Goal: Task Accomplishment & Management: Use online tool/utility

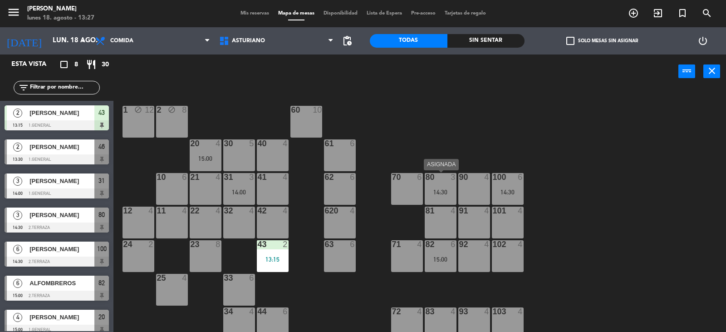
click at [440, 198] on div "80 3 14:30" at bounding box center [441, 189] width 32 height 32
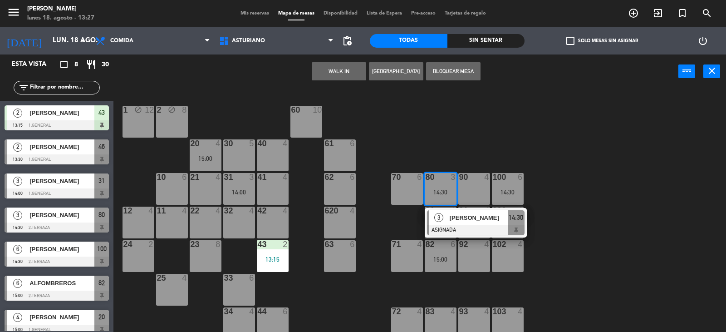
click at [509, 139] on div "1 block 12 2 block 8 60 10 20 4 15:00 30 5 40 4 61 6 62 6 41 4 31 3 14:00 21 4 …" at bounding box center [423, 210] width 605 height 243
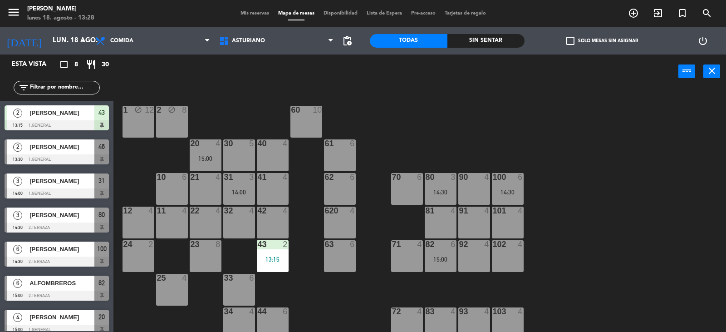
click at [516, 183] on div "100 6 14:30" at bounding box center [508, 189] width 32 height 32
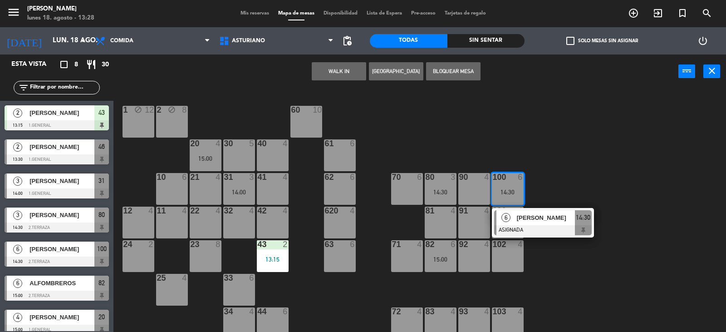
click at [590, 174] on div "1 block 12 2 block 8 60 10 20 4 15:00 30 5 40 4 61 6 62 6 41 4 31 3 14:00 21 4 …" at bounding box center [423, 210] width 605 height 243
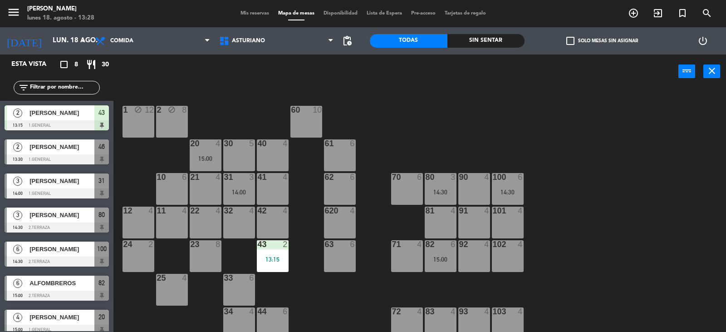
click at [447, 257] on div "15:00" at bounding box center [441, 259] width 32 height 6
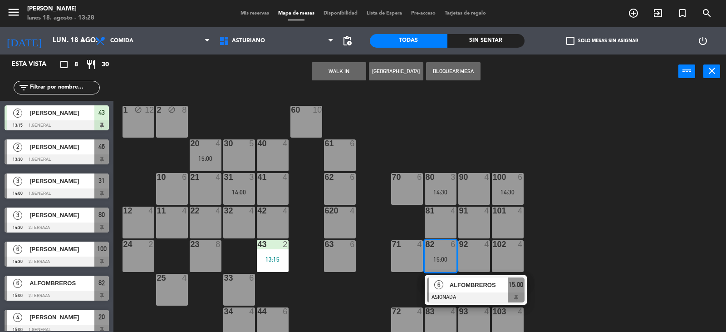
click at [591, 225] on div "1 block 12 2 block 8 60 10 20 4 15:00 30 5 40 4 61 6 62 6 41 4 31 3 14:00 21 4 …" at bounding box center [423, 210] width 605 height 243
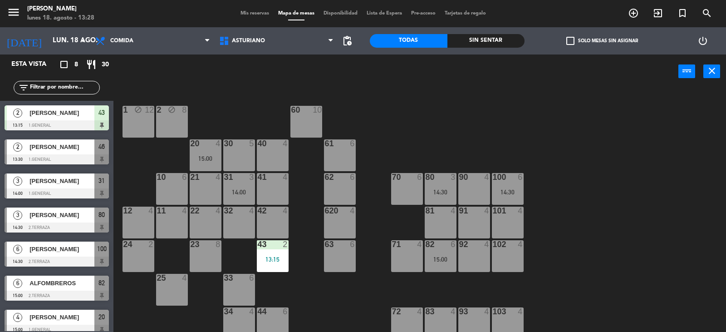
scroll to position [141, 0]
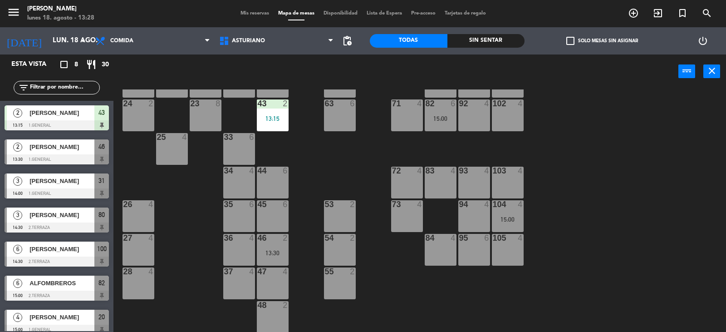
click at [275, 255] on div "13:30" at bounding box center [273, 253] width 32 height 6
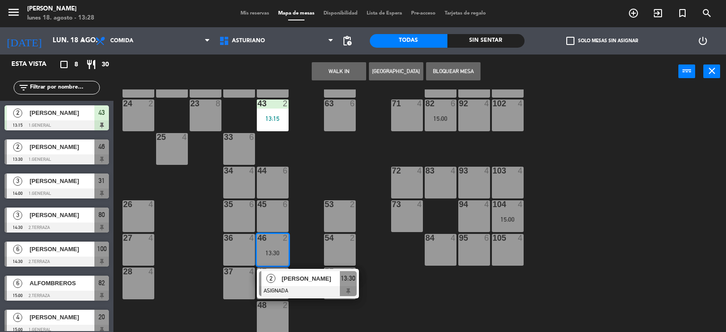
click at [432, 299] on div "1 block 12 2 block 8 60 10 20 4 15:00 30 5 40 4 61 6 62 6 41 4 31 3 14:00 21 4 …" at bounding box center [423, 210] width 605 height 243
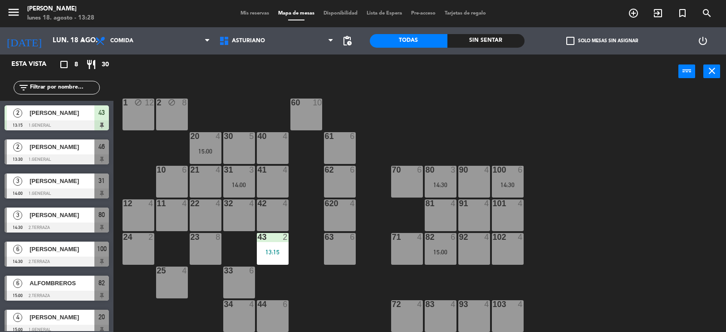
scroll to position [0, 0]
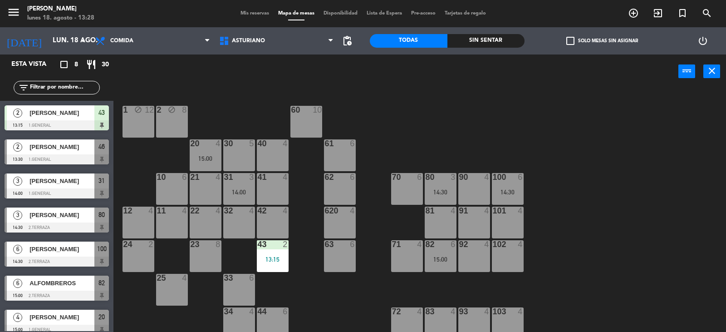
click at [229, 182] on div "31 3 14:00" at bounding box center [239, 189] width 32 height 32
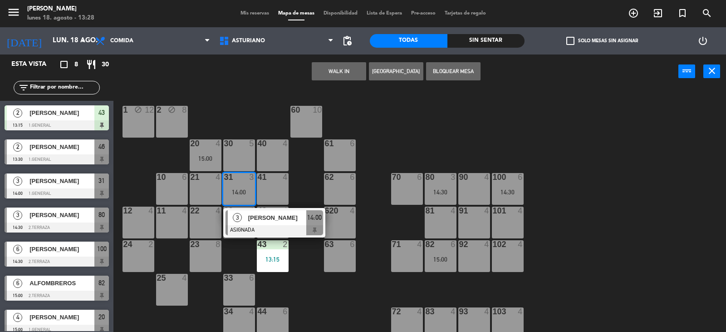
click at [411, 145] on div "1 block 12 2 block 8 60 10 20 4 15:00 30 5 40 4 61 6 62 6 41 4 31 3 14:00 3 [DE…" at bounding box center [423, 210] width 605 height 243
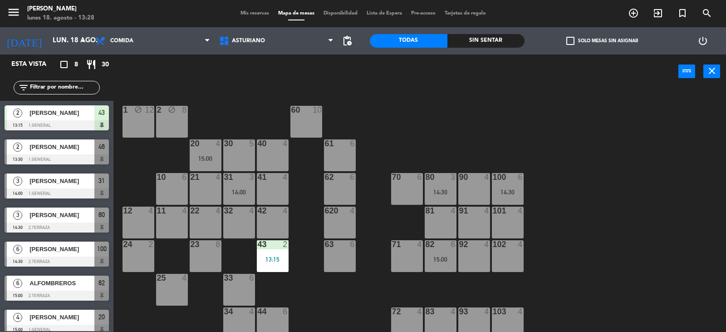
click at [212, 152] on div "20 4 15:00" at bounding box center [206, 155] width 32 height 32
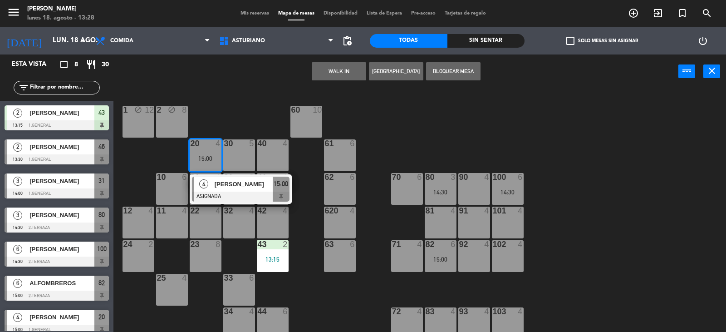
click at [452, 113] on div "1 block 12 2 block 8 60 10 20 4 15:00 4 [PERSON_NAME] ASIGNADA 15:00 30 5 40 4 …" at bounding box center [423, 210] width 605 height 243
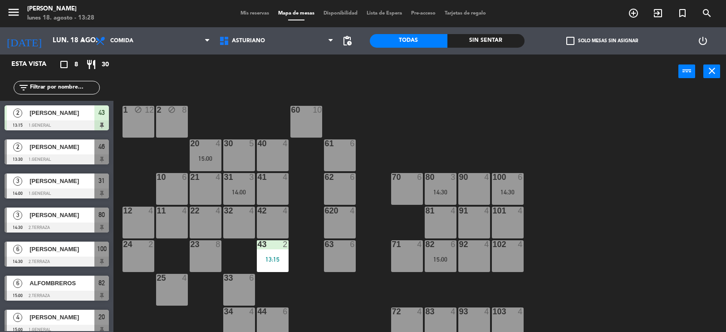
click at [509, 183] on div "100 6 14:30" at bounding box center [508, 189] width 32 height 32
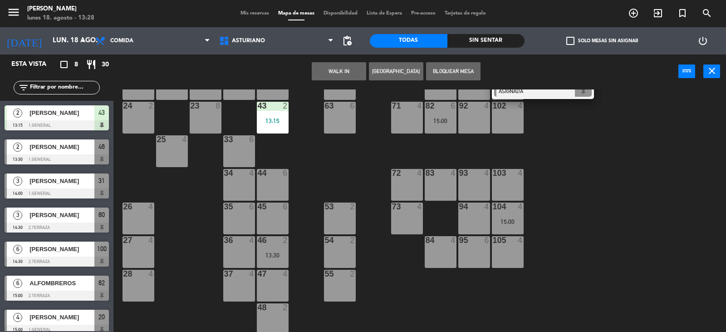
scroll to position [141, 0]
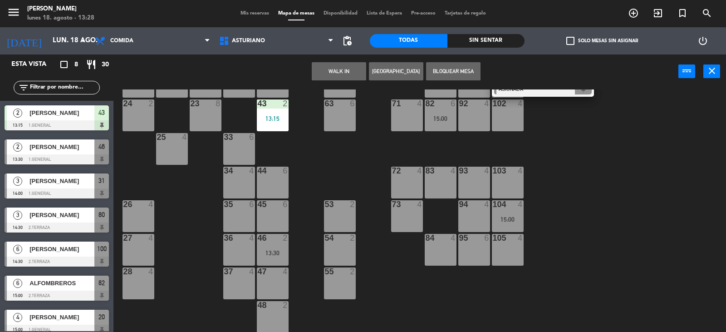
drag, startPoint x: 472, startPoint y: 182, endPoint x: 450, endPoint y: 187, distance: 22.5
click at [473, 182] on div "93 4" at bounding box center [474, 183] width 32 height 32
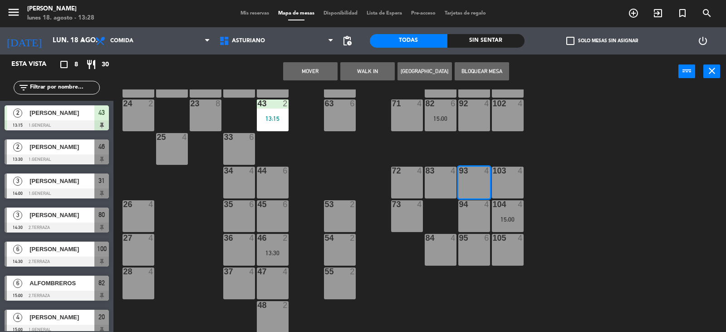
click at [435, 183] on div "83 4" at bounding box center [441, 183] width 32 height 32
click at [317, 65] on button "Mover y Unir" at bounding box center [310, 71] width 54 height 18
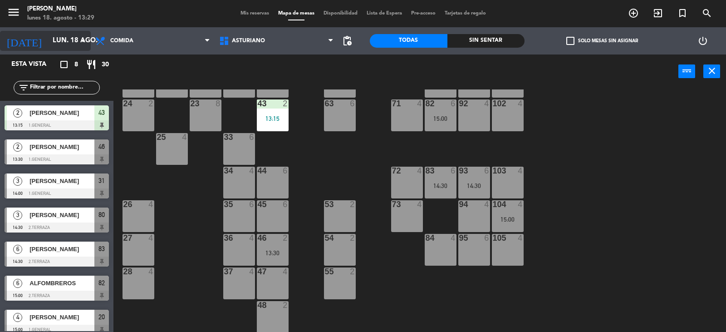
click at [63, 44] on input "lun. 18 ago." at bounding box center [92, 40] width 88 height 17
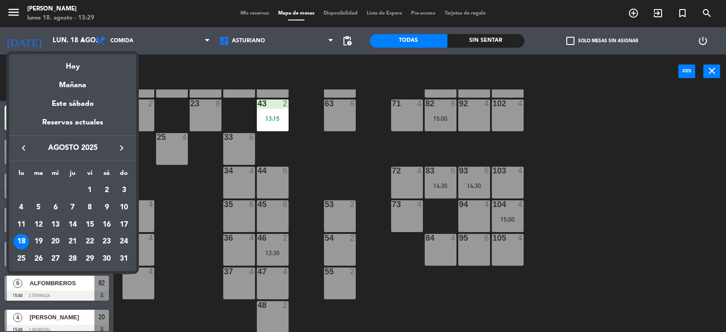
click at [50, 256] on div "27" at bounding box center [55, 258] width 15 height 15
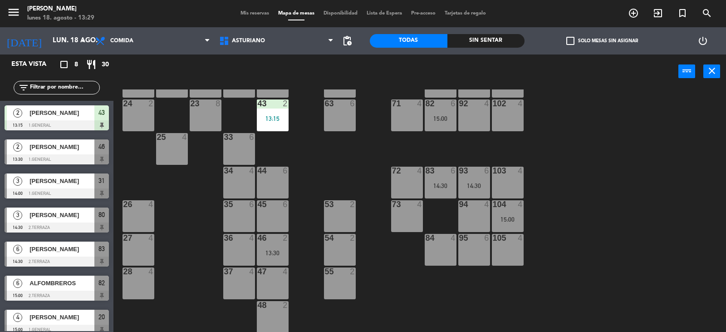
type input "mié. 27 ago."
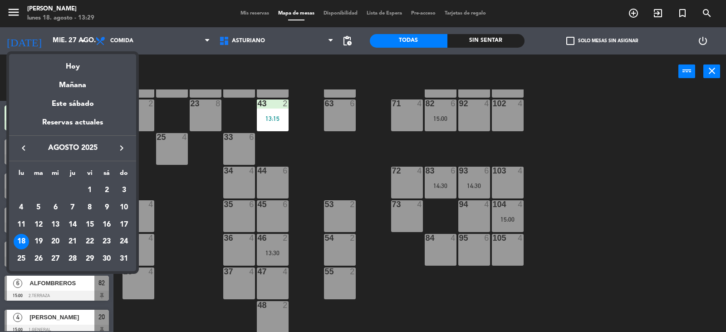
scroll to position [0, 0]
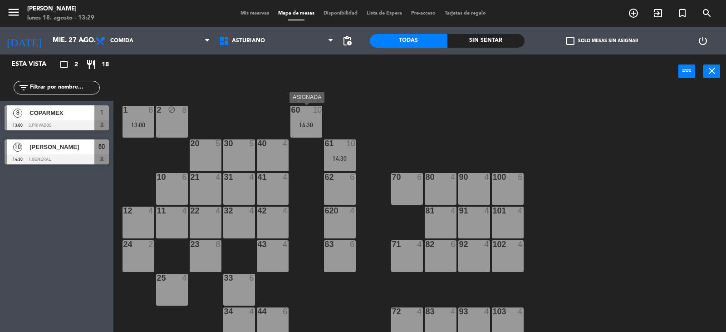
click at [305, 125] on div "14:30" at bounding box center [306, 125] width 32 height 6
click at [65, 151] on span "[PERSON_NAME]" at bounding box center [61, 147] width 65 height 10
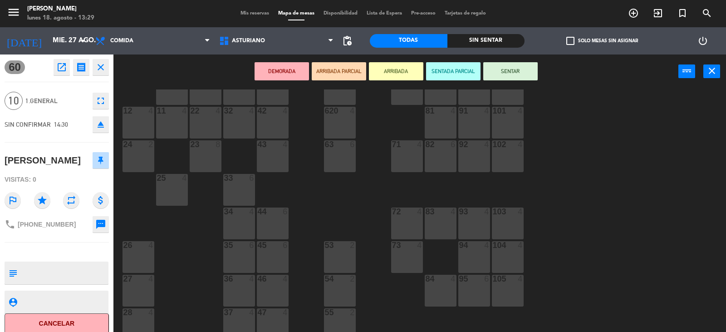
scroll to position [136, 0]
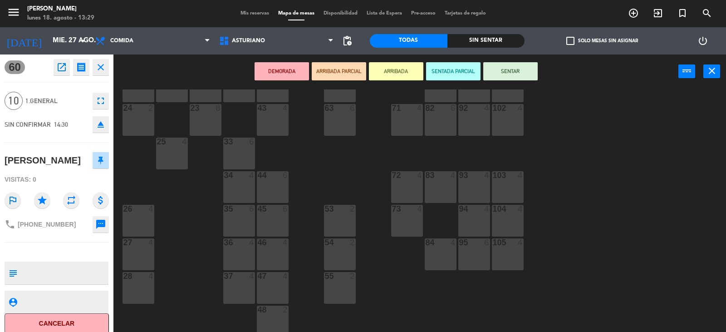
click at [648, 177] on div "1 8 13:00 2 block 8 60 10 14:30 20 5 30 5 40 4 61 10 14:30 62 6 41 4 31 4 21 4 …" at bounding box center [423, 210] width 605 height 243
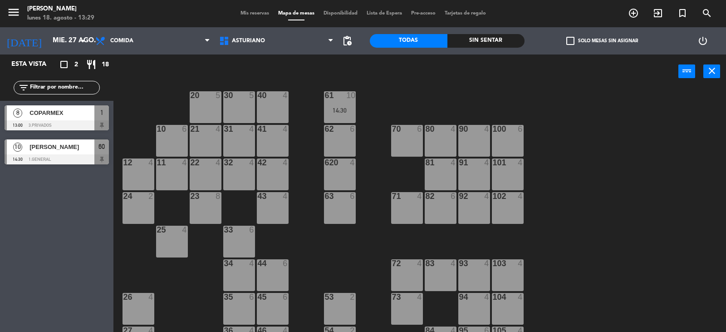
scroll to position [45, 0]
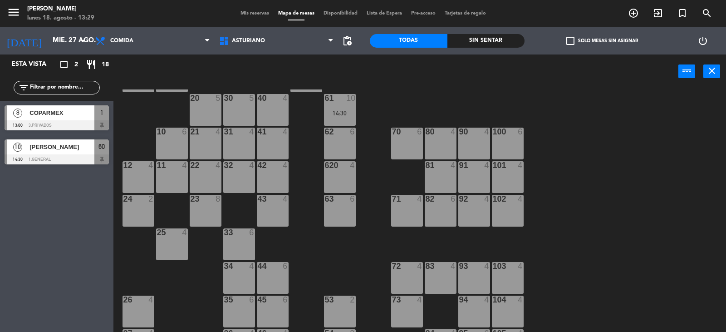
click at [340, 105] on div "61 10 14:30" at bounding box center [340, 110] width 32 height 32
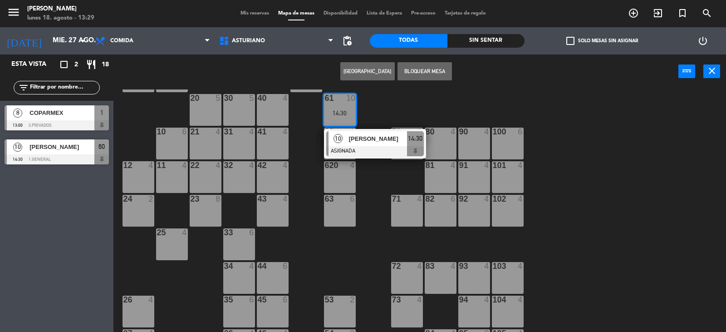
click at [515, 184] on div "101 4" at bounding box center [508, 177] width 32 height 32
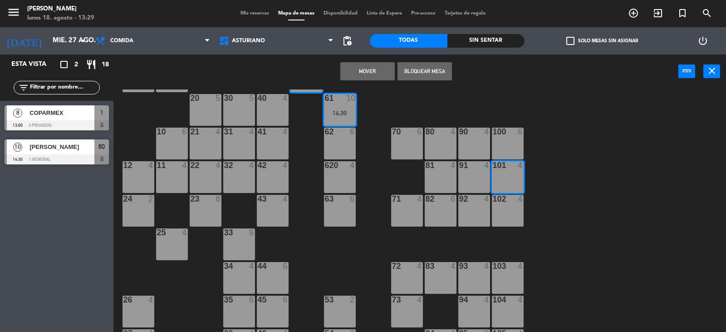
click at [514, 137] on div "100 6" at bounding box center [508, 144] width 32 height 32
click at [363, 74] on button "Mover y Unir" at bounding box center [367, 71] width 54 height 18
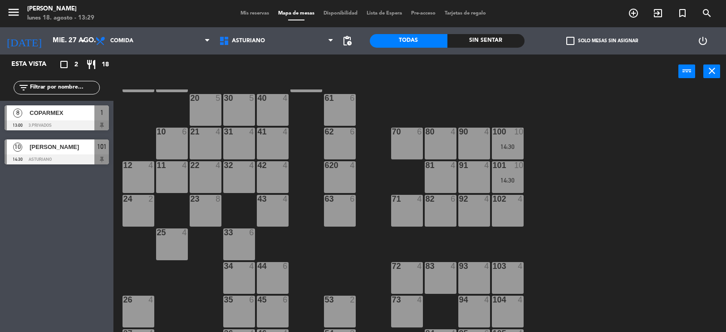
scroll to position [0, 0]
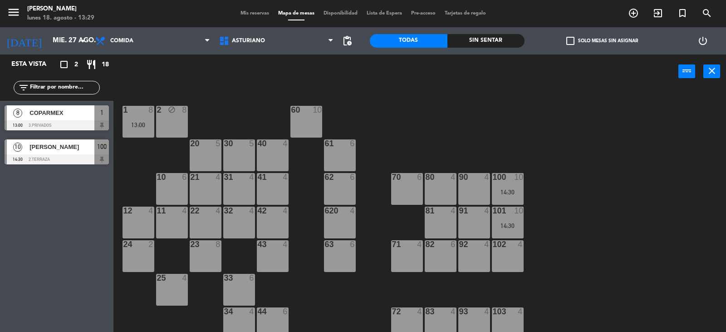
click at [308, 128] on div "60 10" at bounding box center [306, 122] width 32 height 32
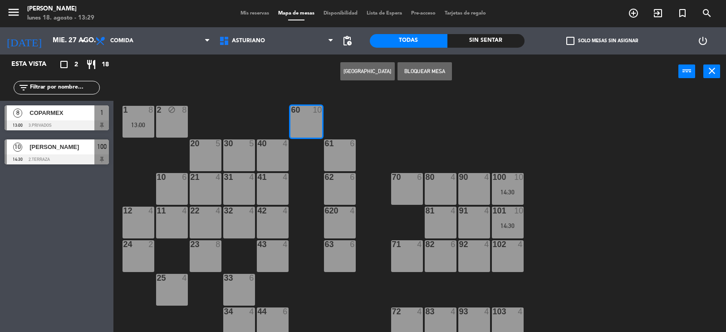
click at [364, 72] on button "[GEOGRAPHIC_DATA]" at bounding box center [367, 71] width 54 height 18
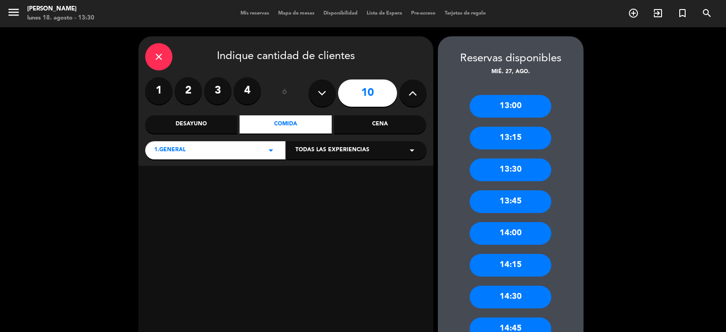
click at [147, 53] on div "close" at bounding box center [158, 56] width 27 height 27
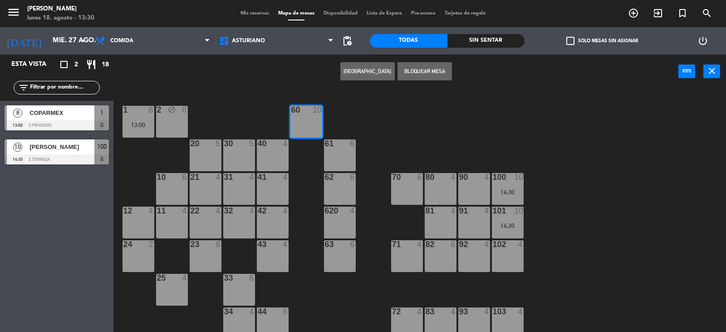
scroll to position [141, 0]
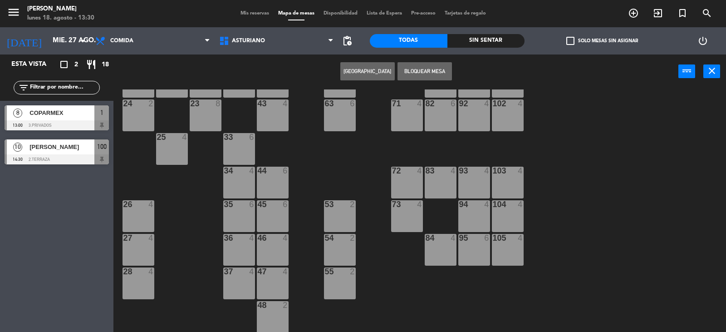
click at [588, 164] on div "1 8 13:00 2 block 8 60 10 20 5 30 5 40 4 61 6 62 6 41 4 31 4 21 4 10 6 70 6 80 …" at bounding box center [423, 210] width 605 height 243
click at [476, 182] on div "93 4" at bounding box center [474, 183] width 32 height 32
click at [443, 185] on div "83 4" at bounding box center [441, 183] width 32 height 32
click at [364, 59] on div "Crear Reserva Bloquear Mesa power_input close" at bounding box center [395, 71] width 565 height 34
click at [367, 78] on button "[GEOGRAPHIC_DATA]" at bounding box center [367, 71] width 54 height 18
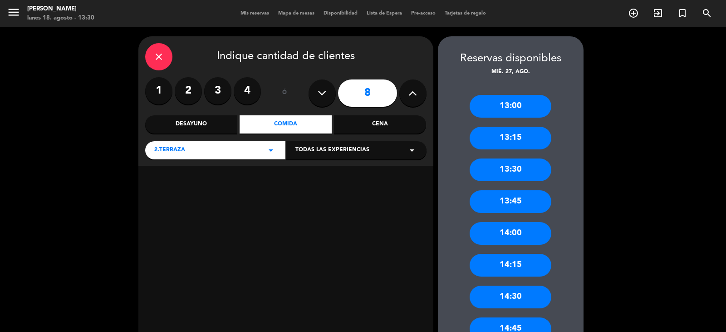
click at [526, 295] on div "14:30" at bounding box center [511, 296] width 82 height 23
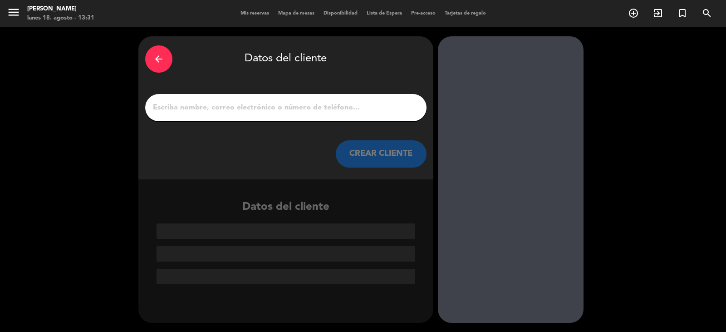
click at [190, 113] on input "1" at bounding box center [286, 107] width 268 height 13
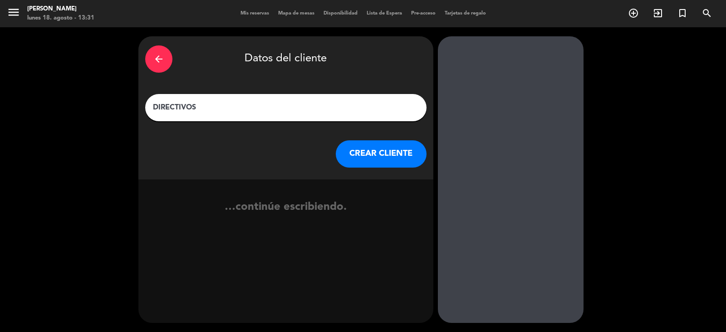
type input "DIRECTIVOS"
click at [380, 146] on button "CREAR CLIENTE" at bounding box center [381, 153] width 91 height 27
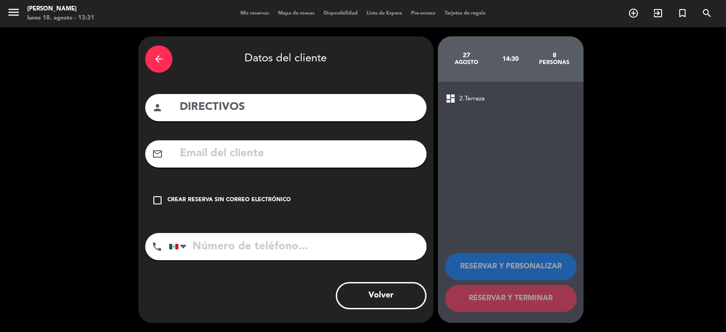
click at [328, 201] on div "check_box_outline_blank Crear reserva sin correo electrónico" at bounding box center [285, 200] width 281 height 27
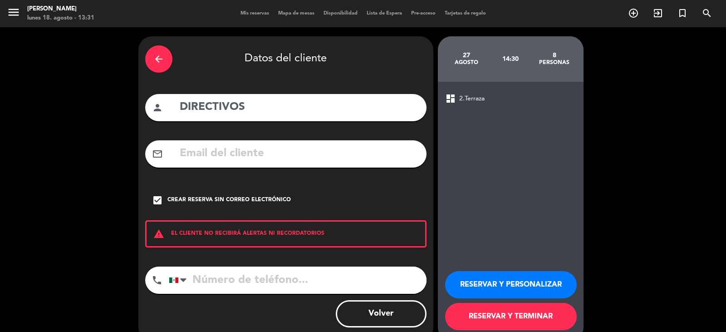
click at [510, 322] on button "RESERVAR Y TERMINAR" at bounding box center [511, 316] width 132 height 27
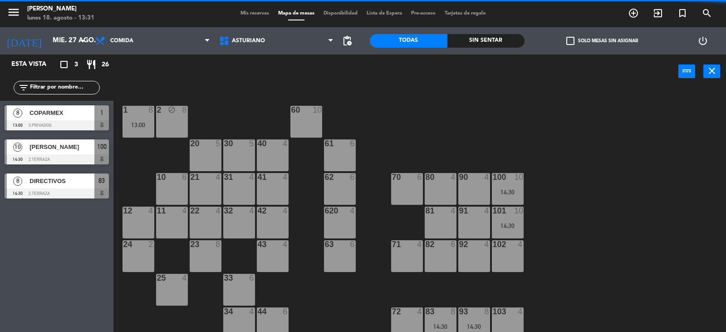
drag, startPoint x: 62, startPoint y: 159, endPoint x: 77, endPoint y: 149, distance: 17.6
click at [77, 149] on div "10 [PERSON_NAME] 14:30 2.Terraza 100" at bounding box center [56, 152] width 113 height 34
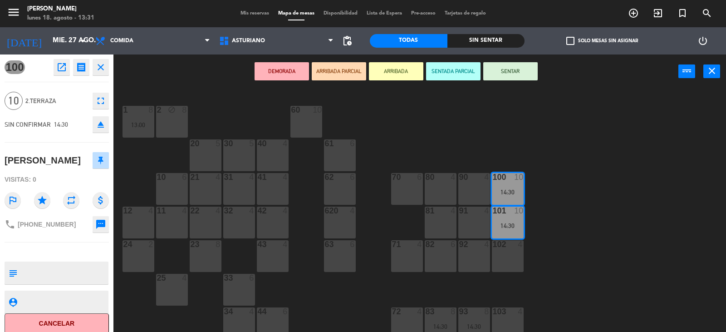
click at [606, 202] on div "1 8 13:00 2 block 8 60 10 20 5 30 5 40 4 61 6 62 6 41 4 31 4 21 4 10 6 70 6 80 …" at bounding box center [423, 210] width 605 height 243
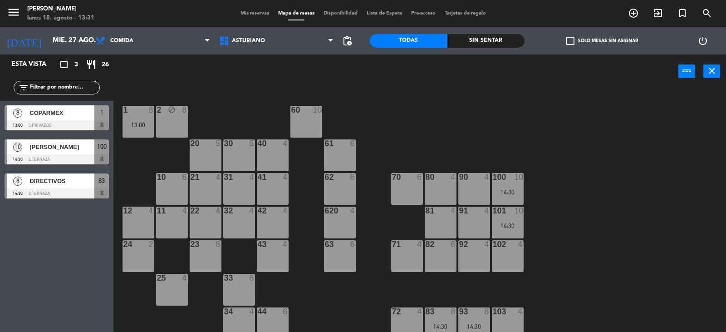
click at [317, 120] on div "60 10" at bounding box center [306, 122] width 32 height 32
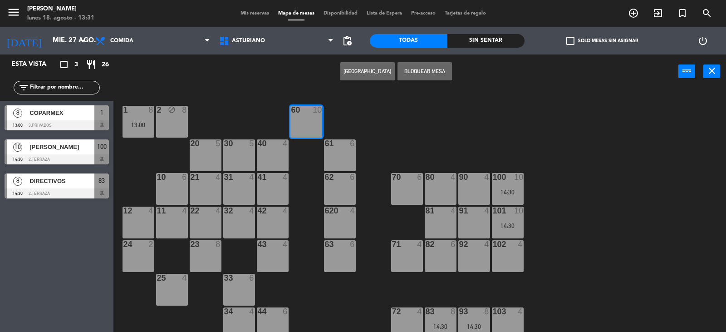
click at [363, 71] on button "[GEOGRAPHIC_DATA]" at bounding box center [367, 71] width 54 height 18
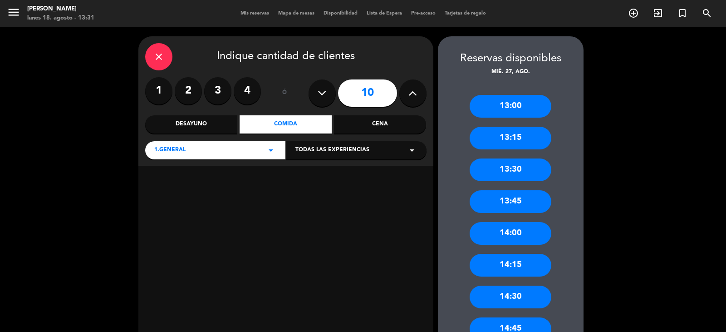
click at [327, 95] on button at bounding box center [322, 92] width 27 height 27
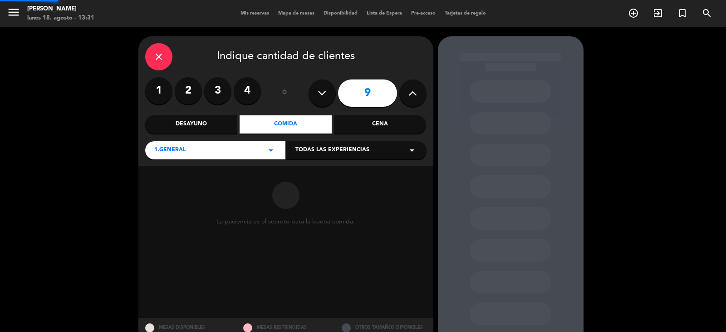
click at [327, 95] on button at bounding box center [322, 92] width 27 height 27
type input "8"
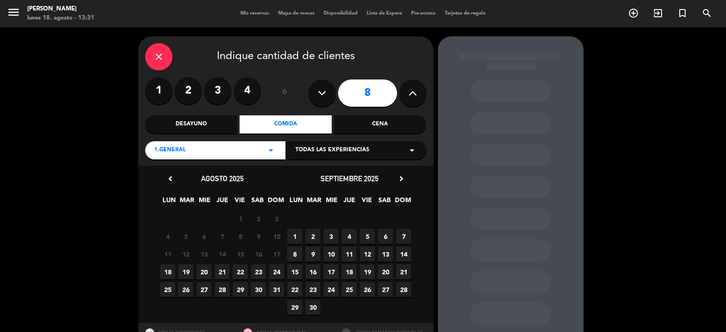
click at [201, 287] on span "27" at bounding box center [203, 289] width 15 height 15
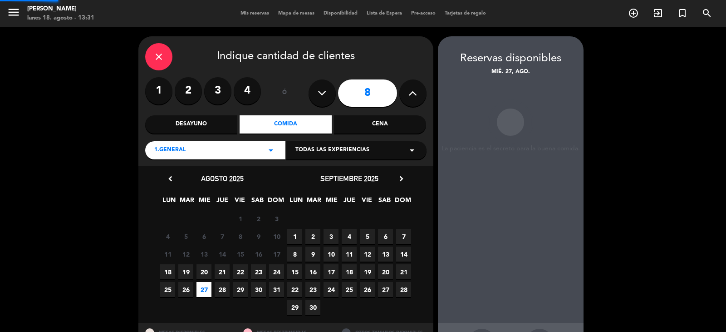
scroll to position [36, 0]
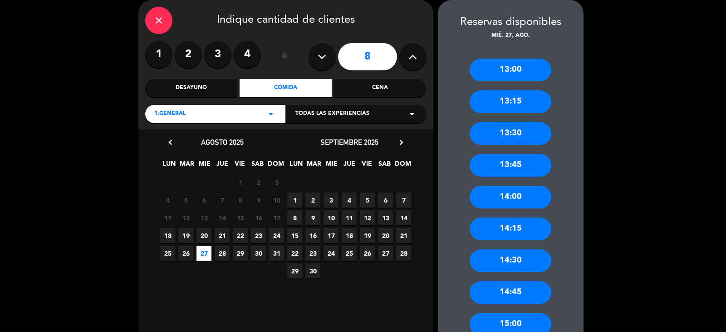
click at [512, 262] on div "14:30" at bounding box center [511, 260] width 82 height 23
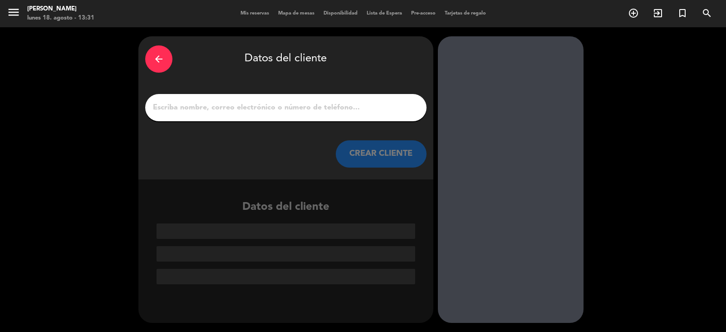
scroll to position [0, 0]
click at [173, 112] on input "1" at bounding box center [286, 107] width 268 height 13
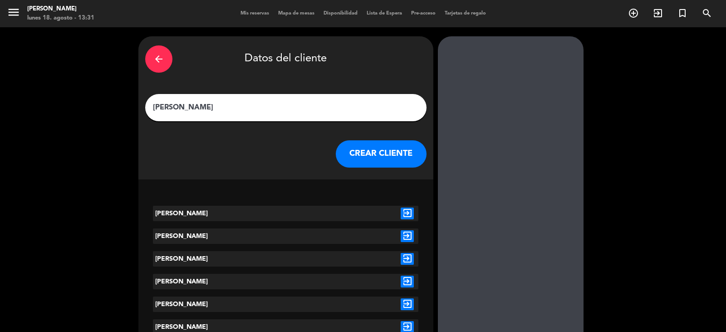
scroll to position [34, 0]
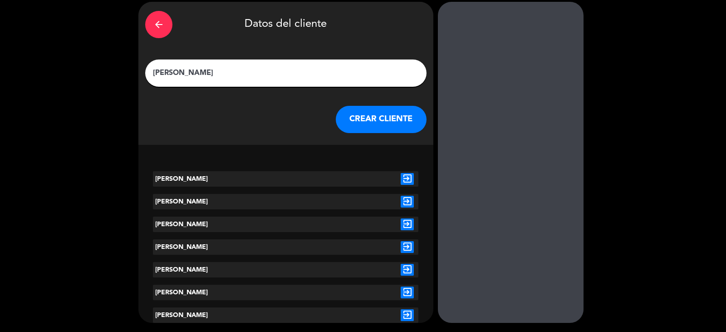
type input "[PERSON_NAME]"
click at [410, 180] on icon "exit_to_app" at bounding box center [407, 179] width 13 height 12
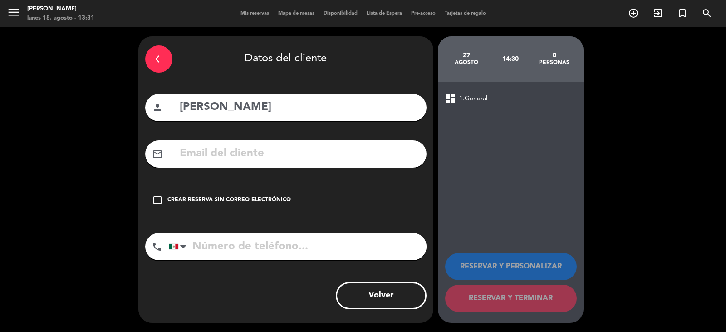
click at [285, 201] on div "Crear reserva sin correo electrónico" at bounding box center [228, 200] width 123 height 9
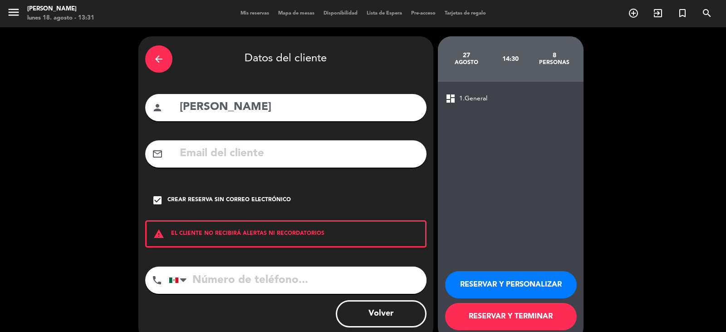
click at [494, 284] on button "RESERVAR Y PERSONALIZAR" at bounding box center [511, 284] width 132 height 27
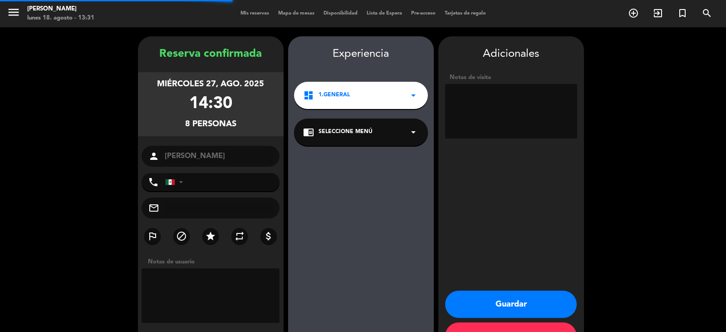
scroll to position [31, 0]
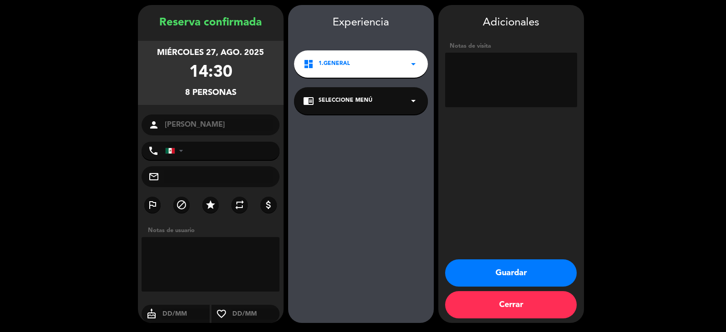
click at [495, 99] on textarea at bounding box center [511, 80] width 132 height 54
type textarea "MESA 60 CUADRADA"
click at [505, 269] on button "Guardar" at bounding box center [511, 272] width 132 height 27
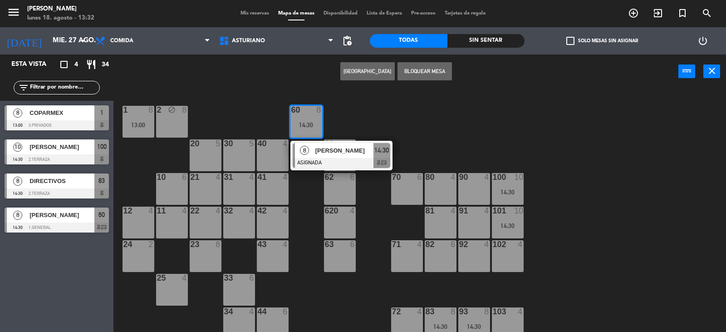
click at [457, 129] on div "1 8 13:00 2 block 8 60 8 14:30 8 [PERSON_NAME] ASIGNADA 14:30 chat 20 5 30 5 40…" at bounding box center [423, 210] width 605 height 243
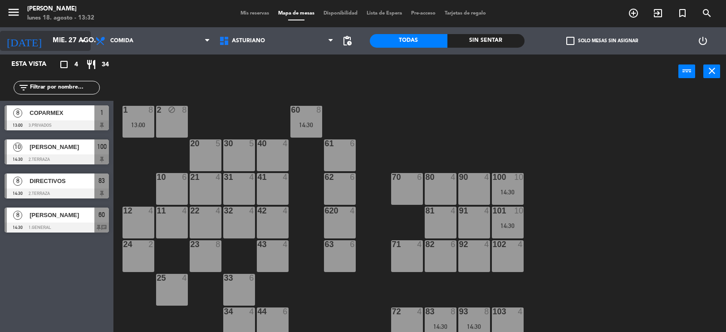
click at [58, 44] on input "mié. 27 ago." at bounding box center [92, 40] width 88 height 17
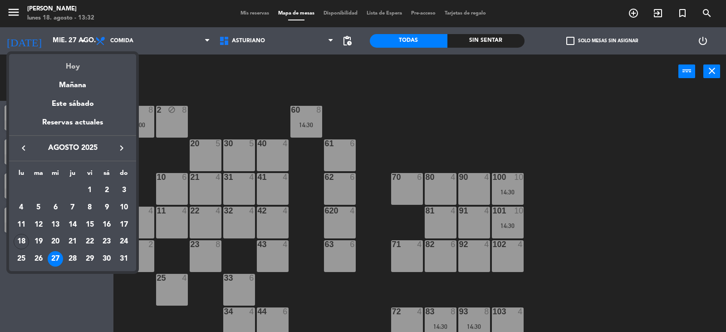
click at [96, 64] on div "Hoy" at bounding box center [72, 63] width 127 height 19
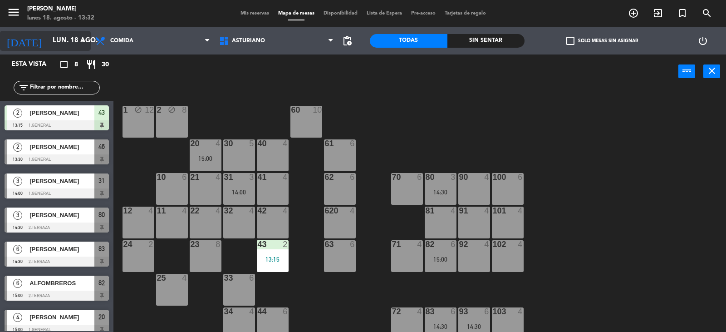
click at [66, 40] on input "lun. 18 ago." at bounding box center [92, 40] width 88 height 17
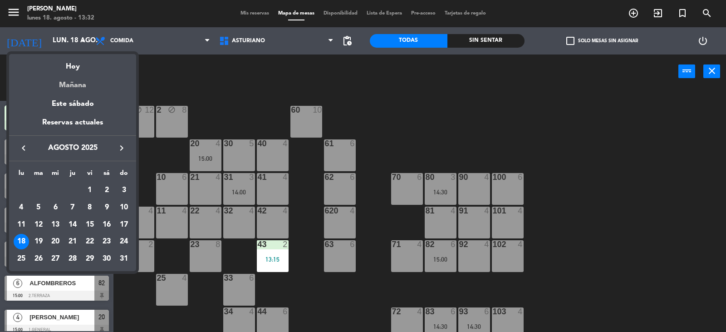
click at [124, 82] on div "Mañana" at bounding box center [72, 82] width 127 height 19
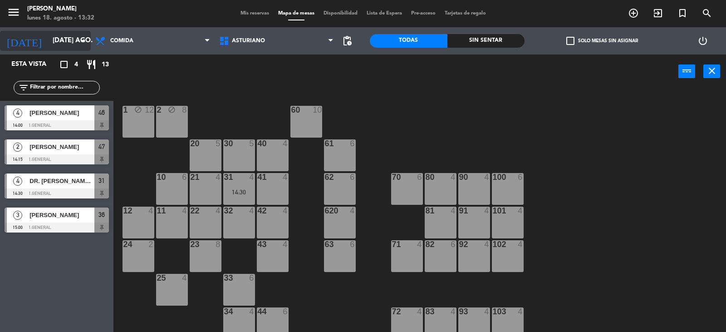
click at [61, 33] on input "[DATE] ago." at bounding box center [92, 40] width 88 height 17
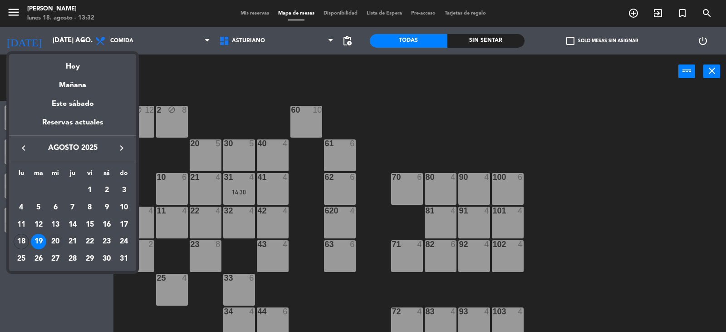
click at [56, 242] on div "20" at bounding box center [55, 241] width 15 height 15
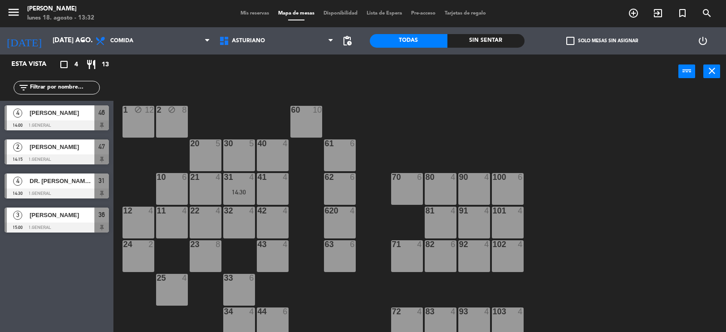
type input "mié. 20 ago."
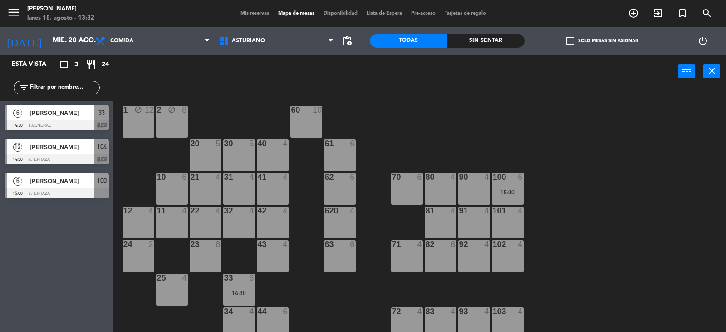
scroll to position [141, 0]
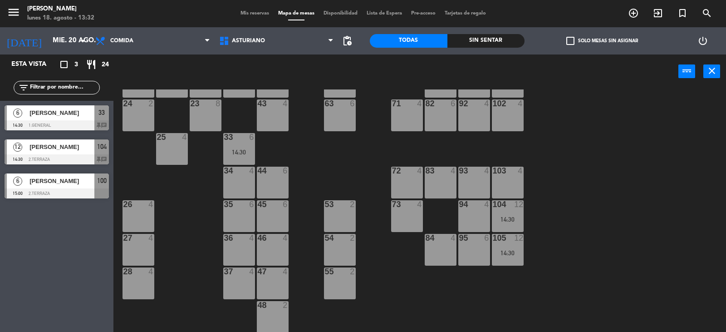
click at [468, 187] on div "93 4" at bounding box center [474, 183] width 32 height 32
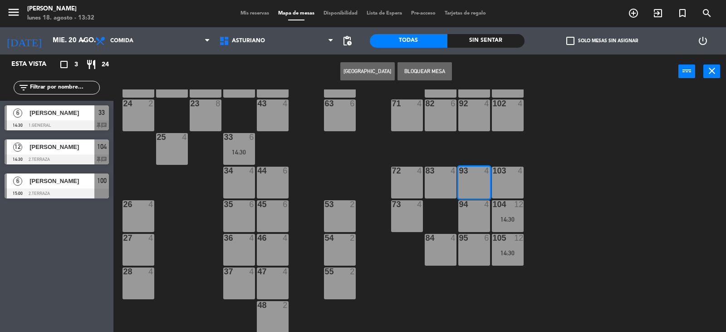
click at [447, 191] on div "83 4" at bounding box center [441, 183] width 32 height 32
click at [362, 70] on button "[GEOGRAPHIC_DATA]" at bounding box center [367, 71] width 54 height 18
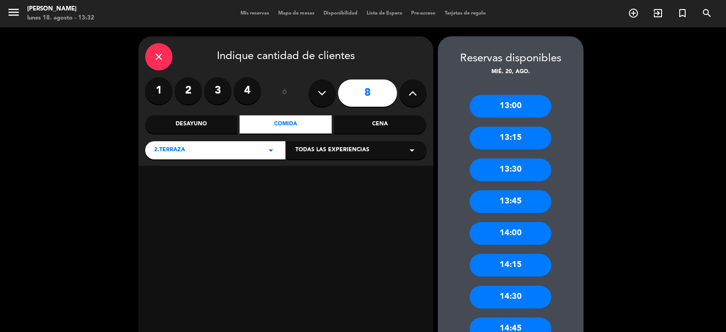
click at [524, 296] on div "14:30" at bounding box center [511, 296] width 82 height 23
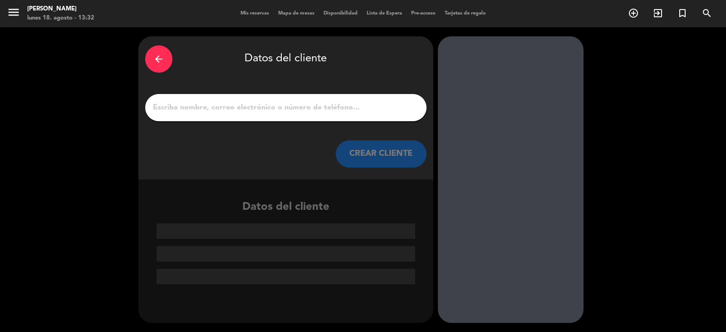
click at [214, 109] on input "1" at bounding box center [286, 107] width 268 height 13
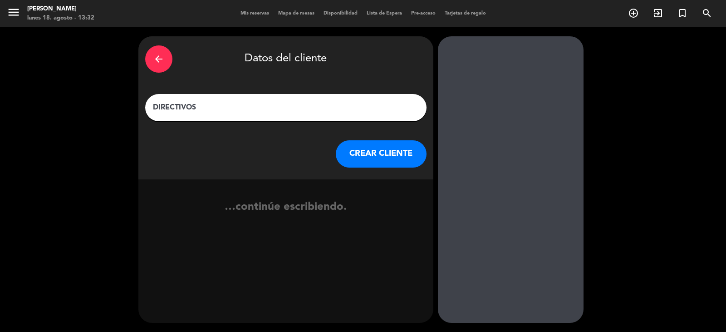
type input "DIRECTIVOS"
click at [389, 158] on button "CREAR CLIENTE" at bounding box center [381, 153] width 91 height 27
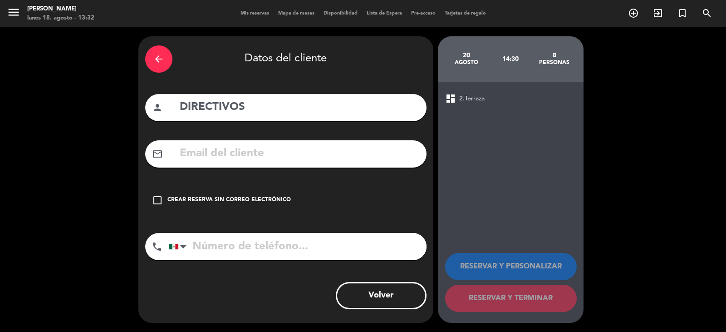
click at [319, 198] on div "check_box_outline_blank Crear reserva sin correo electrónico" at bounding box center [285, 200] width 281 height 27
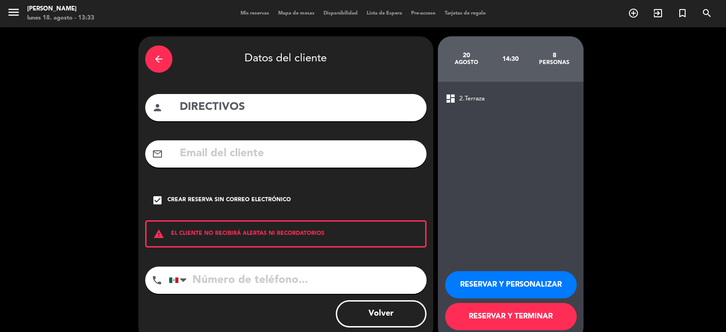
click at [499, 315] on button "RESERVAR Y TERMINAR" at bounding box center [511, 316] width 132 height 27
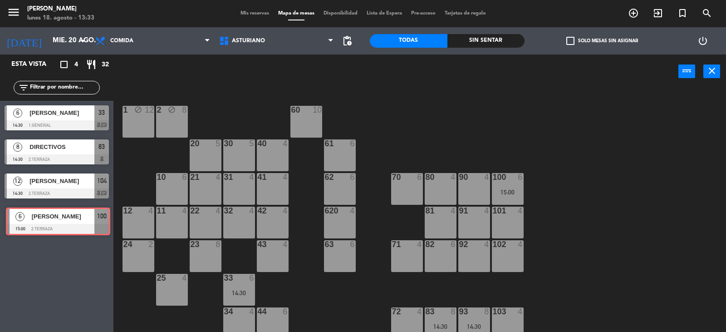
click at [80, 221] on div "6 [PERSON_NAME] 15:00 2.Terraza 100 6 [PERSON_NAME] 15:00 2.Terraza 100" at bounding box center [56, 221] width 113 height 37
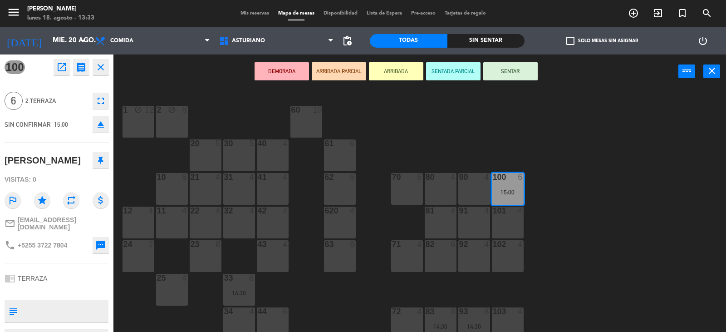
click at [102, 157] on icon at bounding box center [100, 160] width 5 height 8
click at [648, 208] on div "1 block 12 2 block 8 60 10 20 5 30 5 40 4 61 6 62 6 41 4 31 4 21 4 10 6 70 6 80…" at bounding box center [423, 210] width 605 height 243
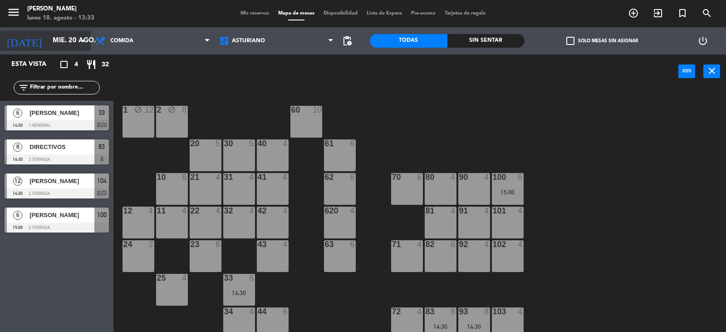
click at [48, 37] on input "mié. 20 ago." at bounding box center [92, 40] width 88 height 17
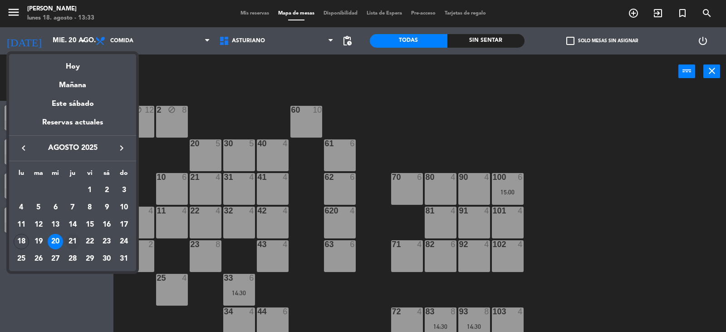
click at [75, 240] on div "21" at bounding box center [72, 241] width 15 height 15
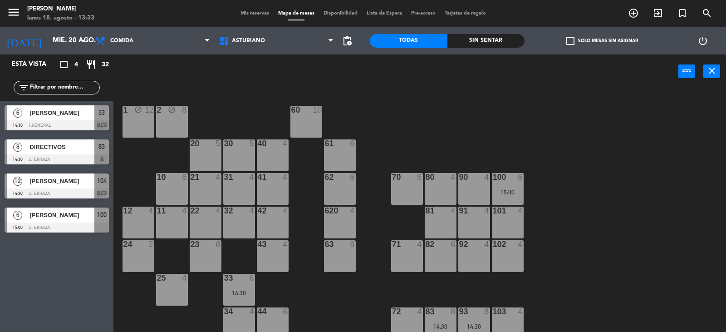
type input "jue. 21 ago."
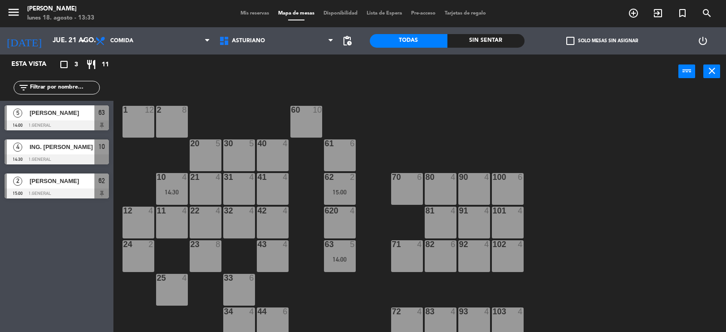
click at [476, 185] on div "90 4" at bounding box center [474, 189] width 32 height 32
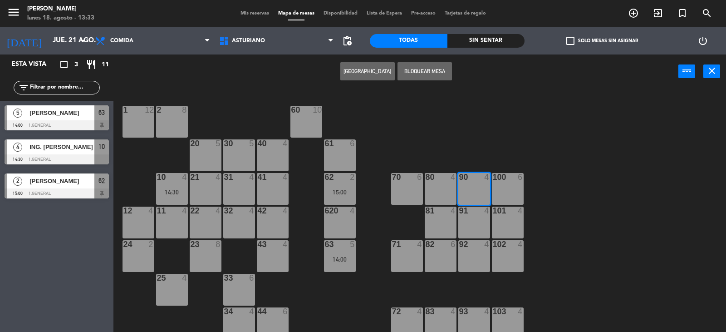
click at [369, 72] on button "[GEOGRAPHIC_DATA]" at bounding box center [367, 71] width 54 height 18
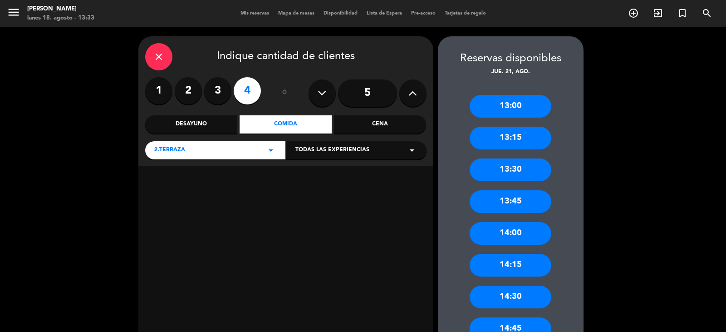
click at [520, 303] on div "14:30" at bounding box center [511, 296] width 82 height 23
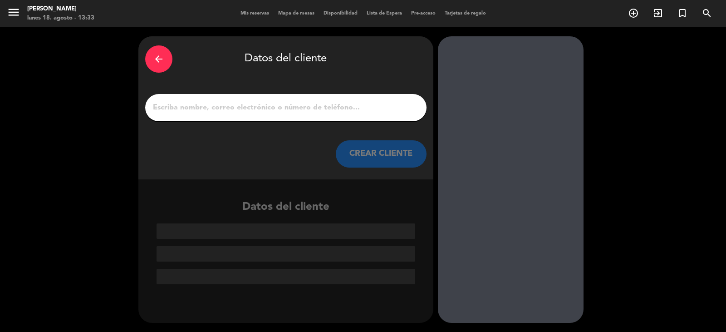
click at [181, 100] on div at bounding box center [285, 107] width 281 height 27
click at [184, 106] on input "1" at bounding box center [286, 107] width 268 height 13
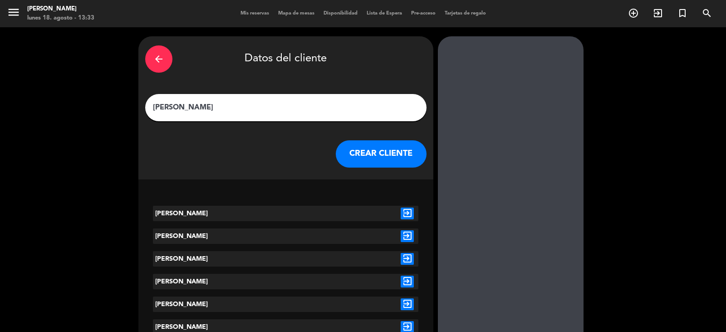
type input "[PERSON_NAME]"
click at [407, 213] on icon "exit_to_app" at bounding box center [407, 213] width 13 height 12
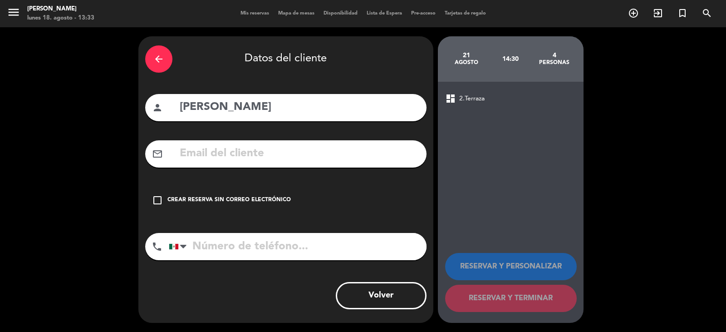
click at [359, 185] on div "arrow_back Datos del cliente person [PERSON_NAME] mail_outline check_box_outlin…" at bounding box center [285, 179] width 295 height 286
click at [344, 192] on div "check_box_outline_blank Crear reserva sin correo electrónico" at bounding box center [285, 200] width 281 height 27
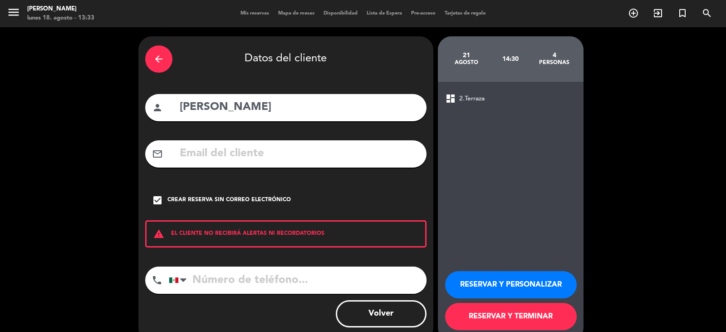
click at [510, 316] on button "RESERVAR Y TERMINAR" at bounding box center [511, 316] width 132 height 27
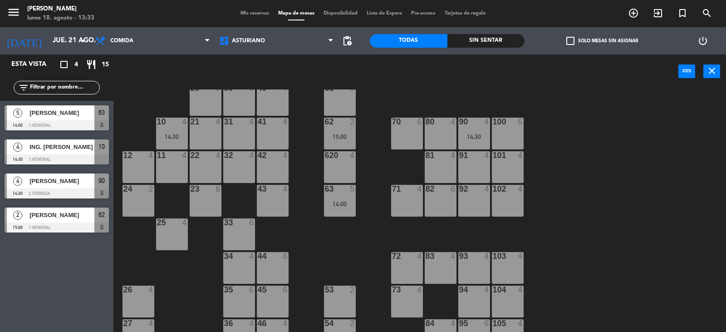
scroll to position [141, 0]
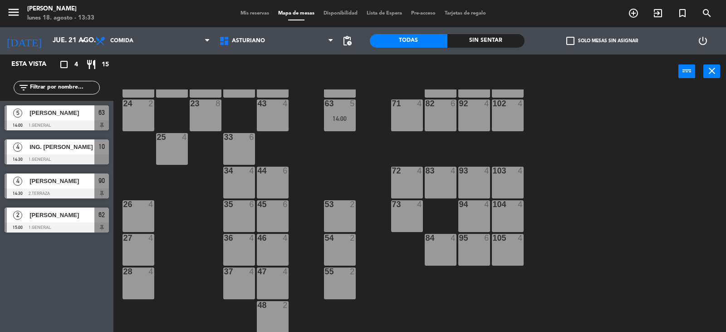
click at [439, 253] on div "84 4" at bounding box center [441, 250] width 32 height 32
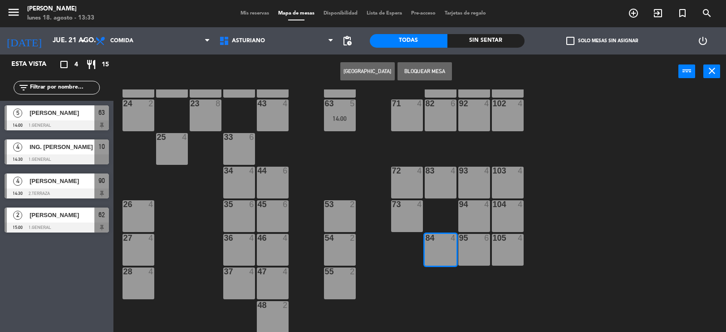
click at [357, 74] on button "[GEOGRAPHIC_DATA]" at bounding box center [367, 71] width 54 height 18
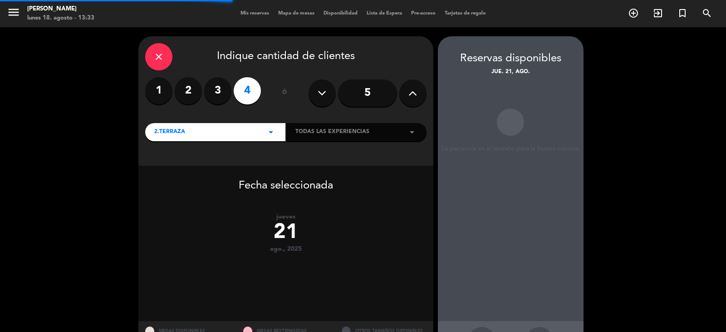
click at [221, 88] on label "3" at bounding box center [217, 90] width 27 height 27
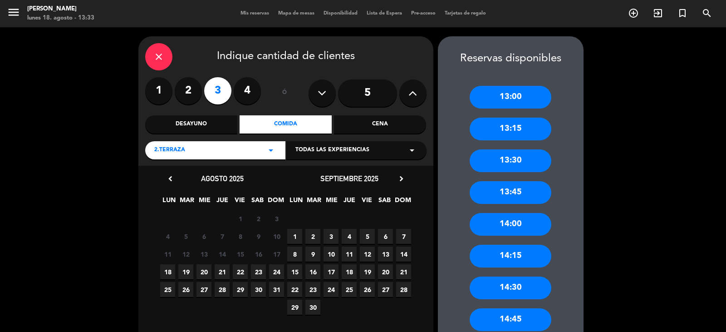
click at [222, 272] on span "21" at bounding box center [222, 271] width 15 height 15
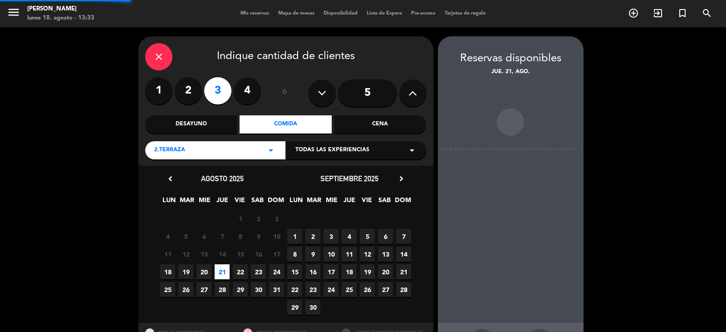
scroll to position [36, 0]
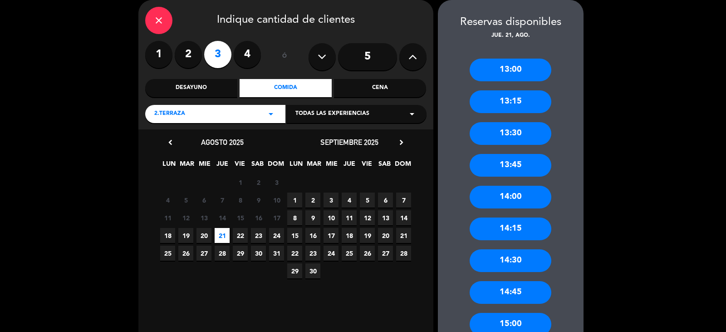
click at [523, 319] on div "15:00" at bounding box center [511, 324] width 82 height 23
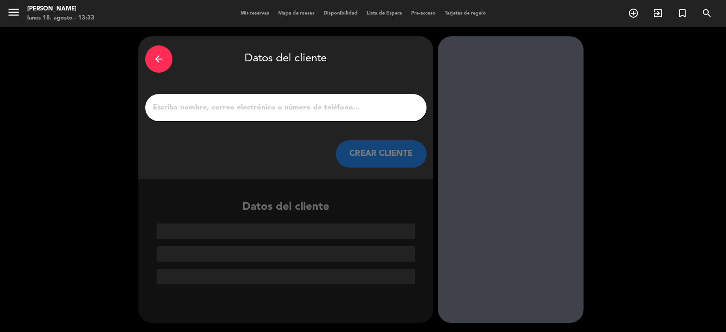
click at [196, 114] on div at bounding box center [285, 107] width 281 height 27
click at [201, 113] on input "1" at bounding box center [286, 107] width 268 height 13
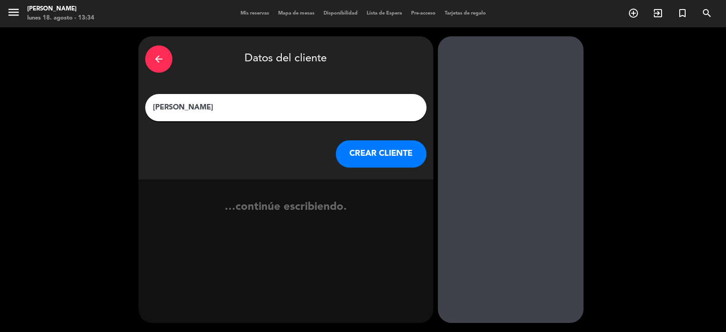
type input "[PERSON_NAME]"
click at [365, 163] on button "CREAR CLIENTE" at bounding box center [381, 153] width 91 height 27
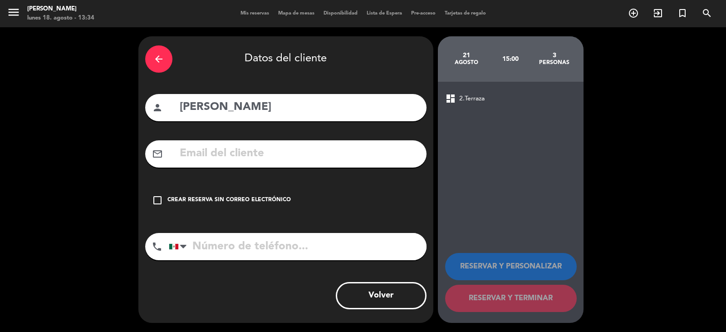
click at [357, 195] on div "check_box_outline_blank Crear reserva sin correo electrónico" at bounding box center [285, 200] width 281 height 27
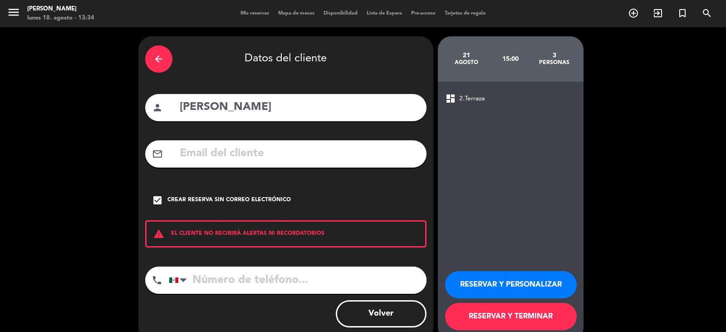
click at [497, 318] on button "RESERVAR Y TERMINAR" at bounding box center [511, 316] width 132 height 27
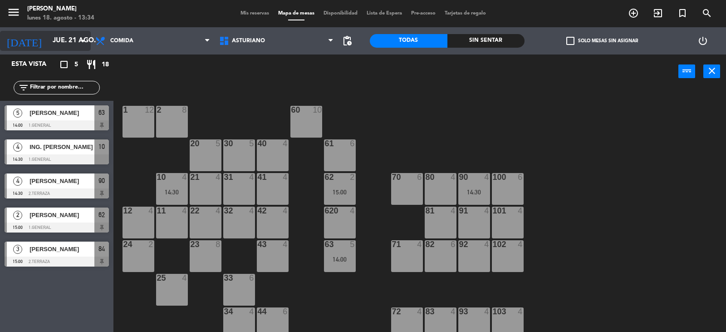
click at [48, 41] on input "jue. 21 ago." at bounding box center [92, 40] width 88 height 17
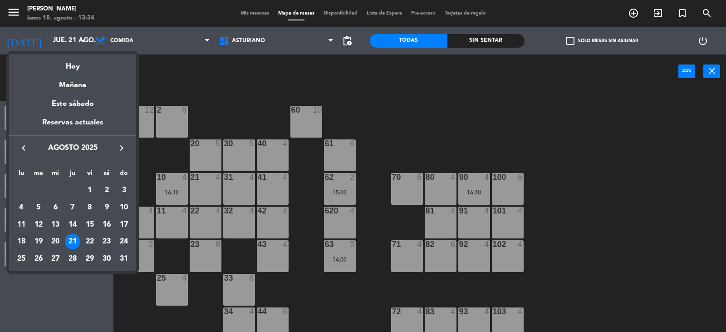
click at [96, 239] on div "22" at bounding box center [89, 241] width 15 height 15
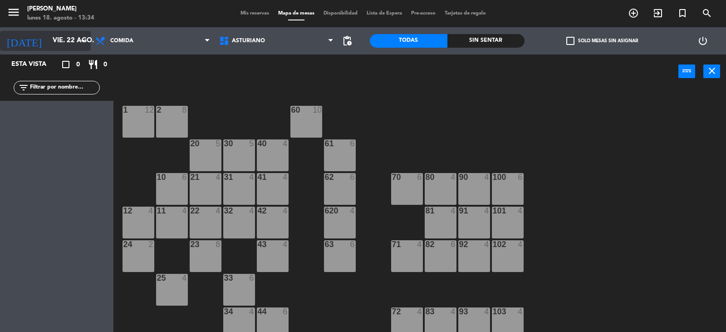
click at [56, 39] on input "vie. 22 ago." at bounding box center [92, 40] width 88 height 17
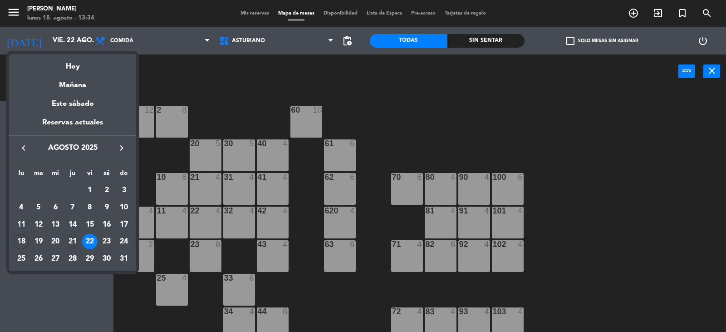
click at [74, 243] on div "21" at bounding box center [72, 241] width 15 height 15
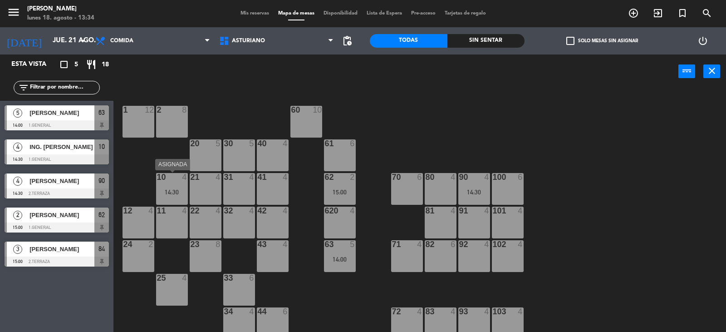
click at [160, 187] on div "10 4 14:30" at bounding box center [172, 189] width 32 height 32
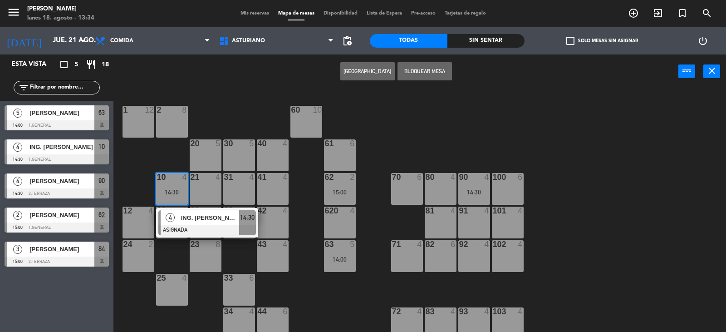
click at [206, 154] on div "20 5" at bounding box center [206, 155] width 32 height 32
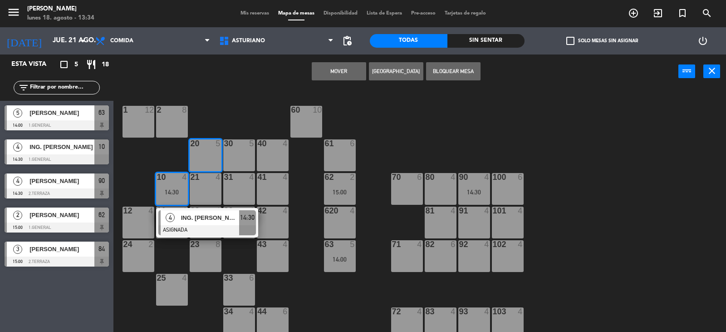
click at [333, 64] on button "Mover" at bounding box center [339, 71] width 54 height 18
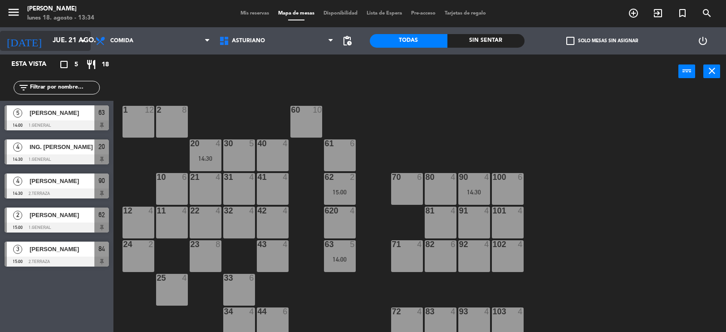
click at [53, 50] on div "[DATE] jue. 21 ago. arrow_drop_down" at bounding box center [45, 41] width 91 height 20
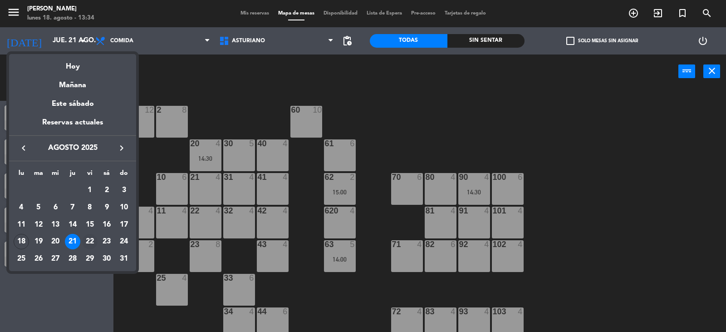
click at [90, 237] on div "22" at bounding box center [89, 241] width 15 height 15
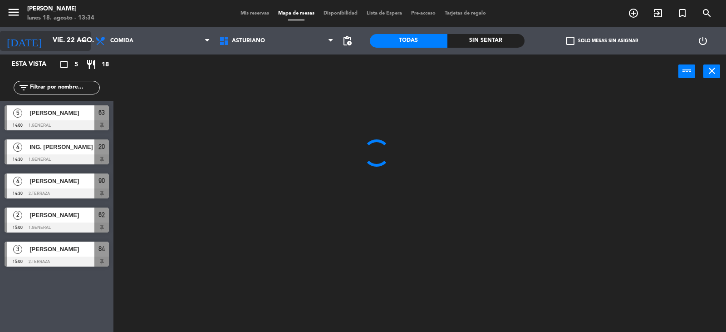
click at [54, 42] on input "vie. 22 ago." at bounding box center [92, 40] width 88 height 17
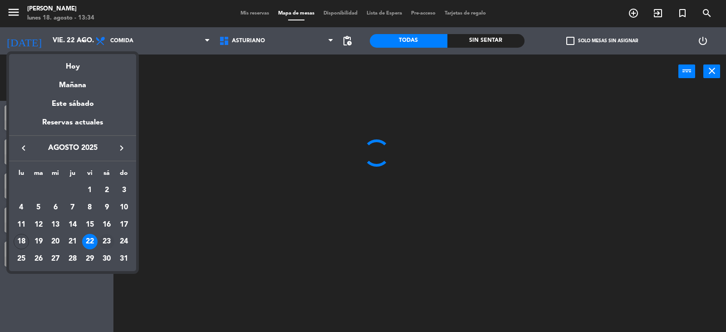
click at [107, 240] on div "23" at bounding box center [106, 241] width 15 height 15
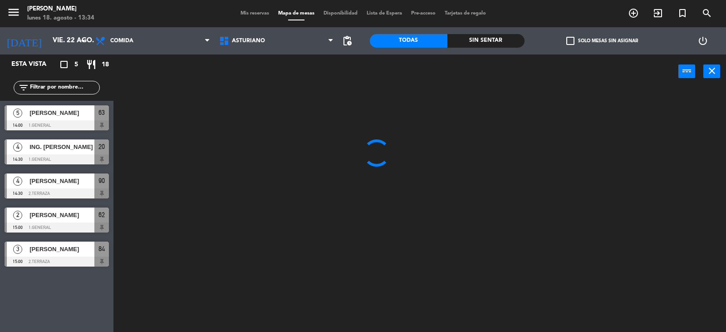
type input "sáb. 23 ago."
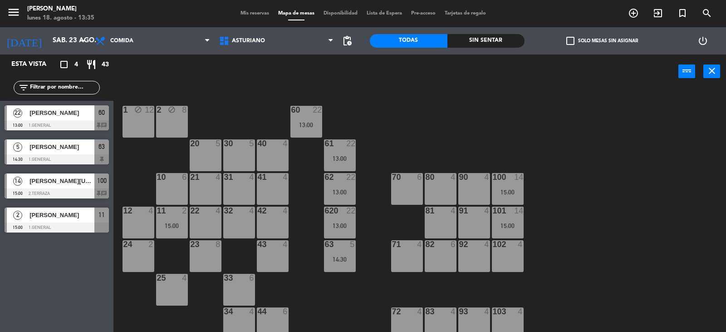
click at [432, 194] on div "80 4" at bounding box center [441, 189] width 32 height 32
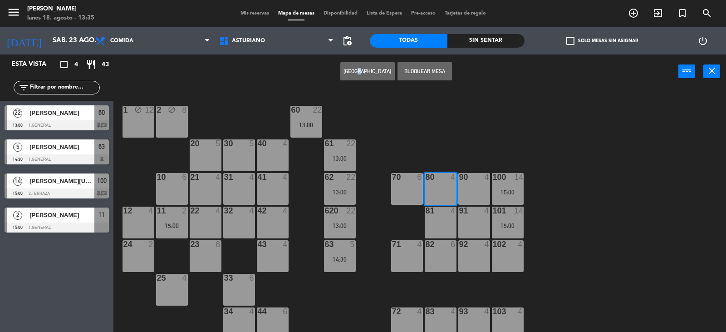
click at [364, 62] on div "Crear Reserva Bloquear Mesa power_input close" at bounding box center [395, 71] width 565 height 34
click at [365, 70] on button "[GEOGRAPHIC_DATA]" at bounding box center [367, 71] width 54 height 18
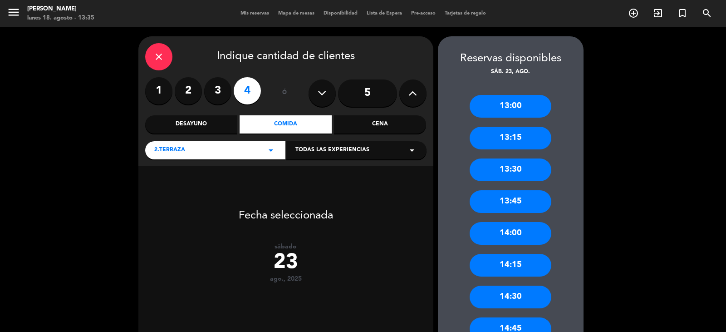
click at [186, 91] on label "2" at bounding box center [188, 90] width 27 height 27
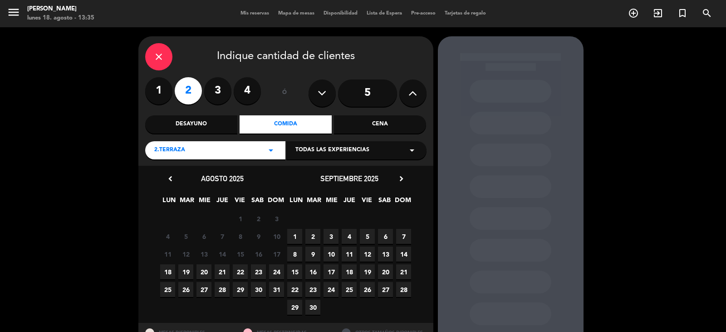
click at [255, 274] on span "23" at bounding box center [258, 271] width 15 height 15
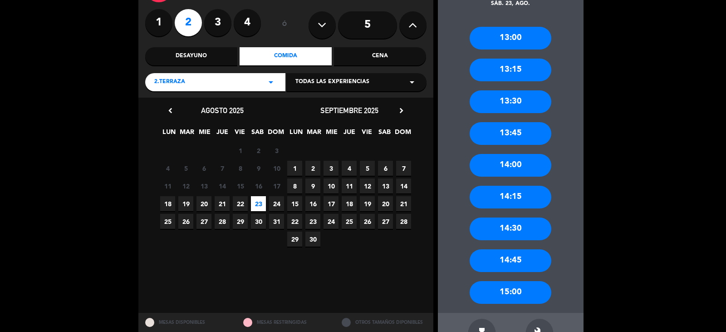
scroll to position [97, 0]
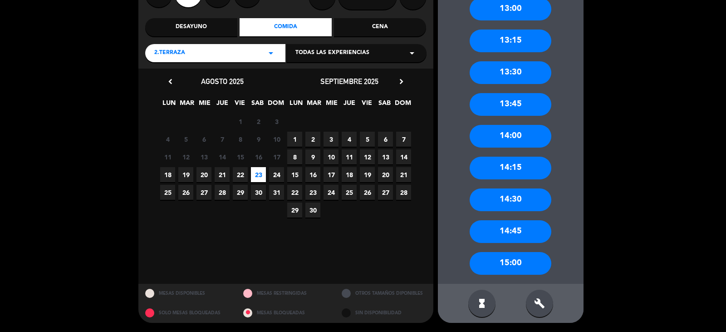
click at [518, 265] on div "15:00" at bounding box center [511, 263] width 82 height 23
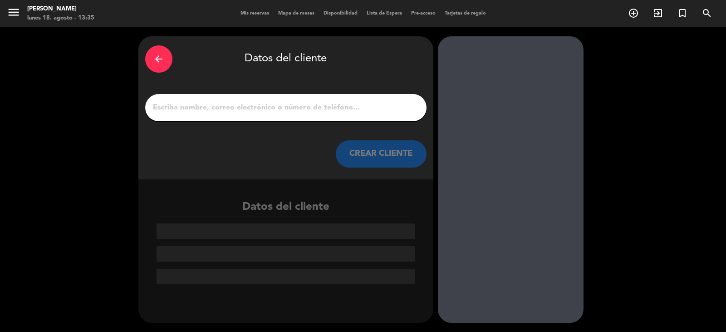
click at [178, 113] on input "1" at bounding box center [286, 107] width 268 height 13
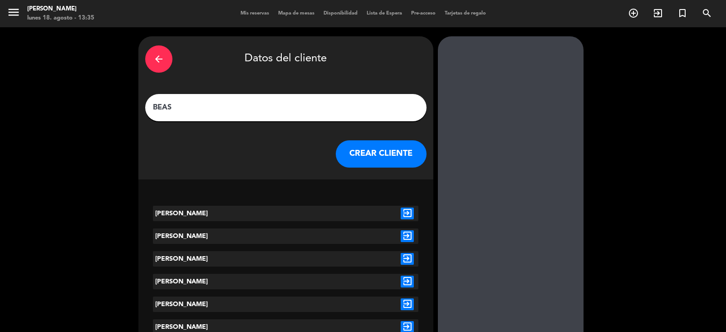
type input "BEAS"
click at [406, 210] on icon "exit_to_app" at bounding box center [407, 213] width 13 height 12
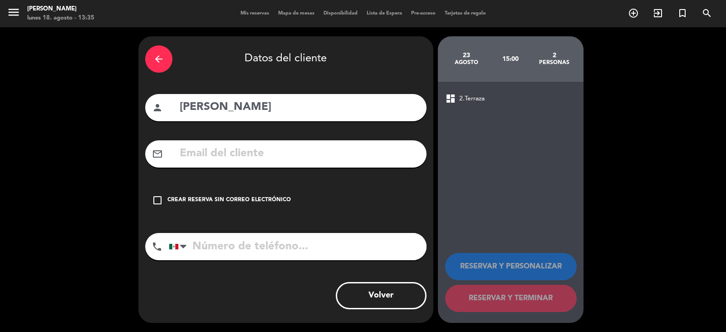
click at [343, 193] on div "check_box_outline_blank Crear reserva sin correo electrónico" at bounding box center [285, 200] width 281 height 27
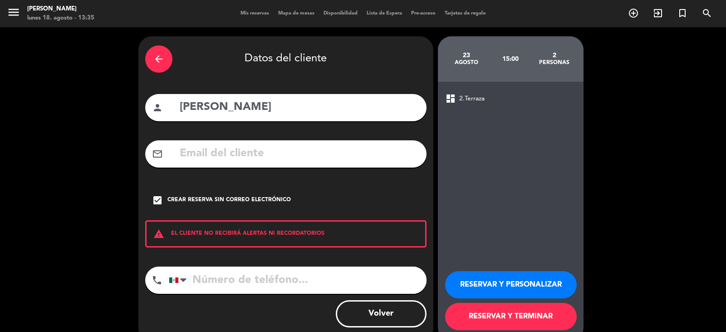
click at [501, 318] on button "RESERVAR Y TERMINAR" at bounding box center [511, 316] width 132 height 27
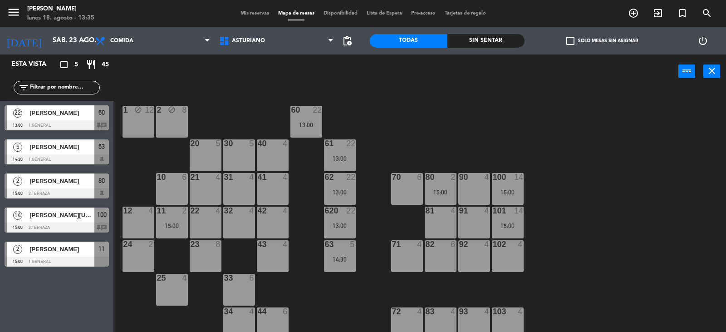
click at [192, 160] on div "20 5" at bounding box center [206, 155] width 32 height 32
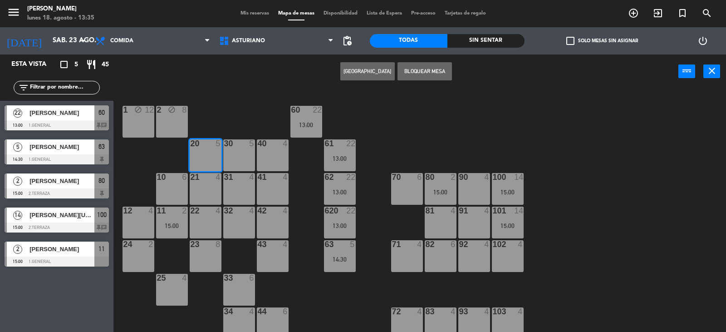
click at [356, 70] on button "[GEOGRAPHIC_DATA]" at bounding box center [367, 71] width 54 height 18
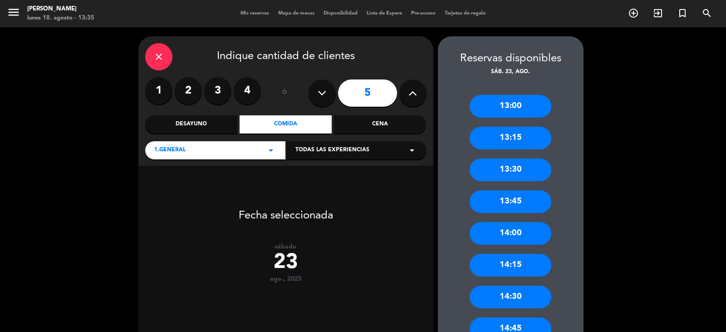
click at [183, 91] on label "2" at bounding box center [188, 90] width 27 height 27
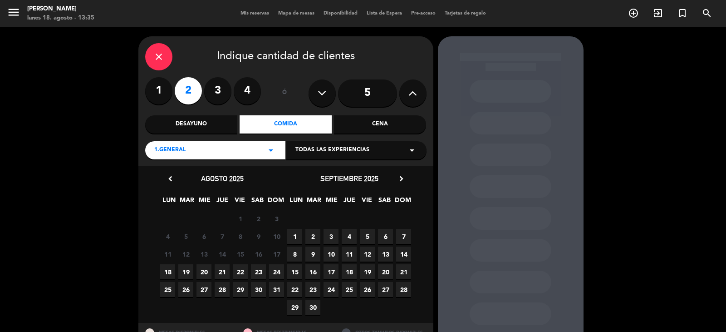
click at [260, 270] on span "23" at bounding box center [258, 271] width 15 height 15
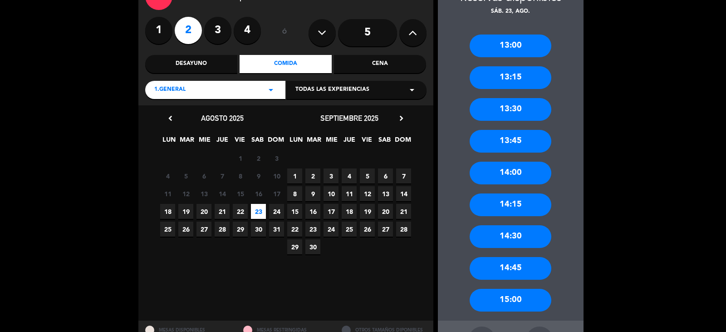
scroll to position [97, 0]
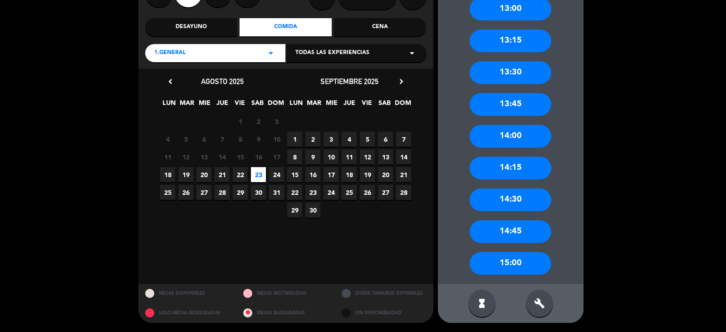
click at [516, 266] on div "15:00" at bounding box center [511, 263] width 82 height 23
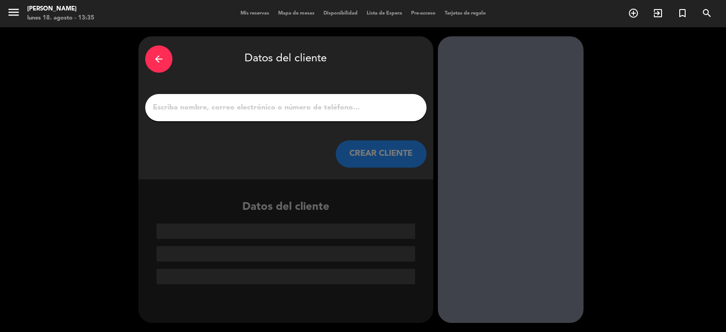
scroll to position [0, 0]
click at [167, 106] on input "1" at bounding box center [286, 107] width 268 height 13
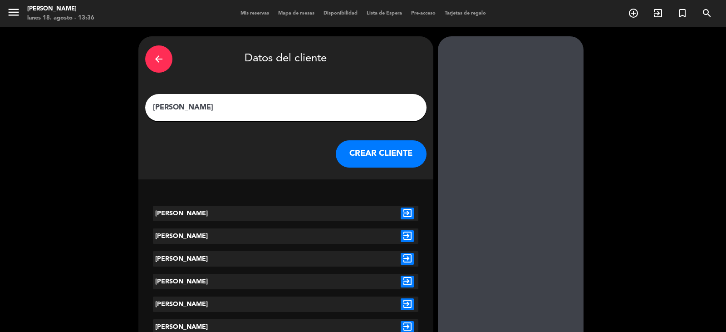
type input "[PERSON_NAME]"
click at [364, 159] on button "CREAR CLIENTE" at bounding box center [381, 153] width 91 height 27
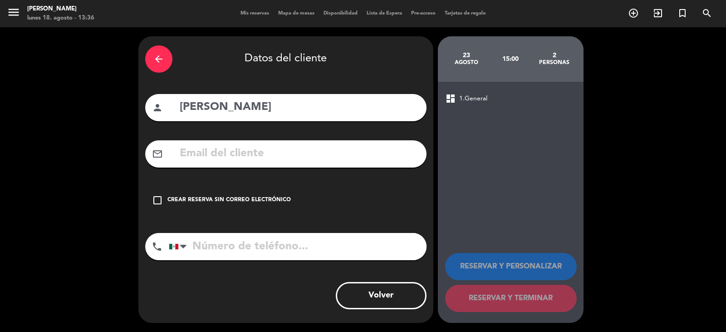
click at [310, 197] on div "check_box_outline_blank Crear reserva sin correo electrónico" at bounding box center [285, 200] width 281 height 27
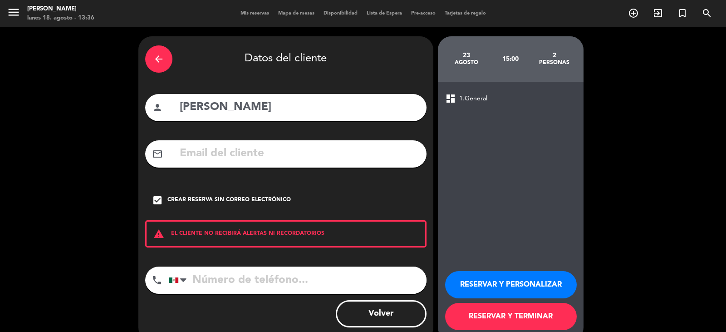
click at [494, 319] on button "RESERVAR Y TERMINAR" at bounding box center [511, 316] width 132 height 27
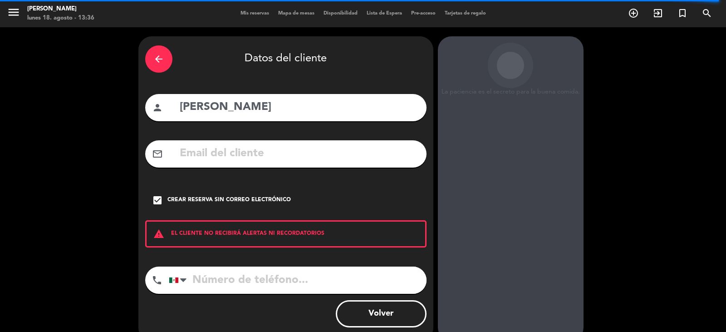
click at [177, 200] on div "Crear reserva sin correo electrónico" at bounding box center [228, 200] width 123 height 9
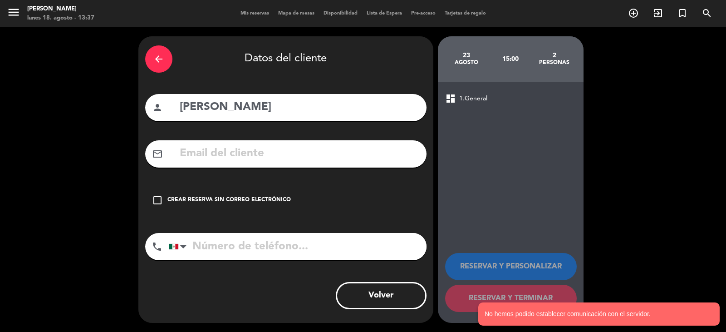
click at [285, 199] on div "Crear reserva sin correo electrónico" at bounding box center [228, 200] width 123 height 9
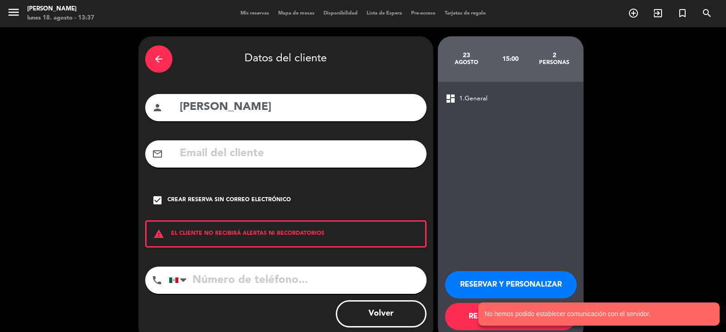
click at [461, 317] on button "RESERVAR Y TERMINAR" at bounding box center [511, 316] width 132 height 27
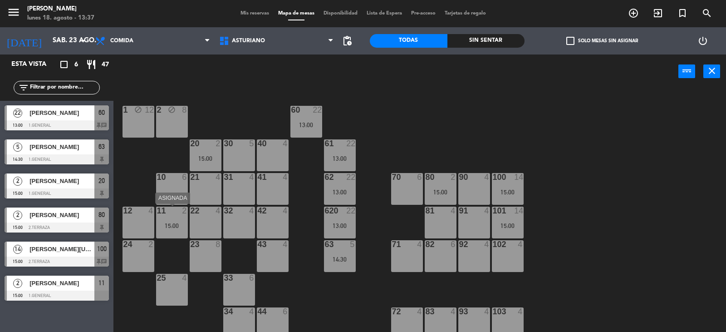
click at [177, 226] on div "15:00" at bounding box center [172, 225] width 32 height 6
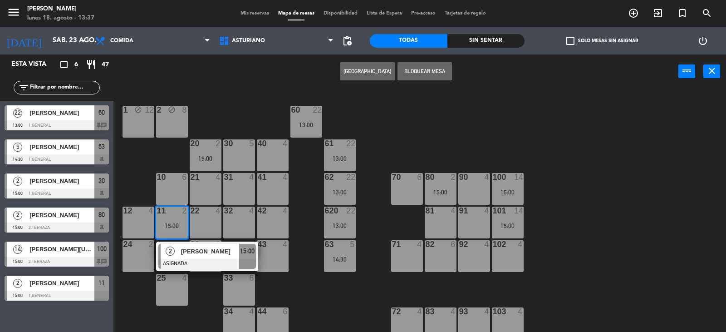
click at [206, 185] on div "21 4" at bounding box center [206, 189] width 32 height 32
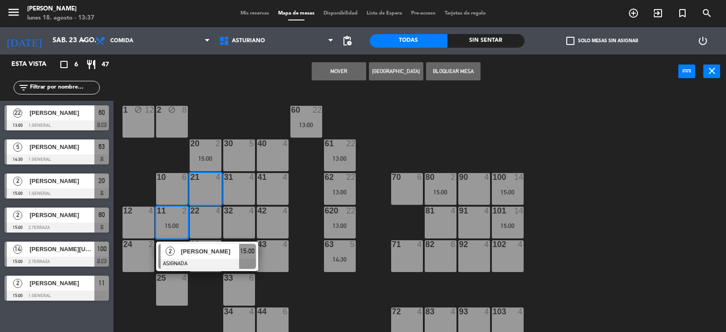
click at [342, 66] on button "Mover" at bounding box center [339, 71] width 54 height 18
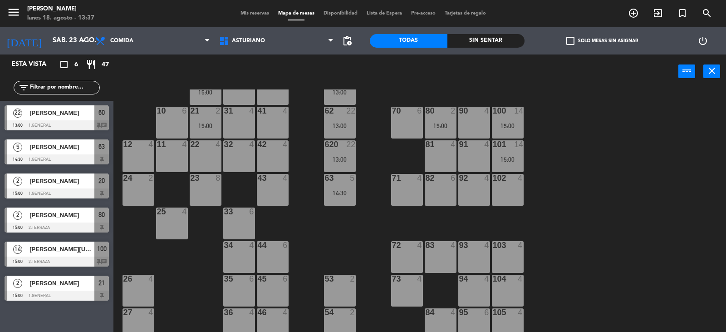
scroll to position [136, 0]
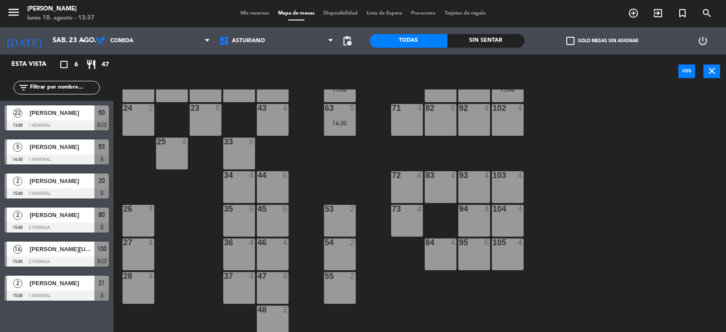
click at [511, 122] on div "102 4" at bounding box center [508, 120] width 32 height 32
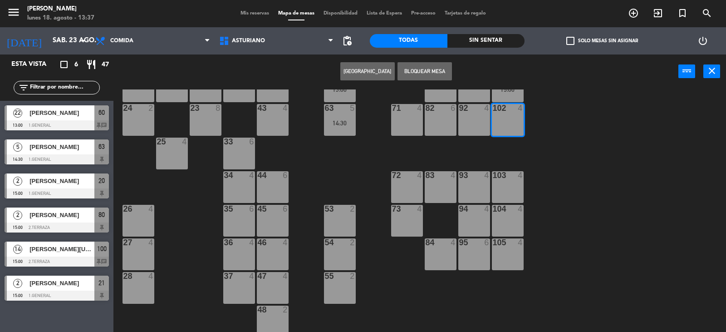
click at [358, 74] on button "[GEOGRAPHIC_DATA]" at bounding box center [367, 71] width 54 height 18
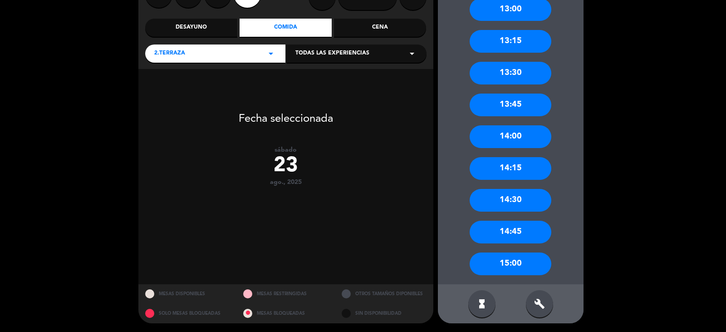
scroll to position [97, 0]
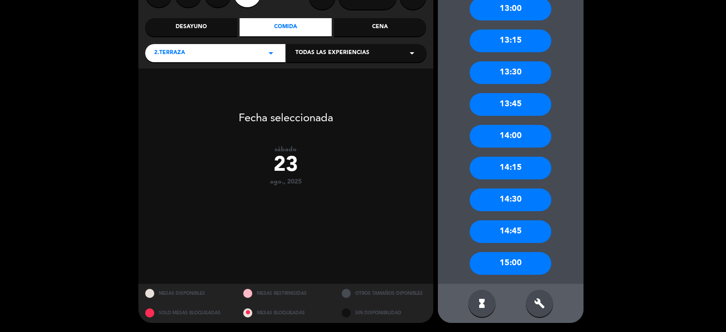
click at [519, 264] on div "15:00" at bounding box center [511, 263] width 82 height 23
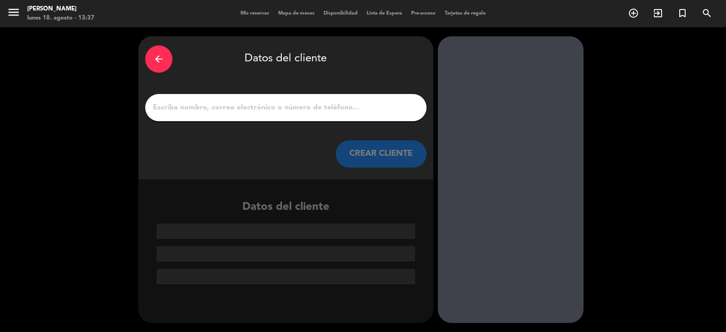
scroll to position [0, 0]
click at [174, 108] on input "1" at bounding box center [286, 107] width 268 height 13
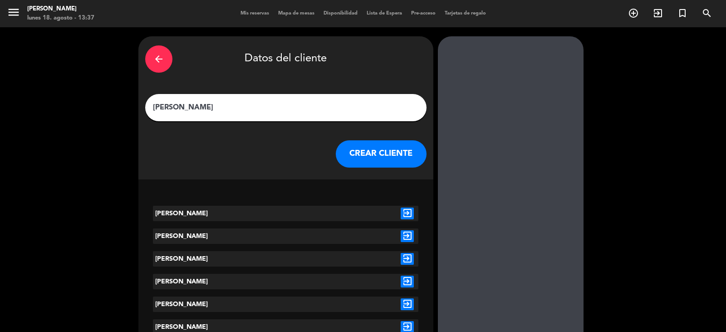
type input "[PERSON_NAME]"
click at [407, 211] on icon "exit_to_app" at bounding box center [407, 213] width 13 height 12
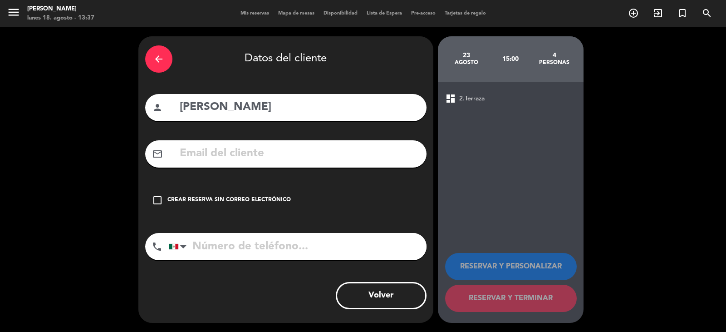
click at [339, 194] on div "check_box_outline_blank Crear reserva sin correo electrónico" at bounding box center [285, 200] width 281 height 27
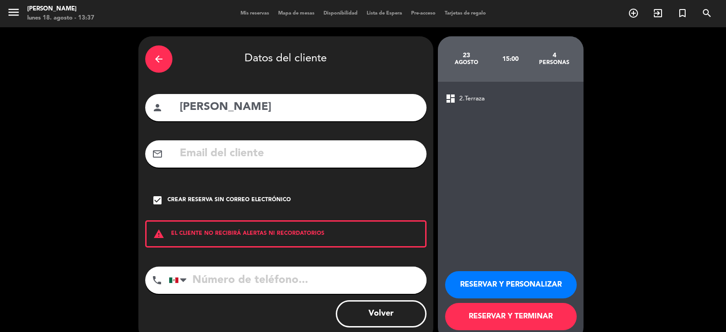
click at [496, 313] on button "RESERVAR Y TERMINAR" at bounding box center [511, 316] width 132 height 27
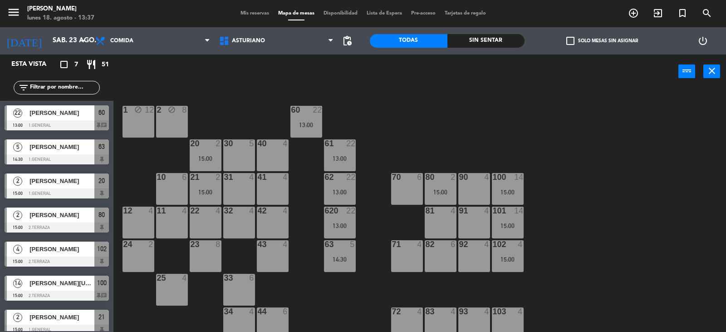
scroll to position [141, 0]
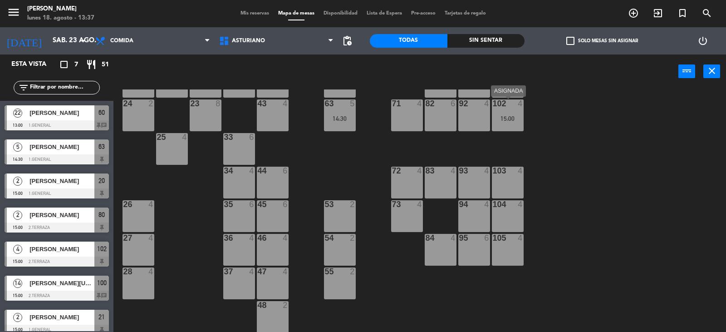
click at [511, 110] on div "102 4 15:00" at bounding box center [508, 115] width 32 height 32
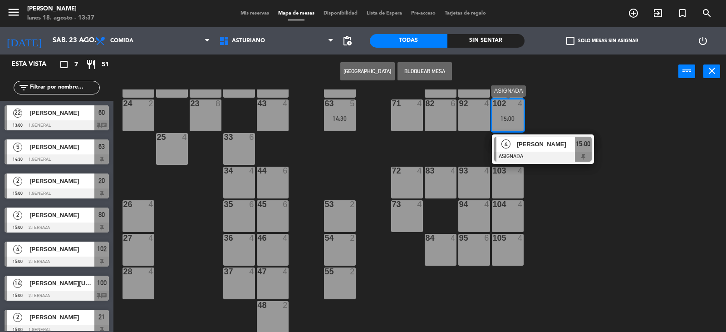
click at [561, 146] on span "[PERSON_NAME]" at bounding box center [546, 144] width 58 height 10
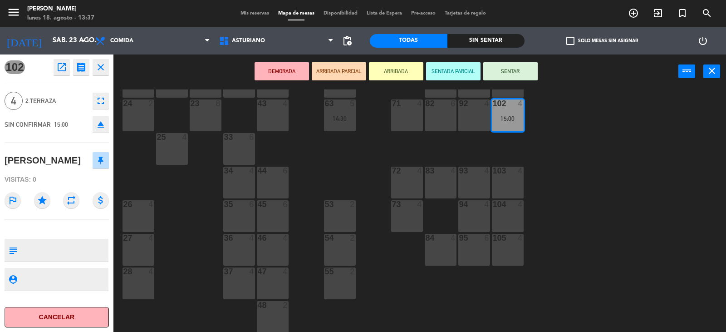
click at [103, 99] on icon "fullscreen" at bounding box center [100, 100] width 11 height 11
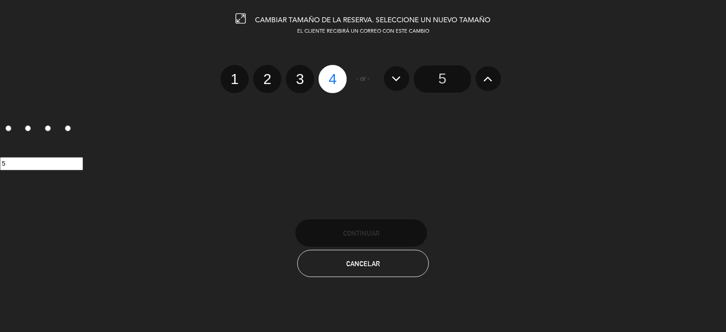
click at [255, 80] on label "2" at bounding box center [267, 79] width 28 height 28
click at [263, 74] on input "2" at bounding box center [266, 71] width 6 height 6
radio input "true"
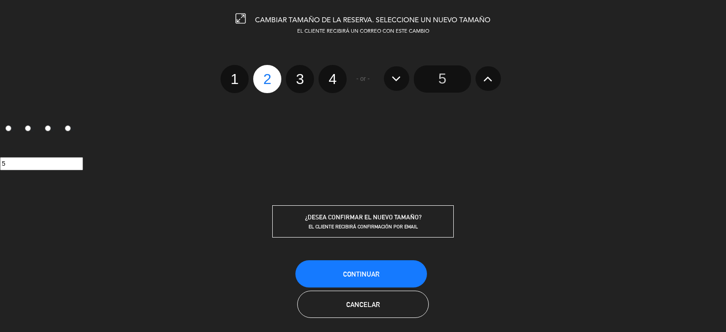
radio input "false"
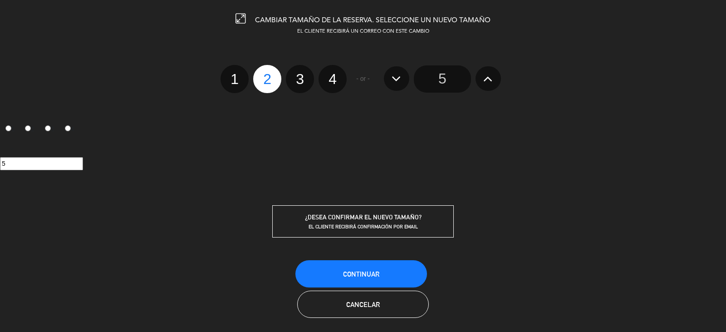
radio input "false"
radio input "true"
click at [377, 274] on span "Continuar" at bounding box center [361, 274] width 36 height 8
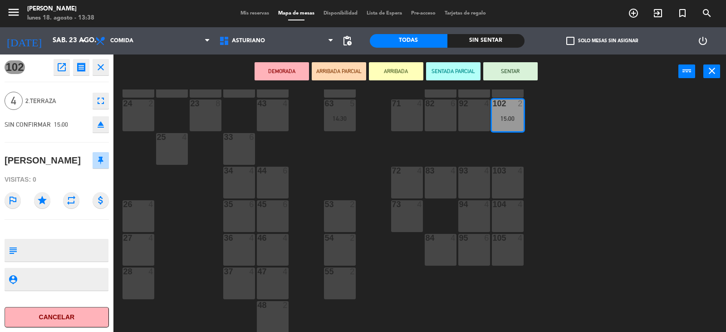
click at [660, 161] on div "1 block 12 2 block 8 60 22 13:00 20 2 15:00 30 5 40 4 61 22 13:00 62 22 13:00 4…" at bounding box center [423, 210] width 605 height 243
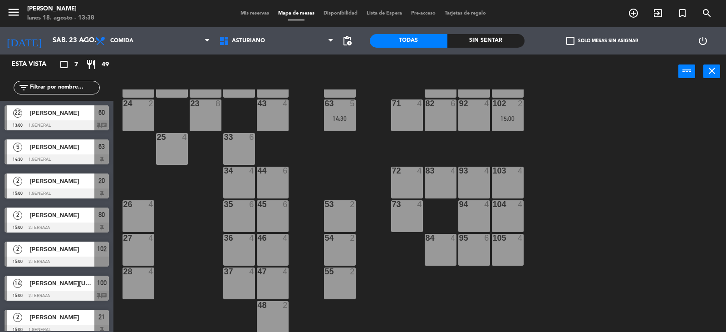
click at [511, 107] on div at bounding box center [507, 103] width 15 height 8
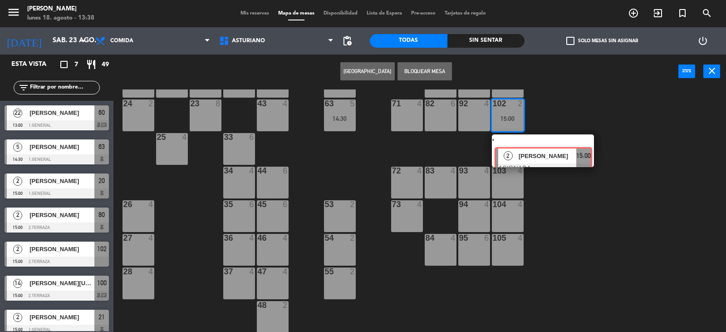
click at [535, 148] on div "1 block 12 2 block 8 60 22 13:00 20 2 15:00 30 5 40 4 61 22 13:00 62 22 13:00 4…" at bounding box center [423, 210] width 605 height 243
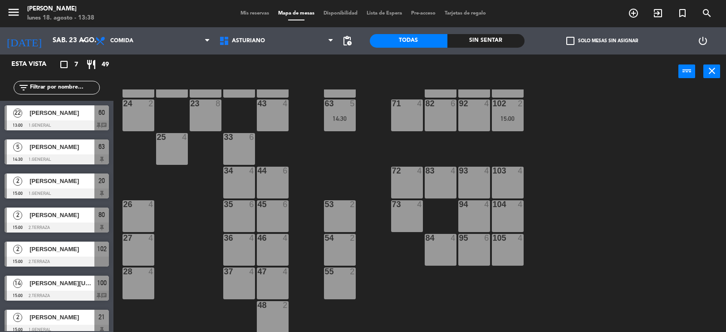
click at [615, 239] on div "1 block 12 2 block 8 60 22 13:00 20 2 15:00 30 5 40 4 61 22 13:00 62 22 13:00 4…" at bounding box center [423, 210] width 605 height 243
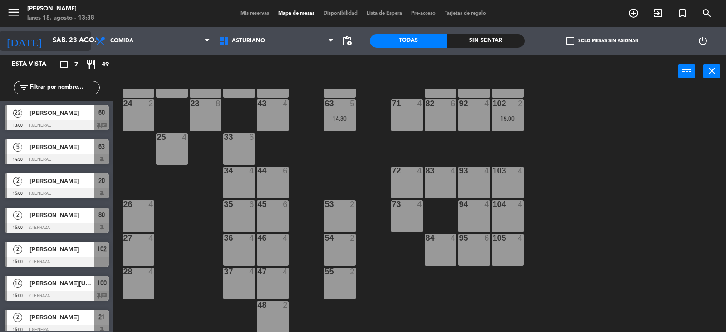
click at [55, 39] on input "sáb. 23 ago." at bounding box center [92, 40] width 88 height 17
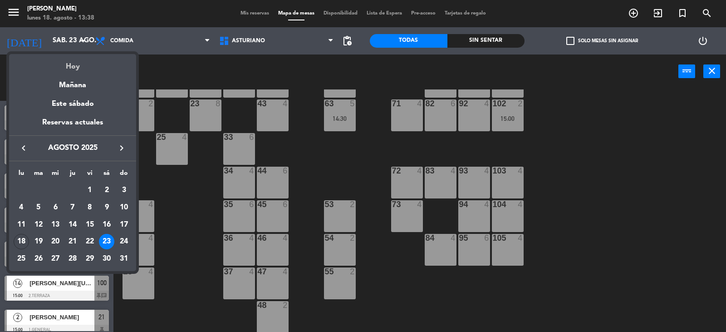
click at [111, 70] on div "Hoy" at bounding box center [72, 63] width 127 height 19
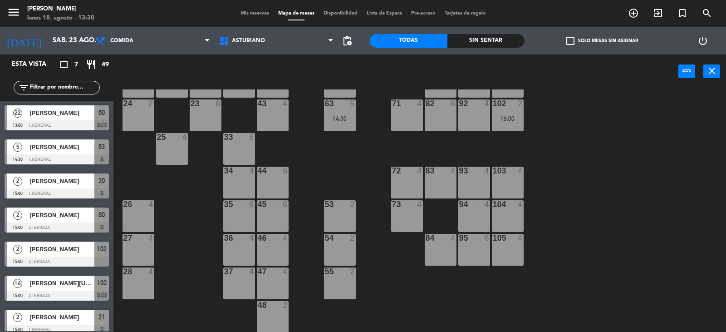
type input "lun. 18 ago."
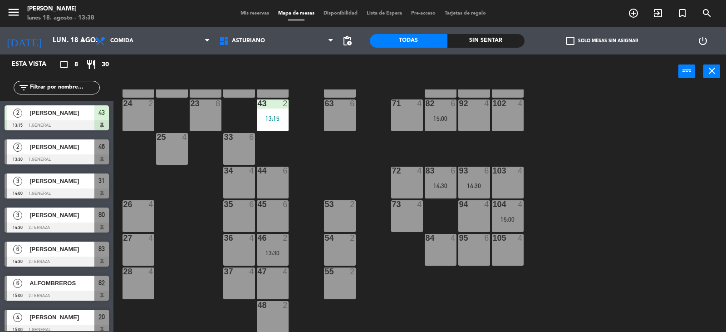
click at [444, 247] on div "84 4" at bounding box center [441, 250] width 32 height 32
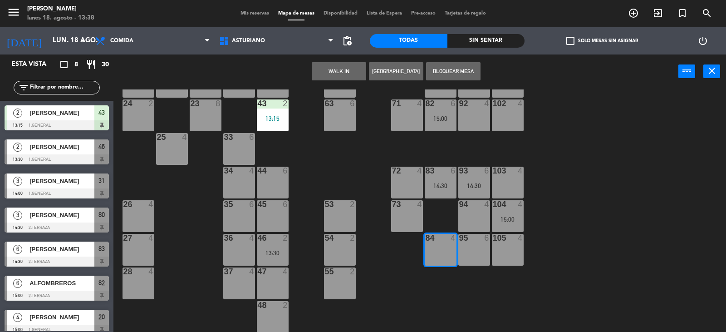
click at [331, 74] on button "WALK IN" at bounding box center [339, 71] width 54 height 18
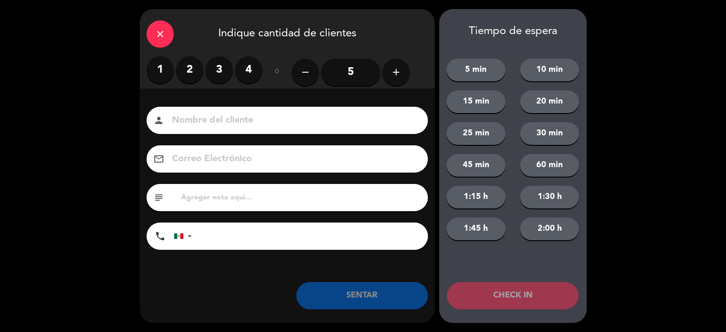
click at [221, 69] on label "3" at bounding box center [219, 69] width 27 height 27
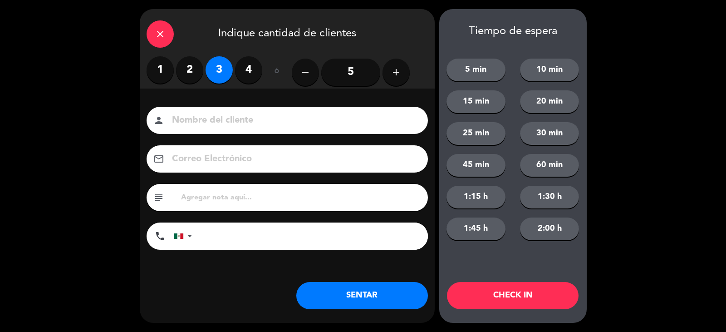
click at [225, 115] on input at bounding box center [293, 121] width 245 height 16
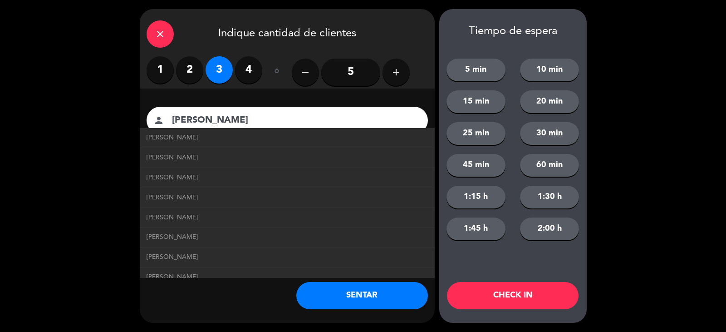
type input "[PERSON_NAME]"
click at [333, 296] on button "SENTAR" at bounding box center [362, 295] width 132 height 27
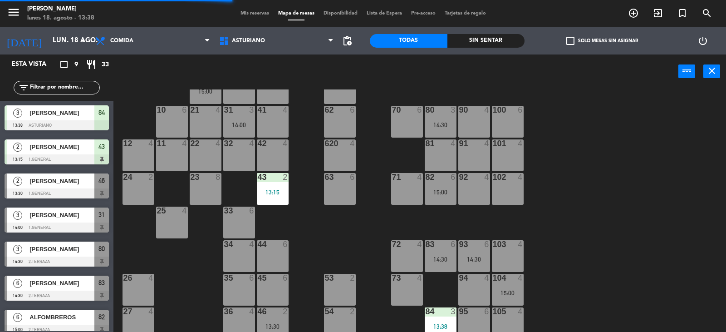
scroll to position [5, 0]
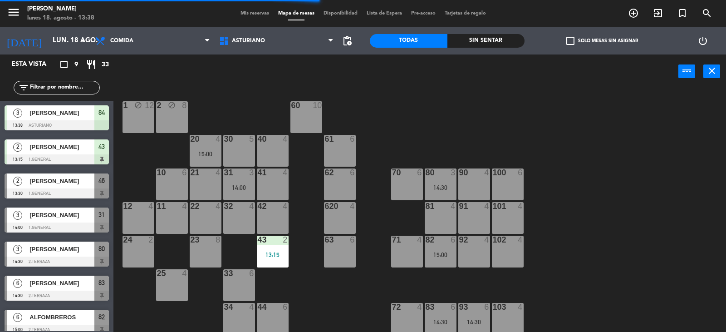
click at [446, 182] on div "80 3 14:30" at bounding box center [441, 184] width 32 height 32
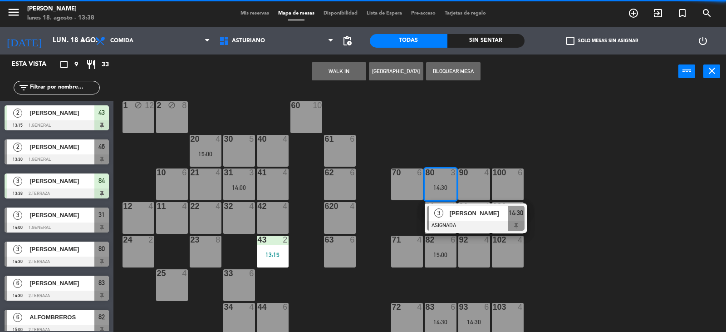
click at [462, 138] on div "1 block 12 2 block 8 60 10 20 4 15:00 30 5 40 4 61 6 62 6 41 4 31 3 14:00 21 4 …" at bounding box center [423, 210] width 605 height 243
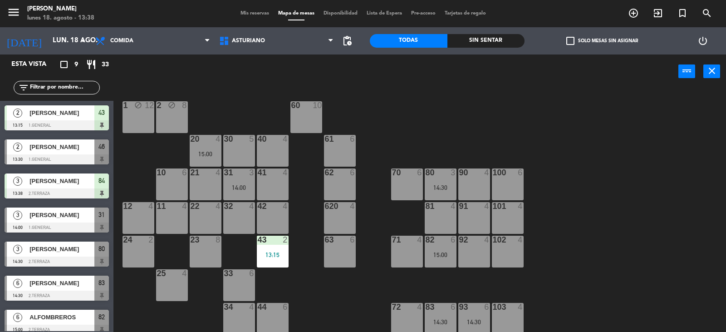
click at [431, 251] on div "15:00" at bounding box center [441, 254] width 32 height 6
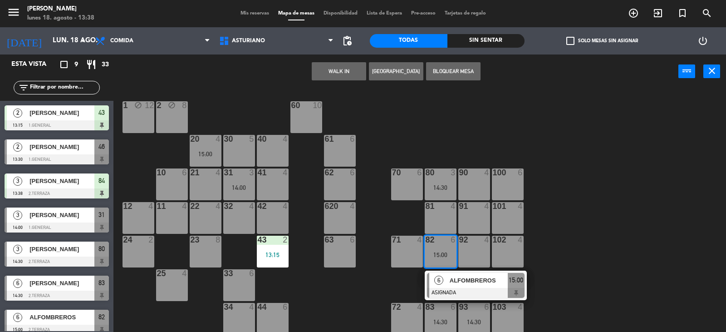
click at [629, 208] on div "1 block 12 2 block 8 60 10 20 4 15:00 30 5 40 4 61 6 62 6 41 4 31 3 14:00 21 4 …" at bounding box center [423, 210] width 605 height 243
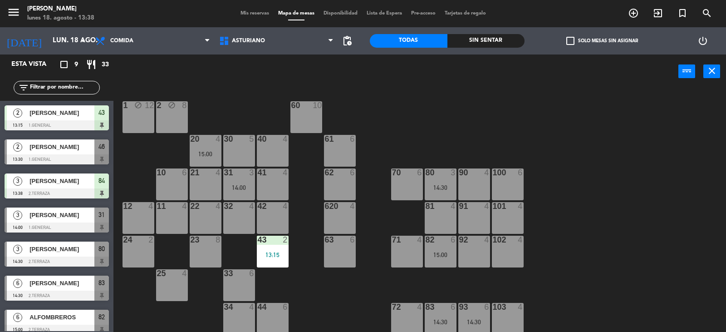
click at [234, 177] on div "31 3" at bounding box center [239, 172] width 32 height 9
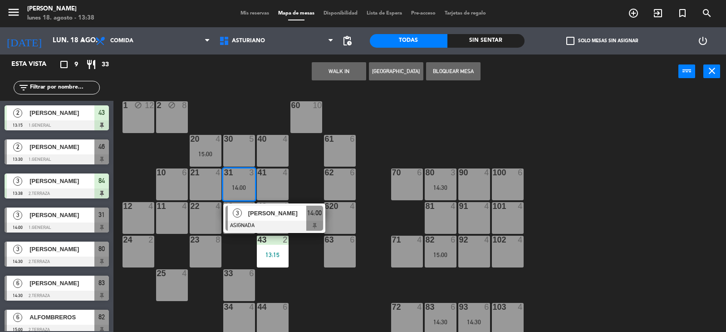
click at [322, 290] on div "1 block 12 2 block 8 60 10 20 4 15:00 30 5 40 4 61 6 62 6 41 4 31 3 14:00 3 [PE…" at bounding box center [423, 210] width 605 height 243
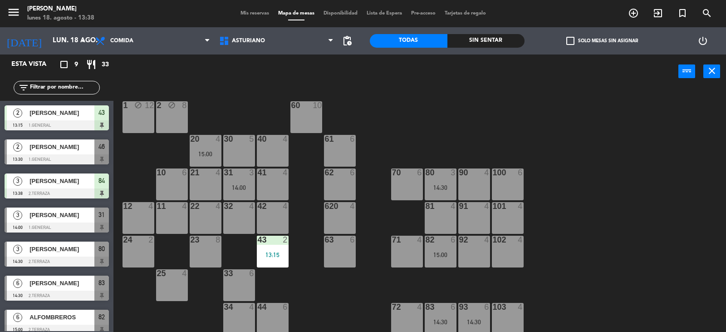
click at [191, 142] on div "20" at bounding box center [191, 139] width 0 height 8
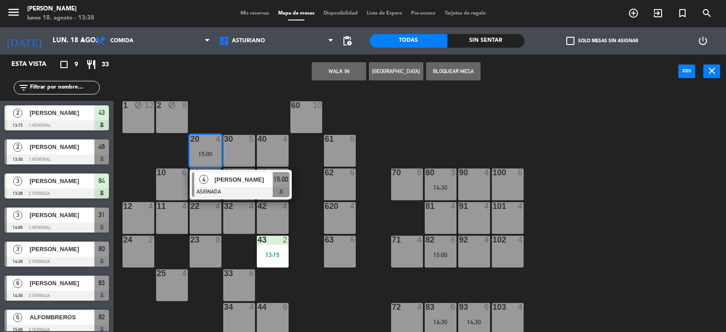
click at [420, 125] on div "1 block 12 2 block 8 60 10 20 4 15:00 4 [PERSON_NAME] ASIGNADA 15:00 30 5 40 4 …" at bounding box center [423, 210] width 605 height 243
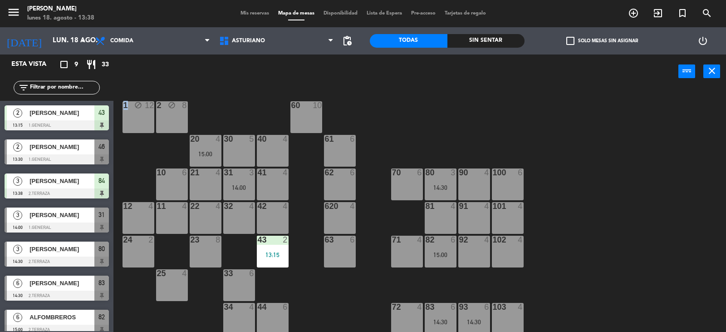
click at [420, 125] on div "1 block 12 2 block 8 60 10 20 4 15:00 30 5 40 4 61 6 62 6 41 4 31 3 14:00 21 4 …" at bounding box center [423, 210] width 605 height 243
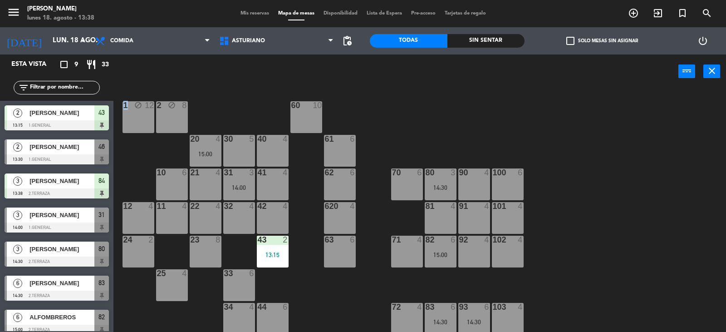
click at [420, 125] on div "1 block 12 2 block 8 60 10 20 4 15:00 30 5 40 4 61 6 62 6 41 4 31 3 14:00 21 4 …" at bounding box center [423, 210] width 605 height 243
click at [726, 108] on div "1 block 12 2 block 8 60 10 20 4 15:00 30 5 40 4 61 6 62 6 41 4 31 3 14:00 21 4 …" at bounding box center [423, 210] width 605 height 243
click at [629, 169] on div "1 block 12 2 block 8 60 10 20 4 15:00 30 5 40 4 61 6 62 6 41 4 31 3 14:00 21 4 …" at bounding box center [423, 210] width 605 height 243
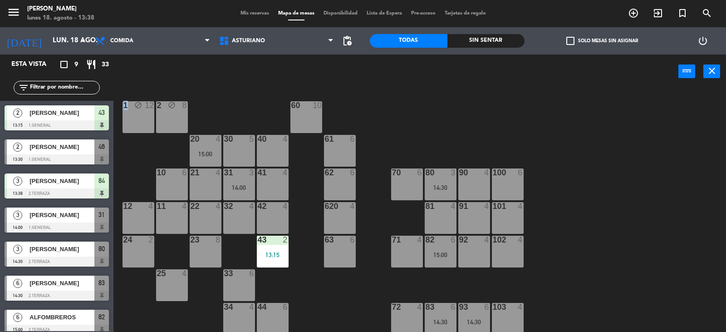
click at [629, 169] on div "1 block 12 2 block 8 60 10 20 4 15:00 30 5 40 4 61 6 62 6 41 4 31 3 14:00 21 4 …" at bounding box center [423, 210] width 605 height 243
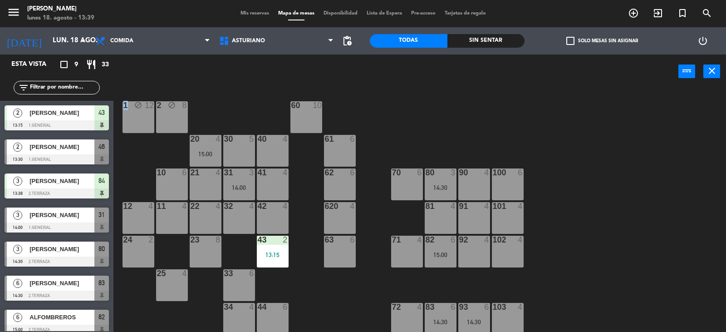
click at [629, 169] on div "1 block 12 2 block 8 60 10 20 4 15:00 30 5 40 4 61 6 62 6 41 4 31 3 14:00 21 4 …" at bounding box center [423, 210] width 605 height 243
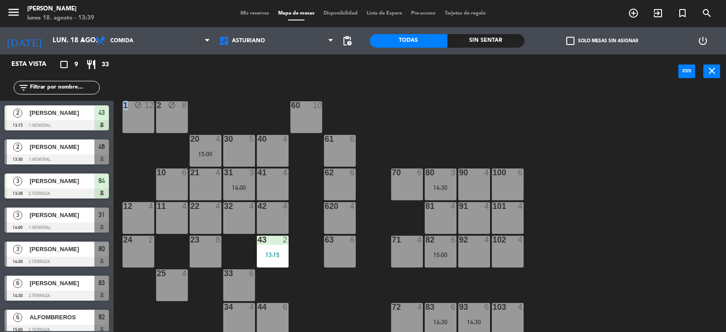
click at [629, 169] on div "1 block 12 2 block 8 60 10 20 4 15:00 30 5 40 4 61 6 62 6 41 4 31 3 14:00 21 4 …" at bounding box center [423, 210] width 605 height 243
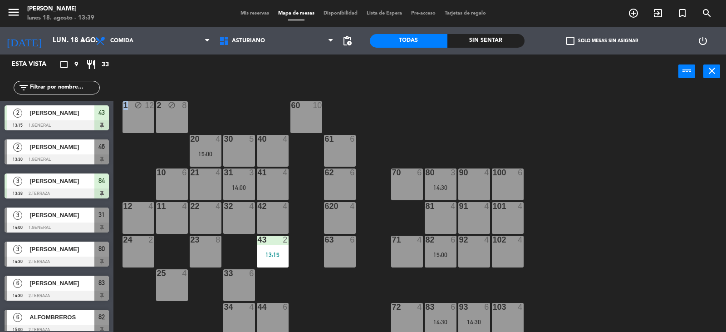
click at [630, 169] on div "1 block 12 2 block 8 60 10 20 4 15:00 30 5 40 4 61 6 62 6 41 4 31 3 14:00 21 4 …" at bounding box center [423, 210] width 605 height 243
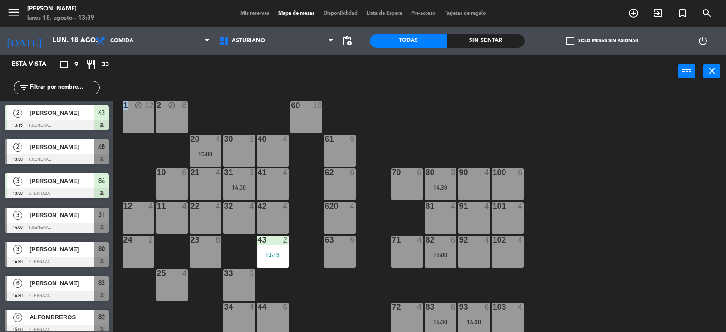
click at [630, 169] on div "1 block 12 2 block 8 60 10 20 4 15:00 30 5 40 4 61 6 62 6 41 4 31 3 14:00 21 4 …" at bounding box center [423, 210] width 605 height 243
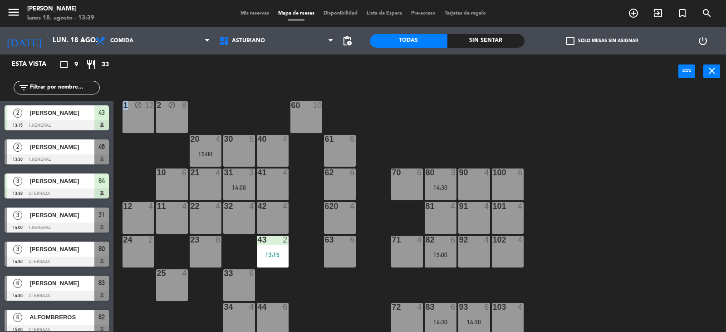
click at [630, 169] on div "1 block 12 2 block 8 60 10 20 4 15:00 30 5 40 4 61 6 62 6 41 4 31 3 14:00 21 4 …" at bounding box center [423, 210] width 605 height 243
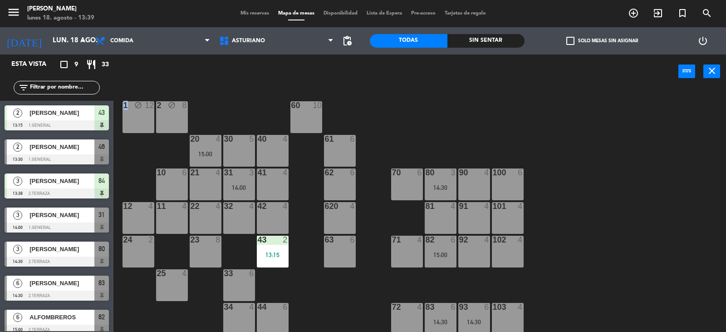
click at [630, 169] on div "1 block 12 2 block 8 60 10 20 4 15:00 30 5 40 4 61 6 62 6 41 4 31 3 14:00 21 4 …" at bounding box center [423, 210] width 605 height 243
click at [624, 193] on div "1 block 12 2 block 8 60 10 20 4 15:00 30 5 40 4 61 6 62 6 41 4 31 3 14:00 21 4 …" at bounding box center [423, 210] width 605 height 243
click at [441, 189] on div "14:30" at bounding box center [441, 187] width 32 height 6
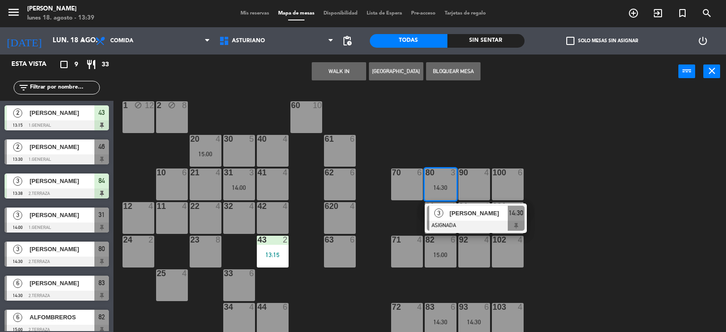
click at [448, 147] on div "1 block 12 2 block 8 60 10 20 4 15:00 30 5 40 4 61 6 62 6 41 4 31 3 14:00 21 4 …" at bounding box center [423, 210] width 605 height 243
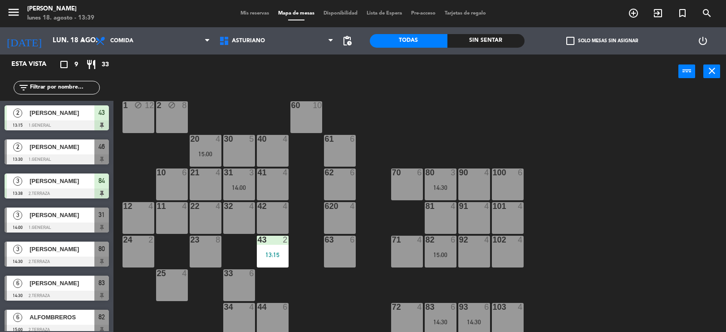
scroll to position [50, 0]
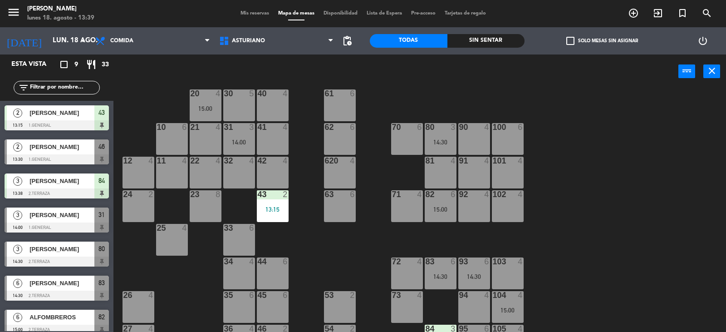
click at [441, 211] on div "15:00" at bounding box center [441, 209] width 32 height 6
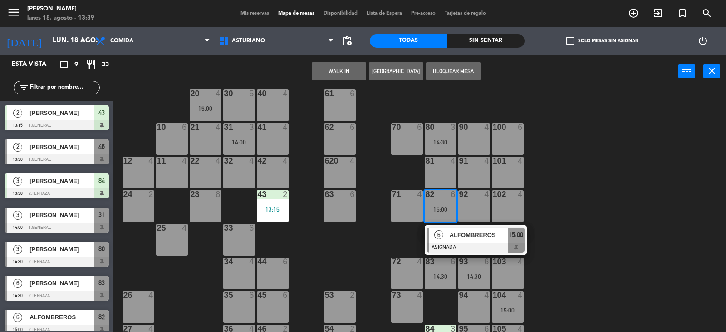
click at [624, 195] on div "1 block 12 2 block 8 60 10 20 4 15:00 30 5 40 4 61 6 62 6 41 4 31 3 14:00 21 4 …" at bounding box center [423, 210] width 605 height 243
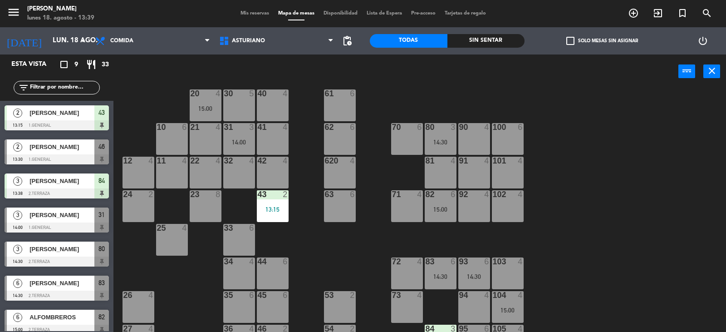
click at [478, 281] on div "93 6 14:30" at bounding box center [474, 273] width 32 height 32
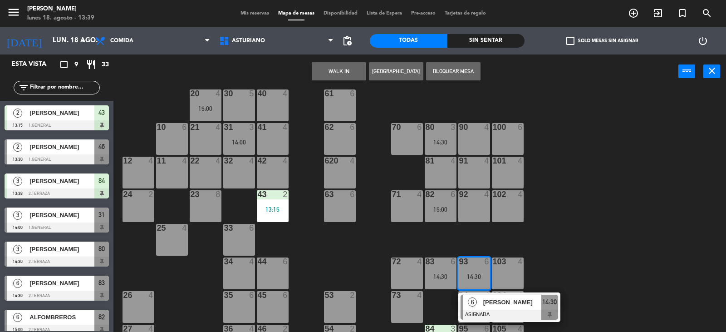
click at [610, 243] on div "1 block 12 2 block 8 60 10 20 4 15:00 30 5 40 4 61 6 62 6 41 4 31 3 14:00 21 4 …" at bounding box center [423, 210] width 605 height 243
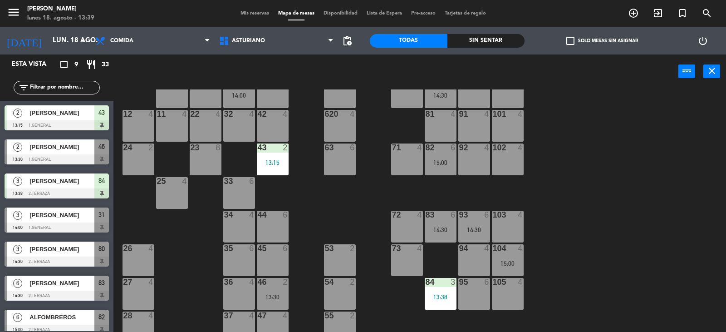
scroll to position [141, 0]
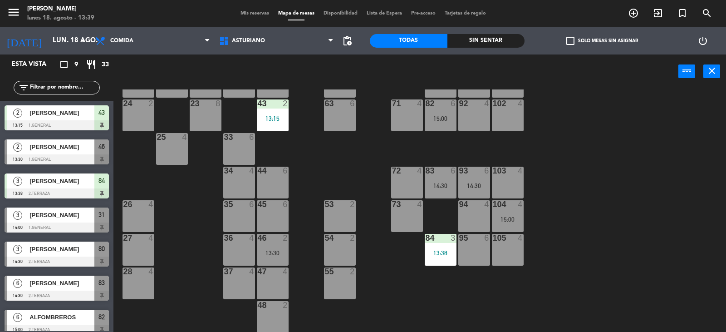
click at [504, 214] on div "104 4 15:00" at bounding box center [508, 216] width 32 height 32
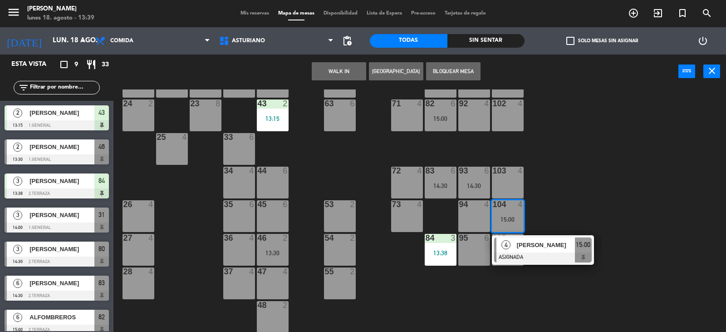
click at [532, 202] on div "1 block 12 2 block 8 60 10 20 4 15:00 30 5 40 4 61 6 62 6 41 4 31 3 14:00 21 4 …" at bounding box center [423, 210] width 605 height 243
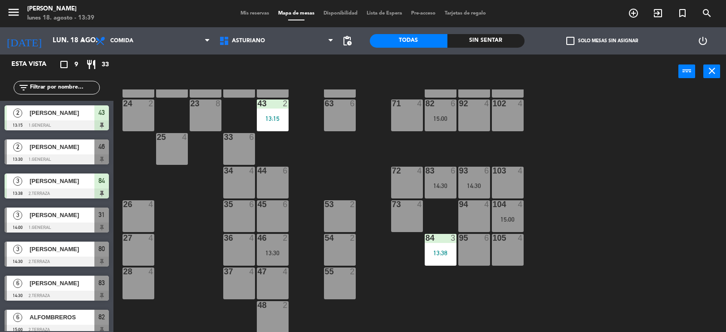
click at [482, 186] on div "14:30" at bounding box center [474, 185] width 32 height 6
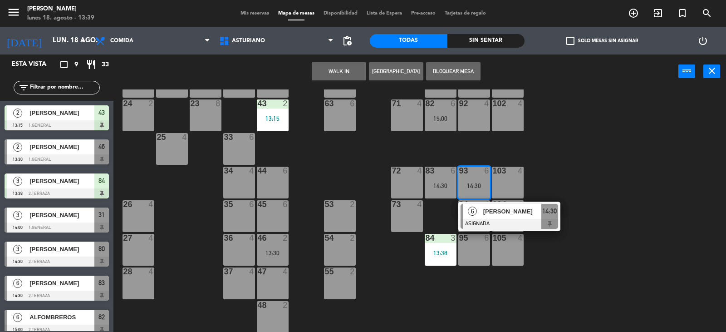
click at [538, 181] on div "1 block 12 2 block 8 60 10 20 4 15:00 30 5 40 4 61 6 62 6 41 4 31 3 14:00 21 4 …" at bounding box center [423, 210] width 605 height 243
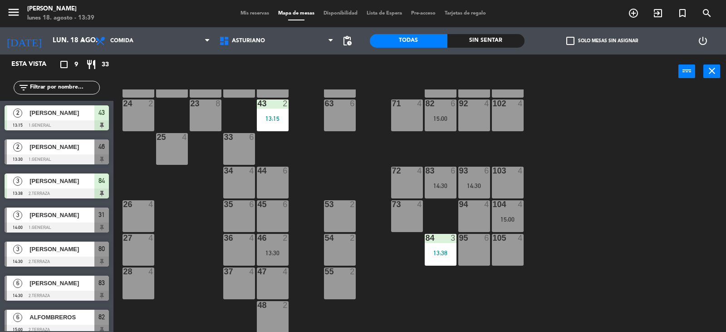
click at [505, 206] on div at bounding box center [507, 204] width 15 height 8
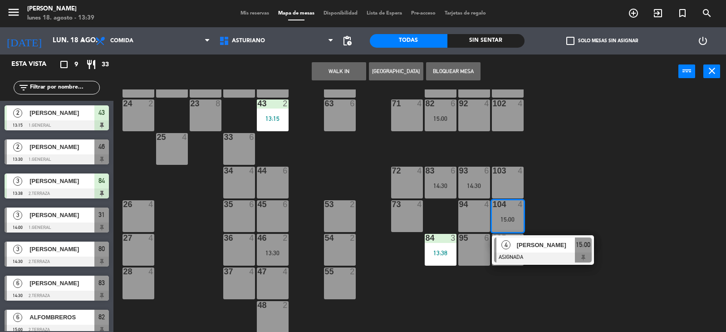
click at [555, 191] on div "1 block 12 2 block 8 60 10 20 4 15:00 30 5 40 4 61 6 62 6 41 4 31 3 14:00 21 4 …" at bounding box center [423, 210] width 605 height 243
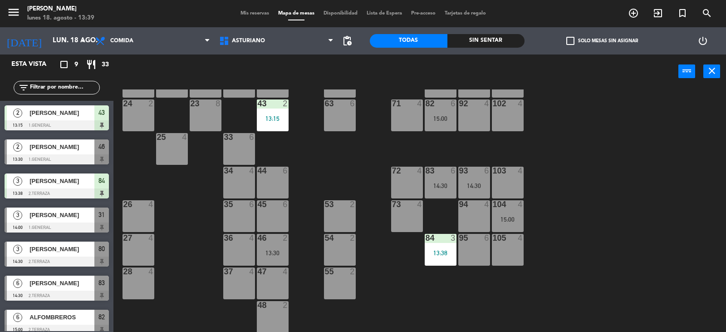
click at [433, 115] on div "15:00" at bounding box center [441, 118] width 32 height 6
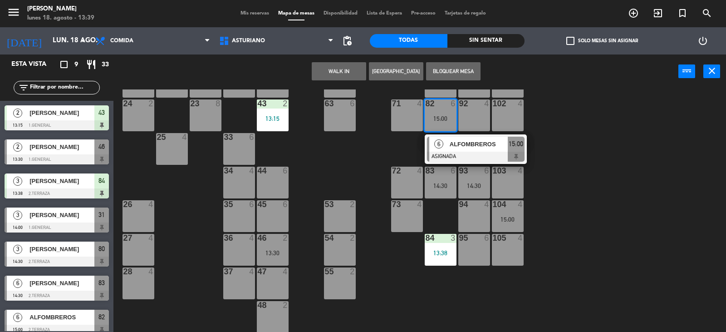
click at [615, 182] on div "1 block 12 2 block 8 60 10 20 4 15:00 30 5 40 4 61 6 62 6 41 4 31 3 14:00 21 4 …" at bounding box center [423, 210] width 605 height 243
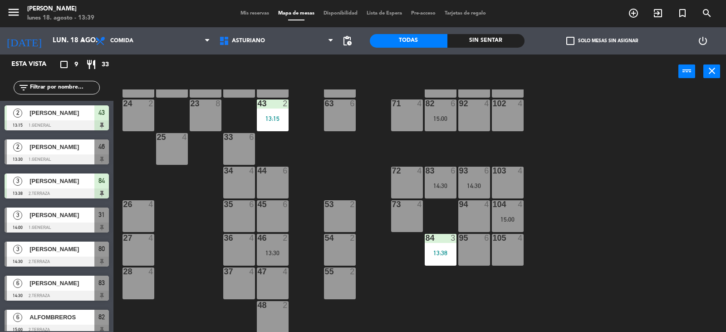
click at [502, 212] on div "104 4 15:00" at bounding box center [508, 216] width 32 height 32
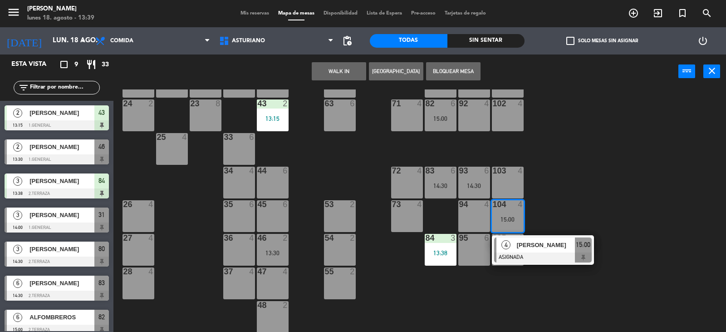
click at [570, 194] on div "1 block 12 2 block 8 60 10 20 4 15:00 30 5 40 4 61 6 62 6 41 4 31 3 14:00 21 4 …" at bounding box center [423, 210] width 605 height 243
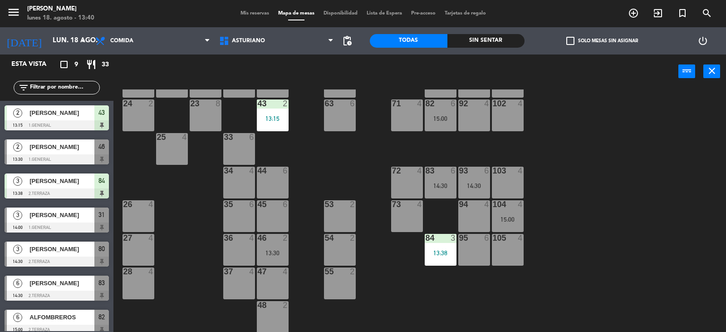
click at [670, 173] on div "1 block 12 2 block 8 60 10 20 4 15:00 30 5 40 4 61 6 62 6 41 4 31 3 14:00 21 4 …" at bounding box center [423, 210] width 605 height 243
click at [628, 169] on div "1 block 12 2 block 8 60 10 20 4 15:00 30 5 40 4 61 6 62 6 41 4 31 3 14:00 21 4 …" at bounding box center [423, 210] width 605 height 243
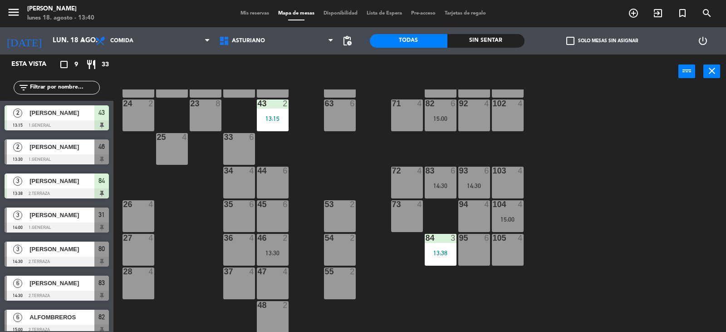
click at [628, 169] on div "1 block 12 2 block 8 60 10 20 4 15:00 30 5 40 4 61 6 62 6 41 4 31 3 14:00 21 4 …" at bounding box center [423, 210] width 605 height 243
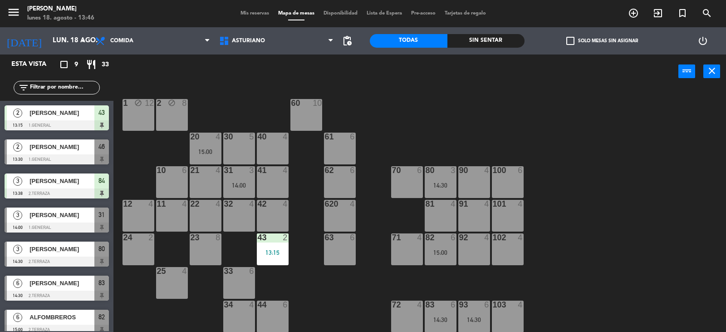
scroll to position [5, 0]
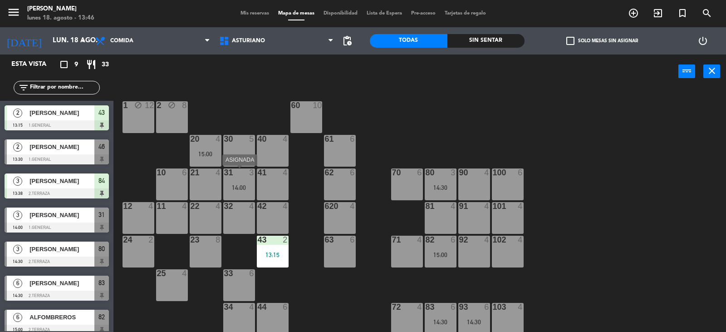
click at [245, 182] on div "31 3 14:00" at bounding box center [239, 184] width 32 height 32
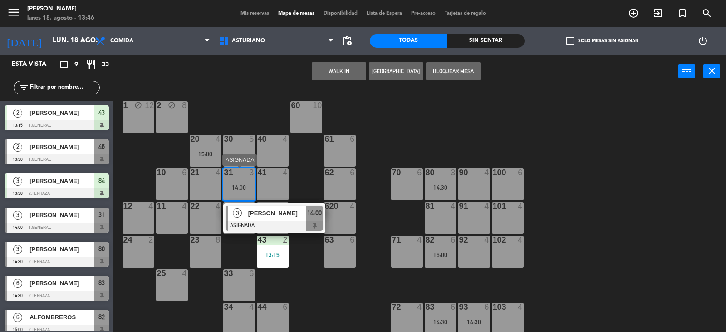
click at [285, 230] on div at bounding box center [275, 226] width 98 height 10
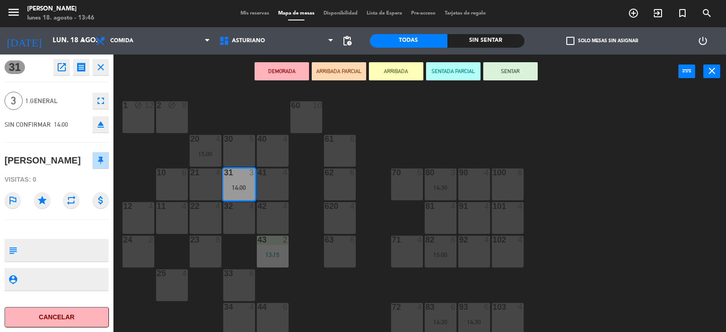
click at [508, 71] on button "SENTAR" at bounding box center [510, 71] width 54 height 18
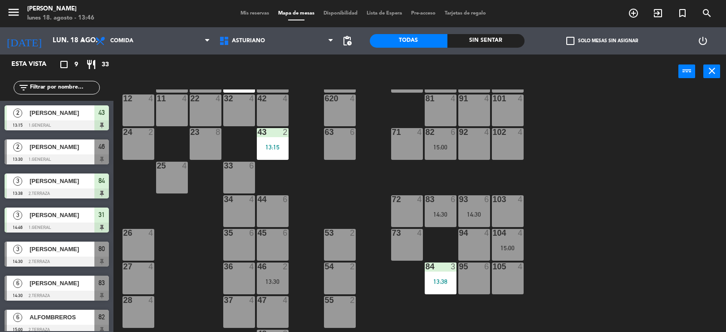
scroll to position [141, 0]
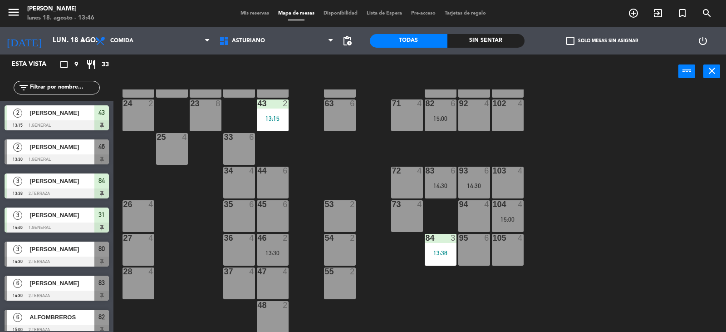
click at [276, 249] on div "46 2 13:30" at bounding box center [273, 250] width 32 height 32
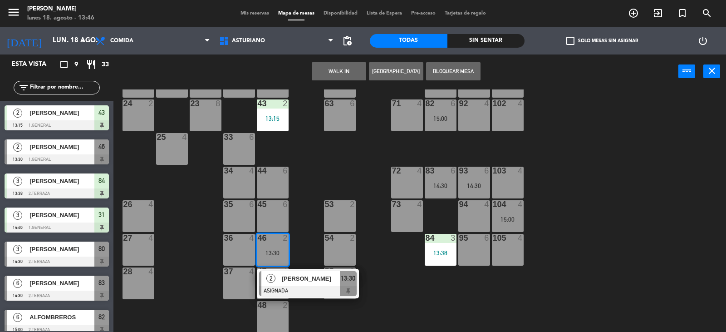
click at [299, 287] on div at bounding box center [308, 291] width 98 height 10
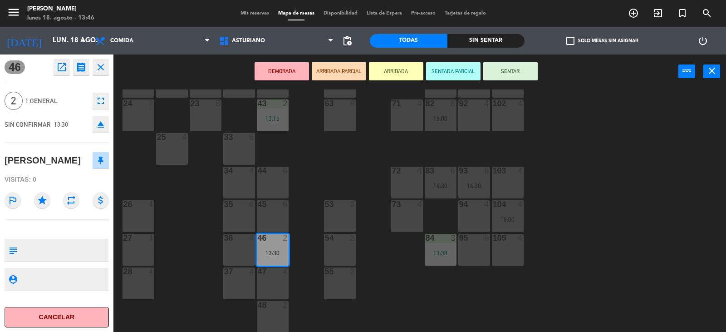
click at [492, 79] on button "SENTAR" at bounding box center [510, 71] width 54 height 18
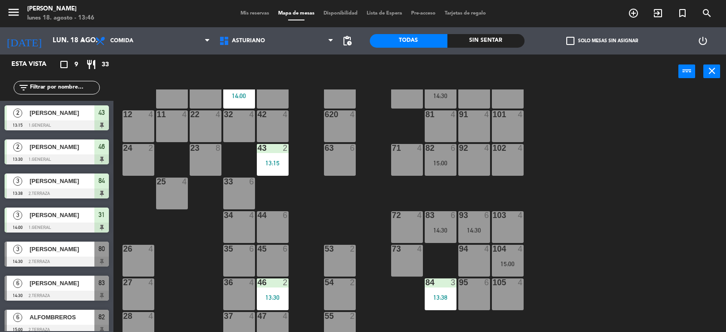
scroll to position [50, 0]
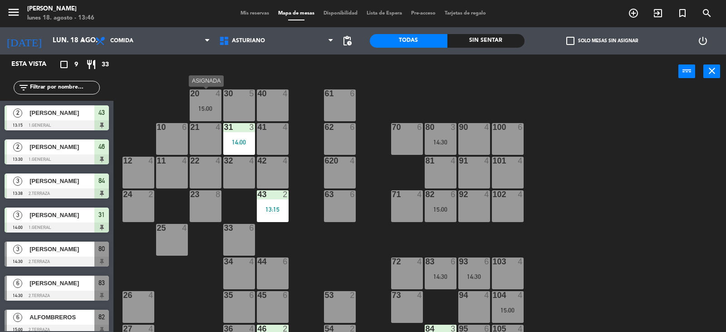
click at [206, 97] on div at bounding box center [205, 93] width 15 height 8
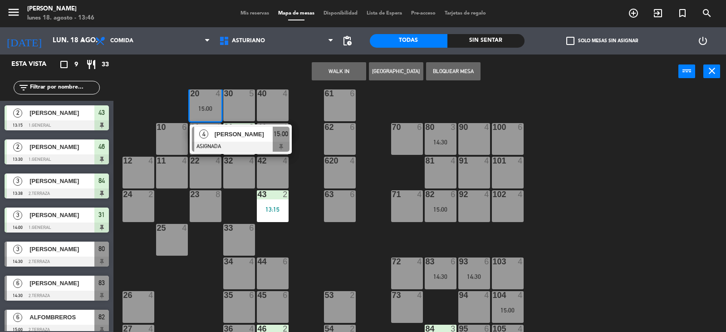
click at [333, 249] on div "1 block 12 2 block 8 60 10 20 4 15:00 4 [PERSON_NAME] ASIGNADA 15:00 30 5 40 4 …" at bounding box center [423, 210] width 605 height 243
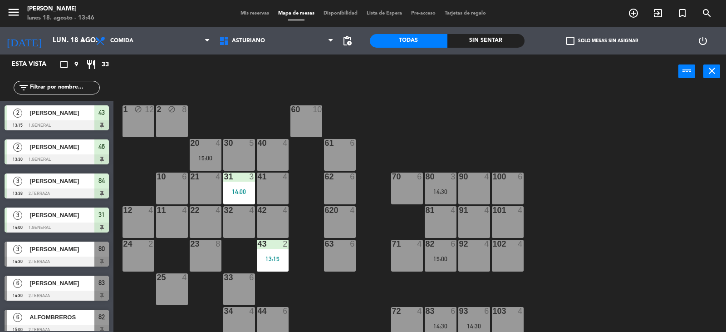
scroll to position [0, 0]
click at [204, 157] on div "15:00" at bounding box center [206, 158] width 32 height 6
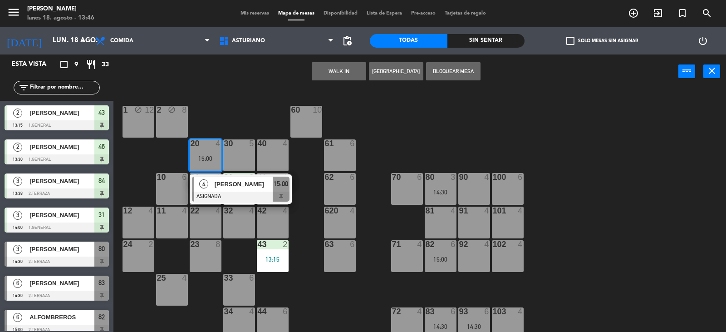
click at [268, 157] on div "40 4" at bounding box center [273, 155] width 32 height 32
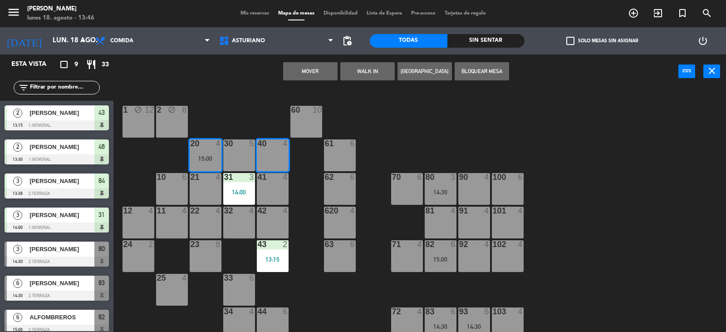
click at [297, 76] on button "Mover" at bounding box center [310, 71] width 54 height 18
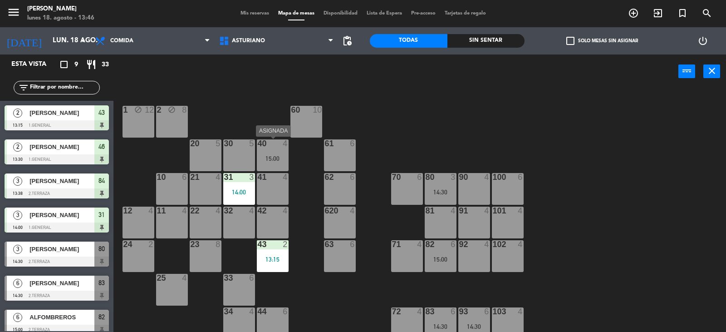
click at [267, 151] on div "40 4 15:00" at bounding box center [273, 155] width 32 height 32
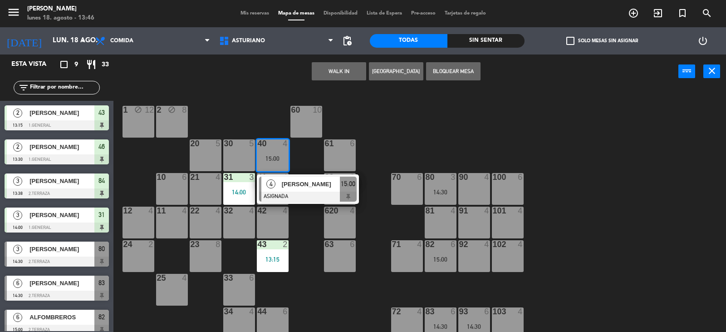
click at [462, 111] on div "1 block 12 2 block 8 60 10 20 5 30 5 40 4 15:00 4 [PERSON_NAME] ASIGNADA 15:00 …" at bounding box center [423, 210] width 605 height 243
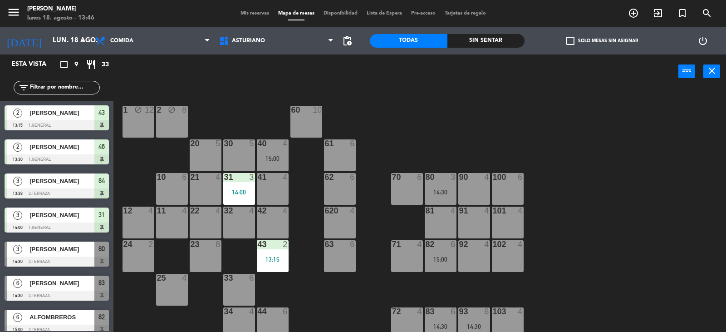
click at [332, 192] on div "62 6" at bounding box center [340, 189] width 32 height 32
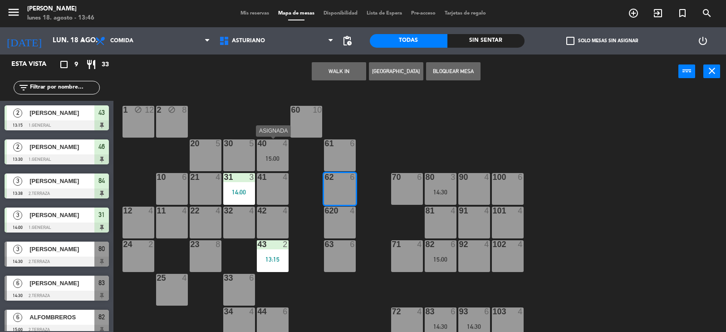
click at [272, 159] on div "15:00" at bounding box center [273, 158] width 32 height 6
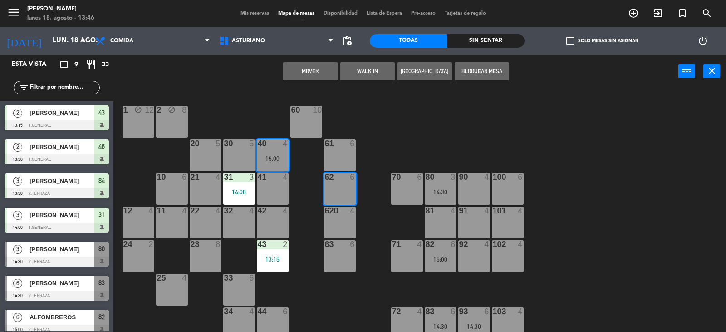
click at [305, 70] on button "Mover" at bounding box center [310, 71] width 54 height 18
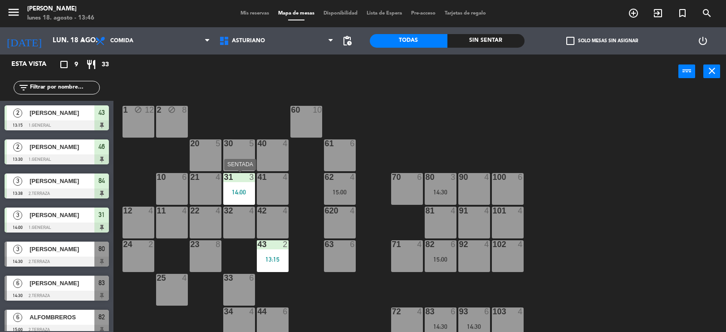
click at [239, 185] on div "31 3 14:00" at bounding box center [239, 189] width 32 height 32
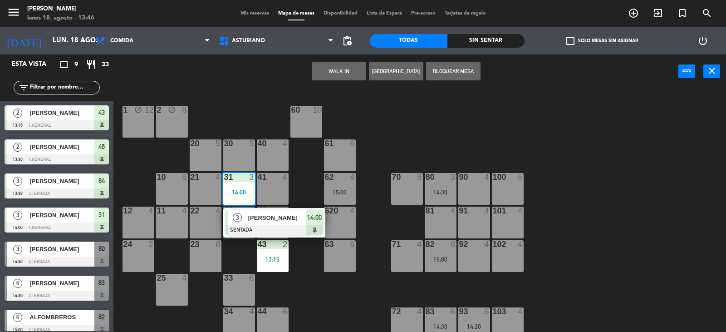
click at [381, 132] on div "1 block 12 2 block 8 60 10 20 5 30 5 40 4 61 6 62 4 15:00 41 4 31 3 14:00 3 [DE…" at bounding box center [423, 210] width 605 height 243
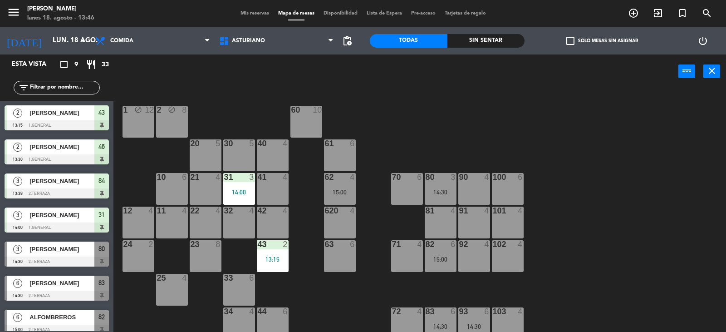
click at [434, 194] on div "14:30" at bounding box center [441, 192] width 32 height 6
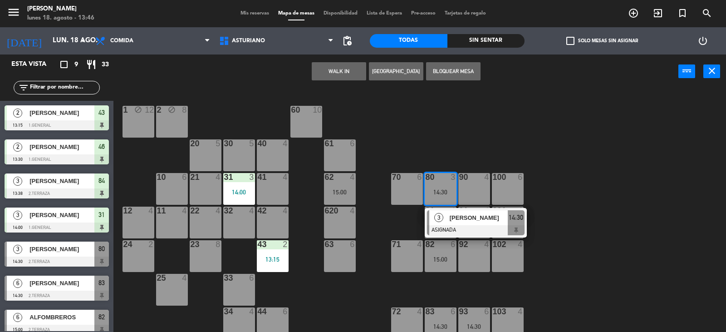
click at [510, 120] on div "1 block 12 2 block 8 60 10 20 5 30 5 40 4 61 6 62 4 15:00 41 4 31 3 14:00 21 4 …" at bounding box center [423, 210] width 605 height 243
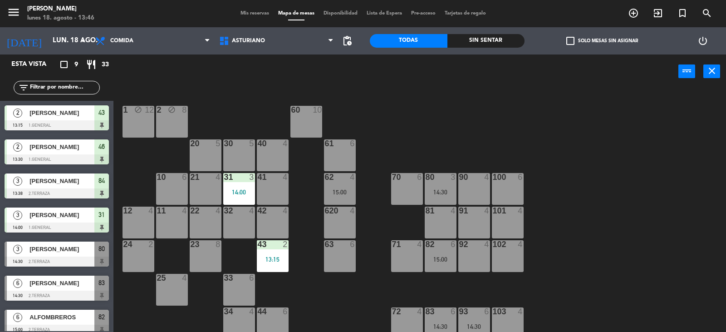
click at [510, 120] on div "1 block 12 2 block 8 60 10 20 5 30 5 40 4 61 6 62 4 15:00 41 4 31 3 14:00 21 4 …" at bounding box center [423, 210] width 605 height 243
click at [446, 251] on div "82 6 15:00" at bounding box center [441, 256] width 32 height 32
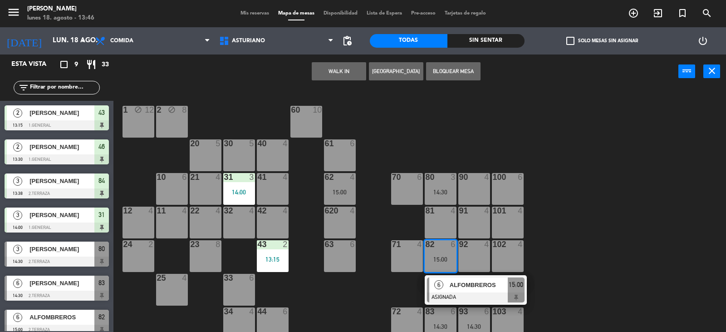
scroll to position [45, 0]
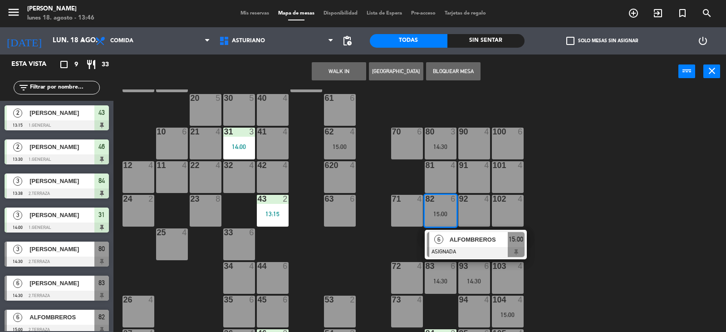
click at [574, 210] on div "1 block 12 2 block 8 60 10 20 5 30 5 40 4 61 6 62 4 15:00 41 4 31 3 14:00 21 4 …" at bounding box center [423, 210] width 605 height 243
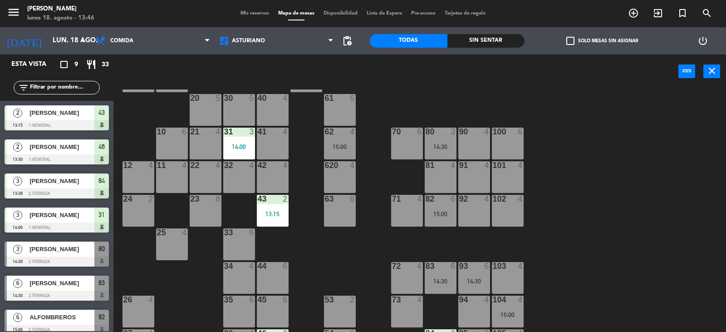
click at [438, 283] on div "14:30" at bounding box center [441, 281] width 32 height 6
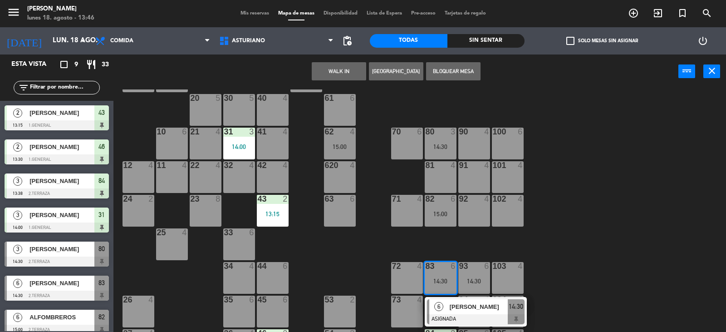
click at [619, 204] on div "1 block 12 2 block 8 60 10 20 5 30 5 40 4 61 6 62 4 15:00 41 4 31 3 14:00 21 4 …" at bounding box center [423, 210] width 605 height 243
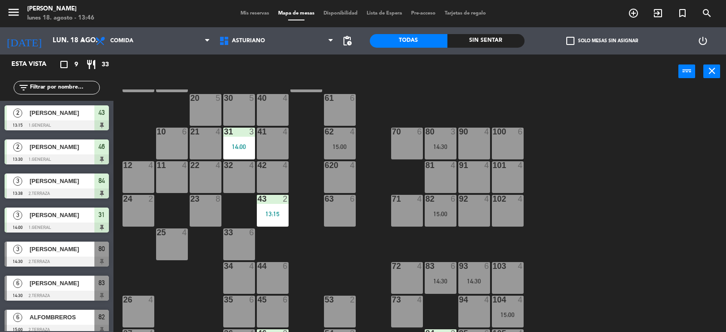
click at [436, 209] on div "82 6 15:00" at bounding box center [441, 211] width 32 height 32
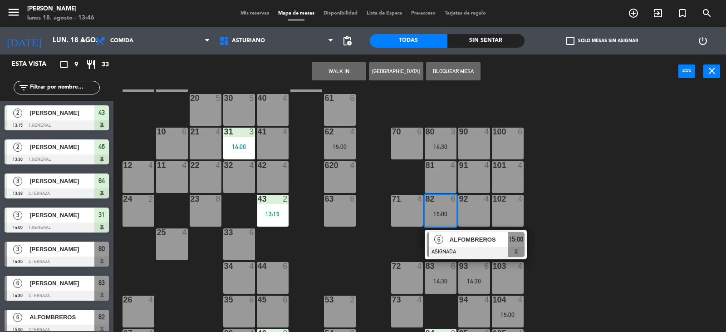
click at [518, 191] on div "101 4" at bounding box center [508, 177] width 32 height 32
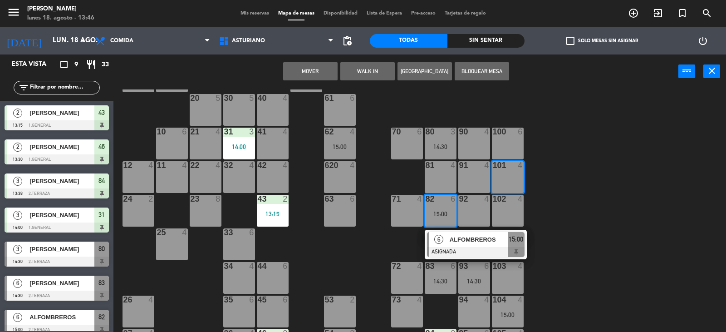
click at [677, 156] on div "1 block 12 2 block 8 60 10 20 5 30 5 40 4 61 6 62 4 15:00 41 4 31 3 14:00 21 4 …" at bounding box center [423, 210] width 605 height 243
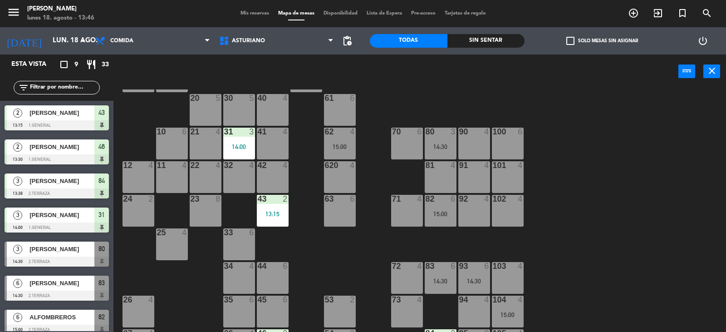
click at [426, 212] on div "15:00" at bounding box center [441, 214] width 32 height 6
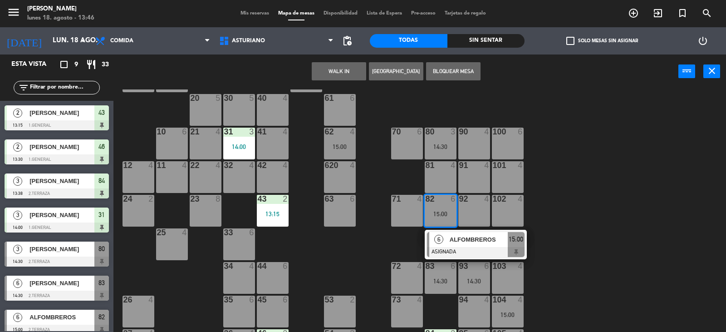
click at [633, 166] on div "1 block 12 2 block 8 60 10 20 5 30 5 40 4 61 6 62 4 15:00 41 4 31 3 14:00 21 4 …" at bounding box center [423, 210] width 605 height 243
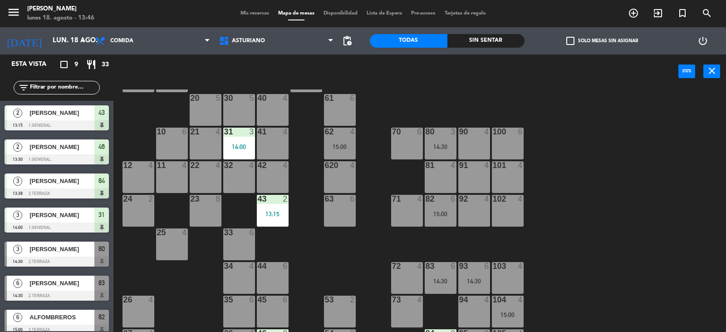
click at [473, 281] on div "14:30" at bounding box center [474, 281] width 32 height 6
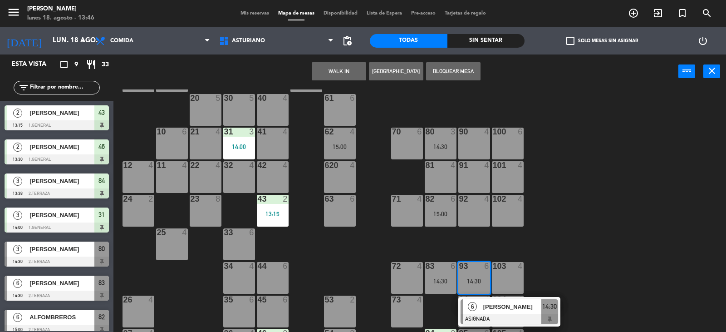
click at [627, 191] on div "1 block 12 2 block 8 60 10 20 5 30 5 40 4 61 6 62 4 15:00 41 4 31 3 14:00 21 4 …" at bounding box center [423, 210] width 605 height 243
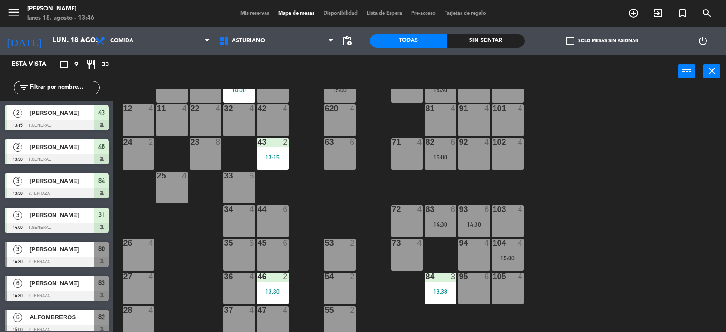
scroll to position [141, 0]
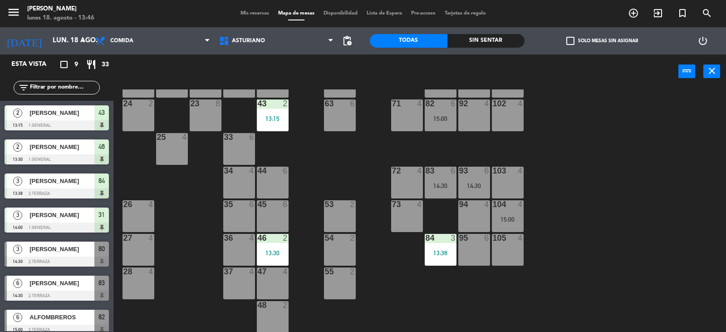
click at [506, 212] on div "104 4 15:00" at bounding box center [508, 216] width 32 height 32
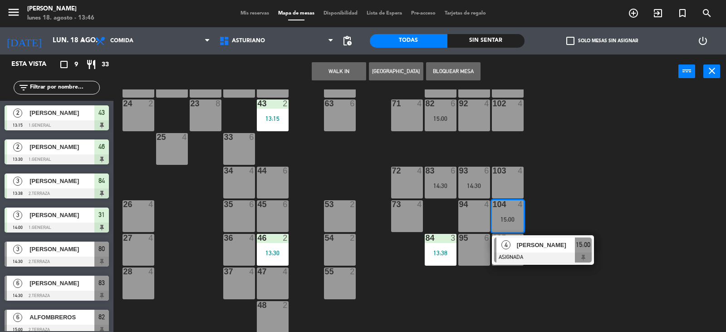
click at [572, 175] on div "1 block 12 2 block 8 60 10 20 5 30 5 40 4 61 6 62 4 15:00 41 4 31 3 14:00 21 4 …" at bounding box center [423, 210] width 605 height 243
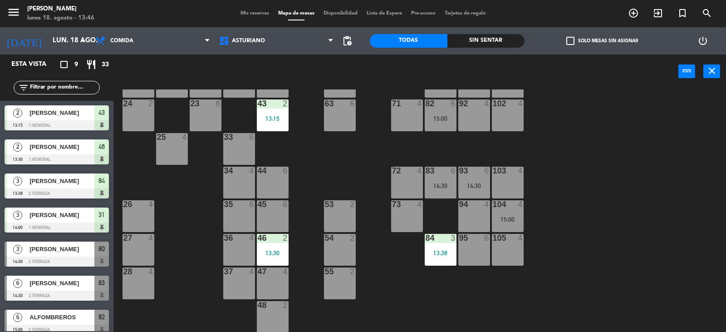
click at [474, 179] on div "93 6 14:30" at bounding box center [474, 183] width 32 height 32
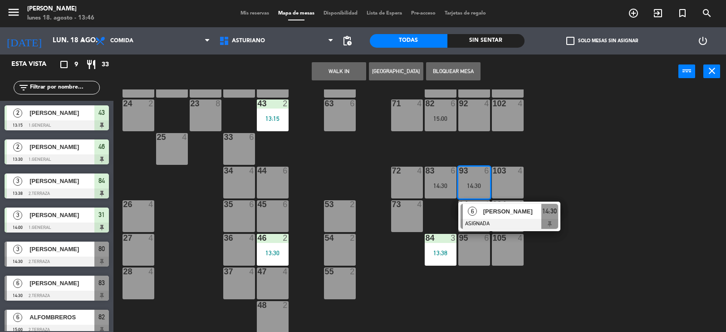
click at [588, 140] on div "1 block 12 2 block 8 60 10 20 5 30 5 40 4 61 6 62 4 15:00 41 4 31 3 14:00 21 4 …" at bounding box center [423, 210] width 605 height 243
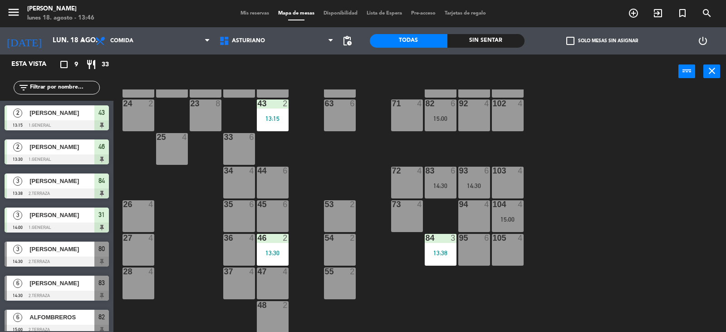
click at [588, 140] on div "1 block 12 2 block 8 60 10 20 5 30 5 40 4 61 6 62 4 15:00 41 4 31 3 14:00 21 4 …" at bounding box center [423, 210] width 605 height 243
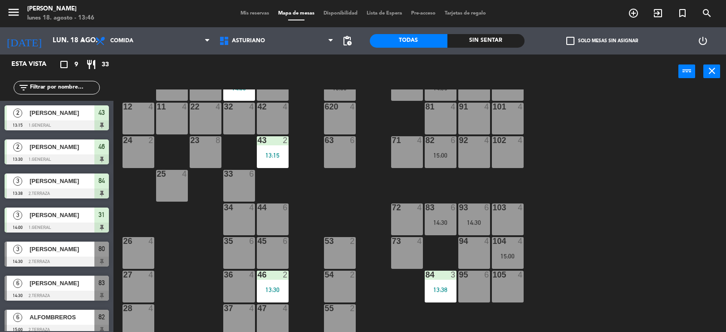
scroll to position [95, 0]
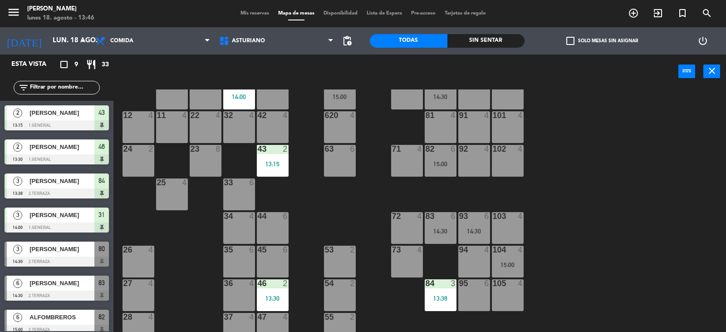
click at [589, 143] on div "1 block 12 2 block 8 60 10 20 5 30 5 40 4 61 6 62 4 15:00 41 4 31 3 14:00 21 4 …" at bounding box center [423, 210] width 605 height 243
click at [573, 202] on div "1 block 12 2 block 8 60 10 20 5 30 5 40 4 61 6 62 4 15:00 41 4 31 3 14:00 21 4 …" at bounding box center [423, 210] width 605 height 243
click at [437, 164] on div "15:00" at bounding box center [441, 164] width 32 height 6
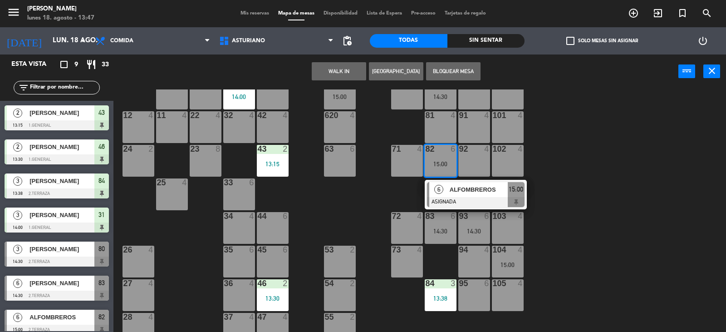
click at [604, 162] on div "1 block 12 2 block 8 60 10 20 5 30 5 40 4 61 6 62 4 15:00 41 4 31 3 14:00 21 4 …" at bounding box center [423, 210] width 605 height 243
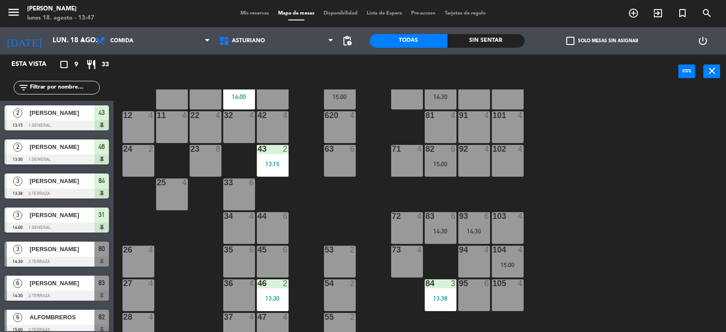
click at [627, 184] on div "1 block 12 2 block 8 60 10 20 5 30 5 40 4 61 6 62 4 15:00 41 4 31 3 14:00 21 4 …" at bounding box center [423, 210] width 605 height 243
click at [628, 218] on div "1 block 12 2 block 8 60 10 20 5 30 5 40 4 61 6 62 4 15:00 41 4 31 3 14:00 21 4 …" at bounding box center [423, 210] width 605 height 243
click at [429, 162] on div "15:00" at bounding box center [441, 164] width 32 height 6
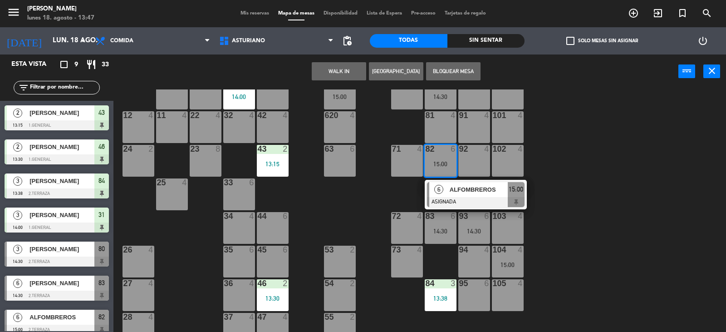
click at [651, 164] on div "1 block 12 2 block 8 60 10 20 5 30 5 40 4 61 6 62 4 15:00 41 4 31 3 14:00 21 4 …" at bounding box center [423, 210] width 605 height 243
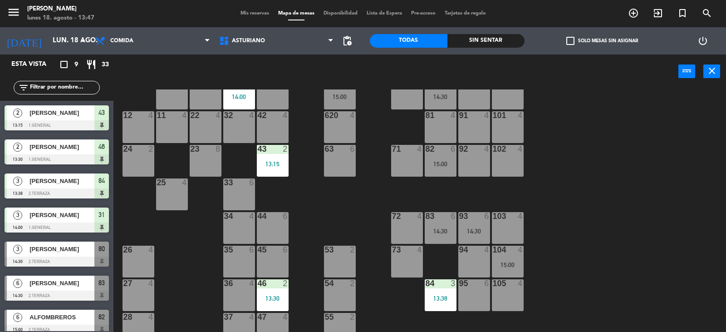
click at [517, 262] on div "15:00" at bounding box center [508, 264] width 32 height 6
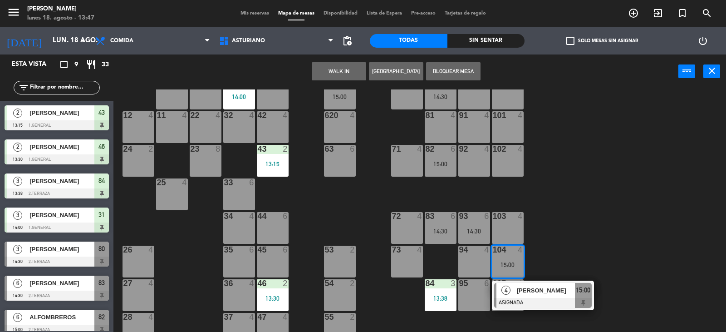
click at [536, 246] on div "1 block 12 2 block 8 60 10 20 5 30 5 40 4 61 6 62 4 15:00 41 4 31 3 14:00 21 4 …" at bounding box center [423, 210] width 605 height 243
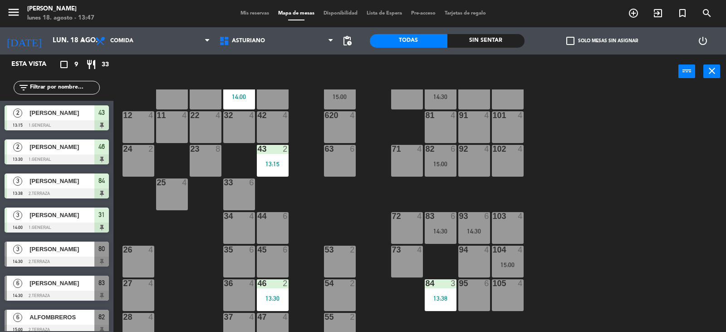
click at [476, 222] on div "93 6 14:30" at bounding box center [474, 228] width 32 height 32
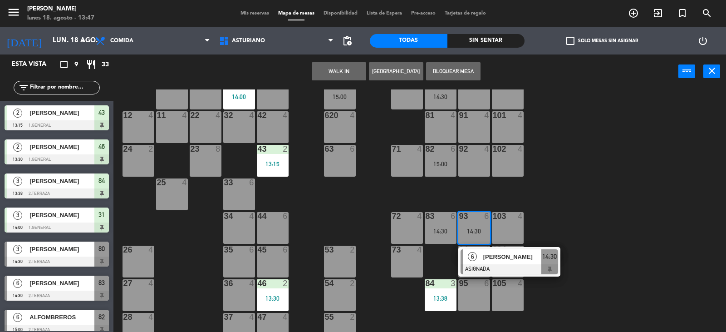
click at [569, 184] on div "1 block 12 2 block 8 60 10 20 5 30 5 40 4 61 6 62 4 15:00 41 4 31 3 14:00 21 4 …" at bounding box center [423, 210] width 605 height 243
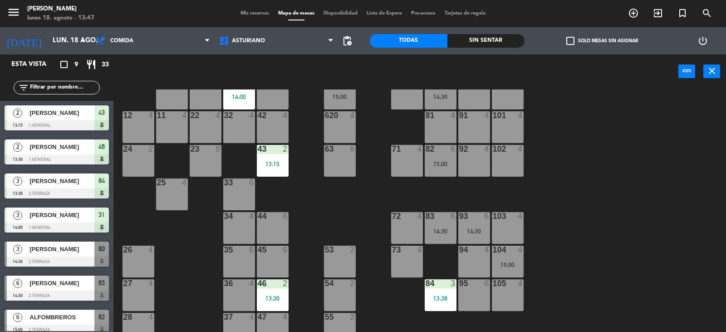
click at [503, 255] on div "104 4 15:00" at bounding box center [508, 262] width 32 height 32
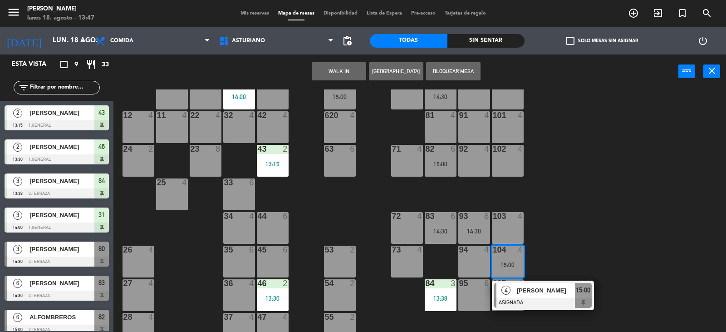
click at [583, 235] on div "1 block 12 2 block 8 60 10 20 5 30 5 40 4 61 6 62 4 15:00 41 4 31 3 14:00 21 4 …" at bounding box center [423, 210] width 605 height 243
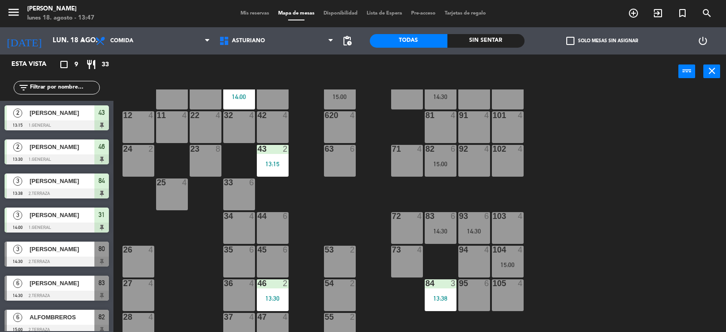
click at [435, 99] on div "14:30" at bounding box center [441, 96] width 32 height 6
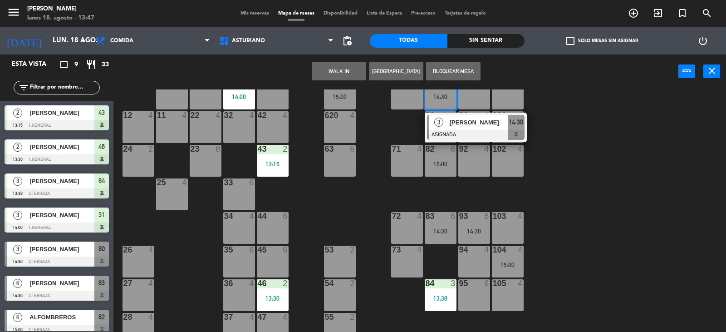
click at [562, 130] on div "1 block 12 2 block 8 60 10 20 5 30 5 40 4 61 6 62 4 15:00 41 4 31 3 14:00 21 4 …" at bounding box center [423, 210] width 605 height 243
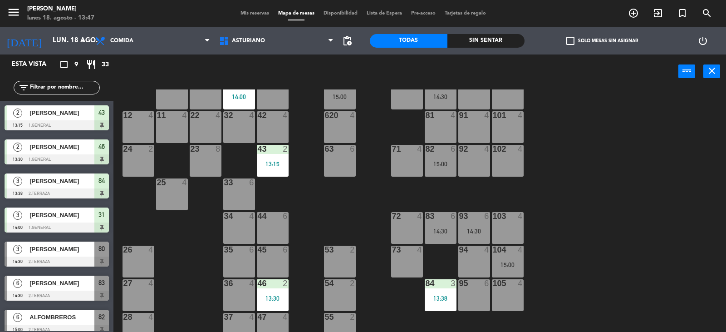
click at [439, 163] on div "15:00" at bounding box center [441, 164] width 32 height 6
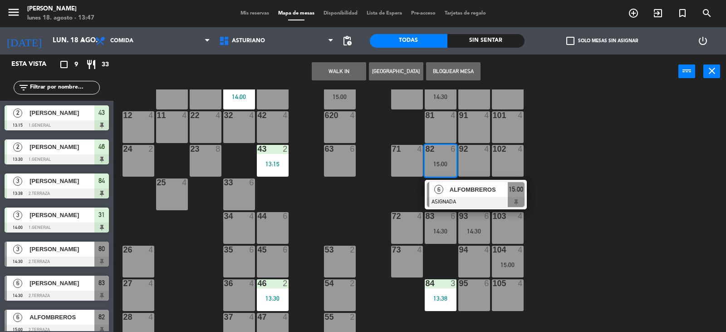
click at [571, 172] on div "1 block 12 2 block 8 60 10 20 5 30 5 40 4 61 6 62 4 15:00 41 4 31 3 14:00 21 4 …" at bounding box center [423, 210] width 605 height 243
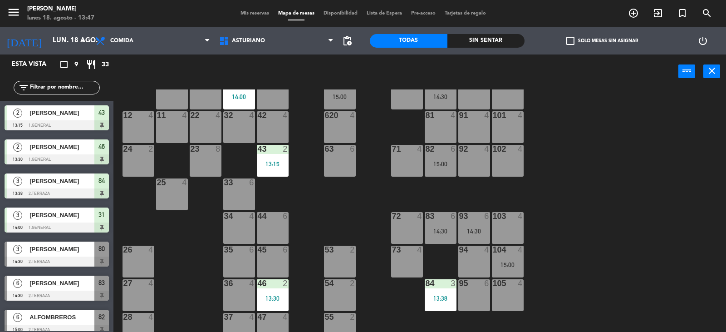
click at [478, 231] on div "14:30" at bounding box center [474, 231] width 32 height 6
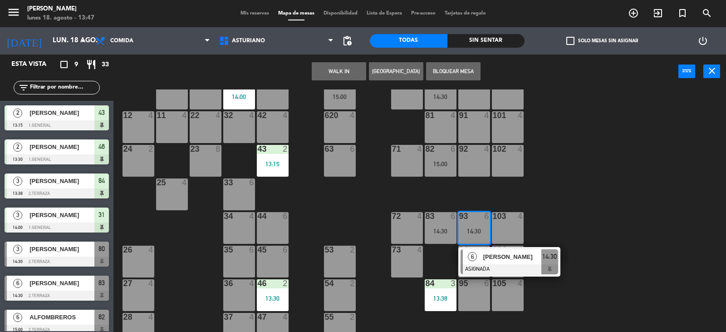
click at [565, 193] on div "1 block 12 2 block 8 60 10 20 5 30 5 40 4 61 6 62 4 15:00 41 4 31 3 14:00 21 4 …" at bounding box center [423, 210] width 605 height 243
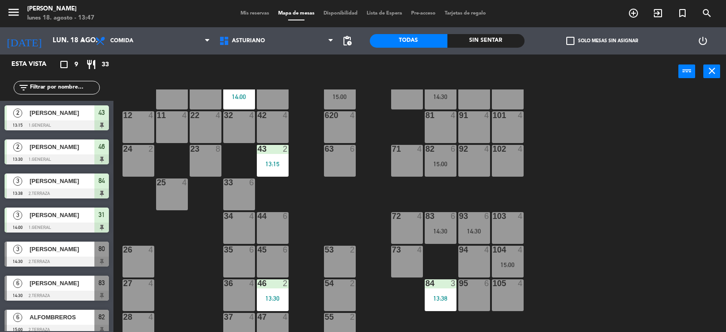
click at [518, 260] on div "104 4 15:00" at bounding box center [508, 262] width 32 height 32
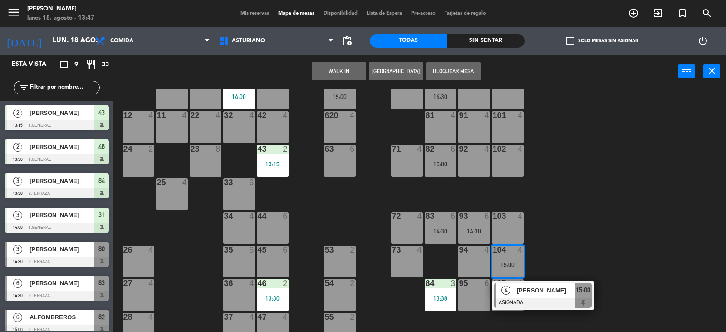
click at [606, 213] on div "1 block 12 2 block 8 60 10 20 5 30 5 40 4 61 6 62 4 15:00 41 4 31 3 14:00 21 4 …" at bounding box center [423, 210] width 605 height 243
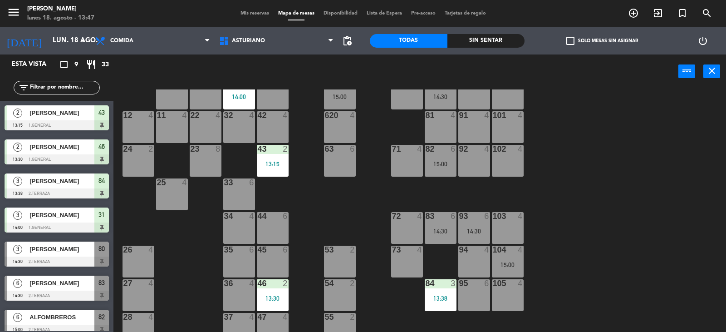
scroll to position [0, 0]
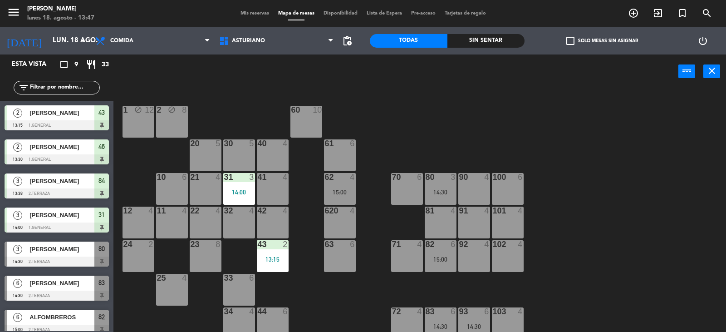
click at [338, 194] on div "15:00" at bounding box center [340, 192] width 32 height 6
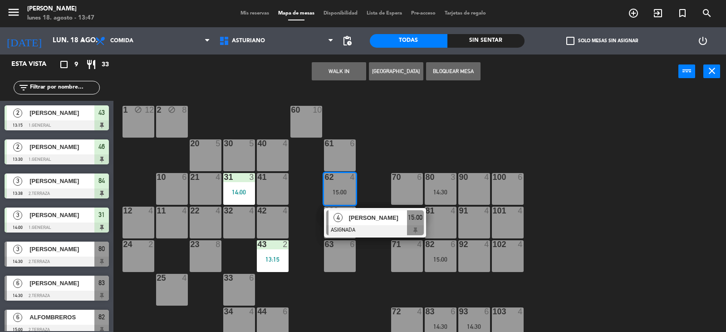
click at [440, 118] on div "1 block 12 2 block 8 60 10 20 5 30 5 40 4 61 6 62 4 15:00 4 [PERSON_NAME] ASIGN…" at bounding box center [423, 210] width 605 height 243
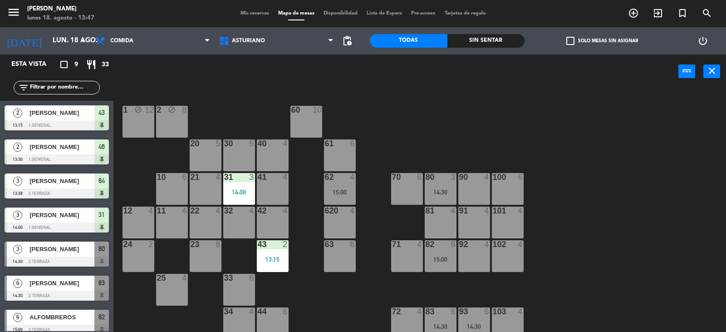
click at [416, 112] on div "1 block 12 2 block 8 60 10 20 5 30 5 40 4 61 6 62 4 15:00 41 4 31 3 14:00 21 4 …" at bounding box center [423, 210] width 605 height 243
click at [496, 253] on div "102 4" at bounding box center [508, 256] width 32 height 32
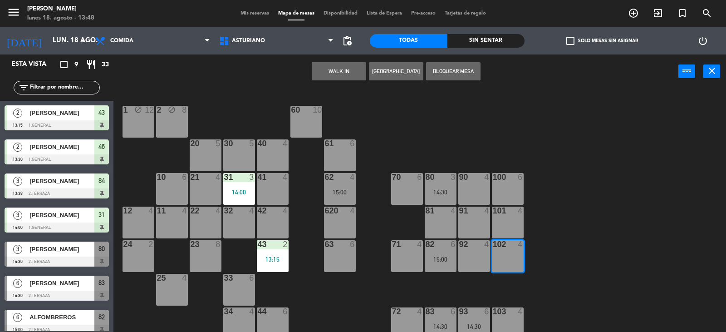
click at [318, 71] on button "WALK IN" at bounding box center [339, 71] width 54 height 18
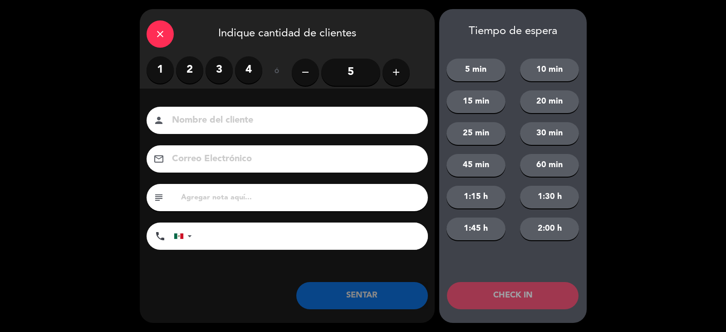
click at [182, 74] on label "2" at bounding box center [189, 69] width 27 height 27
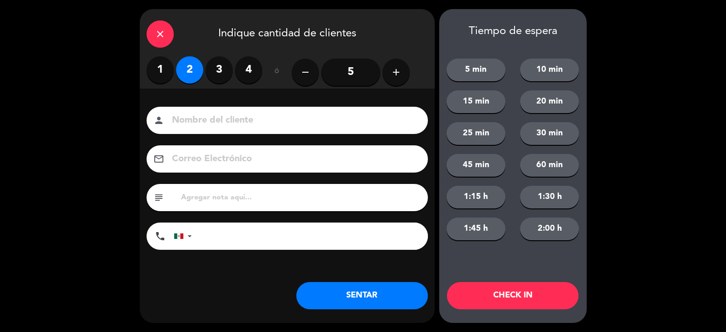
click at [197, 117] on input at bounding box center [293, 121] width 245 height 16
type input "[PERSON_NAME]"
click at [329, 299] on button "SENTAR" at bounding box center [362, 295] width 132 height 27
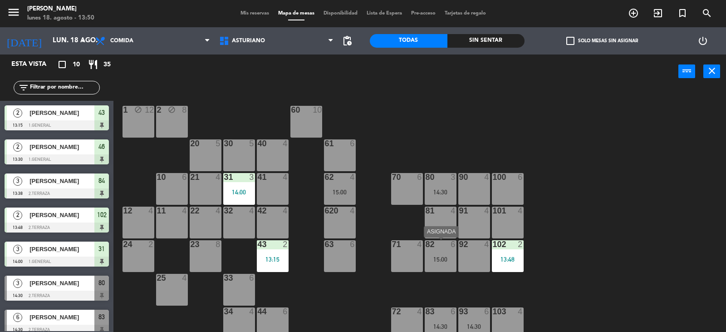
click at [432, 250] on div "82 6 15:00" at bounding box center [441, 256] width 32 height 32
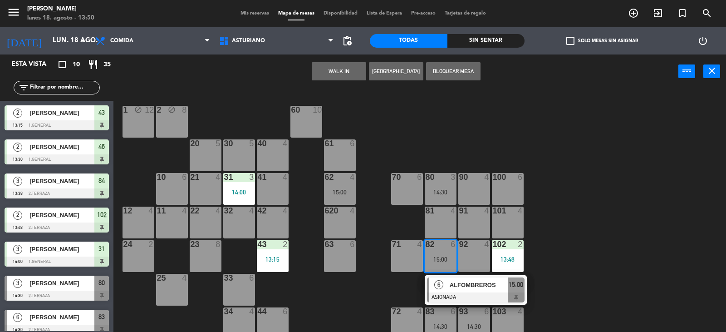
click at [469, 297] on div at bounding box center [476, 297] width 98 height 10
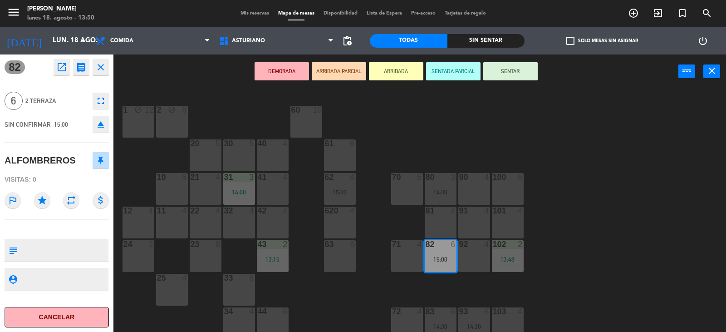
click at [511, 73] on button "SENTAR" at bounding box center [510, 71] width 54 height 18
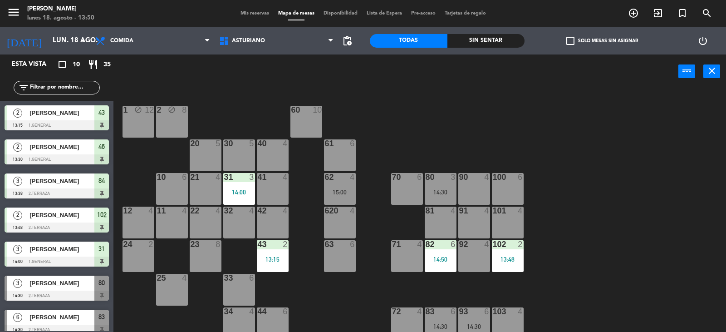
scroll to position [21, 0]
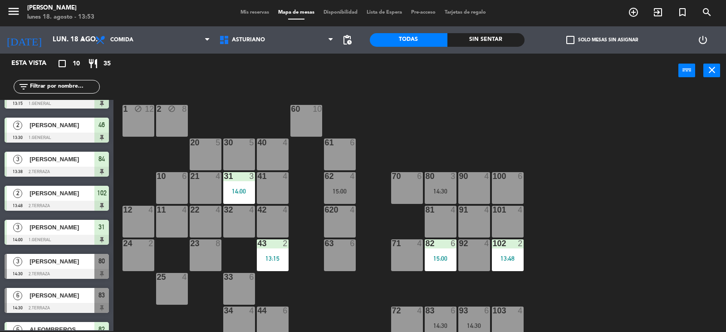
click at [54, 88] on input "text" at bounding box center [64, 87] width 70 height 10
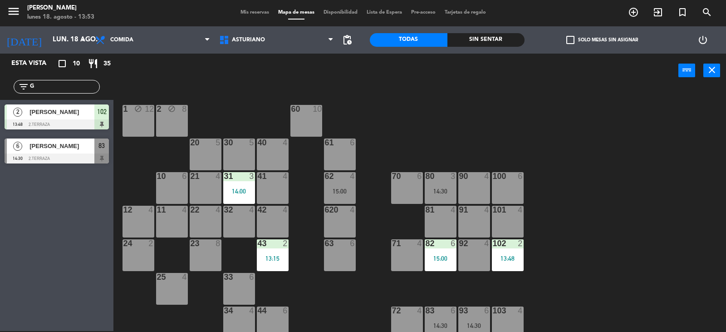
scroll to position [0, 0]
click at [44, 243] on div "Esta vista crop_square 10 restaurant 35 filter_list GAB 2 [PERSON_NAME] 13:48 2…" at bounding box center [56, 192] width 113 height 277
click at [49, 88] on input "GAB" at bounding box center [64, 87] width 70 height 10
type input "G"
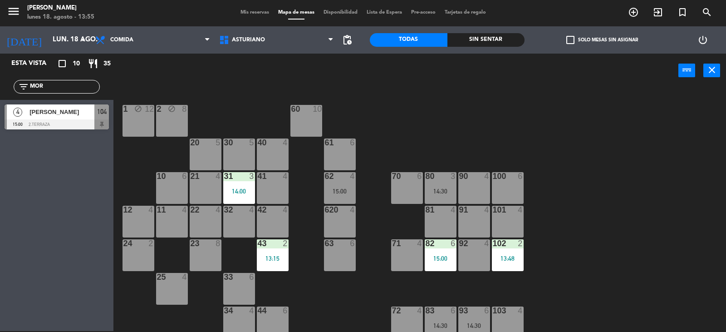
type input "MOR"
click at [75, 117] on span "[PERSON_NAME]" at bounding box center [61, 112] width 65 height 10
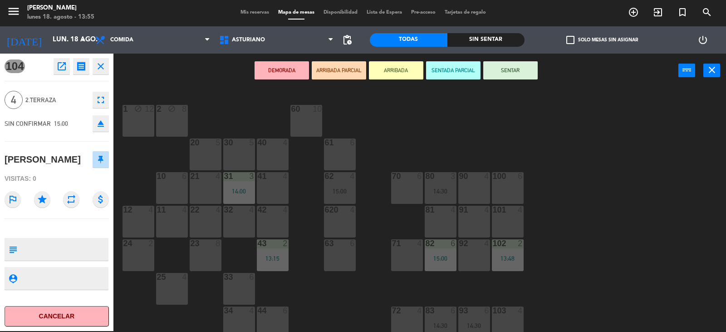
click at [514, 75] on button "SENTAR" at bounding box center [510, 70] width 54 height 18
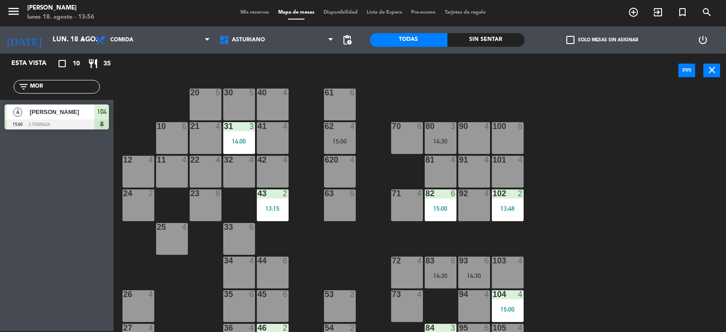
scroll to position [95, 0]
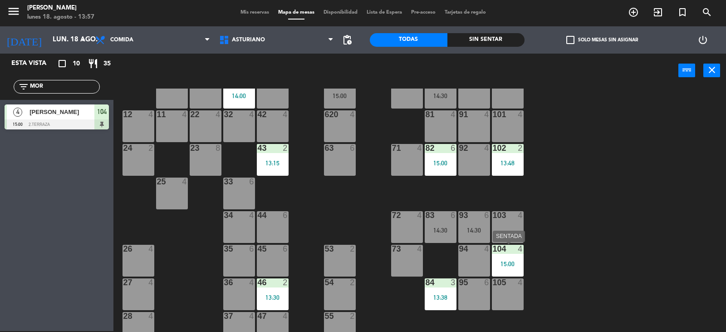
click at [515, 270] on div "104 4 15:00" at bounding box center [508, 261] width 32 height 32
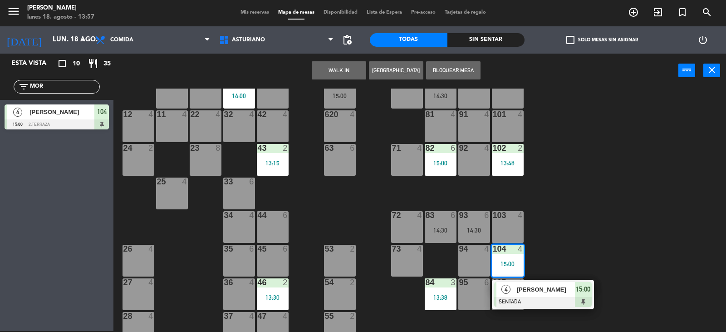
click at [476, 165] on div "92 4" at bounding box center [474, 160] width 32 height 32
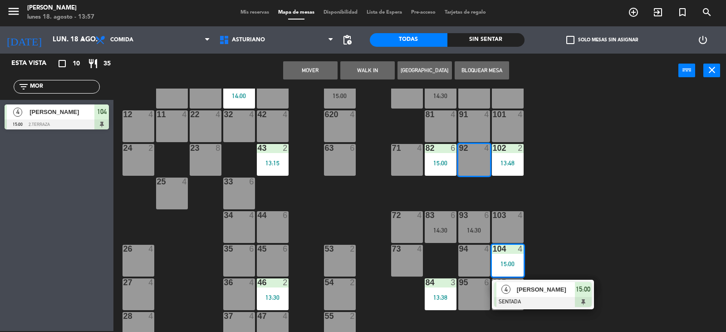
click at [305, 70] on button "Mover" at bounding box center [310, 70] width 54 height 18
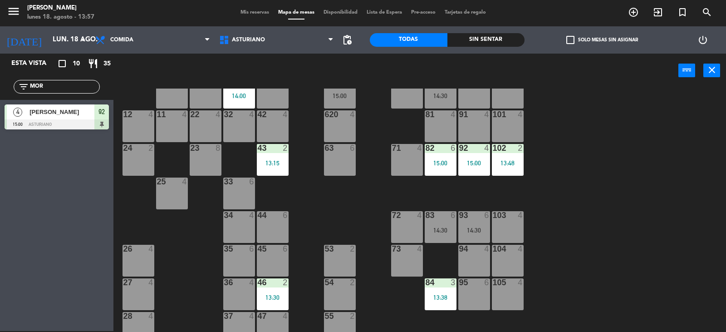
click at [512, 163] on div "13:48" at bounding box center [508, 163] width 32 height 6
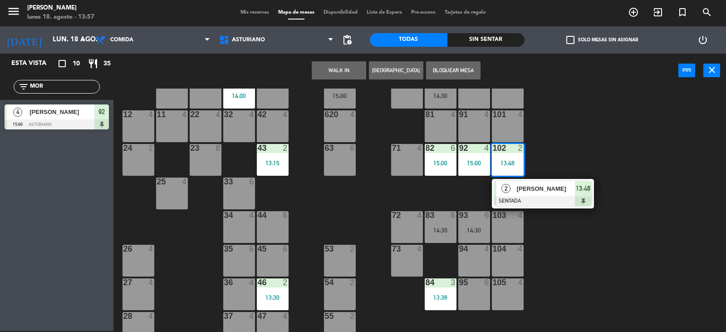
click at [562, 144] on div "1 block 12 2 block 8 60 10 20 5 30 5 40 4 61 6 62 4 15:00 41 4 31 3 14:00 21 4 …" at bounding box center [423, 209] width 605 height 243
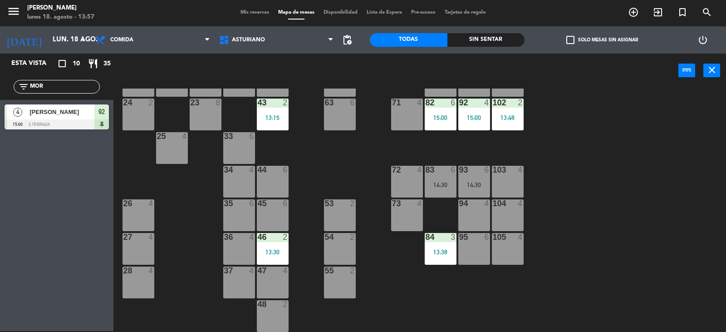
scroll to position [0, 0]
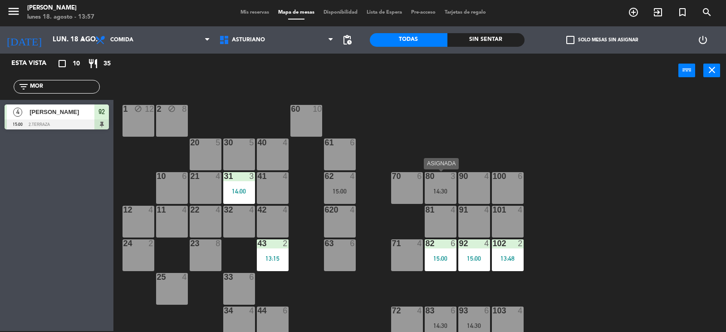
click at [448, 191] on div "14:30" at bounding box center [441, 191] width 32 height 6
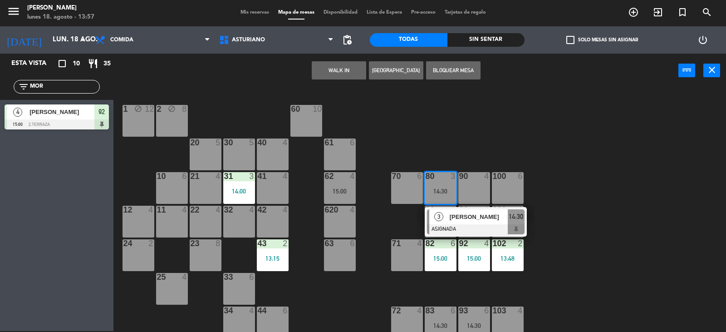
click at [503, 136] on div "1 block 12 2 block 8 60 10 20 5 30 5 40 4 61 6 62 4 15:00 41 4 31 3 14:00 21 4 …" at bounding box center [423, 209] width 605 height 243
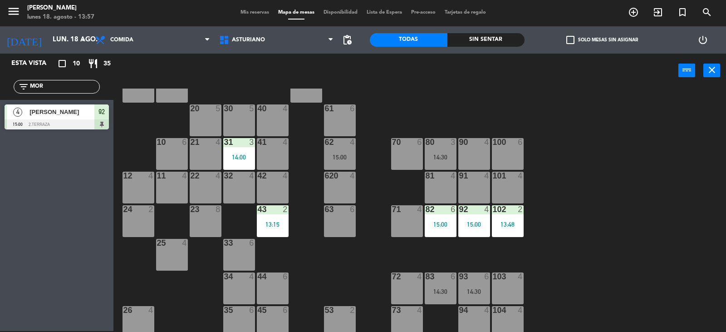
scroll to position [50, 0]
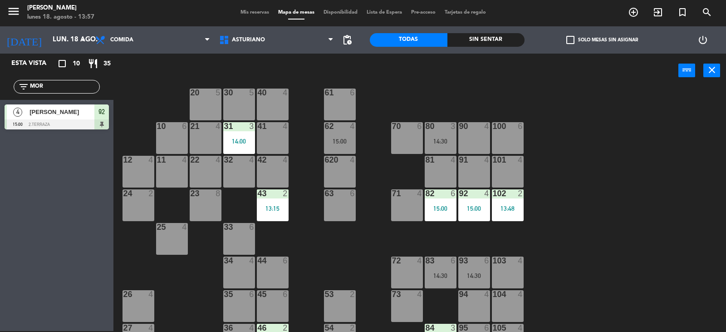
click at [482, 269] on div "93 6 14:30" at bounding box center [474, 272] width 32 height 32
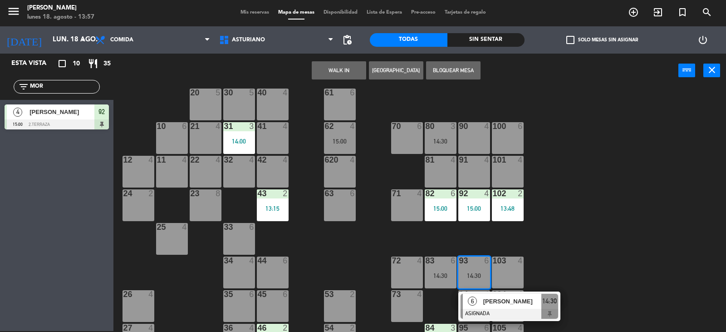
click at [566, 234] on div "1 block 12 2 block 8 60 10 20 5 30 5 40 4 61 6 62 4 15:00 41 4 31 3 14:00 21 4 …" at bounding box center [423, 209] width 605 height 243
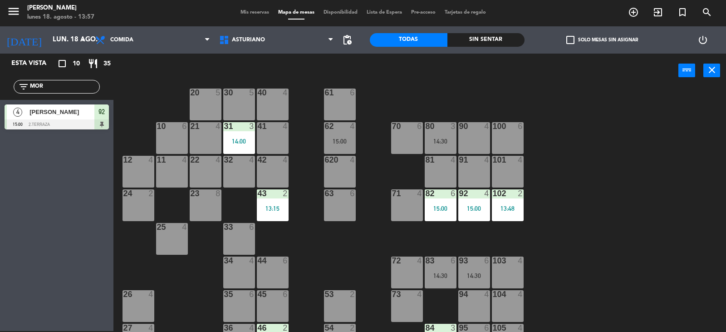
click at [442, 270] on div "83 6 14:30" at bounding box center [441, 272] width 32 height 32
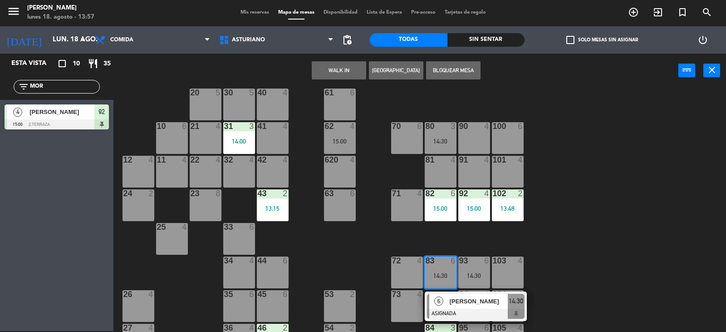
click at [595, 239] on div "1 block 12 2 block 8 60 10 20 5 30 5 40 4 61 6 62 4 15:00 41 4 31 3 14:00 21 4 …" at bounding box center [423, 209] width 605 height 243
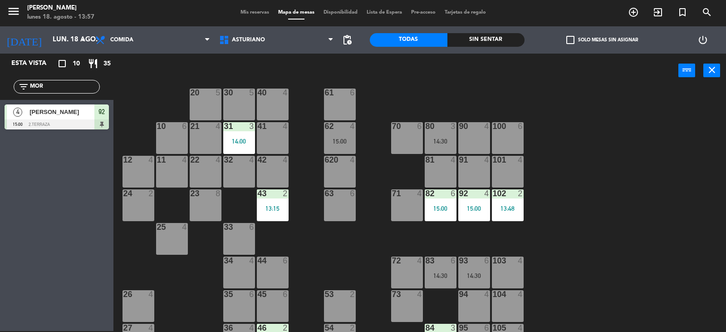
scroll to position [0, 0]
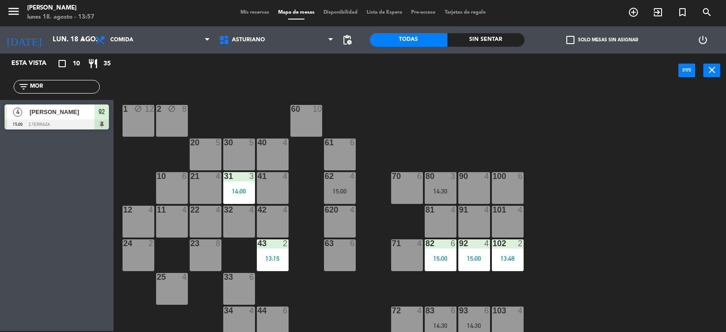
click at [433, 198] on div "80 3 14:30" at bounding box center [441, 188] width 32 height 32
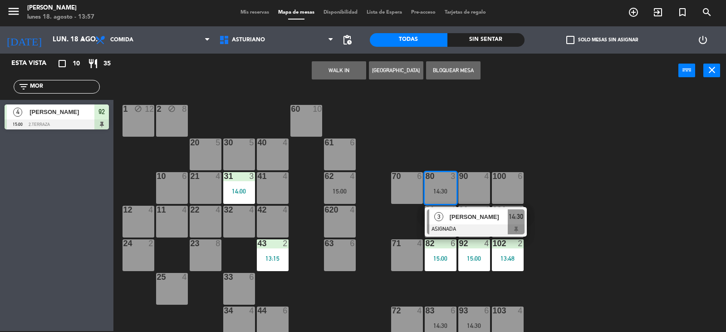
click at [455, 135] on div "1 block 12 2 block 8 60 10 20 5 30 5 40 4 61 6 62 4 15:00 41 4 31 3 14:00 21 4 …" at bounding box center [423, 209] width 605 height 243
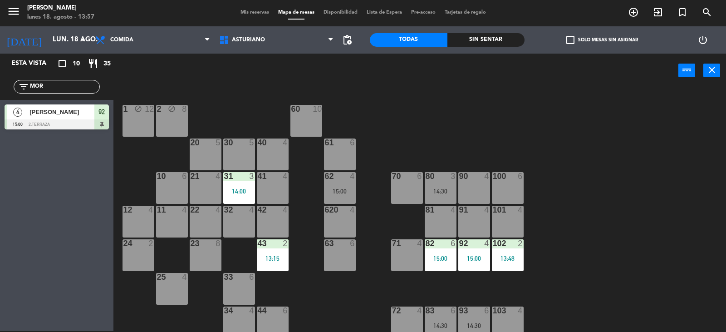
click at [343, 182] on div "62 4 15:00" at bounding box center [340, 188] width 32 height 32
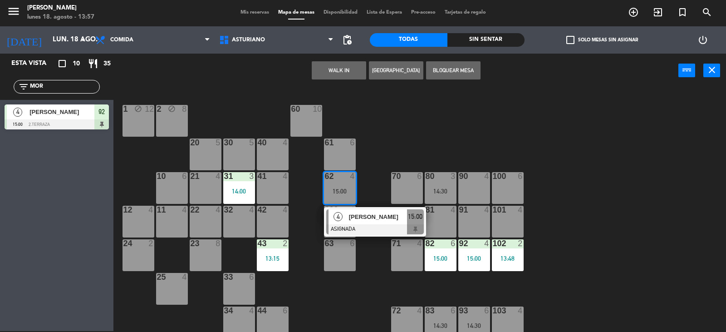
click at [432, 126] on div "1 block 12 2 block 8 60 10 20 5 30 5 40 4 61 6 62 4 15:00 4 [PERSON_NAME] ASIGN…" at bounding box center [423, 209] width 605 height 243
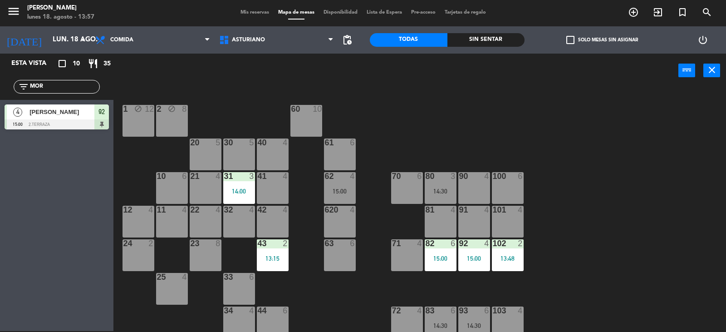
click at [478, 108] on div "1 block 12 2 block 8 60 10 20 5 30 5 40 4 61 6 62 4 15:00 41 4 31 3 14:00 21 4 …" at bounding box center [423, 209] width 605 height 243
click at [441, 193] on div "14:30" at bounding box center [441, 191] width 32 height 6
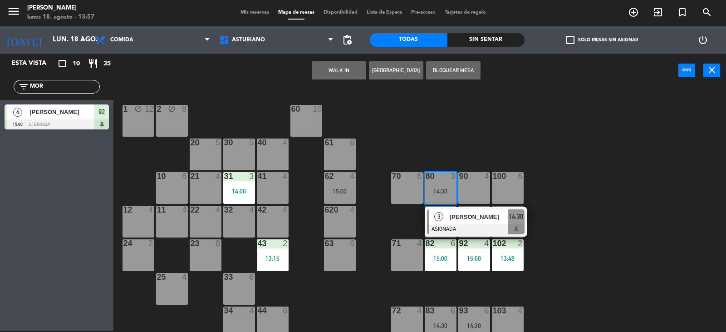
click at [468, 130] on div "1 block 12 2 block 8 60 10 20 5 30 5 40 4 61 6 62 4 15:00 41 4 31 3 14:00 21 4 …" at bounding box center [423, 209] width 605 height 243
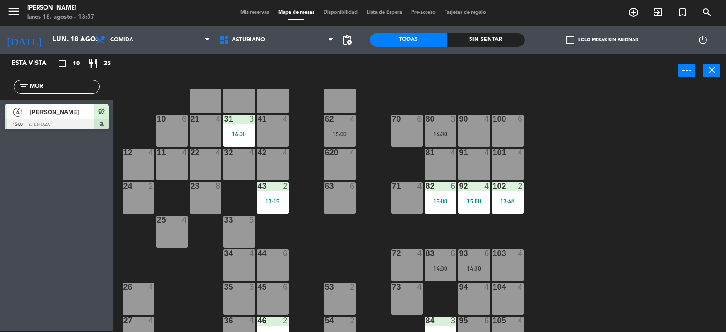
scroll to position [91, 0]
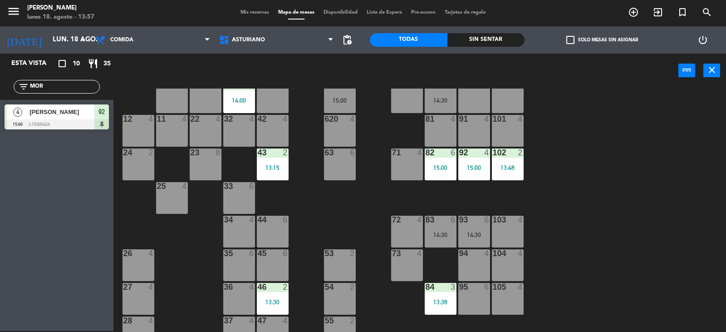
click at [476, 230] on div "93 6 14:30" at bounding box center [474, 232] width 32 height 32
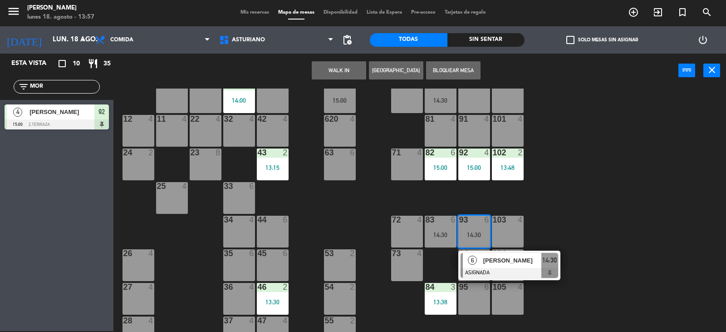
click at [514, 272] on div at bounding box center [510, 273] width 98 height 10
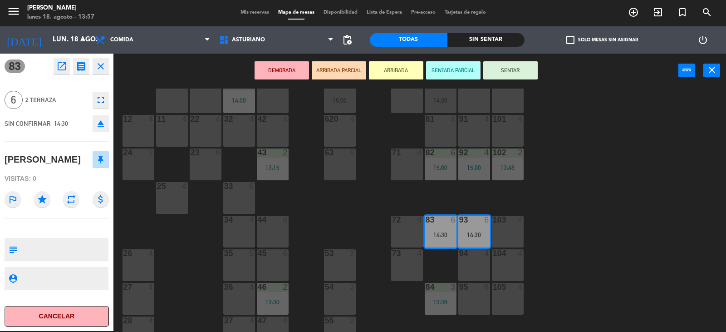
click at [605, 195] on div "1 block 12 2 block 8 60 10 20 5 30 5 40 4 61 6 62 4 15:00 41 4 31 3 14:00 21 4 …" at bounding box center [423, 209] width 605 height 243
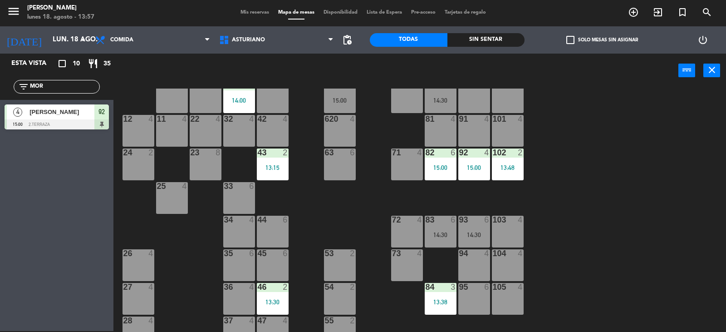
click at [605, 195] on div "1 block 12 2 block 8 60 10 20 5 30 5 40 4 61 6 62 4 15:00 41 4 31 3 14:00 21 4 …" at bounding box center [423, 209] width 605 height 243
click at [637, 156] on div "1 block 12 2 block 8 60 10 20 5 30 5 40 4 61 6 62 4 15:00 41 4 31 3 14:00 21 4 …" at bounding box center [423, 209] width 605 height 243
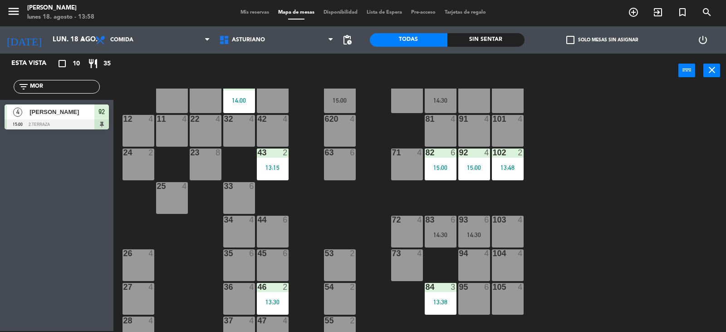
click at [637, 156] on div "1 block 12 2 block 8 60 10 20 5 30 5 40 4 61 6 62 4 15:00 41 4 31 3 14:00 21 4 …" at bounding box center [423, 209] width 605 height 243
click at [629, 156] on div "1 block 12 2 block 8 60 10 20 5 30 5 40 4 61 6 62 4 15:00 41 4 31 3 14:00 21 4 …" at bounding box center [423, 209] width 605 height 243
click at [628, 156] on div "1 block 12 2 block 8 60 10 20 5 30 5 40 4 61 6 62 4 15:00 41 4 31 3 14:00 21 4 …" at bounding box center [423, 209] width 605 height 243
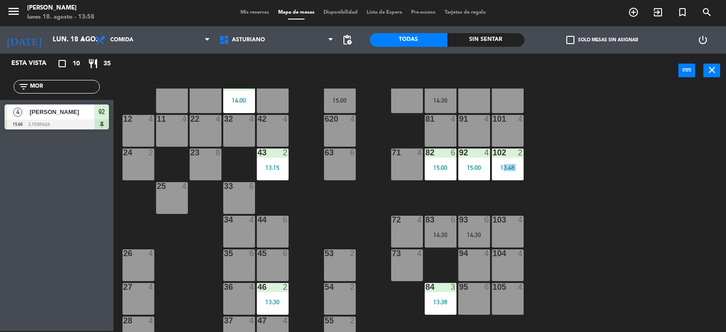
click at [628, 156] on div "1 block 12 2 block 8 60 10 20 5 30 5 40 4 61 6 62 4 15:00 41 4 31 3 14:00 21 4 …" at bounding box center [423, 209] width 605 height 243
click at [603, 170] on div "1 block 12 2 block 8 60 10 20 5 30 5 40 4 61 6 62 4 15:00 41 4 31 3 14:00 21 4 …" at bounding box center [423, 209] width 605 height 243
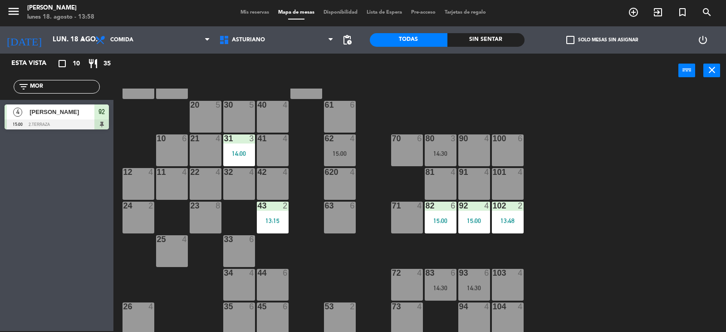
scroll to position [0, 0]
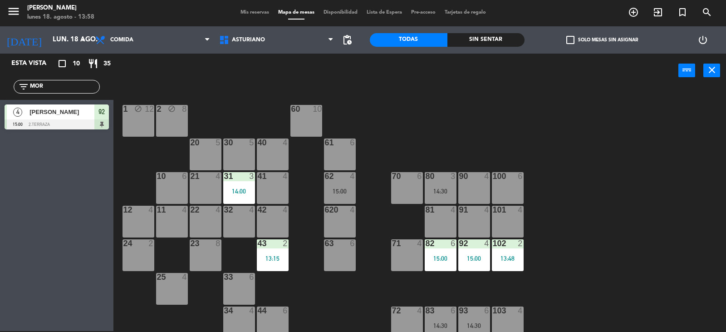
click at [67, 89] on input "MOR" at bounding box center [64, 87] width 70 height 10
type input "M"
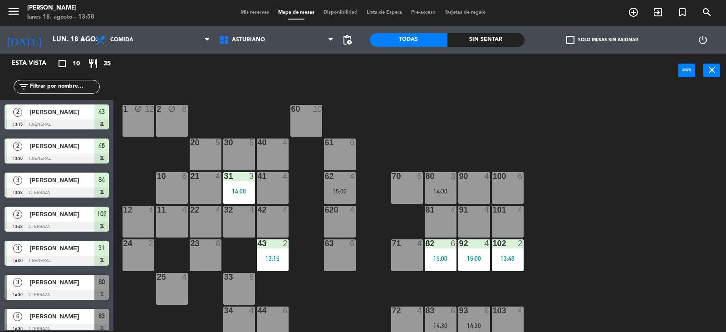
click at [484, 251] on div "92 4 15:00" at bounding box center [474, 255] width 32 height 32
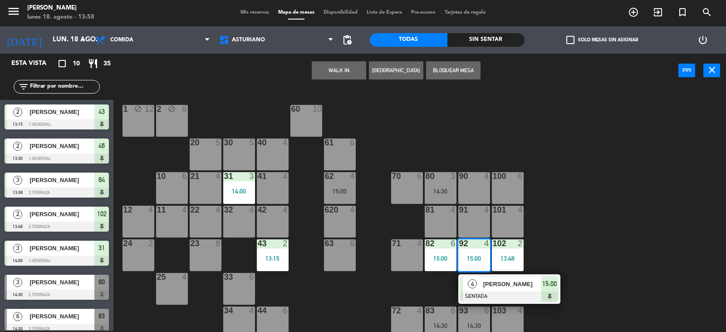
click at [549, 298] on div at bounding box center [510, 296] width 98 height 10
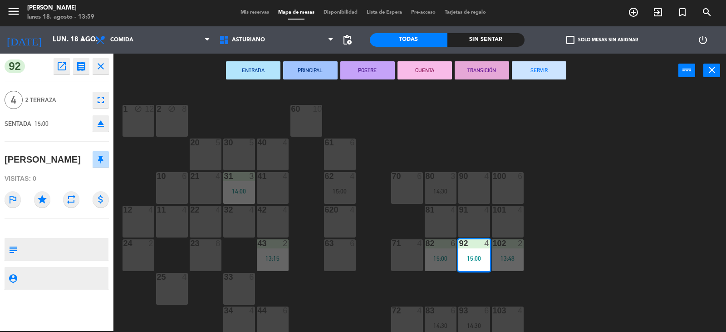
click at [650, 196] on div "1 block 12 2 block 8 60 10 20 5 30 5 40 4 61 6 62 4 15:00 41 4 31 3 14:00 21 4 …" at bounding box center [423, 209] width 605 height 243
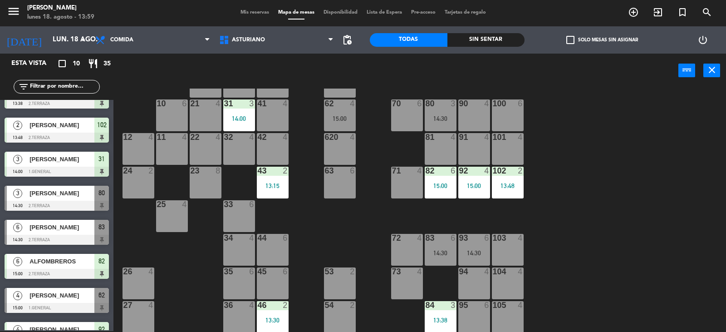
scroll to position [141, 0]
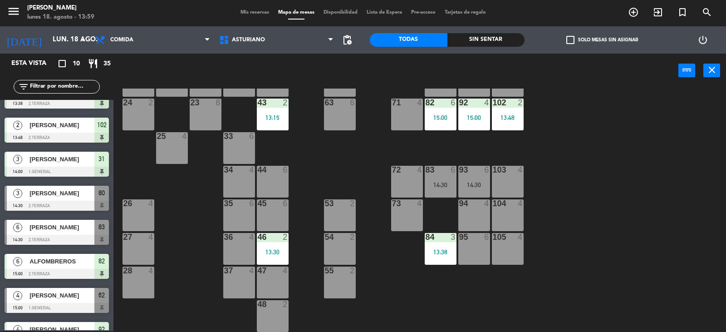
click at [273, 217] on div "45 6" at bounding box center [273, 215] width 32 height 32
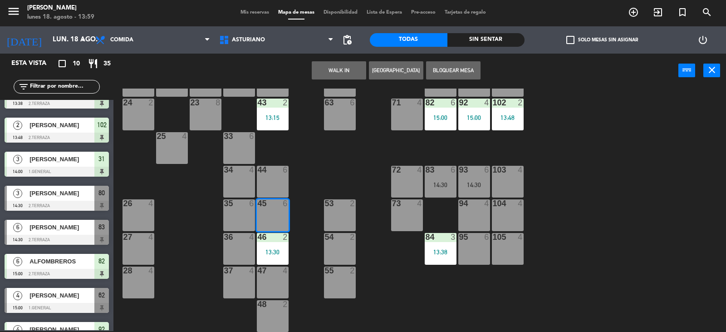
click at [337, 71] on button "WALK IN" at bounding box center [339, 70] width 54 height 18
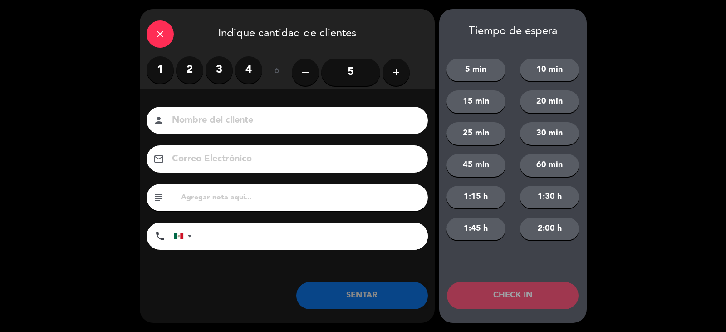
click at [224, 70] on label "3" at bounding box center [219, 69] width 27 height 27
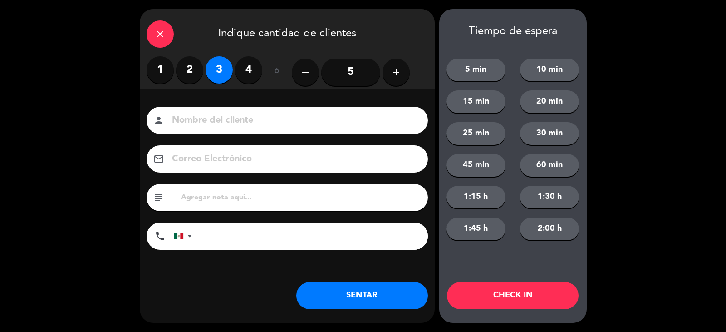
click at [220, 120] on input at bounding box center [293, 121] width 245 height 16
type input "[PERSON_NAME]"
click at [331, 294] on button "SENTAR" at bounding box center [362, 295] width 132 height 27
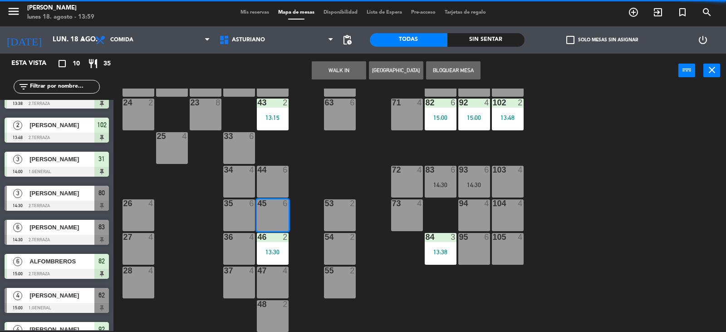
scroll to position [0, 0]
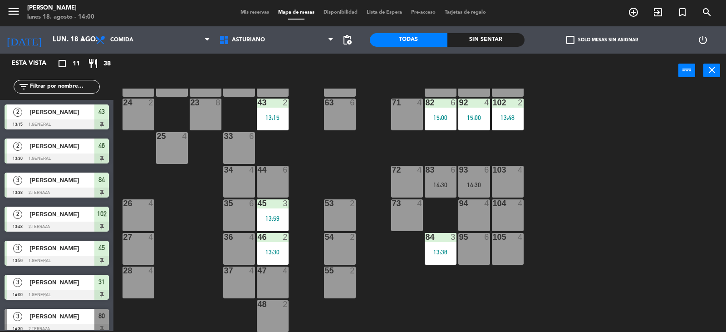
click at [647, 117] on div "1 block 12 2 block 8 60 10 20 5 30 5 40 4 61 6 62 4 15:00 41 4 31 3 14:00 21 4 …" at bounding box center [423, 209] width 605 height 243
click at [647, 118] on div "1 block 12 2 block 8 60 10 20 5 30 5 40 4 61 6 62 4 15:00 41 4 31 3 14:00 21 4 …" at bounding box center [423, 209] width 605 height 243
click at [517, 117] on div "13:48" at bounding box center [508, 117] width 32 height 6
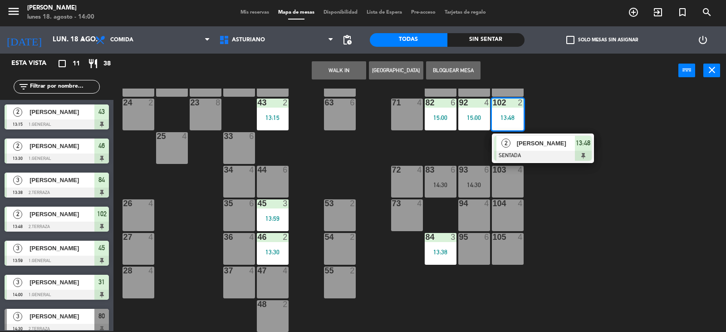
click at [562, 107] on div "1 block 12 2 block 8 60 10 20 5 30 5 40 4 61 6 62 4 15:00 41 4 31 3 14:00 21 4 …" at bounding box center [423, 209] width 605 height 243
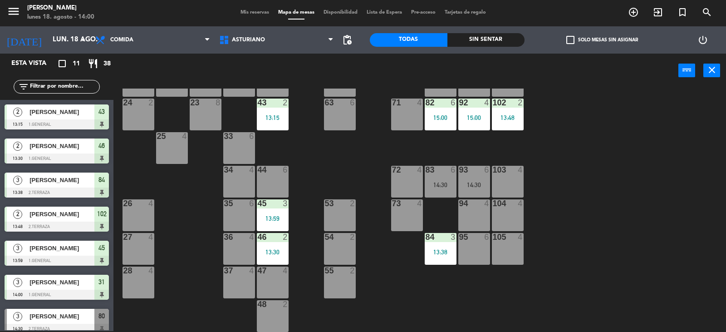
click at [468, 110] on div "92 4 15:00" at bounding box center [474, 114] width 32 height 32
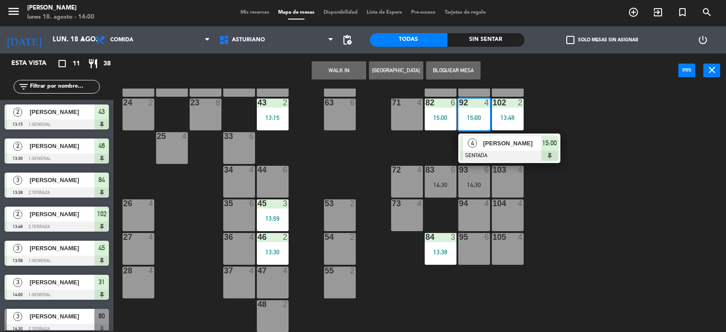
click at [573, 120] on div "1 block 12 2 block 8 60 10 20 5 30 5 40 4 61 6 62 4 15:00 41 4 31 3 14:00 21 4 …" at bounding box center [423, 209] width 605 height 243
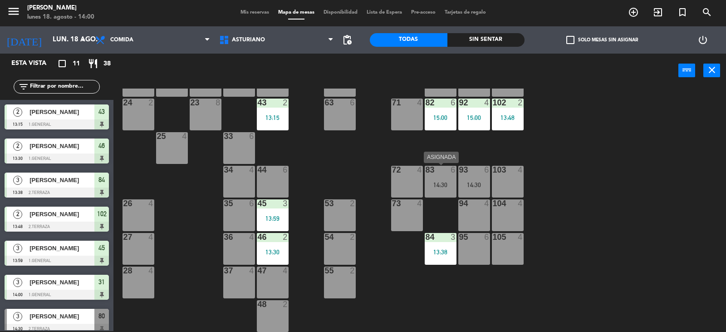
click at [451, 186] on div "14:30" at bounding box center [441, 185] width 32 height 6
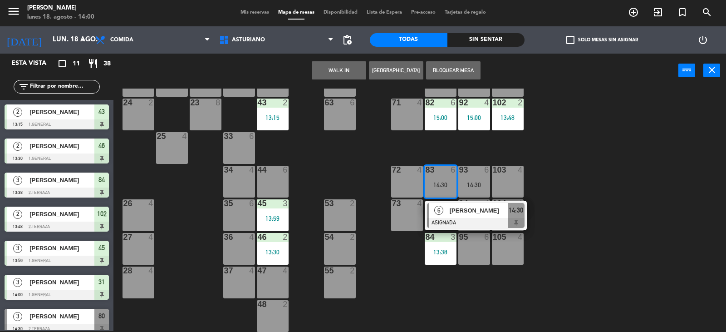
click at [592, 201] on div "1 block 12 2 block 8 60 10 20 5 30 5 40 4 61 6 62 4 15:00 41 4 31 3 14:00 21 4 …" at bounding box center [423, 209] width 605 height 243
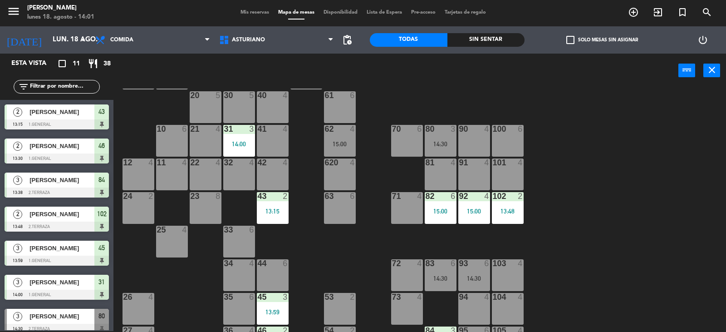
scroll to position [91, 0]
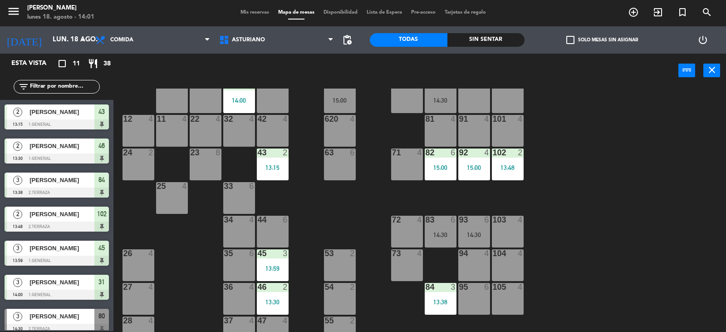
click at [469, 229] on div "93 6 14:30" at bounding box center [474, 232] width 32 height 32
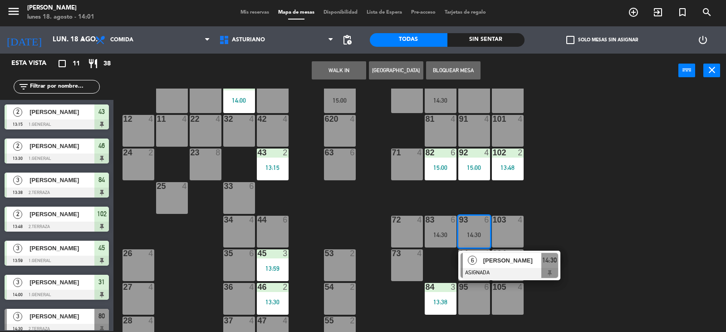
click at [511, 98] on div "100 6" at bounding box center [508, 97] width 32 height 32
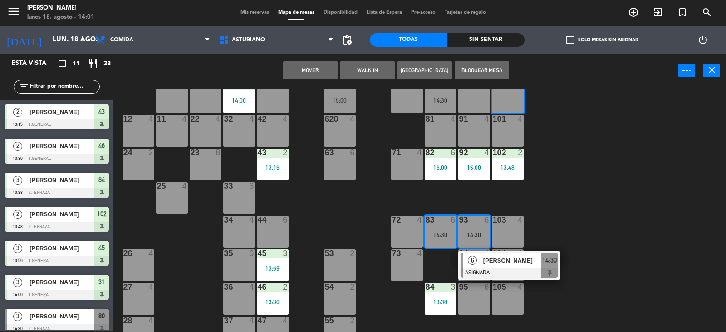
click at [317, 73] on button "Mover" at bounding box center [310, 70] width 54 height 18
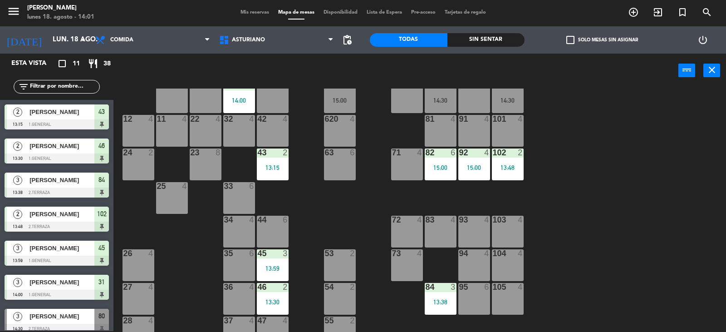
click at [613, 222] on div "1 block 12 2 block 8 60 10 20 5 30 5 40 4 61 6 62 4 15:00 41 4 31 3 14:00 21 4 …" at bounding box center [423, 209] width 605 height 243
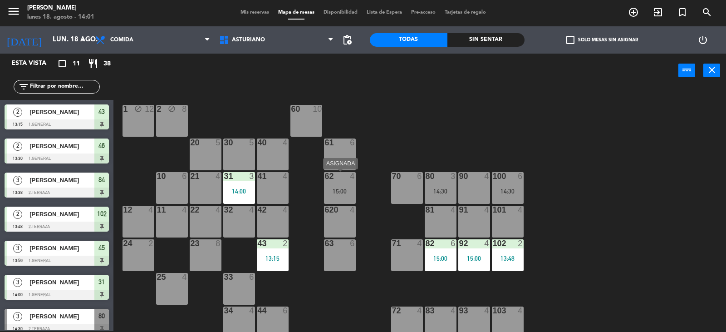
click at [333, 190] on div "15:00" at bounding box center [340, 191] width 32 height 6
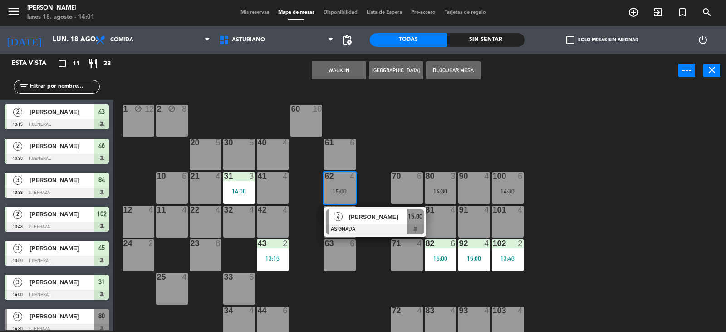
click at [439, 132] on div "1 block 12 2 block 8 60 10 20 5 30 5 40 4 61 6 62 4 15:00 4 [PERSON_NAME] ASIGN…" at bounding box center [423, 209] width 605 height 243
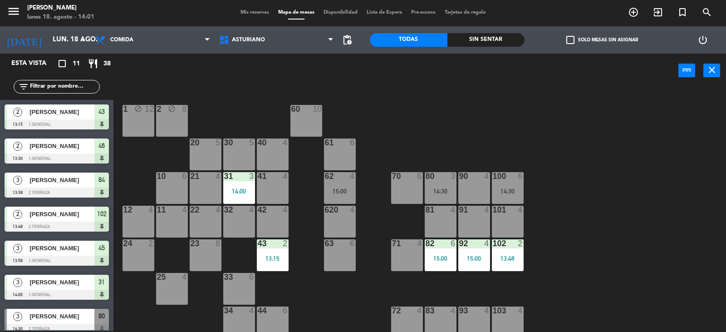
click at [446, 190] on div "14:30" at bounding box center [441, 191] width 32 height 6
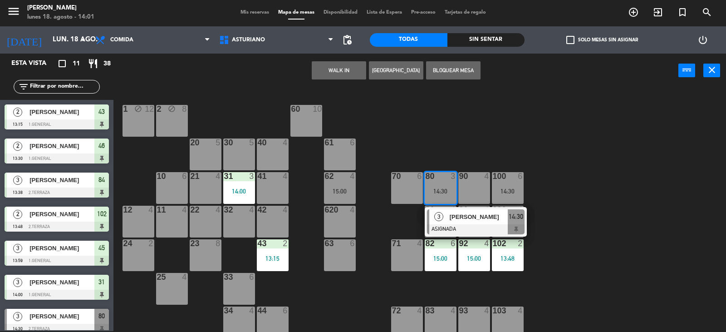
click at [506, 128] on div "1 block 12 2 block 8 60 10 20 5 30 5 40 4 61 6 62 4 15:00 41 4 31 3 14:00 21 4 …" at bounding box center [423, 209] width 605 height 243
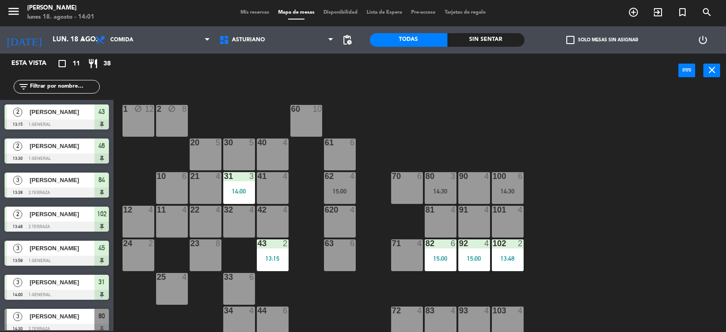
click at [520, 180] on div "6" at bounding box center [520, 176] width 5 height 8
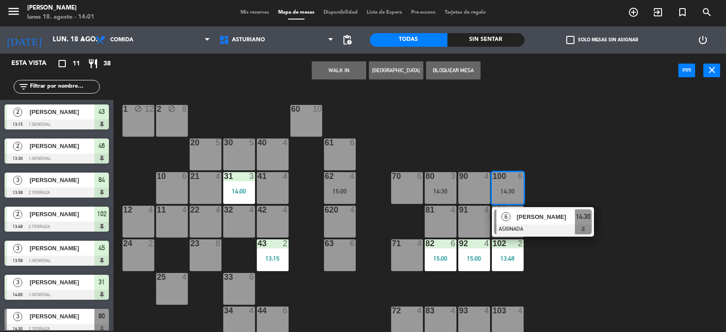
click at [597, 163] on div "1 block 12 2 block 8 60 10 20 5 30 5 40 4 61 6 62 4 15:00 41 4 31 3 14:00 21 4 …" at bounding box center [423, 209] width 605 height 243
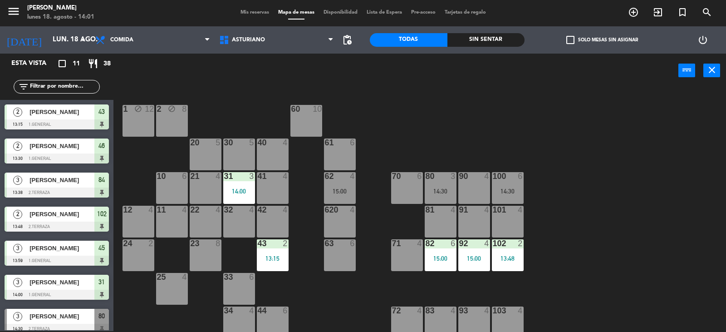
click at [494, 187] on div "14:30" at bounding box center [508, 190] width 32 height 7
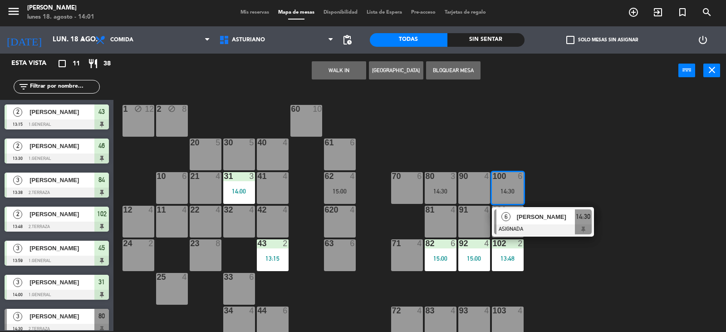
click at [555, 151] on div "1 block 12 2 block 8 60 10 20 5 30 5 40 4 61 6 62 4 15:00 41 4 31 3 14:00 21 4 …" at bounding box center [423, 209] width 605 height 243
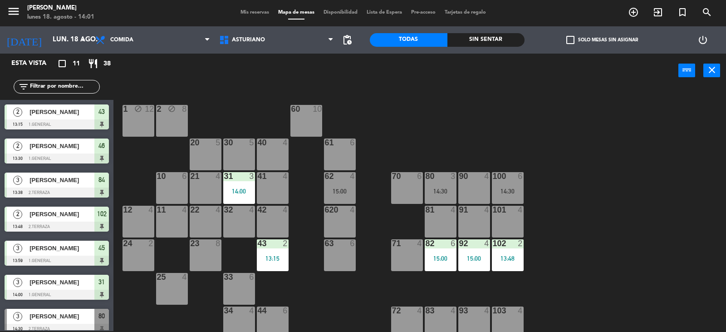
click at [443, 188] on div "14:30" at bounding box center [441, 191] width 32 height 6
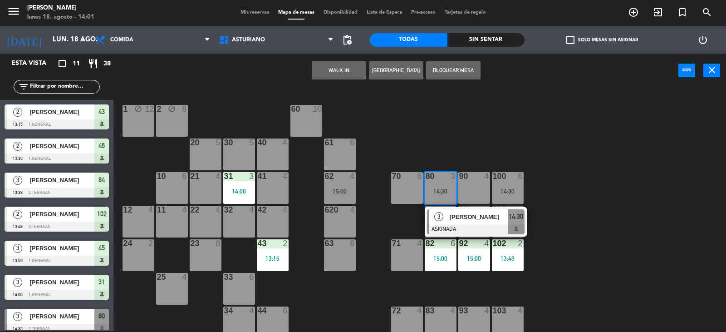
click at [629, 134] on div "1 block 12 2 block 8 60 10 20 5 30 5 40 4 61 6 62 4 15:00 41 4 31 3 14:00 21 4 …" at bounding box center [423, 209] width 605 height 243
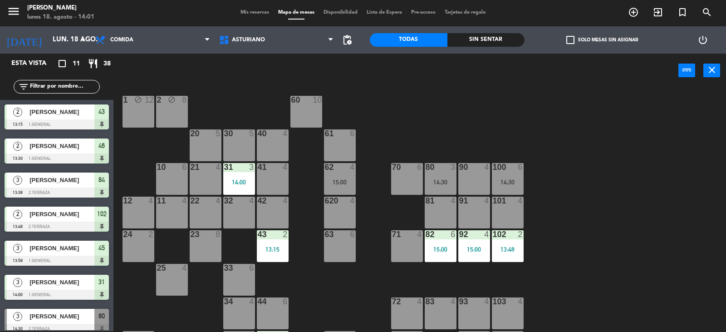
scroll to position [5, 0]
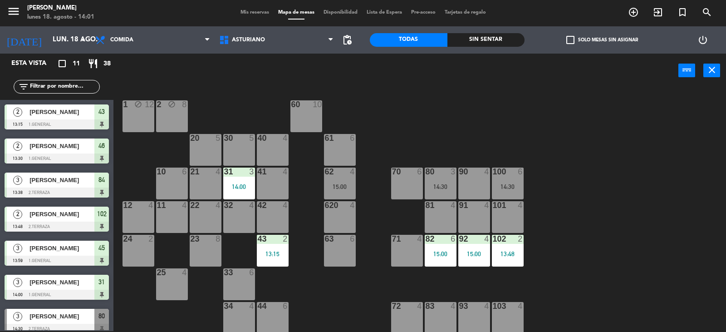
click at [513, 187] on div "14:30" at bounding box center [508, 186] width 32 height 6
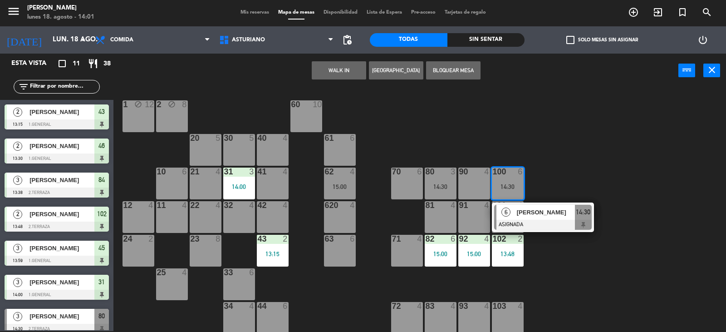
click at [593, 152] on div "1 block 12 2 block 8 60 10 20 5 30 5 40 4 61 6 62 4 15:00 41 4 31 3 14:00 21 4 …" at bounding box center [423, 209] width 605 height 243
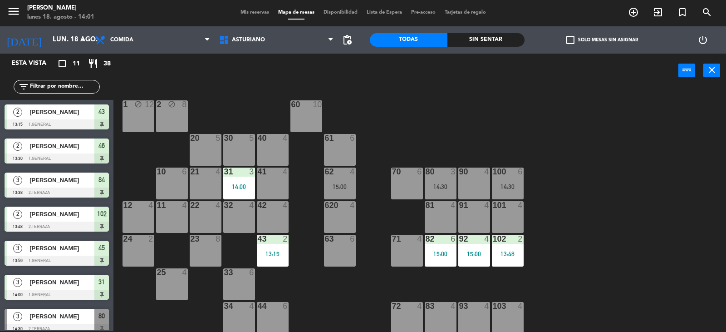
click at [453, 125] on div "1 block 12 2 block 8 60 10 20 5 30 5 40 4 61 6 62 4 15:00 41 4 31 3 14:00 21 4 …" at bounding box center [423, 209] width 605 height 243
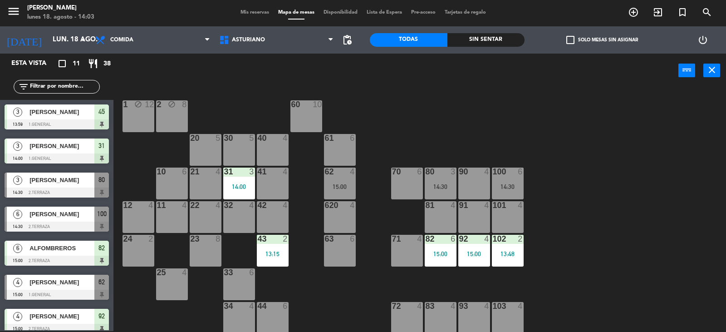
scroll to position [144, 0]
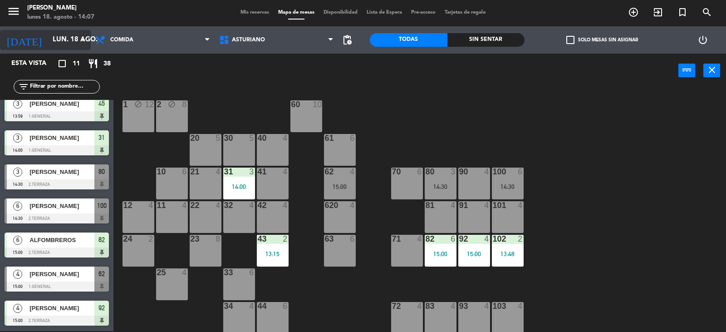
click at [56, 42] on input "lun. 18 ago." at bounding box center [92, 39] width 88 height 17
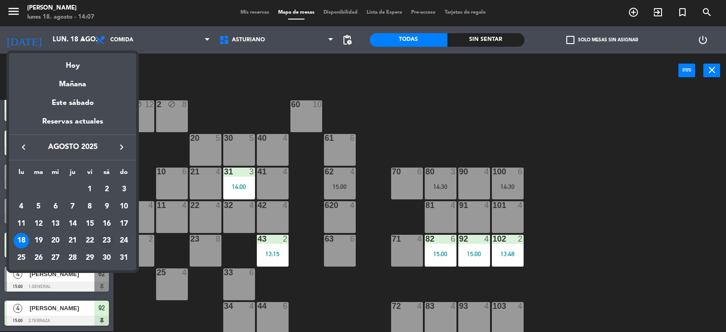
click at [105, 241] on div "23" at bounding box center [106, 240] width 15 height 15
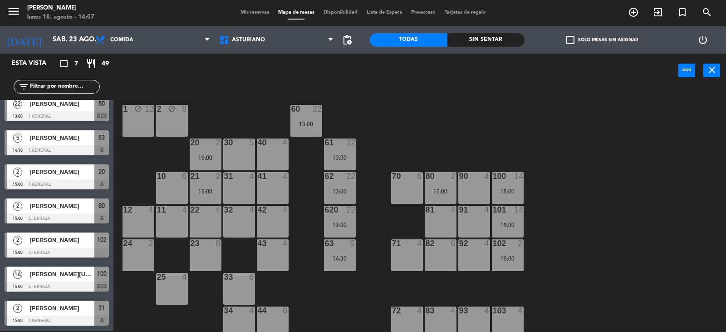
scroll to position [8, 0]
click at [39, 135] on span "[PERSON_NAME]" at bounding box center [61, 138] width 65 height 10
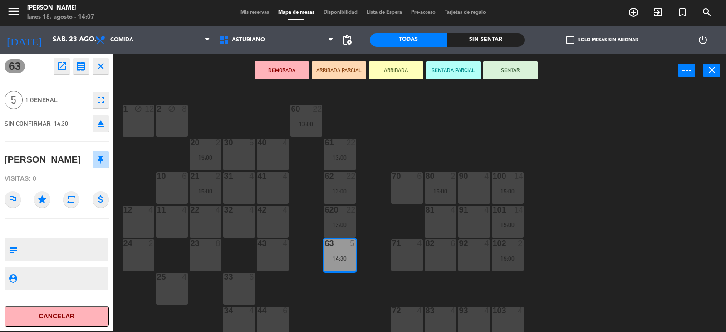
click at [103, 98] on icon "fullscreen" at bounding box center [100, 99] width 11 height 11
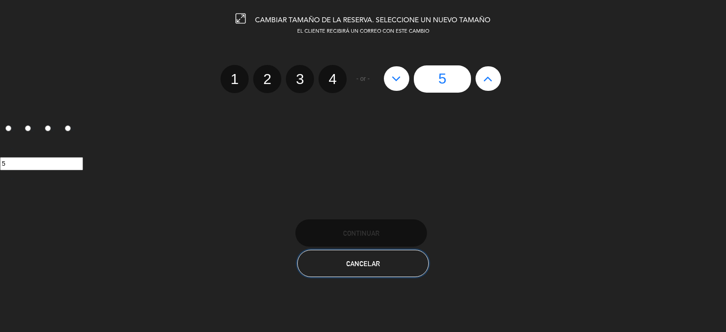
click at [374, 269] on button "Cancelar" at bounding box center [363, 263] width 132 height 27
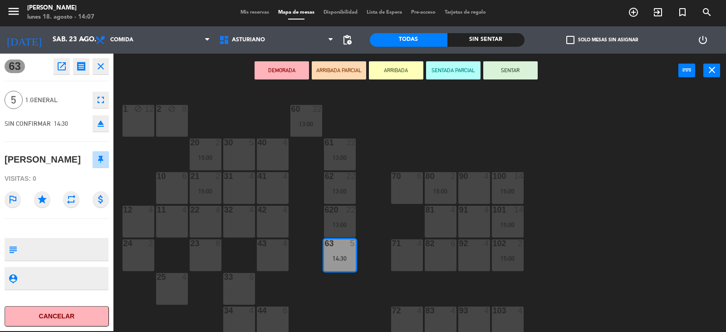
click at [61, 67] on icon "open_in_new" at bounding box center [61, 66] width 11 height 11
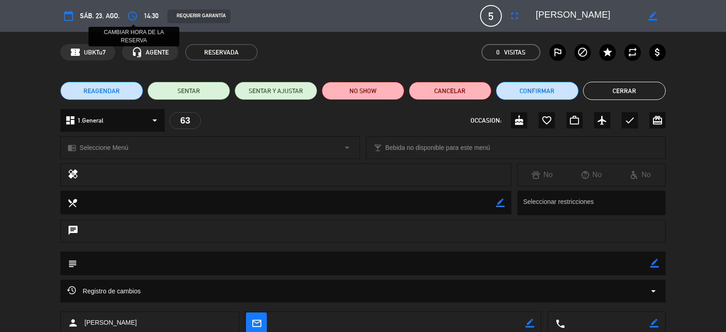
click at [133, 15] on icon "access_time" at bounding box center [132, 15] width 11 height 11
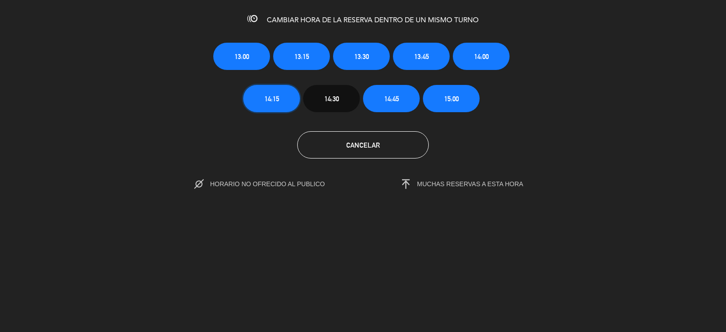
click at [261, 96] on button "14:15" at bounding box center [271, 98] width 57 height 27
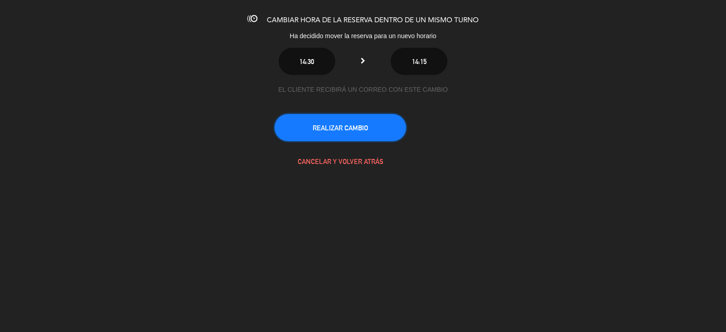
click at [359, 128] on button "REALIZAR CAMBIO" at bounding box center [341, 127] width 132 height 27
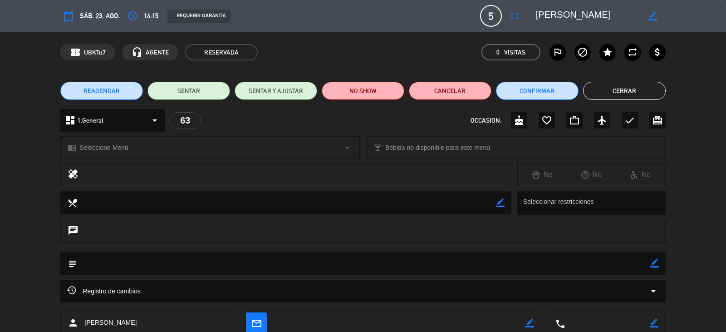
click at [644, 85] on button "Cerrar" at bounding box center [624, 91] width 83 height 18
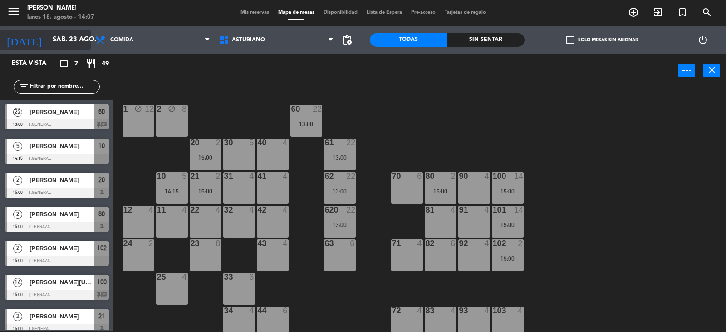
click at [48, 37] on input "sáb. 23 ago." at bounding box center [92, 39] width 88 height 17
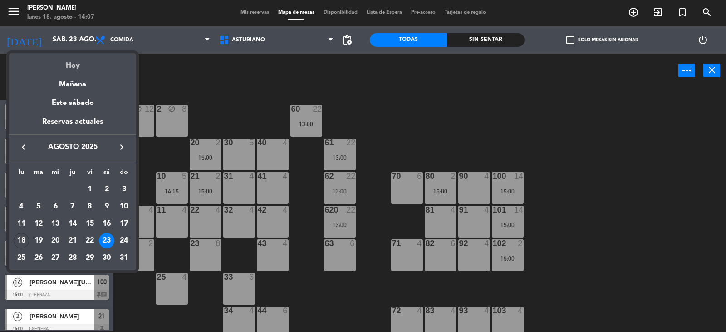
click at [69, 59] on div "Hoy" at bounding box center [72, 62] width 127 height 19
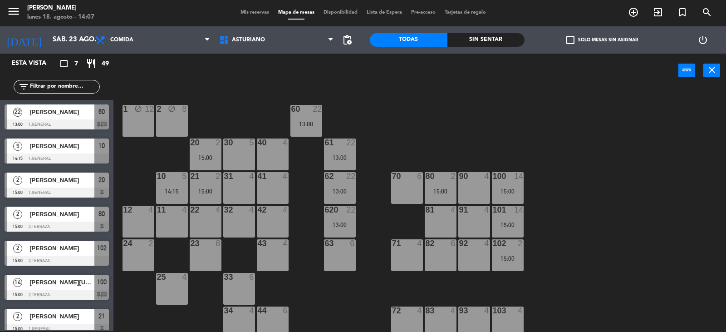
type input "lun. 18 ago."
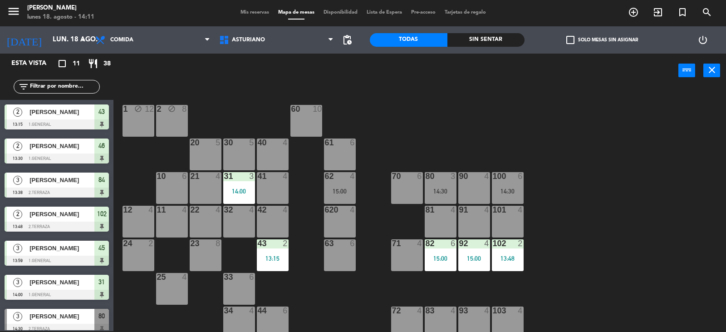
click at [335, 255] on div "63 6" at bounding box center [340, 255] width 32 height 32
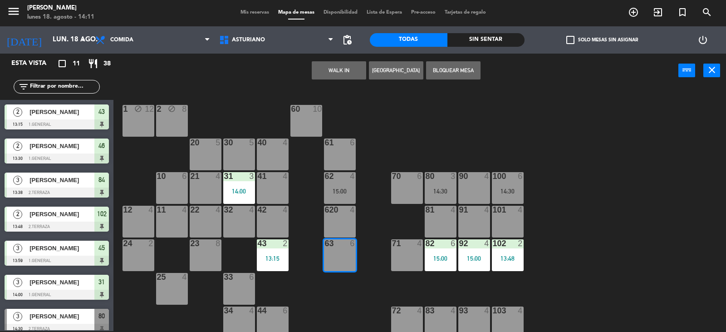
click at [324, 72] on button "WALK IN" at bounding box center [339, 70] width 54 height 18
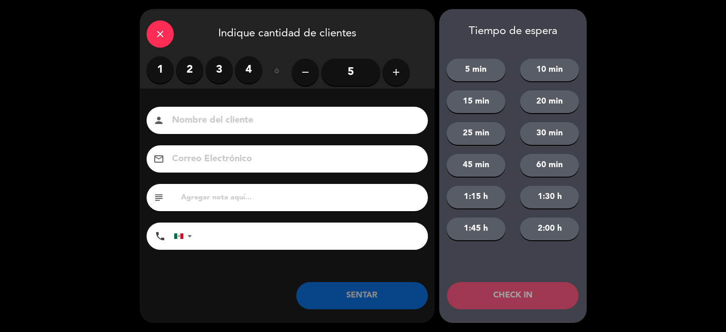
click at [221, 68] on label "3" at bounding box center [219, 69] width 27 height 27
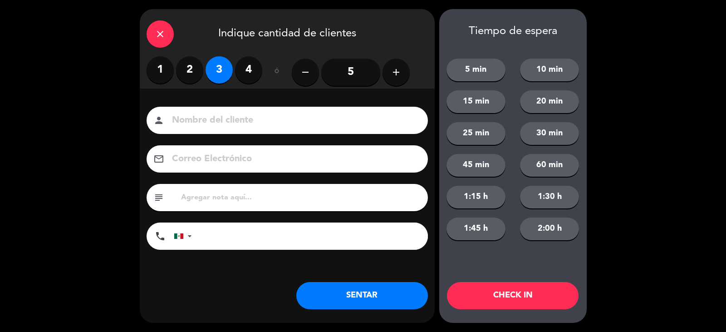
click at [197, 127] on input at bounding box center [293, 121] width 245 height 16
type input "[PERSON_NAME]"
click at [346, 289] on button "SENTAR" at bounding box center [362, 295] width 132 height 27
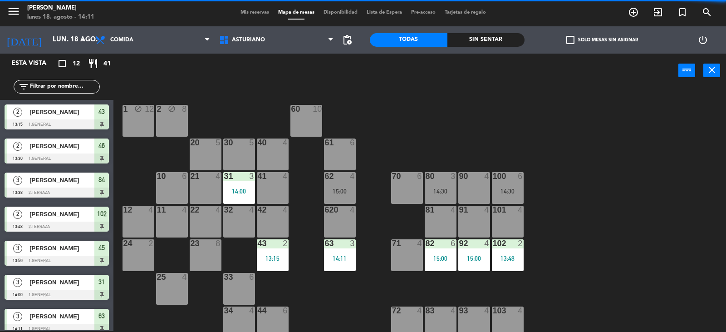
click at [592, 237] on div "1 block 12 2 block 8 60 10 20 5 30 5 40 4 61 6 62 4 15:00 41 4 31 3 14:00 21 4 …" at bounding box center [423, 209] width 605 height 243
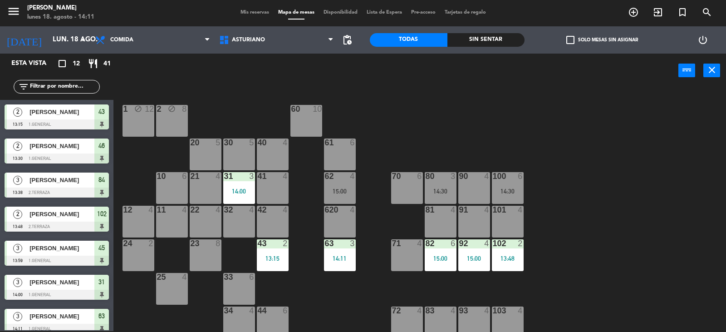
click at [510, 189] on div "14:30" at bounding box center [508, 191] width 32 height 6
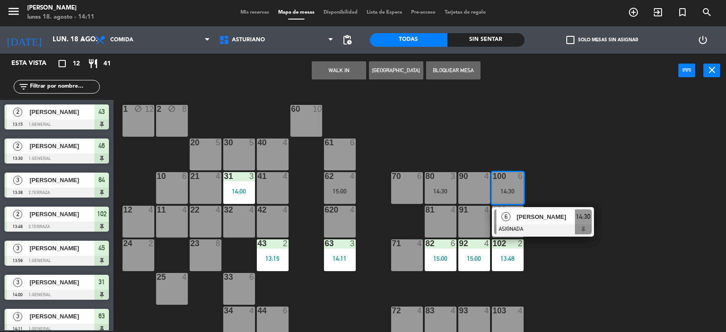
click at [553, 170] on div "1 block 12 2 block 8 60 10 20 5 30 5 40 4 61 6 62 4 15:00 41 4 31 3 14:00 21 4 …" at bounding box center [423, 209] width 605 height 243
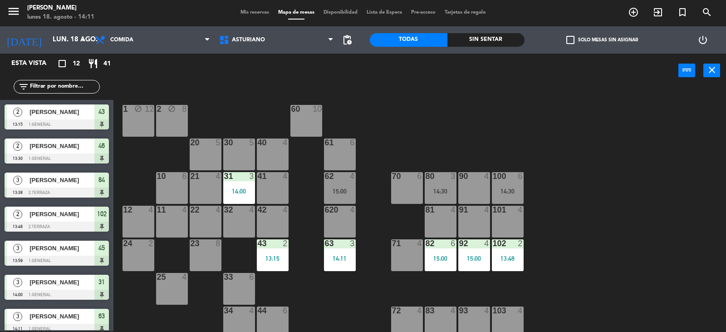
click at [447, 182] on div "80 3 14:30" at bounding box center [441, 188] width 32 height 32
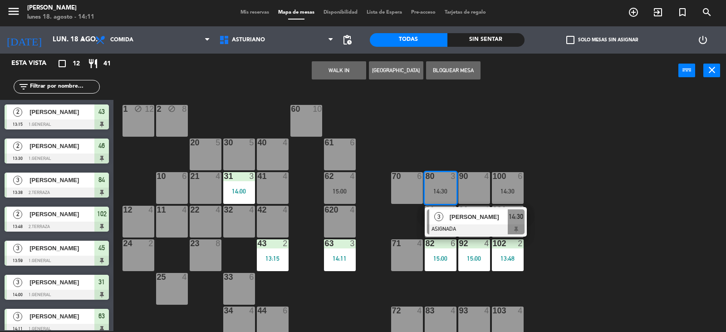
click at [478, 128] on div "1 block 12 2 block 8 60 10 20 5 30 5 40 4 61 6 62 4 15:00 41 4 31 3 14:00 21 4 …" at bounding box center [423, 209] width 605 height 243
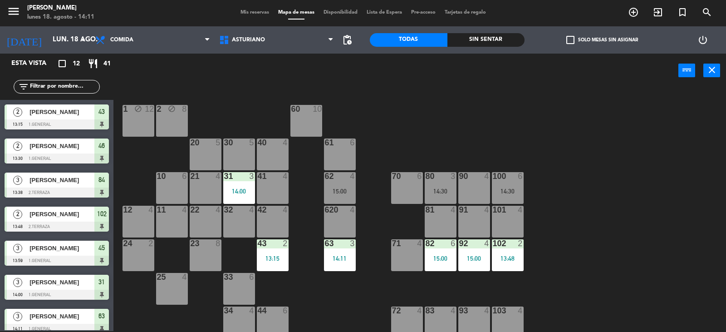
click at [512, 192] on div "14:30" at bounding box center [508, 191] width 32 height 6
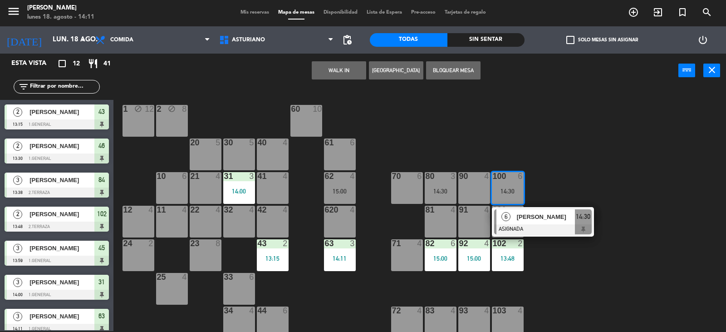
click at [673, 166] on div "1 block 12 2 block 8 60 10 20 5 30 5 40 4 61 6 62 4 15:00 41 4 31 3 14:00 21 4 …" at bounding box center [423, 209] width 605 height 243
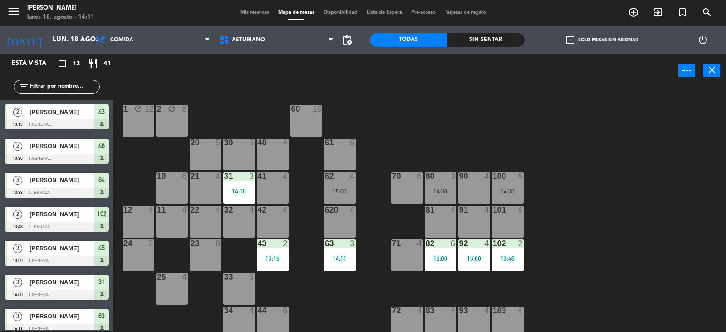
click at [622, 174] on div "1 block 12 2 block 8 60 10 20 5 30 5 40 4 61 6 62 4 15:00 41 4 31 3 14:00 21 4 …" at bounding box center [423, 209] width 605 height 243
click at [507, 186] on div "100 6 14:30" at bounding box center [508, 188] width 32 height 32
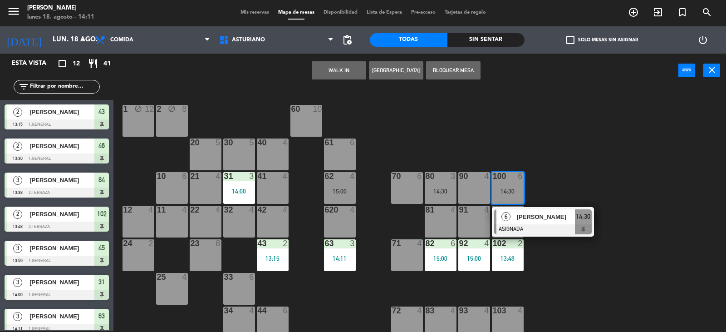
click at [578, 153] on div "1 block 12 2 block 8 60 10 20 5 30 5 40 4 61 6 62 4 15:00 41 4 31 3 14:00 21 4 …" at bounding box center [423, 209] width 605 height 243
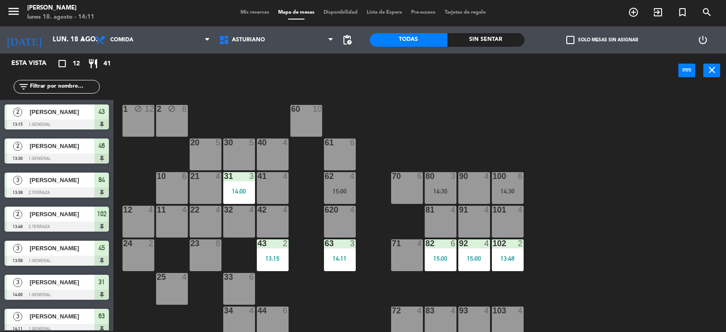
click at [442, 191] on div "14:30" at bounding box center [441, 191] width 32 height 6
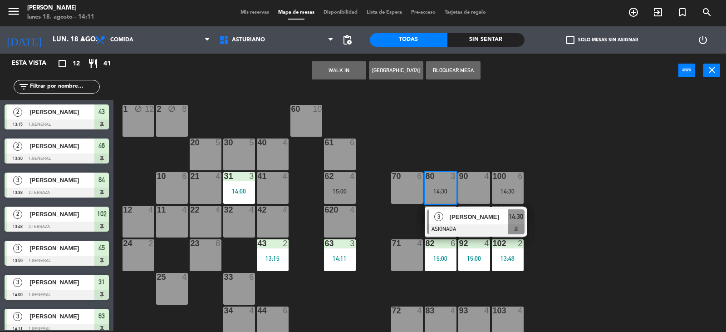
click at [488, 144] on div "1 block 12 2 block 8 60 10 20 5 30 5 40 4 61 6 62 4 15:00 41 4 31 3 14:00 21 4 …" at bounding box center [423, 209] width 605 height 243
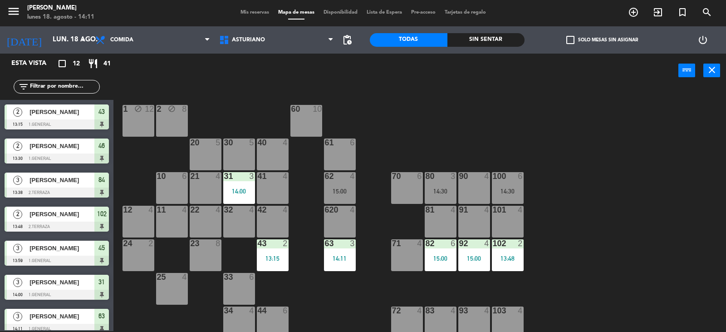
click at [493, 180] on div "100" at bounding box center [493, 176] width 0 height 8
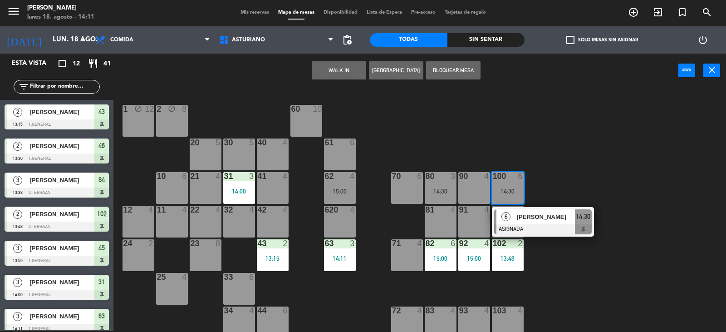
click at [562, 159] on div "1 block 12 2 block 8 60 10 20 5 30 5 40 4 61 6 62 4 15:00 41 4 31 3 14:00 21 4 …" at bounding box center [423, 209] width 605 height 243
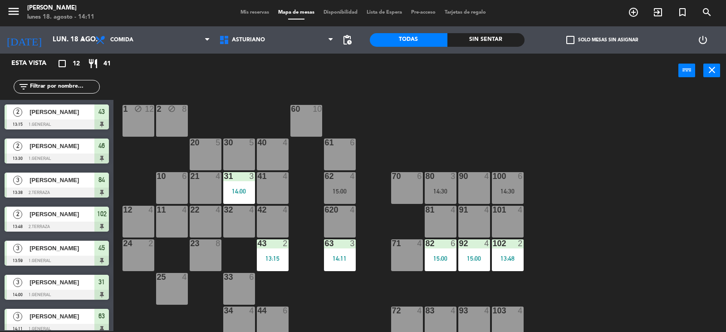
click at [446, 188] on div "14:30" at bounding box center [441, 191] width 32 height 6
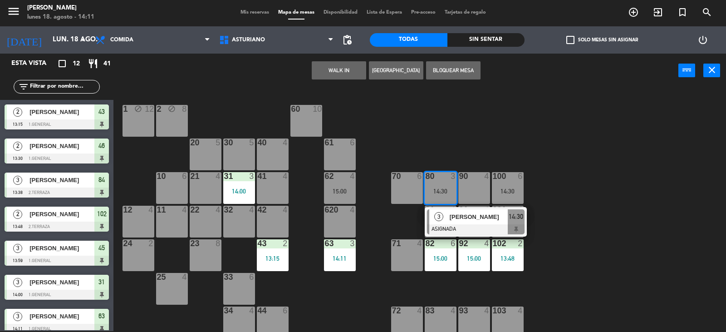
click at [560, 215] on div "1 block 12 2 block 8 60 10 20 5 30 5 40 4 61 6 62 4 15:00 41 4 31 3 14:00 21 4 …" at bounding box center [423, 209] width 605 height 243
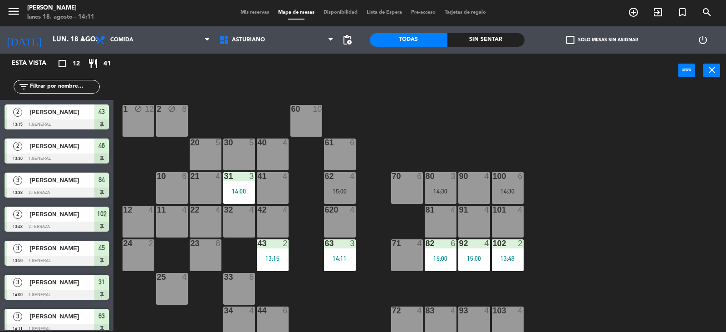
click at [475, 192] on div "90 4" at bounding box center [474, 188] width 32 height 32
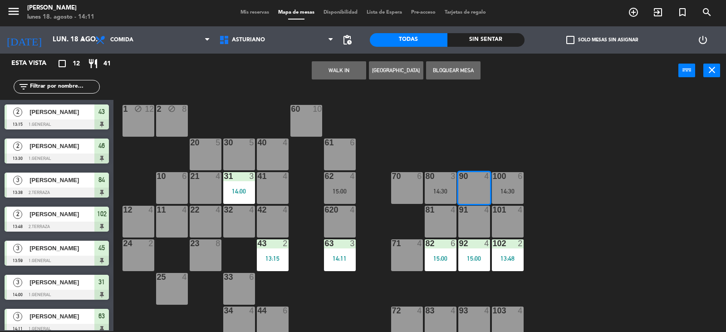
click at [619, 184] on div "1 block 12 2 block 8 60 10 20 5 30 5 40 4 61 6 62 4 15:00 41 4 31 3 14:00 21 4 …" at bounding box center [423, 209] width 605 height 243
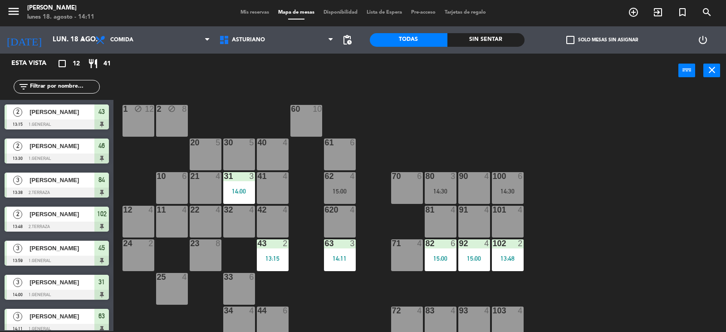
click at [513, 191] on div "14:30" at bounding box center [508, 191] width 32 height 6
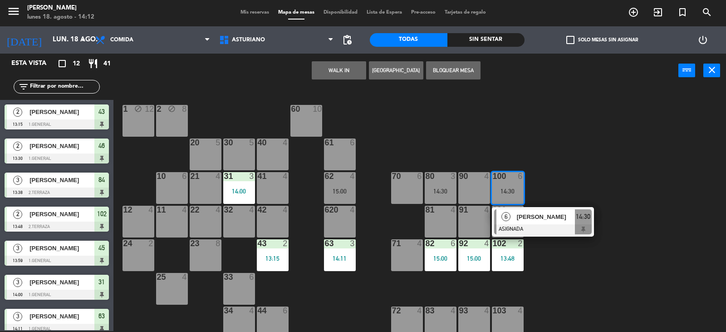
click at [570, 167] on div "1 block 12 2 block 8 60 10 20 5 30 5 40 4 61 6 62 4 15:00 41 4 31 3 14:00 21 4 …" at bounding box center [423, 209] width 605 height 243
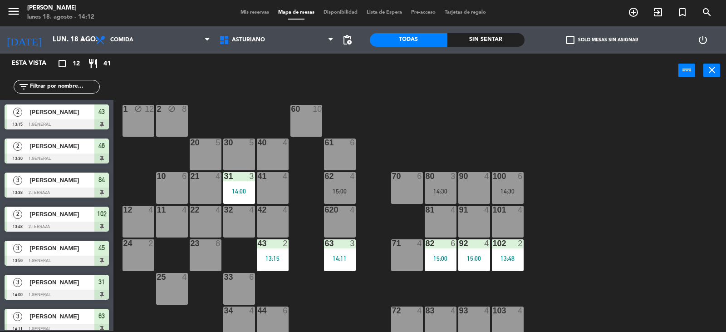
click at [566, 190] on div "1 block 12 2 block 8 60 10 20 5 30 5 40 4 61 6 62 4 15:00 41 4 31 3 14:00 21 4 …" at bounding box center [423, 209] width 605 height 243
click at [595, 230] on div "1 block 12 2 block 8 60 10 20 5 30 5 40 4 61 6 62 4 15:00 41 4 31 3 14:00 21 4 …" at bounding box center [423, 209] width 605 height 243
click at [505, 188] on div "14:30" at bounding box center [508, 191] width 32 height 6
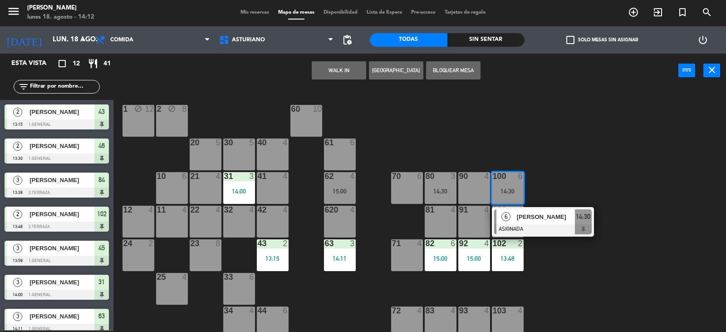
click at [544, 169] on div "1 block 12 2 block 8 60 10 20 5 30 5 40 4 61 6 62 4 15:00 41 4 31 3 14:00 21 4 …" at bounding box center [423, 209] width 605 height 243
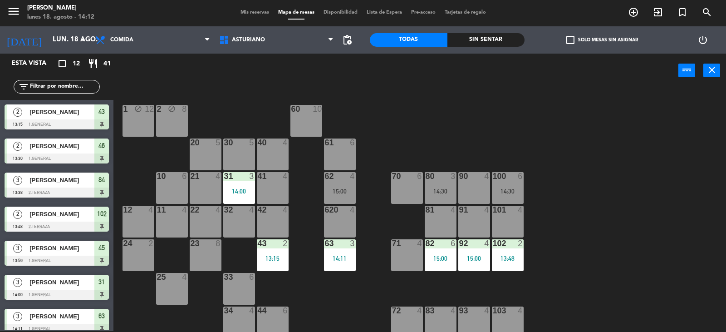
click at [443, 191] on div "14:30" at bounding box center [441, 191] width 32 height 6
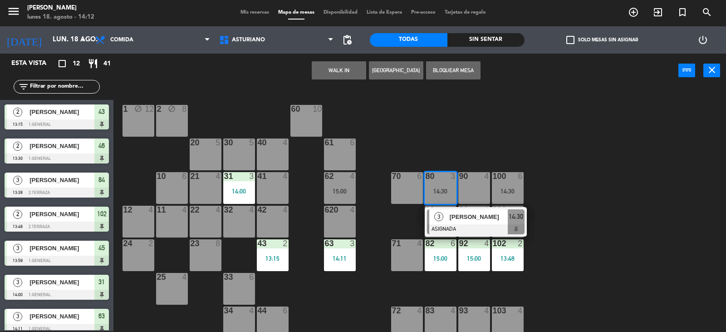
click at [543, 123] on div "1 block 12 2 block 8 60 10 20 5 30 5 40 4 61 6 62 4 15:00 41 4 31 3 14:00 21 4 …" at bounding box center [423, 209] width 605 height 243
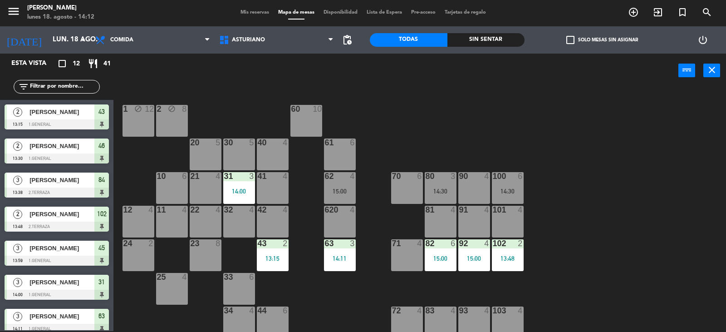
click at [514, 189] on div "14:30" at bounding box center [508, 191] width 32 height 6
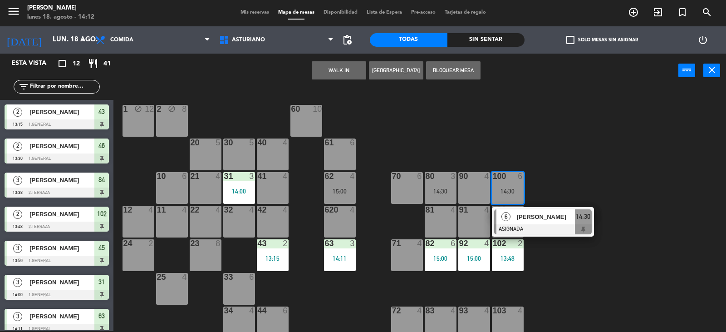
click at [646, 157] on div "1 block 12 2 block 8 60 10 20 5 30 5 40 4 61 6 62 4 15:00 41 4 31 3 14:00 21 4 …" at bounding box center [423, 209] width 605 height 243
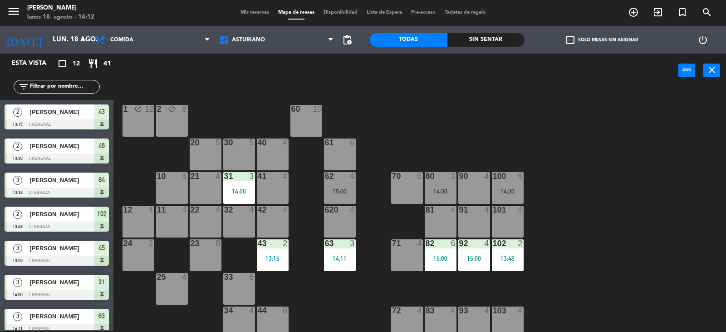
click at [512, 193] on div "14:30" at bounding box center [508, 191] width 32 height 6
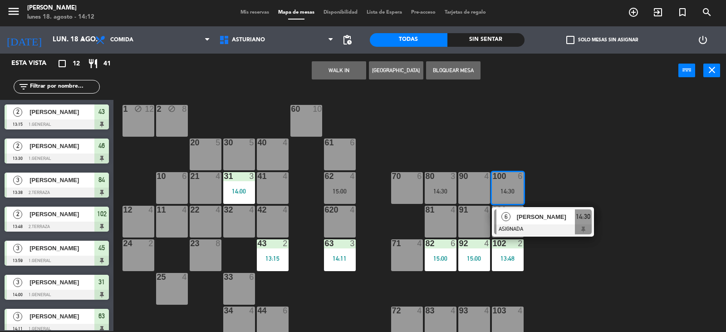
click at [543, 183] on div "1 block 12 2 block 8 60 10 20 5 30 5 40 4 61 6 62 4 15:00 41 4 31 3 14:00 21 4 …" at bounding box center [423, 209] width 605 height 243
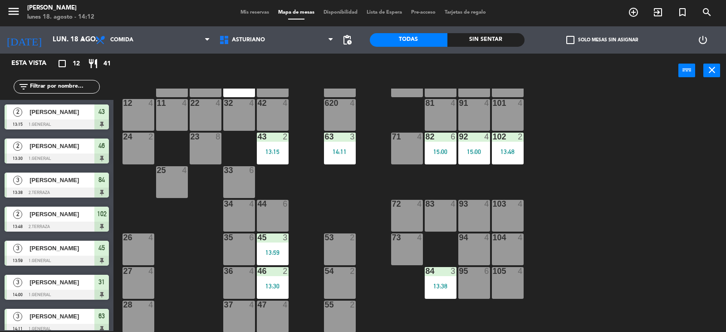
scroll to position [141, 0]
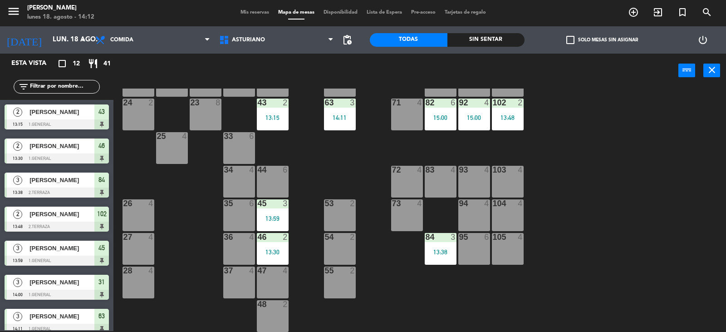
click at [565, 205] on div "1 block 12 2 block 8 60 10 20 5 30 5 40 4 61 6 62 4 15:00 41 4 31 3 14:00 21 4 …" at bounding box center [423, 209] width 605 height 243
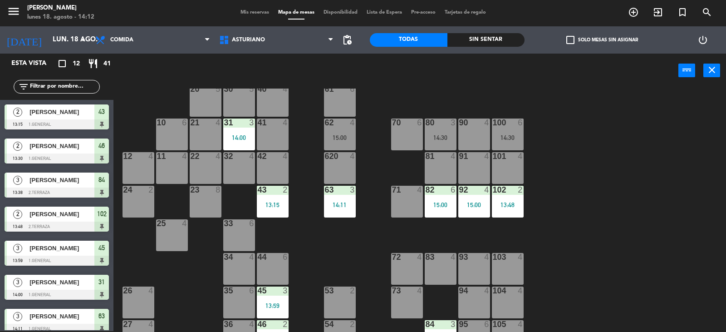
scroll to position [5, 0]
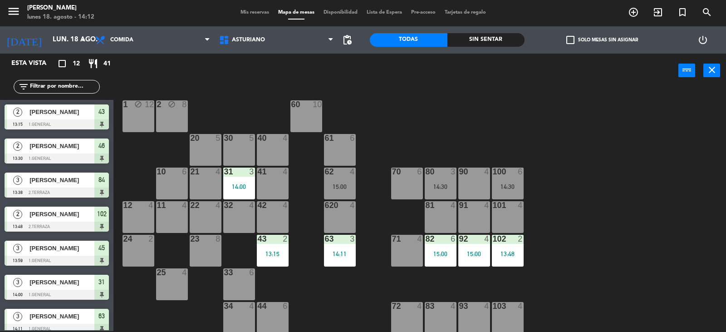
click at [574, 185] on div "1 block 12 2 block 8 60 10 20 5 30 5 40 4 61 6 62 4 15:00 41 4 31 3 14:00 21 4 …" at bounding box center [423, 209] width 605 height 243
click at [506, 182] on div "100 6 14:30" at bounding box center [508, 183] width 32 height 32
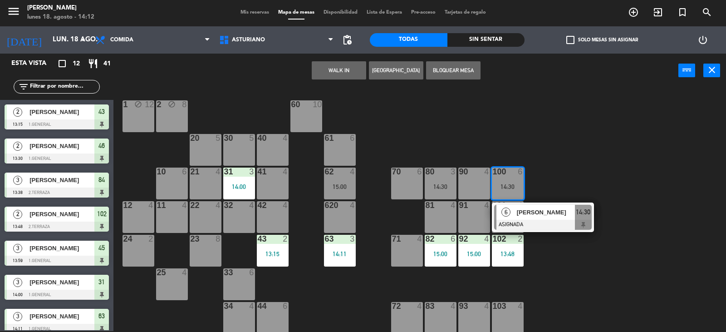
click at [561, 150] on div "1 block 12 2 block 8 60 10 20 5 30 5 40 4 61 6 62 4 15:00 41 4 31 3 14:00 21 4 …" at bounding box center [423, 209] width 605 height 243
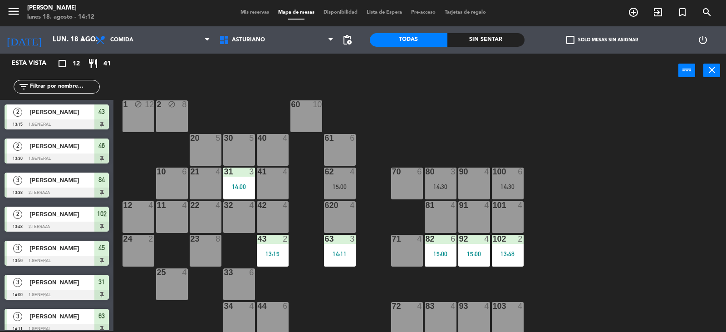
click at [508, 185] on div "14:30" at bounding box center [508, 186] width 32 height 6
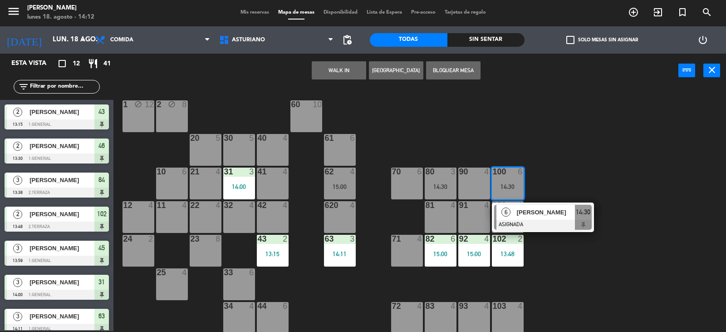
click at [551, 161] on div "1 block 12 2 block 8 60 10 20 5 30 5 40 4 61 6 62 4 15:00 41 4 31 3 14:00 21 4 …" at bounding box center [423, 209] width 605 height 243
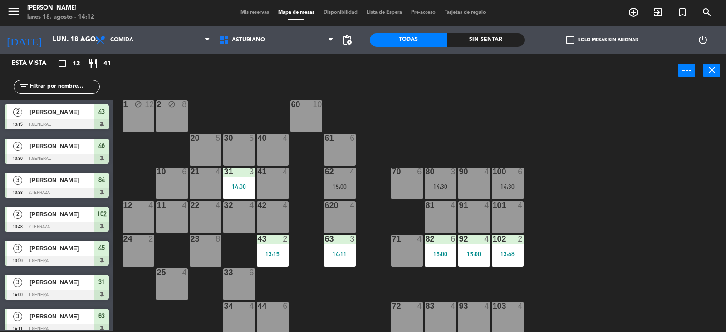
click at [566, 177] on div "1 block 12 2 block 8 60 10 20 5 30 5 40 4 61 6 62 4 15:00 41 4 31 3 14:00 21 4 …" at bounding box center [423, 209] width 605 height 243
click at [434, 184] on div "14:30" at bounding box center [441, 186] width 32 height 6
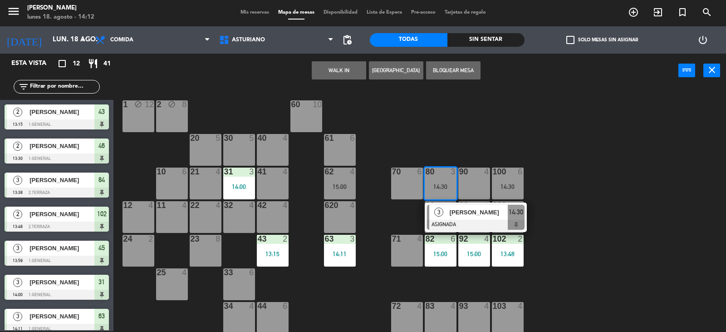
click at [467, 139] on div "1 block 12 2 block 8 60 10 20 5 30 5 40 4 61 6 62 4 15:00 41 4 31 3 14:00 21 4 …" at bounding box center [423, 209] width 605 height 243
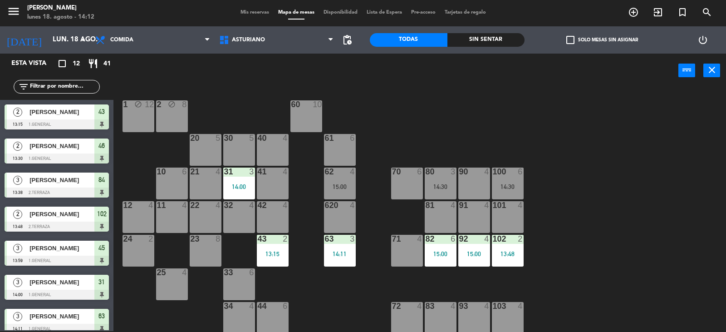
drag, startPoint x: 511, startPoint y: 182, endPoint x: 562, endPoint y: 187, distance: 51.0
click at [526, 187] on div "1 block 12 2 block 8 60 10 20 5 30 5 40 4 61 6 62 4 15:00 41 4 31 3 14:00 21 4 …" at bounding box center [423, 209] width 605 height 243
click at [562, 187] on div "1 block 12 2 block 8 60 10 20 5 30 5 40 4 61 6 62 4 15:00 41 4 31 3 14:00 21 4 …" at bounding box center [423, 209] width 605 height 243
click at [518, 191] on div "100 6 14:30" at bounding box center [508, 183] width 32 height 32
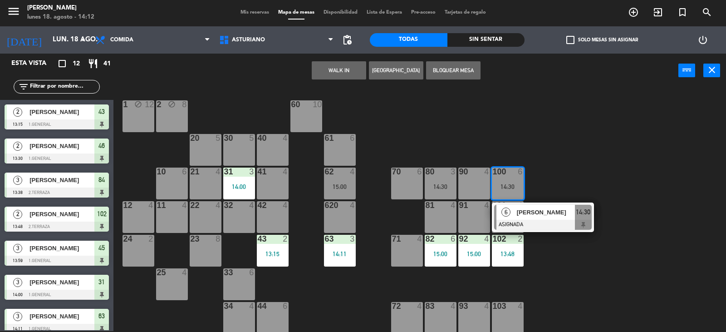
click at [483, 177] on div "90 4" at bounding box center [474, 183] width 32 height 32
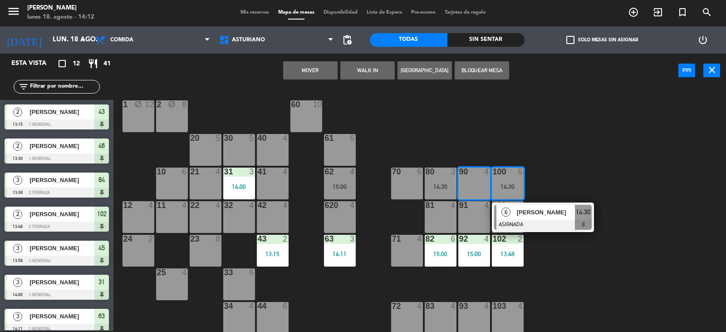
click at [584, 157] on div "1 block 12 2 block 8 60 10 20 5 30 5 40 4 61 6 62 4 15:00 41 4 31 3 14:00 21 4 …" at bounding box center [423, 209] width 605 height 243
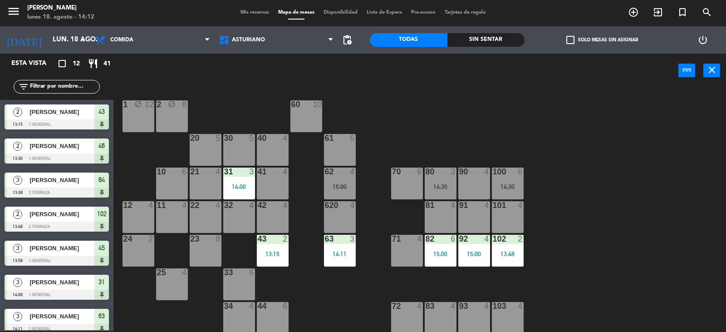
click at [660, 131] on div "1 block 12 2 block 8 60 10 20 5 30 5 40 4 61 6 62 4 15:00 41 4 31 3 14:00 21 4 …" at bounding box center [423, 209] width 605 height 243
click at [515, 186] on div "14:30" at bounding box center [508, 186] width 32 height 6
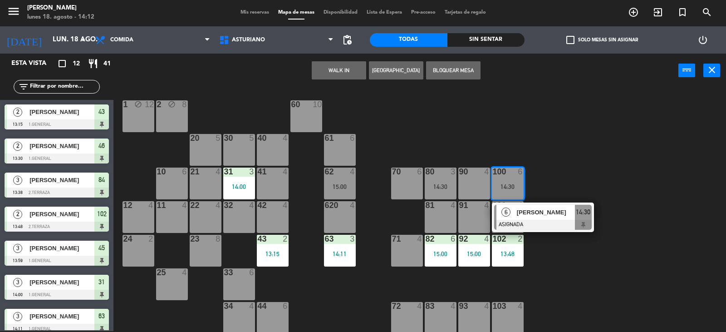
click at [574, 275] on div "1 block 12 2 block 8 60 10 20 5 30 5 40 4 61 6 62 4 15:00 41 4 31 3 14:00 21 4 …" at bounding box center [423, 209] width 605 height 243
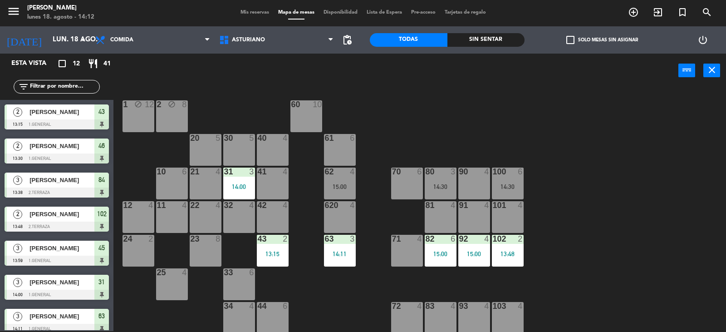
click at [517, 182] on div "100 6 14:30" at bounding box center [508, 183] width 32 height 32
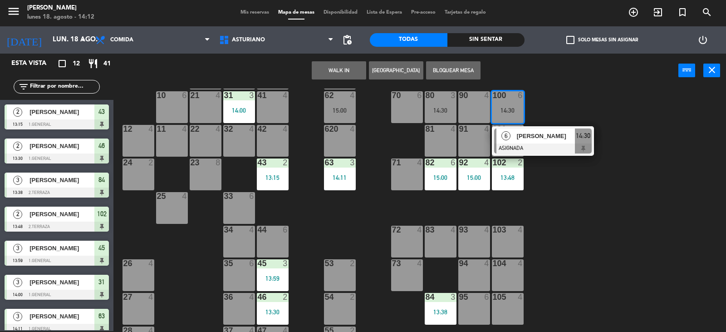
scroll to position [141, 0]
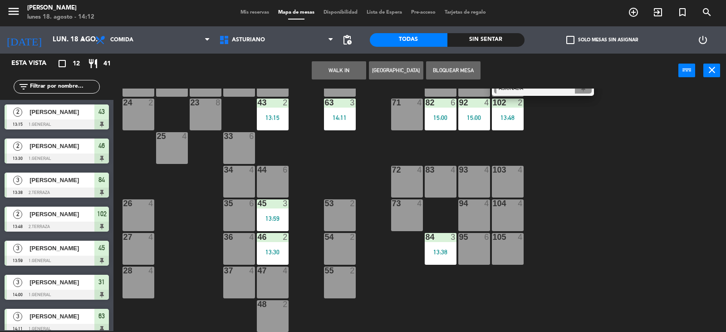
click at [473, 255] on div "95 6" at bounding box center [474, 249] width 32 height 32
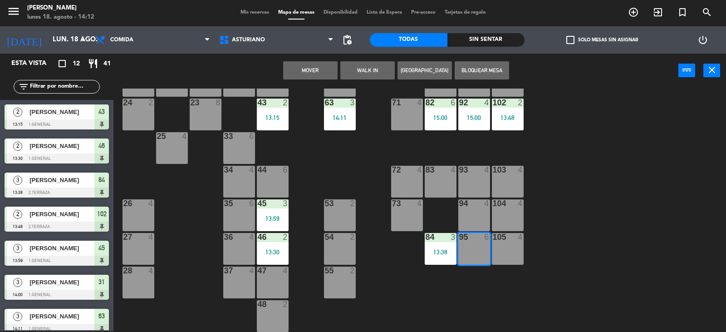
click at [307, 73] on button "Mover" at bounding box center [310, 70] width 54 height 18
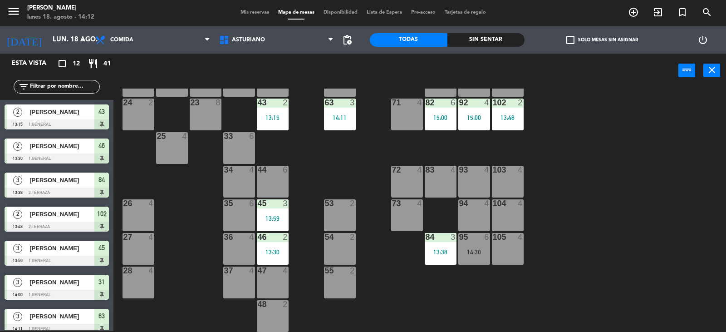
scroll to position [5, 0]
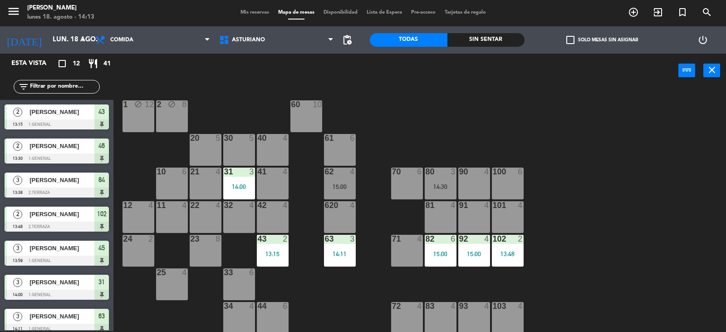
click at [506, 189] on div "100 6" at bounding box center [508, 183] width 32 height 32
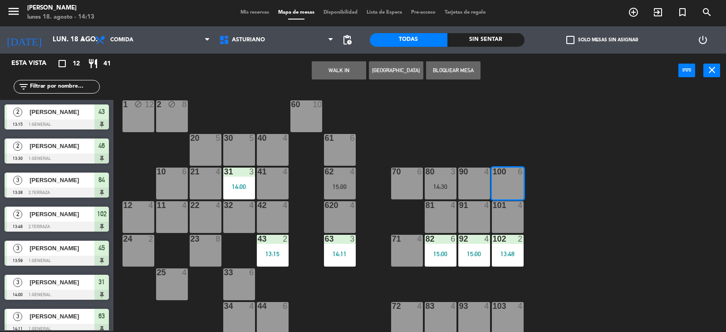
click at [337, 75] on button "WALK IN" at bounding box center [339, 70] width 54 height 18
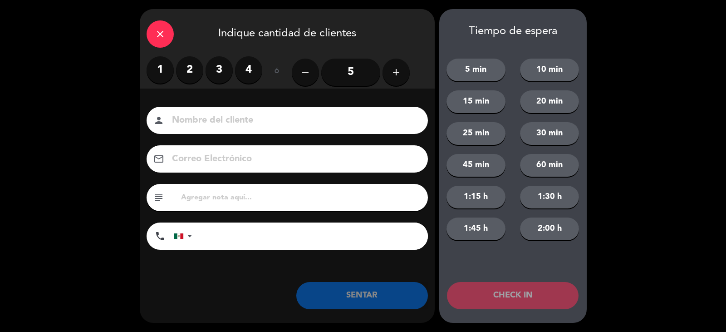
click at [217, 67] on label "3" at bounding box center [219, 69] width 27 height 27
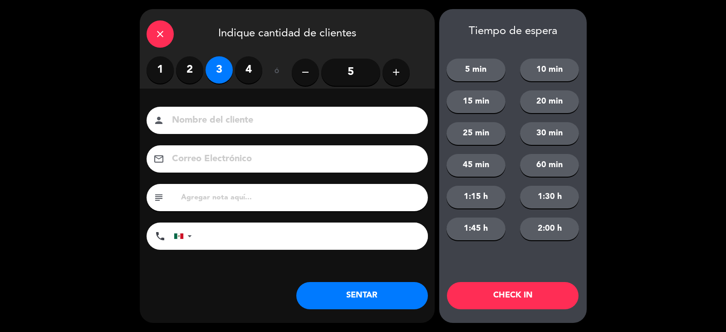
click at [206, 127] on input at bounding box center [293, 121] width 245 height 16
click at [220, 124] on input "ALBRTO VRGA" at bounding box center [293, 121] width 245 height 16
click at [189, 122] on input "[PERSON_NAME]" at bounding box center [293, 121] width 245 height 16
type input "[PERSON_NAME]"
click at [350, 299] on button "SENTAR" at bounding box center [362, 295] width 132 height 27
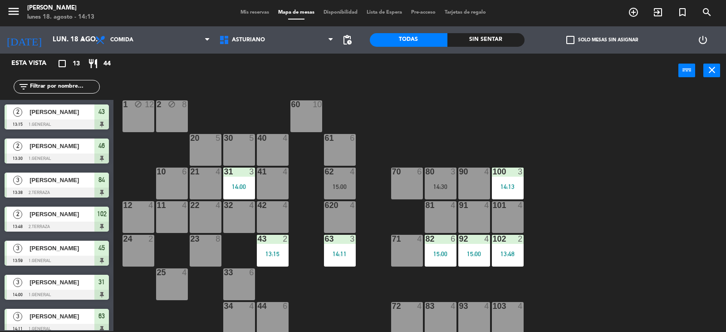
scroll to position [95, 0]
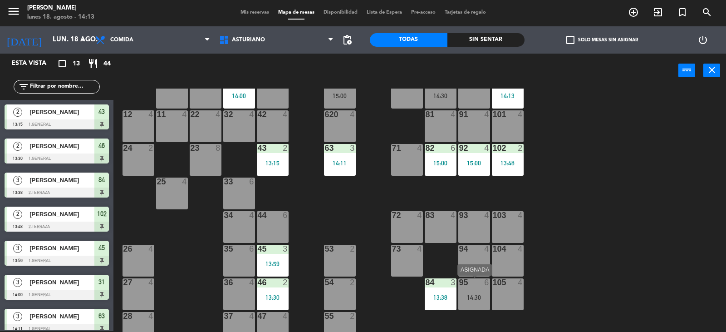
click at [477, 288] on div "95 6 14:30" at bounding box center [474, 294] width 32 height 32
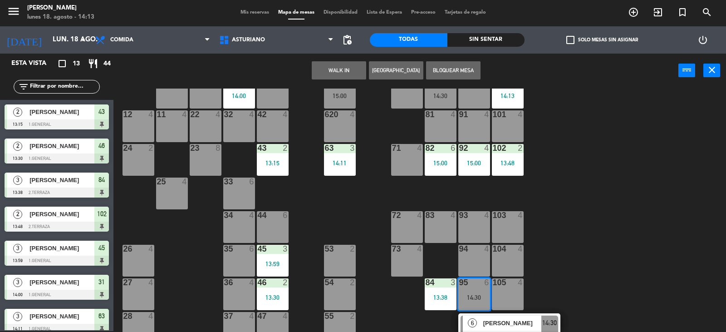
click at [480, 220] on div "1 block 12 2 block 8 60 10 20 5 30 5 40 4 61 6 62 4 15:00 41 4 31 3 14:00 21 4 …" at bounding box center [423, 209] width 605 height 243
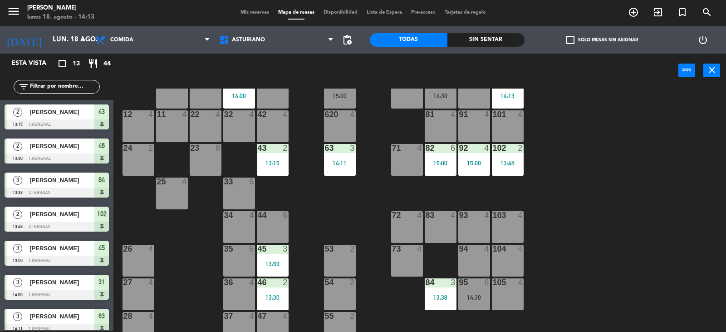
click at [464, 289] on div "95 6 14:30" at bounding box center [474, 294] width 32 height 32
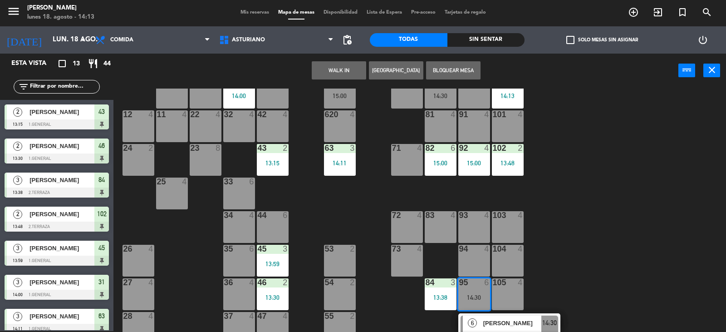
click at [471, 221] on div "93 4" at bounding box center [474, 227] width 32 height 32
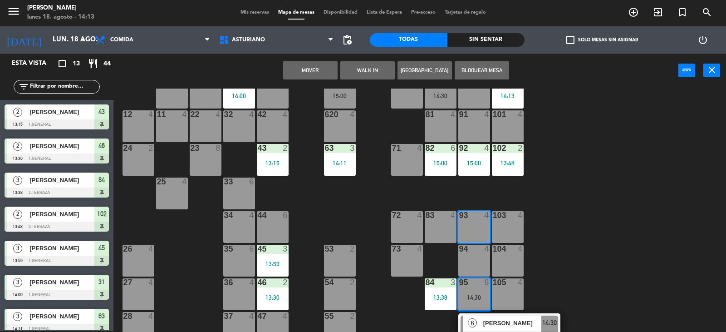
click at [438, 228] on div "83 4" at bounding box center [441, 227] width 32 height 32
click at [301, 73] on button "Mover y Unir" at bounding box center [310, 70] width 54 height 18
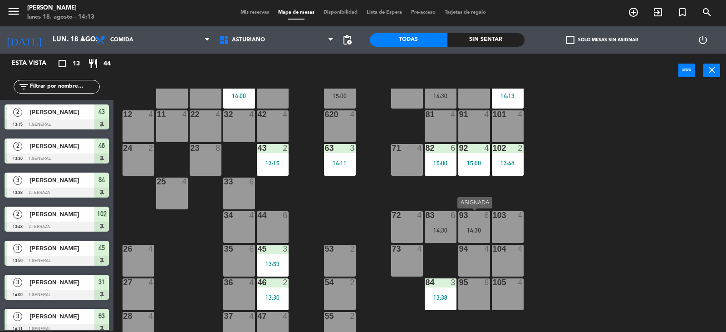
click at [476, 234] on div "93 6 14:30" at bounding box center [474, 227] width 32 height 32
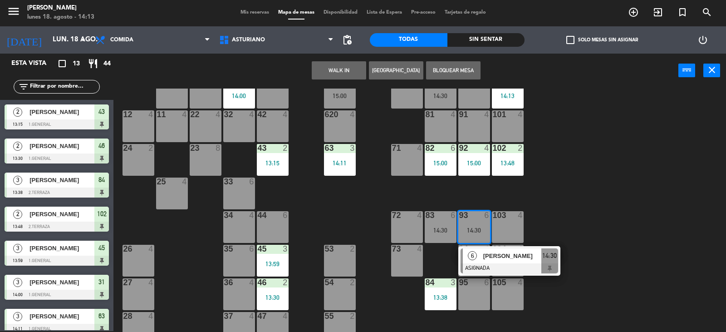
click at [569, 214] on div "1 block 12 2 block 8 60 10 20 5 30 5 40 4 61 6 62 4 15:00 41 4 31 3 14:00 21 4 …" at bounding box center [423, 209] width 605 height 243
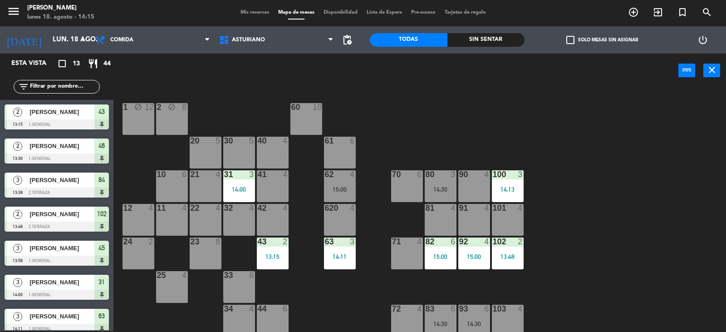
scroll to position [0, 0]
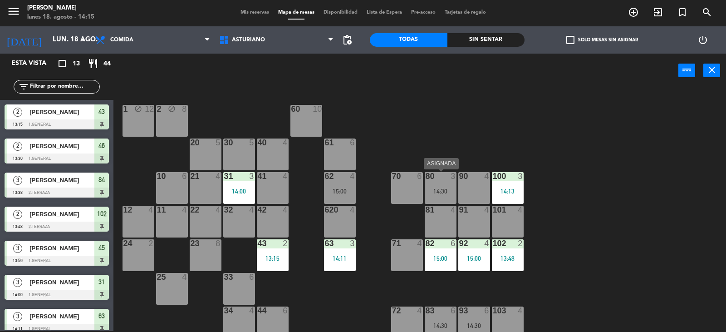
click at [452, 189] on div "14:30" at bounding box center [441, 191] width 32 height 6
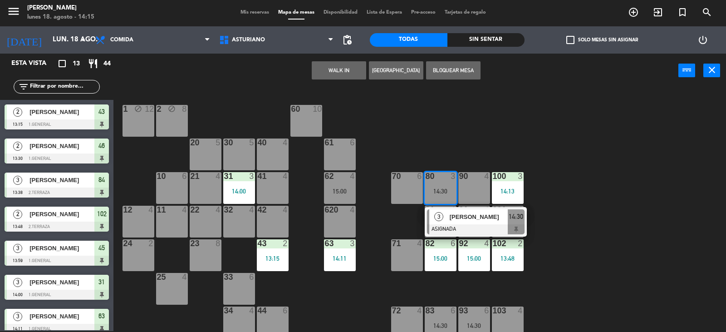
click at [482, 219] on span "[PERSON_NAME]" at bounding box center [479, 217] width 58 height 10
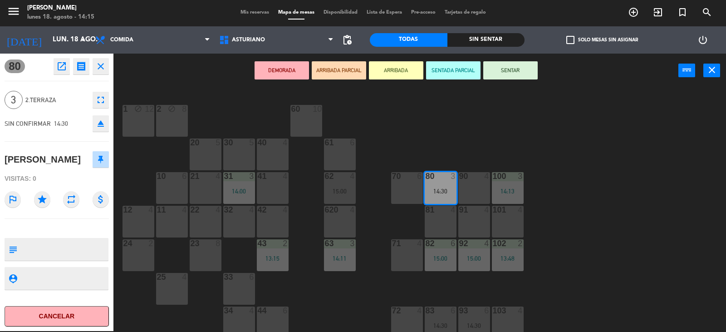
click at [511, 67] on button "SENTAR" at bounding box center [510, 70] width 54 height 18
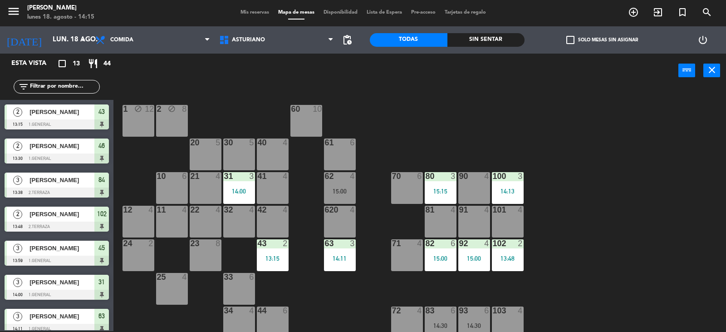
scroll to position [1, 0]
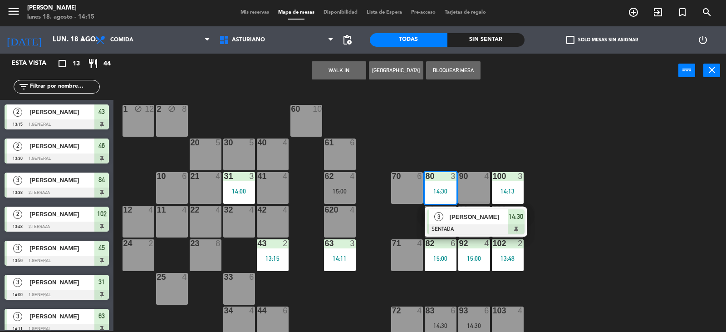
click at [681, 213] on div "1 block 12 2 block 8 60 10 20 5 30 5 40 4 61 6 62 4 15:00 41 4 31 3 14:00 21 4 …" at bounding box center [423, 209] width 605 height 243
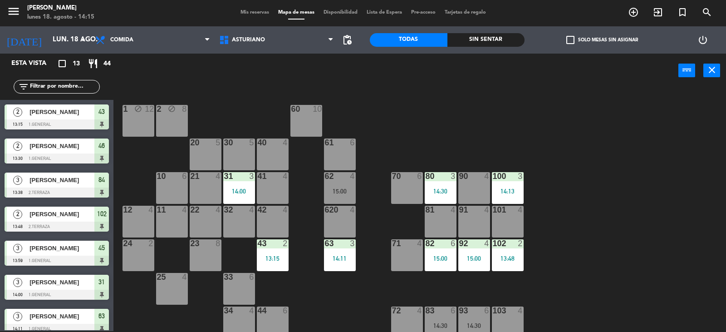
click at [341, 189] on div "15:00" at bounding box center [340, 191] width 32 height 6
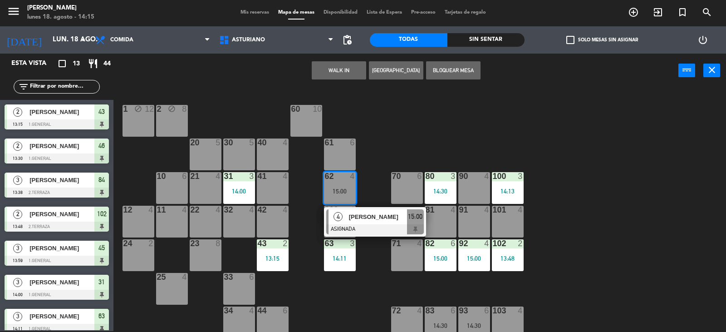
click at [403, 115] on div "1 block 12 2 block 8 60 10 20 5 30 5 40 4 61 6 62 4 15:00 4 [PERSON_NAME] ASIGN…" at bounding box center [423, 209] width 605 height 243
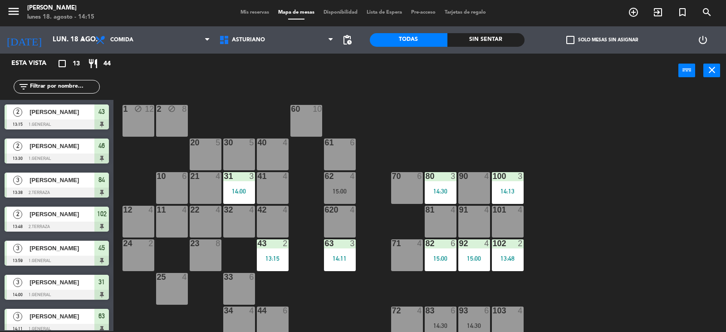
click at [344, 188] on div "15:00" at bounding box center [340, 191] width 32 height 6
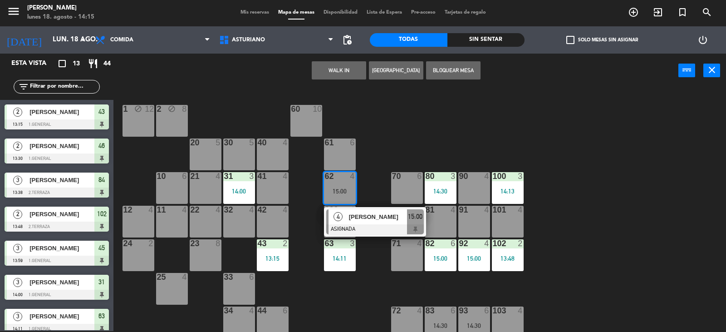
click at [199, 158] on div "20 5" at bounding box center [206, 154] width 32 height 32
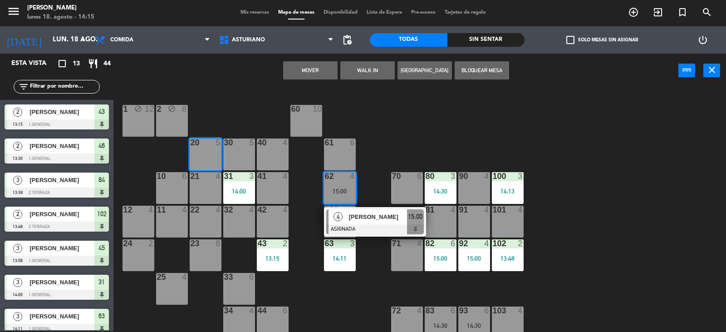
click at [292, 70] on button "Mover" at bounding box center [310, 70] width 54 height 18
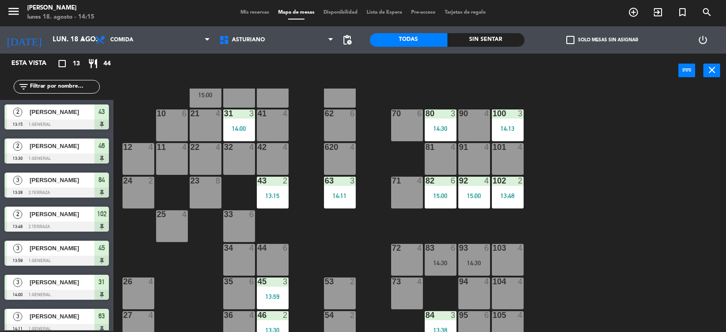
scroll to position [95, 0]
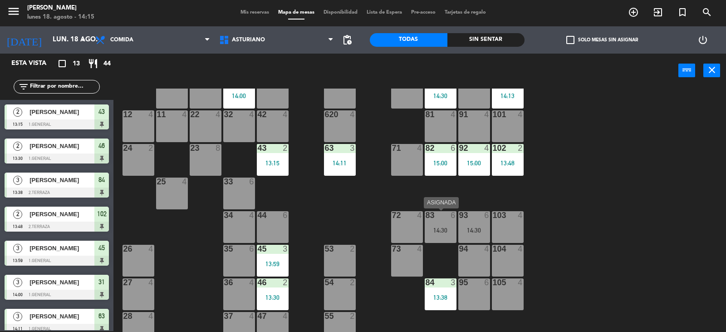
click at [437, 223] on div "83 6 14:30" at bounding box center [441, 227] width 32 height 32
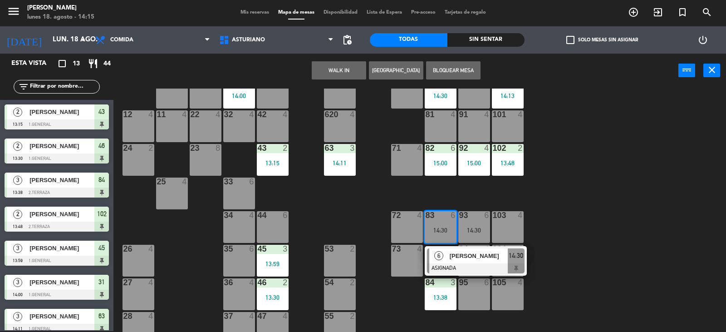
click at [588, 207] on div "1 block 12 2 block 8 60 10 20 4 15:00 30 5 40 4 61 6 62 6 41 4 31 3 14:00 21 4 …" at bounding box center [423, 209] width 605 height 243
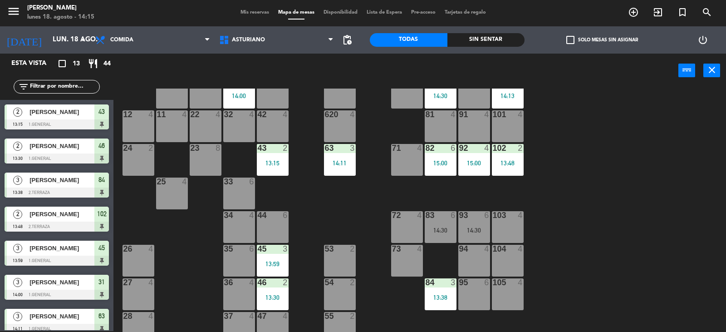
click at [462, 226] on div "14:30" at bounding box center [474, 229] width 32 height 7
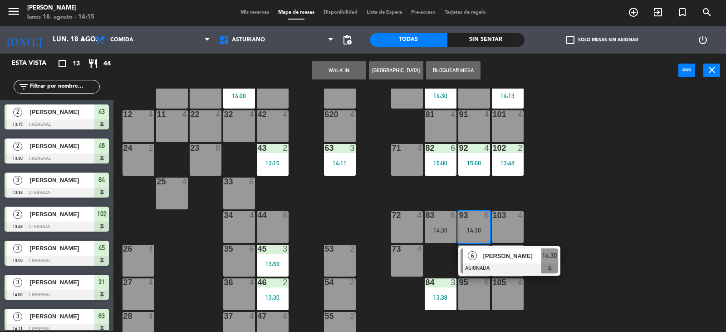
click at [572, 216] on div "1 block 12 2 block 8 60 10 20 4 15:00 30 5 40 4 61 6 62 6 41 4 31 3 14:00 21 4 …" at bounding box center [423, 209] width 605 height 243
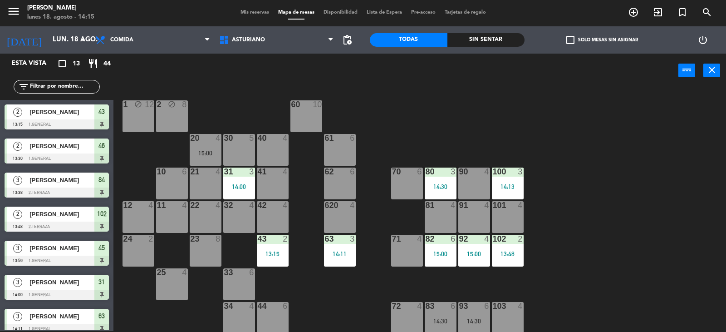
scroll to position [141, 0]
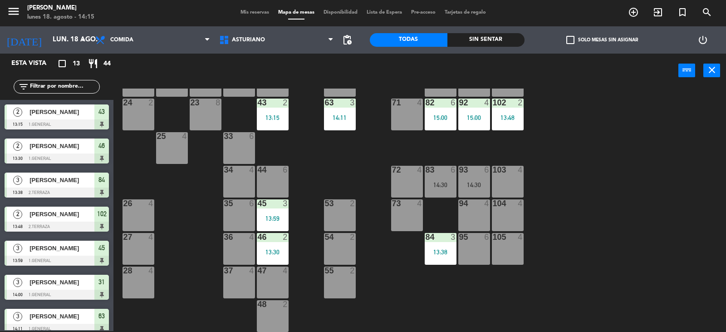
click at [662, 218] on div "1 block 12 2 block 8 60 10 20 4 15:00 30 5 40 4 61 6 62 6 41 4 31 3 14:00 21 4 …" at bounding box center [423, 209] width 605 height 243
click at [674, 214] on div "1 block 12 2 block 8 60 10 20 4 15:00 30 5 40 4 61 6 62 6 41 4 31 3 14:00 21 4 …" at bounding box center [423, 209] width 605 height 243
click at [267, 250] on div "13:30" at bounding box center [273, 252] width 32 height 6
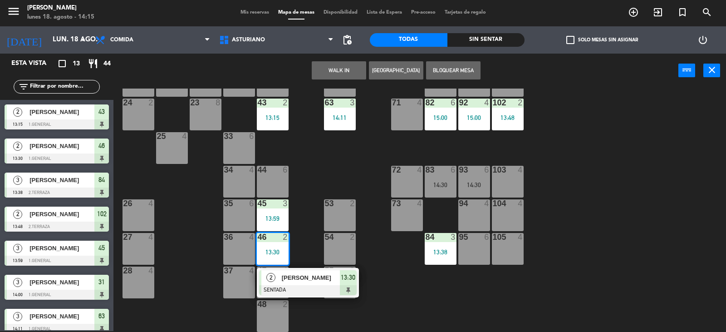
click at [395, 308] on div "1 block 12 2 block 8 60 10 20 4 15:00 30 5 40 4 61 6 62 6 41 4 31 3 14:00 21 4 …" at bounding box center [423, 209] width 605 height 243
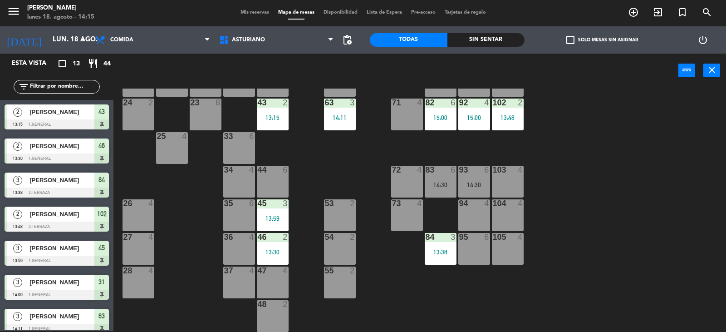
click at [278, 276] on div "47 4" at bounding box center [273, 282] width 32 height 32
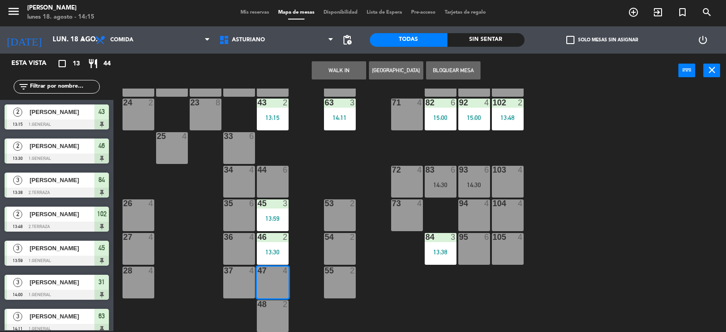
click at [273, 251] on div "13:30" at bounding box center [273, 252] width 32 height 6
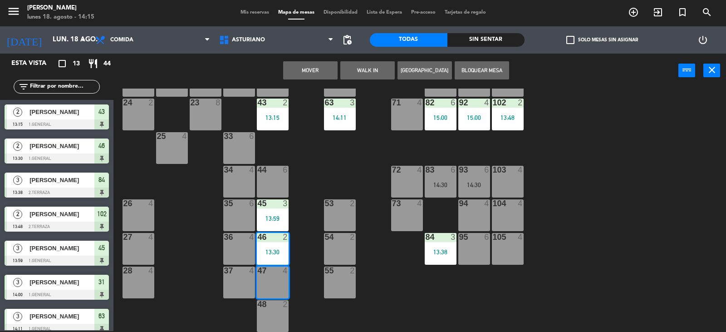
click at [320, 69] on button "Mover" at bounding box center [310, 70] width 54 height 18
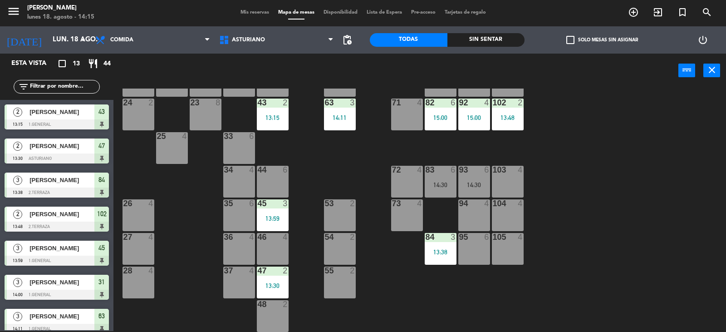
click at [262, 211] on div "45 3 13:59" at bounding box center [273, 215] width 32 height 32
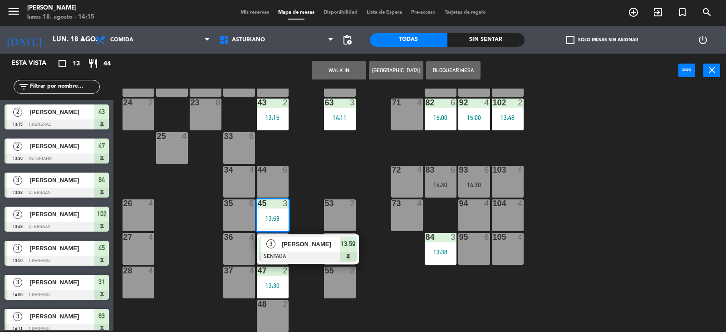
click at [353, 161] on div "1 block 12 2 block 8 60 10 20 4 15:00 30 5 40 4 61 6 62 6 41 4 31 3 14:00 21 4 …" at bounding box center [423, 209] width 605 height 243
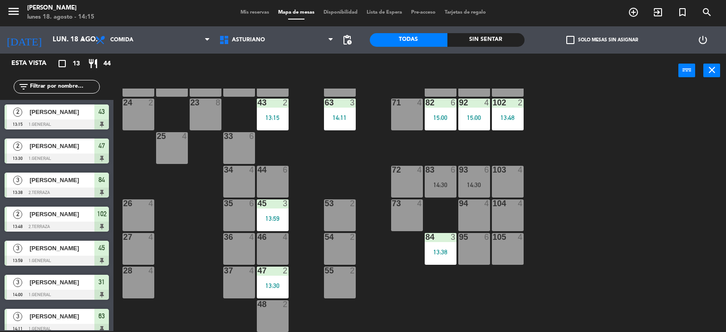
click at [569, 181] on div "1 block 12 2 block 8 60 10 20 4 15:00 30 5 40 4 61 6 62 6 41 4 31 3 14:00 21 4 …" at bounding box center [423, 209] width 605 height 243
click at [442, 247] on div "84 3 13:38" at bounding box center [441, 249] width 32 height 32
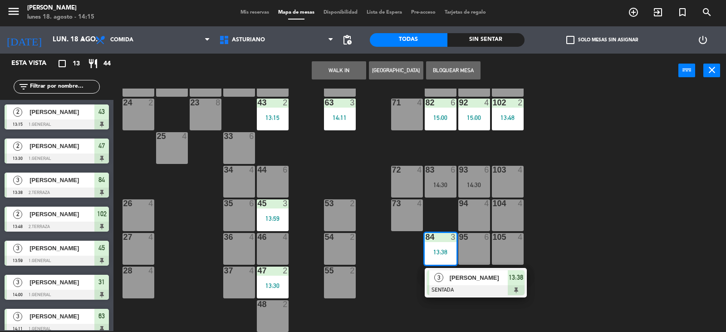
click at [632, 204] on div "1 block 12 2 block 8 60 10 20 4 15:00 30 5 40 4 61 6 62 6 41 4 31 3 14:00 21 4 …" at bounding box center [423, 209] width 605 height 243
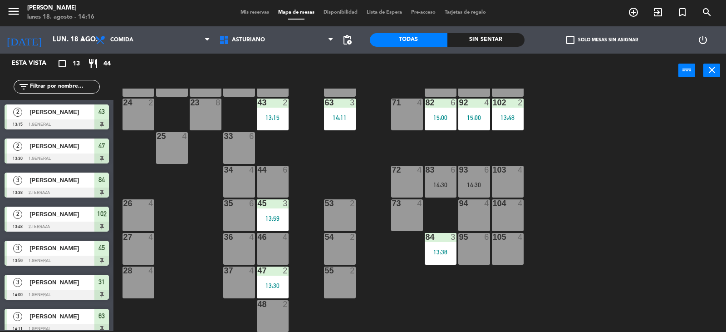
click at [552, 160] on div "1 block 12 2 block 8 60 10 20 4 15:00 30 5 40 4 61 6 62 6 41 4 31 3 14:00 21 4 …" at bounding box center [423, 209] width 605 height 243
click at [554, 186] on div "1 block 12 2 block 8 60 10 20 4 15:00 30 5 40 4 61 6 62 6 41 4 31 3 14:00 21 4 …" at bounding box center [423, 209] width 605 height 243
click at [46, 91] on input "text" at bounding box center [64, 87] width 70 height 10
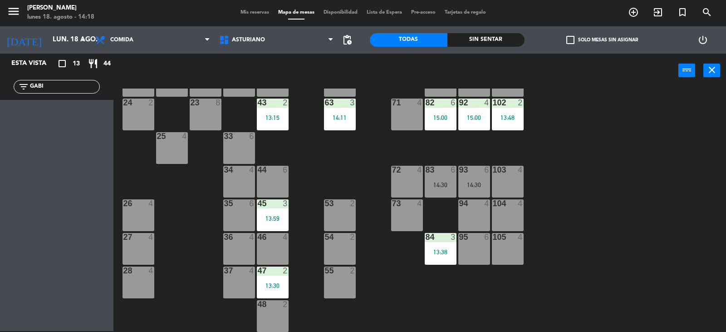
type input "GABI"
click at [630, 186] on div "1 block 12 2 block 8 60 10 20 4 15:00 30 5 40 4 61 6 62 6 41 4 31 3 14:00 21 4 …" at bounding box center [423, 209] width 605 height 243
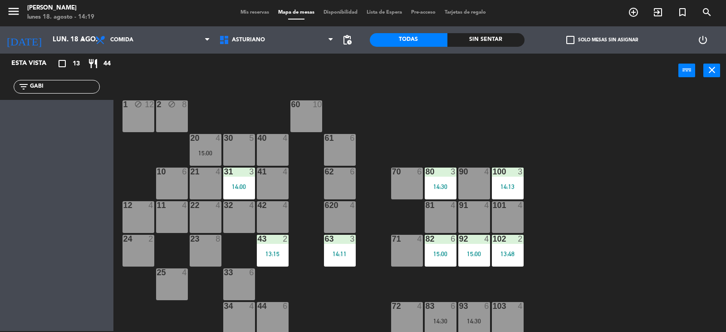
click at [276, 152] on div "40 4" at bounding box center [273, 150] width 32 height 32
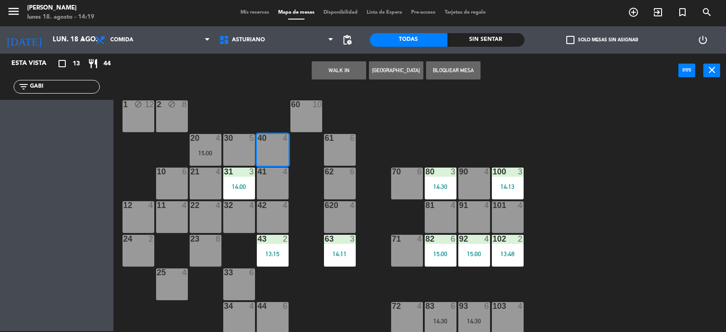
click at [335, 73] on button "WALK IN" at bounding box center [339, 70] width 54 height 18
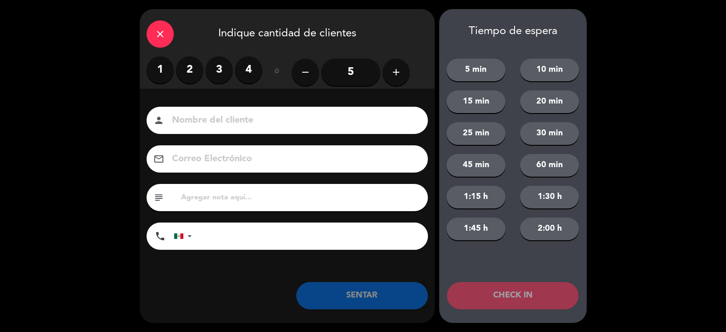
click at [217, 69] on label "3" at bounding box center [219, 69] width 27 height 27
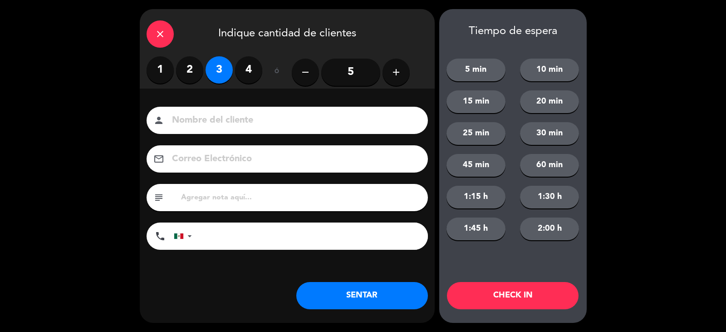
click at [232, 117] on input at bounding box center [293, 121] width 245 height 16
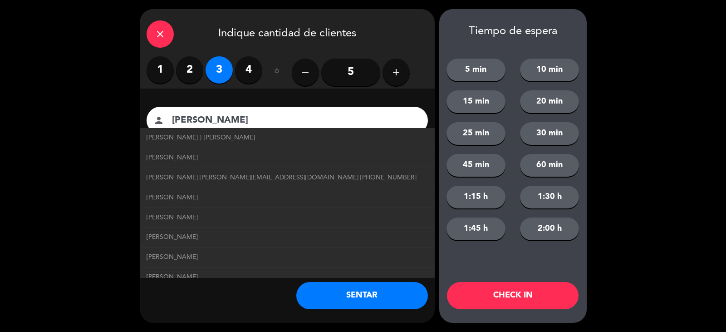
type input "[PERSON_NAME]"
click at [363, 298] on button "SENTAR" at bounding box center [362, 295] width 132 height 27
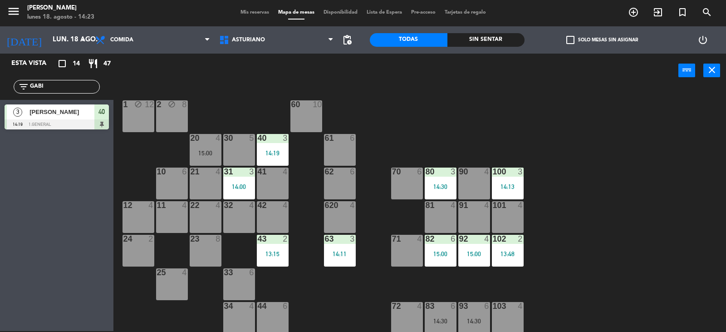
click at [211, 219] on div "22 4" at bounding box center [206, 217] width 32 height 32
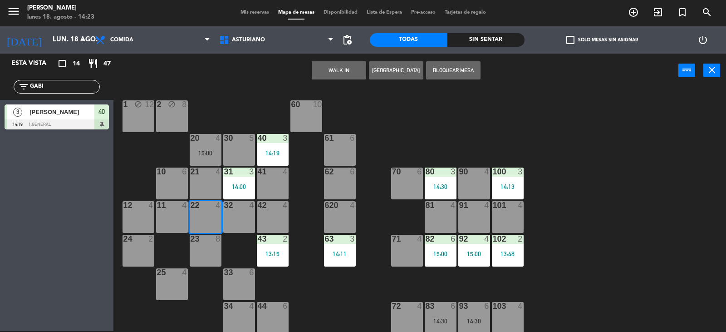
click at [339, 77] on button "WALK IN" at bounding box center [339, 70] width 54 height 18
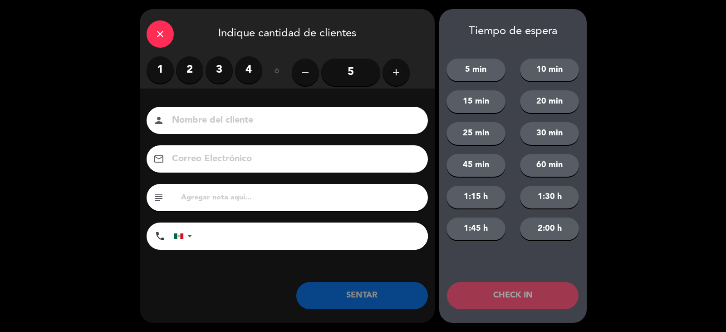
click at [188, 69] on label "2" at bounding box center [189, 69] width 27 height 27
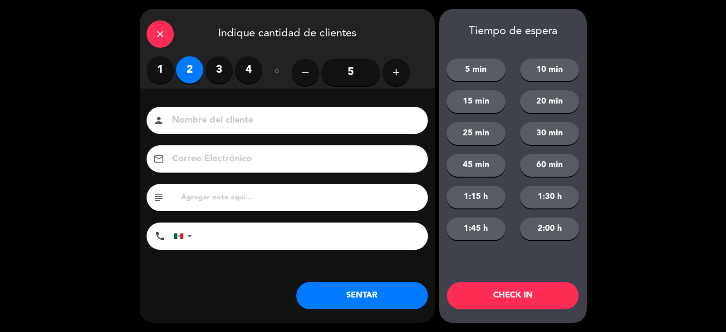
click at [205, 126] on input at bounding box center [293, 121] width 245 height 16
type input "[PERSON_NAME]"
click at [356, 303] on button "SENTAR" at bounding box center [362, 295] width 132 height 27
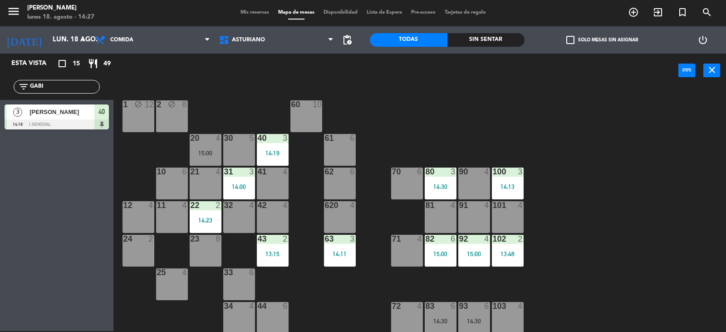
click at [62, 91] on input "GABI" at bounding box center [64, 87] width 70 height 10
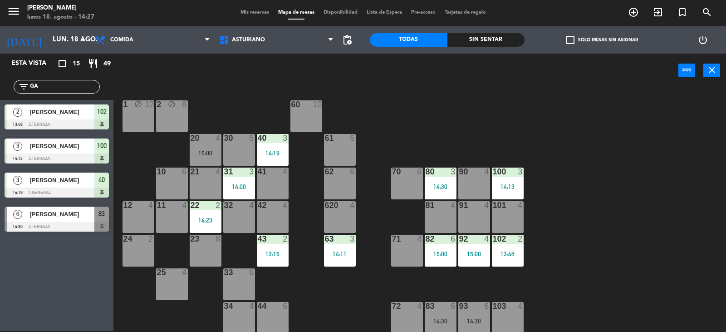
type input "G"
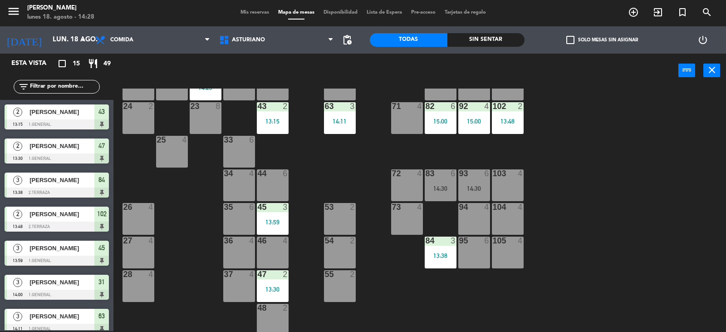
scroll to position [141, 0]
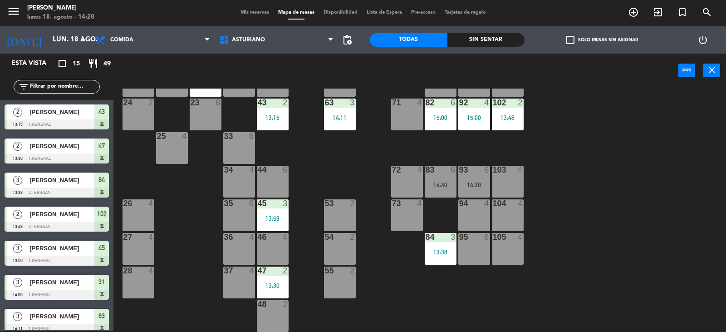
click at [513, 214] on div "104 4" at bounding box center [508, 215] width 32 height 32
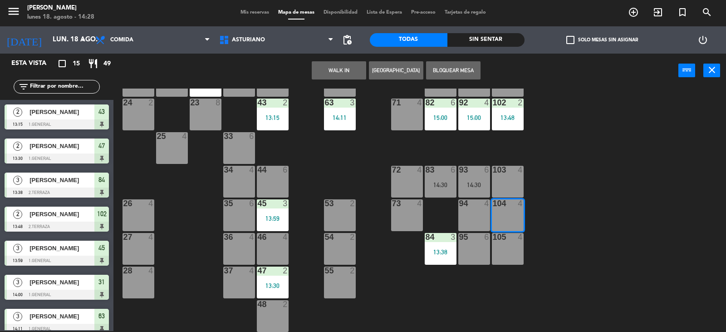
click at [620, 207] on div "1 block 12 2 block 8 60 10 20 4 15:00 30 5 40 3 14:19 61 6 62 6 41 4 31 3 14:00…" at bounding box center [423, 209] width 605 height 243
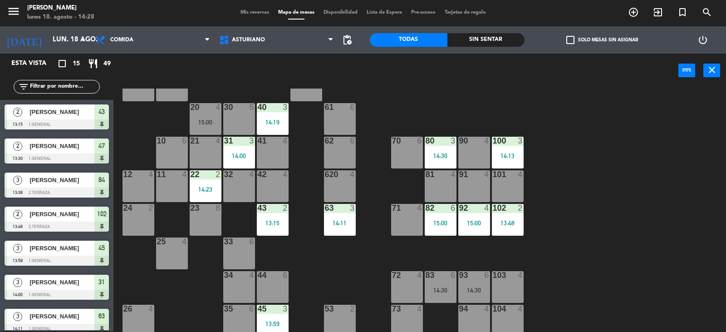
scroll to position [0, 0]
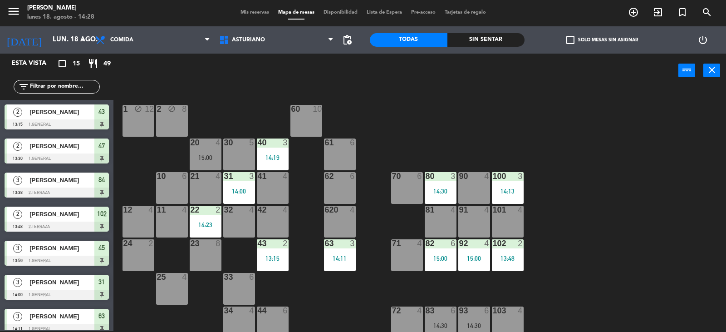
click at [271, 154] on div "14:19" at bounding box center [273, 157] width 32 height 6
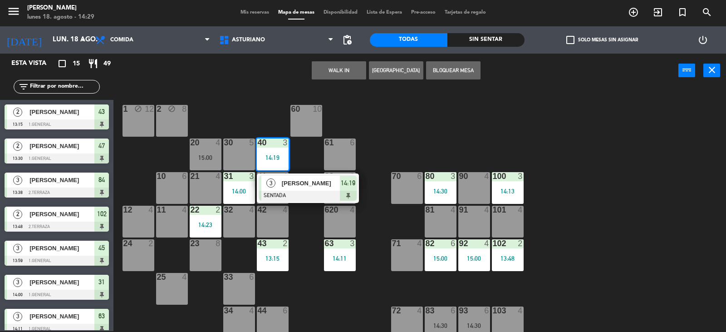
click at [389, 130] on div "1 block 12 2 block 8 60 10 20 4 15:00 30 5 40 3 14:19 3 [PERSON_NAME] SENTADA 1…" at bounding box center [423, 209] width 605 height 243
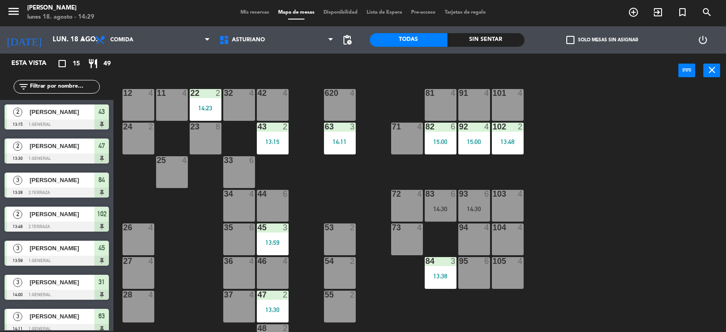
scroll to position [141, 0]
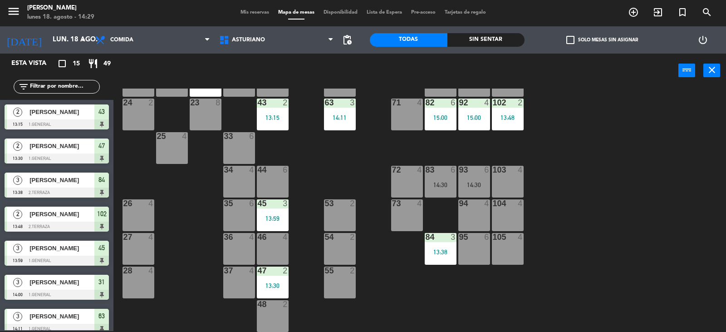
click at [506, 218] on div "104 4" at bounding box center [508, 215] width 32 height 32
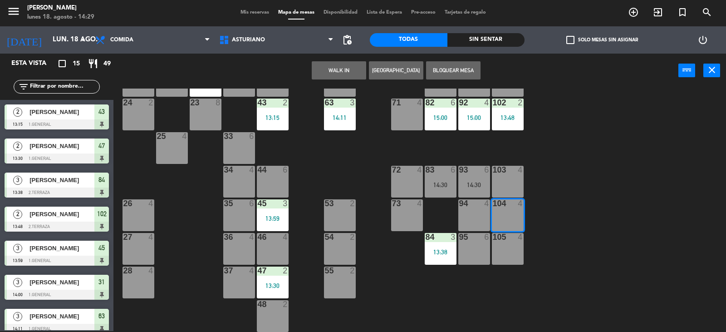
click at [324, 68] on button "WALK IN" at bounding box center [339, 70] width 54 height 18
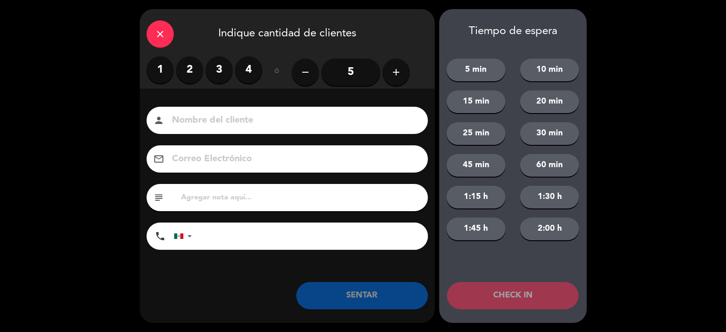
click at [220, 74] on label "3" at bounding box center [219, 69] width 27 height 27
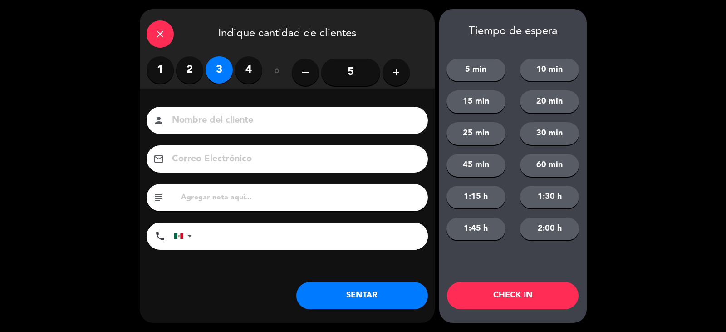
click at [184, 119] on input at bounding box center [293, 121] width 245 height 16
type input "[PERSON_NAME]"
click at [324, 297] on button "SENTAR" at bounding box center [362, 295] width 132 height 27
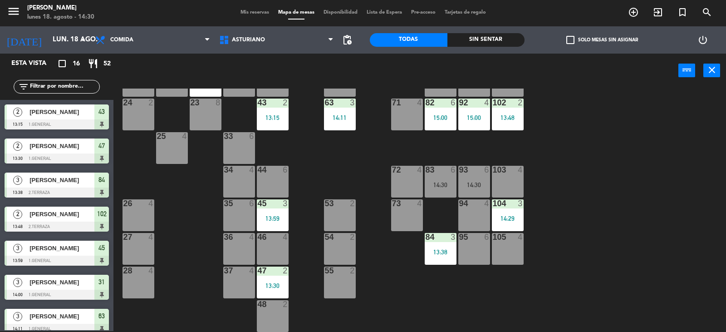
click at [574, 259] on div "1 block 12 2 block 8 60 10 20 4 15:00 30 5 40 3 14:19 61 6 62 6 41 4 31 3 14:00…" at bounding box center [423, 209] width 605 height 243
click at [501, 206] on div at bounding box center [507, 203] width 15 height 8
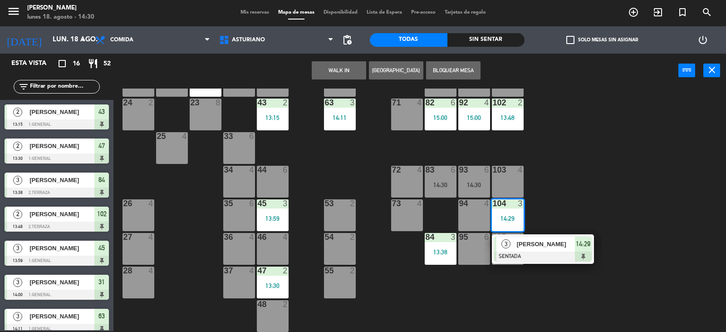
click at [542, 195] on div "1 block 12 2 block 8 60 10 20 4 15:00 30 5 40 3 14:19 61 6 62 6 41 4 31 3 14:00…" at bounding box center [423, 209] width 605 height 243
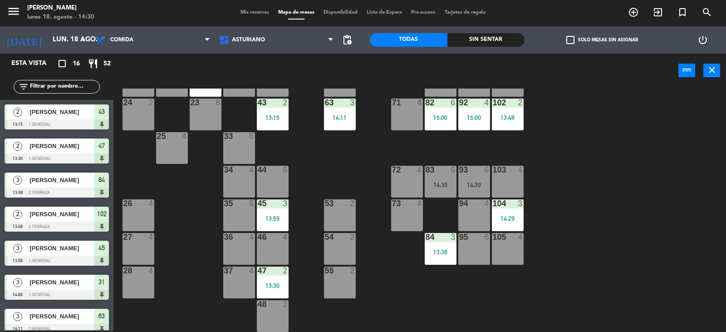
click at [507, 114] on div "13:48" at bounding box center [508, 117] width 32 height 6
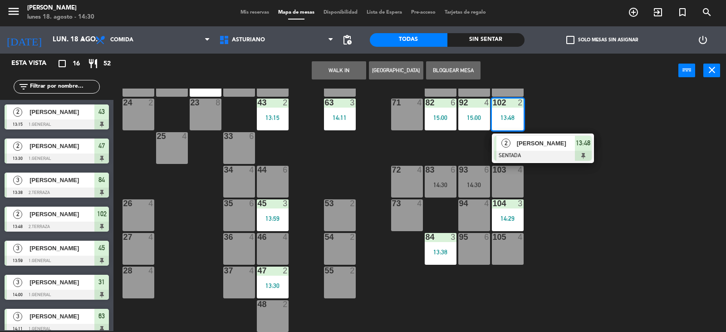
click at [546, 113] on div "1 block 12 2 block 8 60 10 20 4 15:00 30 5 40 3 14:19 61 6 62 6 41 4 31 3 14:00…" at bounding box center [423, 209] width 605 height 243
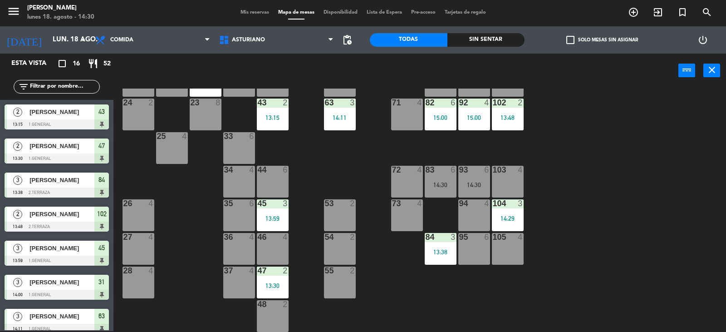
click at [504, 224] on div "104 3 14:29" at bounding box center [508, 215] width 32 height 32
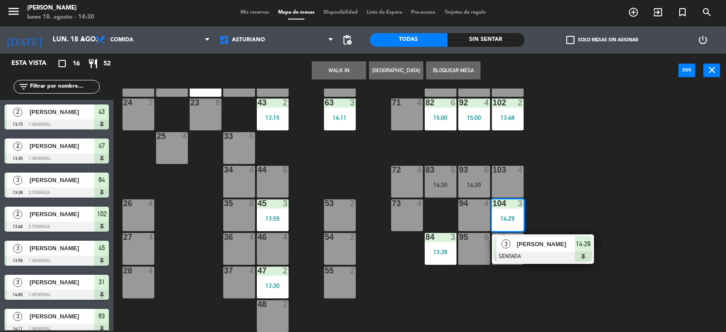
click at [560, 205] on div "1 block 12 2 block 8 60 10 20 4 15:00 30 5 40 3 14:19 61 6 62 6 41 4 31 3 14:00…" at bounding box center [423, 209] width 605 height 243
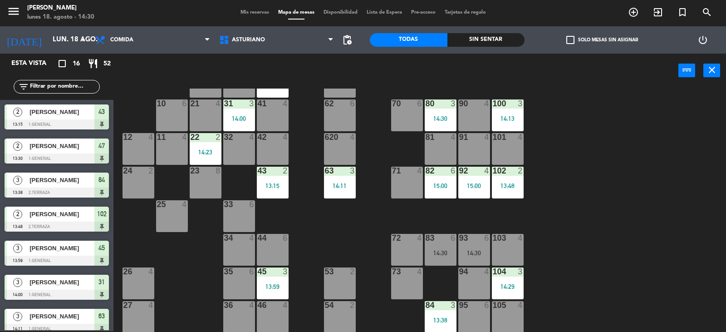
scroll to position [5, 0]
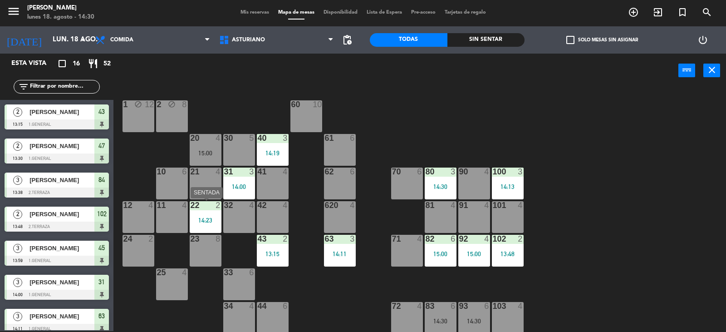
click at [212, 227] on div "22 2 14:23" at bounding box center [206, 217] width 32 height 32
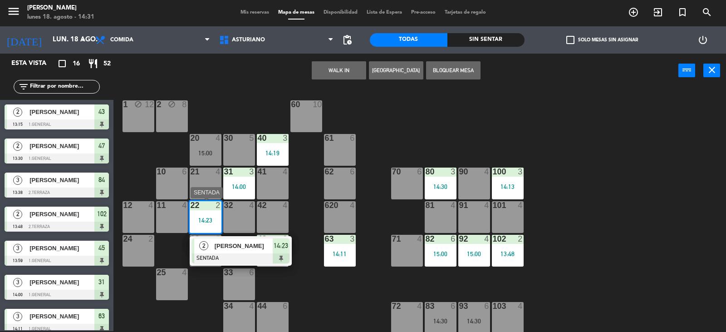
click at [249, 252] on div "[PERSON_NAME]" at bounding box center [243, 245] width 59 height 15
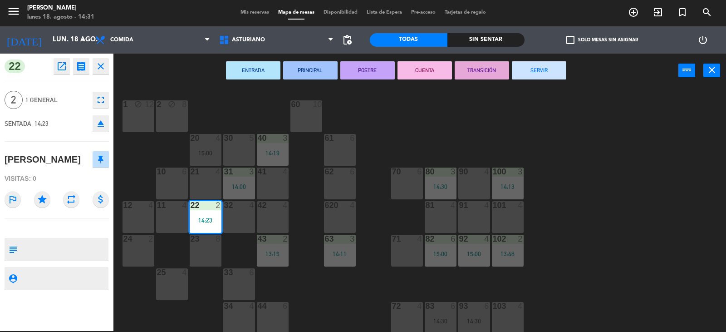
click at [429, 108] on div "1 block 12 2 block 8 60 10 20 4 15:00 30 5 40 3 14:19 61 6 62 6 41 4 31 3 14:00…" at bounding box center [423, 209] width 605 height 243
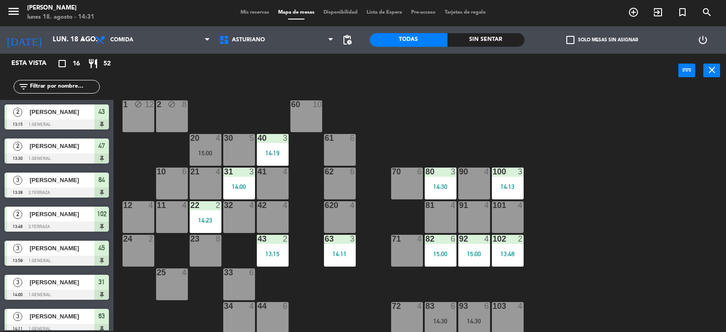
scroll to position [1, 0]
click at [201, 152] on div "15:00" at bounding box center [206, 153] width 32 height 6
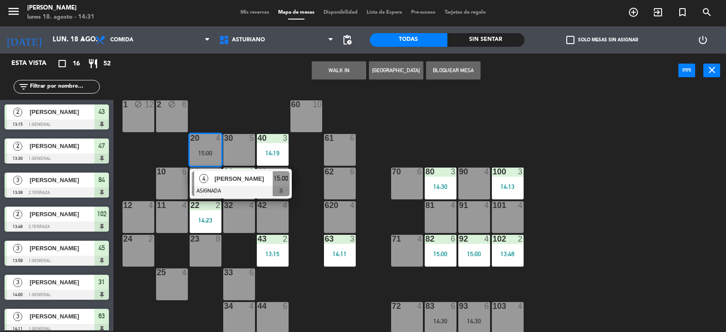
click at [235, 98] on div "1 block 12 2 block 8 60 10 20 4 15:00 4 [PERSON_NAME] ASIGNADA 15:00 30 5 40 3 …" at bounding box center [423, 209] width 605 height 243
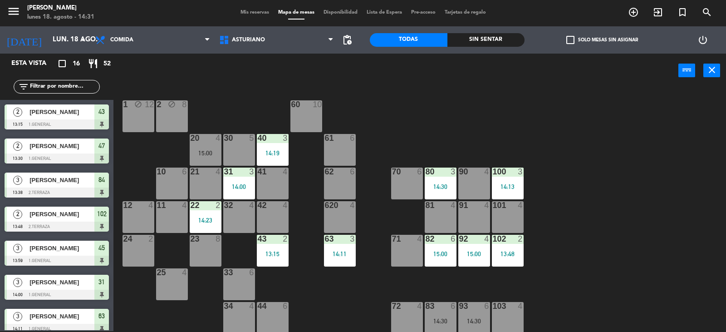
click at [277, 161] on div "40 3 14:19" at bounding box center [273, 150] width 32 height 32
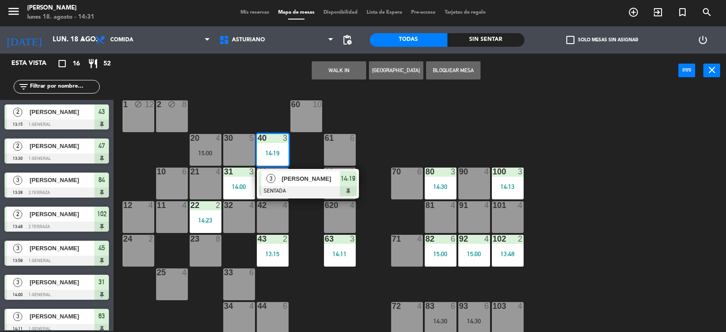
click at [446, 128] on div "1 block 12 2 block 8 60 10 20 4 15:00 30 5 40 3 14:19 3 [PERSON_NAME] SENTADA 1…" at bounding box center [423, 209] width 605 height 243
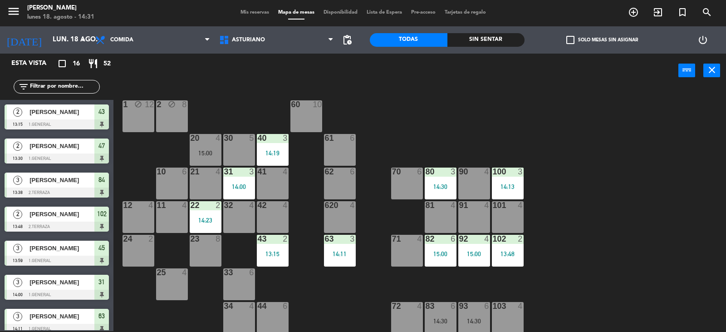
click at [436, 179] on div "80 3 14:30" at bounding box center [441, 183] width 32 height 32
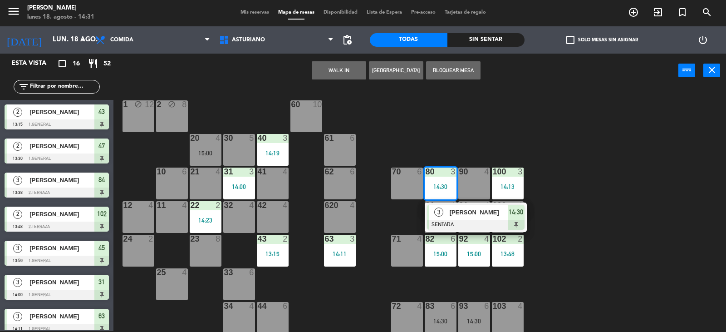
click at [508, 119] on div "1 block 12 2 block 8 60 10 20 4 15:00 30 5 40 3 14:19 61 6 62 6 41 4 31 3 14:00…" at bounding box center [423, 209] width 605 height 243
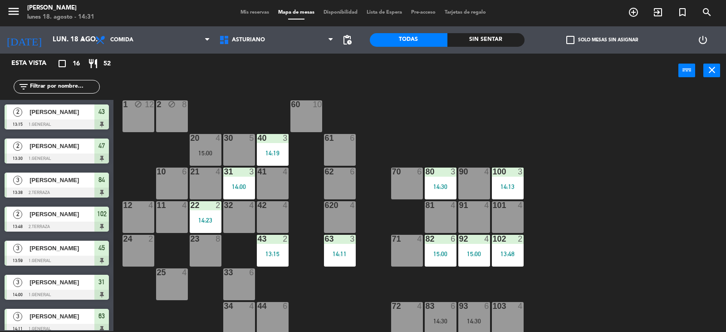
click at [511, 191] on div "100 3 14:13" at bounding box center [508, 183] width 32 height 32
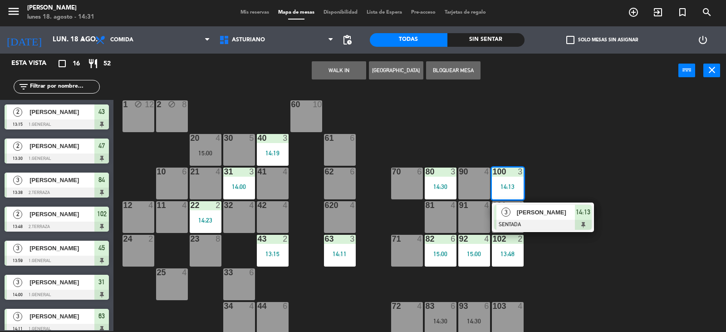
click at [571, 159] on div "1 block 12 2 block 8 60 10 20 4 15:00 30 5 40 3 14:19 61 6 62 6 41 4 31 3 14:00…" at bounding box center [423, 209] width 605 height 243
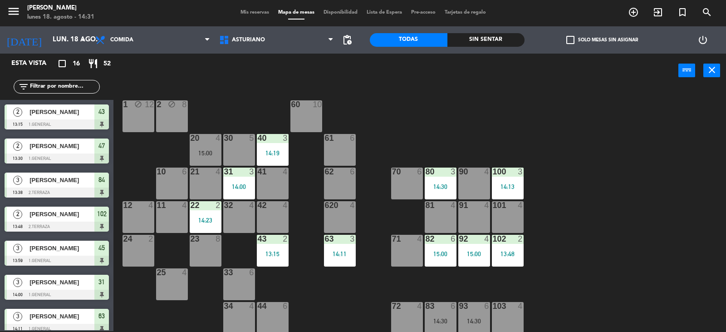
drag, startPoint x: 503, startPoint y: 259, endPoint x: 564, endPoint y: 233, distance: 65.7
click at [504, 259] on div "102 2 13:48" at bounding box center [508, 251] width 32 height 32
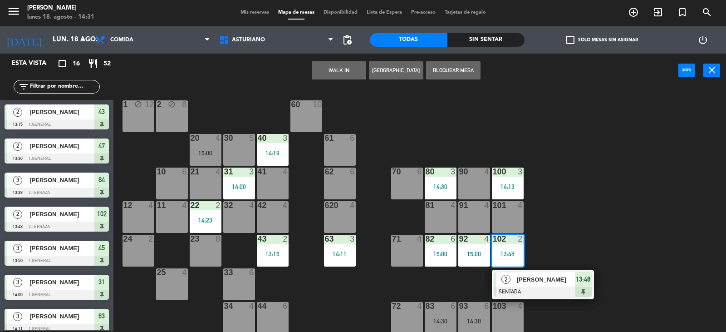
click at [584, 211] on div "1 block 12 2 block 8 60 10 20 4 15:00 30 5 40 3 14:19 61 6 62 6 41 4 31 3 14:00…" at bounding box center [423, 209] width 605 height 243
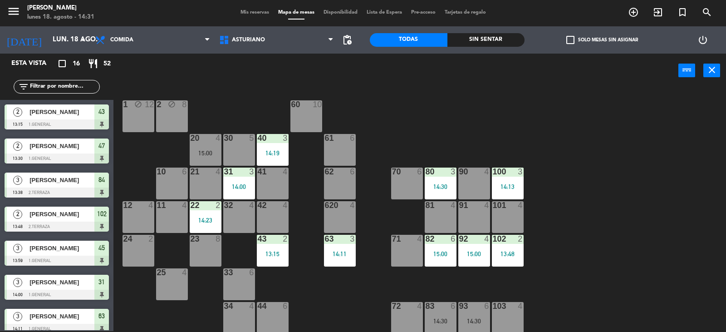
click at [558, 209] on div "1 block 12 2 block 8 60 10 20 4 15:00 30 5 40 3 14:19 61 6 62 6 41 4 31 3 14:00…" at bounding box center [423, 209] width 605 height 243
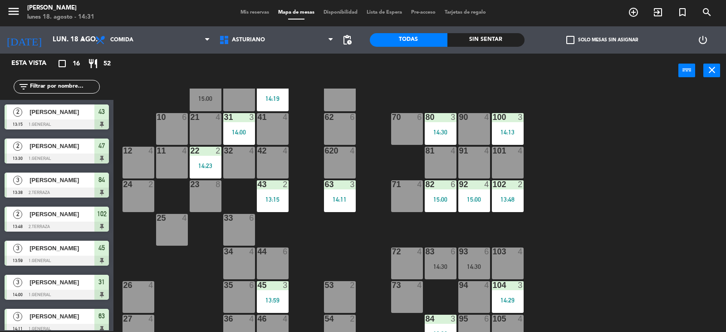
scroll to position [0, 0]
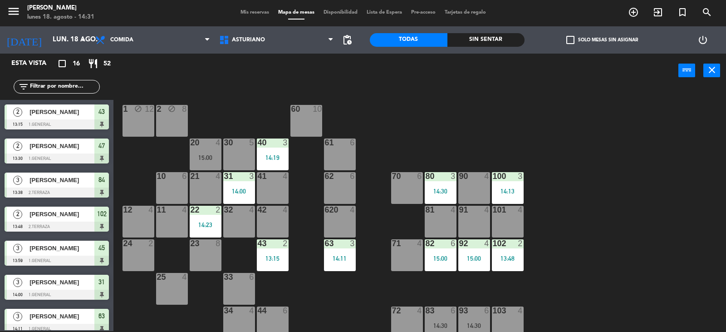
click at [71, 86] on input "text" at bounding box center [64, 87] width 70 height 10
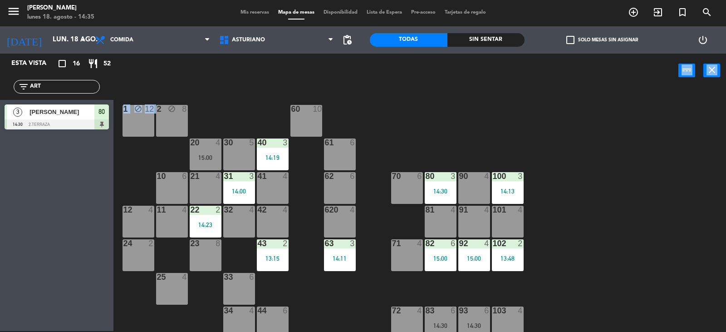
click at [20, 64] on div "Esta vista crop_square 16 restaurant 52 filter_list ART 3 [PERSON_NAME] 14:30 2…" at bounding box center [56, 192] width 113 height 277
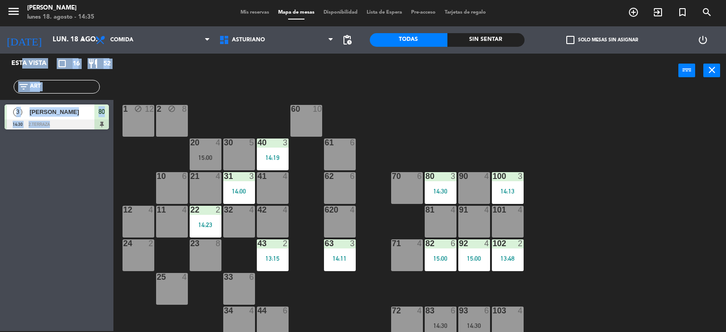
drag, startPoint x: 52, startPoint y: 90, endPoint x: 51, endPoint y: 83, distance: 7.4
click at [52, 89] on input "ART" at bounding box center [64, 87] width 70 height 10
click at [39, 194] on div "Esta vista crop_square 16 restaurant 52 filter_list ART 3 [PERSON_NAME] 14:30 2…" at bounding box center [56, 192] width 113 height 277
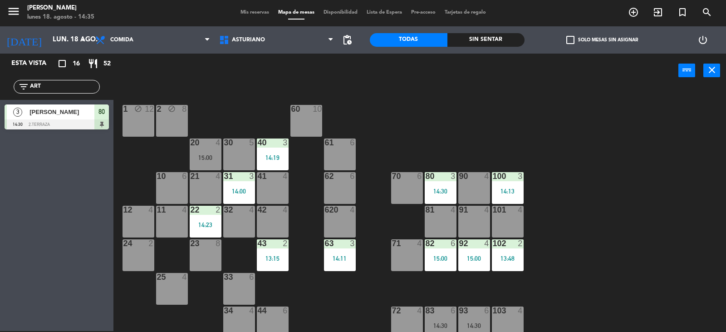
click at [51, 88] on input "ART" at bounding box center [64, 87] width 70 height 10
type input "A"
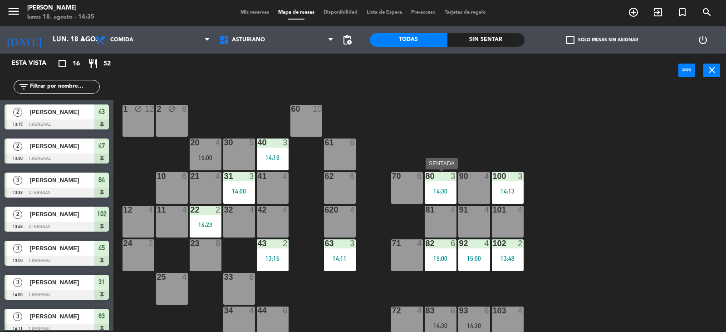
click at [437, 194] on div "14:30" at bounding box center [441, 191] width 32 height 6
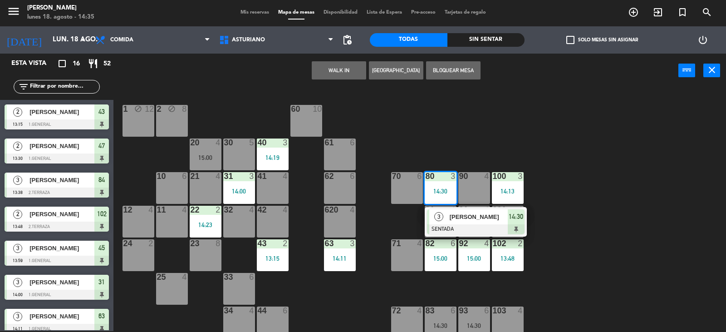
click at [646, 238] on div "1 block 12 2 block 8 60 10 20 4 15:00 30 5 40 3 14:19 61 6 62 6 41 4 31 3 14:00…" at bounding box center [423, 209] width 605 height 243
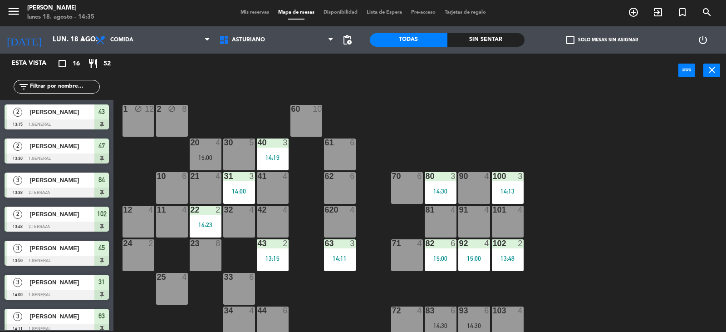
click at [513, 254] on div "102 2 13:48" at bounding box center [508, 255] width 32 height 32
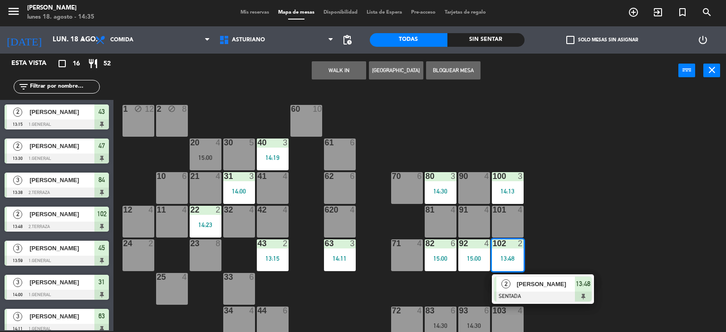
click at [570, 235] on div "1 block 12 2 block 8 60 10 20 4 15:00 30 5 40 3 14:19 61 6 62 6 41 4 31 3 14:00…" at bounding box center [423, 209] width 605 height 243
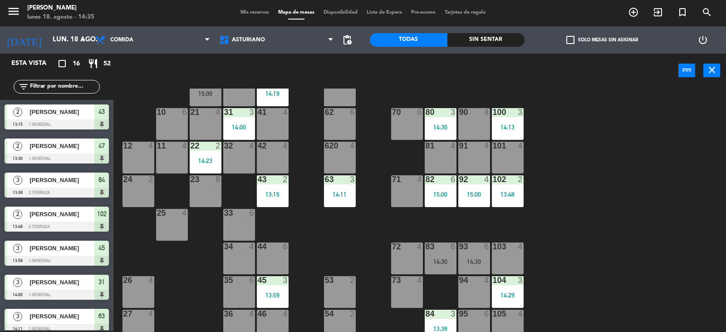
scroll to position [141, 0]
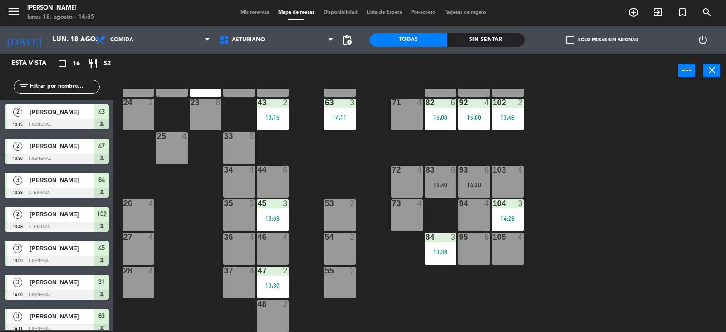
click at [506, 218] on div "14:29" at bounding box center [508, 218] width 32 height 6
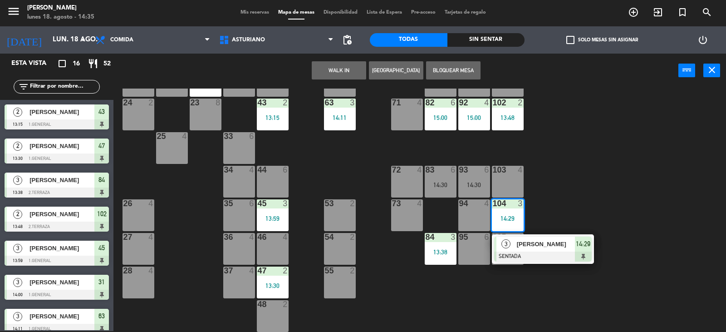
click at [589, 193] on div "1 block 12 2 block 8 60 10 20 4 15:00 30 5 40 3 14:19 61 6 62 6 41 4 31 3 14:00…" at bounding box center [423, 209] width 605 height 243
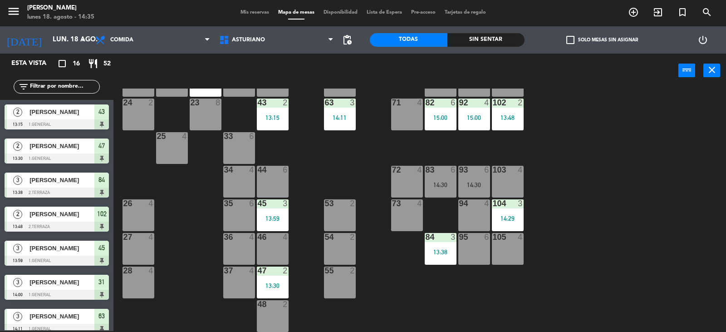
click at [479, 187] on div "14:30" at bounding box center [474, 185] width 32 height 6
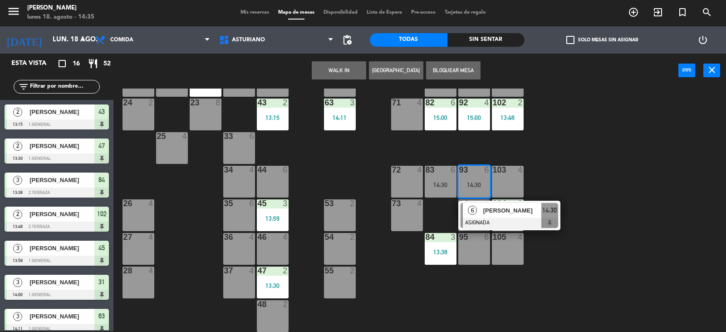
click at [623, 163] on div "1 block 12 2 block 8 60 10 20 4 15:00 30 5 40 3 14:19 61 6 62 6 41 4 31 3 14:00…" at bounding box center [423, 209] width 605 height 243
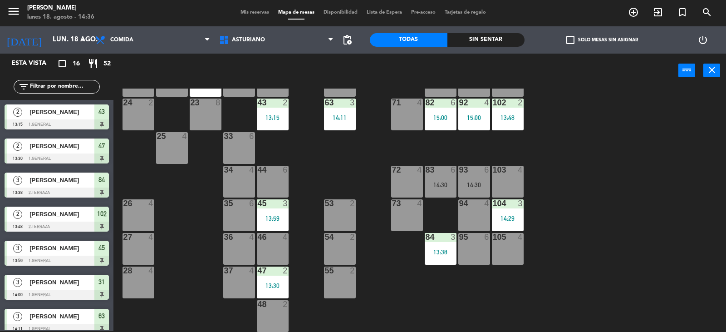
click at [248, 279] on div "37 4" at bounding box center [239, 282] width 32 height 32
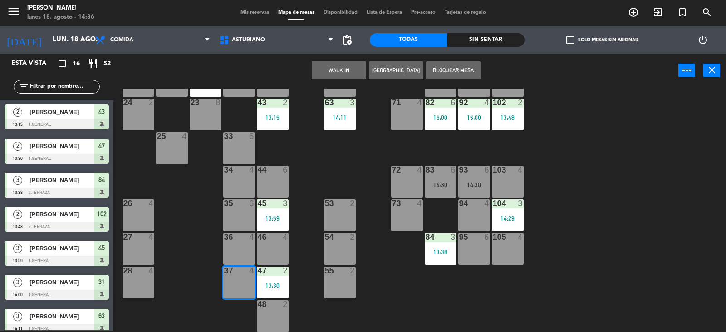
click at [329, 66] on button "WALK IN" at bounding box center [339, 70] width 54 height 18
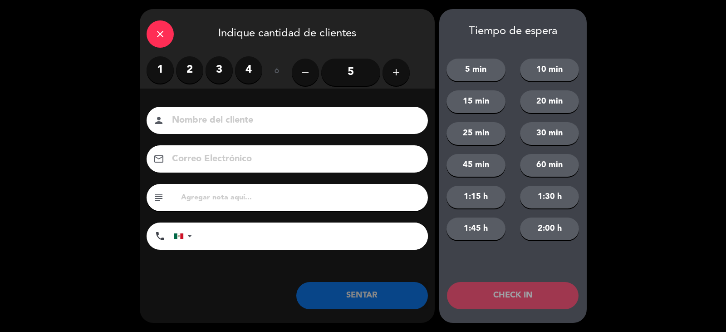
click at [191, 71] on label "2" at bounding box center [189, 69] width 27 height 27
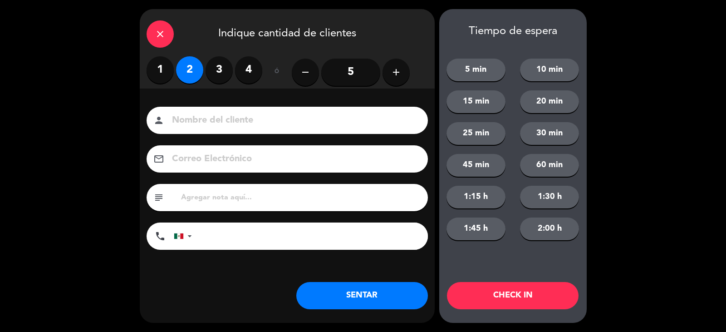
click at [186, 105] on div "Nombre del cliente person Correo Electrónico email subject phone [GEOGRAPHIC_DA…" at bounding box center [287, 192] width 295 height 209
click at [191, 132] on div "person" at bounding box center [287, 120] width 281 height 27
click at [194, 125] on input at bounding box center [293, 121] width 245 height 16
type input "[PERSON_NAME]"
click at [354, 304] on button "SENTAR" at bounding box center [362, 295] width 132 height 27
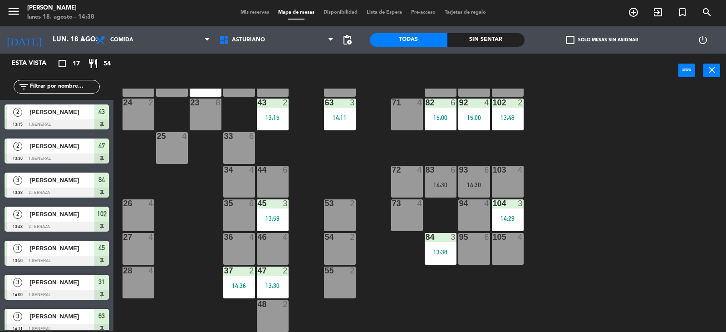
click at [61, 88] on input "text" at bounding box center [64, 87] width 70 height 10
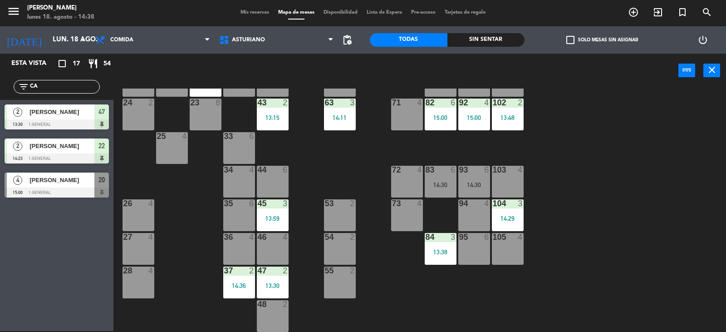
type input "C"
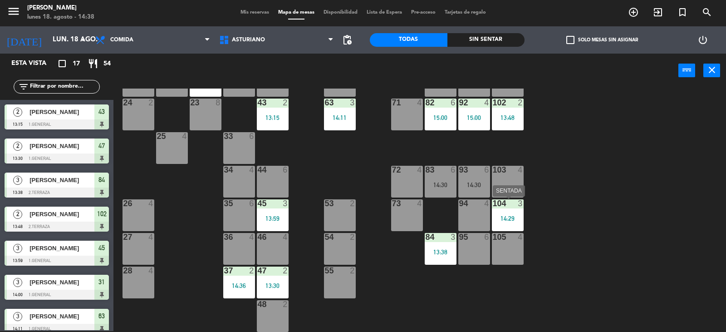
click at [500, 215] on div "14:29" at bounding box center [508, 218] width 32 height 7
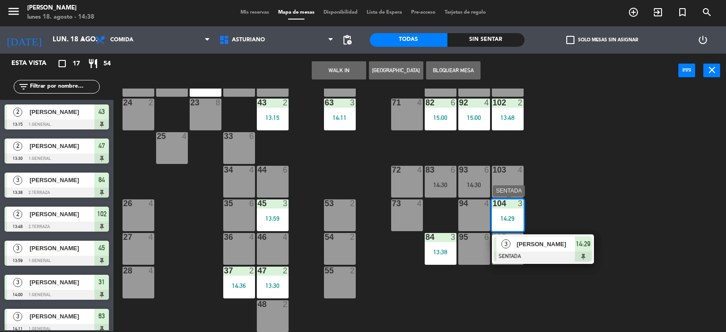
click at [540, 247] on span "[PERSON_NAME]" at bounding box center [546, 244] width 58 height 10
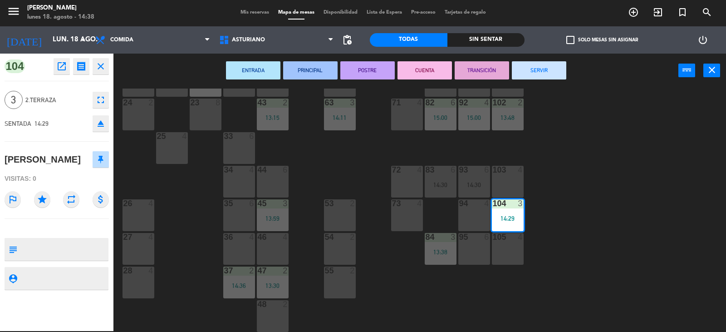
click at [596, 225] on div "1 block 12 2 block 8 60 10 20 4 15:00 30 5 40 3 14:19 61 6 62 6 41 4 31 3 14:00…" at bounding box center [423, 209] width 605 height 243
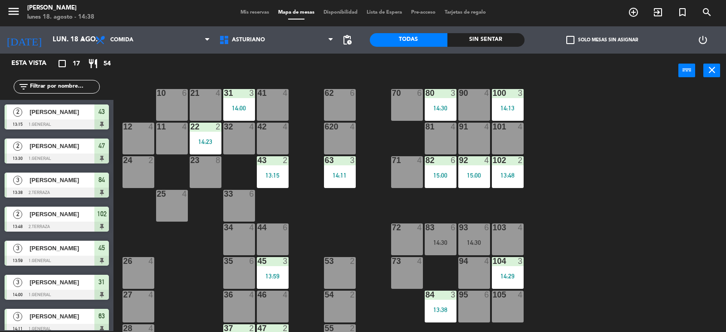
scroll to position [0, 0]
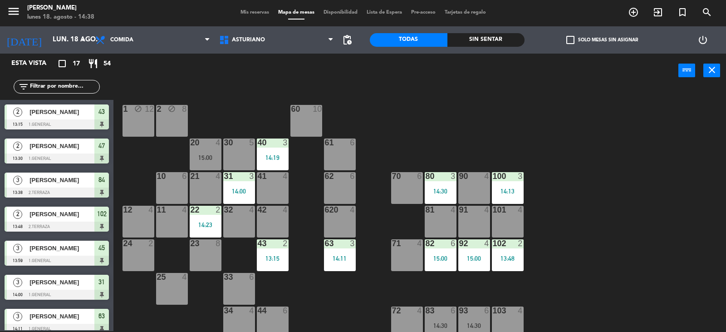
click at [211, 158] on div "15:00" at bounding box center [206, 157] width 32 height 6
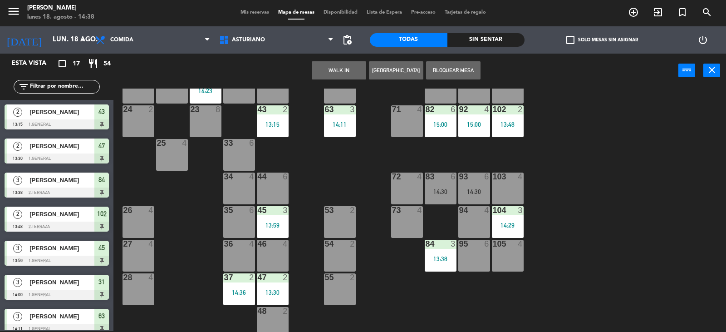
scroll to position [141, 0]
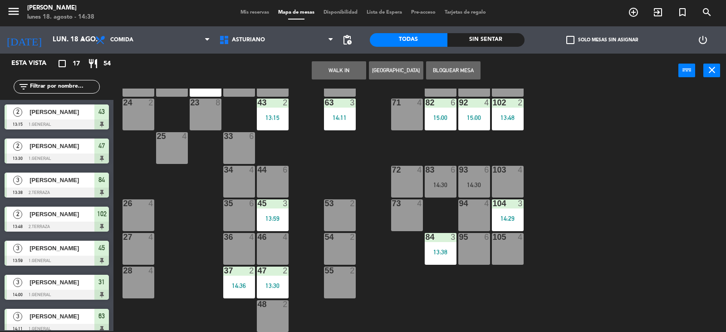
click at [268, 239] on div at bounding box center [272, 237] width 15 height 8
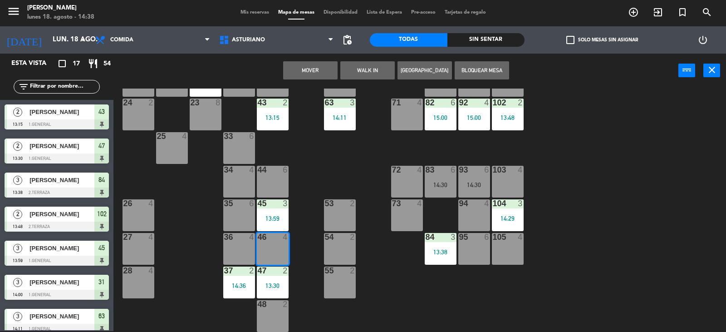
click at [305, 73] on button "Mover" at bounding box center [310, 70] width 54 height 18
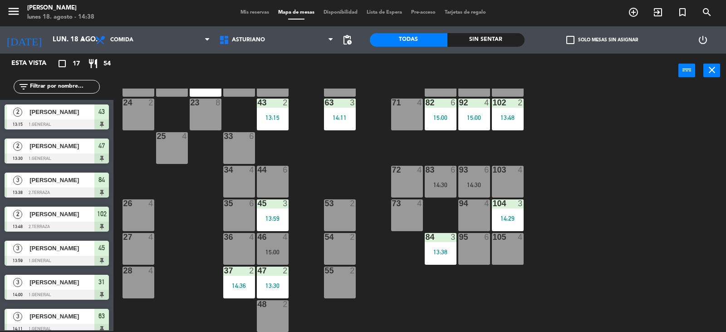
scroll to position [0, 0]
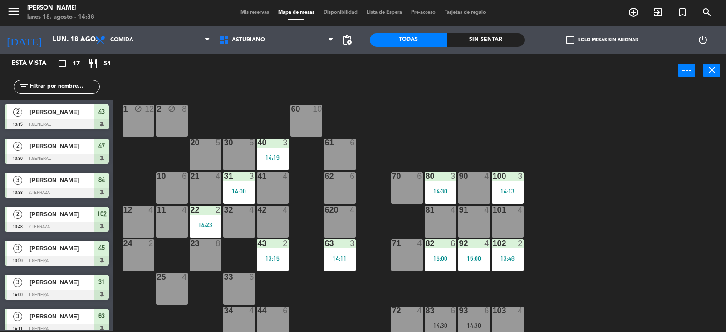
click at [204, 147] on div "20 5" at bounding box center [206, 142] width 32 height 9
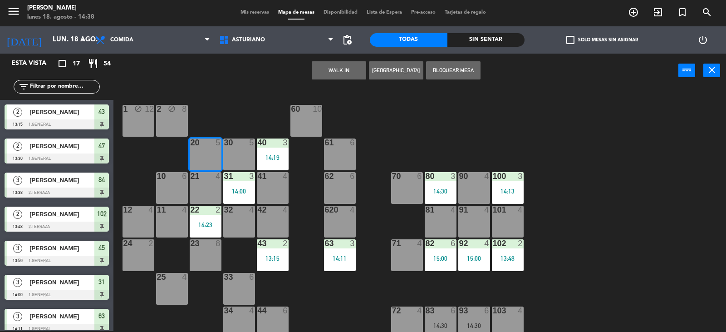
click at [331, 68] on button "WALK IN" at bounding box center [339, 70] width 54 height 18
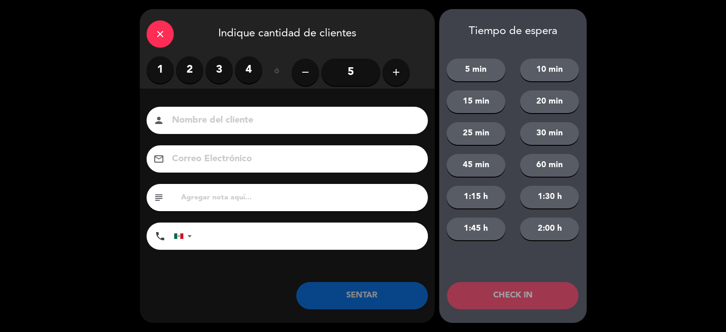
click at [189, 69] on label "2" at bounding box center [189, 69] width 27 height 27
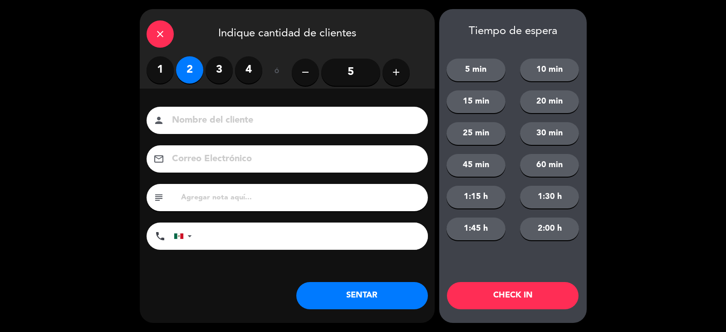
click at [187, 123] on input at bounding box center [293, 121] width 245 height 16
type input "[PERSON_NAME]"
click at [348, 298] on button "SENTAR" at bounding box center [362, 295] width 132 height 27
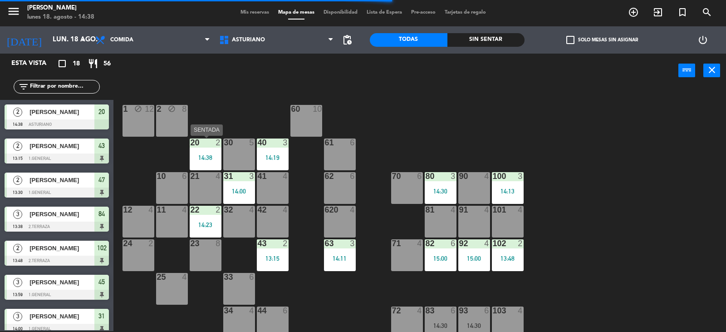
click at [206, 147] on div "20 2" at bounding box center [206, 142] width 32 height 9
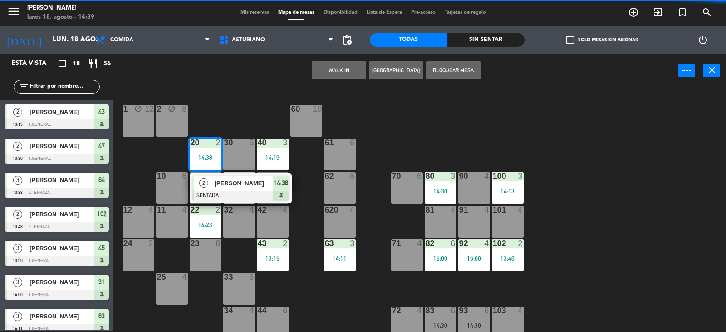
click at [469, 136] on div "1 block 12 2 block 8 60 10 20 2 14:38 2 [PERSON_NAME] SENTADA 14:38 30 5 40 3 1…" at bounding box center [423, 209] width 605 height 243
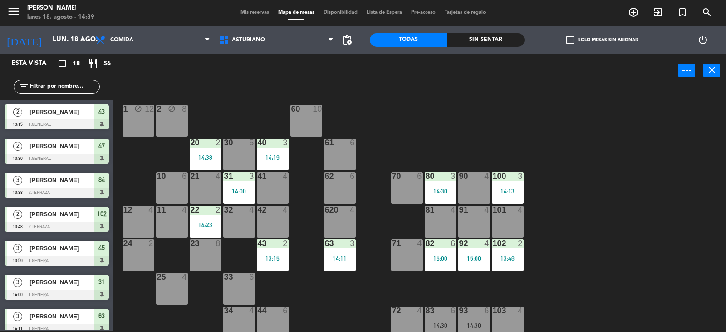
click at [434, 182] on div "80 3 14:30" at bounding box center [441, 188] width 32 height 32
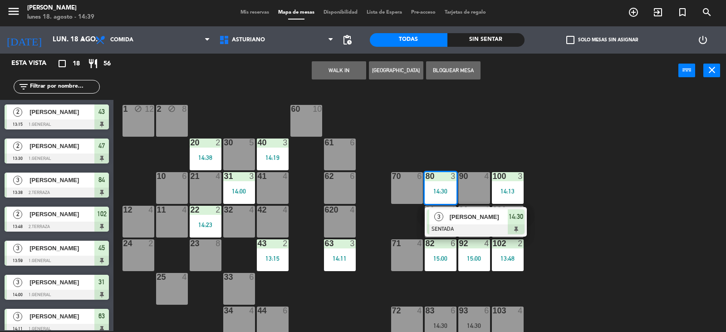
click at [462, 132] on div "1 block 12 2 block 8 60 10 20 2 14:38 30 5 40 3 14:19 61 6 62 6 41 4 31 3 14:00…" at bounding box center [423, 209] width 605 height 243
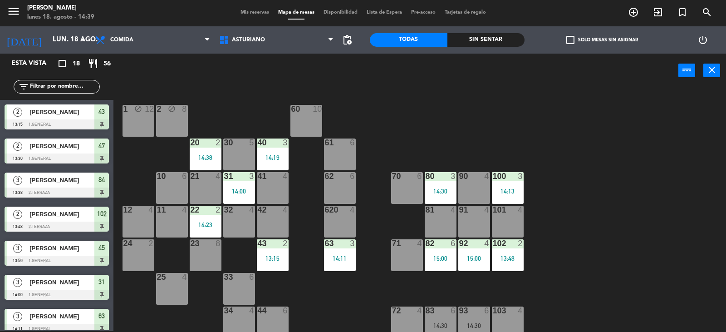
click at [504, 179] on div at bounding box center [507, 176] width 15 height 8
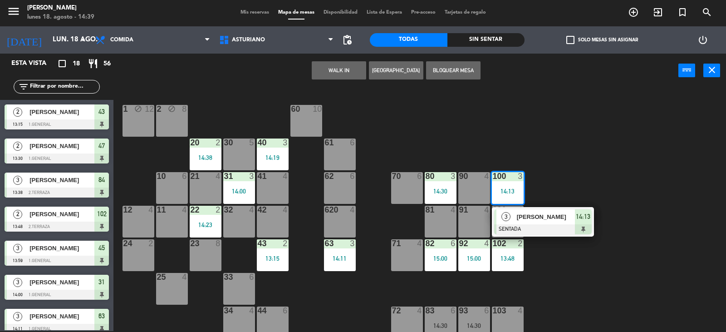
click at [620, 128] on div "1 block 12 2 block 8 60 10 20 2 14:38 30 5 40 3 14:19 61 6 62 6 41 4 31 3 14:00…" at bounding box center [423, 209] width 605 height 243
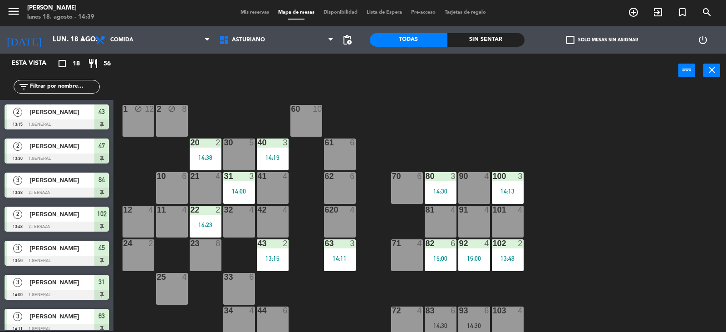
click at [507, 271] on div "1 block 12 2 block 8 60 10 20 2 14:38 30 5 40 3 14:19 61 6 62 6 41 4 31 3 14:00…" at bounding box center [423, 209] width 605 height 243
click at [550, 248] on div "1 block 12 2 block 8 60 10 20 2 14:38 30 5 40 3 14:19 61 6 62 6 41 4 31 3 14:00…" at bounding box center [423, 209] width 605 height 243
click at [512, 252] on div "102 2 13:48" at bounding box center [508, 255] width 32 height 32
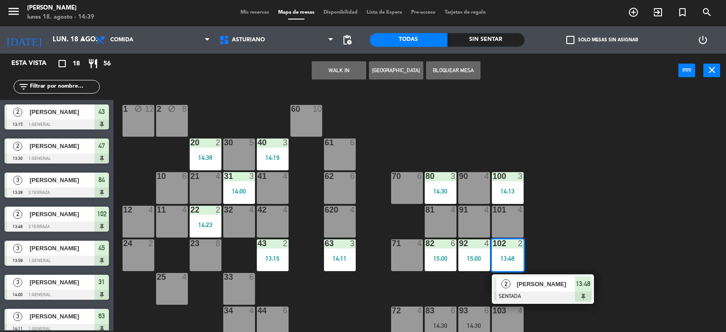
click at [580, 230] on div "1 block 12 2 block 8 60 10 20 2 14:38 30 5 40 3 14:19 61 6 62 6 41 4 31 3 14:00…" at bounding box center [423, 209] width 605 height 243
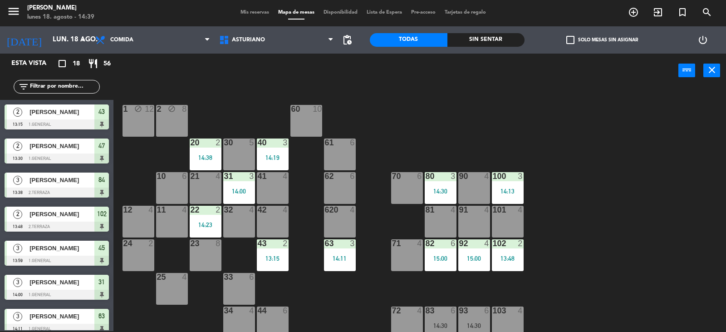
click at [479, 251] on div "92 4 15:00" at bounding box center [474, 255] width 32 height 32
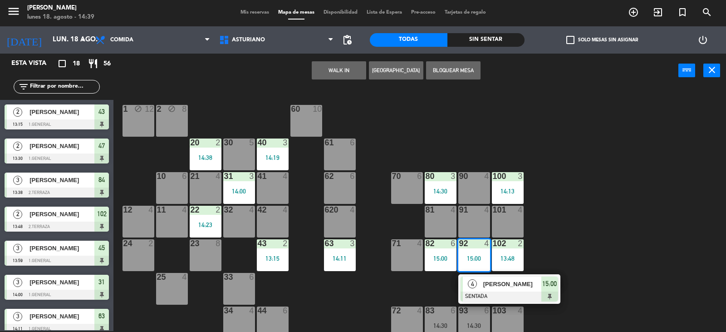
click at [663, 205] on div "1 block 12 2 block 8 60 10 20 2 14:38 30 5 40 3 14:19 61 6 62 6 41 4 31 3 14:00…" at bounding box center [423, 209] width 605 height 243
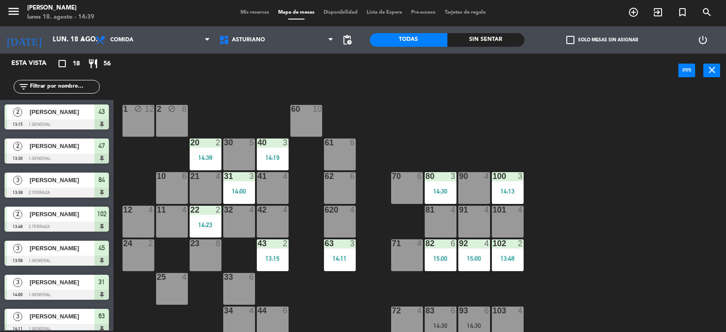
click at [432, 260] on div "15:00" at bounding box center [441, 258] width 32 height 6
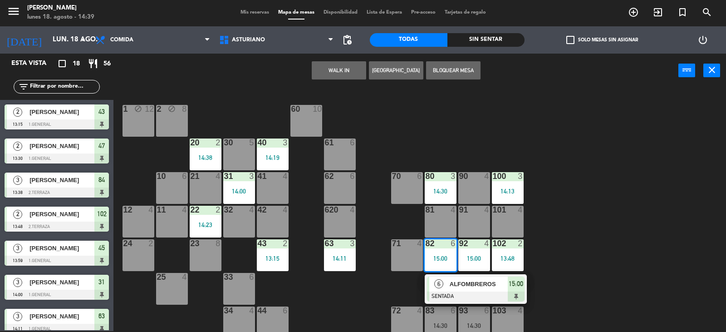
click at [626, 229] on div "1 block 12 2 block 8 60 10 20 2 14:38 30 5 40 3 14:19 61 6 62 6 41 4 31 3 14:00…" at bounding box center [423, 209] width 605 height 243
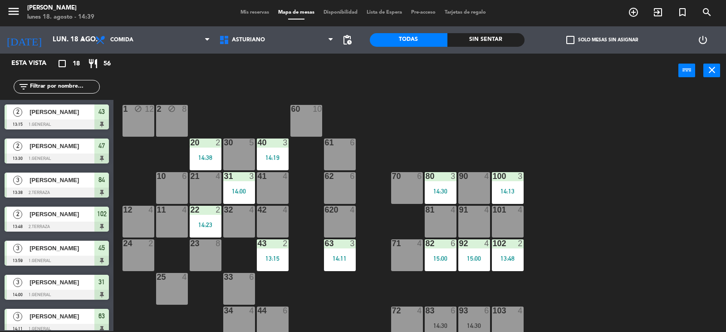
click at [510, 191] on div "14:13" at bounding box center [508, 191] width 32 height 6
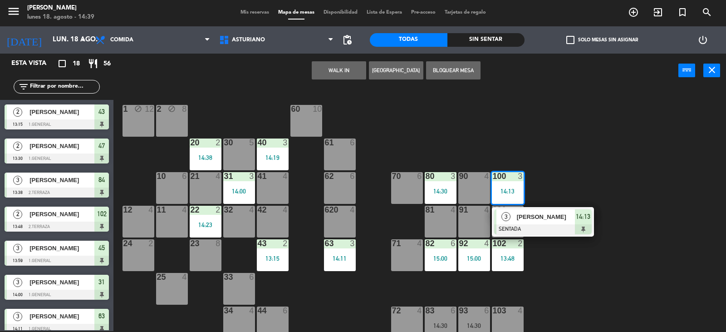
click at [599, 167] on div "1 block 12 2 block 8 60 10 20 2 14:38 30 5 40 3 14:19 61 6 62 6 41 4 31 3 14:00…" at bounding box center [423, 209] width 605 height 243
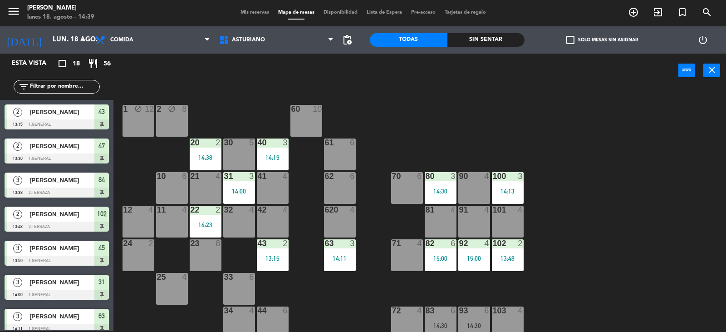
click at [443, 197] on div "80 3 14:30" at bounding box center [441, 188] width 32 height 32
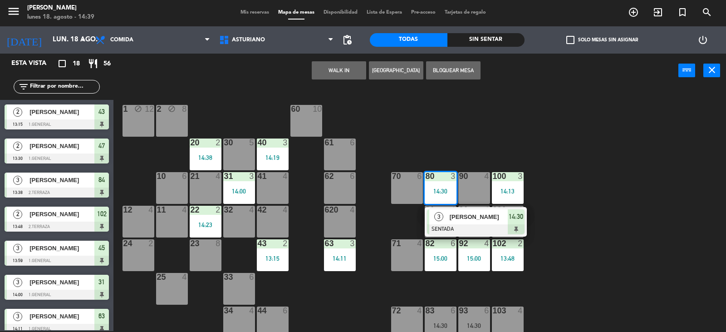
click at [502, 145] on div "1 block 12 2 block 8 60 10 20 2 14:38 30 5 40 3 14:19 61 6 62 6 41 4 31 3 14:00…" at bounding box center [423, 209] width 605 height 243
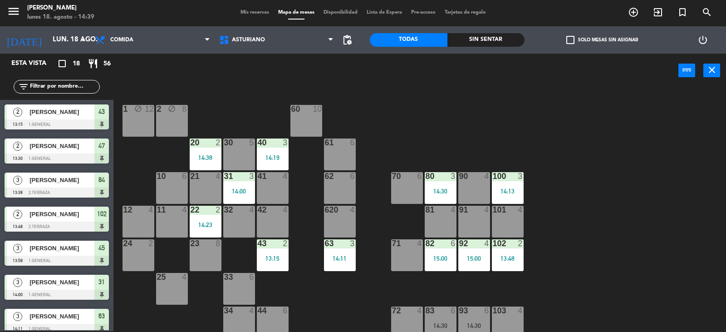
click at [510, 185] on div "100 3 14:13" at bounding box center [508, 188] width 32 height 32
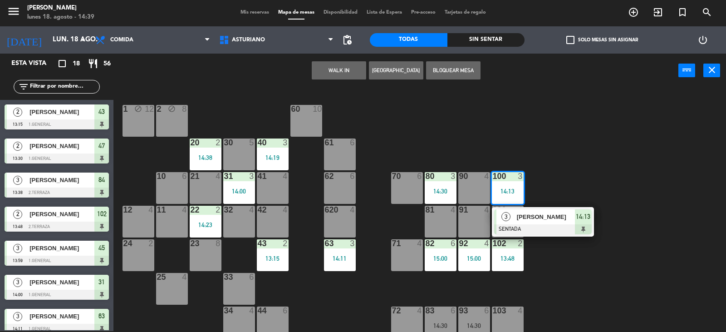
click at [553, 178] on div "1 block 12 2 block 8 60 10 20 2 14:38 30 5 40 3 14:19 61 6 62 6 41 4 31 3 14:00…" at bounding box center [423, 209] width 605 height 243
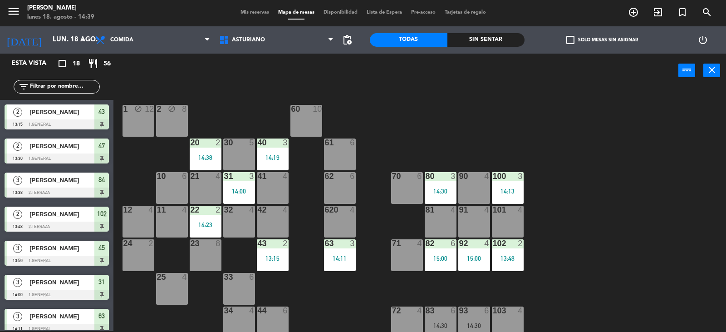
click at [593, 164] on div "1 block 12 2 block 8 60 10 20 2 14:38 30 5 40 3 14:19 61 6 62 6 41 4 31 3 14:00…" at bounding box center [423, 209] width 605 height 243
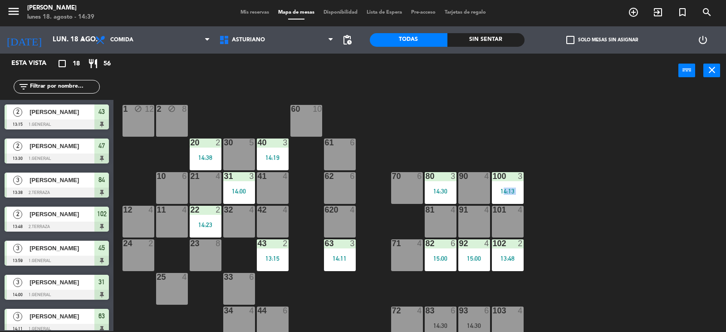
click at [593, 164] on div "1 block 12 2 block 8 60 10 20 2 14:38 30 5 40 3 14:19 61 6 62 6 41 4 31 3 14:00…" at bounding box center [423, 209] width 605 height 243
click at [565, 218] on div "1 block 12 2 block 8 60 10 20 2 14:38 30 5 40 3 14:19 61 6 62 6 41 4 31 3 14:00…" at bounding box center [423, 209] width 605 height 243
drag, startPoint x: 507, startPoint y: 187, endPoint x: 594, endPoint y: 162, distance: 90.2
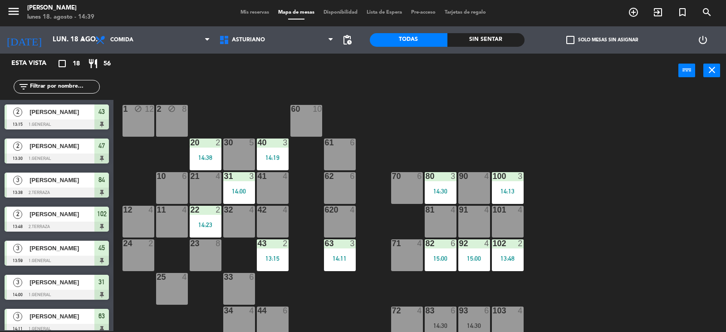
click at [508, 187] on div "100 3 14:13" at bounding box center [508, 188] width 32 height 32
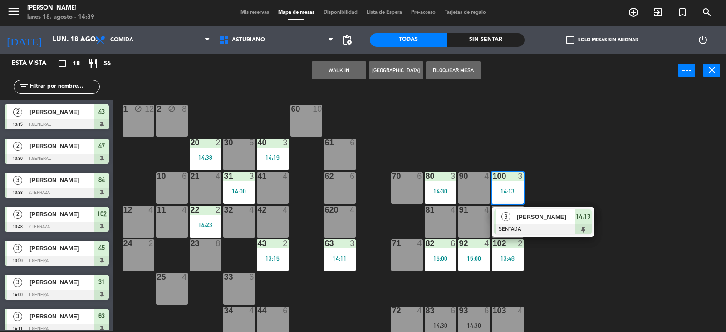
click at [594, 162] on div "1 block 12 2 block 8 60 10 20 2 14:38 30 5 40 3 14:19 61 6 62 6 41 4 31 3 14:00…" at bounding box center [423, 209] width 605 height 243
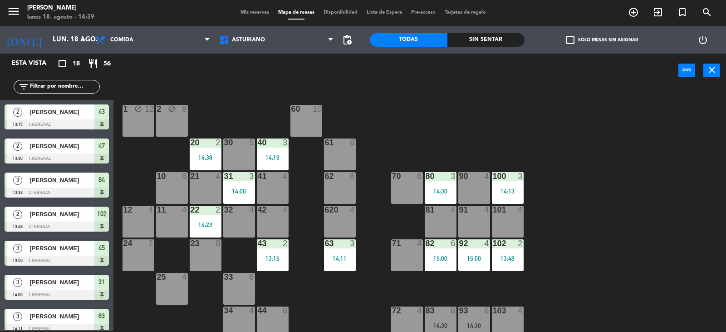
click at [432, 185] on div "80 3 14:30" at bounding box center [441, 188] width 32 height 32
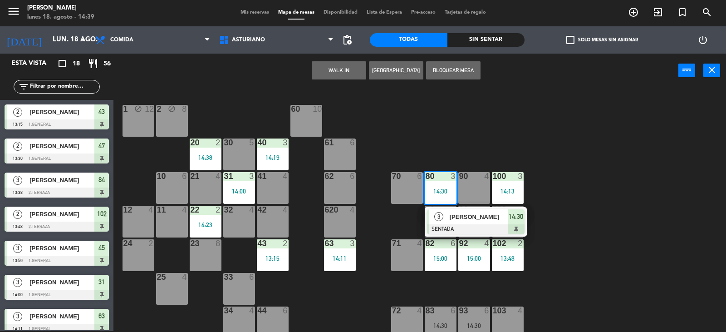
click at [447, 152] on div "1 block 12 2 block 8 60 10 20 2 14:38 30 5 40 3 14:19 61 6 62 6 41 4 31 3 14:00…" at bounding box center [423, 209] width 605 height 243
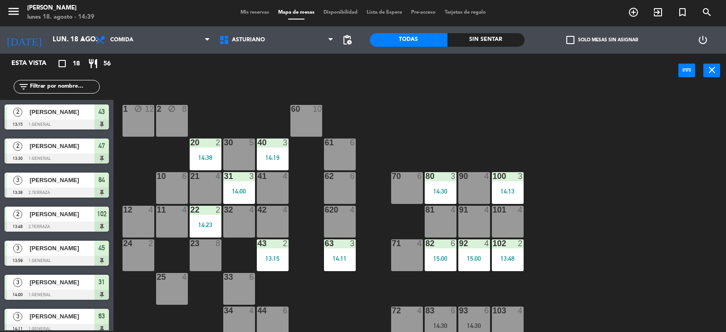
drag, startPoint x: 528, startPoint y: 186, endPoint x: 511, endPoint y: 195, distance: 19.5
click at [528, 186] on div "1 block 12 2 block 8 60 10 20 2 14:38 30 5 40 3 14:19 61 6 62 6 41 4 31 3 14:00…" at bounding box center [423, 209] width 605 height 243
click at [513, 194] on div "14:13" at bounding box center [508, 191] width 32 height 6
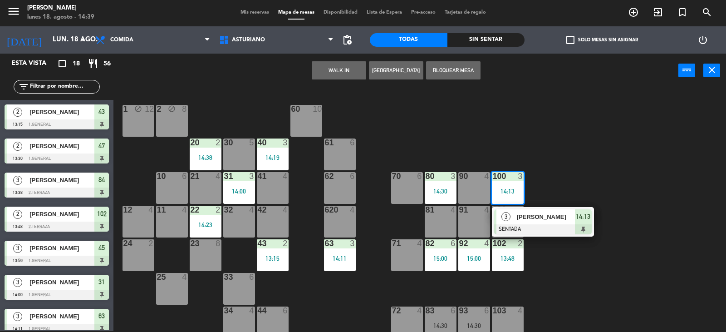
click at [527, 188] on div "1 block 12 2 block 8 60 10 20 2 14:38 30 5 40 3 14:19 61 6 62 6 41 4 31 3 14:00…" at bounding box center [423, 209] width 605 height 243
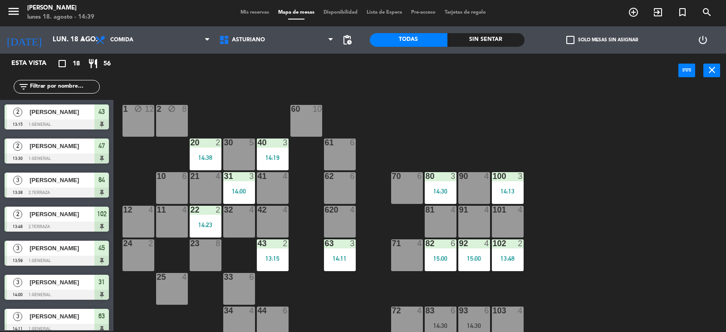
click at [542, 205] on div "1 block 12 2 block 8 60 10 20 2 14:38 30 5 40 3 14:19 61 6 62 6 41 4 31 3 14:00…" at bounding box center [423, 209] width 605 height 243
click at [509, 253] on div "102 2 13:48" at bounding box center [508, 255] width 32 height 32
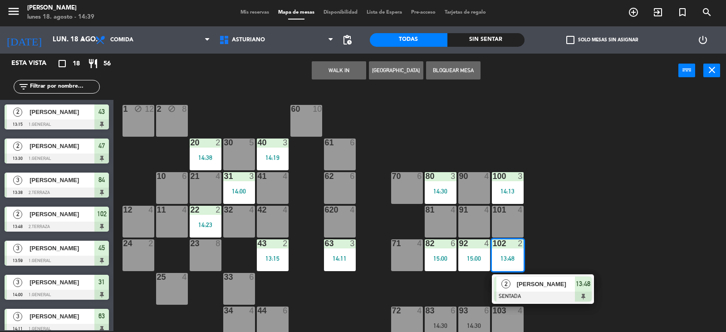
click at [580, 240] on div "1 block 12 2 block 8 60 10 20 2 14:38 30 5 40 3 14:19 61 6 62 6 41 4 31 3 14:00…" at bounding box center [423, 209] width 605 height 243
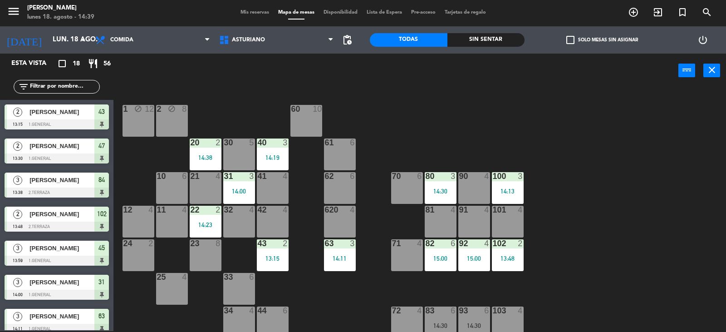
click at [442, 259] on div "15:00" at bounding box center [441, 258] width 32 height 6
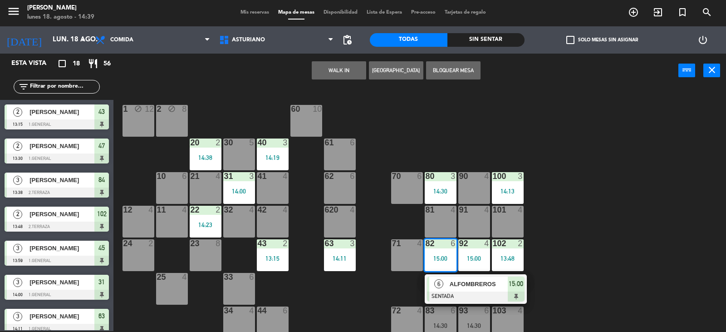
click at [584, 234] on div "1 block 12 2 block 8 60 10 20 2 14:38 30 5 40 3 14:19 61 6 62 6 41 4 31 3 14:00…" at bounding box center [423, 209] width 605 height 243
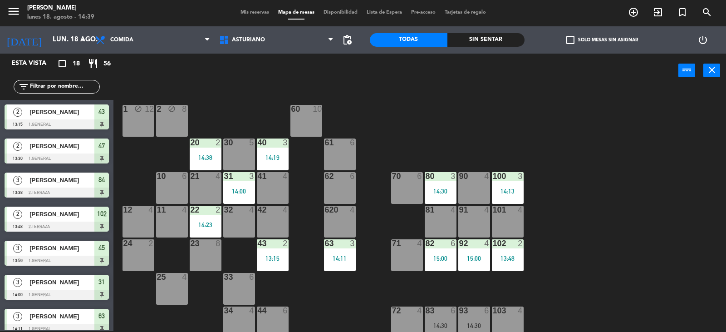
click at [467, 258] on div "15:00" at bounding box center [474, 258] width 32 height 6
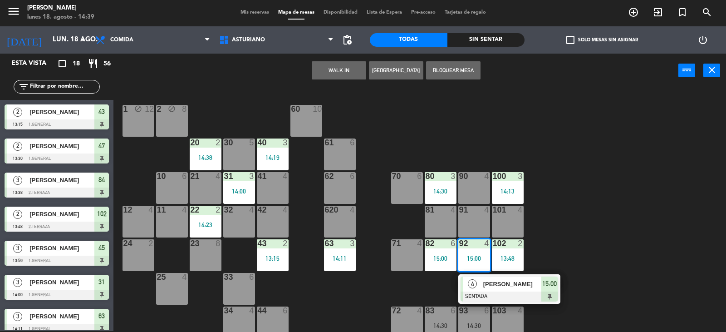
click at [594, 220] on div "1 block 12 2 block 8 60 10 20 2 14:38 30 5 40 3 14:19 61 6 62 6 41 4 31 3 14:00…" at bounding box center [423, 209] width 605 height 243
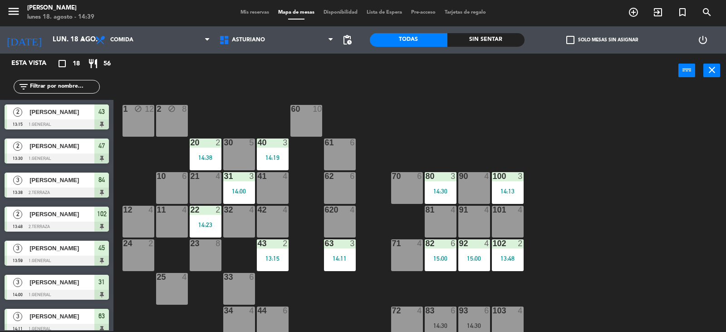
click at [518, 188] on div "14:13" at bounding box center [508, 191] width 32 height 6
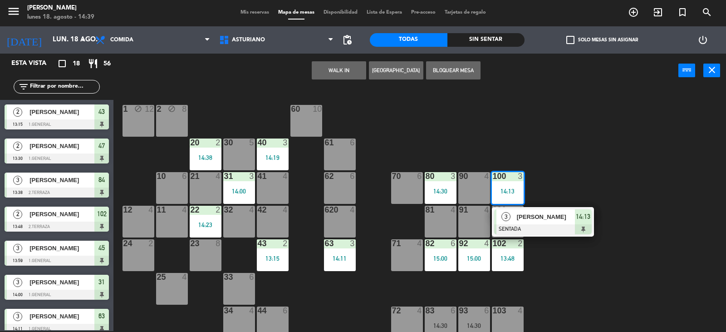
click at [583, 161] on div "1 block 12 2 block 8 60 10 20 2 14:38 30 5 40 3 14:19 61 6 62 6 41 4 31 3 14:00…" at bounding box center [423, 209] width 605 height 243
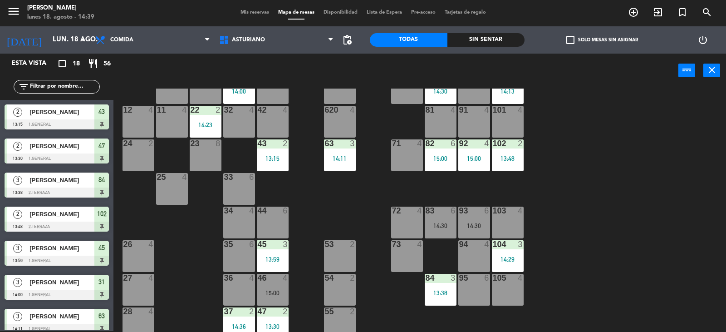
scroll to position [136, 0]
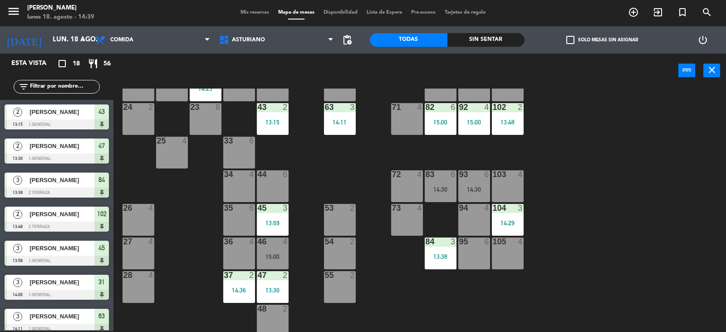
click at [504, 219] on div "104 3 14:29" at bounding box center [508, 220] width 32 height 32
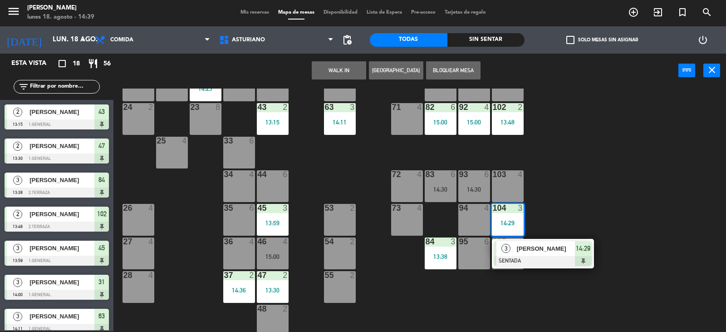
click at [568, 194] on div "1 block 12 2 block 8 60 10 20 2 14:38 30 5 40 3 14:19 61 6 62 6 41 4 31 3 14:00…" at bounding box center [423, 209] width 605 height 243
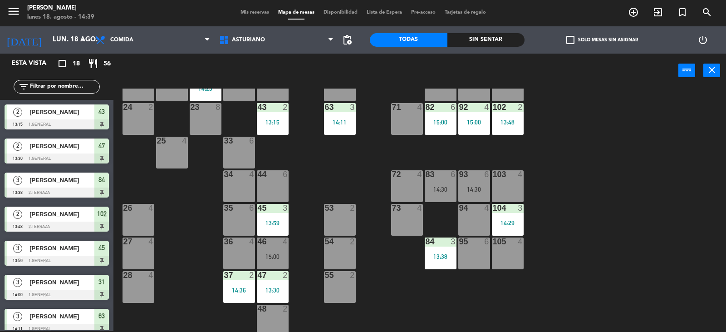
click at [441, 253] on div "13:38" at bounding box center [441, 256] width 32 height 6
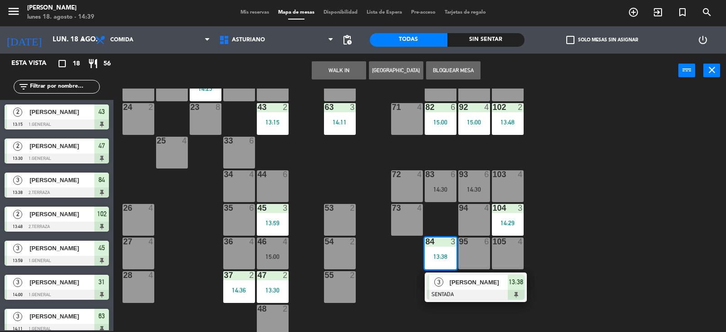
click at [605, 201] on div "1 block 12 2 block 8 60 10 20 2 14:38 30 5 40 3 14:19 61 6 62 6 41 4 31 3 14:00…" at bounding box center [423, 209] width 605 height 243
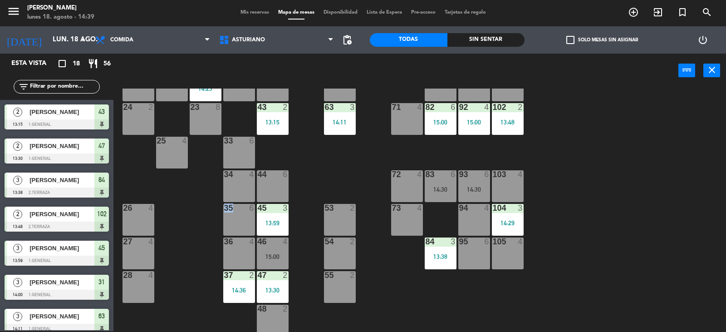
click at [605, 201] on div "1 block 12 2 block 8 60 10 20 2 14:38 30 5 40 3 14:19 61 6 62 6 41 4 31 3 14:00…" at bounding box center [423, 209] width 605 height 243
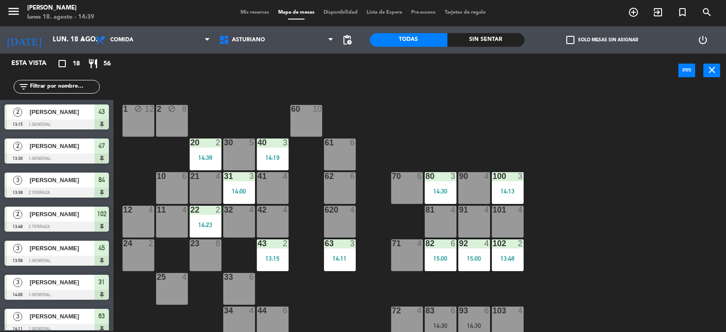
click at [204, 160] on div "14:38" at bounding box center [206, 157] width 32 height 6
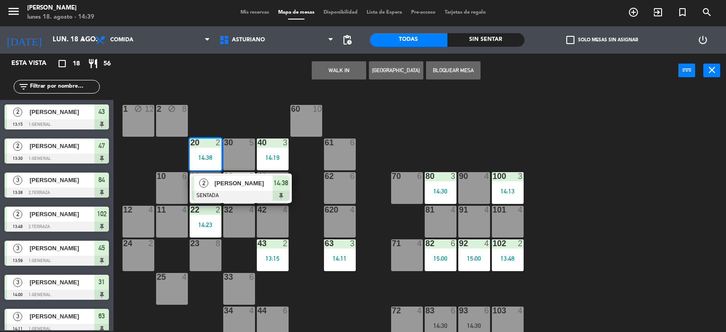
click at [415, 142] on div "1 block 12 2 block 8 60 10 20 2 14:38 2 [PERSON_NAME] SENTADA 14:38 30 5 40 3 1…" at bounding box center [423, 209] width 605 height 243
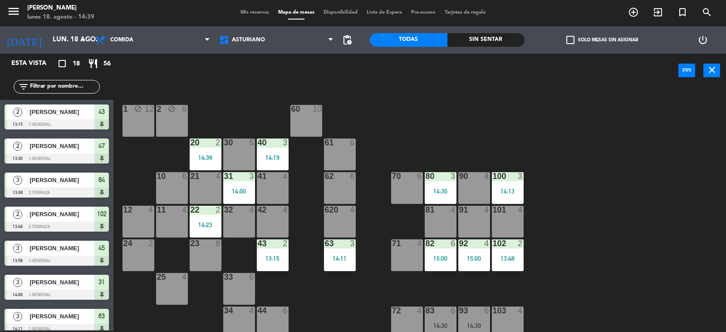
click at [204, 217] on div "22 2 14:23" at bounding box center [206, 222] width 32 height 32
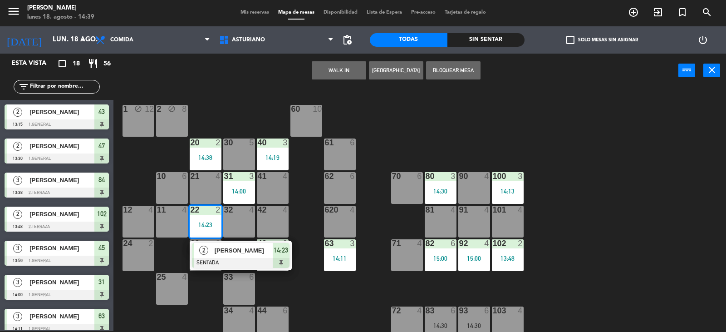
click at [293, 300] on div "1 block 12 2 block 8 60 10 20 2 14:38 30 5 40 3 14:19 61 6 62 6 41 4 31 3 14:00…" at bounding box center [423, 209] width 605 height 243
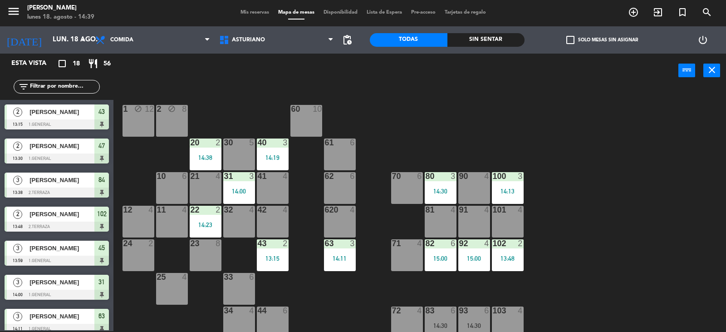
click at [445, 256] on div "15:00" at bounding box center [441, 258] width 32 height 6
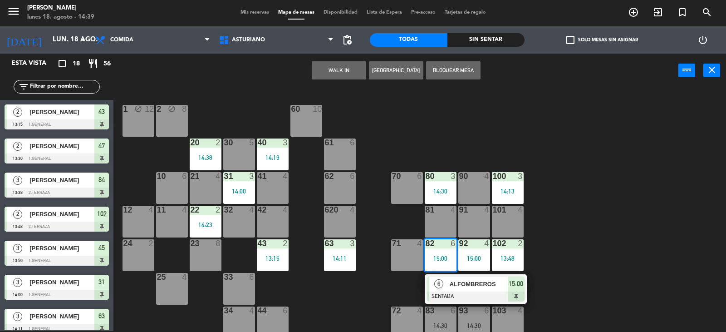
click at [632, 225] on div "1 block 12 2 block 8 60 10 20 2 14:38 30 5 40 3 14:19 61 6 62 6 41 4 31 3 14:00…" at bounding box center [423, 209] width 605 height 243
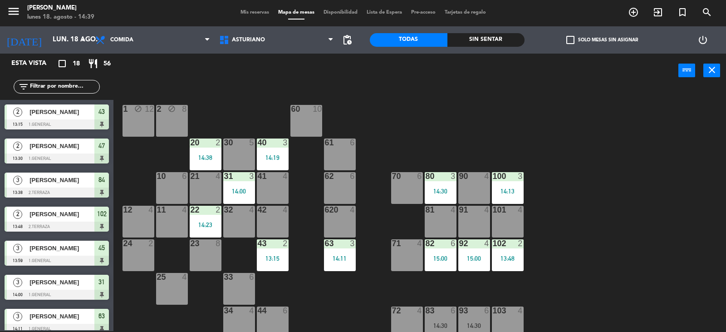
click at [473, 251] on div "92 4 15:00" at bounding box center [474, 255] width 32 height 32
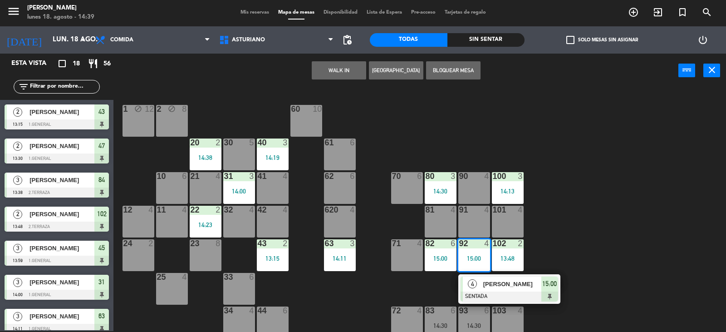
drag, startPoint x: 591, startPoint y: 223, endPoint x: 609, endPoint y: 216, distance: 20.0
click at [606, 217] on div "1 block 12 2 block 8 60 10 20 2 14:38 30 5 40 3 14:19 61 6 62 6 41 4 31 3 14:00…" at bounding box center [423, 209] width 605 height 243
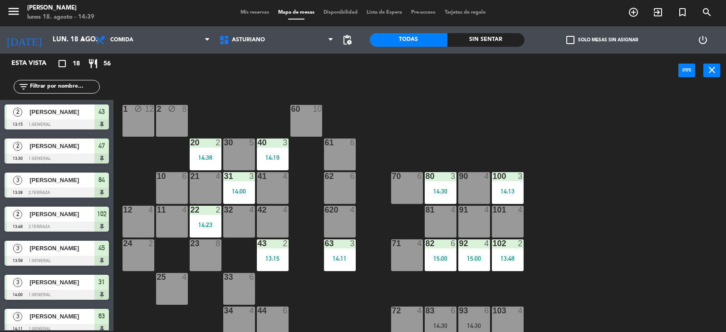
click at [614, 214] on div "1 block 12 2 block 8 60 10 20 2 14:38 30 5 40 3 14:19 61 6 62 6 41 4 31 3 14:00…" at bounding box center [423, 209] width 605 height 243
click at [613, 220] on div "1 block 12 2 block 8 60 10 20 2 14:38 30 5 40 3 14:19 61 6 62 6 41 4 31 3 14:00…" at bounding box center [423, 209] width 605 height 243
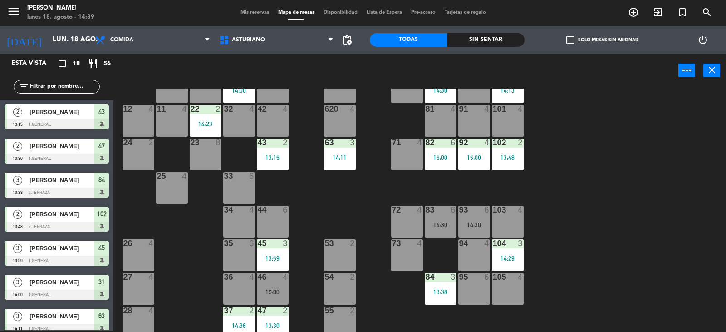
scroll to position [141, 0]
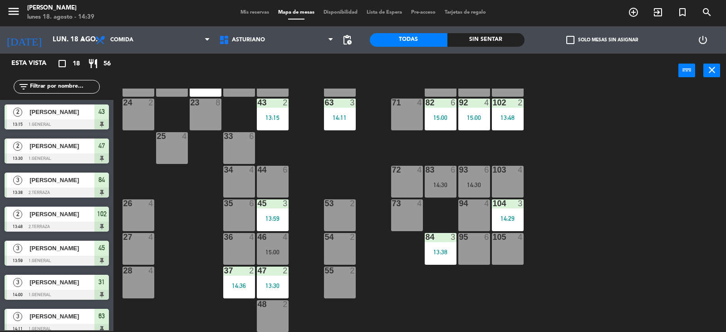
click at [510, 220] on div "14:29" at bounding box center [508, 218] width 32 height 6
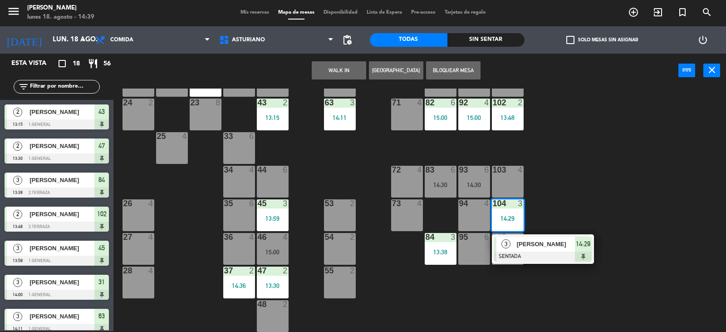
scroll to position [0, 0]
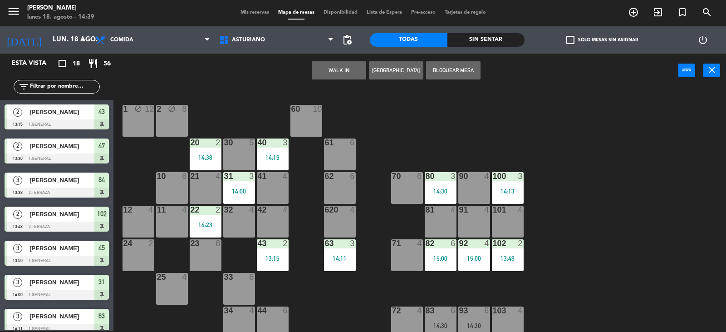
click at [540, 187] on div "1 block 12 2 block 8 60 10 20 2 14:38 30 5 40 3 14:19 61 6 62 6 41 4 31 3 14:00…" at bounding box center [423, 209] width 605 height 243
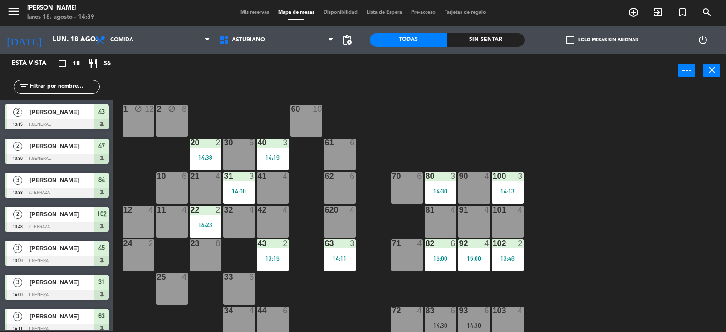
click at [210, 153] on div "20 2 14:38" at bounding box center [206, 154] width 32 height 32
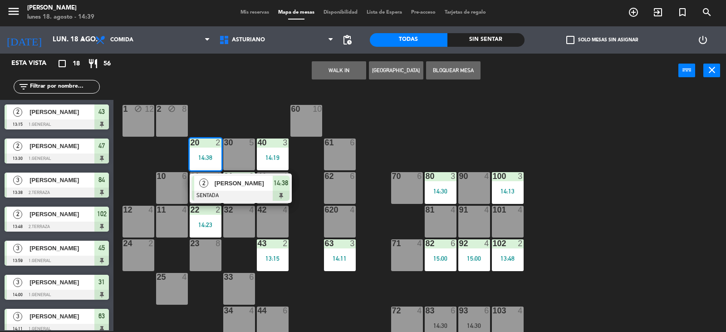
click at [383, 142] on div "1 block 12 2 block 8 60 10 20 2 14:38 2 [PERSON_NAME] SENTADA 14:38 30 5 40 3 1…" at bounding box center [423, 209] width 605 height 243
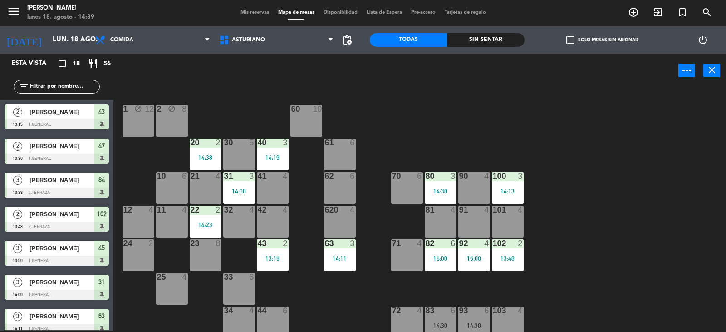
click at [210, 226] on div "14:23" at bounding box center [206, 224] width 32 height 6
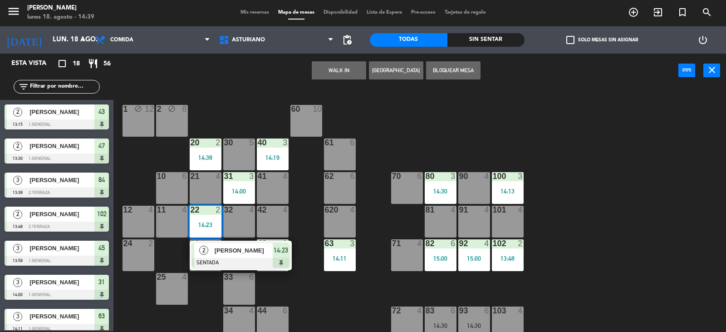
click at [567, 247] on div "1 block 12 2 block 8 60 10 20 2 14:38 30 5 40 3 14:19 61 6 62 6 41 4 31 3 14:00…" at bounding box center [423, 209] width 605 height 243
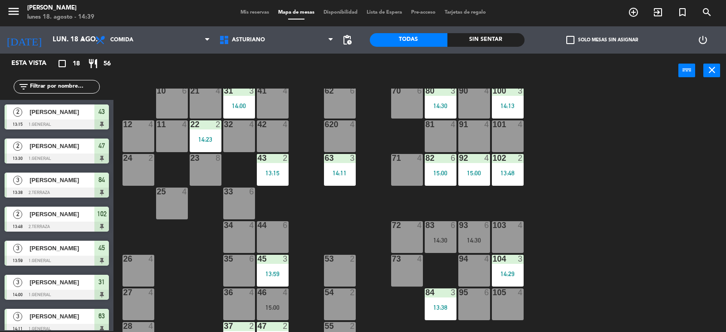
scroll to position [141, 0]
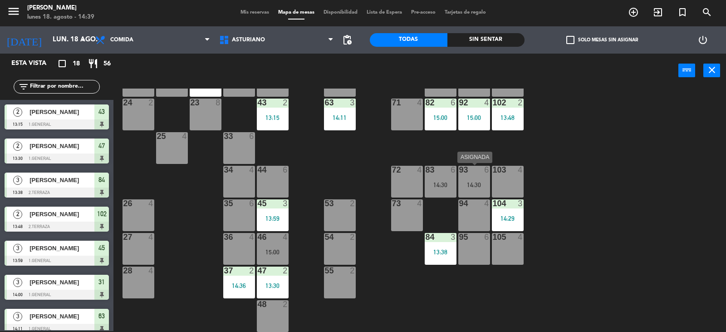
click at [470, 184] on div "14:30" at bounding box center [474, 185] width 32 height 6
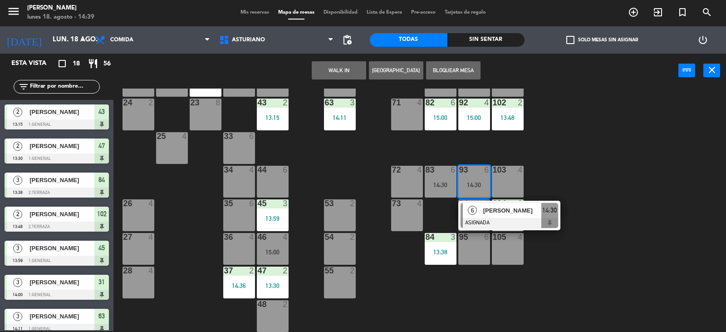
click at [502, 215] on span "[PERSON_NAME]" at bounding box center [512, 211] width 58 height 10
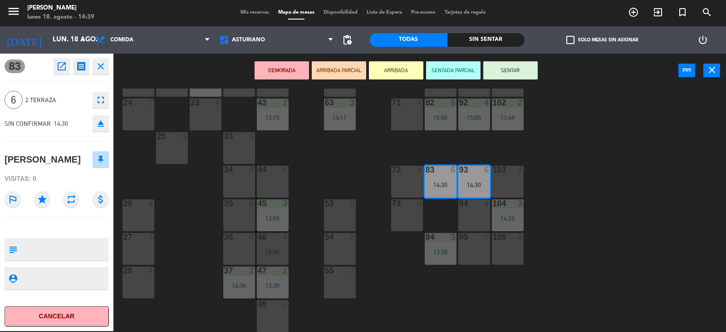
click at [506, 73] on button "SENTAR" at bounding box center [510, 70] width 54 height 18
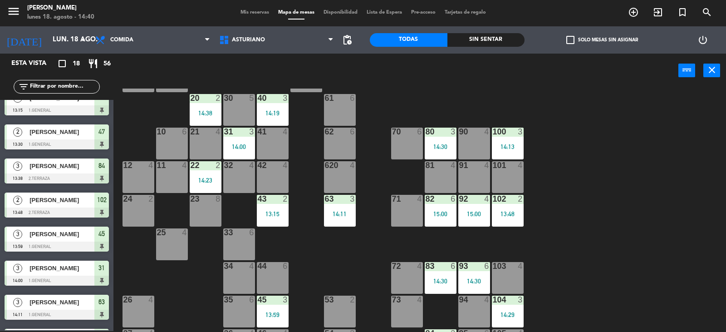
scroll to position [5, 0]
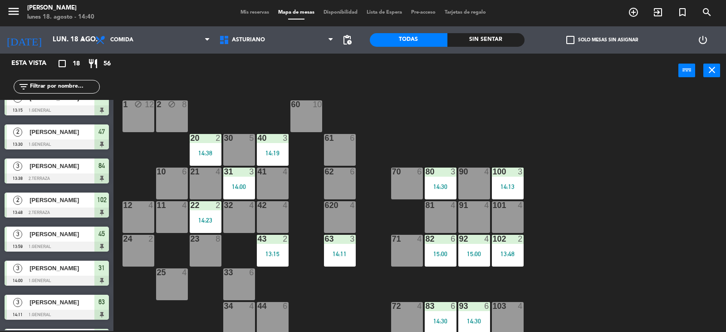
click at [323, 191] on div "1 block 12 2 block 8 60 10 20 2 14:38 30 5 40 3 14:19 61 6 62 6 41 4 31 3 14:00…" at bounding box center [423, 209] width 605 height 243
click at [336, 188] on div "62 6" at bounding box center [340, 183] width 32 height 32
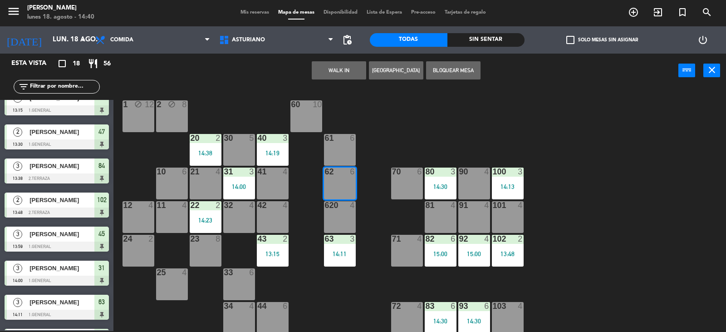
click at [334, 74] on button "WALK IN" at bounding box center [339, 70] width 54 height 18
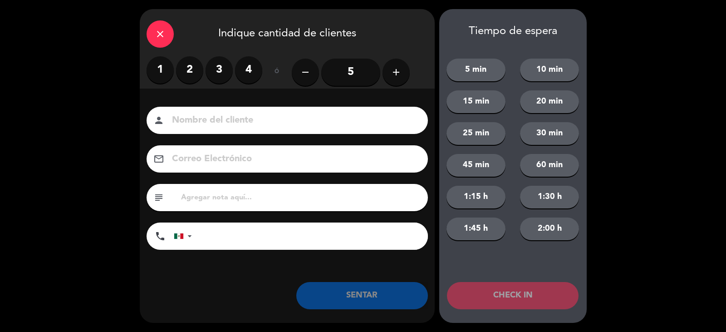
click at [192, 70] on label "2" at bounding box center [189, 69] width 27 height 27
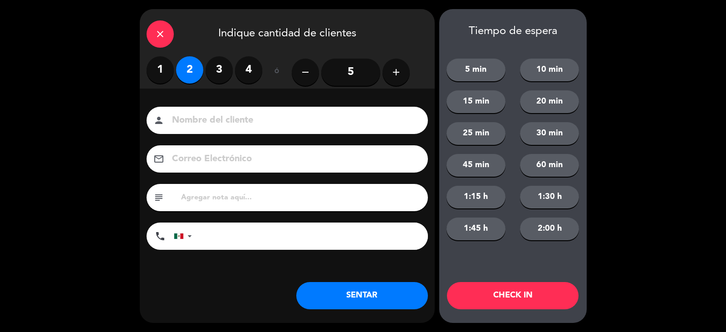
click at [204, 117] on input at bounding box center [293, 121] width 245 height 16
click at [182, 123] on input "[PERSON_NAME]" at bounding box center [293, 121] width 245 height 16
type input "[PERSON_NAME]"
click at [350, 296] on button "SENTAR" at bounding box center [362, 295] width 132 height 27
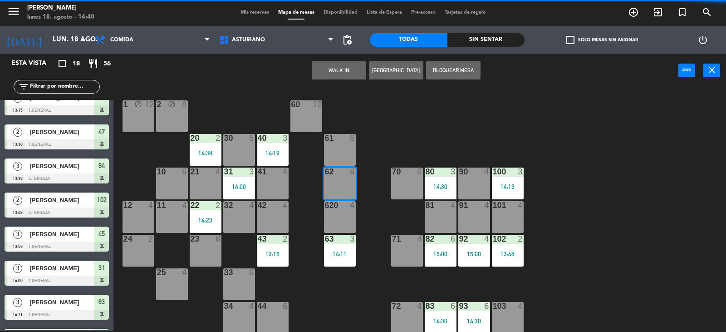
scroll to position [0, 0]
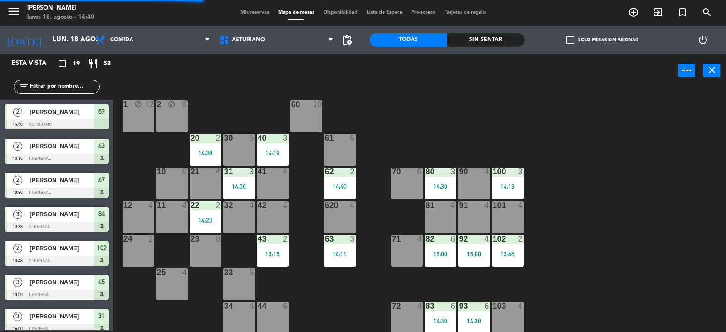
click at [704, 233] on div "1 block 12 2 block 8 60 10 20 2 14:38 30 5 40 3 14:19 61 6 62 2 14:40 41 4 31 3…" at bounding box center [423, 209] width 605 height 243
click at [659, 231] on div "1 block 12 2 block 8 60 10 20 2 14:38 30 5 40 3 14:19 61 6 62 2 14:40 41 4 31 3…" at bounding box center [423, 209] width 605 height 243
click at [205, 147] on div "20 2 14:38" at bounding box center [206, 150] width 32 height 32
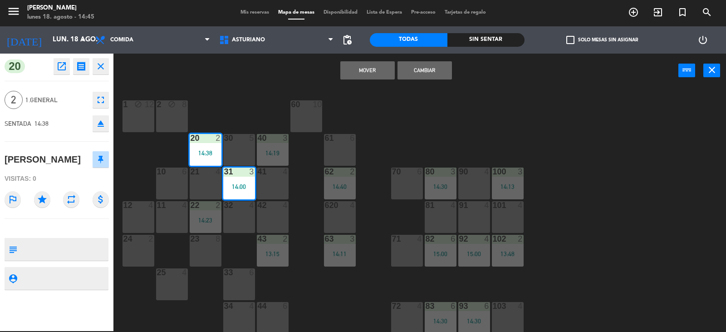
click at [567, 207] on div "1 block 12 2 block 8 60 10 20 2 14:38 30 5 40 3 14:19 61 6 62 2 14:40 41 4 31 3…" at bounding box center [423, 209] width 605 height 243
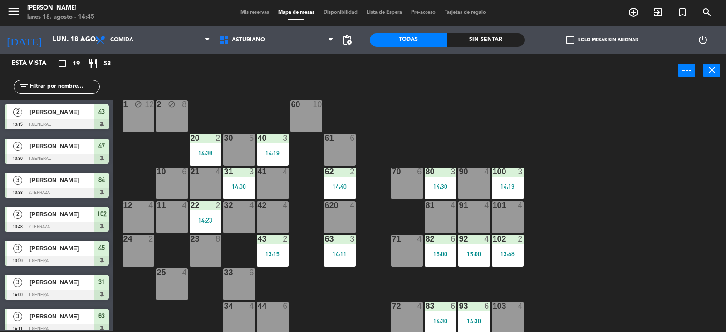
scroll to position [60, 0]
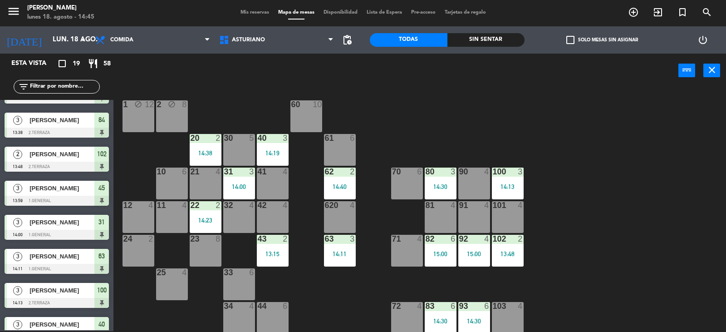
click at [567, 207] on div "1 block 12 2 block 8 60 10 20 2 14:38 30 5 40 3 14:19 61 6 62 2 14:40 41 4 31 3…" at bounding box center [423, 209] width 605 height 243
click at [516, 137] on div "1 block 12 2 block 8 60 10 20 2 14:38 30 5 40 3 14:19 61 6 62 2 14:40 41 4 31 3…" at bounding box center [423, 209] width 605 height 243
click at [661, 224] on div "1 block 12 2 block 8 60 10 20 2 14:38 30 5 40 3 14:19 61 6 62 2 14:40 41 4 31 3…" at bounding box center [423, 209] width 605 height 243
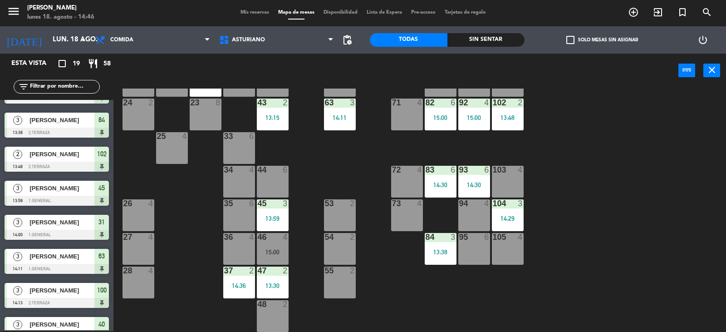
click at [656, 249] on div "1 block 12 2 block 8 60 10 20 2 14:38 30 5 40 3 14:19 61 6 62 2 14:40 41 4 31 3…" at bounding box center [423, 209] width 605 height 243
click at [405, 214] on div "73 4" at bounding box center [407, 215] width 32 height 32
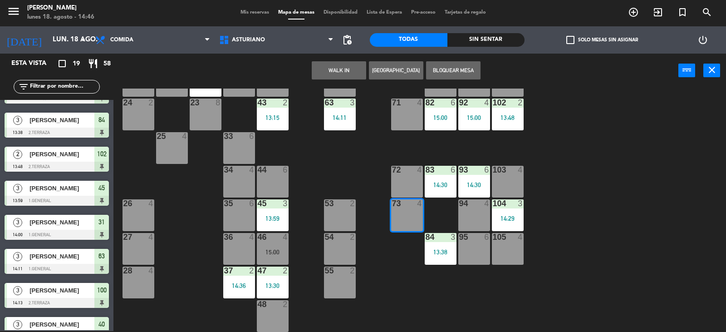
click at [650, 226] on div "1 block 12 2 block 8 60 10 20 2 14:38 30 5 40 3 14:19 61 6 62 2 14:40 41 4 31 3…" at bounding box center [423, 209] width 605 height 243
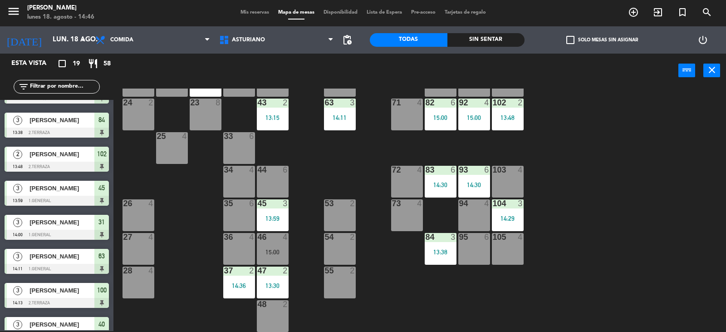
click at [271, 246] on div "46 4 15:00" at bounding box center [273, 249] width 32 height 32
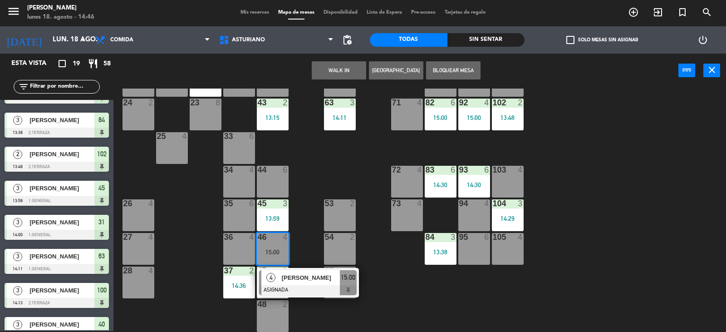
click at [369, 297] on div "1 block 12 2 block 8 60 10 20 2 14:38 30 5 40 3 14:19 61 6 62 2 14:40 41 4 31 3…" at bounding box center [423, 209] width 605 height 243
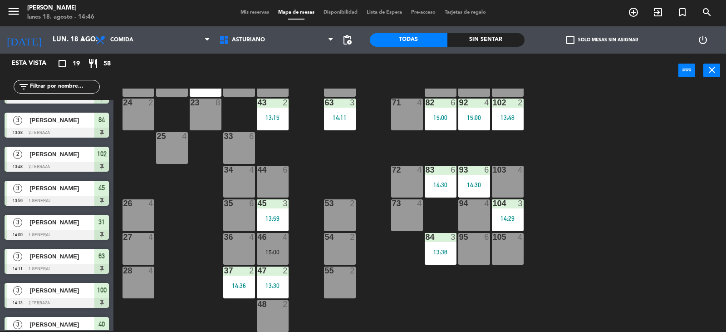
click at [410, 219] on div "73 4" at bounding box center [407, 215] width 32 height 32
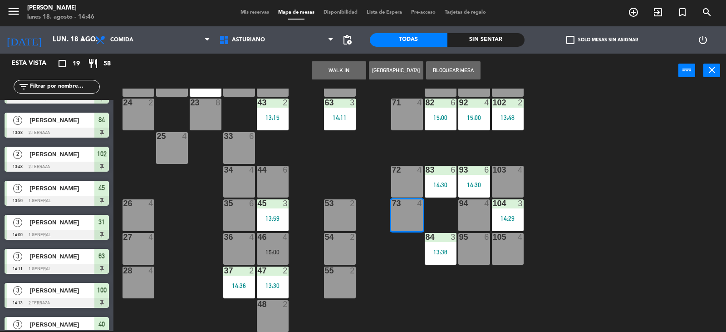
click at [331, 71] on button "WALK IN" at bounding box center [339, 70] width 54 height 18
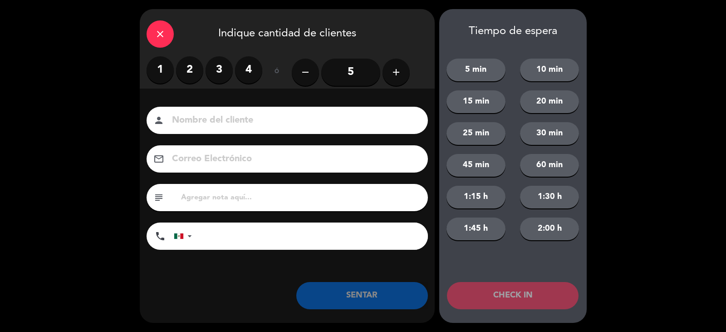
drag, startPoint x: 250, startPoint y: 69, endPoint x: 256, endPoint y: 124, distance: 55.6
click at [251, 69] on label "4" at bounding box center [248, 69] width 27 height 27
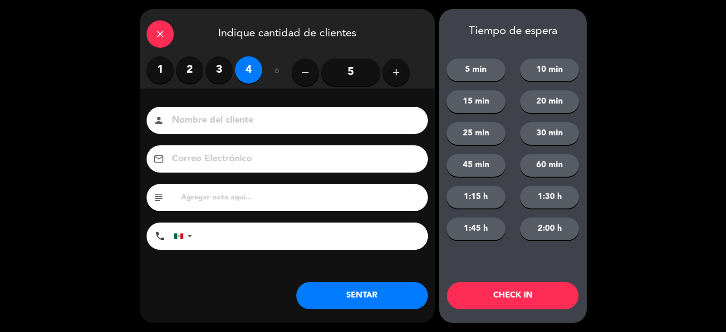
click at [236, 125] on input at bounding box center [293, 121] width 245 height 16
type input "MITSUBISHI"
click at [358, 294] on button "SENTAR" at bounding box center [362, 295] width 132 height 27
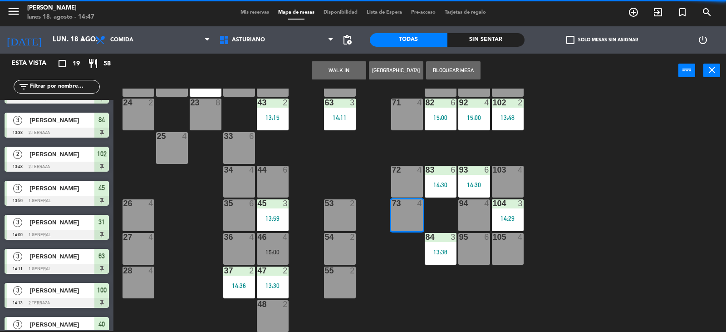
scroll to position [0, 0]
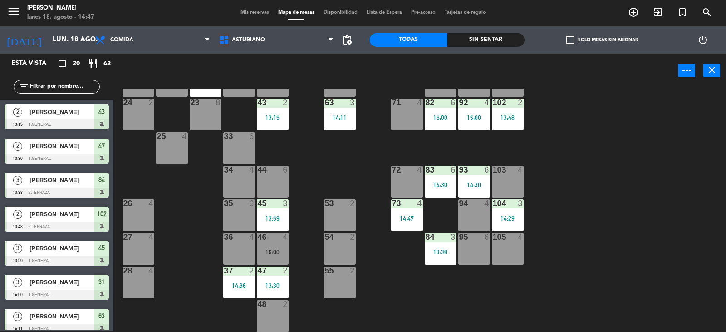
click at [49, 89] on input "text" at bounding box center [64, 87] width 70 height 10
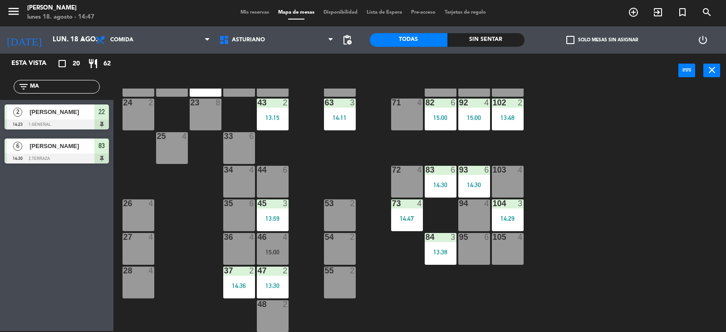
type input "M"
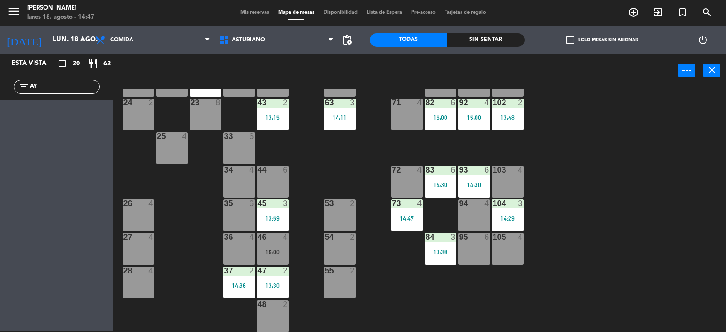
type input "A"
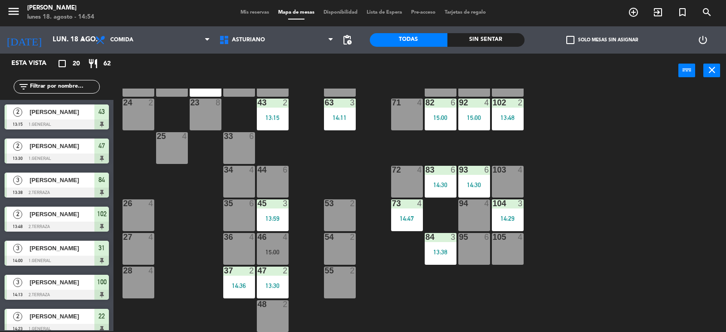
type input "E"
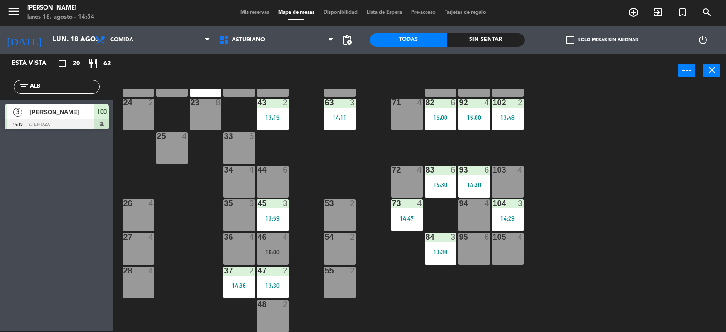
click at [81, 195] on div "Esta vista crop_square 20 restaurant 62 filter_list ALB 3 [PERSON_NAME] 14:13 2…" at bounding box center [56, 192] width 113 height 277
click at [69, 89] on input "ALB" at bounding box center [64, 87] width 70 height 10
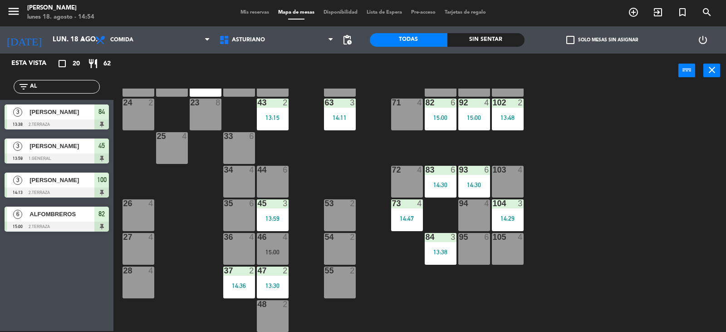
type input "A"
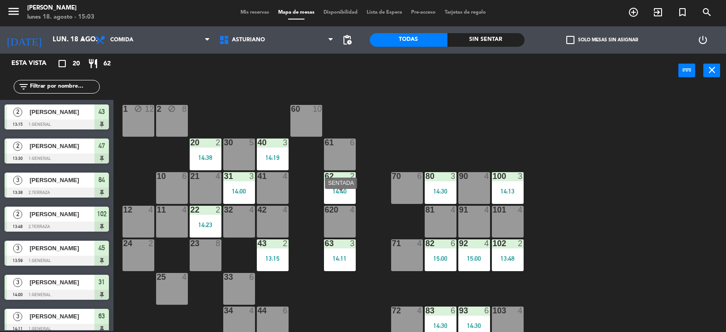
scroll to position [91, 0]
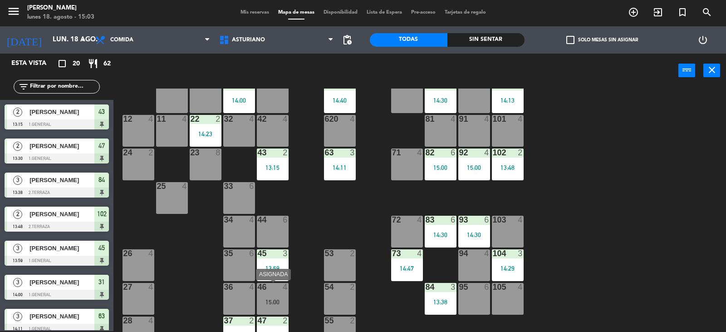
click at [265, 297] on div "46 4 15:00" at bounding box center [273, 299] width 32 height 32
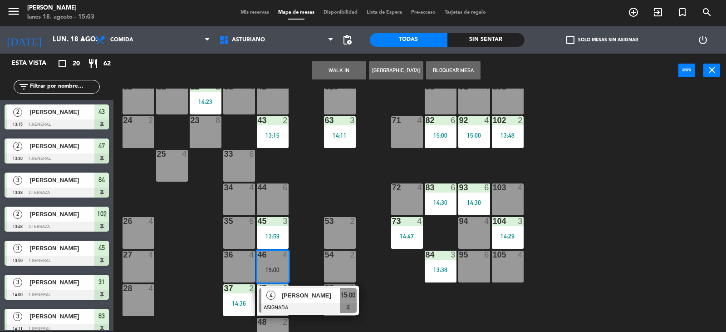
scroll to position [141, 0]
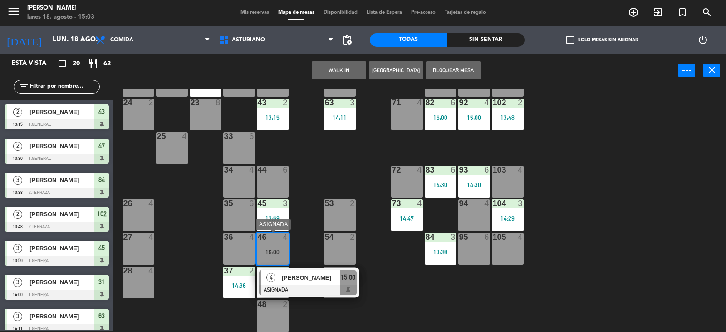
click at [320, 283] on div "[PERSON_NAME]" at bounding box center [310, 277] width 59 height 15
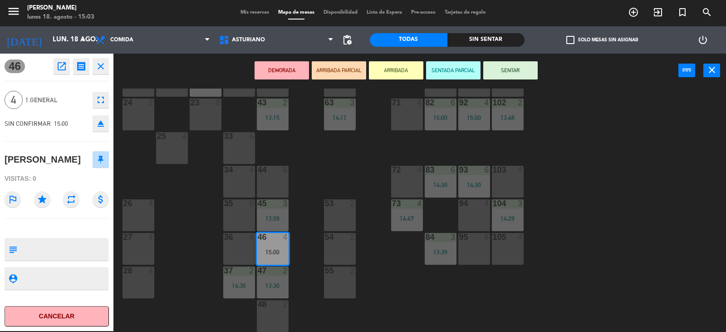
click at [504, 68] on button "SENTAR" at bounding box center [510, 70] width 54 height 18
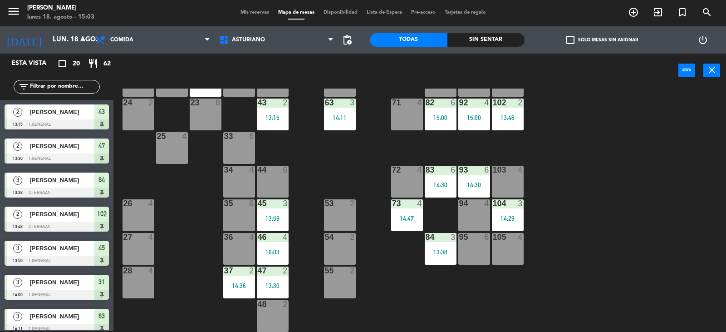
scroll to position [174, 0]
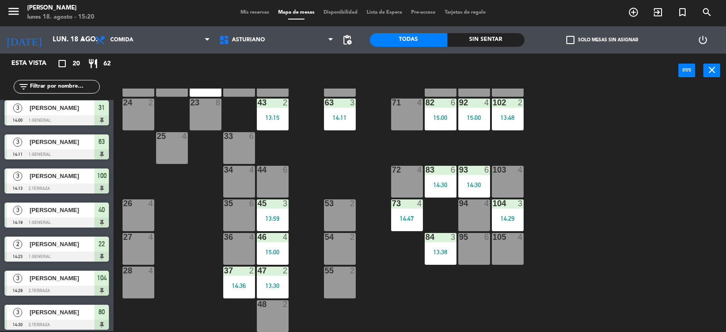
click at [232, 253] on div "36 4" at bounding box center [239, 249] width 32 height 32
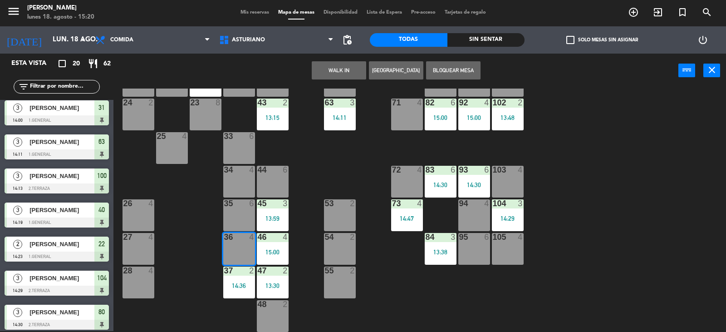
click at [328, 73] on button "WALK IN" at bounding box center [339, 70] width 54 height 18
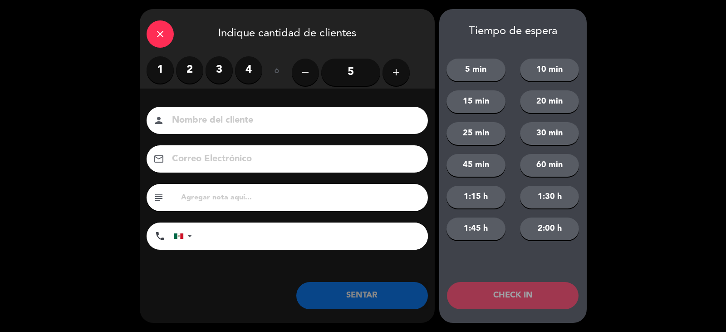
click at [193, 72] on label "2" at bounding box center [189, 69] width 27 height 27
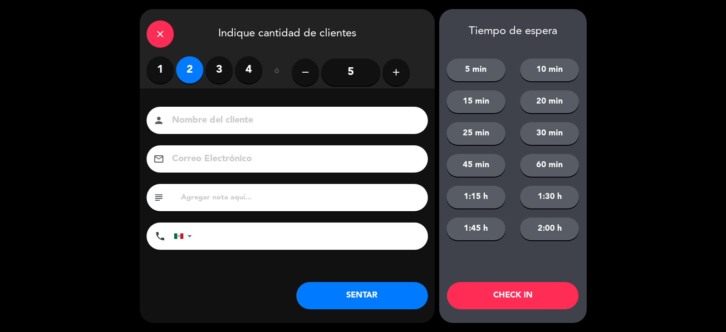
click at [213, 126] on input at bounding box center [293, 121] width 245 height 16
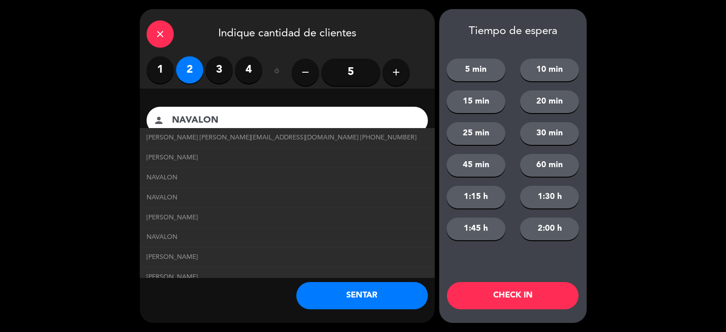
type input "NAVALON"
click at [331, 293] on button "SENTAR" at bounding box center [362, 295] width 132 height 27
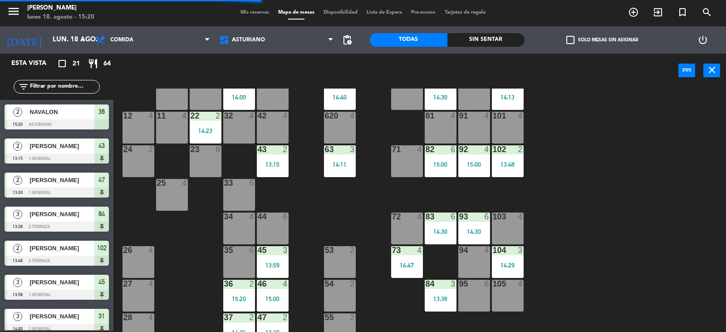
scroll to position [50, 0]
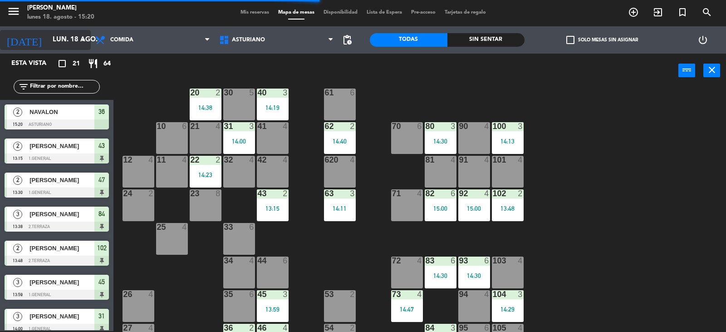
click at [53, 38] on input "lun. 18 ago." at bounding box center [92, 39] width 88 height 17
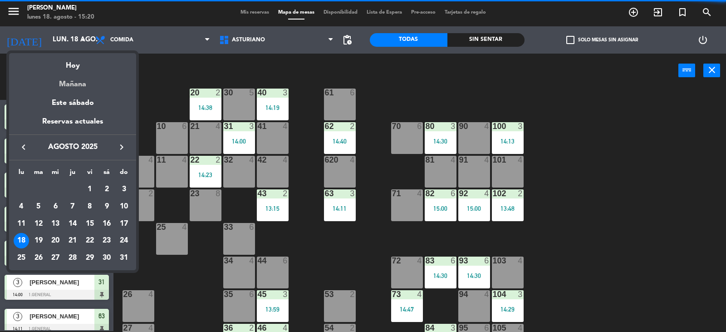
click at [121, 83] on div "Mañana" at bounding box center [72, 81] width 127 height 19
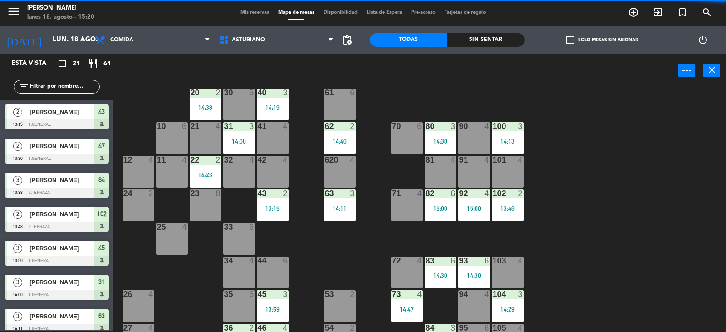
type input "[DATE] ago."
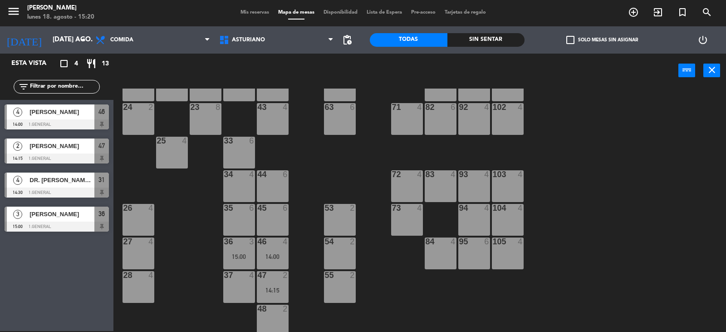
scroll to position [45, 0]
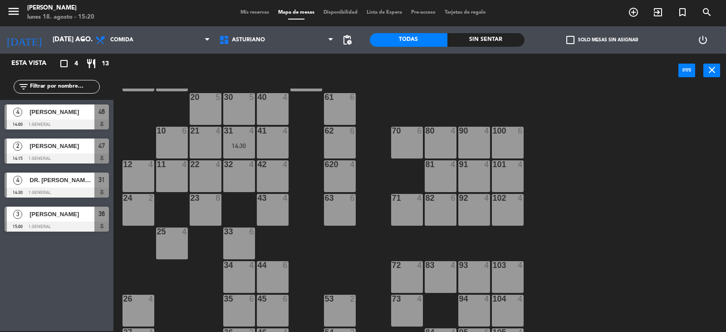
click at [515, 209] on div "102 4" at bounding box center [508, 210] width 32 height 32
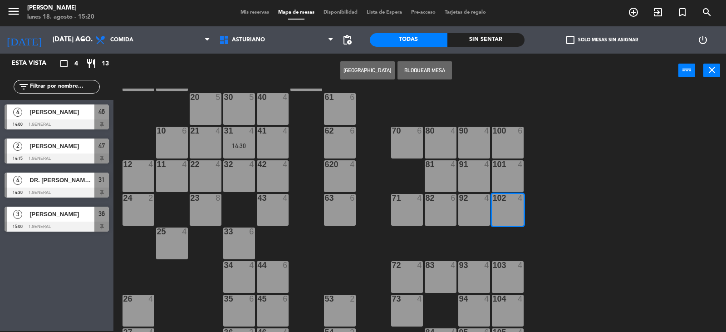
click at [371, 67] on button "[GEOGRAPHIC_DATA]" at bounding box center [367, 70] width 54 height 18
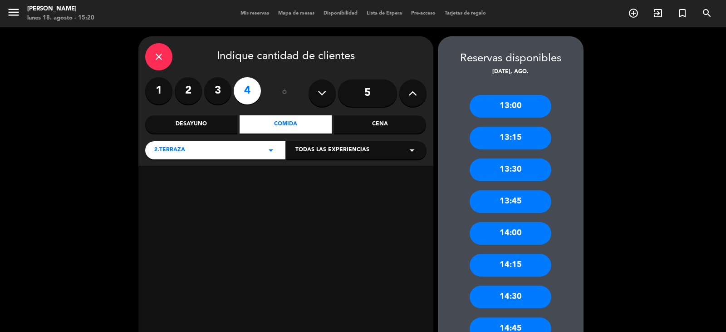
click at [183, 92] on label "2" at bounding box center [188, 90] width 27 height 27
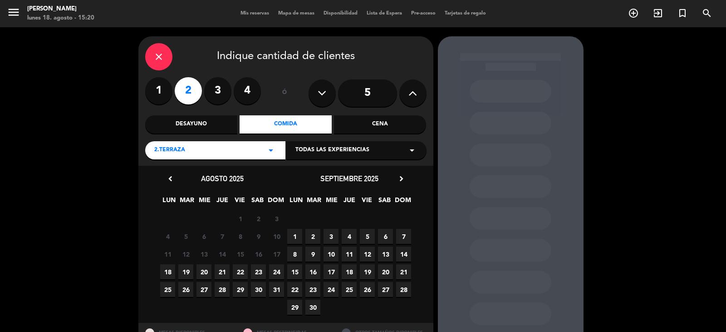
click at [185, 274] on span "19" at bounding box center [185, 271] width 15 height 15
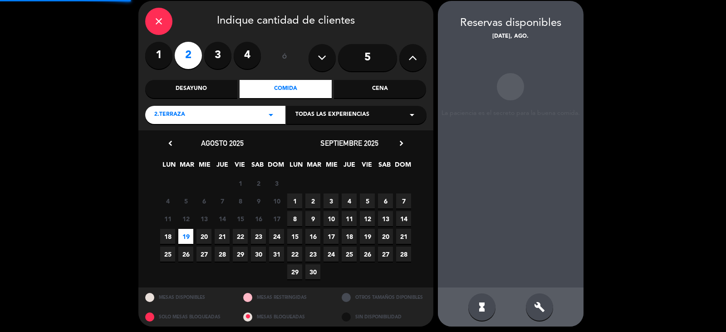
scroll to position [36, 0]
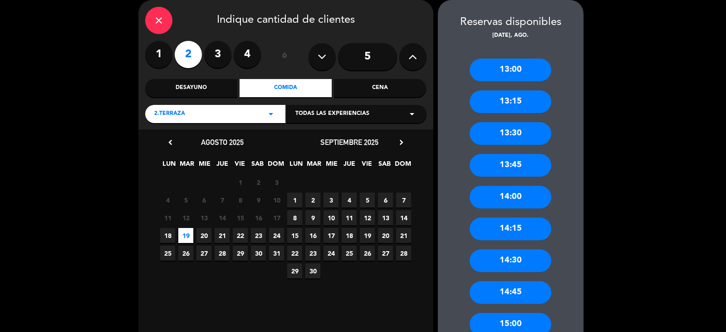
click at [507, 261] on div "14:30" at bounding box center [511, 260] width 82 height 23
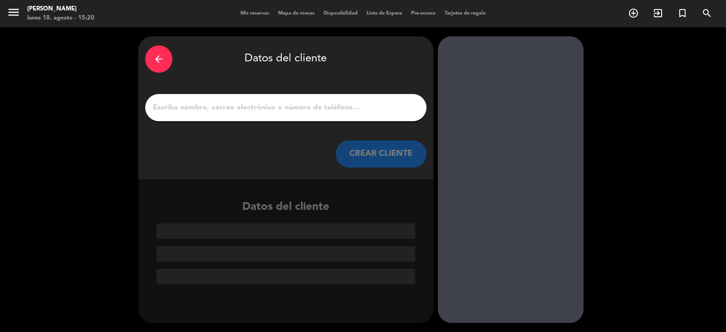
scroll to position [0, 0]
click at [199, 108] on input "1" at bounding box center [286, 107] width 268 height 13
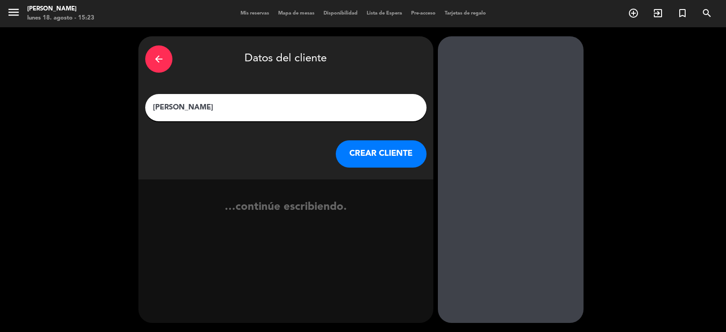
type input "[PERSON_NAME]"
click at [370, 132] on div "arrow_back Datos del cliente [PERSON_NAME] [PERSON_NAME] CLIENTE" at bounding box center [285, 107] width 295 height 143
drag, startPoint x: 371, startPoint y: 137, endPoint x: 396, endPoint y: 154, distance: 30.7
click at [388, 151] on div "arrow_back Datos del cliente [PERSON_NAME] [PERSON_NAME] CLIENTE" at bounding box center [285, 107] width 295 height 143
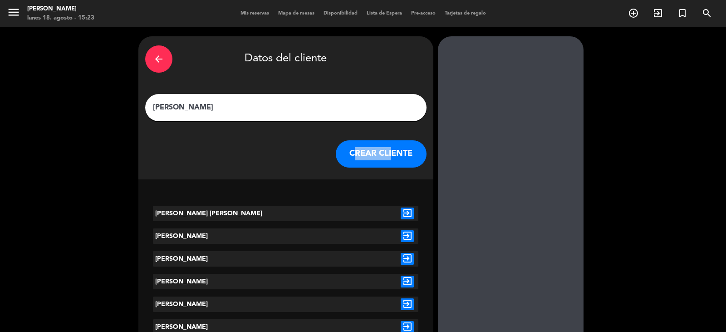
click at [396, 153] on button "CREAR CLIENTE" at bounding box center [381, 153] width 91 height 27
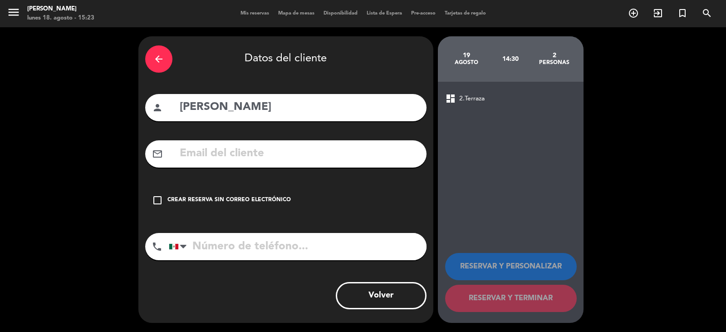
click at [285, 195] on div "check_box_outline_blank Crear reserva sin correo electrónico" at bounding box center [285, 200] width 281 height 27
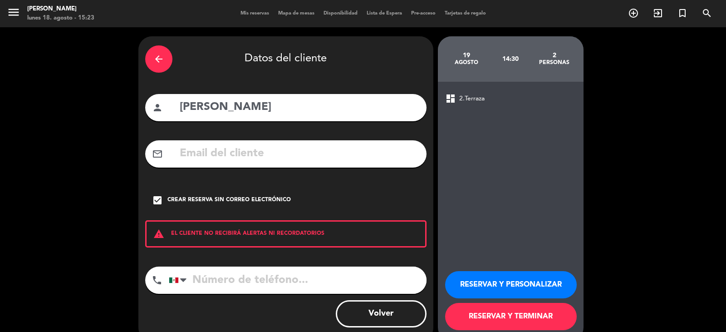
click at [485, 281] on button "RESERVAR Y PERSONALIZAR" at bounding box center [511, 284] width 132 height 27
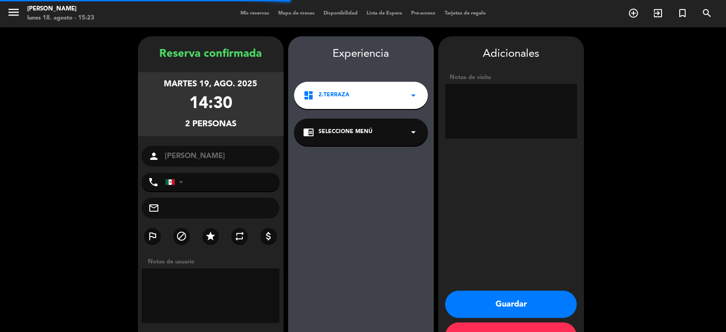
scroll to position [31, 0]
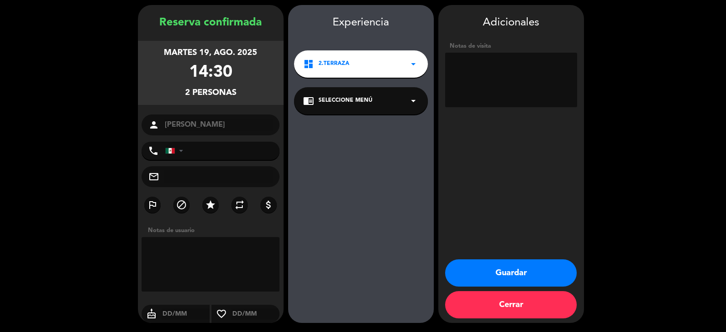
click at [492, 76] on textarea at bounding box center [511, 80] width 132 height 54
type textarea "TERRAZA"
drag, startPoint x: 516, startPoint y: 273, endPoint x: 506, endPoint y: 272, distance: 9.1
click at [517, 273] on button "Guardar" at bounding box center [511, 272] width 132 height 27
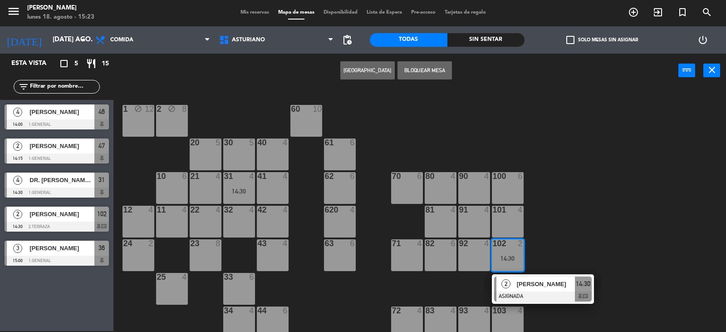
click at [594, 237] on div "1 block 12 2 block 8 60 10 20 5 30 5 40 4 61 6 62 6 41 4 31 4 14:30 21 4 10 6 7…" at bounding box center [423, 209] width 605 height 243
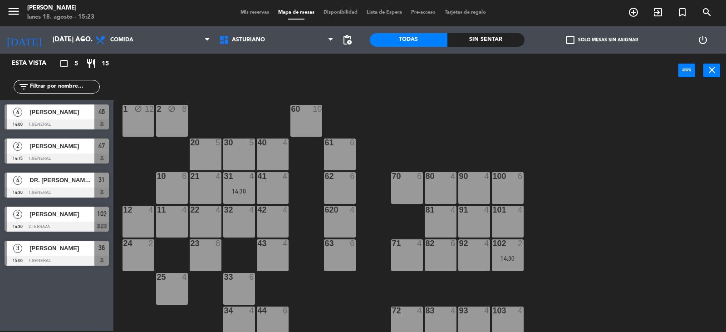
click at [506, 254] on div "102 2 14:30" at bounding box center [508, 255] width 32 height 32
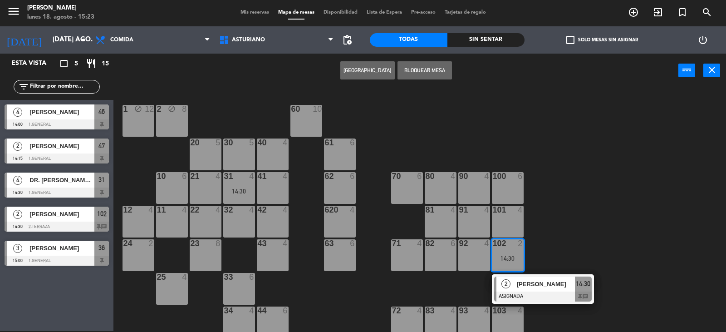
click at [590, 219] on div "1 block 12 2 block 8 60 10 20 5 30 5 40 4 61 6 62 6 41 4 31 4 14:30 21 4 10 6 7…" at bounding box center [423, 209] width 605 height 243
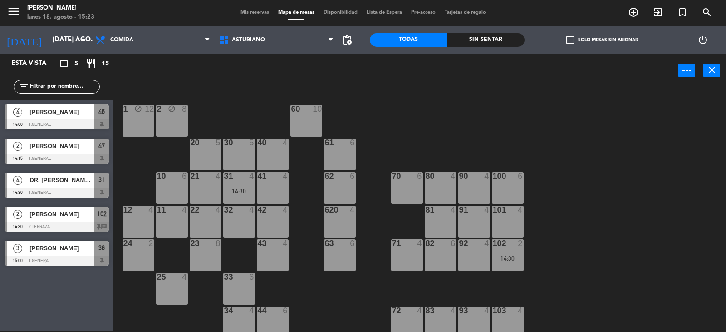
drag, startPoint x: 564, startPoint y: 237, endPoint x: 479, endPoint y: 236, distance: 84.4
click at [566, 236] on div "1 block 12 2 block 8 60 10 20 5 30 5 40 4 61 6 62 6 41 4 31 4 14:30 21 4 10 6 7…" at bounding box center [423, 209] width 605 height 243
click at [236, 180] on div "31 4" at bounding box center [239, 176] width 32 height 9
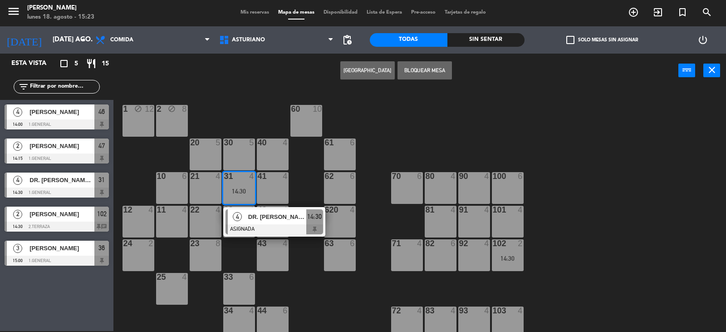
click at [291, 225] on div at bounding box center [275, 229] width 98 height 10
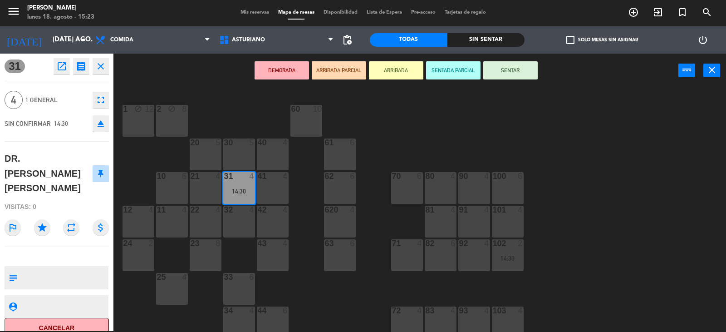
click at [416, 138] on div "1 block 12 2 block 8 60 10 20 5 30 5 40 4 61 6 62 6 41 4 31 4 14:30 21 4 10 6 7…" at bounding box center [423, 209] width 605 height 243
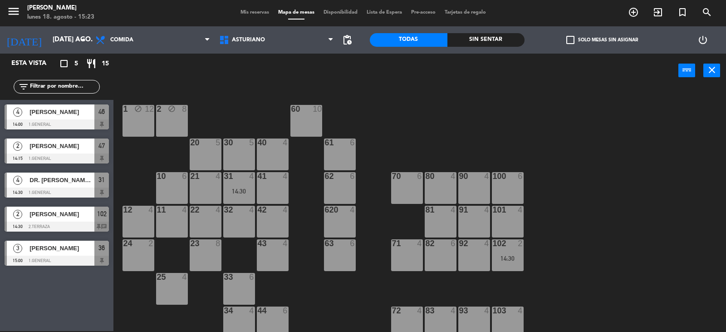
click at [241, 182] on div "31 4 14:30" at bounding box center [239, 188] width 32 height 32
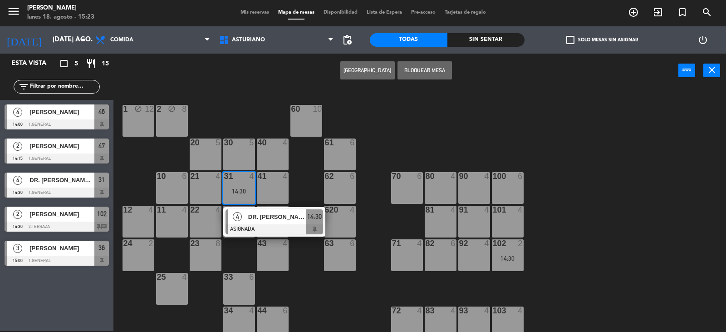
click at [209, 183] on div "21 4" at bounding box center [206, 188] width 32 height 32
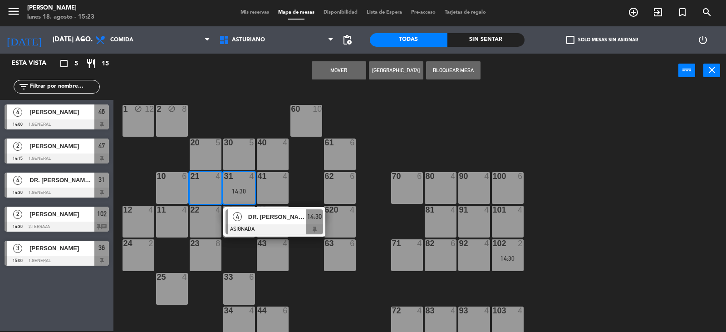
click at [321, 68] on button "Mover" at bounding box center [339, 70] width 54 height 18
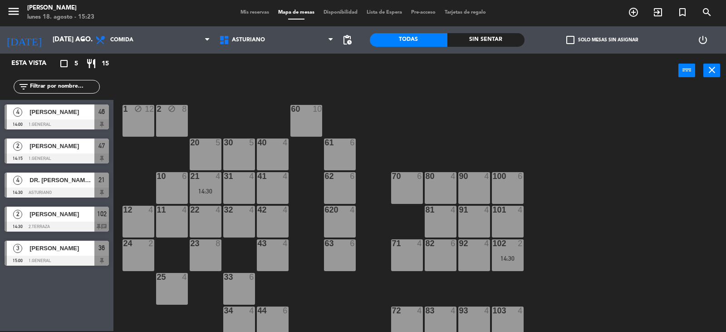
scroll to position [141, 0]
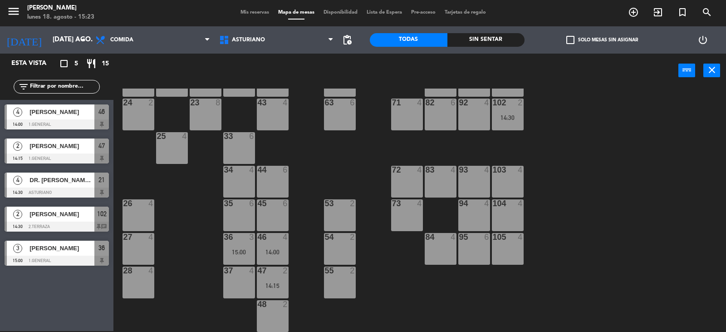
click at [269, 251] on div "14:00" at bounding box center [273, 252] width 32 height 6
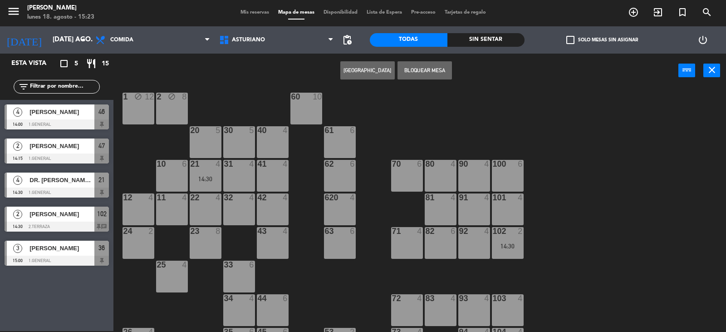
scroll to position [5, 0]
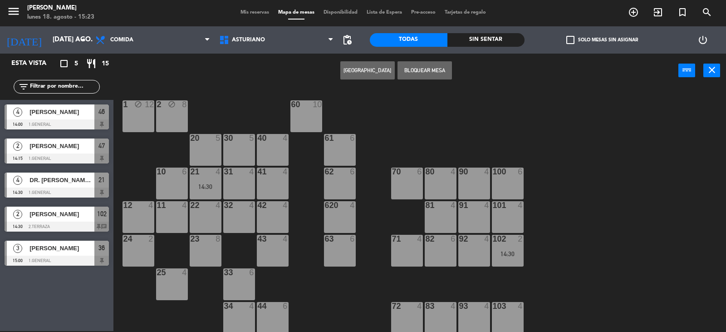
click at [448, 186] on div "80 4" at bounding box center [441, 183] width 32 height 32
click at [358, 69] on button "Mover" at bounding box center [367, 70] width 54 height 18
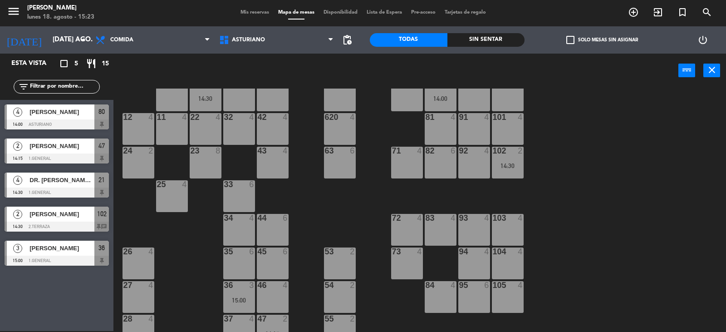
scroll to position [141, 0]
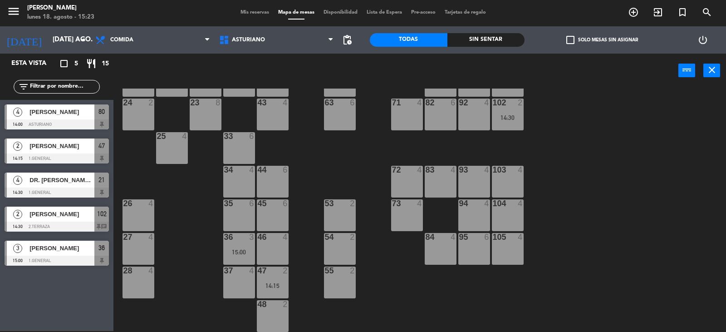
click at [239, 255] on div "36 3 15:00" at bounding box center [239, 249] width 32 height 32
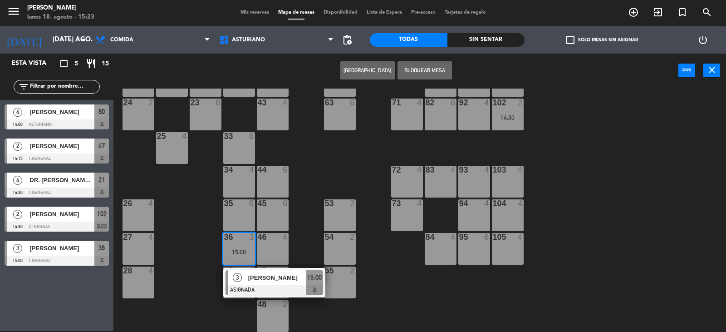
click at [393, 296] on div "1 block 12 2 block 8 60 10 20 5 30 5 40 4 61 6 62 6 41 4 31 4 21 4 14:30 10 6 7…" at bounding box center [423, 209] width 605 height 243
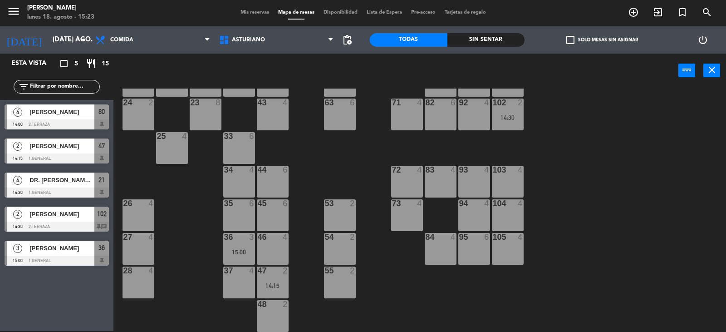
click at [238, 246] on div "36 3 15:00" at bounding box center [239, 249] width 32 height 32
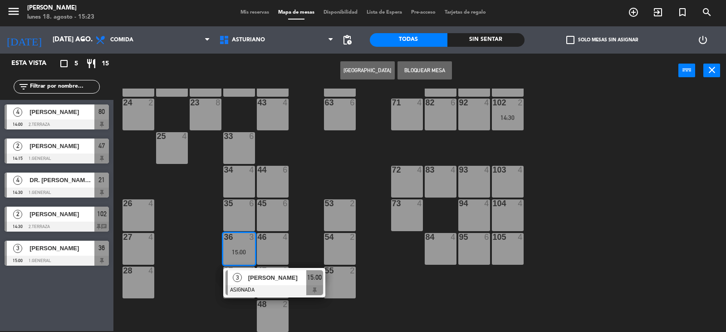
click at [267, 284] on div "[PERSON_NAME]" at bounding box center [276, 277] width 59 height 15
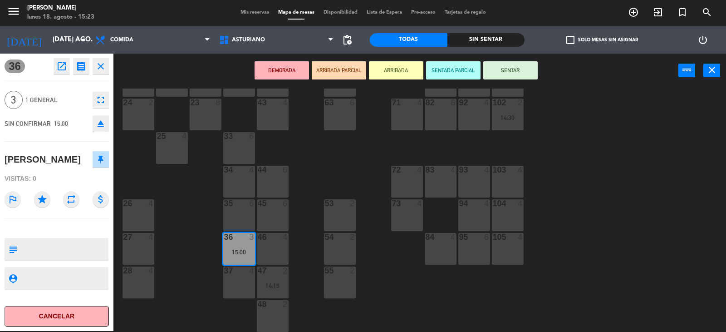
click at [595, 197] on div "1 block 12 2 block 8 60 10 20 5 30 5 40 4 61 6 62 6 41 4 31 4 21 4 14:30 10 6 7…" at bounding box center [423, 209] width 605 height 243
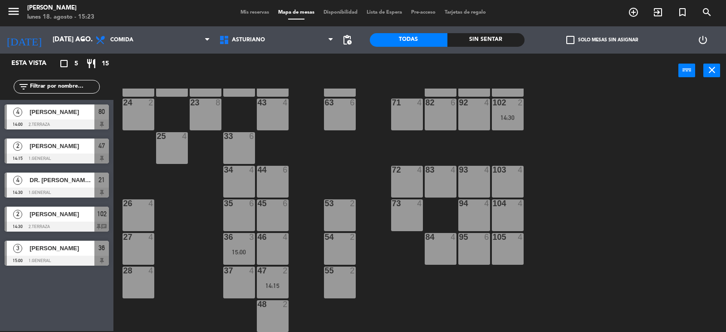
click at [233, 241] on div at bounding box center [238, 237] width 15 height 8
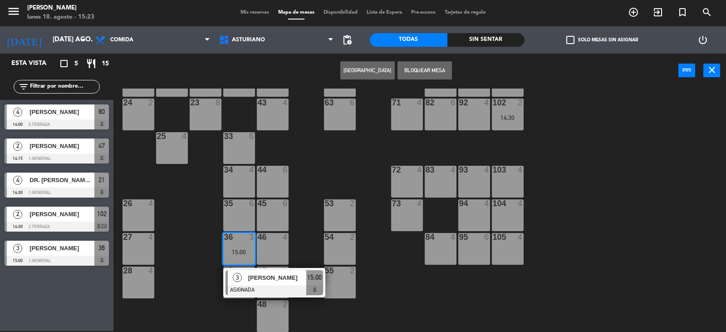
click at [425, 280] on div "1 block 12 2 block 8 60 10 20 5 30 5 40 4 61 6 62 6 41 4 31 4 21 4 14:30 10 6 7…" at bounding box center [423, 209] width 605 height 243
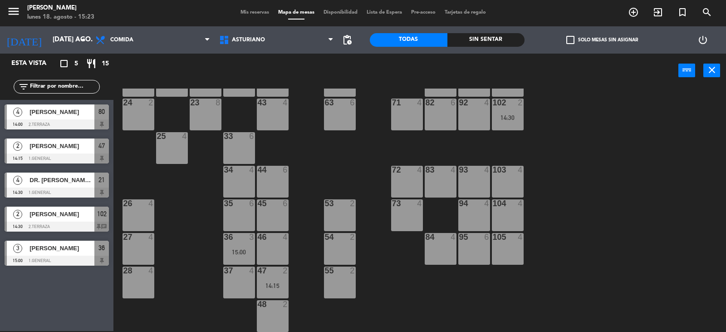
click at [281, 285] on div "14:15" at bounding box center [273, 285] width 32 height 6
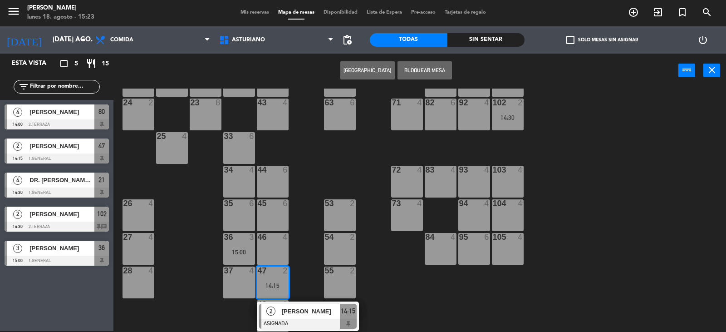
click at [438, 303] on div "1 block 12 2 block 8 60 10 20 5 30 5 40 4 61 6 62 6 41 4 31 4 21 4 14:30 10 6 7…" at bounding box center [423, 209] width 605 height 243
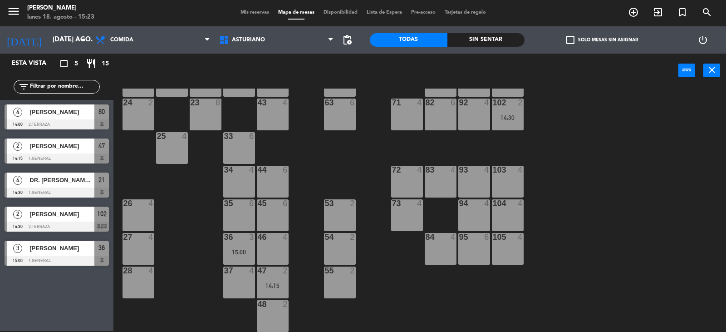
click at [81, 149] on span "[PERSON_NAME]" at bounding box center [61, 146] width 65 height 10
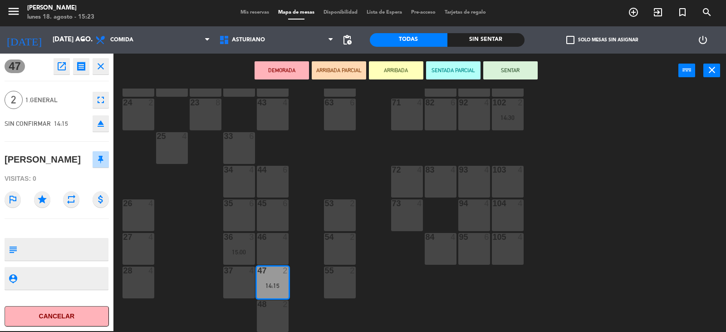
click at [578, 202] on div "1 block 12 2 block 8 60 10 20 5 30 5 40 4 61 6 62 6 41 4 31 4 21 4 14:30 10 6 7…" at bounding box center [423, 209] width 605 height 243
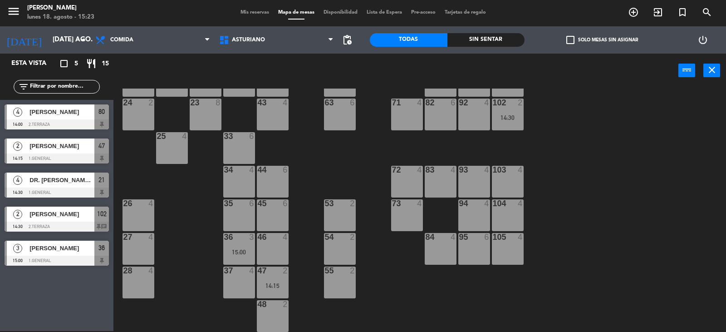
scroll to position [5, 0]
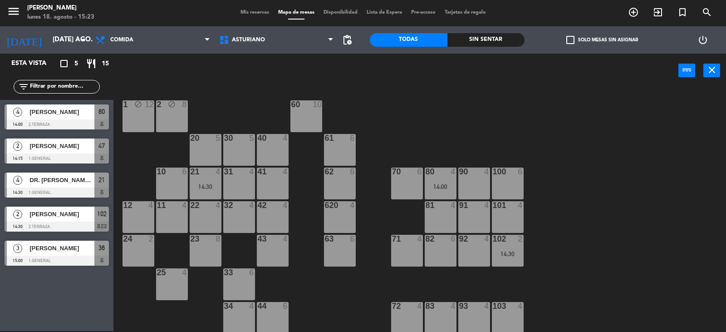
click at [468, 128] on div "1 block 12 2 block 8 60 10 20 5 30 5 40 4 61 6 62 6 41 4 31 4 21 4 14:30 10 6 7…" at bounding box center [423, 209] width 605 height 243
click at [425, 98] on div "1 block 12 2 block 8 60 10 20 5 30 5 40 4 61 6 62 6 41 4 31 4 21 4 14:30 10 6 7…" at bounding box center [423, 209] width 605 height 243
click at [426, 98] on div "1 block 12 2 block 8 60 10 20 5 30 5 40 4 61 6 62 6 41 4 31 4 21 4 14:30 10 6 7…" at bounding box center [423, 209] width 605 height 243
click at [432, 183] on div "14:00" at bounding box center [441, 186] width 32 height 7
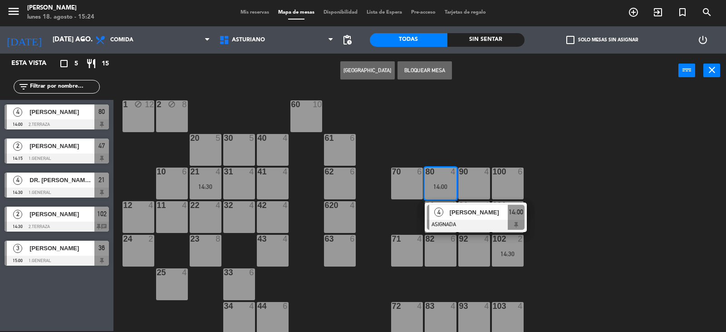
click at [581, 226] on div "1 block 12 2 block 8 60 10 20 5 30 5 40 4 61 6 62 6 41 4 31 4 21 4 14:30 10 6 7…" at bounding box center [423, 209] width 605 height 243
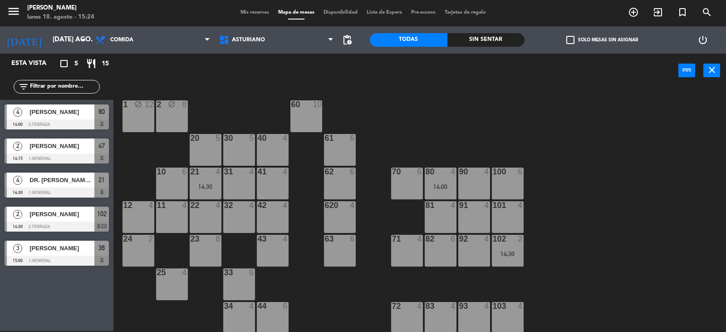
click at [516, 248] on div "102 2 14:30" at bounding box center [508, 251] width 32 height 32
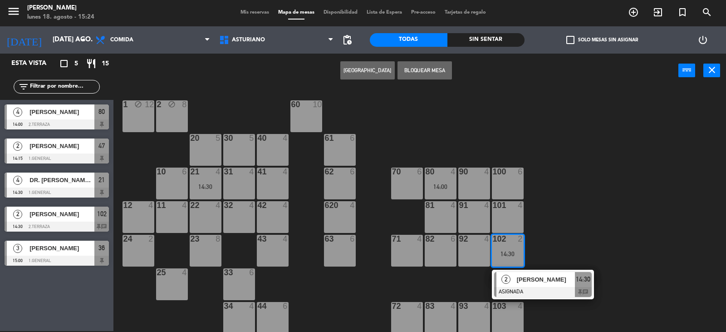
click at [463, 179] on div "90 4" at bounding box center [474, 183] width 32 height 32
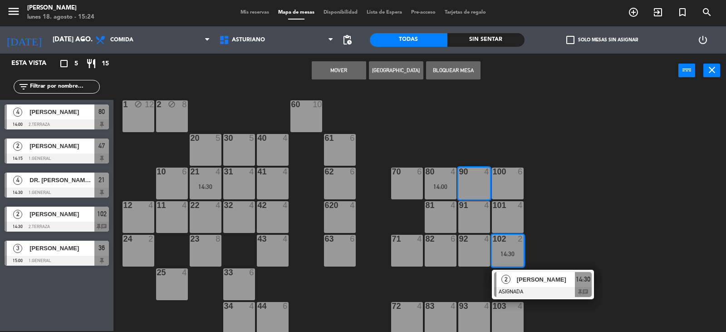
click at [347, 67] on button "Mover" at bounding box center [339, 70] width 54 height 18
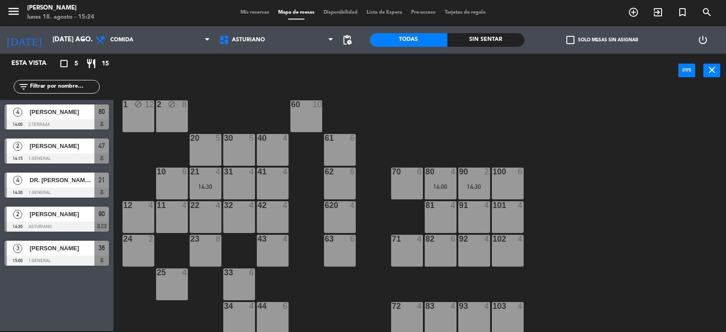
click at [433, 177] on div "80 4 14:00" at bounding box center [441, 183] width 32 height 32
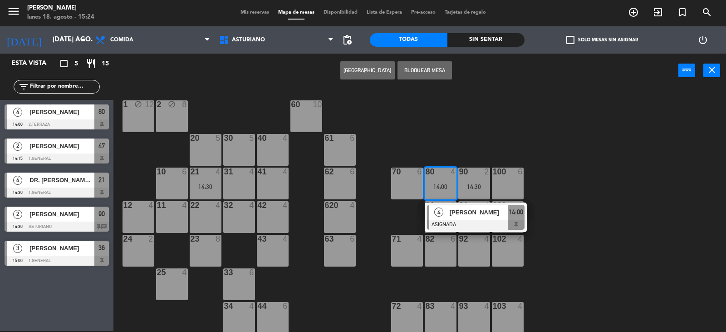
click at [501, 252] on div "102 4" at bounding box center [508, 251] width 32 height 32
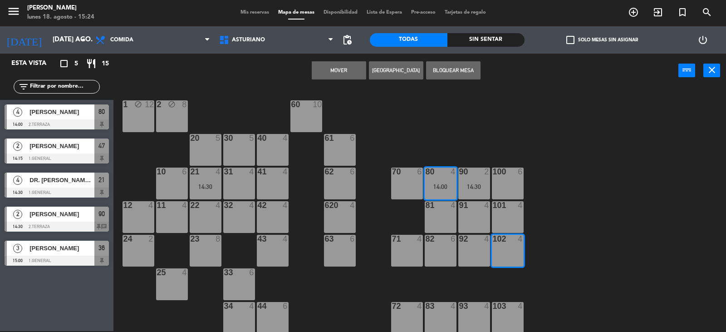
click at [337, 83] on div "Mover Crear Reserva Bloquear Mesa power_input close" at bounding box center [395, 71] width 565 height 34
click at [345, 64] on button "Mover" at bounding box center [339, 70] width 54 height 18
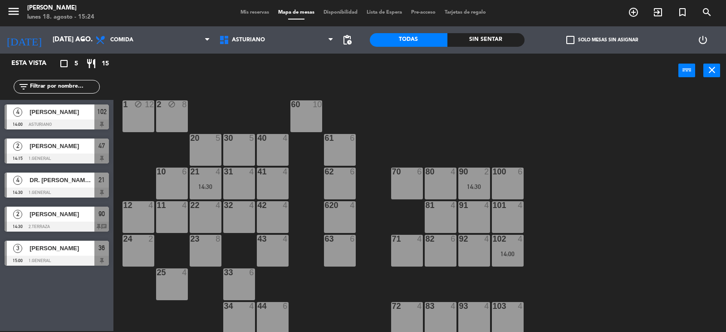
click at [589, 300] on div "1 block 12 2 block 8 60 10 20 5 30 5 40 4 61 6 62 6 41 4 31 4 21 4 14:30 10 6 7…" at bounding box center [423, 209] width 605 height 243
drag, startPoint x: 630, startPoint y: 230, endPoint x: 726, endPoint y: 172, distance: 111.4
click at [726, 189] on div "1 block 12 2 block 8 60 10 20 5 30 5 40 4 61 6 62 6 41 4 31 4 21 4 14:30 10 6 7…" at bounding box center [423, 209] width 605 height 243
click at [198, 190] on div "21 4 14:30" at bounding box center [206, 183] width 32 height 32
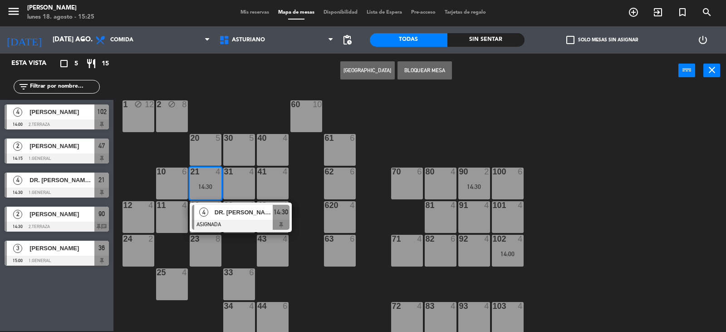
click at [408, 132] on div "1 block 12 2 block 8 60 10 20 5 30 5 40 4 61 6 62 6 41 4 31 4 21 4 14:30 4 DR. …" at bounding box center [423, 209] width 605 height 243
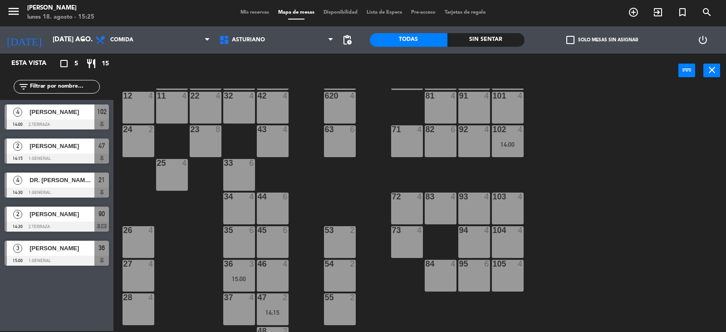
scroll to position [141, 0]
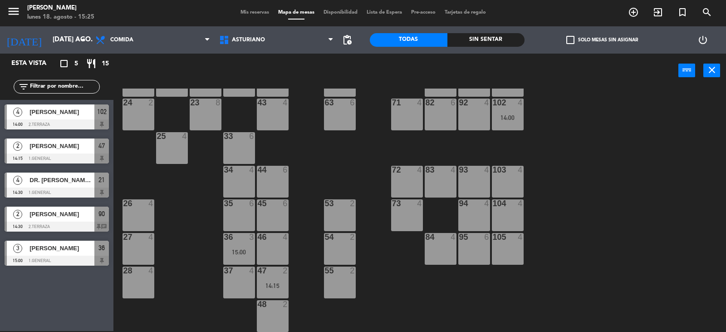
click at [237, 242] on div "36 3 15:00" at bounding box center [239, 249] width 32 height 32
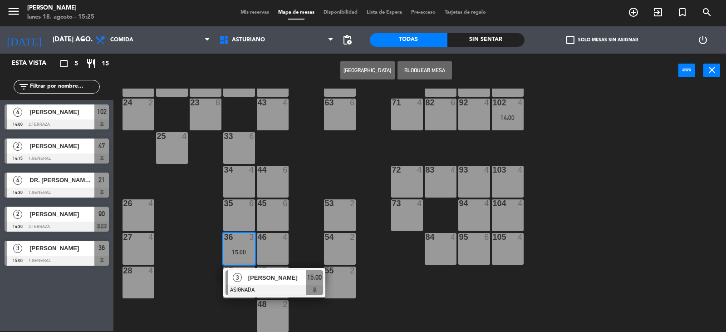
click at [399, 278] on div "1 block 12 2 block 8 60 10 20 5 30 5 40 4 61 6 62 6 41 4 31 4 21 4 14:30 10 6 7…" at bounding box center [423, 209] width 605 height 243
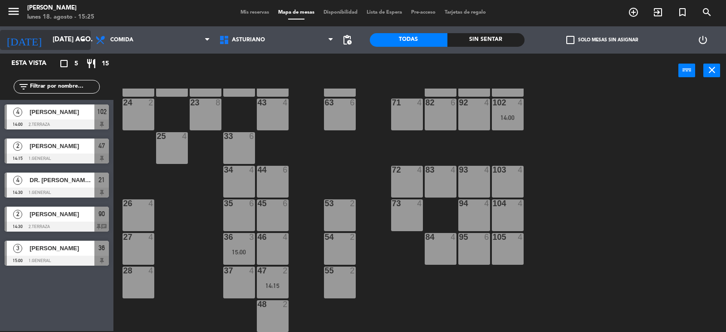
click at [55, 43] on input "[DATE] ago." at bounding box center [92, 39] width 88 height 17
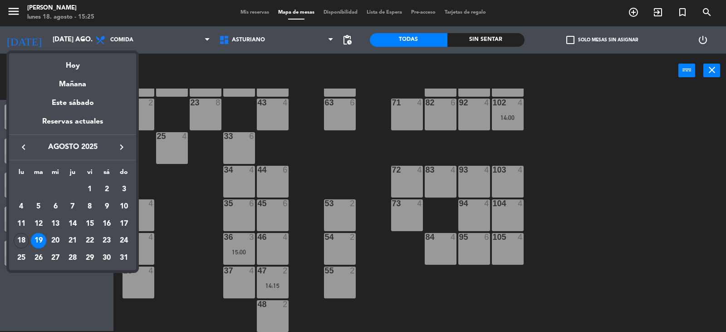
drag, startPoint x: 540, startPoint y: 185, endPoint x: 557, endPoint y: 173, distance: 21.3
click at [554, 175] on div at bounding box center [363, 166] width 726 height 332
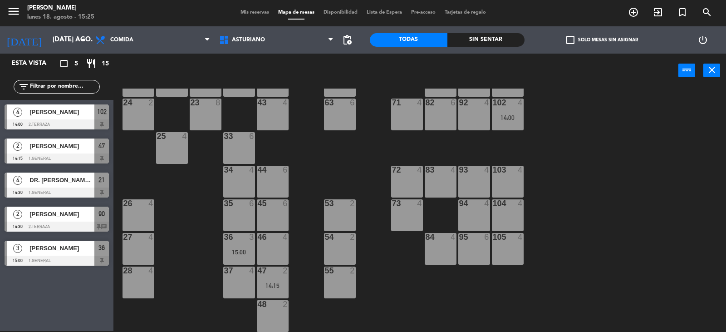
click at [555, 167] on div "1 block 12 2 block 8 60 10 20 5 30 5 40 4 61 6 62 6 41 4 31 4 21 4 14:30 10 6 7…" at bounding box center [423, 209] width 605 height 243
click at [564, 166] on div "1 block 12 2 block 8 60 10 20 5 30 5 40 4 61 6 62 6 41 4 31 4 21 4 14:30 10 6 7…" at bounding box center [423, 209] width 605 height 243
click at [566, 159] on div "1 block 12 2 block 8 60 10 20 5 30 5 40 4 61 6 62 6 41 4 31 4 21 4 14:30 10 6 7…" at bounding box center [423, 209] width 605 height 243
click at [55, 44] on input "[DATE] ago." at bounding box center [92, 39] width 88 height 17
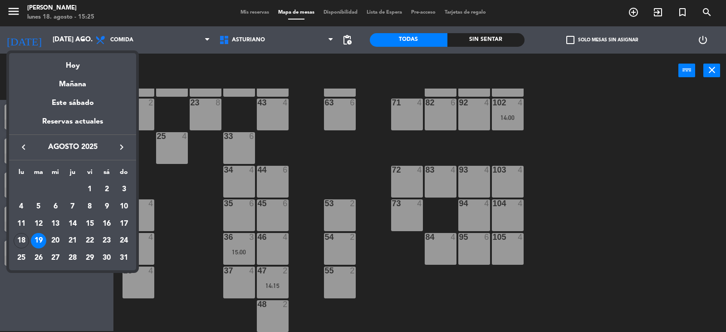
click at [101, 68] on div "Hoy" at bounding box center [72, 62] width 127 height 19
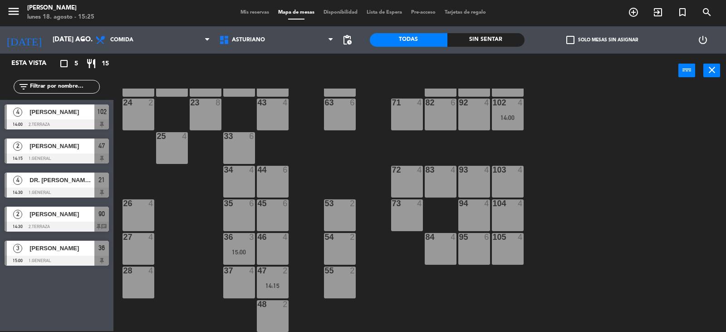
type input "lun. 18 ago."
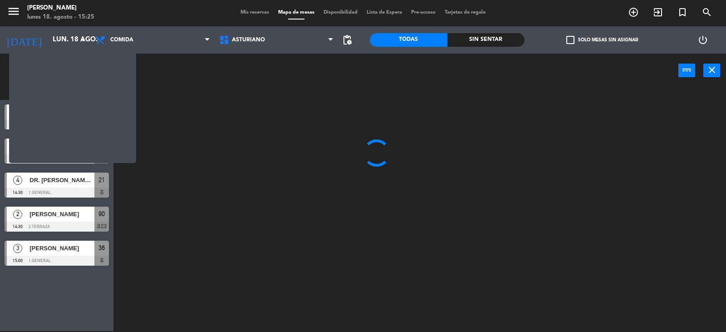
scroll to position [0, 0]
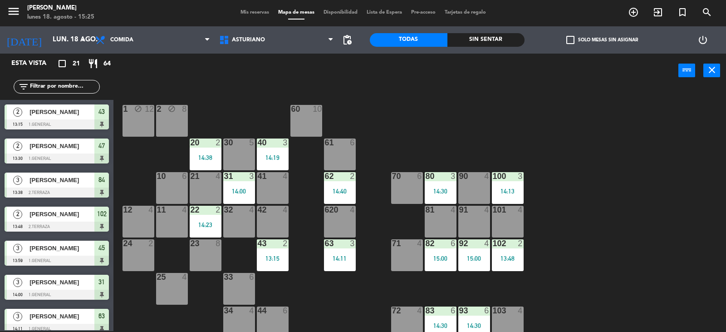
click at [463, 194] on div "90 4" at bounding box center [474, 188] width 32 height 32
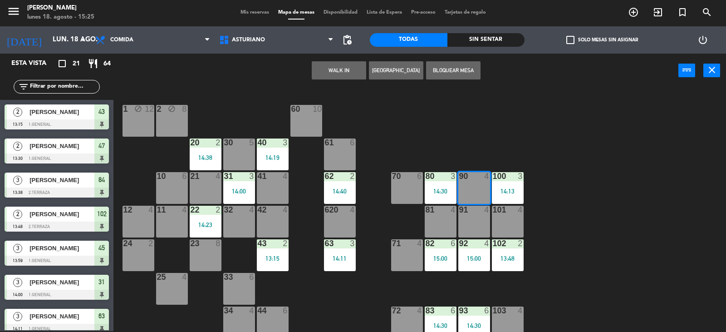
click at [342, 71] on button "WALK IN" at bounding box center [339, 70] width 54 height 18
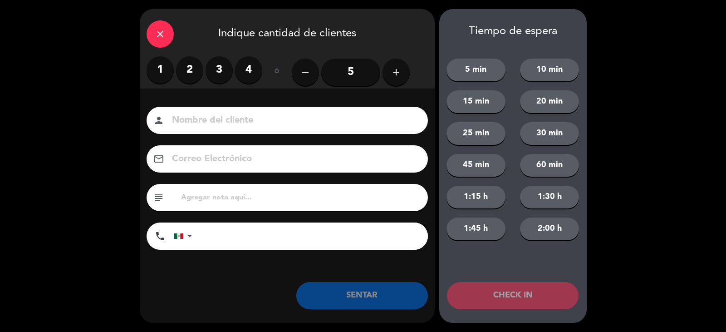
click at [182, 67] on label "2" at bounding box center [189, 69] width 27 height 27
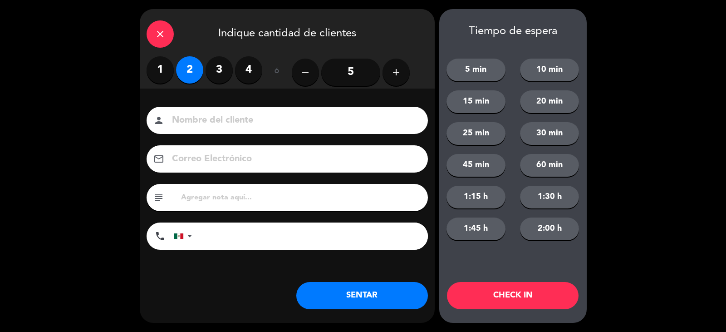
click at [205, 123] on input at bounding box center [293, 121] width 245 height 16
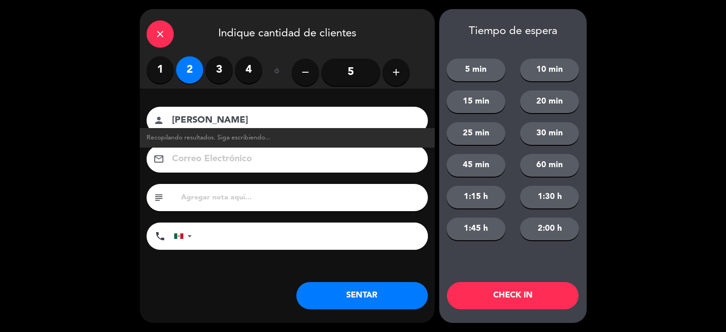
type input "[PERSON_NAME]"
click at [365, 294] on button "SENTAR" at bounding box center [362, 295] width 132 height 27
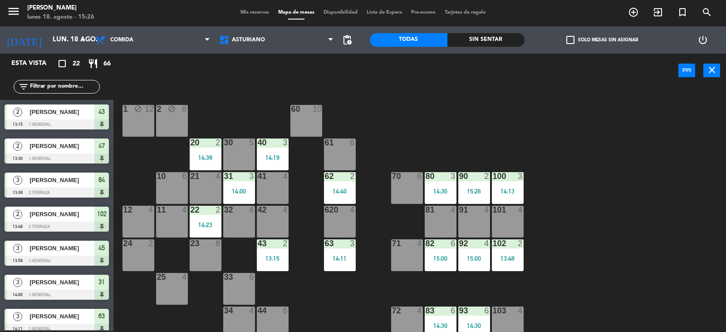
drag, startPoint x: 711, startPoint y: 251, endPoint x: 700, endPoint y: 247, distance: 11.1
click at [707, 250] on div "1 block 12 2 block 8 60 10 20 2 14:38 30 5 40 3 14:19 61 6 62 2 14:40 41 4 31 3…" at bounding box center [423, 209] width 605 height 243
click at [653, 235] on div "1 block 12 2 block 8 60 10 20 2 14:38 30 5 40 3 14:19 61 6 62 2 14:40 41 4 31 3…" at bounding box center [423, 209] width 605 height 243
click at [510, 191] on div "14:13" at bounding box center [508, 191] width 32 height 6
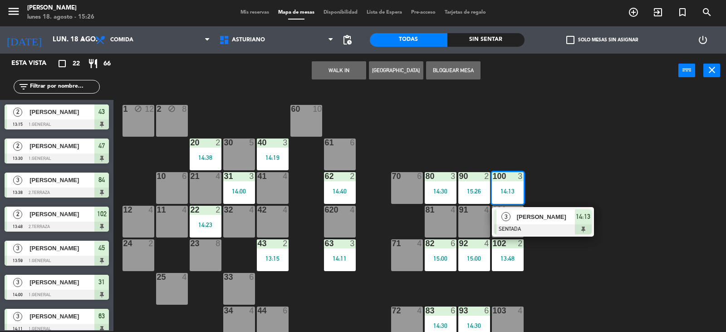
click at [544, 167] on div "1 block 12 2 block 8 60 10 20 2 14:38 30 5 40 3 14:19 61 6 62 2 14:40 41 4 31 3…" at bounding box center [423, 209] width 605 height 243
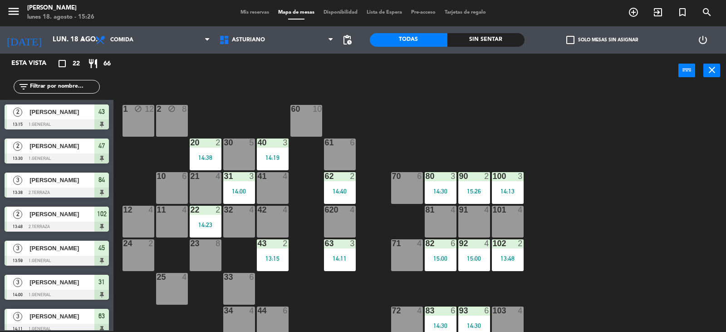
click at [512, 264] on div "102 2 13:48" at bounding box center [508, 255] width 32 height 32
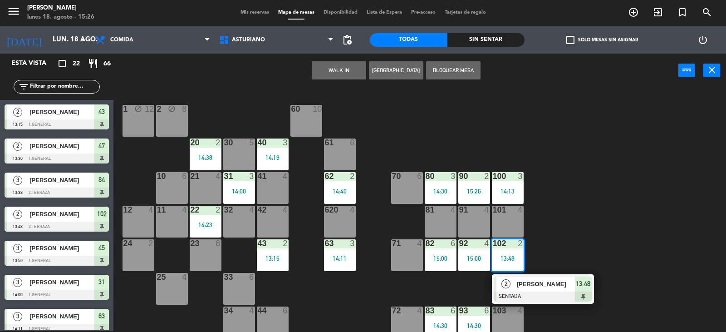
click at [569, 238] on div "1 block 12 2 block 8 60 10 20 2 14:38 30 5 40 3 14:19 61 6 62 2 14:40 41 4 31 3…" at bounding box center [423, 209] width 605 height 243
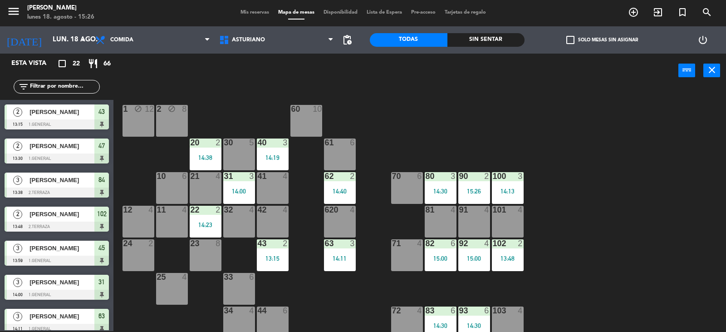
click at [488, 255] on div "15:00" at bounding box center [474, 258] width 32 height 7
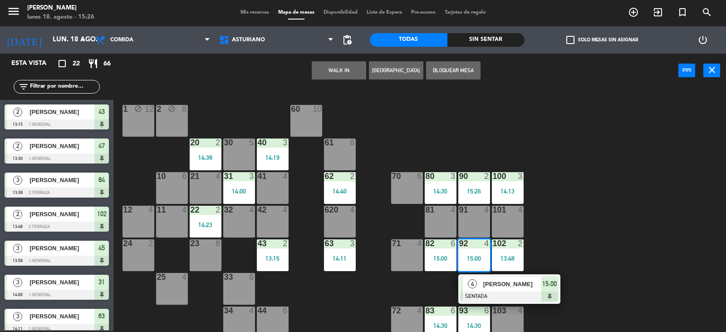
click at [604, 216] on div "1 block 12 2 block 8 60 10 20 2 14:38 30 5 40 3 14:19 61 6 62 2 14:40 41 4 31 3…" at bounding box center [423, 209] width 605 height 243
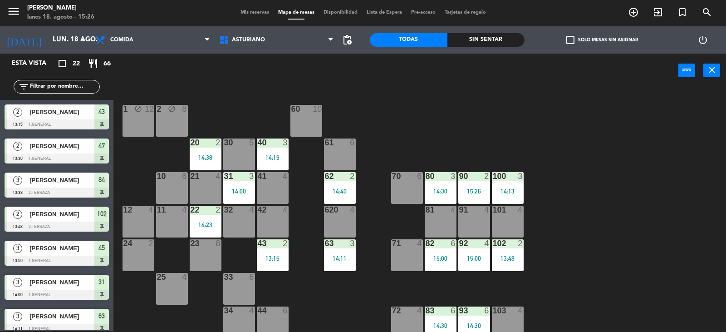
click at [447, 253] on div "82 6 15:00" at bounding box center [441, 255] width 32 height 32
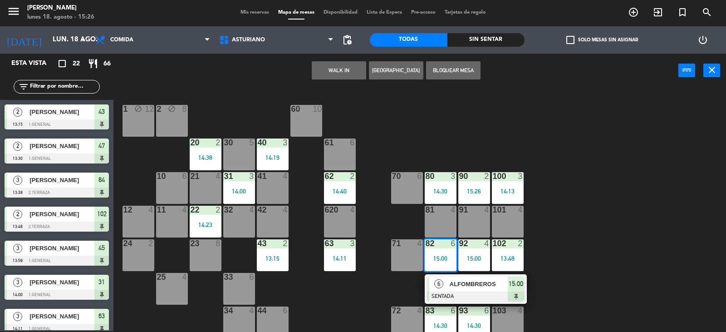
click at [553, 215] on div "1 block 12 2 block 8 60 10 20 2 14:38 30 5 40 3 14:19 61 6 62 2 14:40 41 4 31 3…" at bounding box center [423, 209] width 605 height 243
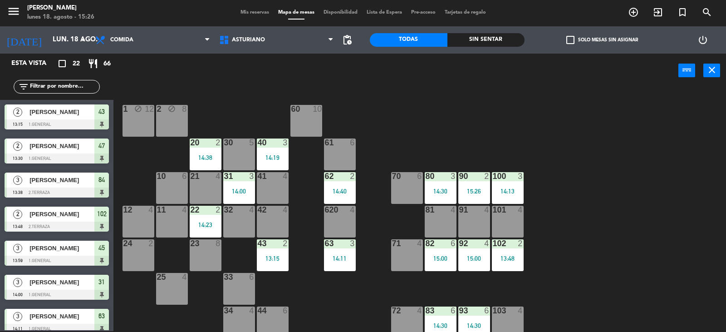
click at [509, 265] on div "102 2 13:48" at bounding box center [508, 255] width 32 height 32
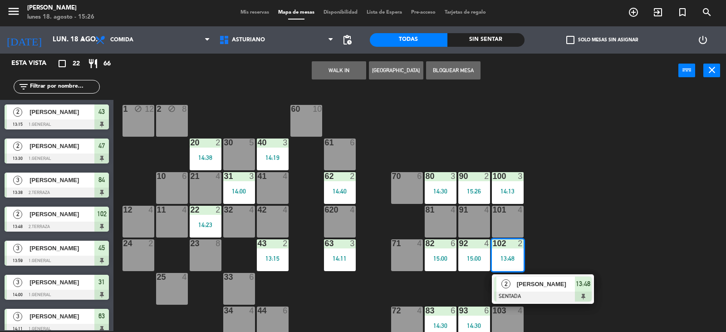
click at [575, 225] on div "1 block 12 2 block 8 60 10 20 2 14:38 30 5 40 3 14:19 61 6 62 2 14:40 41 4 31 3…" at bounding box center [423, 209] width 605 height 243
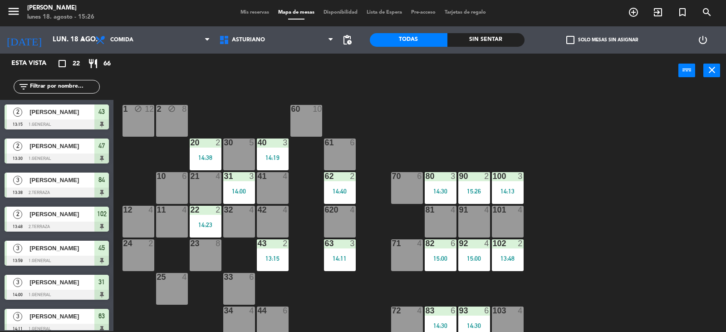
click at [507, 186] on div "100 3 14:13" at bounding box center [508, 188] width 32 height 32
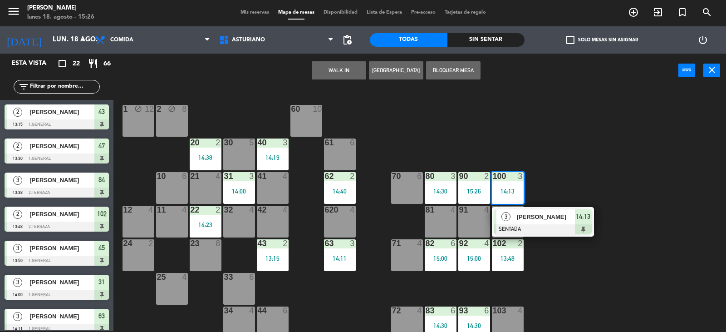
click at [579, 129] on div "1 block 12 2 block 8 60 10 20 2 14:38 30 5 40 3 14:19 61 6 62 2 14:40 41 4 31 3…" at bounding box center [423, 209] width 605 height 243
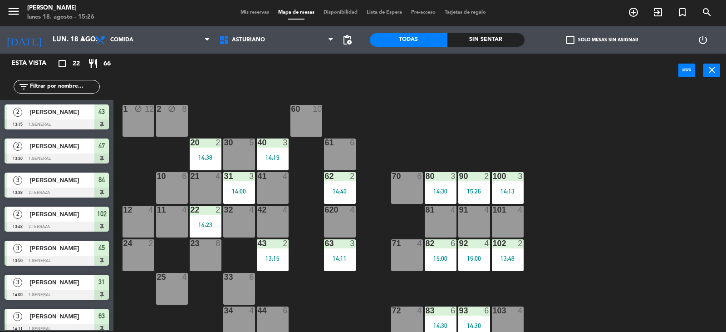
click at [471, 194] on div "15:26" at bounding box center [474, 191] width 32 height 6
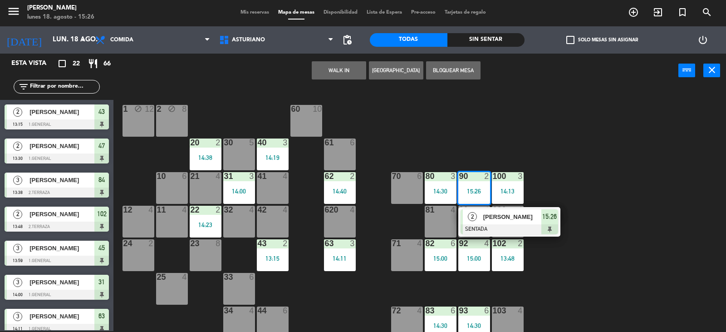
click at [487, 141] on div "1 block 12 2 block 8 60 10 20 2 14:38 30 5 40 3 14:19 61 6 62 2 14:40 41 4 31 3…" at bounding box center [423, 209] width 605 height 243
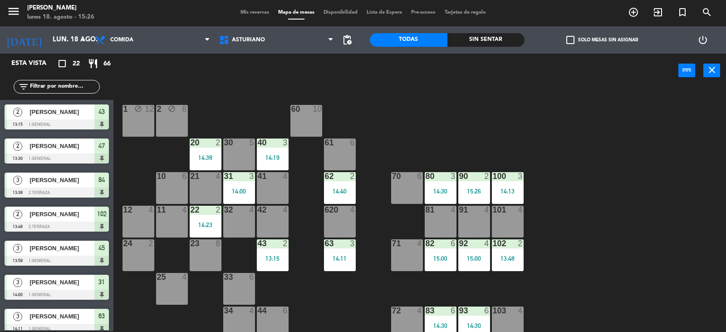
click at [442, 192] on div "14:30" at bounding box center [441, 191] width 32 height 6
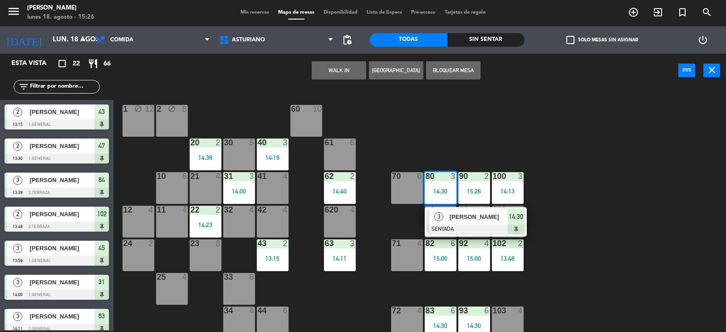
click at [457, 123] on div "1 block 12 2 block 8 60 10 20 2 14:38 30 5 40 3 14:19 61 6 62 2 14:40 41 4 31 3…" at bounding box center [423, 209] width 605 height 243
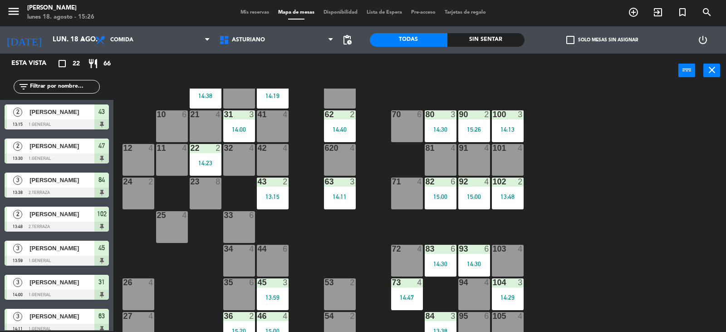
scroll to position [136, 0]
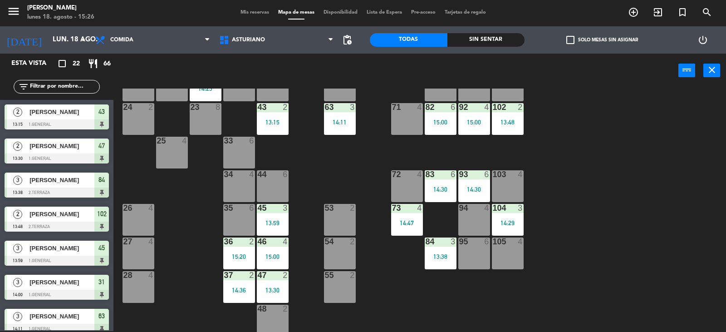
click at [475, 186] on div "14:30" at bounding box center [474, 189] width 32 height 6
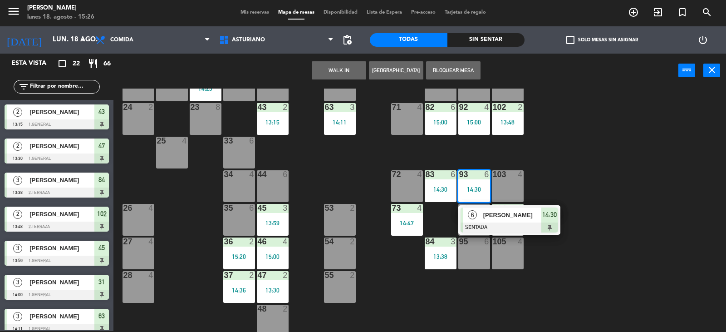
click at [594, 153] on div "1 block 12 2 block 8 60 10 20 2 14:38 30 5 40 3 14:19 61 6 62 2 14:40 41 4 31 3…" at bounding box center [423, 209] width 605 height 243
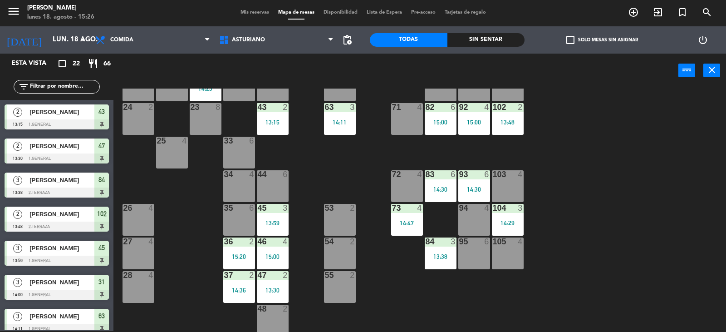
click at [447, 182] on div "83 6 14:30" at bounding box center [441, 186] width 32 height 32
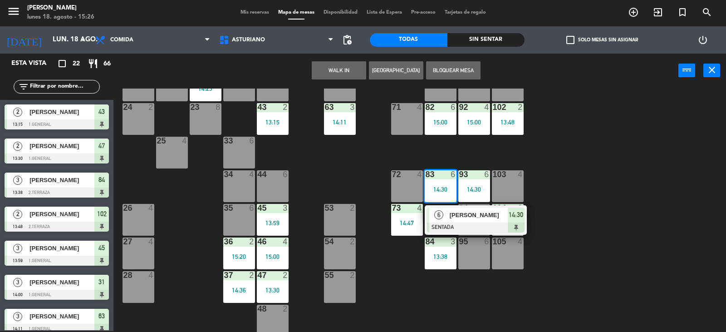
click at [638, 206] on div "1 block 12 2 block 8 60 10 20 2 14:38 30 5 40 3 14:19 61 6 62 2 14:40 41 4 31 3…" at bounding box center [423, 209] width 605 height 243
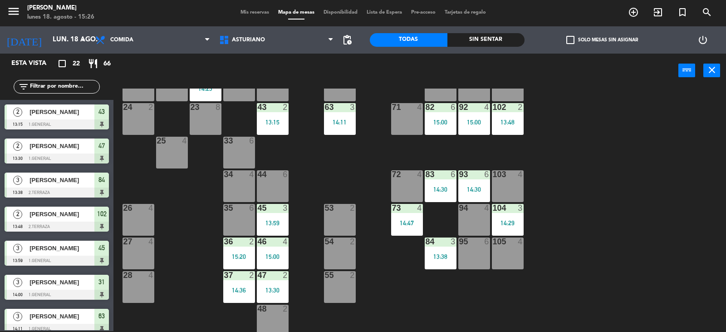
click at [509, 229] on div "104 3 14:29" at bounding box center [508, 220] width 32 height 32
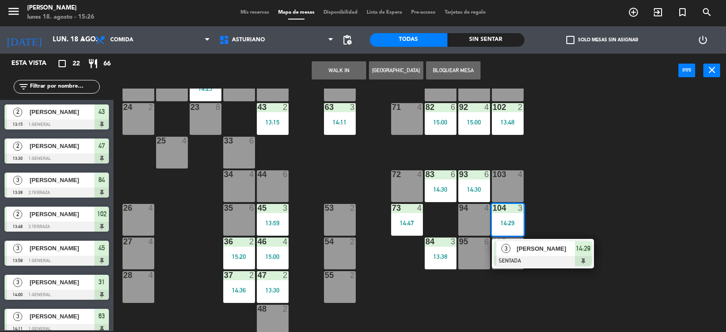
click at [594, 198] on div "1 block 12 2 block 8 60 10 20 2 14:38 30 5 40 3 14:19 61 6 62 2 14:40 41 4 31 3…" at bounding box center [423, 209] width 605 height 243
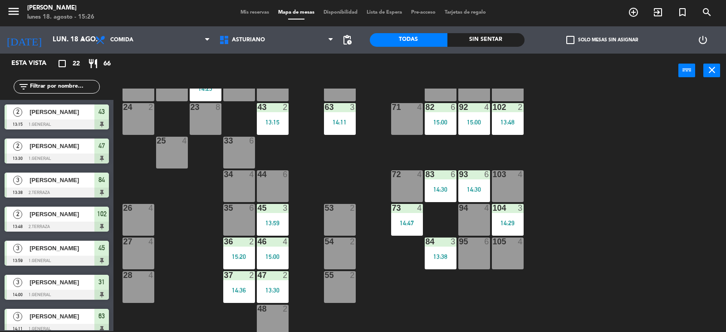
click at [442, 254] on div "13:38" at bounding box center [441, 256] width 32 height 6
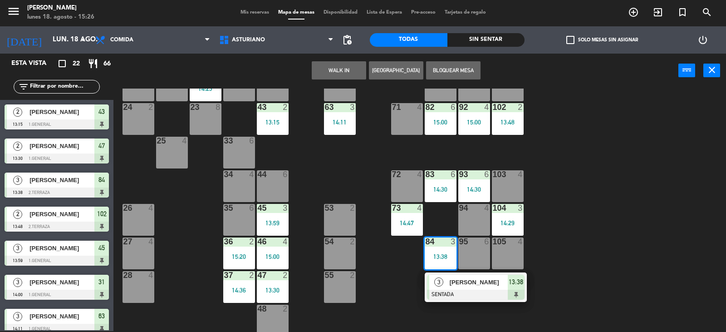
click at [688, 217] on div "1 block 12 2 block 8 60 10 20 2 14:38 30 5 40 3 14:19 61 6 62 2 14:40 41 4 31 3…" at bounding box center [423, 209] width 605 height 243
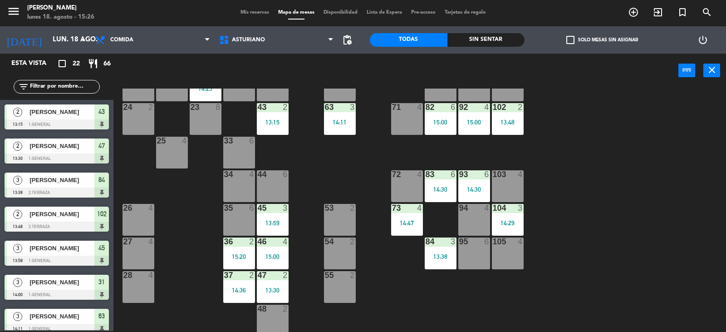
click at [265, 257] on div "15:00" at bounding box center [273, 256] width 32 height 6
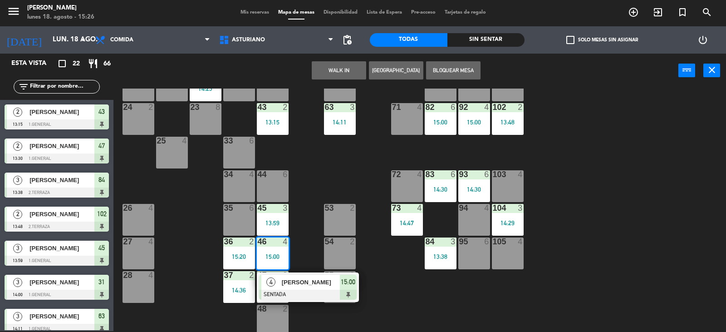
click at [329, 173] on div "1 block 12 2 block 8 60 10 20 2 14:38 30 5 40 3 14:19 61 6 62 2 14:40 41 4 31 3…" at bounding box center [423, 209] width 605 height 243
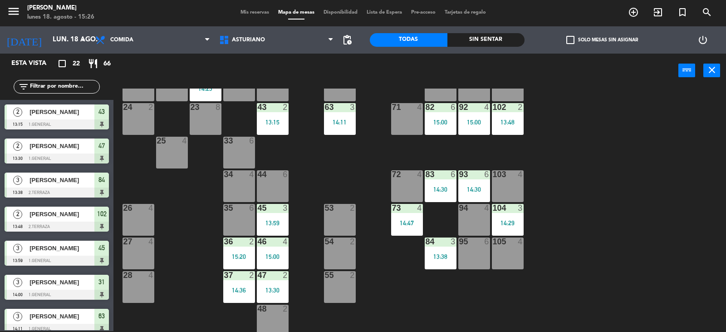
click at [334, 121] on div "14:11" at bounding box center [340, 122] width 32 height 6
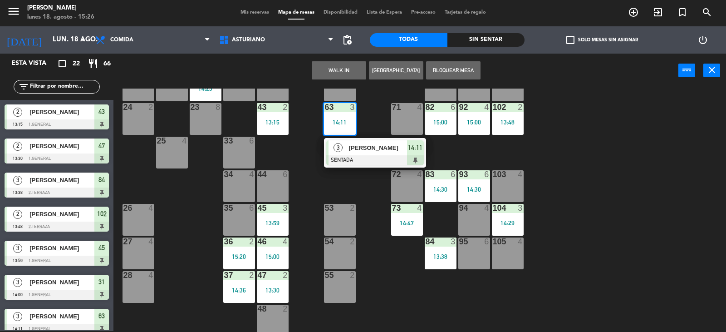
click at [368, 182] on div "1 block 12 2 block 8 60 10 20 2 14:38 30 5 40 3 14:19 61 6 62 2 14:40 41 4 31 3…" at bounding box center [423, 209] width 605 height 243
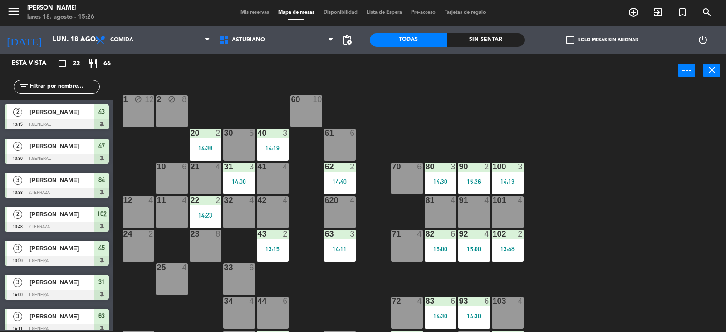
scroll to position [0, 0]
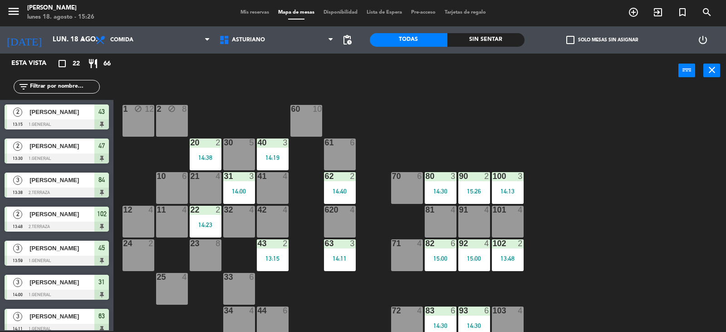
click at [282, 157] on div "14:19" at bounding box center [273, 157] width 32 height 6
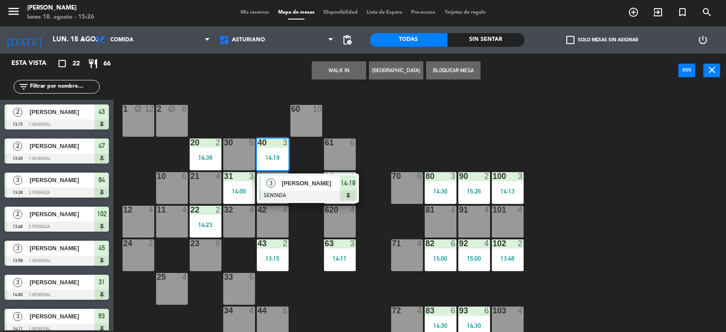
click at [412, 127] on div "1 block 12 2 block 8 60 10 20 2 14:38 30 5 40 3 14:19 3 [PERSON_NAME] SENTADA 1…" at bounding box center [423, 209] width 605 height 243
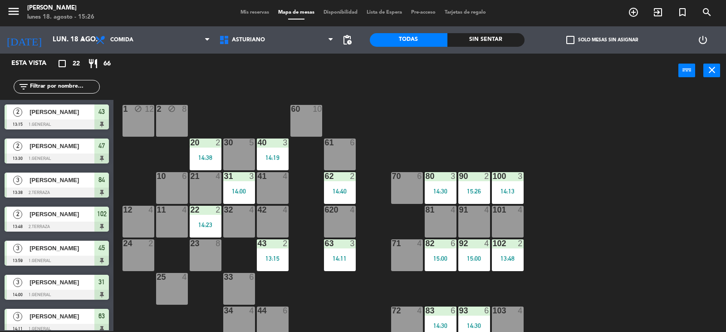
click at [264, 256] on div "13:15" at bounding box center [273, 258] width 32 height 6
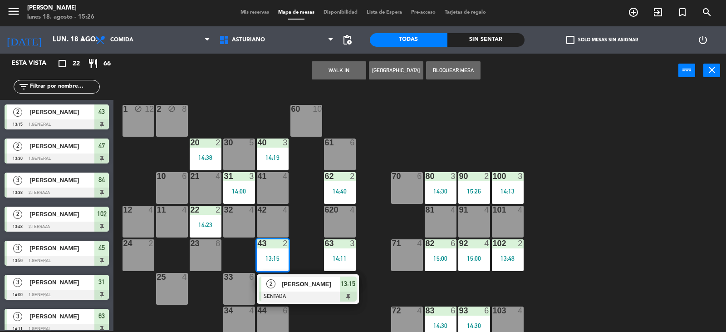
click at [374, 251] on div "1 block 12 2 block 8 60 10 20 2 14:38 30 5 40 3 14:19 61 6 62 2 14:40 41 4 31 3…" at bounding box center [423, 209] width 605 height 243
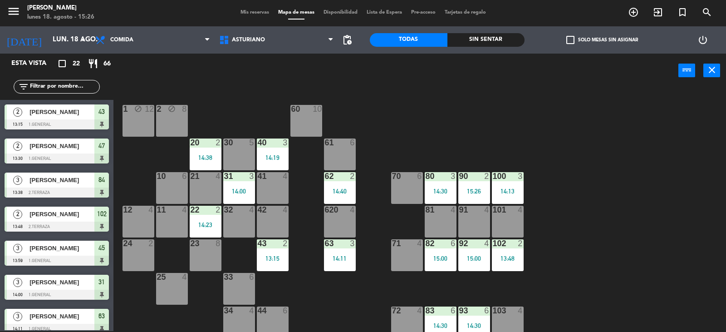
click at [614, 147] on div "1 block 12 2 block 8 60 10 20 2 14:38 30 5 40 3 14:19 61 6 62 2 14:40 41 4 31 3…" at bounding box center [423, 209] width 605 height 243
click at [652, 106] on div "1 block 12 2 block 8 60 10 20 2 14:38 30 5 40 3 14:19 61 6 62 2 14:40 41 4 31 3…" at bounding box center [423, 209] width 605 height 243
click at [609, 106] on div "1 block 12 2 block 8 60 10 20 2 14:38 30 5 40 3 14:19 61 6 62 2 14:40 41 4 31 3…" at bounding box center [423, 209] width 605 height 243
drag, startPoint x: 210, startPoint y: 135, endPoint x: 194, endPoint y: 152, distance: 24.1
click at [210, 135] on div "1 block 12 2 block 8 60 10 20 2 14:38 30 5 40 3 14:19 61 6 62 2 14:40 41 4 31 3…" at bounding box center [423, 209] width 605 height 243
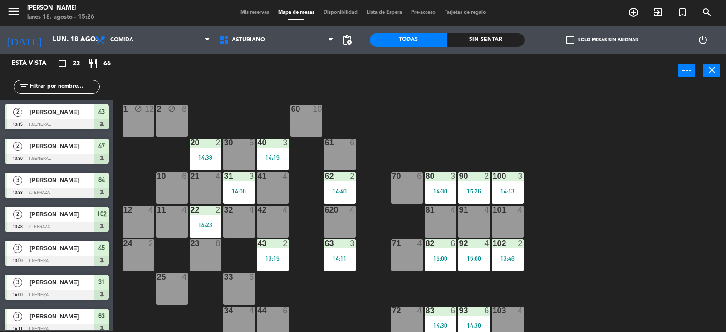
click at [211, 167] on div "20 2 14:38" at bounding box center [206, 154] width 32 height 32
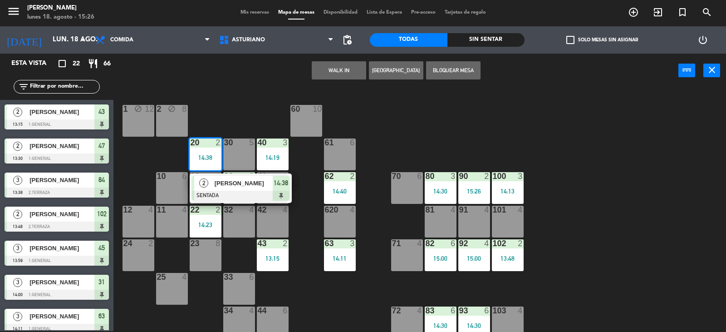
click at [237, 110] on div "1 block 12 2 block 8 60 10 20 2 14:38 2 [PERSON_NAME] SENTADA 14:38 30 5 40 3 1…" at bounding box center [423, 209] width 605 height 243
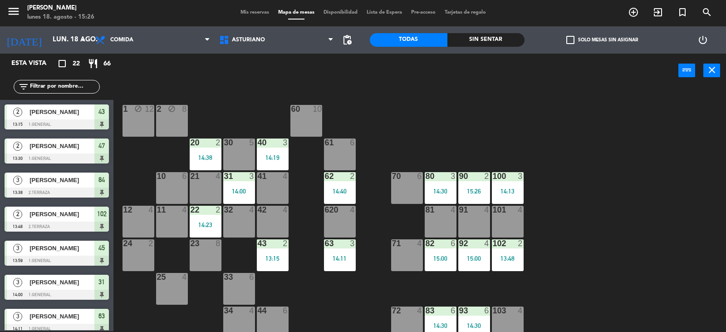
click at [260, 153] on div "40 3 14:19" at bounding box center [273, 154] width 32 height 32
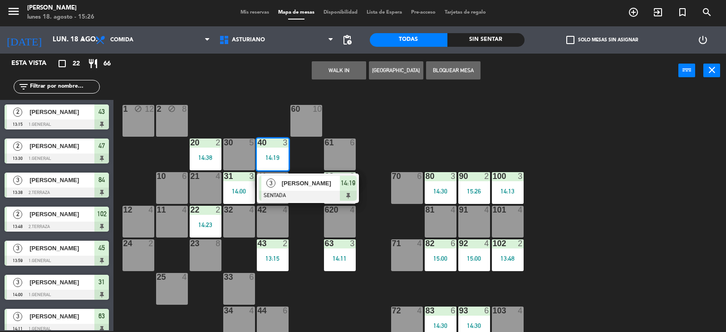
click at [269, 113] on div "1 block 12 2 block 8 60 10 20 2 14:38 30 5 40 3 14:19 3 [PERSON_NAME] SENTADA 1…" at bounding box center [423, 209] width 605 height 243
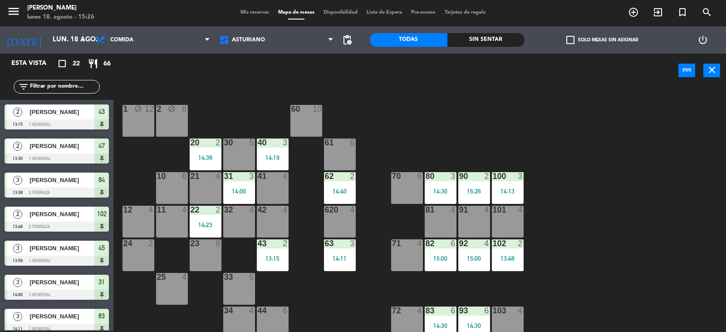
click at [250, 193] on div "14:00" at bounding box center [239, 191] width 32 height 6
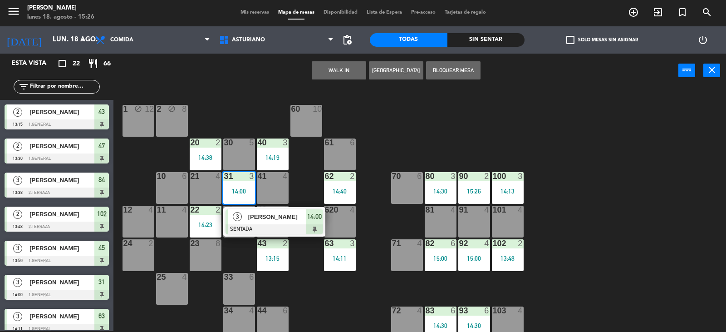
click at [415, 126] on div "1 block 12 2 block 8 60 10 20 2 14:38 30 5 40 3 14:19 61 6 62 2 14:40 41 4 31 3…" at bounding box center [423, 209] width 605 height 243
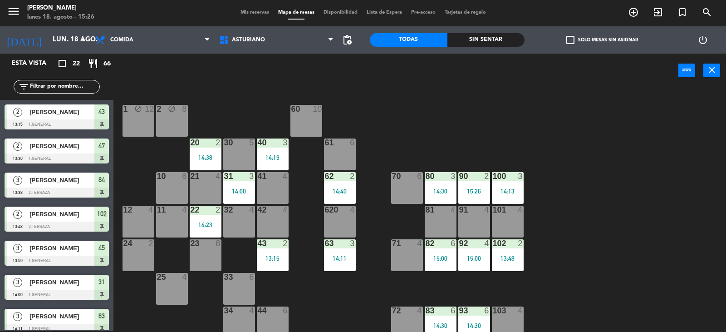
drag, startPoint x: 436, startPoint y: 185, endPoint x: 462, endPoint y: 185, distance: 25.9
click at [438, 185] on div "80 3 14:30" at bounding box center [441, 188] width 32 height 32
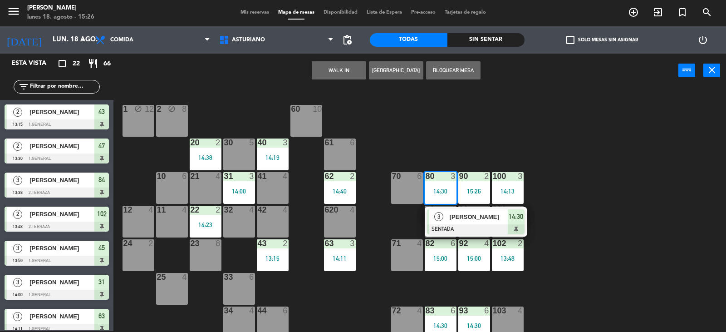
click at [476, 147] on div "1 block 12 2 block 8 60 10 20 2 14:38 30 5 40 3 14:19 61 6 62 2 14:40 41 4 31 3…" at bounding box center [423, 209] width 605 height 243
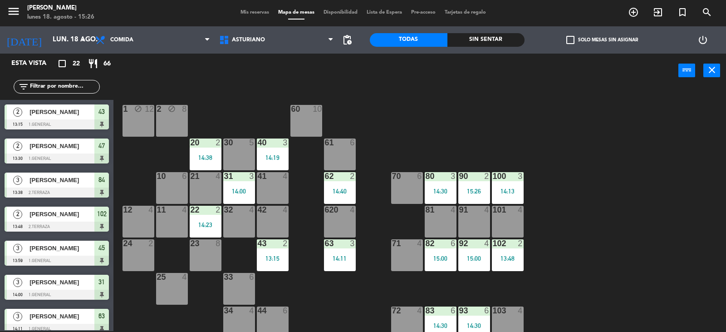
click at [473, 181] on div "90 2 15:26" at bounding box center [474, 188] width 32 height 32
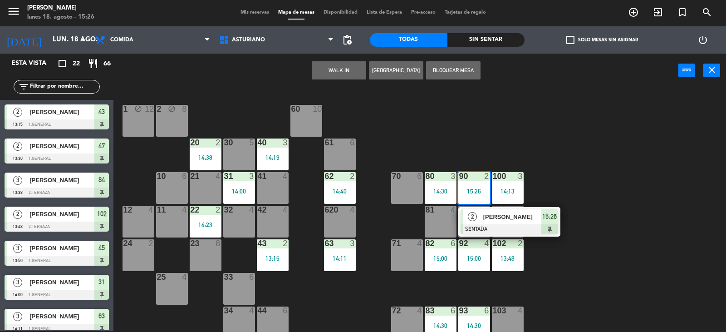
drag, startPoint x: 489, startPoint y: 147, endPoint x: 494, endPoint y: 147, distance: 5.0
click at [493, 147] on div "1 block 12 2 block 8 60 10 20 2 14:38 30 5 40 3 14:19 61 6 62 2 14:40 41 4 31 3…" at bounding box center [423, 209] width 605 height 243
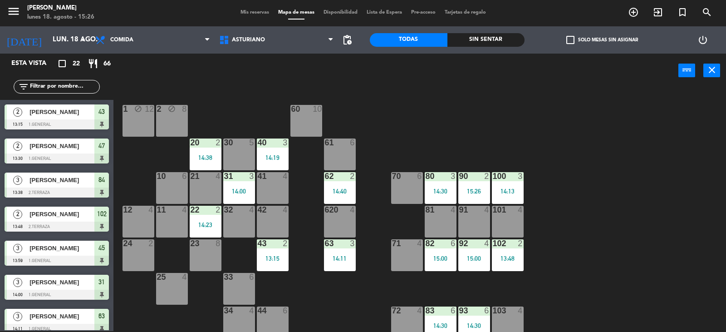
click at [505, 187] on div "100 3 14:13" at bounding box center [508, 188] width 32 height 32
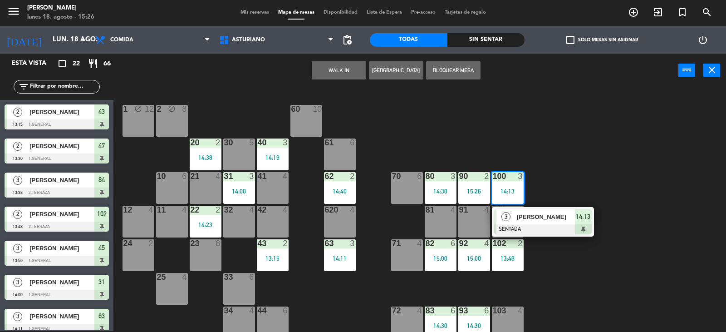
click at [601, 186] on div "1 block 12 2 block 8 60 10 20 2 14:38 30 5 40 3 14:19 61 6 62 2 14:40 41 4 31 3…" at bounding box center [423, 209] width 605 height 243
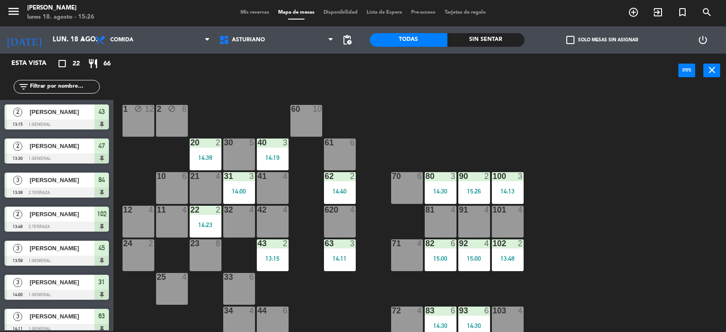
scroll to position [141, 0]
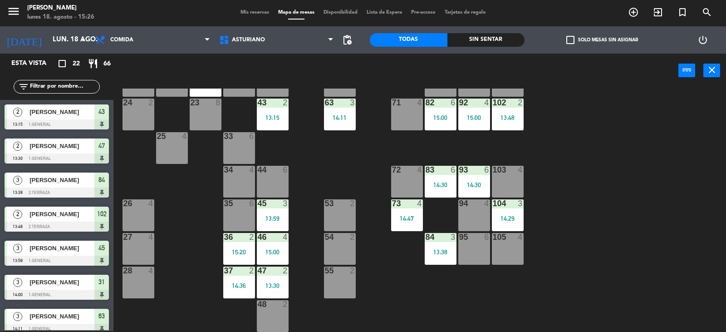
click at [514, 121] on div "13:48" at bounding box center [508, 117] width 32 height 6
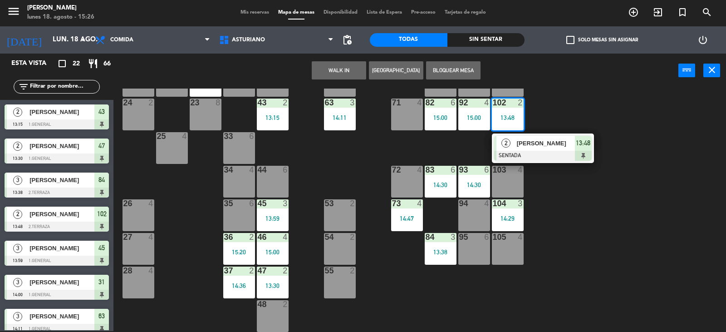
click at [536, 111] on div "1 block 12 2 block 8 60 10 20 2 14:38 30 5 40 3 14:19 61 6 62 2 14:40 41 4 31 3…" at bounding box center [423, 209] width 605 height 243
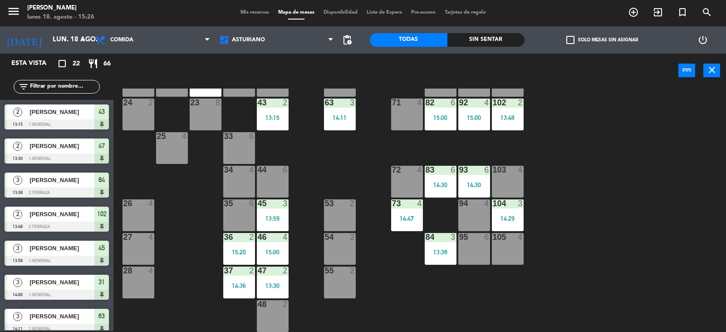
click at [241, 285] on div "14:36" at bounding box center [239, 285] width 32 height 6
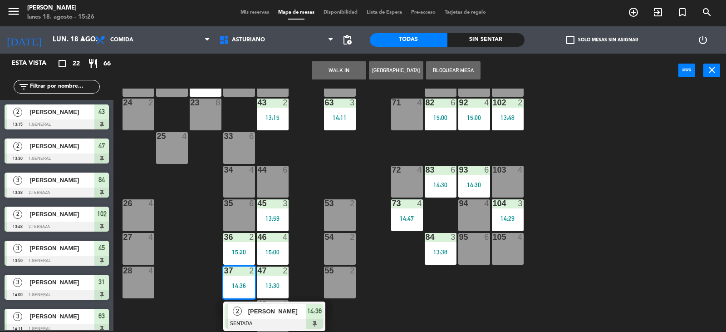
click at [407, 301] on div "1 block 12 2 block 8 60 10 20 2 14:38 30 5 40 3 14:19 61 6 62 2 14:40 41 4 31 3…" at bounding box center [423, 209] width 605 height 243
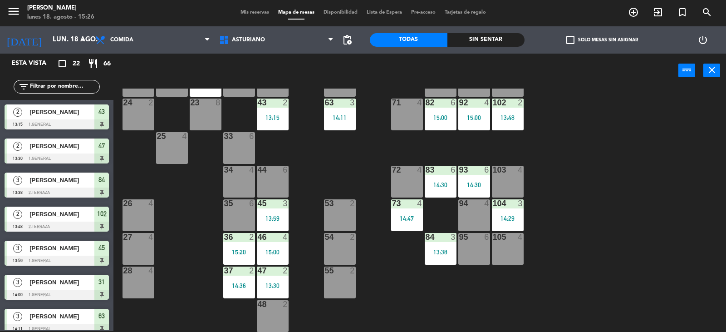
click at [248, 249] on div "15:20" at bounding box center [239, 252] width 32 height 6
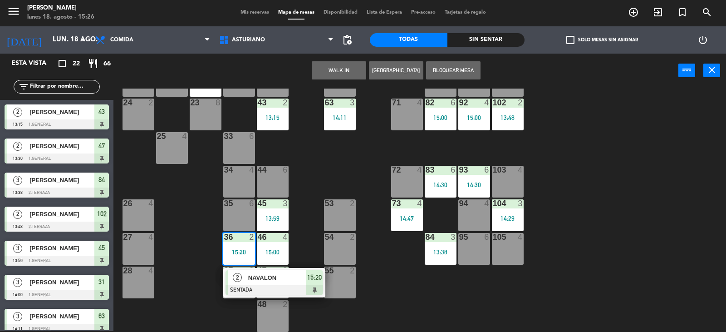
click at [395, 290] on div "1 block 12 2 block 8 60 10 20 2 14:38 30 5 40 3 14:19 61 6 62 2 14:40 41 4 31 3…" at bounding box center [423, 209] width 605 height 243
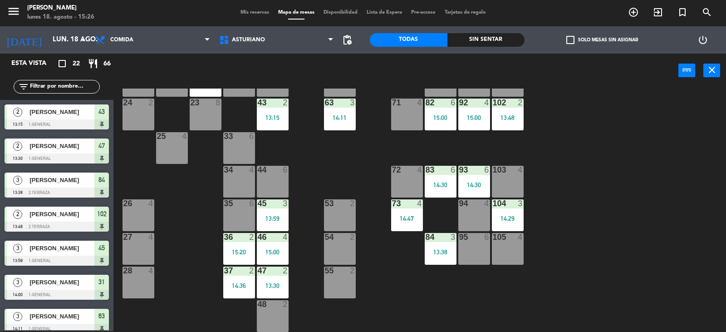
click at [264, 254] on div "15:00" at bounding box center [273, 252] width 32 height 6
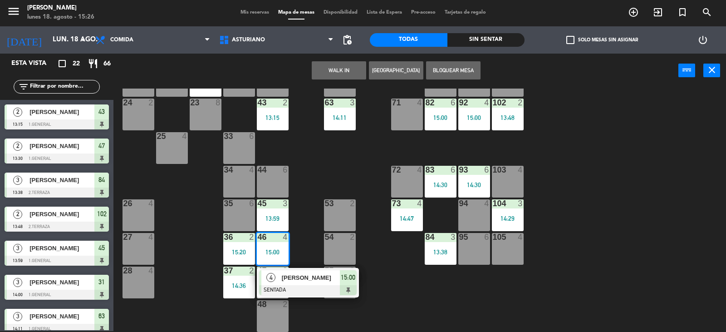
click at [309, 171] on div "1 block 12 2 block 8 60 10 20 2 14:38 30 5 40 3 14:19 61 6 62 2 14:40 41 4 31 3…" at bounding box center [423, 209] width 605 height 243
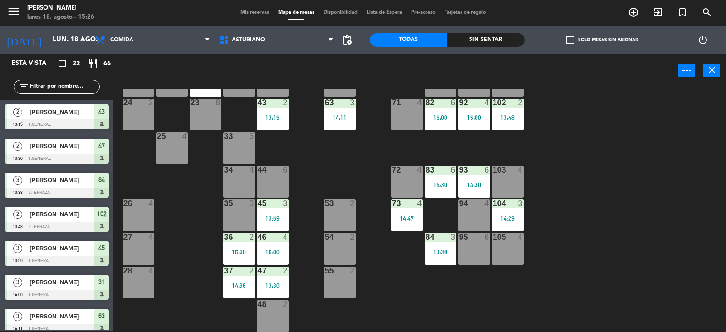
click at [267, 222] on div "45 3 13:59" at bounding box center [273, 215] width 32 height 32
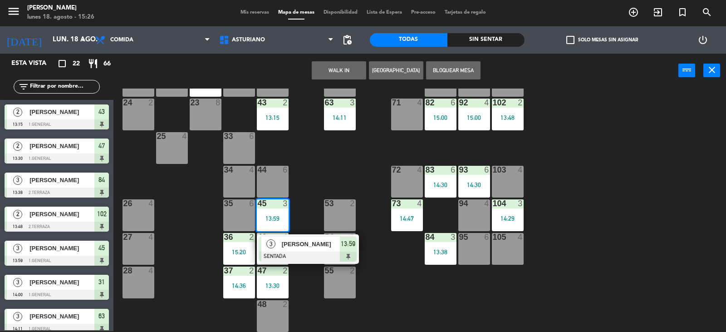
click at [317, 186] on div "1 block 12 2 block 8 60 10 20 2 14:38 30 5 40 3 14:19 61 6 62 2 14:40 41 4 31 3…" at bounding box center [423, 209] width 605 height 243
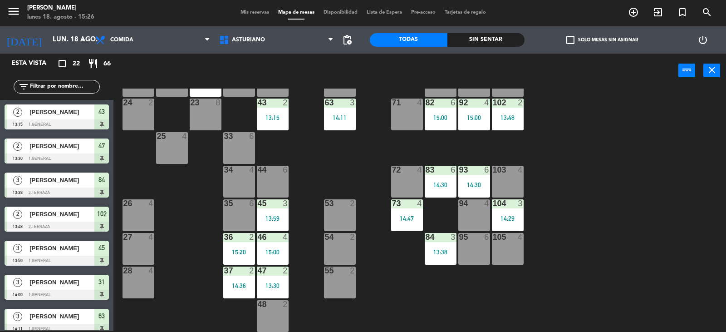
click at [270, 280] on div "47 2 13:30" at bounding box center [273, 282] width 32 height 32
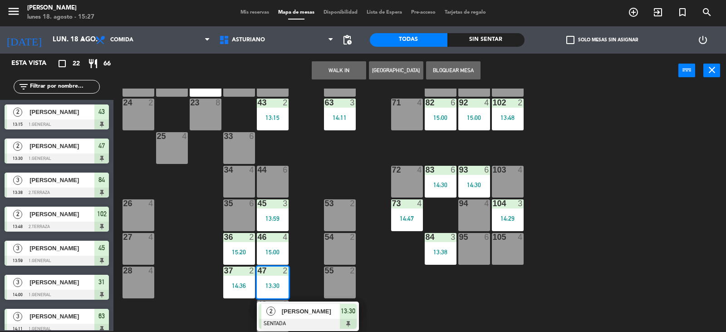
click at [422, 285] on div "1 block 12 2 block 8 60 10 20 2 14:38 30 5 40 3 14:19 61 6 62 2 14:40 41 4 31 3…" at bounding box center [423, 209] width 605 height 243
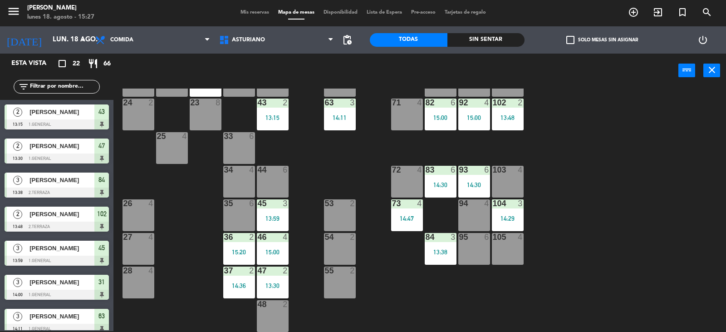
click at [444, 247] on div "84 3 13:38" at bounding box center [441, 249] width 32 height 32
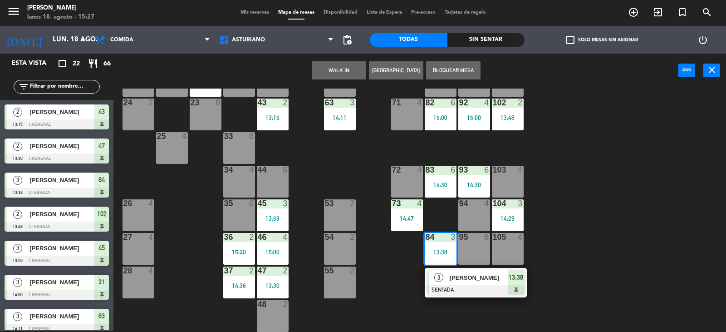
click at [560, 207] on div "1 block 12 2 block 8 60 10 20 2 14:38 30 5 40 3 14:19 61 6 62 2 14:40 41 4 31 3…" at bounding box center [423, 209] width 605 height 243
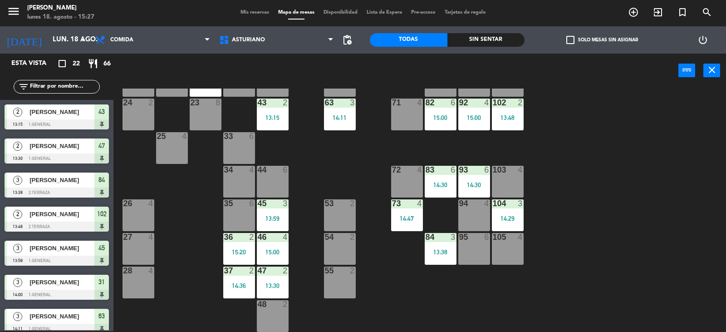
click at [517, 217] on div "14:29" at bounding box center [508, 218] width 32 height 6
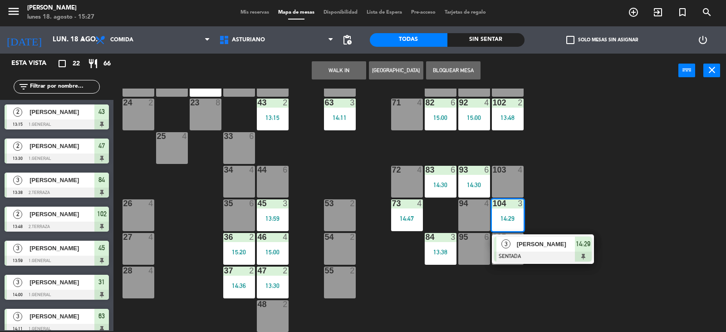
click at [554, 196] on div "1 block 12 2 block 8 60 10 20 2 14:38 30 5 40 3 14:19 61 6 62 2 14:40 41 4 31 3…" at bounding box center [423, 209] width 605 height 243
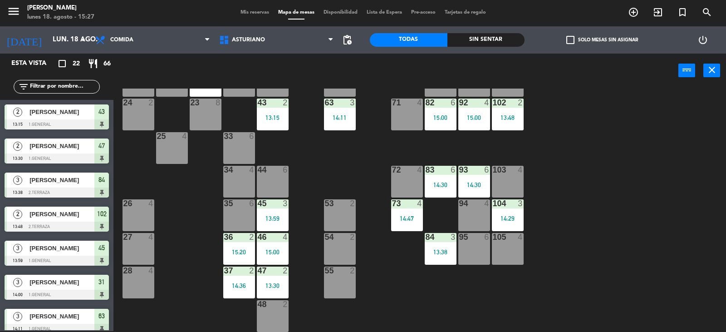
click at [476, 173] on div at bounding box center [473, 170] width 15 height 8
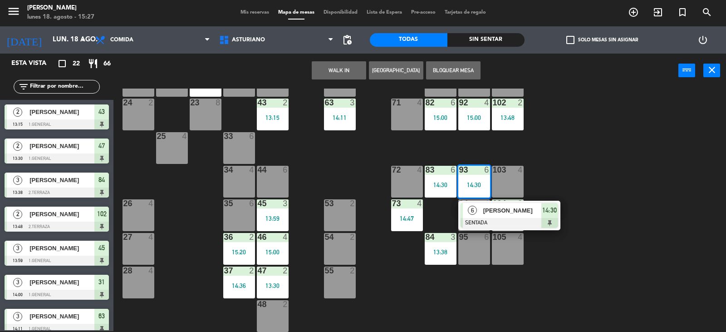
click at [619, 143] on div "1 block 12 2 block 8 60 10 20 2 14:38 30 5 40 3 14:19 61 6 62 2 14:40 41 4 31 3…" at bounding box center [423, 209] width 605 height 243
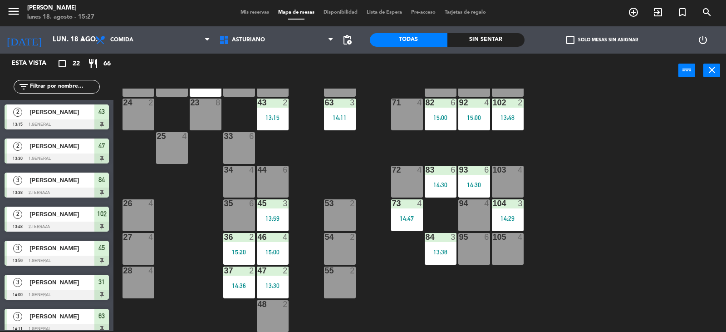
click at [510, 108] on div "102 2 13:48" at bounding box center [508, 114] width 32 height 32
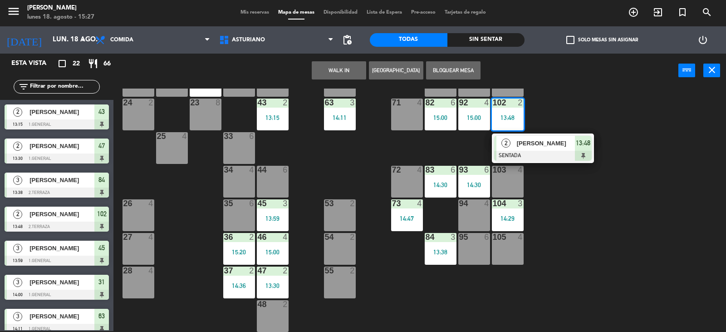
click at [553, 105] on div "1 block 12 2 block 8 60 10 20 2 14:38 30 5 40 3 14:19 61 6 62 2 14:40 41 4 31 3…" at bounding box center [423, 209] width 605 height 243
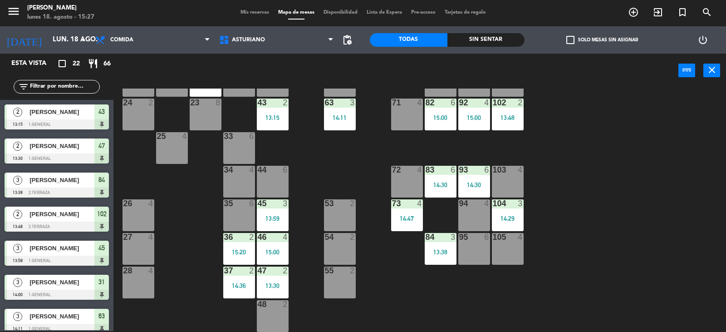
click at [482, 113] on div "92 4 15:00" at bounding box center [474, 114] width 32 height 32
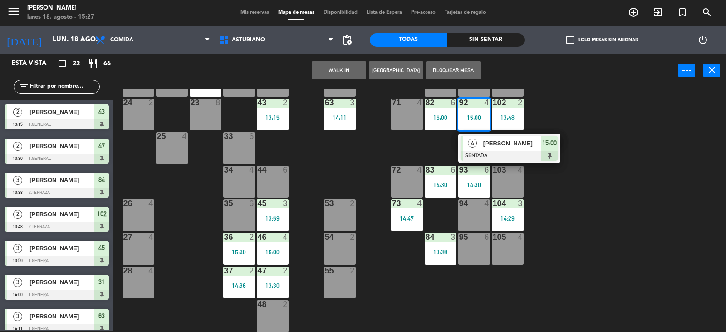
click at [536, 105] on div "1 block 12 2 block 8 60 10 20 2 14:38 30 5 40 3 14:19 61 6 62 2 14:40 41 4 31 3…" at bounding box center [423, 209] width 605 height 243
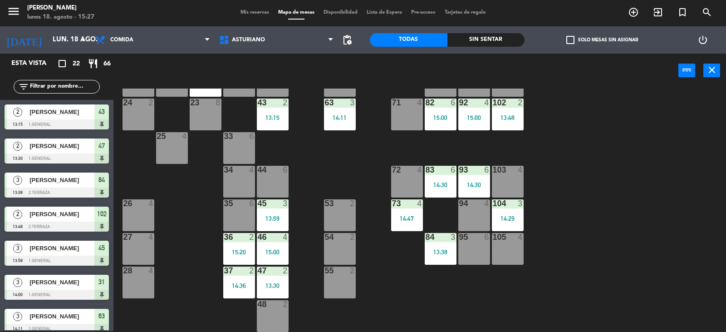
click at [443, 113] on div "82 6 15:00" at bounding box center [441, 114] width 32 height 32
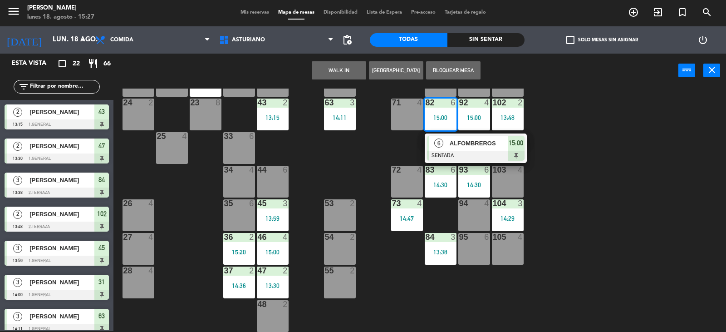
click at [603, 121] on div "1 block 12 2 block 8 60 10 20 2 14:38 30 5 40 3 14:19 61 6 62 2 14:40 41 4 31 3…" at bounding box center [423, 209] width 605 height 243
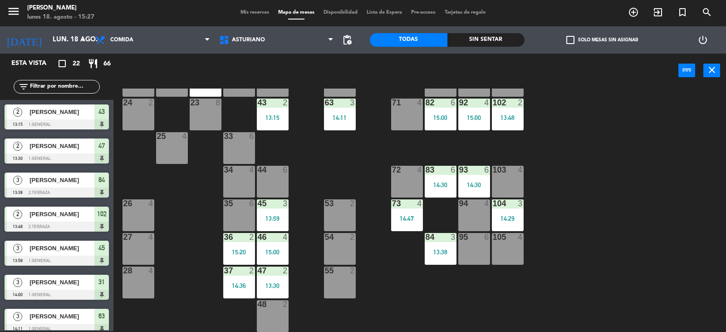
click at [478, 181] on div "93 6 14:30" at bounding box center [474, 182] width 32 height 32
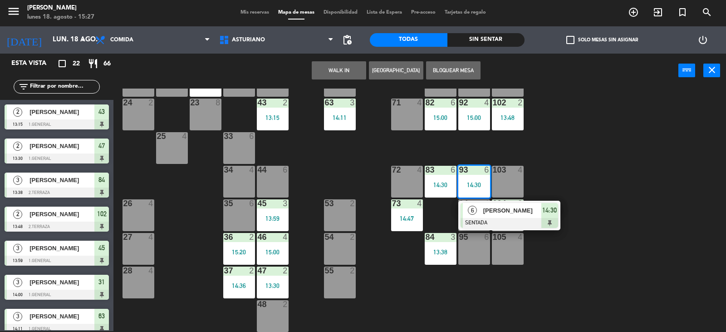
click at [581, 152] on div "1 block 12 2 block 8 60 10 20 2 14:38 30 5 40 3 14:19 61 6 62 2 14:40 41 4 31 3…" at bounding box center [423, 209] width 605 height 243
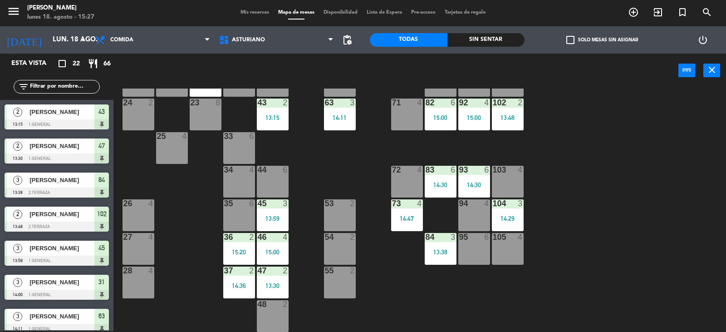
click at [508, 121] on div "13:48" at bounding box center [508, 117] width 32 height 6
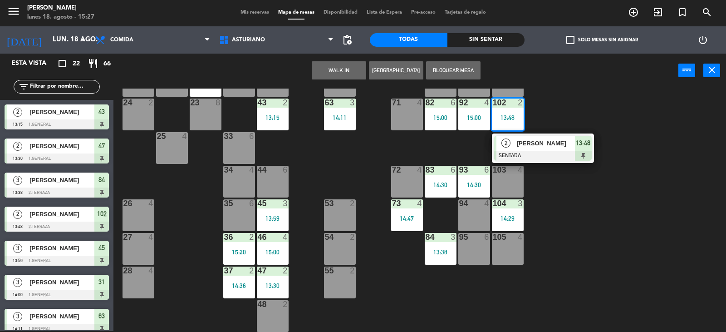
click at [548, 113] on div "1 block 12 2 block 8 60 10 20 2 14:38 30 5 40 3 14:19 61 6 62 2 14:40 41 4 31 3…" at bounding box center [423, 209] width 605 height 243
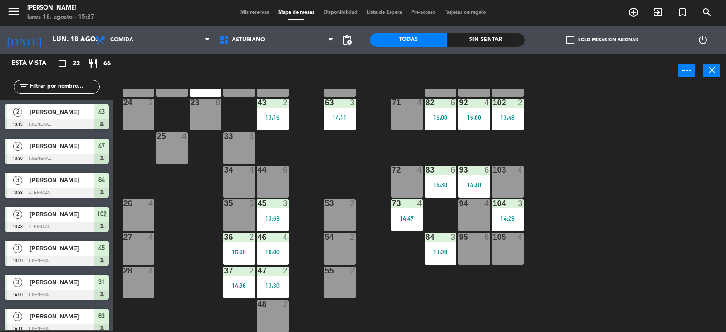
click at [518, 203] on div "3" at bounding box center [520, 203] width 5 height 8
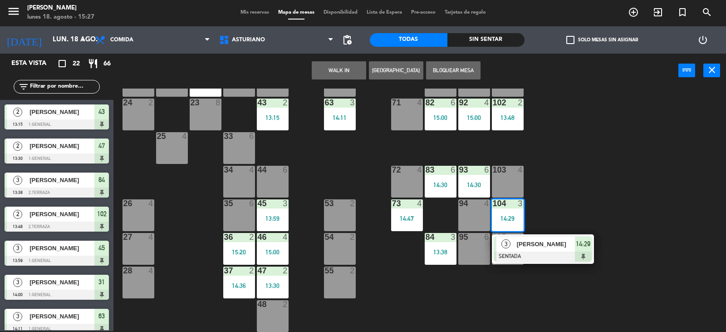
click at [543, 179] on div "1 block 12 2 block 8 60 10 20 2 14:38 30 5 40 3 14:19 61 6 62 2 14:40 41 4 31 3…" at bounding box center [423, 209] width 605 height 243
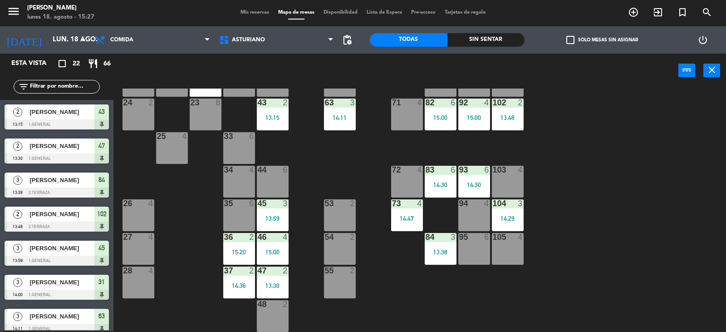
click at [508, 211] on div "104 3 14:29" at bounding box center [508, 215] width 32 height 32
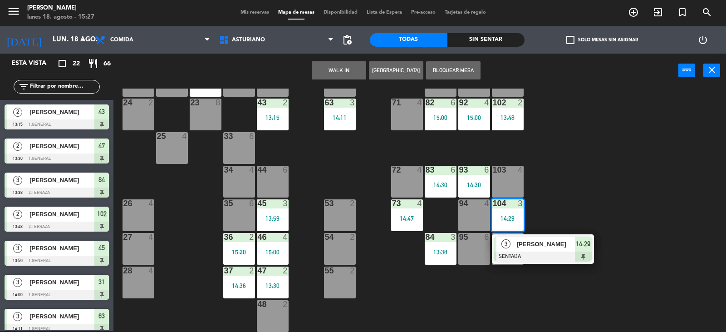
click at [575, 204] on div "1 block 12 2 block 8 60 10 20 2 14:38 30 5 40 3 14:19 61 6 62 2 14:40 41 4 31 3…" at bounding box center [423, 209] width 605 height 243
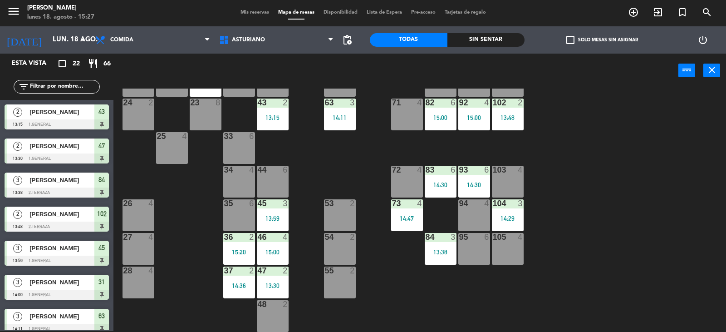
click at [404, 221] on div "14:47" at bounding box center [407, 218] width 32 height 6
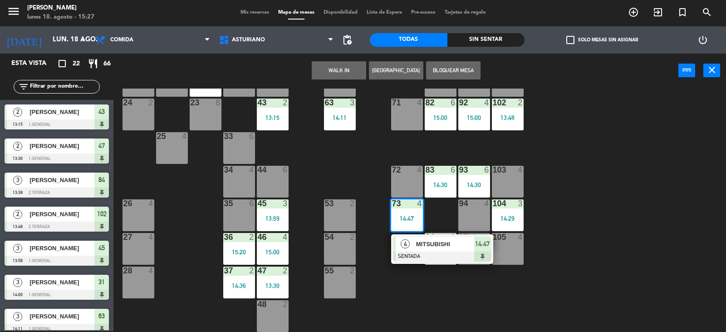
click at [437, 282] on div "1 block 12 2 block 8 60 10 20 2 14:38 30 5 40 3 14:19 61 6 62 2 14:40 41 4 31 3…" at bounding box center [423, 209] width 605 height 243
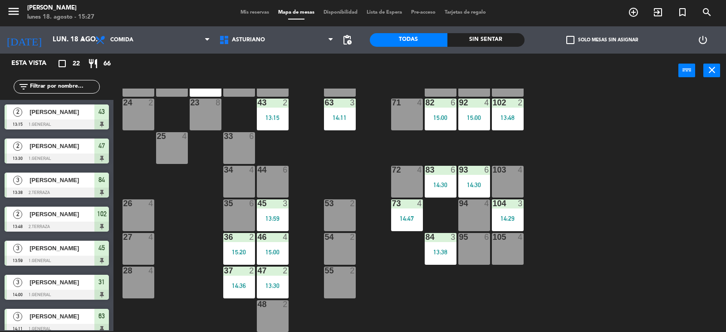
click at [432, 245] on div "84 3 13:38" at bounding box center [441, 249] width 32 height 32
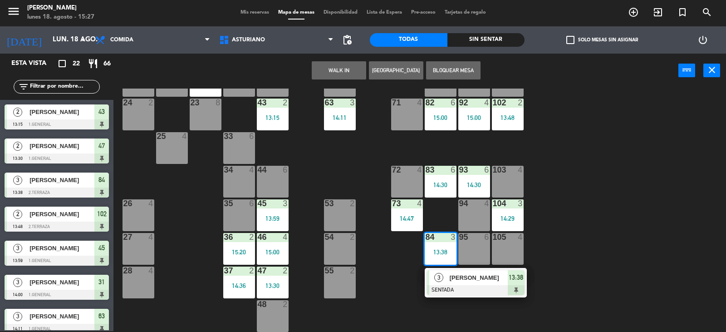
click at [585, 205] on div "1 block 12 2 block 8 60 10 20 2 14:38 30 5 40 3 14:19 61 6 62 2 14:40 41 4 31 3…" at bounding box center [423, 209] width 605 height 243
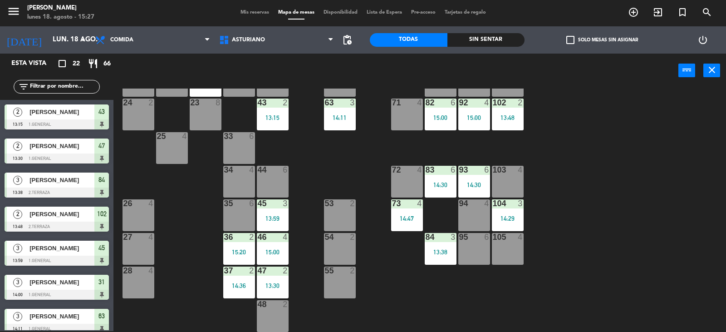
click at [498, 112] on div "102 2 13:48" at bounding box center [508, 114] width 32 height 32
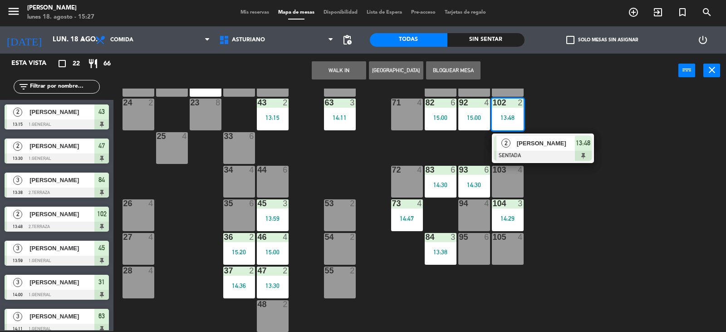
click at [554, 106] on div "1 block 12 2 block 8 60 10 20 2 14:38 30 5 40 3 14:19 61 6 62 2 14:40 41 4 31 3…" at bounding box center [423, 209] width 605 height 243
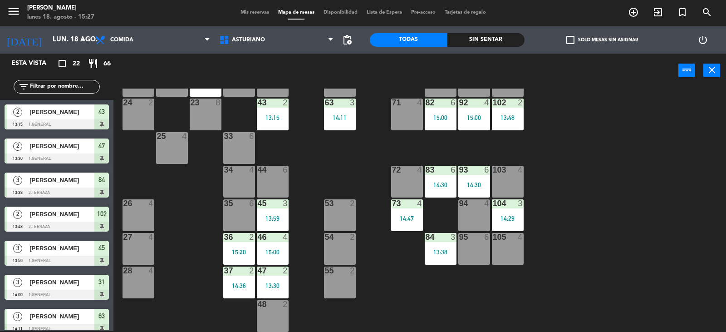
click at [478, 114] on div "15:00" at bounding box center [474, 117] width 32 height 6
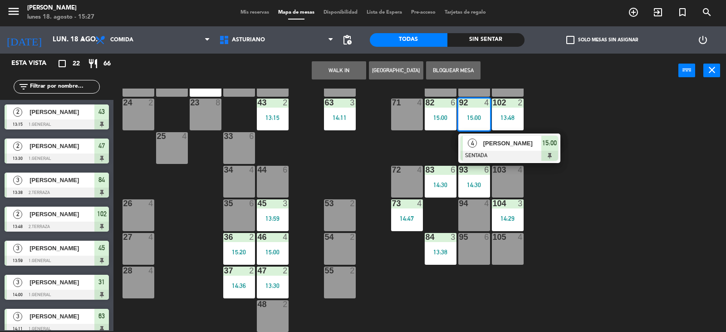
click at [600, 232] on div "1 block 12 2 block 8 60 10 20 2 14:38 30 5 40 3 14:19 61 6 62 2 14:40 41 4 31 3…" at bounding box center [423, 209] width 605 height 243
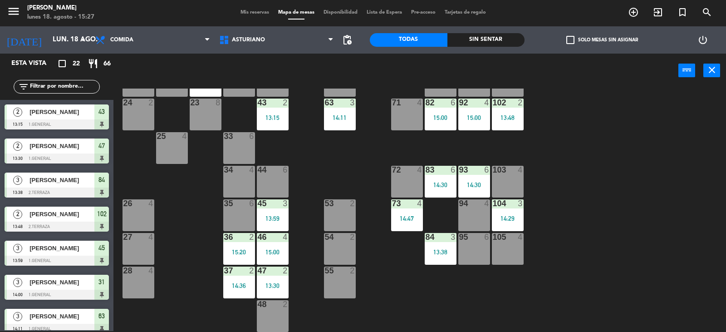
click at [439, 116] on div "15:00" at bounding box center [441, 117] width 32 height 6
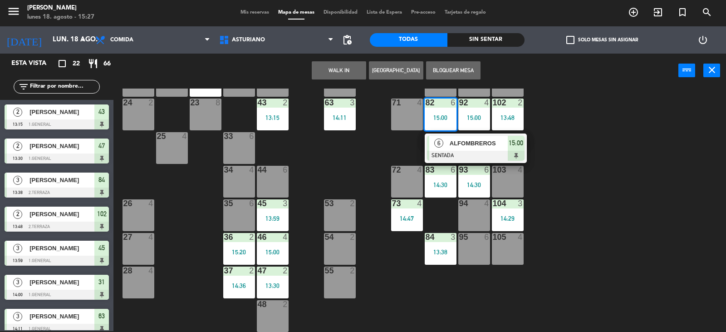
click at [569, 100] on div "1 block 12 2 block 8 60 10 20 2 14:38 30 5 40 3 14:19 61 6 62 2 14:40 41 4 31 3…" at bounding box center [423, 209] width 605 height 243
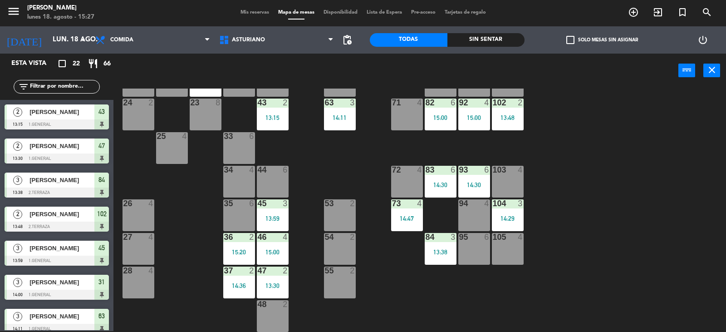
click at [503, 123] on div "102 2 13:48" at bounding box center [508, 114] width 32 height 32
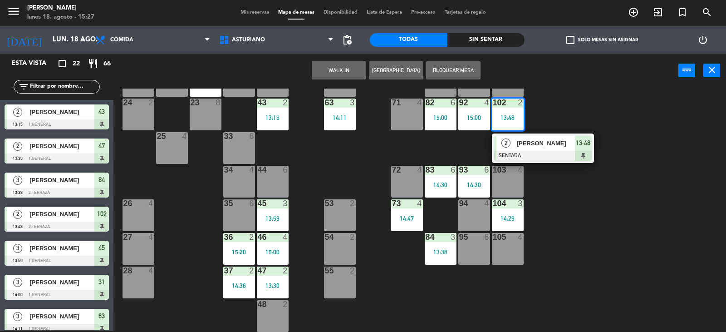
click at [635, 101] on div "1 block 12 2 block 8 60 10 20 2 14:38 30 5 40 3 14:19 61 6 62 2 14:40 41 4 31 3…" at bounding box center [423, 209] width 605 height 243
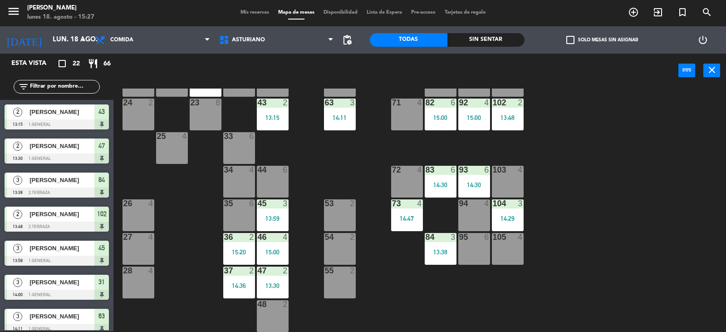
click at [599, 200] on div "1 block 12 2 block 8 60 10 20 2 14:38 30 5 40 3 14:19 61 6 62 2 14:40 41 4 31 3…" at bounding box center [423, 209] width 605 height 243
click at [507, 111] on div "102 2 13:48" at bounding box center [508, 114] width 32 height 32
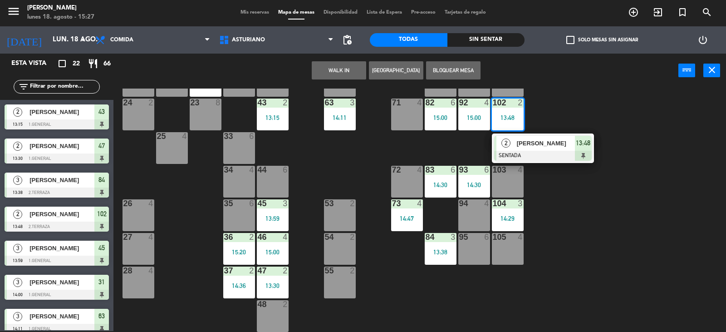
click at [549, 98] on div "1 block 12 2 block 8 60 10 20 2 14:38 30 5 40 3 14:19 61 6 62 2 14:40 41 4 31 3…" at bounding box center [423, 209] width 605 height 243
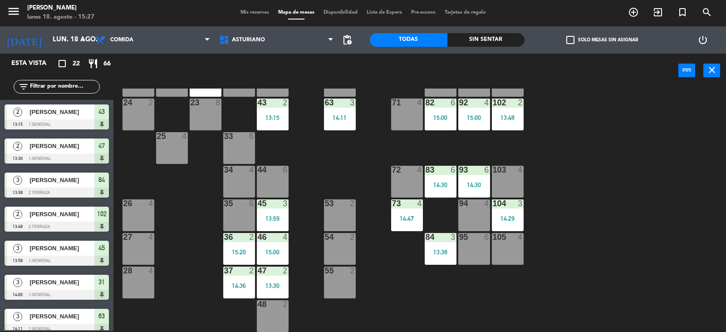
click at [446, 183] on div "14:30" at bounding box center [441, 185] width 32 height 6
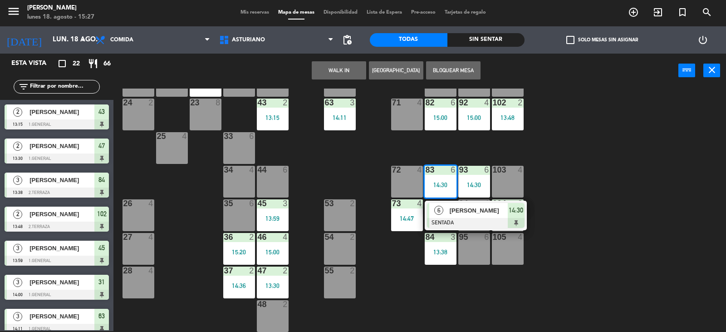
click at [553, 171] on div "1 block 12 2 block 8 60 10 20 2 14:38 30 5 40 3 14:19 61 6 62 2 14:40 41 4 31 3…" at bounding box center [423, 209] width 605 height 243
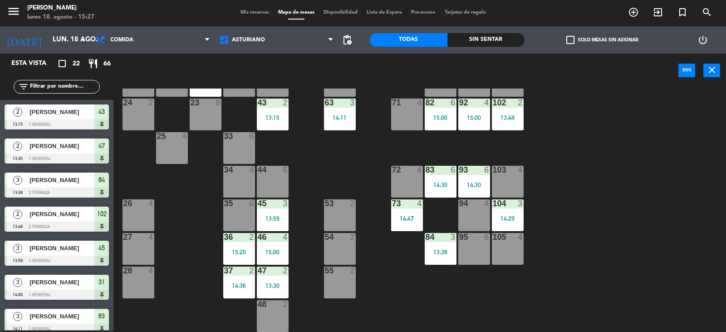
click at [630, 190] on div "1 block 12 2 block 8 60 10 20 2 14:38 30 5 40 3 14:19 61 6 62 2 14:40 41 4 31 3…" at bounding box center [423, 209] width 605 height 243
click at [594, 239] on div "1 block 12 2 block 8 60 10 20 2 14:38 30 5 40 3 14:19 61 6 62 2 14:40 41 4 31 3…" at bounding box center [423, 209] width 605 height 243
click at [436, 252] on div "13:38" at bounding box center [441, 252] width 32 height 6
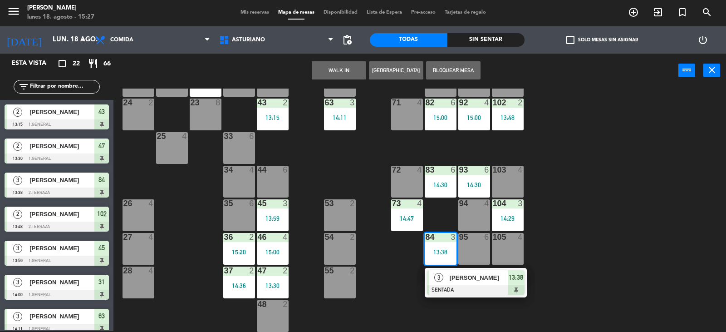
click at [586, 205] on div "1 block 12 2 block 8 60 10 20 2 14:38 30 5 40 3 14:19 61 6 62 2 14:40 41 4 31 3…" at bounding box center [423, 209] width 605 height 243
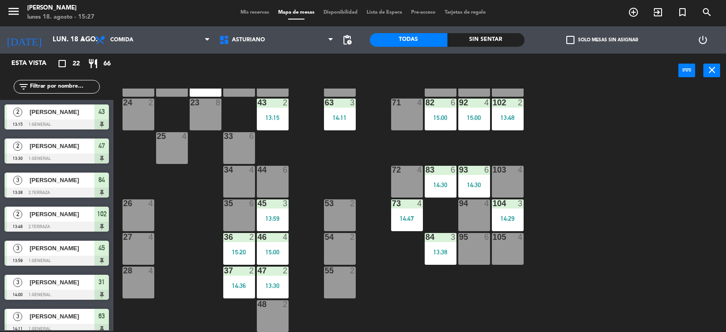
click at [433, 230] on div "1 block 12 2 block 8 60 10 20 2 14:38 30 5 40 3 14:19 61 6 62 2 14:40 41 4 31 3…" at bounding box center [423, 209] width 605 height 243
click at [575, 218] on div "1 block 12 2 block 8 60 10 20 2 14:38 30 5 40 3 14:19 61 6 62 2 14:40 41 4 31 3…" at bounding box center [423, 209] width 605 height 243
click at [433, 251] on div "13:38" at bounding box center [441, 252] width 32 height 6
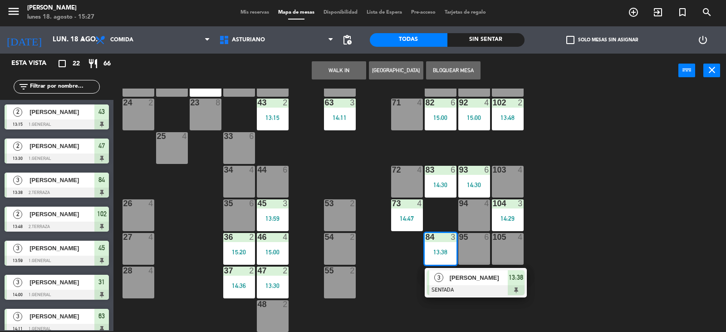
click at [589, 225] on div "1 block 12 2 block 8 60 10 20 2 14:38 30 5 40 3 14:19 61 6 62 2 14:40 41 4 31 3…" at bounding box center [423, 209] width 605 height 243
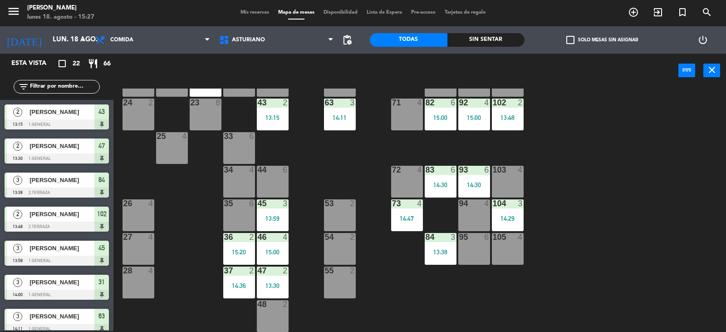
click at [516, 212] on div "104 3 14:29" at bounding box center [508, 215] width 32 height 32
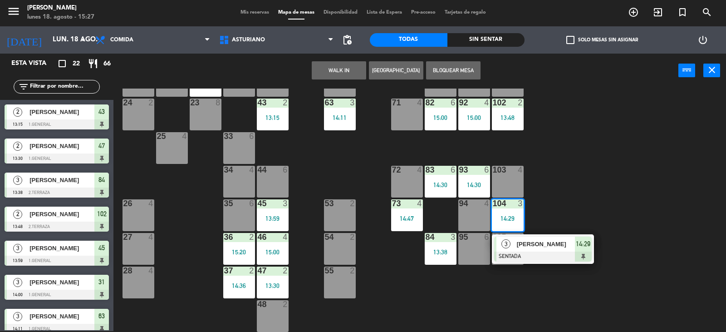
click at [515, 211] on div "104 3 14:29" at bounding box center [508, 215] width 32 height 32
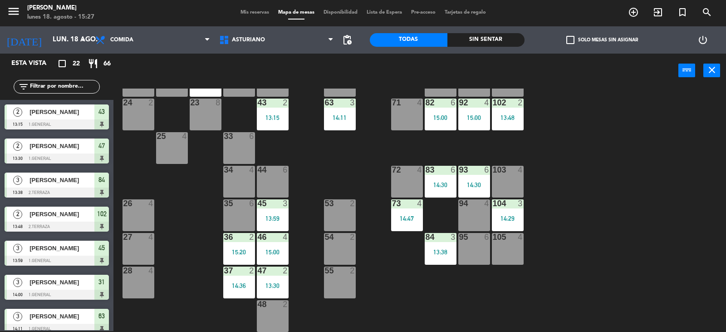
click at [538, 198] on div "1 block 12 2 block 8 60 10 20 2 14:38 30 5 40 3 14:19 61 6 62 2 14:40 41 4 31 3…" at bounding box center [423, 209] width 605 height 243
click at [476, 178] on div "93 6 14:30" at bounding box center [474, 182] width 32 height 32
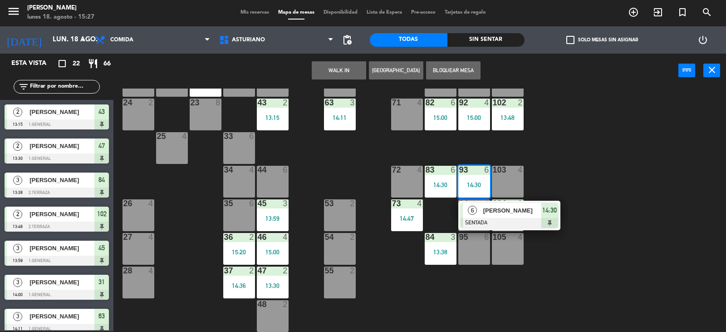
click at [531, 142] on div "1 block 12 2 block 8 60 10 20 2 14:38 30 5 40 3 14:19 61 6 62 2 14:40 41 4 31 3…" at bounding box center [423, 209] width 605 height 243
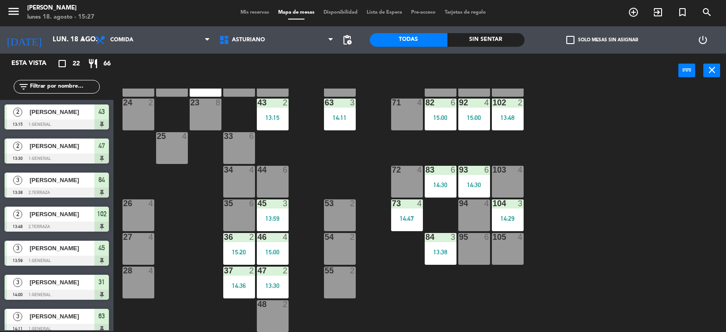
click at [512, 117] on div "13:48" at bounding box center [508, 117] width 32 height 6
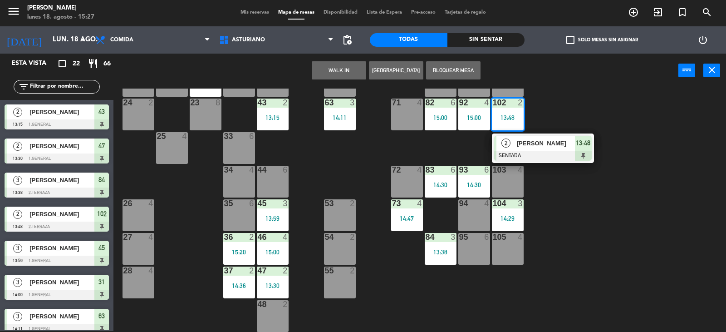
click at [563, 110] on div "1 block 12 2 block 8 60 10 20 2 14:38 30 5 40 3 14:19 61 6 62 2 14:40 41 4 31 3…" at bounding box center [423, 209] width 605 height 243
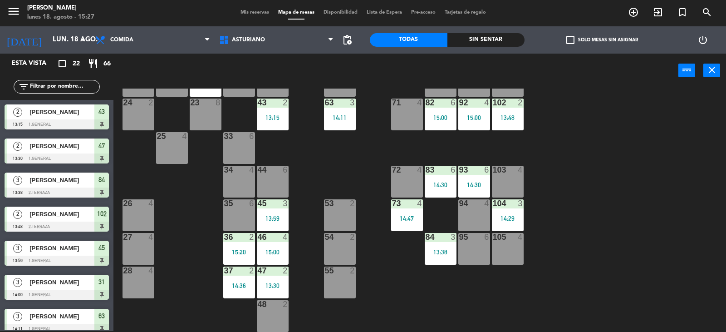
click at [496, 215] on div "14:29" at bounding box center [508, 218] width 32 height 7
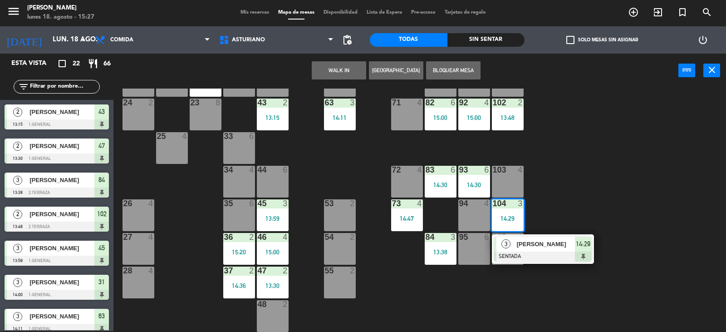
click at [626, 184] on div "1 block 12 2 block 8 60 10 20 2 14:38 30 5 40 3 14:19 61 6 62 2 14:40 41 4 31 3…" at bounding box center [423, 209] width 605 height 243
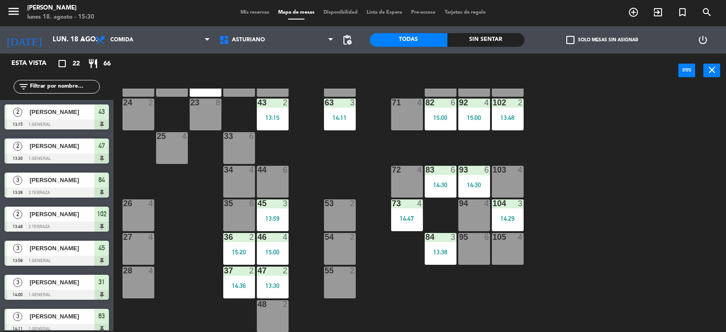
scroll to position [0, 0]
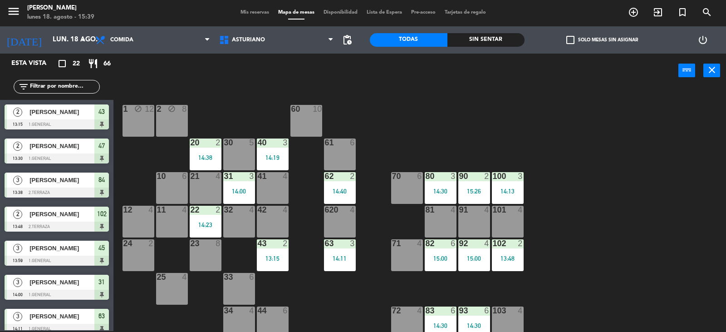
click at [726, 308] on div "1 block 12 2 block 8 60 10 20 2 14:38 30 5 40 3 14:19 61 6 62 2 14:40 41 4 31 3…" at bounding box center [423, 209] width 605 height 243
click at [704, 308] on div "1 block 12 2 block 8 60 10 20 2 14:38 30 5 40 3 14:19 61 6 62 2 14:40 41 4 31 3…" at bounding box center [423, 209] width 605 height 243
click at [703, 308] on div "1 block 12 2 block 8 60 10 20 2 14:38 30 5 40 3 14:19 61 6 62 2 14:40 41 4 31 3…" at bounding box center [423, 209] width 605 height 243
click at [726, 317] on div "1 block 12 2 block 8 60 10 20 2 14:38 30 5 40 3 14:19 61 6 62 2 14:40 41 4 31 3…" at bounding box center [423, 209] width 605 height 243
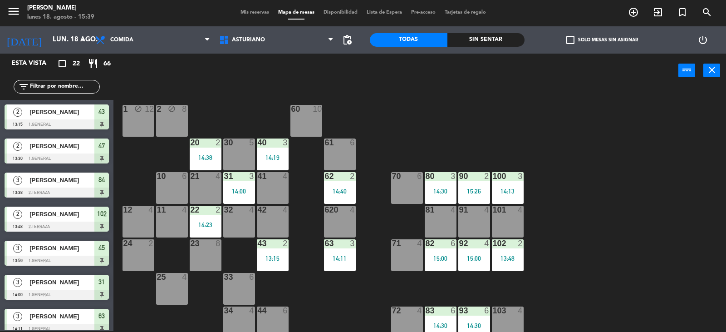
click at [726, 317] on div "1 block 12 2 block 8 60 10 20 2 14:38 30 5 40 3 14:19 61 6 62 2 14:40 41 4 31 3…" at bounding box center [423, 209] width 605 height 243
click at [719, 329] on div "1 block 12 2 block 8 60 10 20 2 14:38 30 5 40 3 14:19 61 6 62 2 14:40 41 4 31 3…" at bounding box center [423, 209] width 605 height 243
click at [197, 181] on div "21 4" at bounding box center [206, 176] width 32 height 9
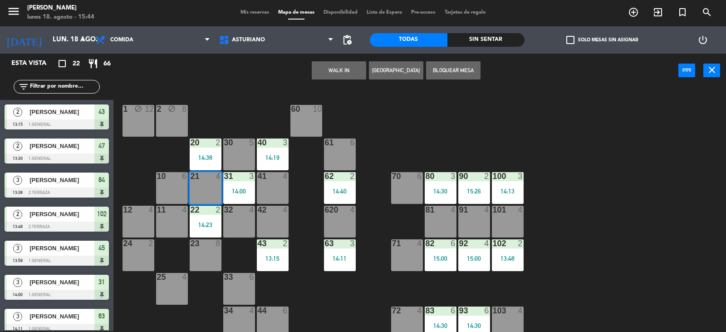
click at [323, 68] on button "WALK IN" at bounding box center [339, 70] width 54 height 18
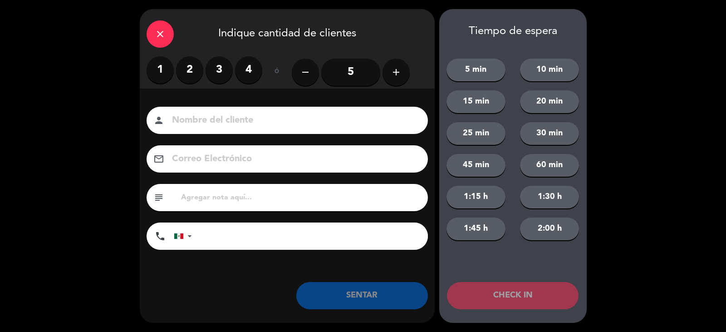
click at [188, 74] on label "2" at bounding box center [189, 69] width 27 height 27
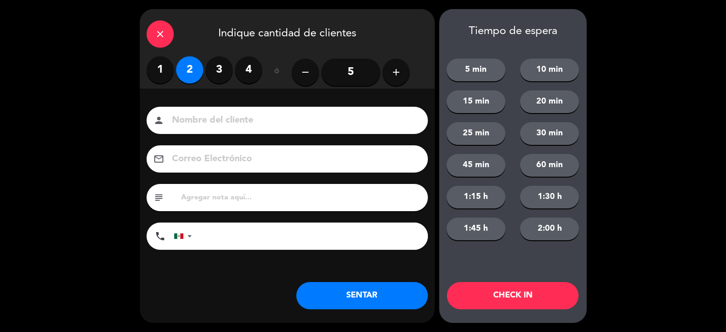
click at [216, 121] on input at bounding box center [293, 121] width 245 height 16
type input "[PERSON_NAME]"
click at [332, 300] on button "SENTAR" at bounding box center [362, 295] width 132 height 27
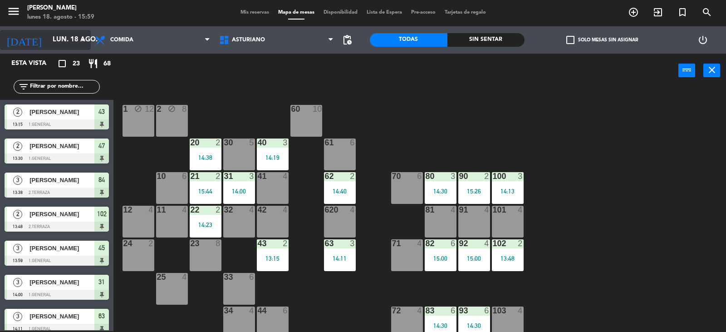
click at [69, 30] on div "[DATE] lun. 18 ago. arrow_drop_down" at bounding box center [45, 40] width 91 height 20
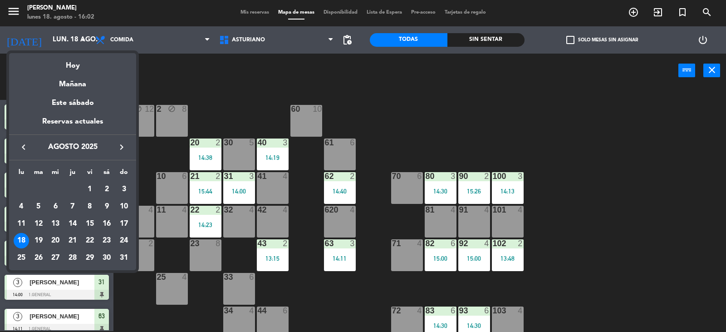
click at [659, 241] on div at bounding box center [363, 166] width 726 height 332
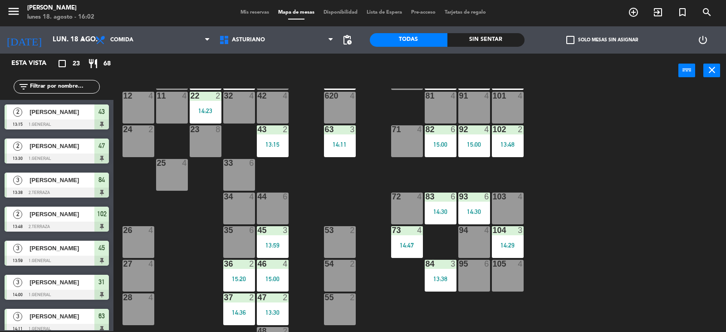
scroll to position [141, 0]
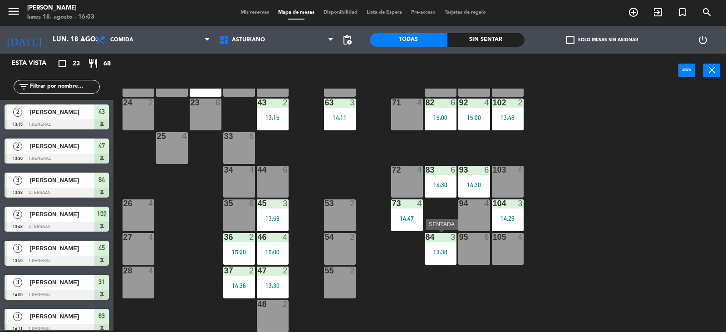
click at [448, 255] on div "84 3 13:38" at bounding box center [441, 249] width 32 height 32
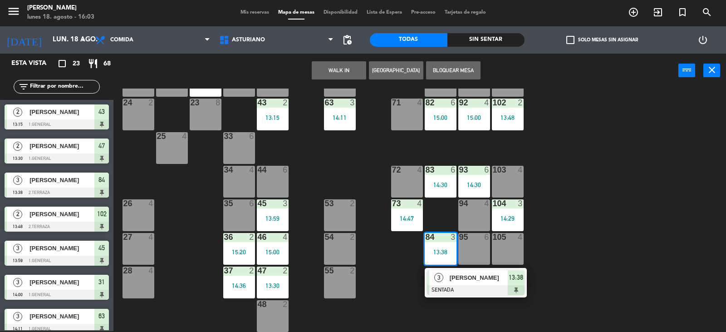
click at [491, 282] on div "[PERSON_NAME]" at bounding box center [478, 277] width 59 height 15
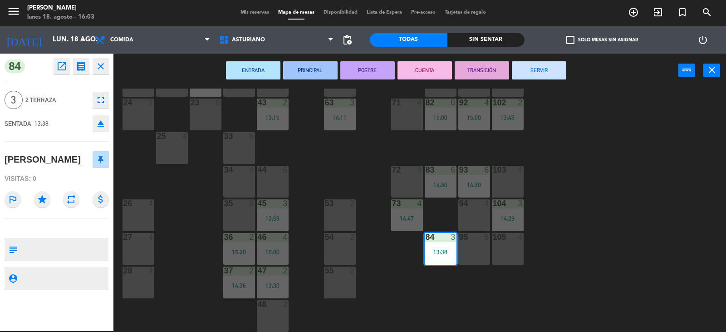
click at [538, 73] on button "SERVIR" at bounding box center [539, 70] width 54 height 18
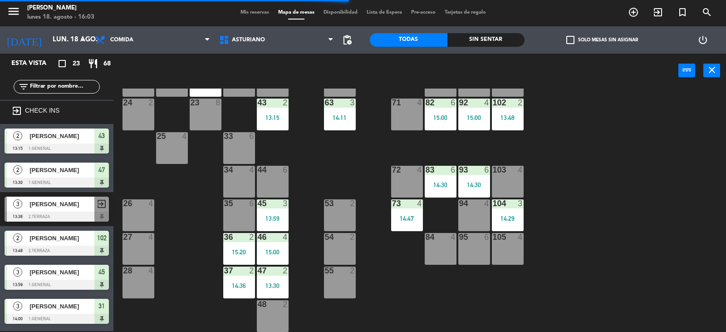
click at [393, 207] on div "73" at bounding box center [392, 203] width 0 height 8
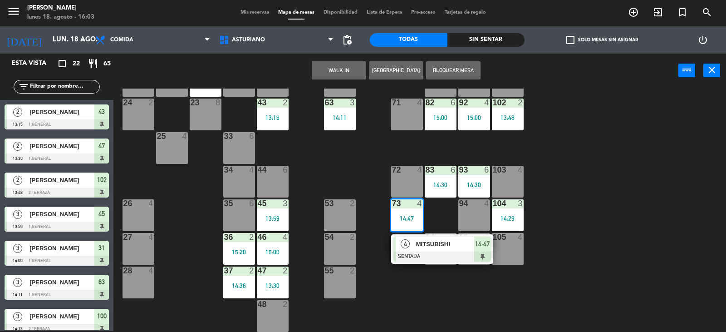
click at [611, 213] on div "1 block 12 2 block 8 60 10 20 2 14:38 30 5 40 3 14:19 61 6 62 2 14:40 41 4 31 3…" at bounding box center [423, 209] width 605 height 243
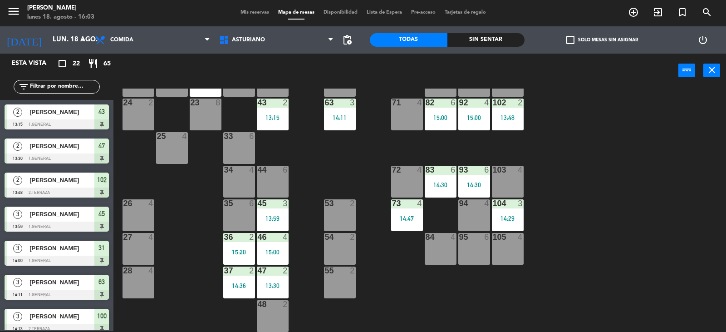
click at [412, 223] on div "73 4 14:47" at bounding box center [407, 215] width 32 height 32
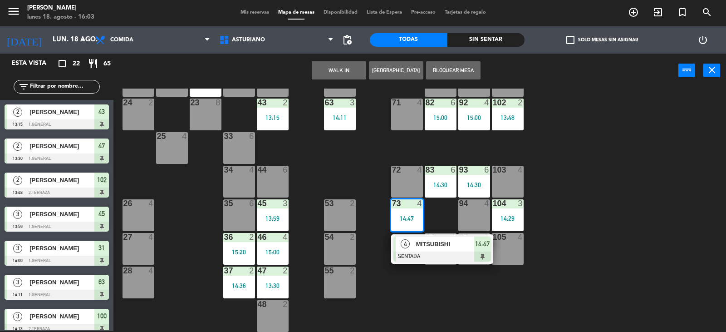
click at [612, 196] on div "1 block 12 2 block 8 60 10 20 2 14:38 30 5 40 3 14:19 61 6 62 2 14:40 41 4 31 3…" at bounding box center [423, 209] width 605 height 243
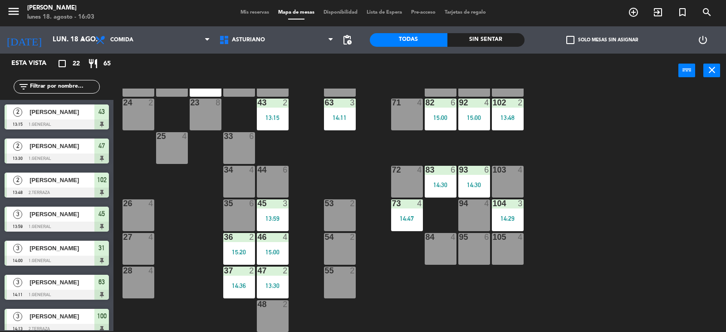
click at [442, 184] on div "14:30" at bounding box center [441, 185] width 32 height 6
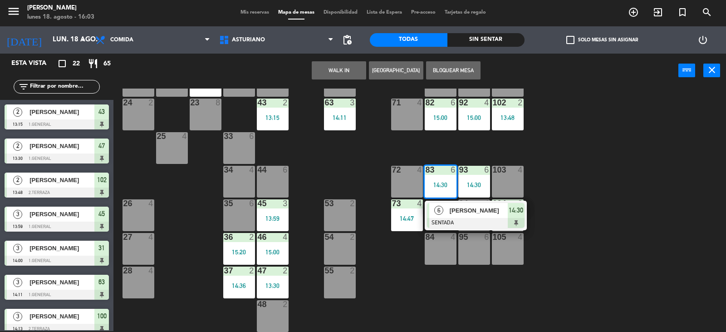
click at [638, 163] on div "1 block 12 2 block 8 60 10 20 2 14:38 30 5 40 3 14:19 61 6 62 2 14:40 41 4 31 3…" at bounding box center [423, 209] width 605 height 243
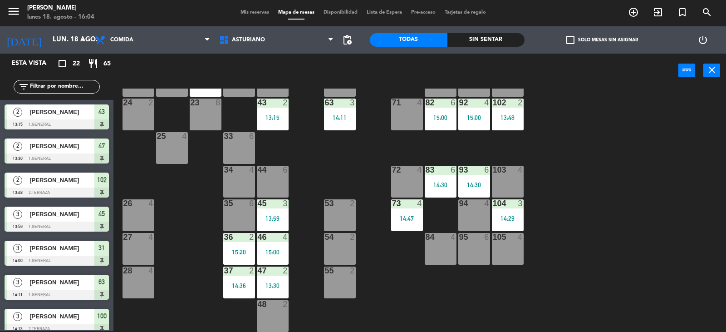
click at [558, 244] on div "1 block 12 2 block 8 60 10 20 2 14:38 30 5 40 3 14:19 61 6 62 2 14:40 41 4 31 3…" at bounding box center [423, 209] width 605 height 243
click at [280, 283] on div "13:30" at bounding box center [273, 285] width 32 height 6
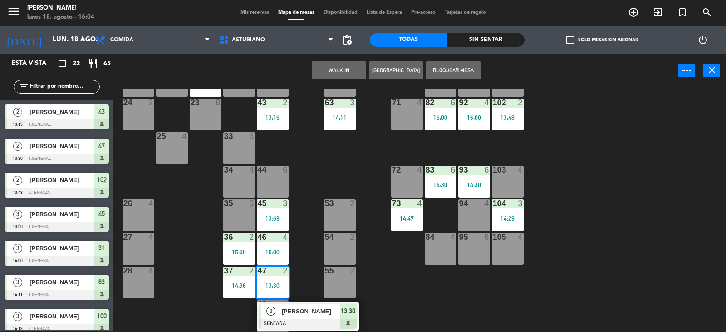
click at [307, 314] on span "[PERSON_NAME]" at bounding box center [311, 311] width 58 height 10
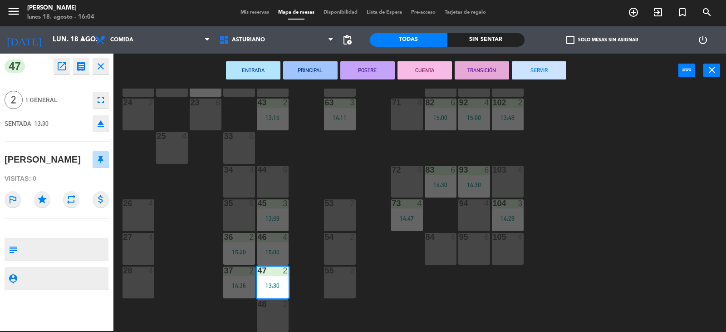
click at [544, 71] on button "SERVIR" at bounding box center [539, 70] width 54 height 18
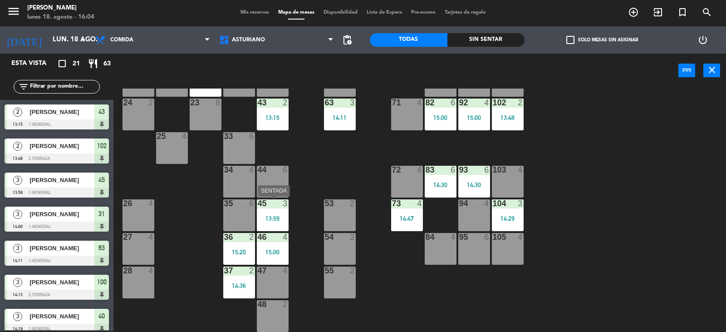
click at [275, 219] on div "13:59" at bounding box center [273, 218] width 32 height 6
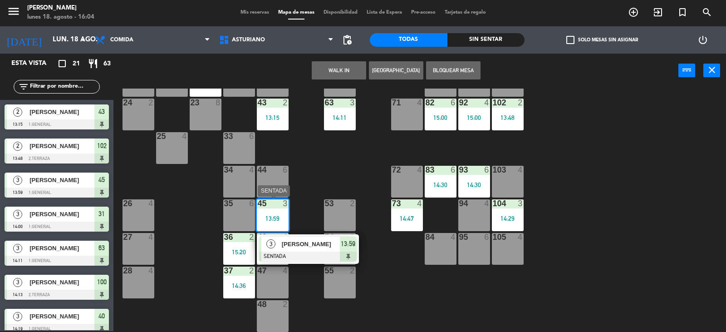
click at [283, 250] on div "[PERSON_NAME]" at bounding box center [310, 243] width 59 height 15
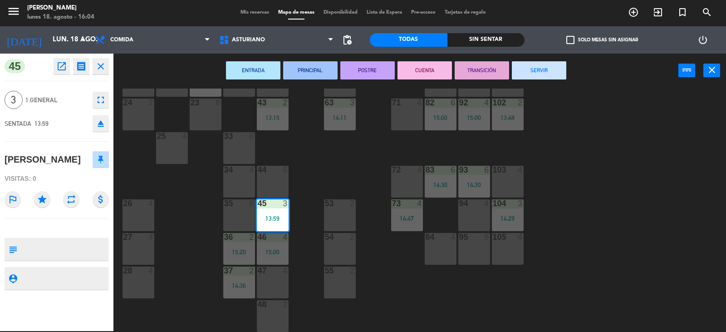
click at [523, 65] on button "SERVIR" at bounding box center [539, 70] width 54 height 18
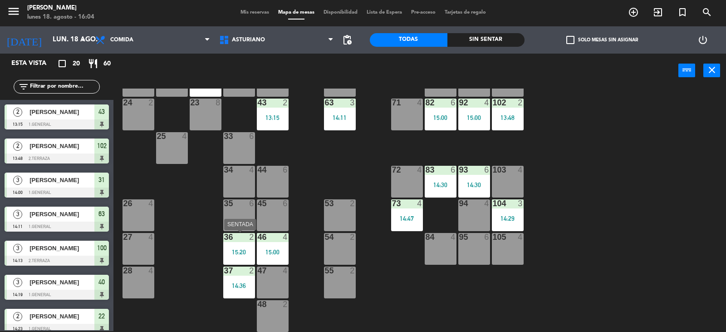
click at [239, 252] on div "15:20" at bounding box center [239, 252] width 32 height 6
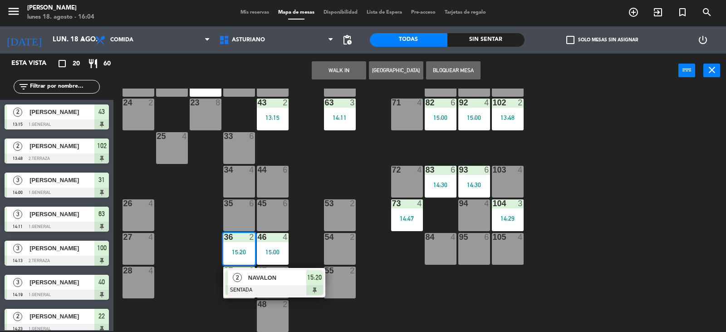
click at [398, 294] on div "1 block 12 2 block 8 60 10 20 2 14:38 30 5 40 3 14:19 61 6 62 2 14:40 41 4 31 3…" at bounding box center [423, 209] width 605 height 243
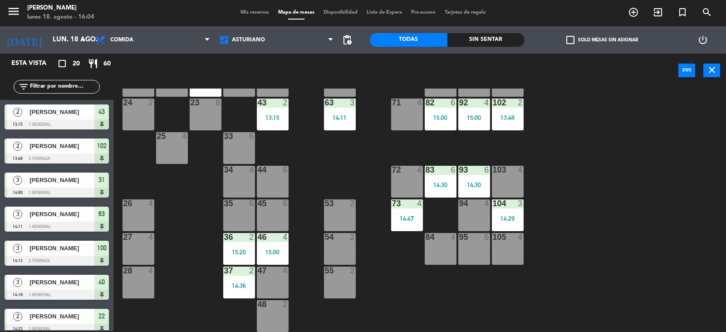
click at [237, 252] on div "15:20" at bounding box center [239, 252] width 32 height 6
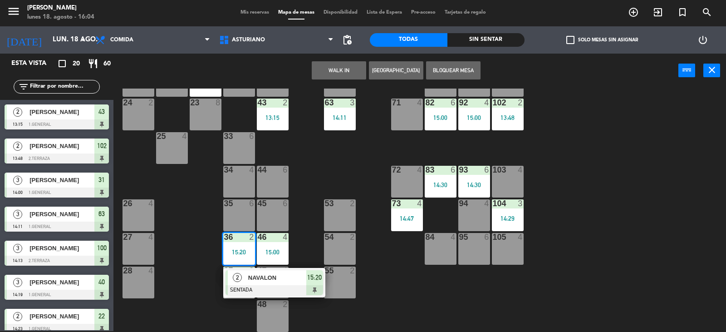
click at [421, 288] on div "1 block 12 2 block 8 60 10 20 2 14:38 30 5 40 3 14:19 61 6 62 2 14:40 41 4 31 3…" at bounding box center [423, 209] width 605 height 243
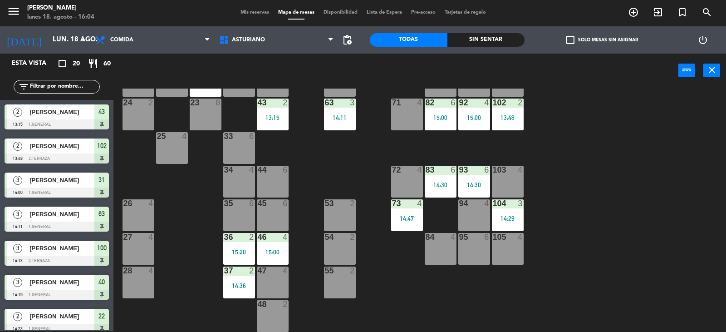
click at [408, 206] on div at bounding box center [406, 203] width 15 height 8
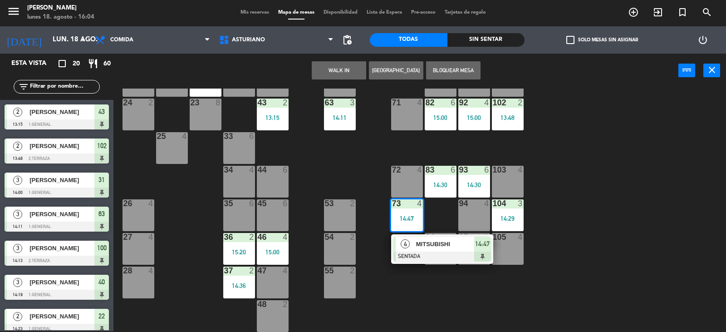
click at [638, 184] on div "1 block 12 2 block 8 60 10 20 2 14:38 30 5 40 3 14:19 61 6 62 2 14:40 41 4 31 3…" at bounding box center [423, 209] width 605 height 243
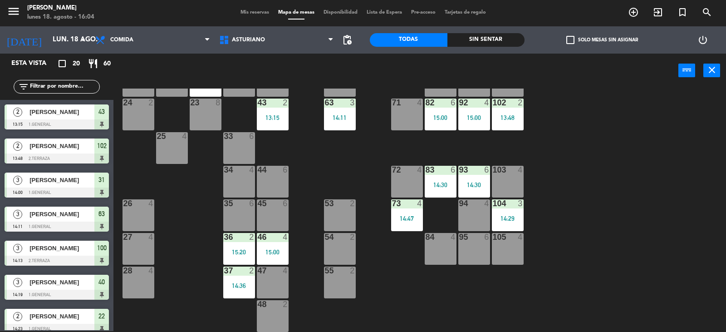
click at [435, 189] on div "83 6 14:30" at bounding box center [441, 182] width 32 height 32
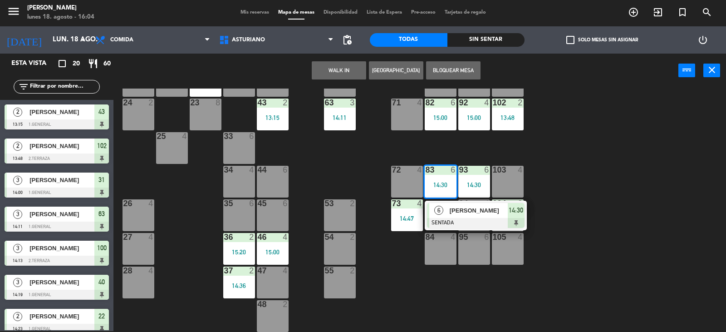
click at [604, 170] on div "1 block 12 2 block 8 60 10 20 2 14:38 30 5 40 3 14:19 61 6 62 2 14:40 41 4 31 3…" at bounding box center [423, 209] width 605 height 243
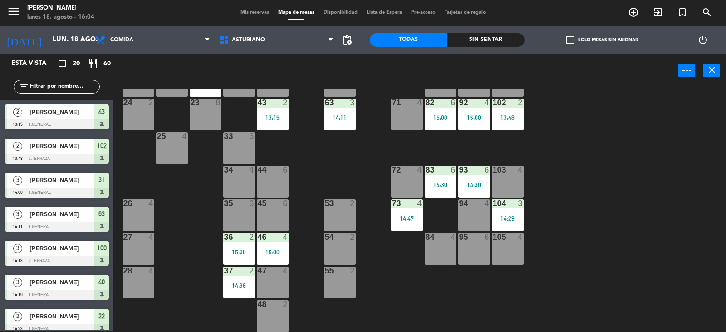
click at [440, 110] on div "82 6 15:00" at bounding box center [441, 114] width 32 height 32
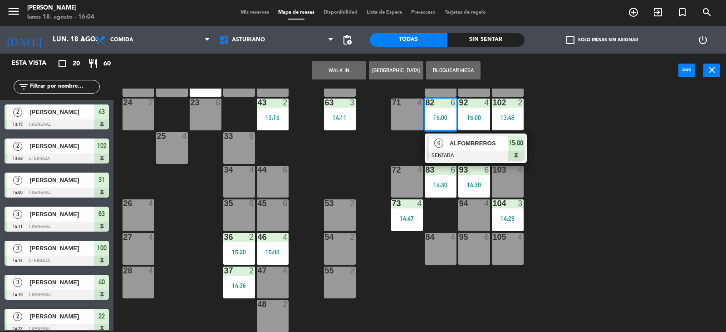
click at [610, 123] on div "1 block 12 2 block 8 60 10 20 2 14:38 30 5 40 3 14:19 61 6 62 2 14:40 41 4 31 3…" at bounding box center [423, 209] width 605 height 243
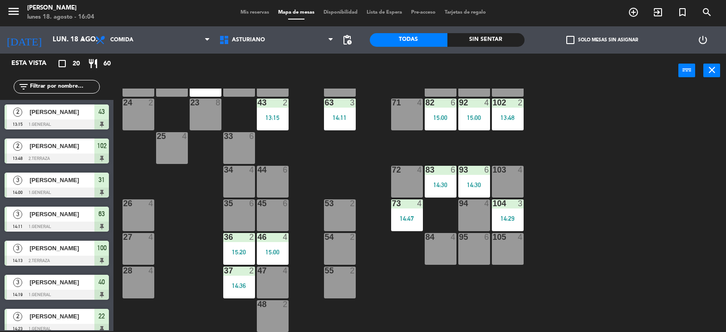
click at [482, 112] on div "92 4 15:00" at bounding box center [474, 114] width 32 height 32
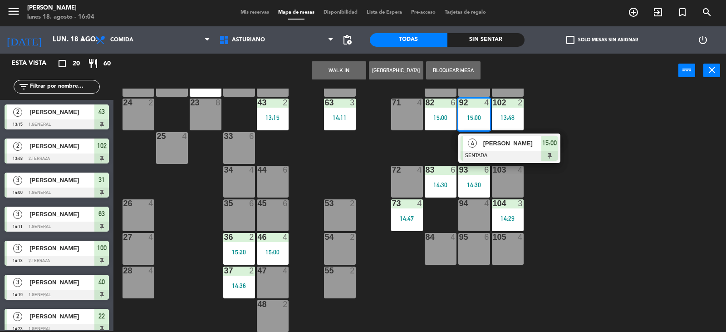
click at [605, 107] on div "1 block 12 2 block 8 60 10 20 2 14:38 30 5 40 3 14:19 61 6 62 2 14:40 41 4 31 3…" at bounding box center [423, 209] width 605 height 243
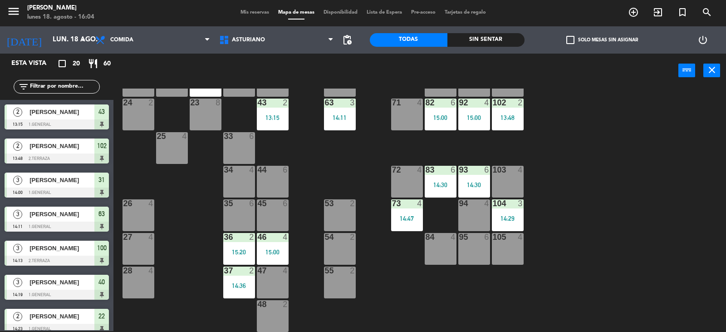
click at [512, 114] on div "13:48" at bounding box center [508, 117] width 32 height 6
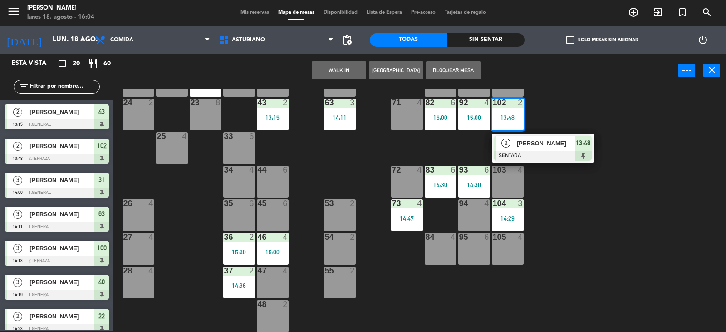
click at [593, 106] on div "1 block 12 2 block 8 60 10 20 2 14:38 30 5 40 3 14:19 61 6 62 2 14:40 41 4 31 3…" at bounding box center [423, 209] width 605 height 243
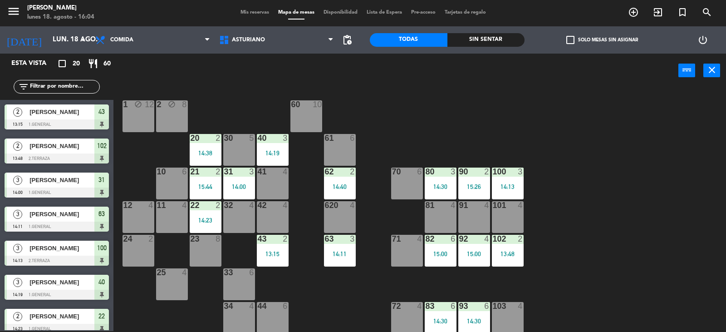
scroll to position [0, 0]
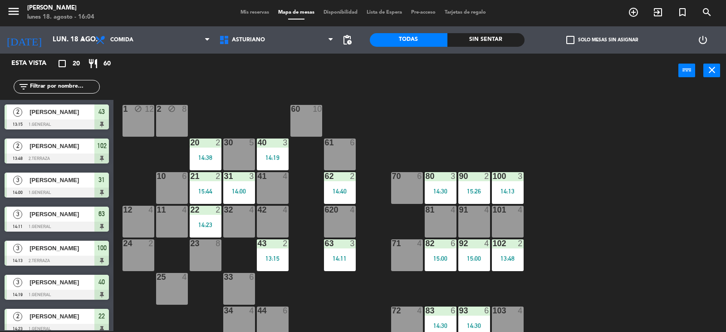
click at [190, 187] on div "21 2 15:44" at bounding box center [206, 188] width 32 height 32
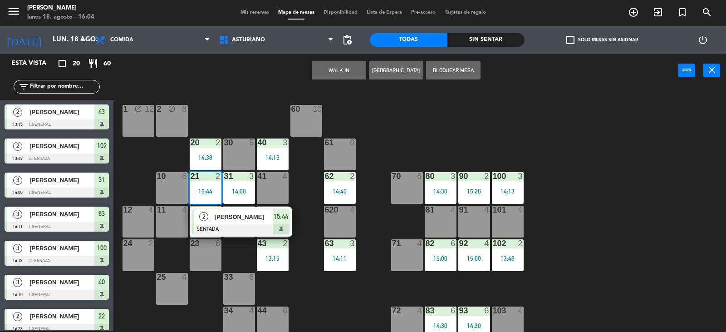
click at [417, 149] on div "1 block 12 2 block 8 60 10 20 2 14:38 30 5 40 3 14:19 61 6 62 2 14:40 41 4 31 3…" at bounding box center [423, 209] width 605 height 243
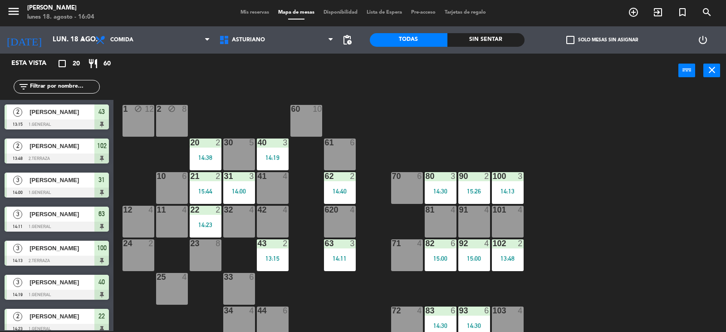
click at [193, 156] on div "14:38" at bounding box center [206, 157] width 32 height 6
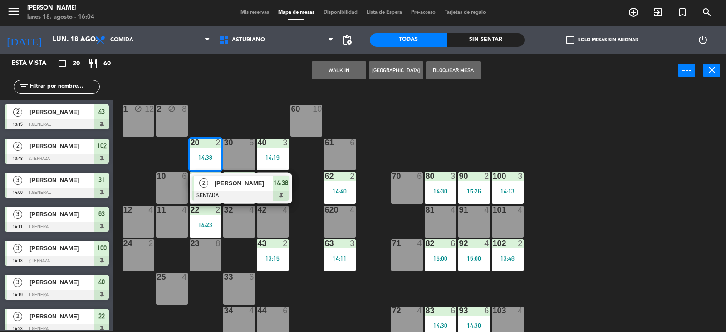
click at [398, 138] on div "1 block 12 2 block 8 60 10 20 2 14:38 2 [PERSON_NAME] SENTADA 14:38 30 5 40 3 1…" at bounding box center [423, 209] width 605 height 243
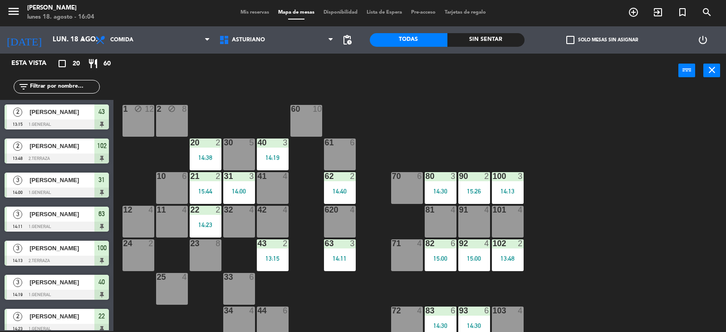
click at [208, 214] on div "22 2" at bounding box center [206, 210] width 32 height 9
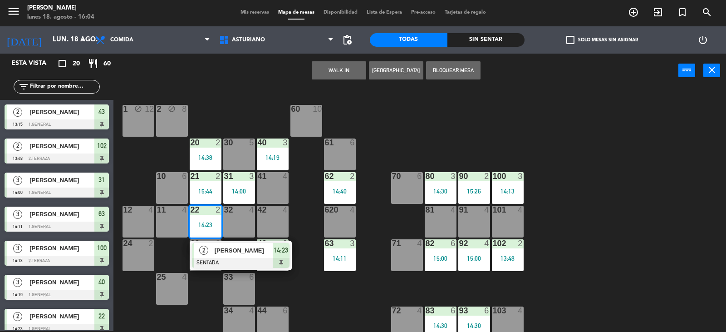
click at [315, 295] on div "1 block 12 2 block 8 60 10 20 2 14:38 30 5 40 3 14:19 61 6 62 2 14:40 41 4 31 3…" at bounding box center [423, 209] width 605 height 243
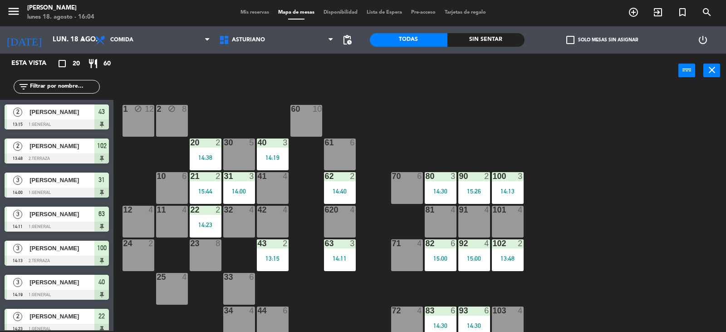
click at [243, 195] on div "31 3 14:00" at bounding box center [239, 188] width 32 height 32
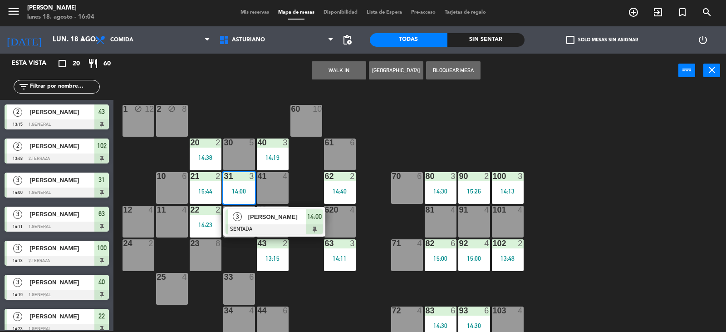
click at [409, 128] on div "1 block 12 2 block 8 60 10 20 2 14:38 30 5 40 3 14:19 61 6 62 2 14:40 41 4 31 3…" at bounding box center [423, 209] width 605 height 243
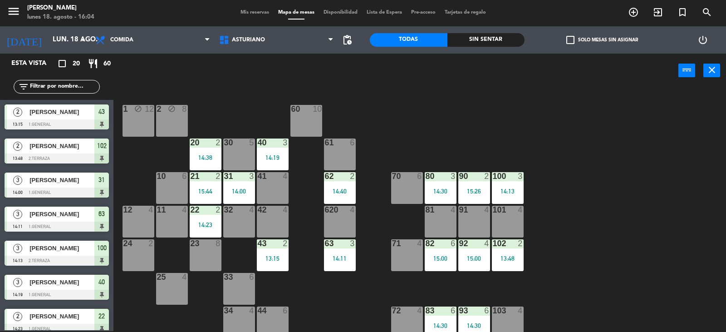
click at [271, 156] on div "14:19" at bounding box center [273, 157] width 32 height 6
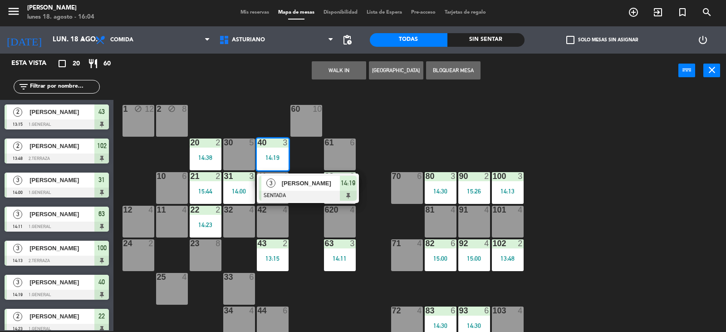
click at [388, 134] on div "1 block 12 2 block 8 60 10 20 2 14:38 30 5 40 3 14:19 3 [PERSON_NAME] SENTADA 1…" at bounding box center [423, 209] width 605 height 243
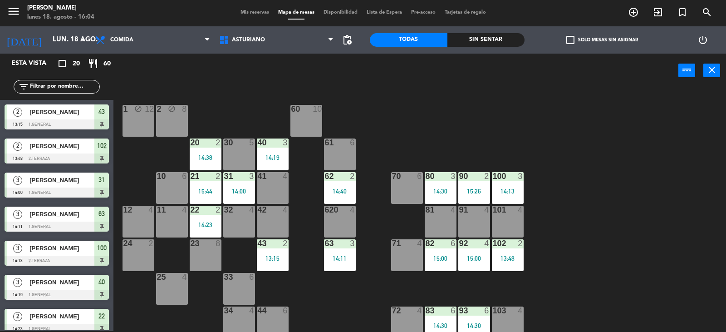
click at [336, 191] on div "14:40" at bounding box center [340, 191] width 32 height 6
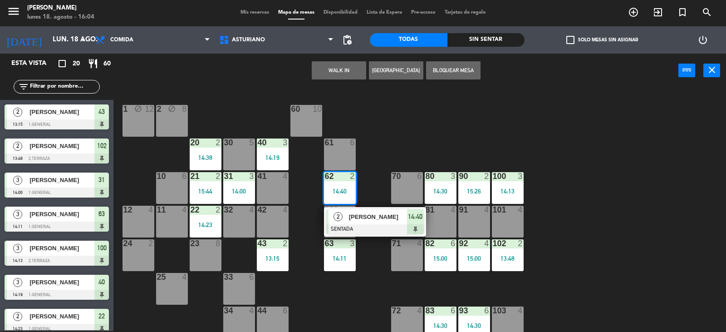
click at [367, 156] on div "1 block 12 2 block 8 60 10 20 2 14:38 30 5 40 3 14:19 61 6 62 2 14:40 2 [PERSON…" at bounding box center [423, 209] width 605 height 243
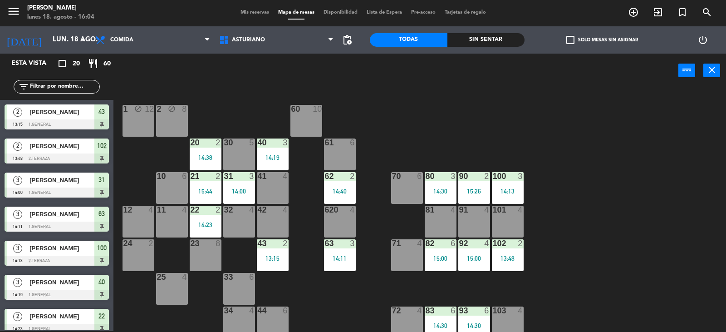
click at [437, 178] on div at bounding box center [440, 176] width 15 height 8
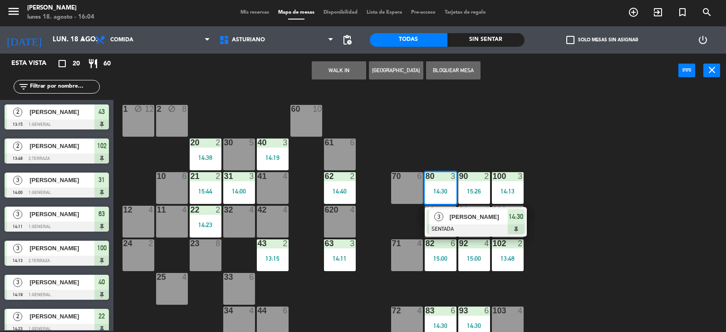
click at [485, 121] on div "1 block 12 2 block 8 60 10 20 2 14:38 30 5 40 3 14:19 61 6 62 2 14:40 41 4 31 3…" at bounding box center [423, 209] width 605 height 243
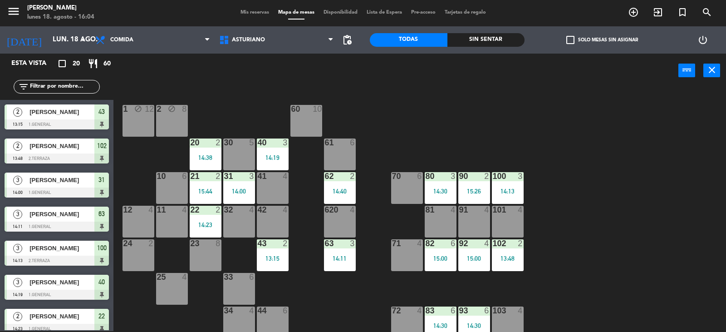
click at [477, 189] on div "15:26" at bounding box center [474, 191] width 32 height 6
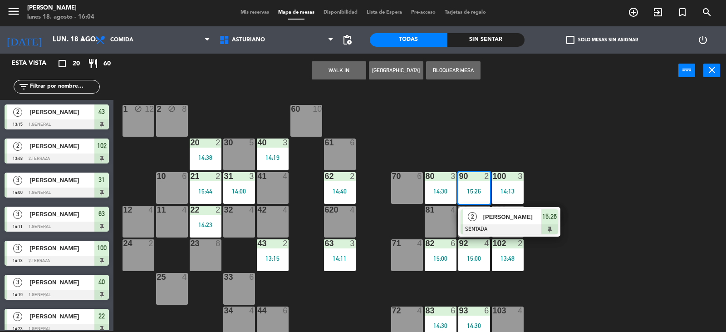
click at [504, 137] on div "1 block 12 2 block 8 60 10 20 2 14:38 30 5 40 3 14:19 61 6 62 2 14:40 41 4 31 3…" at bounding box center [423, 209] width 605 height 243
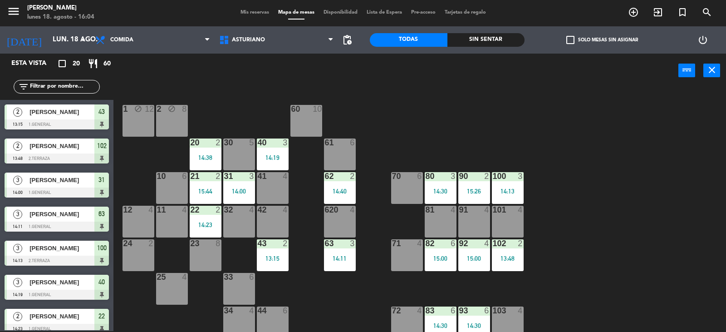
click at [512, 175] on div at bounding box center [507, 176] width 15 height 8
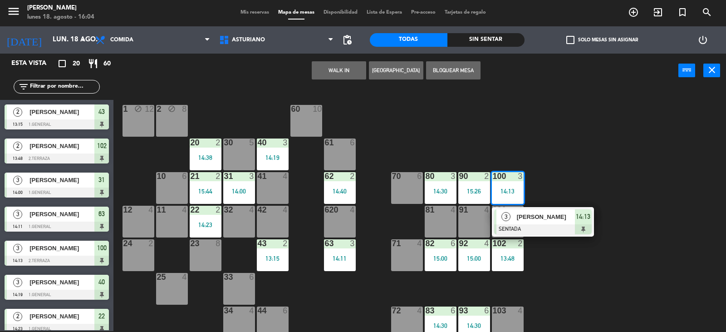
click at [583, 129] on div "1 block 12 2 block 8 60 10 20 2 14:38 30 5 40 3 14:19 61 6 62 2 14:40 41 4 31 3…" at bounding box center [423, 209] width 605 height 243
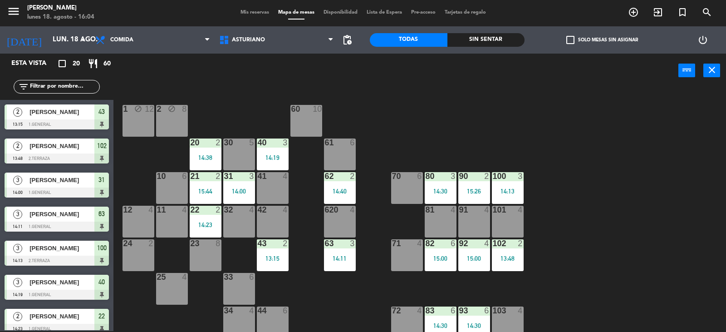
click at [515, 263] on div "102 2 13:48" at bounding box center [508, 255] width 32 height 32
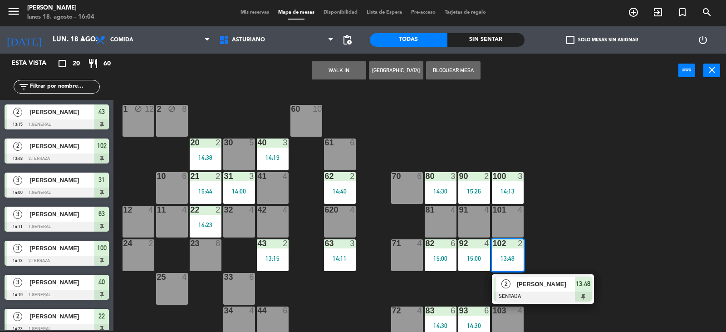
click at [552, 244] on div "1 block 12 2 block 8 60 10 20 2 14:38 30 5 40 3 14:19 61 6 62 2 14:40 41 4 31 3…" at bounding box center [423, 209] width 605 height 243
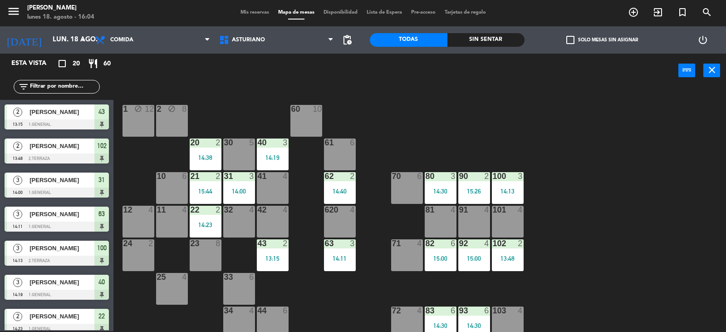
click at [473, 249] on div "92 4 15:00" at bounding box center [474, 255] width 32 height 32
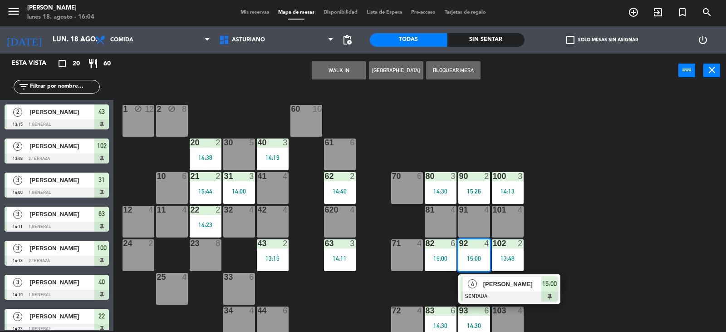
click at [559, 228] on div "1 block 12 2 block 8 60 10 20 2 14:38 30 5 40 3 14:19 61 6 62 2 14:40 41 4 31 3…" at bounding box center [423, 209] width 605 height 243
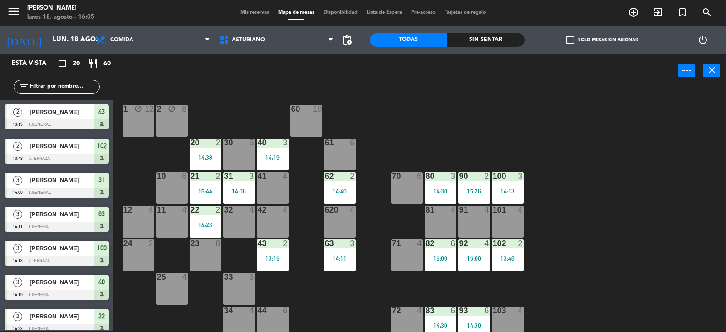
click at [694, 149] on div "1 block 12 2 block 8 60 10 20 2 14:38 30 5 40 3 14:19 61 6 62 2 14:40 41 4 31 3…" at bounding box center [423, 209] width 605 height 243
click at [50, 80] on div "filter_list" at bounding box center [57, 87] width 86 height 14
click at [59, 86] on input "text" at bounding box center [64, 87] width 70 height 10
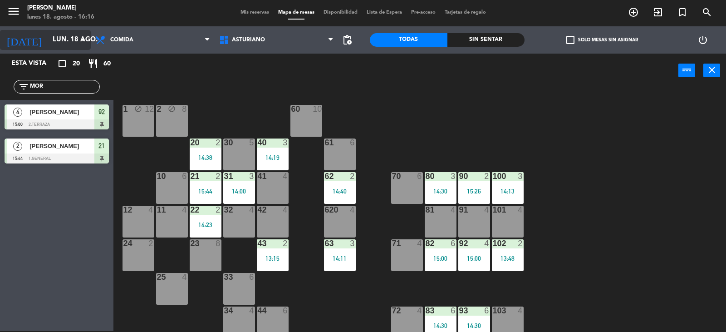
type input "MOR"
click at [48, 34] on input "lun. 18 ago." at bounding box center [92, 39] width 88 height 17
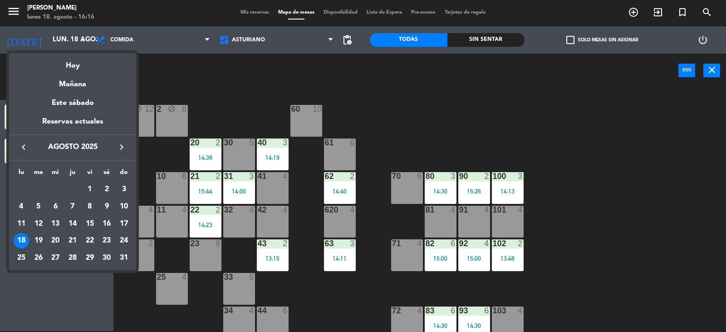
click at [20, 260] on div "25" at bounding box center [21, 257] width 15 height 15
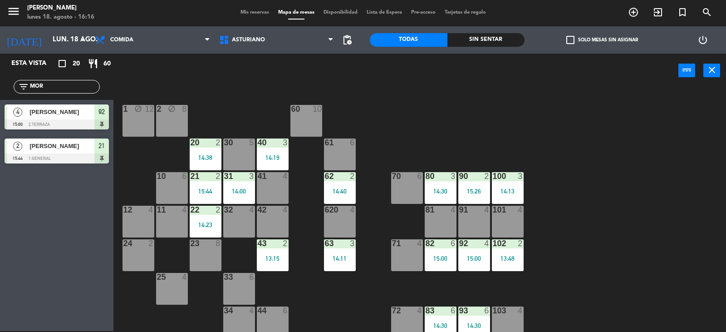
type input "lun. 25 ago."
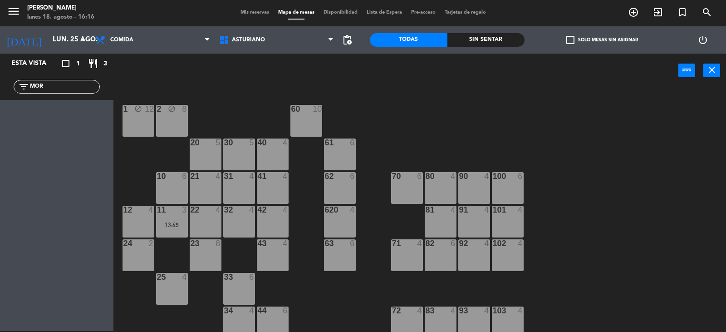
click at [441, 256] on div "82 6" at bounding box center [441, 255] width 32 height 32
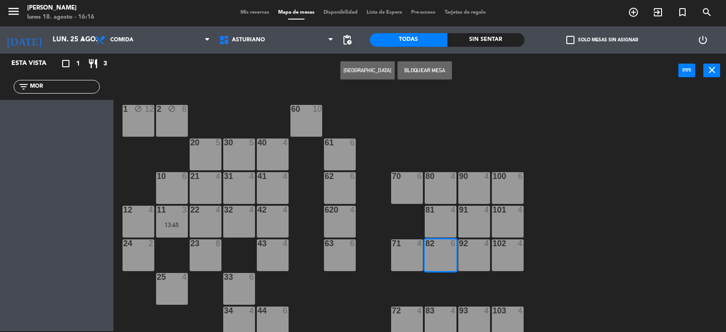
click at [358, 68] on button "[GEOGRAPHIC_DATA]" at bounding box center [367, 70] width 54 height 18
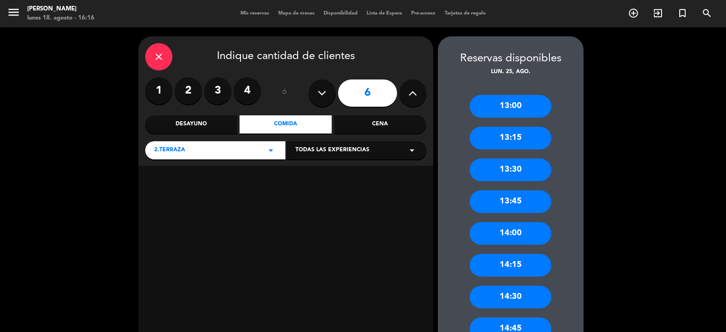
click at [329, 91] on button at bounding box center [322, 92] width 27 height 27
type input "5"
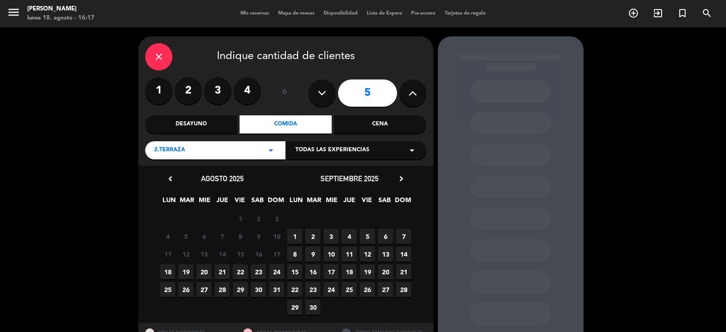
click at [160, 289] on div "25 26 27 28 29 30 31" at bounding box center [222, 289] width 127 height 18
click at [170, 289] on span "25" at bounding box center [167, 289] width 15 height 15
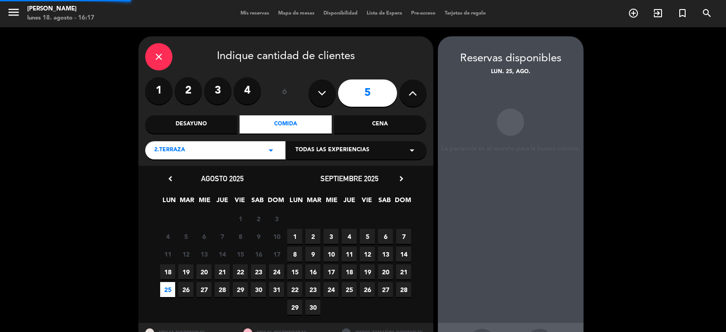
scroll to position [36, 0]
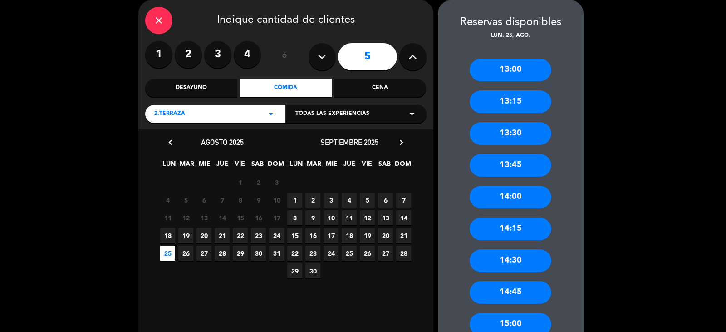
click at [515, 191] on div "14:00" at bounding box center [511, 197] width 82 height 23
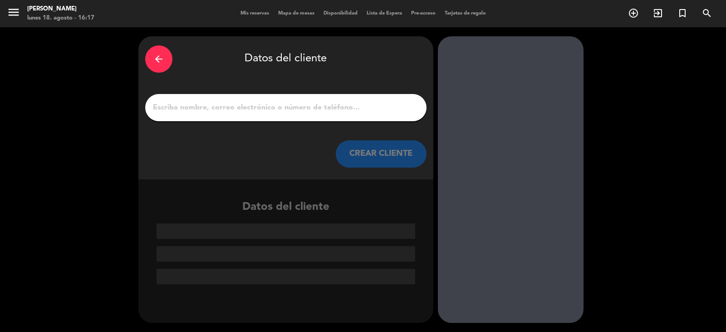
scroll to position [0, 0]
click at [179, 112] on input "1" at bounding box center [286, 107] width 268 height 13
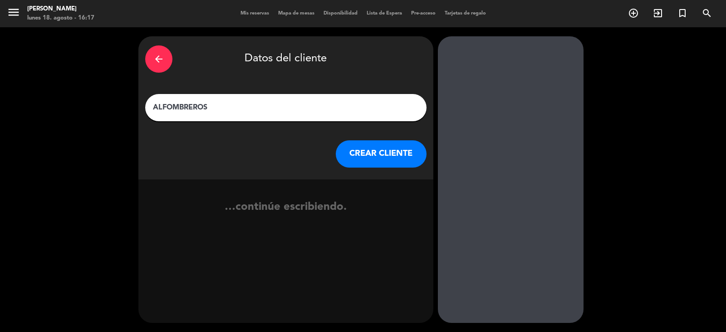
type input "ALFOMBREROS"
click at [386, 154] on button "CREAR CLIENTE" at bounding box center [381, 153] width 91 height 27
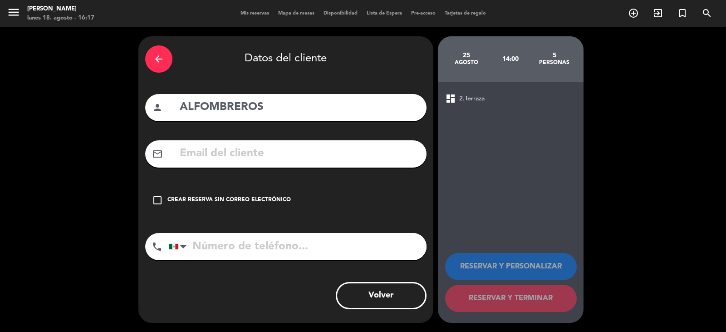
click at [156, 203] on icon "check_box_outline_blank" at bounding box center [157, 200] width 11 height 11
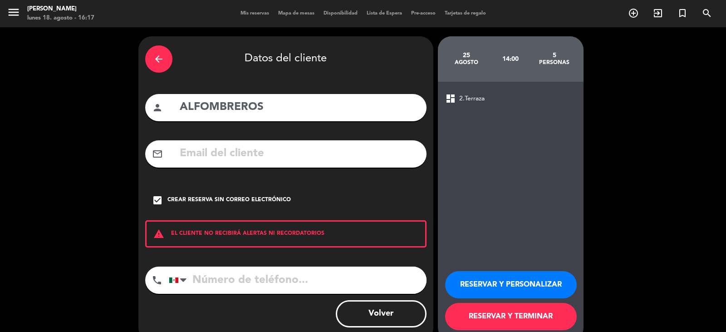
click at [481, 309] on button "RESERVAR Y TERMINAR" at bounding box center [511, 316] width 132 height 27
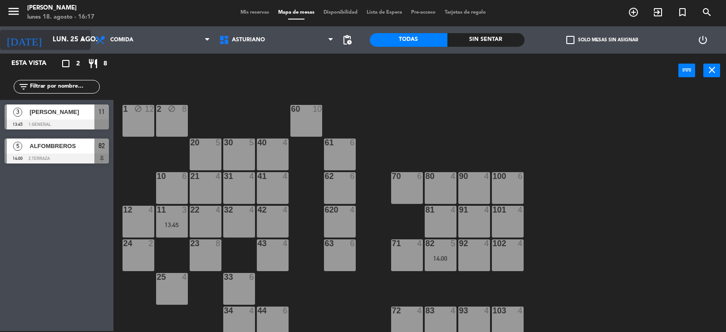
click at [66, 38] on input "lun. 25 ago." at bounding box center [92, 39] width 88 height 17
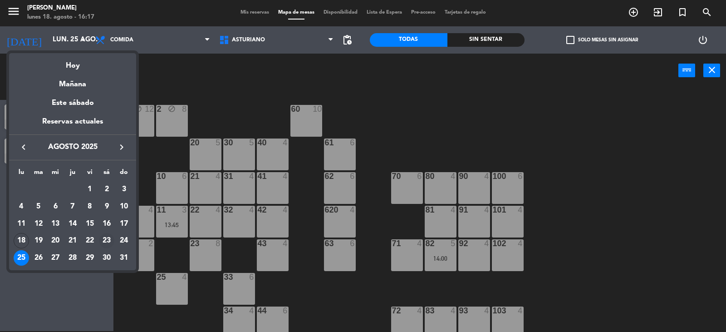
click at [107, 239] on div "23" at bounding box center [106, 240] width 15 height 15
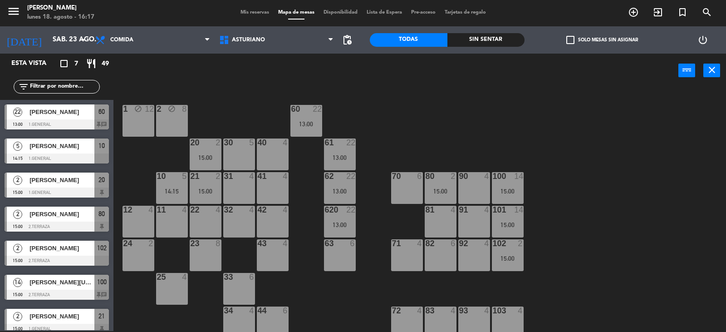
click at [271, 150] on div "40 4" at bounding box center [273, 154] width 32 height 32
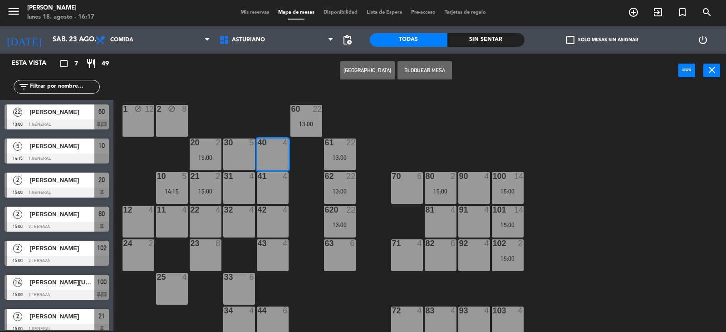
click at [279, 193] on div "41 4" at bounding box center [273, 188] width 32 height 32
click at [422, 72] on button "Bloquear Mesa" at bounding box center [425, 70] width 54 height 18
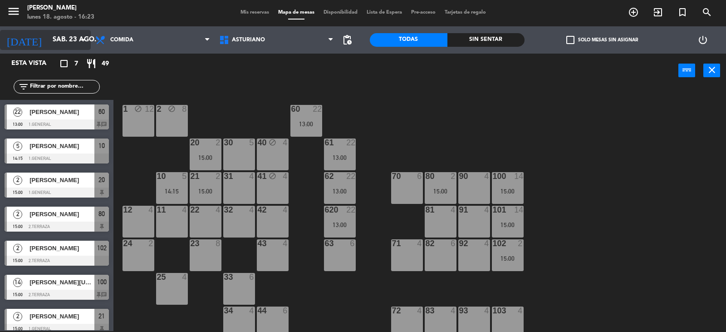
click at [71, 38] on input "sáb. 23 ago." at bounding box center [92, 39] width 88 height 17
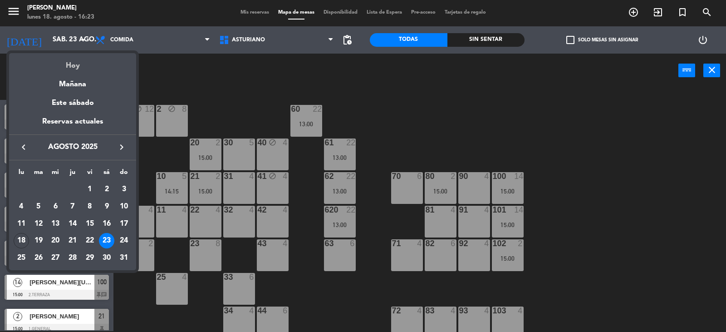
click at [69, 65] on div "Hoy" at bounding box center [72, 62] width 127 height 19
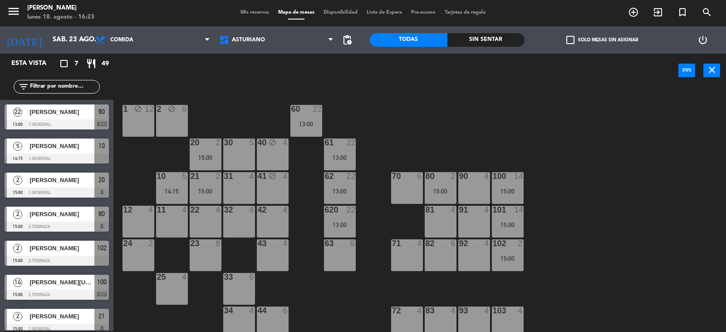
type input "lun. 18 ago."
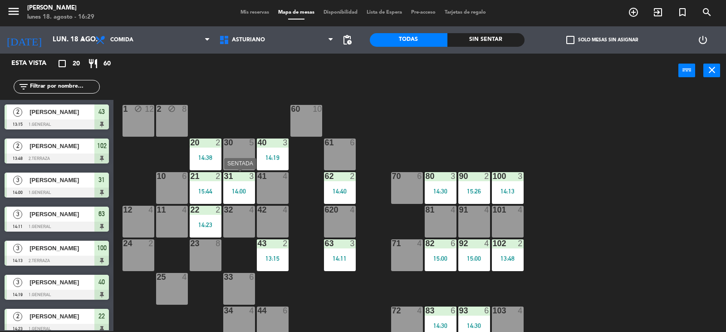
click at [235, 183] on div "31 3 14:00" at bounding box center [239, 188] width 32 height 32
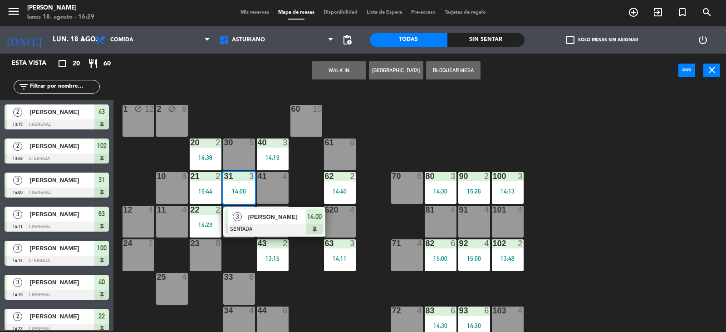
click at [278, 226] on div at bounding box center [275, 229] width 98 height 10
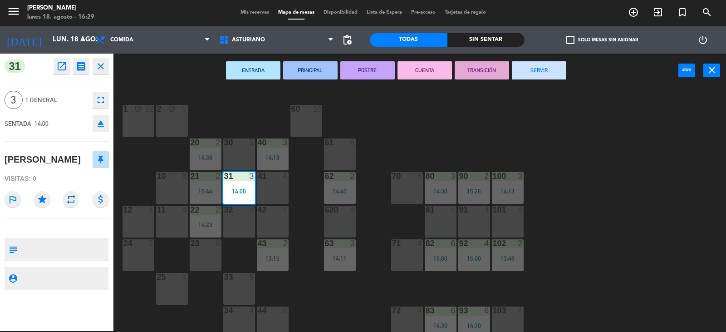
click at [533, 71] on button "SERVIR" at bounding box center [539, 70] width 54 height 18
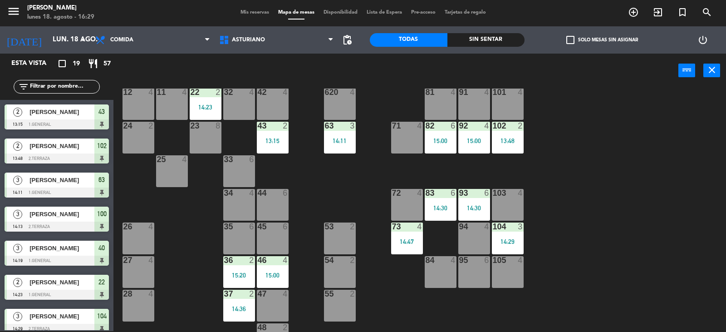
scroll to position [141, 0]
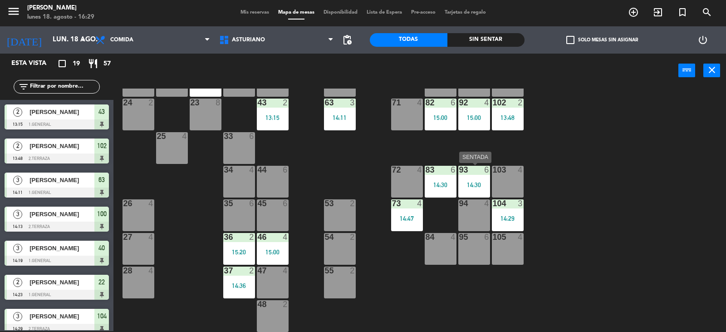
click at [482, 177] on div "93 6 14:30" at bounding box center [474, 182] width 32 height 32
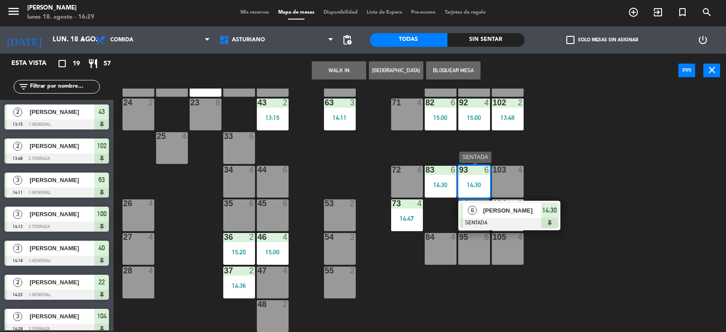
click at [515, 214] on span "[PERSON_NAME]" at bounding box center [512, 211] width 58 height 10
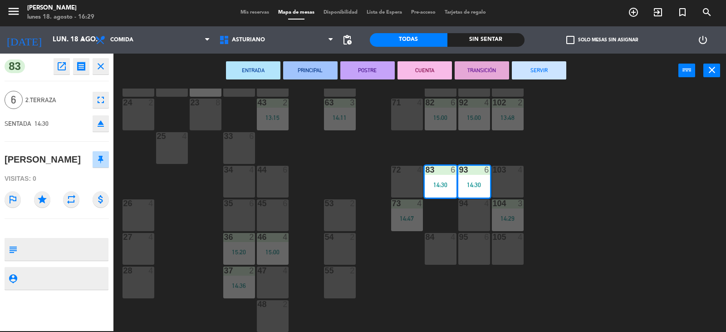
drag, startPoint x: 533, startPoint y: 68, endPoint x: 516, endPoint y: 68, distance: 16.8
click at [534, 68] on button "SERVIR" at bounding box center [539, 70] width 54 height 18
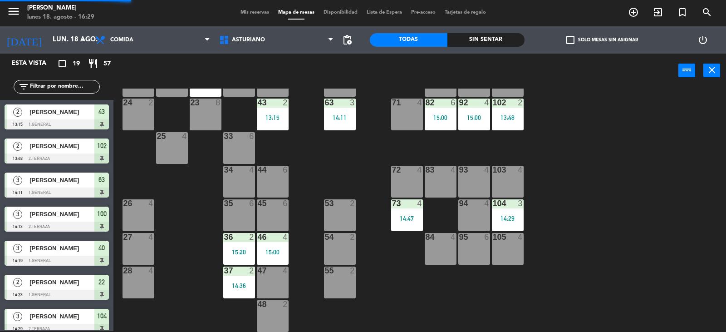
scroll to position [1, 0]
click at [560, 227] on div "1 block 12 2 block 8 60 10 20 2 14:38 30 5 40 3 14:19 61 6 62 2 14:40 41 4 31 4…" at bounding box center [423, 209] width 605 height 243
click at [608, 189] on div "1 block 12 2 block 8 60 10 20 2 14:38 30 5 40 3 14:19 61 6 62 2 14:40 41 4 31 4…" at bounding box center [423, 209] width 605 height 243
click at [602, 186] on div "1 block 12 2 block 8 60 10 20 2 14:38 30 5 40 3 14:19 61 6 62 2 14:40 41 4 31 4…" at bounding box center [423, 209] width 605 height 243
click at [280, 115] on div "13:15" at bounding box center [273, 117] width 32 height 6
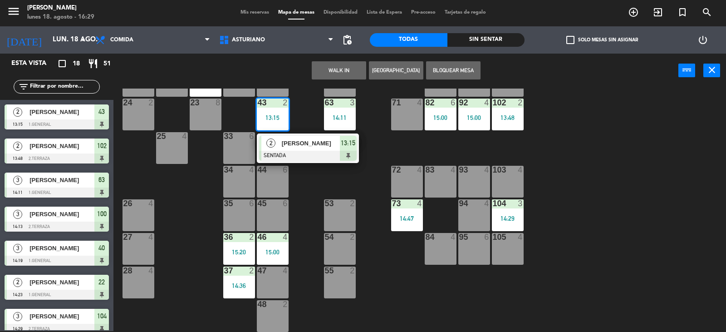
click at [314, 182] on div "1 block 12 2 block 8 60 10 20 2 14:38 30 5 40 3 14:19 61 6 62 2 14:40 41 4 31 4…" at bounding box center [423, 209] width 605 height 243
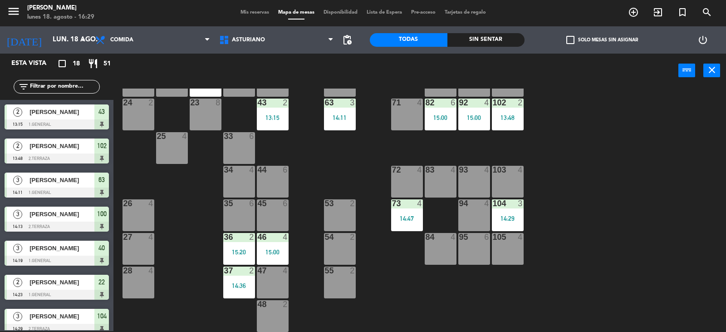
click at [349, 105] on div "3" at bounding box center [354, 102] width 15 height 8
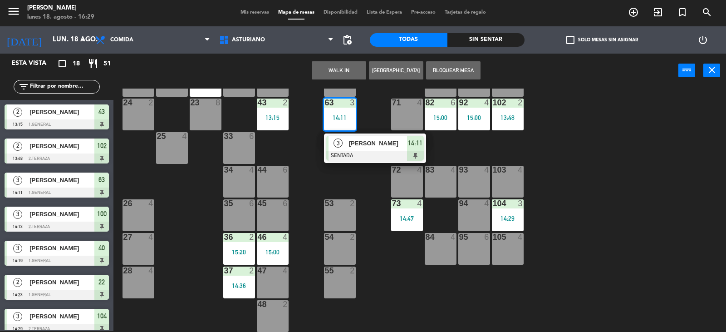
click at [629, 193] on div "1 block 12 2 block 8 60 10 20 2 14:38 30 5 40 3 14:19 61 6 62 2 14:40 41 4 31 4…" at bounding box center [423, 209] width 605 height 243
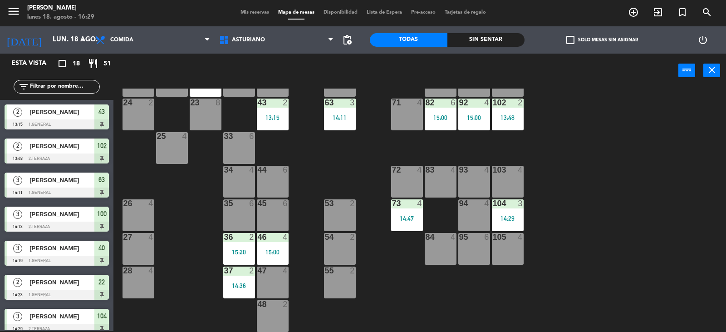
click at [333, 110] on div "63 3 14:11" at bounding box center [340, 114] width 32 height 32
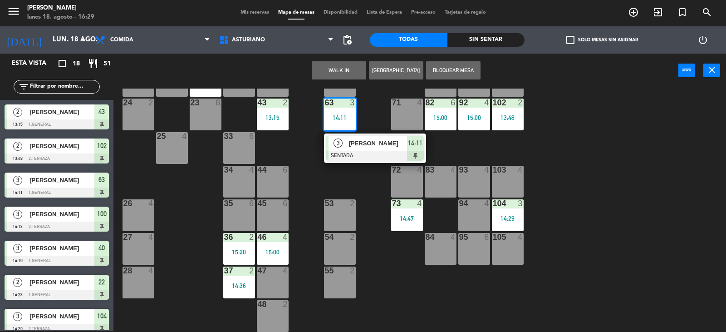
click at [360, 143] on span "[PERSON_NAME]" at bounding box center [378, 143] width 58 height 10
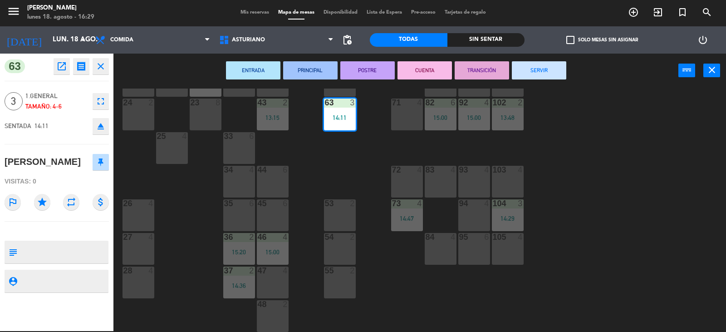
click at [536, 78] on button "SERVIR" at bounding box center [539, 70] width 54 height 18
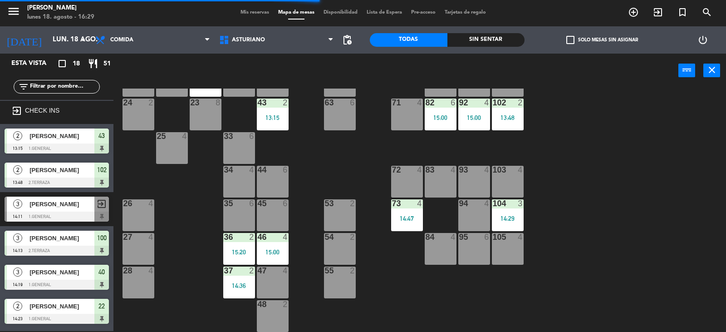
click at [560, 217] on div "1 block 12 2 block 8 60 10 20 2 14:38 30 5 40 3 14:19 61 6 62 2 14:40 41 4 31 4…" at bounding box center [423, 209] width 605 height 243
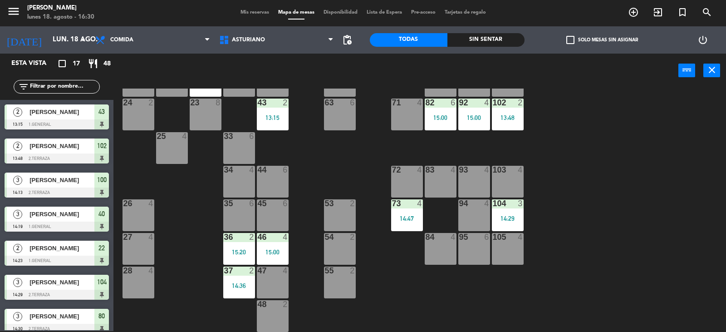
click at [535, 208] on div "1 block 12 2 block 8 60 10 20 2 14:38 30 5 40 3 14:19 61 6 62 2 14:40 41 4 31 4…" at bounding box center [423, 209] width 605 height 243
click at [726, 105] on div "1 block 12 2 block 8 60 10 20 2 14:38 30 5 40 3 14:19 61 6 62 2 14:40 41 4 31 4…" at bounding box center [423, 209] width 605 height 243
click at [443, 120] on div "15:00" at bounding box center [441, 117] width 32 height 6
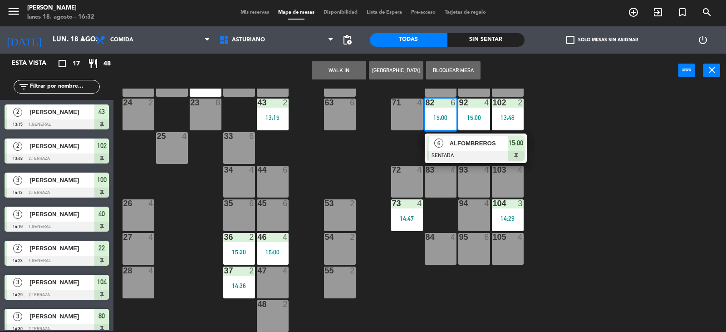
click at [471, 152] on div "6 ALFOMBREROS SENTADA 15:00" at bounding box center [476, 147] width 116 height 29
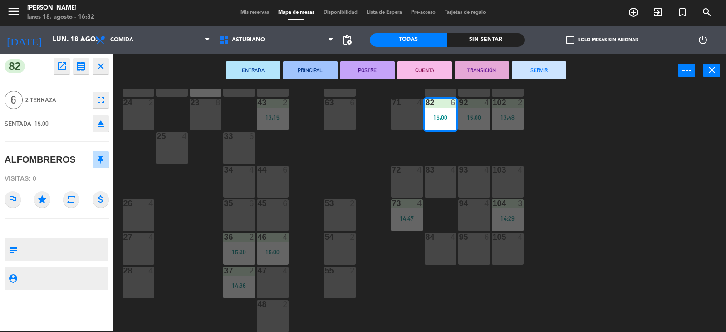
click at [96, 94] on icon "fullscreen" at bounding box center [100, 99] width 11 height 11
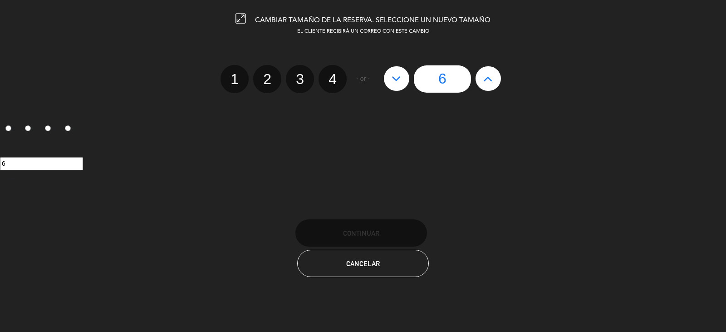
click at [338, 79] on label "4" at bounding box center [333, 79] width 28 height 28
click at [334, 74] on input "4" at bounding box center [332, 71] width 6 height 6
radio input "true"
radio input "false"
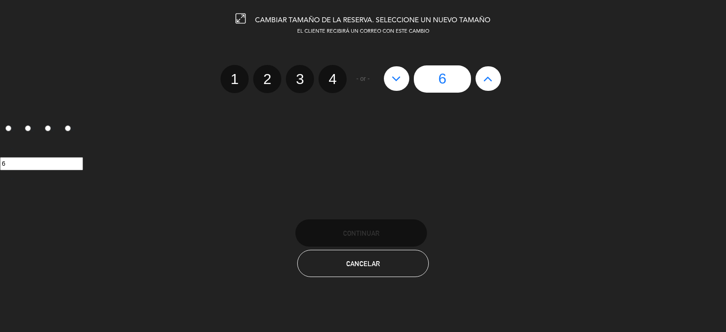
radio input "false"
radio input "true"
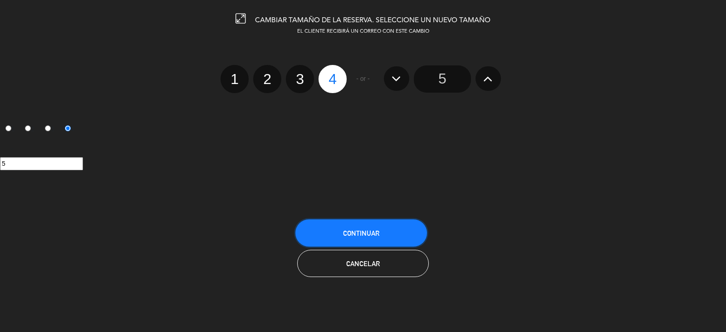
click at [385, 234] on button "Continuar" at bounding box center [361, 232] width 132 height 27
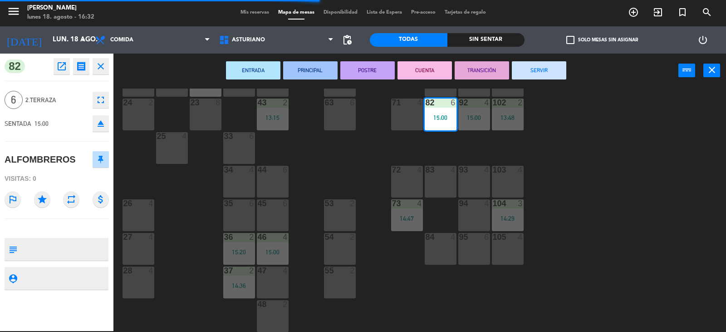
click at [537, 75] on button "SERVIR" at bounding box center [539, 70] width 54 height 18
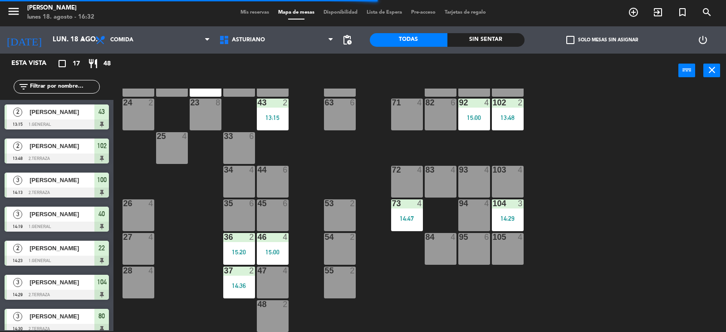
scroll to position [2, 0]
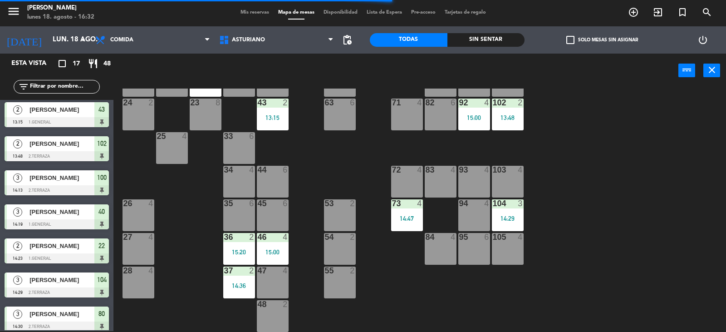
click at [529, 153] on div "1 block 12 2 block 8 60 10 20 2 14:38 30 5 40 3 14:19 61 6 62 2 14:40 41 4 31 4…" at bounding box center [423, 209] width 605 height 243
click at [565, 156] on div "1 block 12 2 block 8 60 10 20 2 14:38 30 5 40 3 14:19 61 6 62 2 14:40 41 4 31 4…" at bounding box center [423, 209] width 605 height 243
click at [514, 120] on div "13:48" at bounding box center [508, 117] width 32 height 6
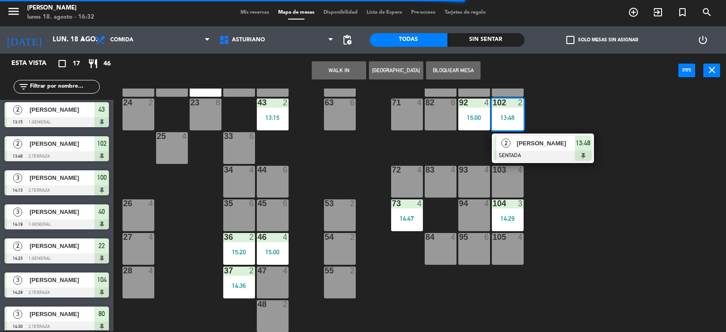
click at [564, 111] on div "1 block 12 2 block 8 60 10 20 2 14:38 30 5 40 3 14:19 61 6 62 2 14:40 41 4 31 4…" at bounding box center [423, 209] width 605 height 243
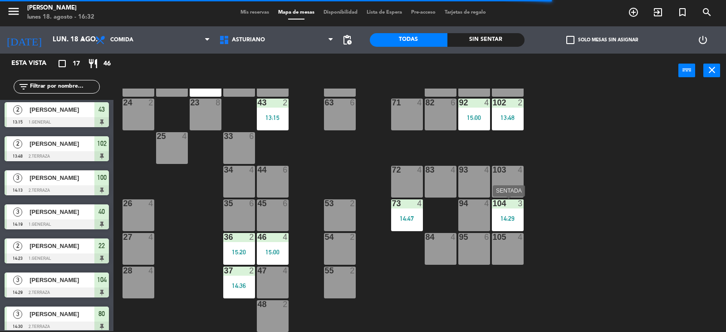
click at [518, 219] on div "14:29" at bounding box center [508, 218] width 32 height 6
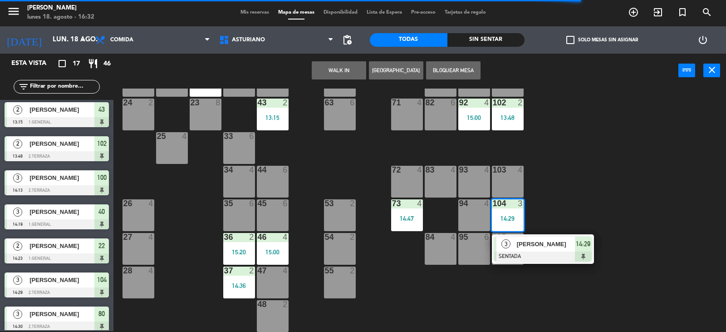
click at [589, 183] on div "1 block 12 2 block 8 60 10 20 2 14:38 30 5 40 3 14:19 61 6 62 2 14:40 41 4 31 4…" at bounding box center [423, 209] width 605 height 243
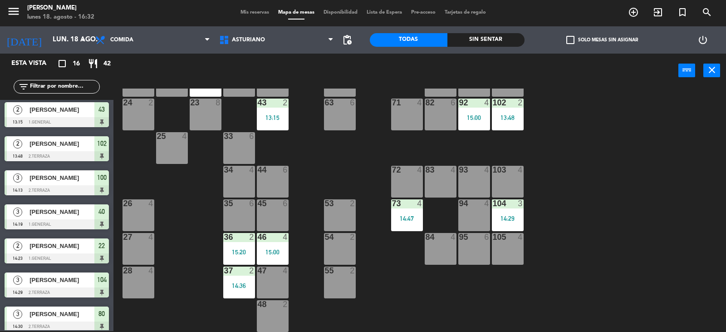
scroll to position [5, 0]
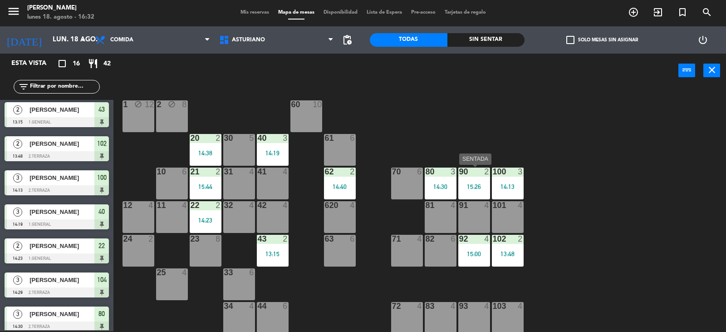
click at [470, 182] on div "90 2 15:26" at bounding box center [474, 183] width 32 height 32
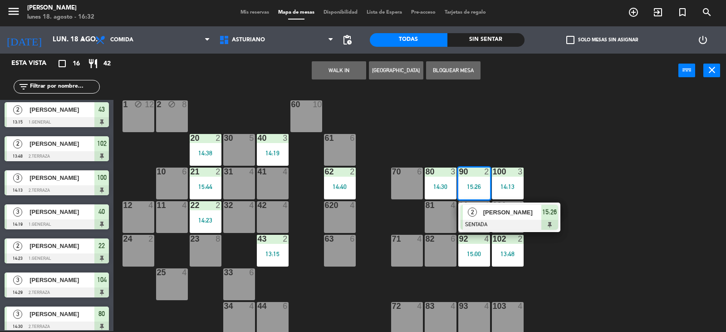
click at [588, 175] on div "1 block 12 2 block 8 60 10 20 2 14:38 30 5 40 3 14:19 61 6 62 2 14:40 41 4 31 4…" at bounding box center [423, 209] width 605 height 243
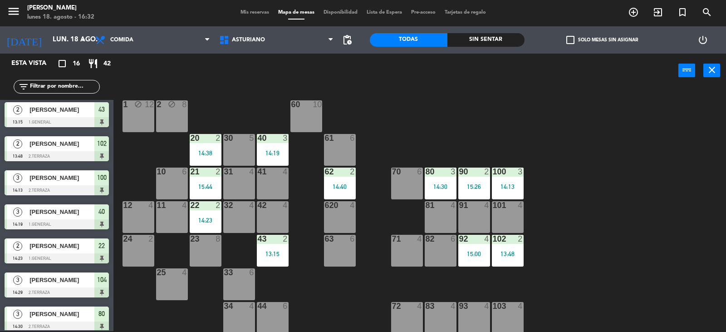
click at [437, 182] on div "80 3 14:30" at bounding box center [441, 183] width 32 height 32
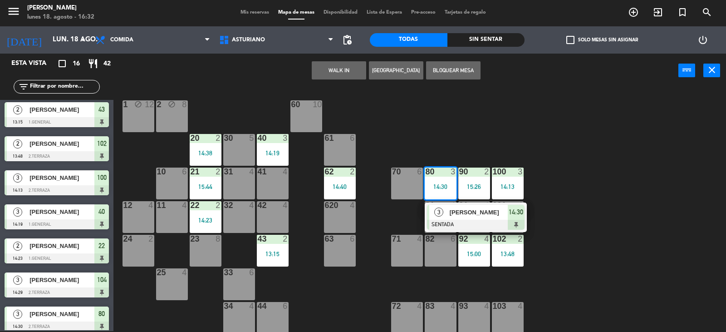
click at [553, 218] on div "1 block 12 2 block 8 60 10 20 2 14:38 30 5 40 3 14:19 61 6 62 2 14:40 41 4 31 4…" at bounding box center [423, 209] width 605 height 243
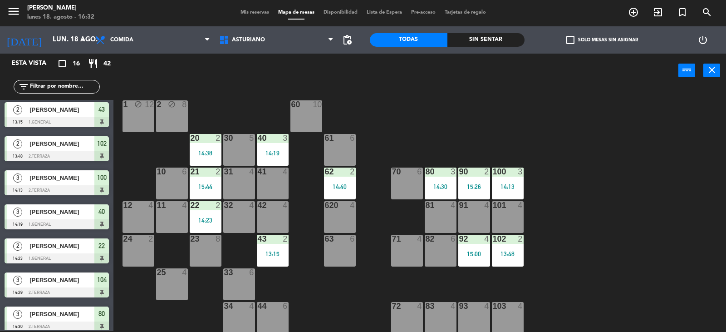
click at [510, 186] on div "14:13" at bounding box center [508, 186] width 32 height 6
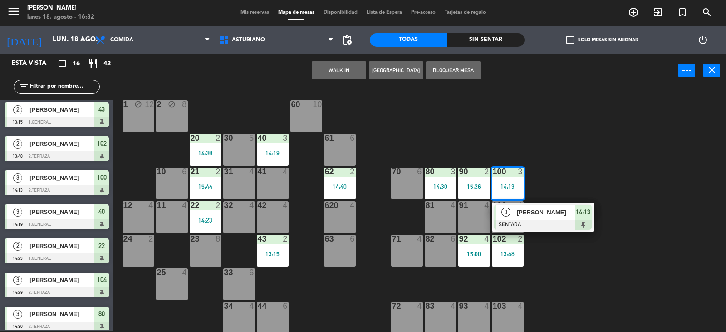
click at [579, 189] on div "1 block 12 2 block 8 60 10 20 2 14:38 30 5 40 3 14:19 61 6 62 2 14:40 41 4 31 4…" at bounding box center [423, 209] width 605 height 243
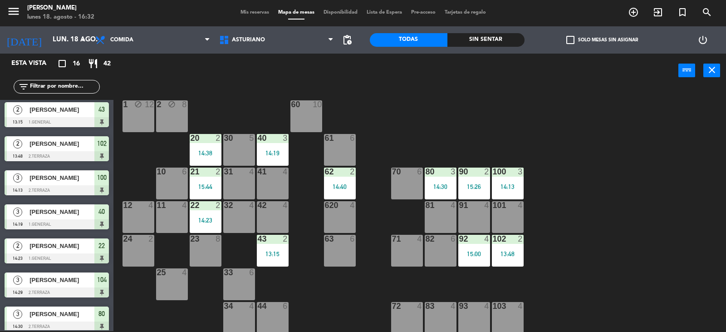
click at [572, 187] on div "1 block 12 2 block 8 60 10 20 2 14:38 30 5 40 3 14:19 61 6 62 2 14:40 41 4 31 4…" at bounding box center [423, 209] width 605 height 243
drag, startPoint x: 216, startPoint y: 184, endPoint x: 223, endPoint y: 180, distance: 8.6
click at [216, 184] on div "15:44" at bounding box center [206, 186] width 32 height 6
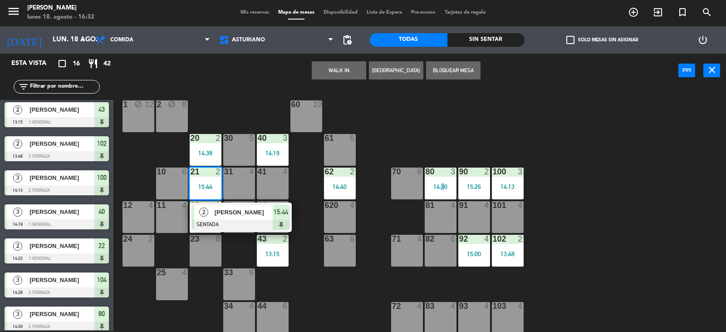
click at [441, 137] on div "1 block 12 2 block 8 60 10 20 2 14:38 30 5 40 3 14:19 61 6 62 2 14:40 41 4 31 4…" at bounding box center [423, 209] width 605 height 243
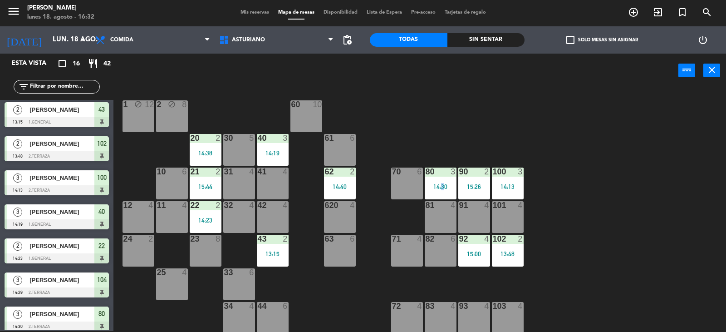
click at [424, 136] on div "1 block 12 2 block 8 60 10 20 2 14:38 30 5 40 3 14:19 61 6 62 2 14:40 41 4 31 4…" at bounding box center [423, 209] width 605 height 243
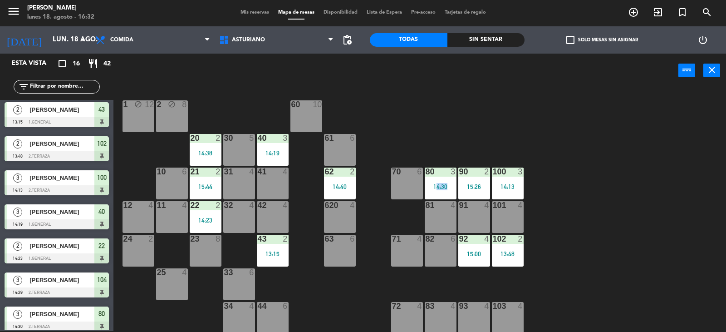
click at [423, 136] on div "1 block 12 2 block 8 60 10 20 2 14:38 30 5 40 3 14:19 61 6 62 2 14:40 41 4 31 4…" at bounding box center [423, 209] width 605 height 243
click at [422, 136] on div "1 block 12 2 block 8 60 10 20 2 14:38 30 5 40 3 14:19 61 6 62 2 14:40 41 4 31 4…" at bounding box center [423, 209] width 605 height 243
click at [421, 136] on div "1 block 12 2 block 8 60 10 20 2 14:38 30 5 40 3 14:19 61 6 62 2 14:40 41 4 31 4…" at bounding box center [423, 209] width 605 height 243
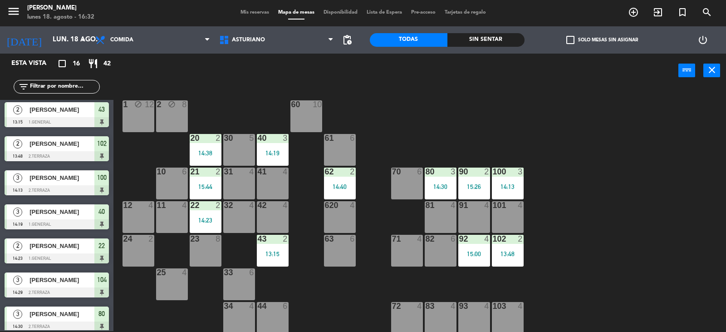
click at [420, 136] on div "1 block 12 2 block 8 60 10 20 2 14:38 30 5 40 3 14:19 61 6 62 2 14:40 41 4 31 4…" at bounding box center [423, 209] width 605 height 243
drag, startPoint x: 420, startPoint y: 136, endPoint x: 372, endPoint y: 180, distance: 65.8
click at [409, 147] on div "1 block 12 2 block 8 60 10 20 2 14:38 30 5 40 3 14:19 61 6 62 2 14:40 41 4 31 4…" at bounding box center [423, 209] width 605 height 243
click at [372, 180] on div "1 block 12 2 block 8 60 10 20 2 14:38 30 5 40 3 14:19 61 6 62 2 14:40 41 4 31 4…" at bounding box center [423, 209] width 605 height 243
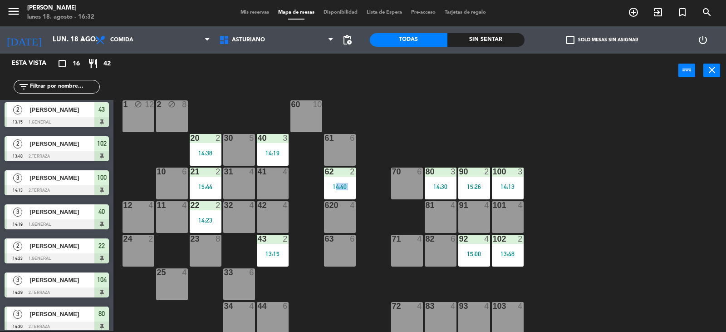
click at [372, 180] on div "1 block 12 2 block 8 60 10 20 2 14:38 30 5 40 3 14:19 61 6 62 2 14:40 41 4 31 4…" at bounding box center [423, 209] width 605 height 243
click at [511, 256] on div "13:48" at bounding box center [508, 253] width 32 height 6
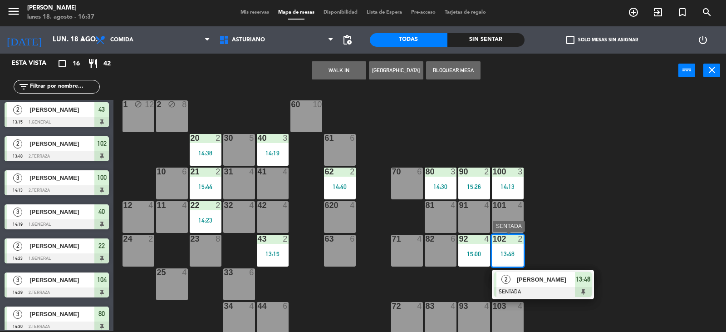
click at [543, 287] on div at bounding box center [543, 292] width 98 height 10
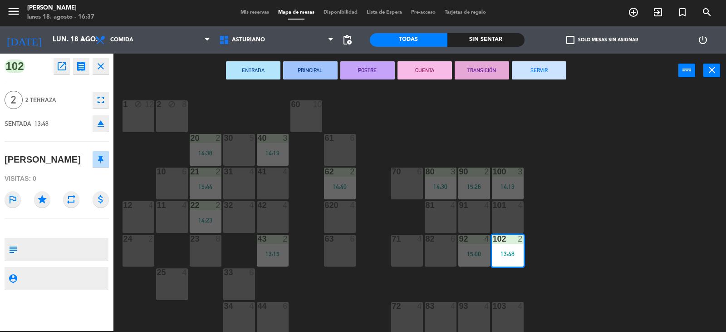
click at [536, 74] on button "SERVIR" at bounding box center [539, 70] width 54 height 18
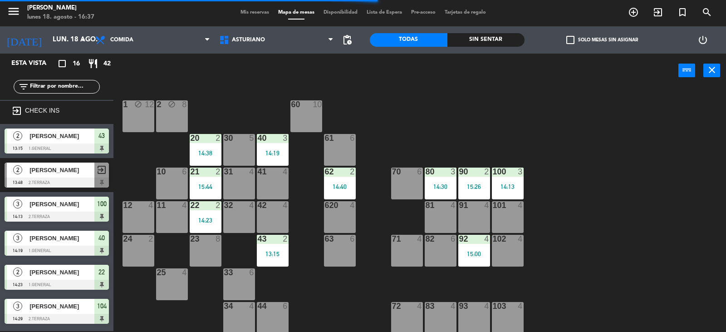
click at [480, 252] on div "15:00" at bounding box center [474, 253] width 32 height 6
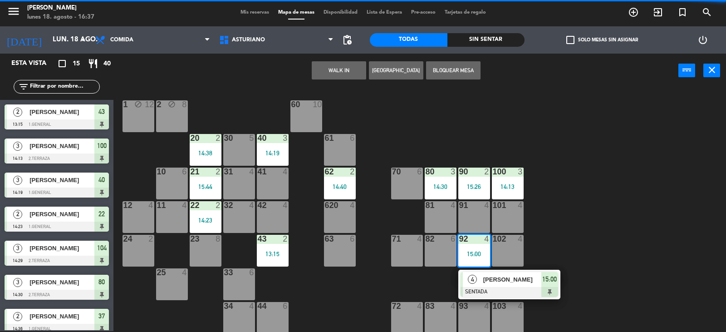
click at [570, 239] on div "1 block 12 2 block 8 60 10 20 2 14:38 30 5 40 3 14:19 61 6 62 2 14:40 41 4 31 4…" at bounding box center [423, 209] width 605 height 243
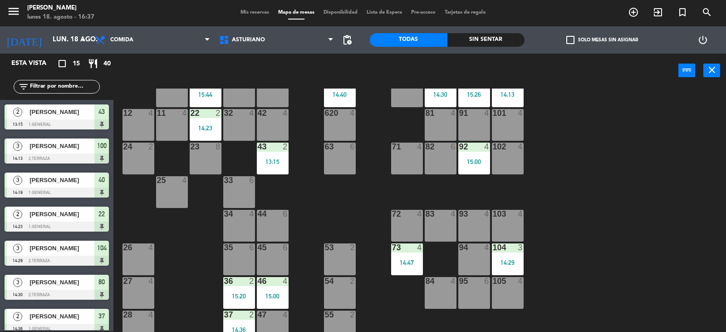
scroll to position [141, 0]
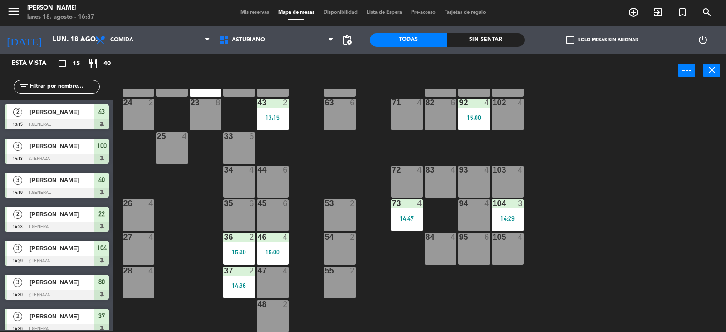
click at [275, 288] on div "47 4" at bounding box center [273, 282] width 32 height 32
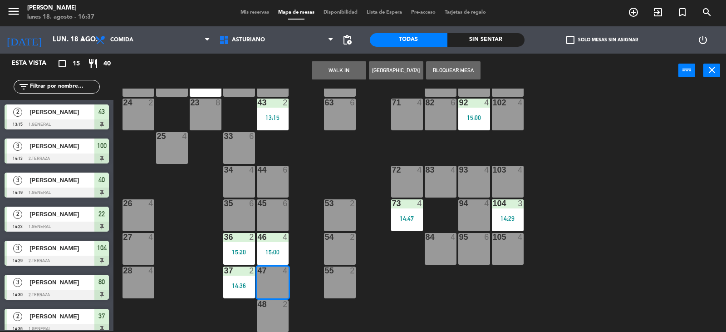
drag, startPoint x: 594, startPoint y: 170, endPoint x: 569, endPoint y: 169, distance: 25.4
click at [594, 170] on div "1 block 12 2 block 8 60 10 20 2 14:38 30 5 40 3 14:19 61 6 62 2 14:40 41 4 31 4…" at bounding box center [423, 209] width 605 height 243
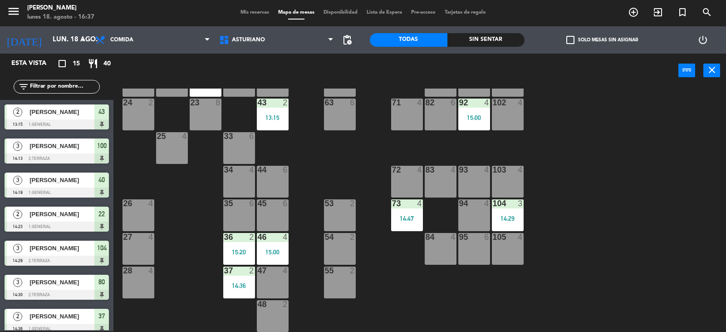
click at [279, 276] on div "47 4" at bounding box center [273, 282] width 32 height 32
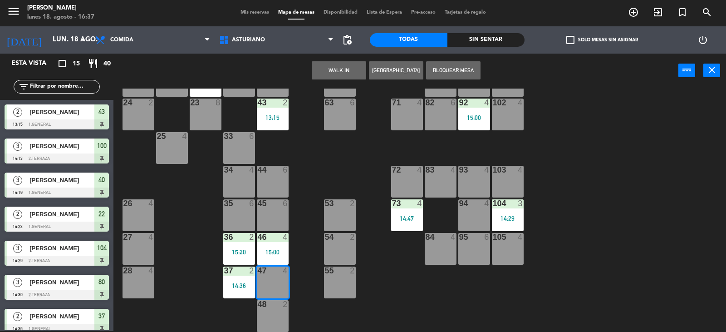
click at [336, 76] on button "WALK IN" at bounding box center [339, 70] width 54 height 18
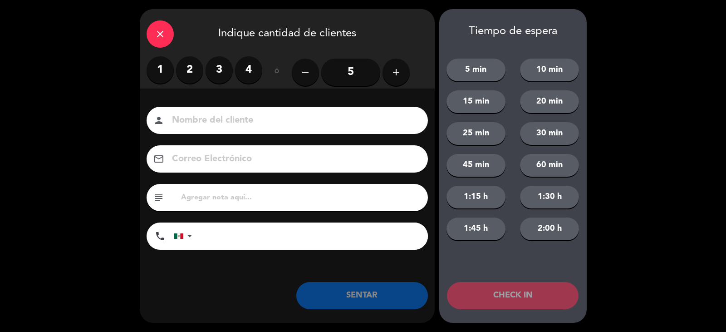
click at [188, 69] on label "2" at bounding box center [189, 69] width 27 height 27
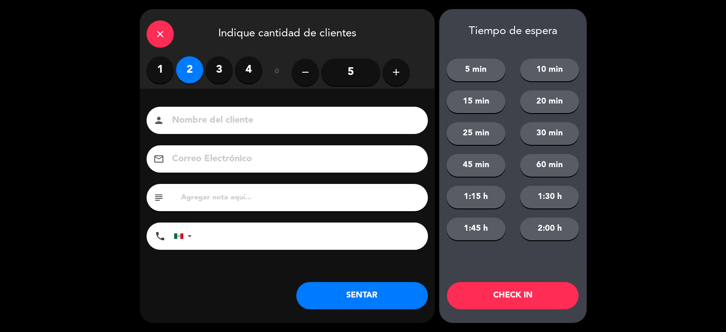
click at [191, 130] on div "person" at bounding box center [287, 120] width 281 height 27
click at [226, 118] on input at bounding box center [293, 121] width 245 height 16
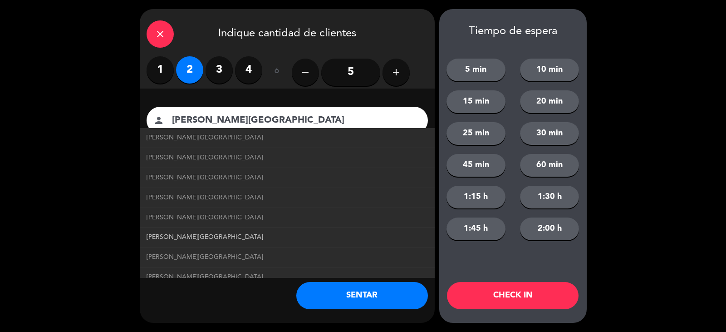
click at [326, 242] on link "[PERSON_NAME][GEOGRAPHIC_DATA]" at bounding box center [287, 237] width 281 height 10
type input "[PERSON_NAME][GEOGRAPHIC_DATA]"
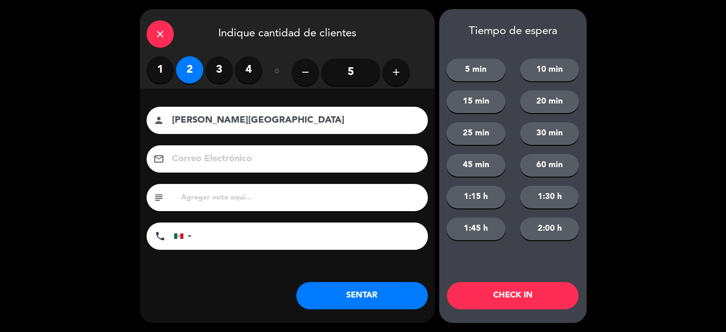
click at [378, 300] on button "SENTAR" at bounding box center [362, 295] width 132 height 27
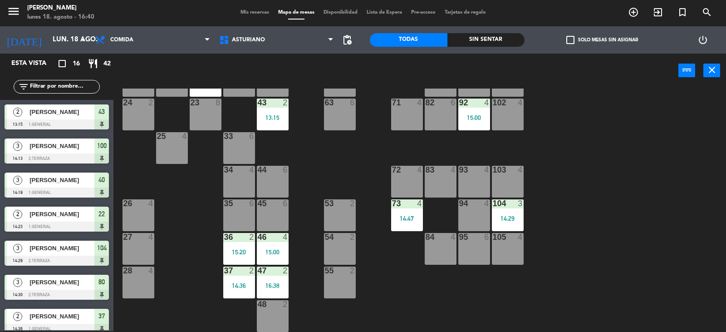
click at [639, 245] on div "1 block 12 2 block 8 60 10 20 2 14:38 30 5 40 3 14:19 61 6 62 2 14:40 41 4 31 4…" at bounding box center [423, 209] width 605 height 243
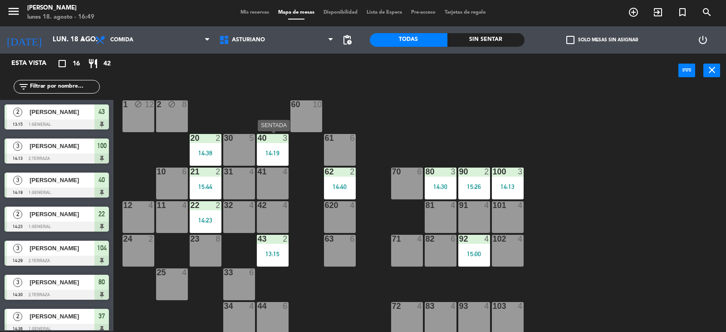
click at [281, 147] on div "40 3 14:19" at bounding box center [273, 150] width 32 height 32
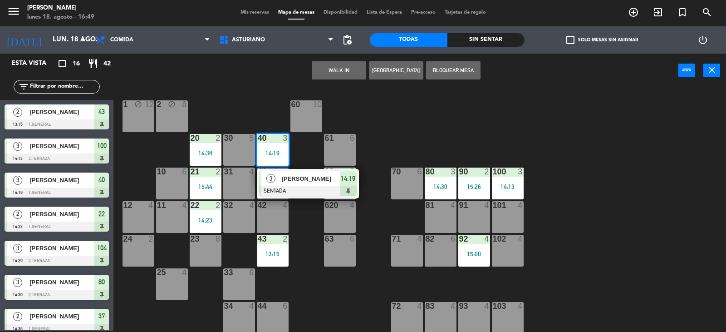
drag, startPoint x: 408, startPoint y: 114, endPoint x: 390, endPoint y: 114, distance: 17.2
click at [408, 114] on div "1 block 12 2 block 8 60 10 20 2 14:38 30 5 40 3 14:19 3 GABINO SENTADA 14:19 61…" at bounding box center [423, 209] width 605 height 243
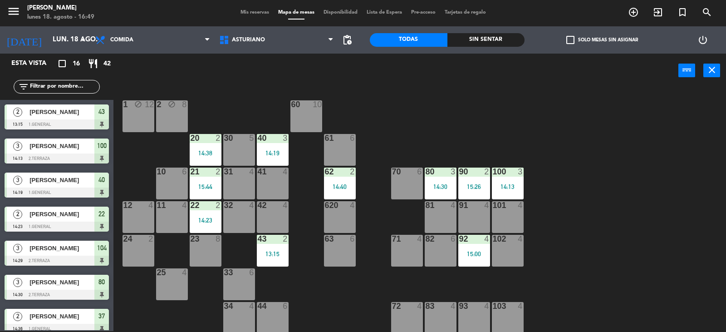
click at [265, 144] on div "40 3 14:19" at bounding box center [273, 150] width 32 height 32
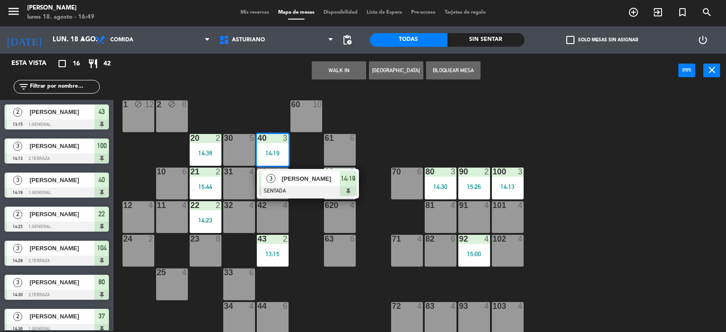
click at [297, 197] on div "3 GABINO SENTADA 14:19" at bounding box center [308, 183] width 102 height 29
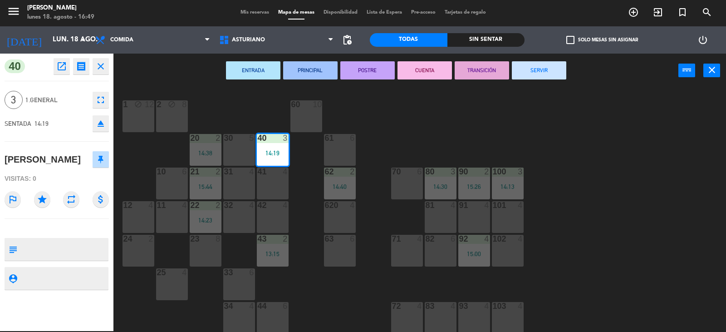
drag, startPoint x: 539, startPoint y: 64, endPoint x: 400, endPoint y: 65, distance: 138.9
click at [543, 64] on button "SERVIR" at bounding box center [539, 70] width 54 height 18
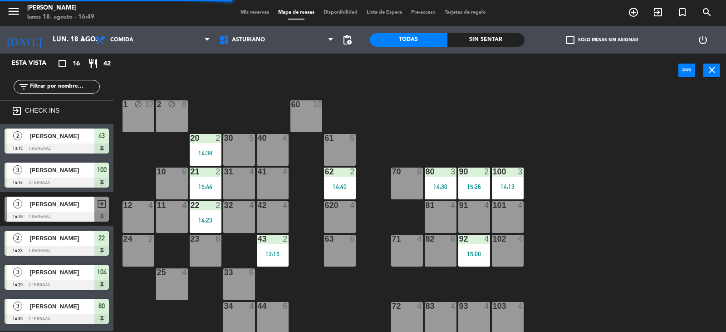
click at [199, 218] on div "14:23" at bounding box center [206, 220] width 32 height 6
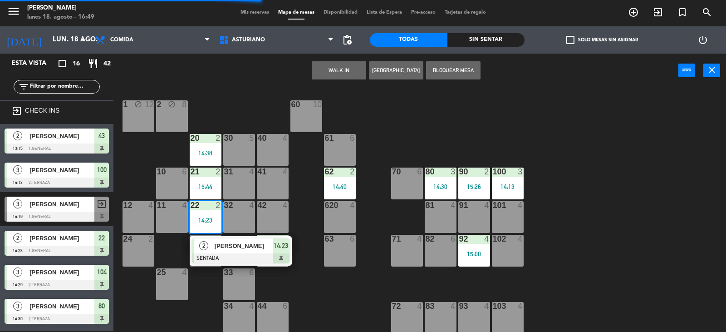
click at [231, 252] on div "[PERSON_NAME]" at bounding box center [243, 245] width 59 height 15
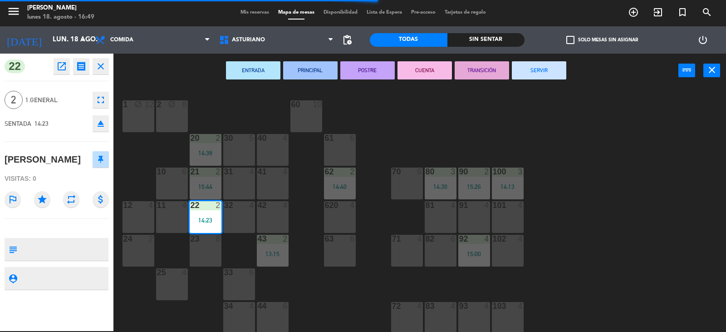
click at [539, 65] on div "ENTRADA PRINCIPAL POSTRE CUENTA TRANSICIÓN SERVIR power_input close" at bounding box center [395, 71] width 565 height 34
click at [535, 77] on button "SERVIR" at bounding box center [539, 70] width 54 height 18
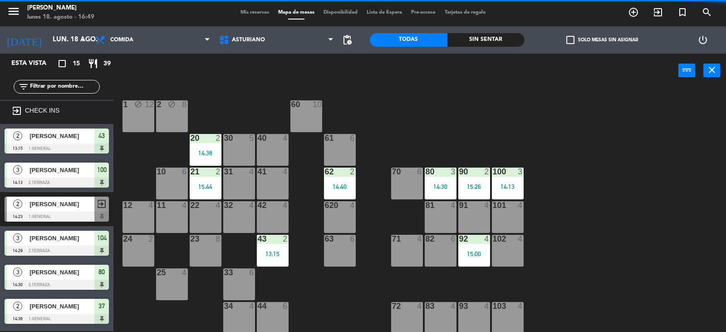
click at [208, 177] on div "21 2 15:44" at bounding box center [206, 183] width 32 height 32
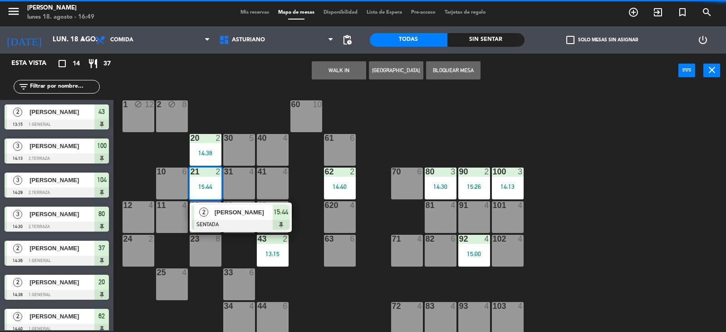
click at [426, 142] on div "1 block 12 2 block 8 60 10 20 2 14:38 30 5 40 4 61 6 62 2 14:40 41 4 31 4 21 2 …" at bounding box center [423, 209] width 605 height 243
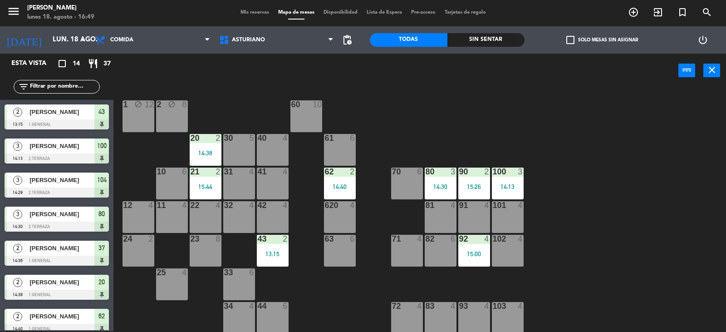
click at [219, 150] on div "14:38" at bounding box center [206, 153] width 32 height 6
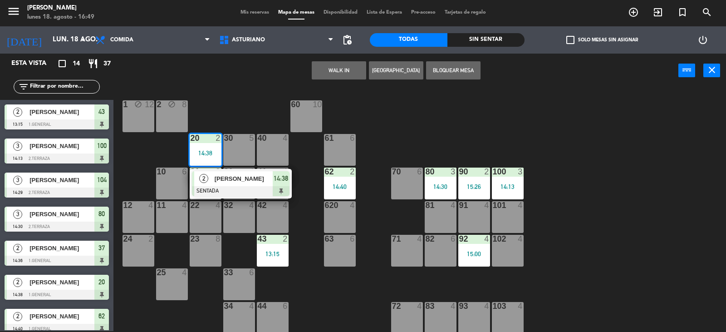
drag, startPoint x: 439, startPoint y: 151, endPoint x: 354, endPoint y: 148, distance: 85.4
click at [440, 151] on div "1 block 12 2 block 8 60 10 20 2 14:38 2 CRISTOPHER TORRES SENTADA 14:38 30 5 40…" at bounding box center [423, 209] width 605 height 243
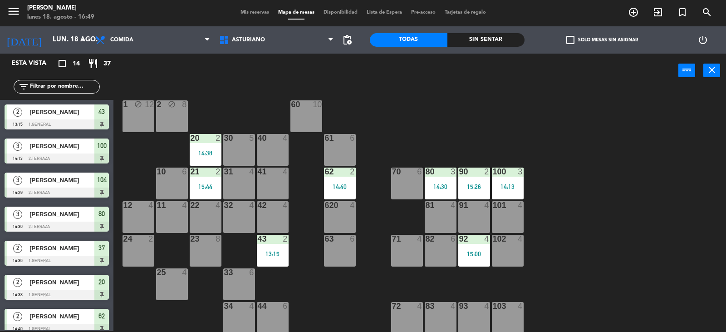
click at [338, 185] on div "14:40" at bounding box center [340, 186] width 32 height 6
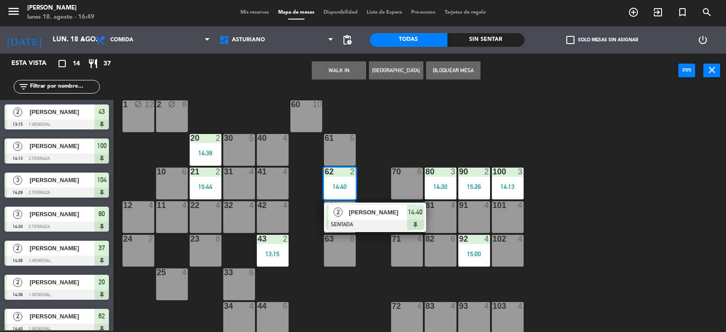
drag, startPoint x: 474, startPoint y: 141, endPoint x: 378, endPoint y: 131, distance: 97.1
click at [473, 141] on div "1 block 12 2 block 8 60 10 20 2 14:38 30 5 40 4 61 6 62 2 14:40 2 HUMBERTO OJED…" at bounding box center [423, 209] width 605 height 243
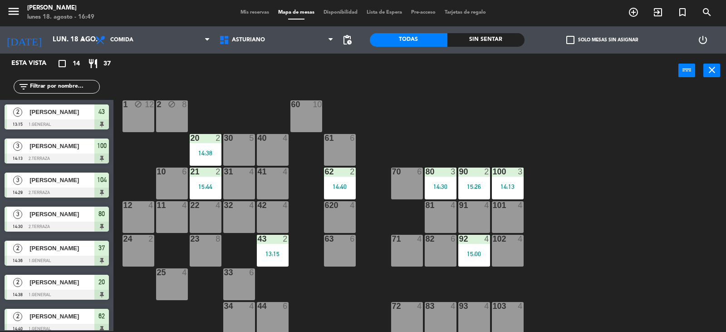
click at [449, 192] on div "80 3 14:30" at bounding box center [441, 183] width 32 height 32
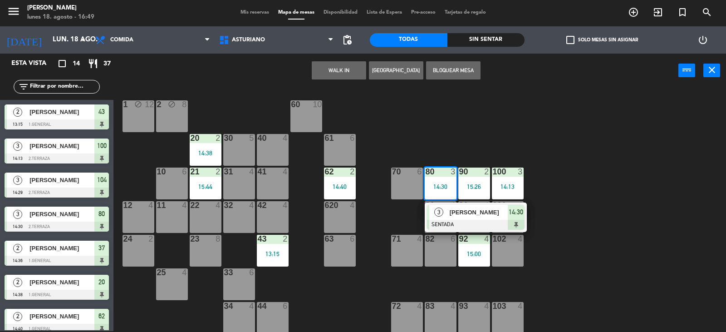
click at [631, 252] on div "1 block 12 2 block 8 60 10 20 2 14:38 30 5 40 4 61 6 62 2 14:40 41 4 31 4 21 2 …" at bounding box center [423, 209] width 605 height 243
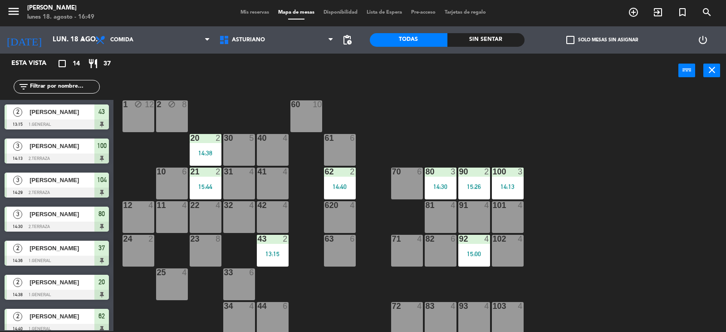
click at [486, 184] on div "15:26" at bounding box center [474, 186] width 32 height 6
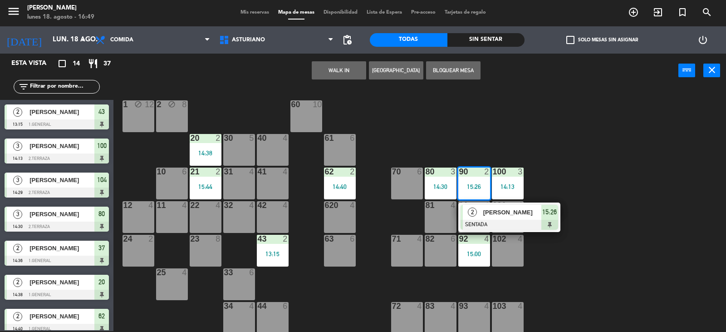
click at [540, 127] on div "1 block 12 2 block 8 60 10 20 2 14:38 30 5 40 4 61 6 62 2 14:40 41 4 31 4 21 2 …" at bounding box center [423, 209] width 605 height 243
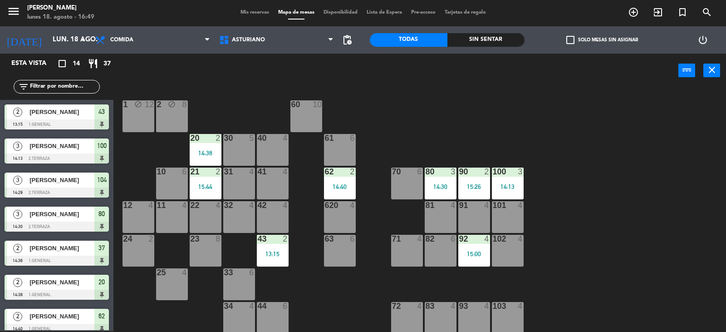
click at [443, 186] on div "14:30" at bounding box center [441, 186] width 32 height 6
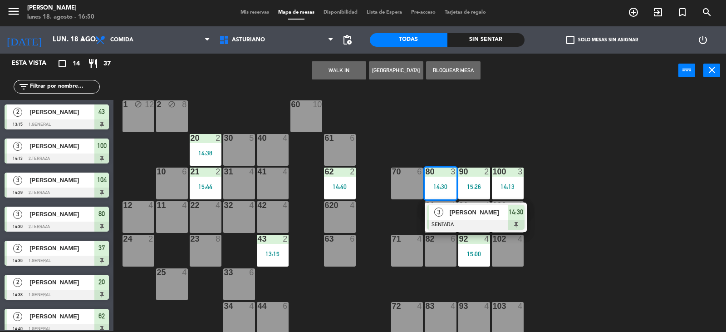
click at [474, 236] on div at bounding box center [473, 239] width 15 height 8
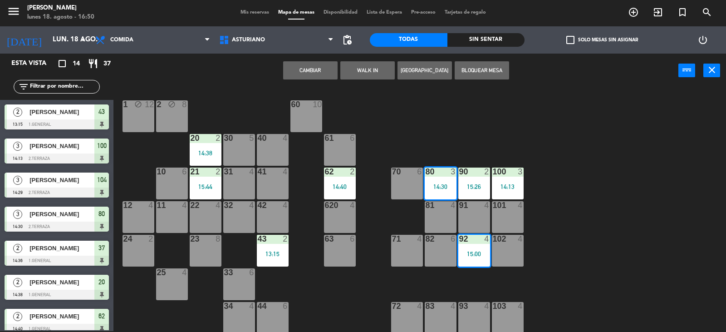
drag, startPoint x: 582, startPoint y: 269, endPoint x: 529, endPoint y: 273, distance: 52.8
click at [582, 270] on div "1 block 12 2 block 8 60 10 20 2 14:38 30 5 40 4 61 6 62 2 14:40 41 4 31 4 21 2 …" at bounding box center [423, 209] width 605 height 243
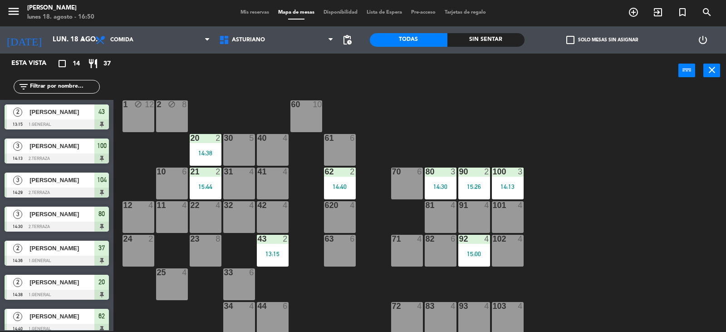
click at [438, 172] on div at bounding box center [440, 171] width 15 height 8
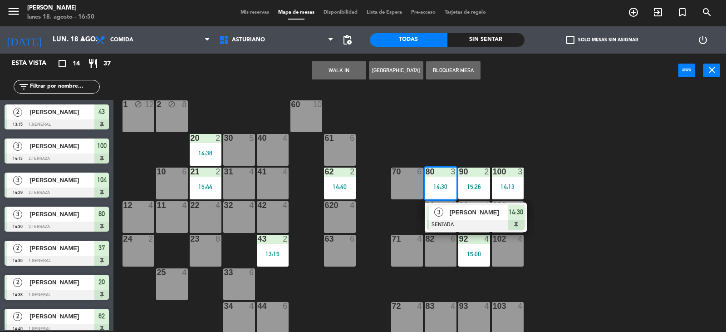
click at [474, 225] on div at bounding box center [476, 225] width 98 height 10
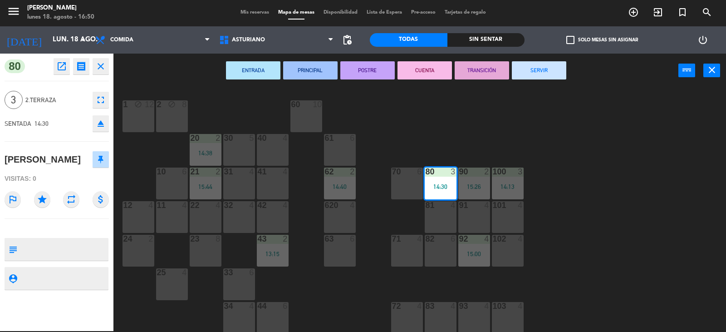
click at [103, 102] on icon "fullscreen" at bounding box center [100, 99] width 11 height 11
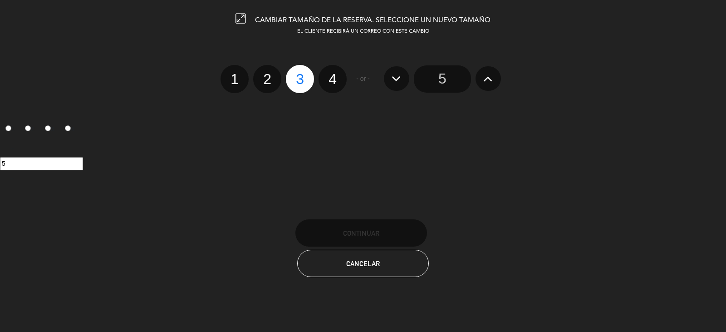
click at [266, 80] on label "2" at bounding box center [267, 79] width 28 height 28
click at [266, 74] on input "2" at bounding box center [266, 71] width 6 height 6
radio input "true"
radio input "false"
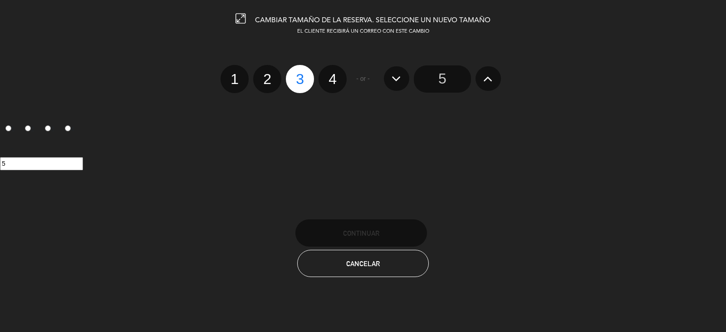
radio input "false"
radio input "true"
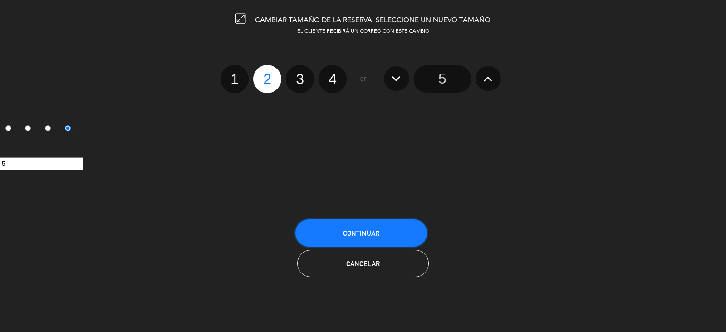
click at [382, 225] on button "Continuar" at bounding box center [361, 232] width 132 height 27
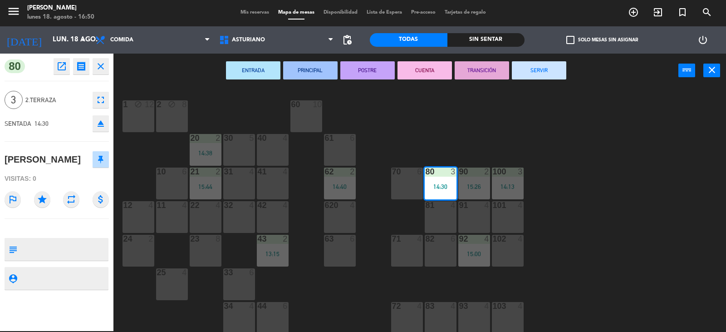
click at [520, 74] on button "SERVIR" at bounding box center [539, 70] width 54 height 18
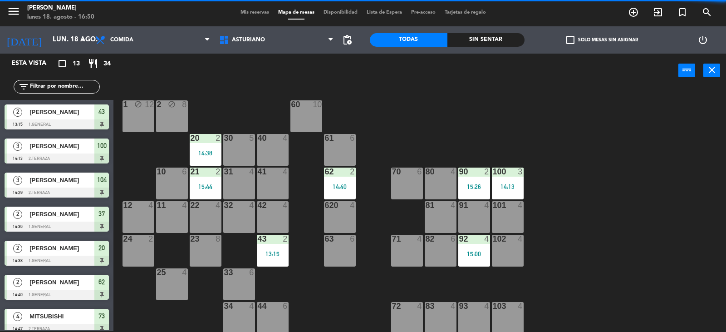
click at [255, 10] on span "Mis reservas" at bounding box center [255, 12] width 38 height 5
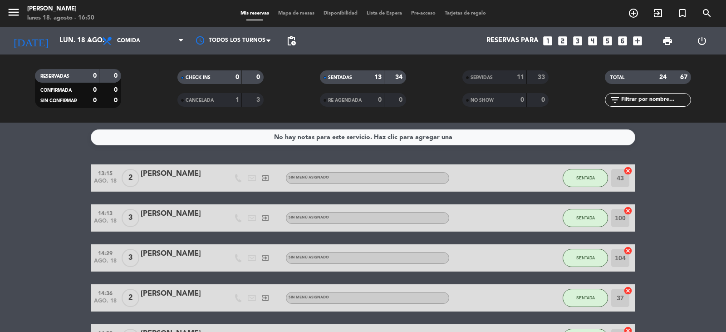
click at [622, 221] on input "100" at bounding box center [620, 218] width 18 height 18
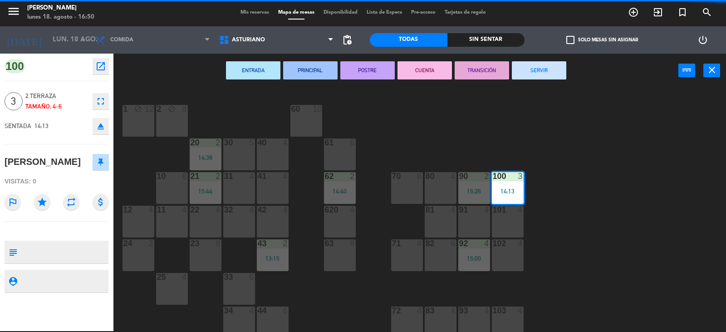
click at [614, 192] on div "1 block 12 2 block 8 60 10 20 2 14:38 30 5 40 4 61 6 62 2 14:40 41 4 31 4 21 2 …" at bounding box center [423, 209] width 605 height 243
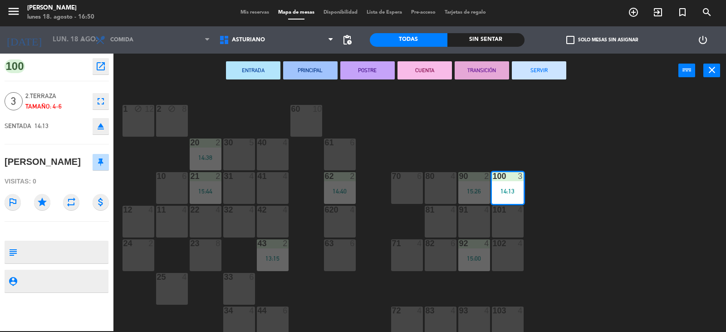
click at [550, 187] on div "1 block 12 2 block 8 60 10 20 2 14:38 30 5 40 4 61 6 62 2 14:40 41 4 31 4 21 2 …" at bounding box center [423, 209] width 605 height 243
click at [553, 177] on div "1 block 12 2 block 8 60 10 20 2 14:38 30 5 40 4 61 6 62 2 14:40 41 4 31 4 21 2 …" at bounding box center [423, 209] width 605 height 243
click at [99, 104] on icon "fullscreen" at bounding box center [100, 101] width 11 height 11
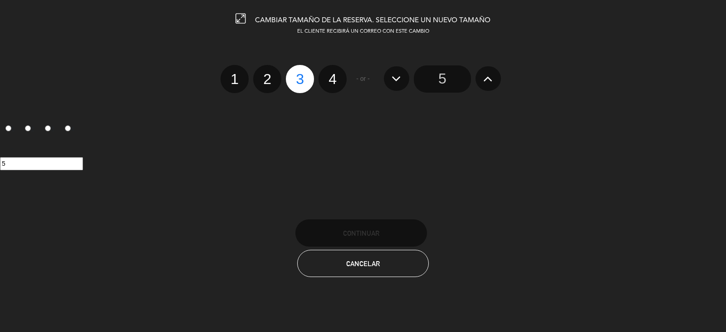
click at [265, 81] on label "2" at bounding box center [267, 79] width 28 height 28
click at [265, 74] on input "2" at bounding box center [266, 71] width 6 height 6
radio input "true"
radio input "false"
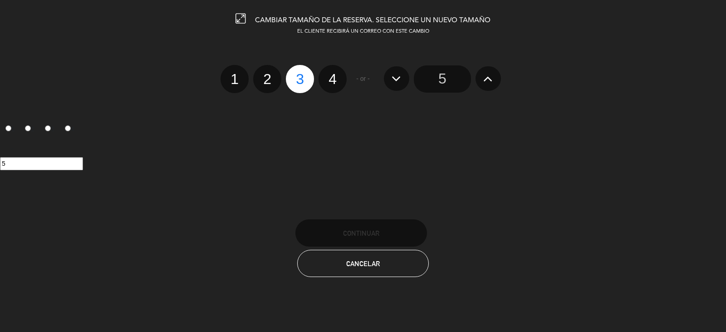
radio input "false"
radio input "true"
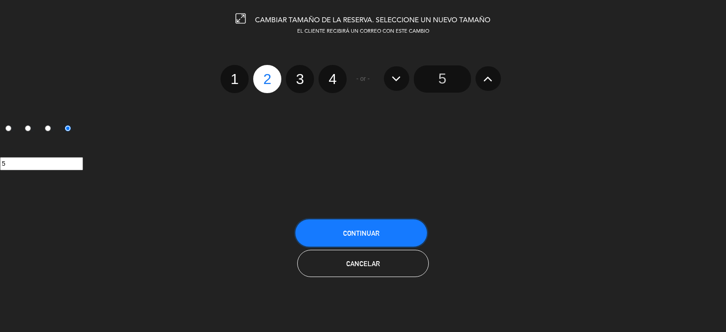
click at [380, 231] on button "Continuar" at bounding box center [361, 232] width 132 height 27
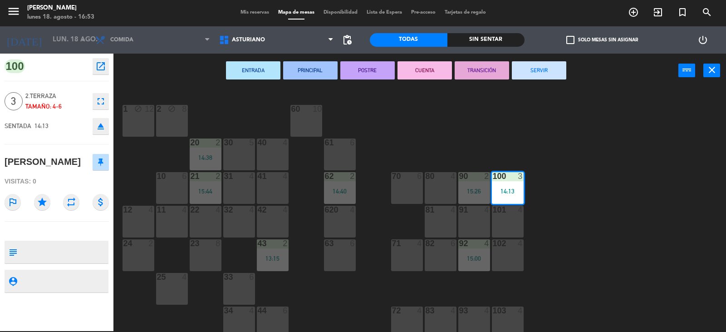
click at [614, 163] on div "1 block 12 2 block 8 60 10 20 2 14:38 30 5 40 4 61 6 62 2 14:40 41 4 31 4 21 2 …" at bounding box center [423, 209] width 605 height 243
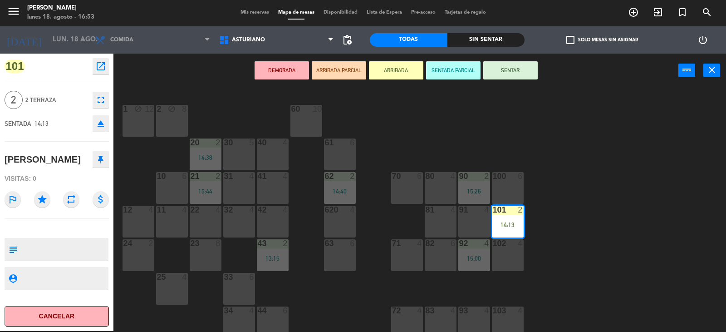
click at [518, 224] on div "14:13" at bounding box center [508, 224] width 32 height 6
click at [493, 180] on div "100" at bounding box center [493, 176] width 0 height 8
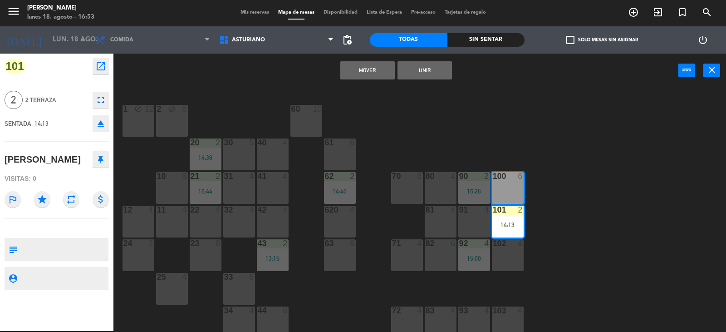
click at [364, 72] on button "Mover" at bounding box center [367, 70] width 54 height 18
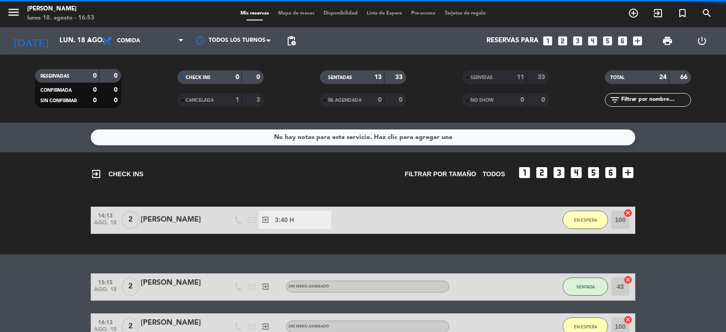
click at [292, 12] on span "Mapa de mesas" at bounding box center [296, 13] width 45 height 5
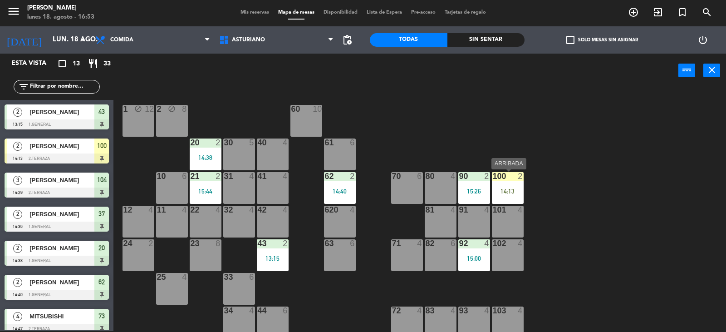
click at [501, 186] on div "100 2 14:13" at bounding box center [508, 188] width 32 height 32
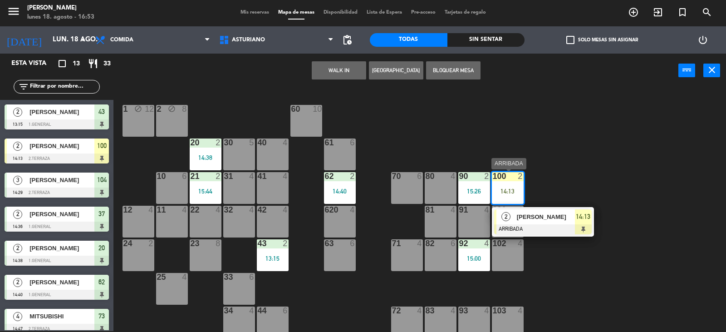
click at [542, 223] on div "[PERSON_NAME]" at bounding box center [545, 216] width 59 height 15
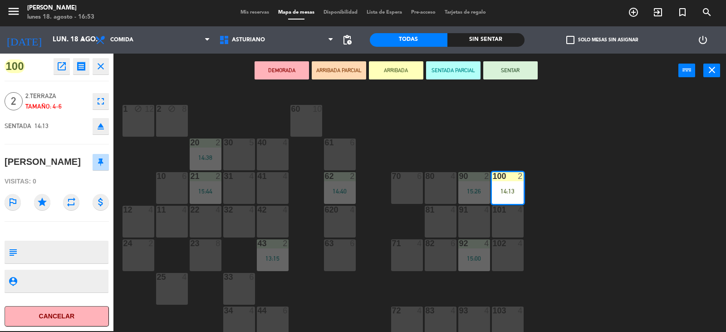
click at [506, 74] on button "SENTAR" at bounding box center [510, 70] width 54 height 18
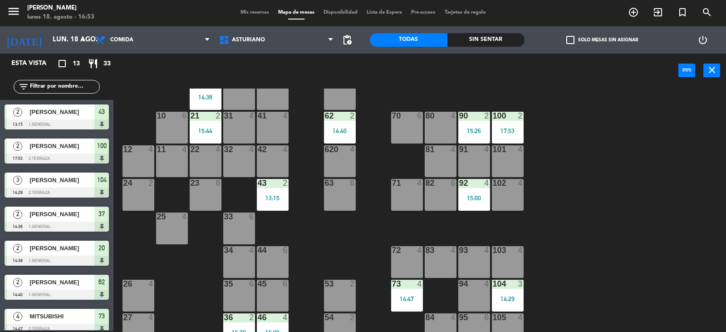
scroll to position [141, 0]
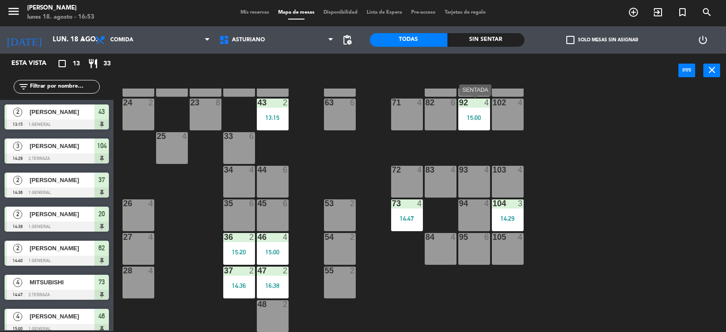
click at [476, 118] on div "15:00" at bounding box center [474, 117] width 32 height 6
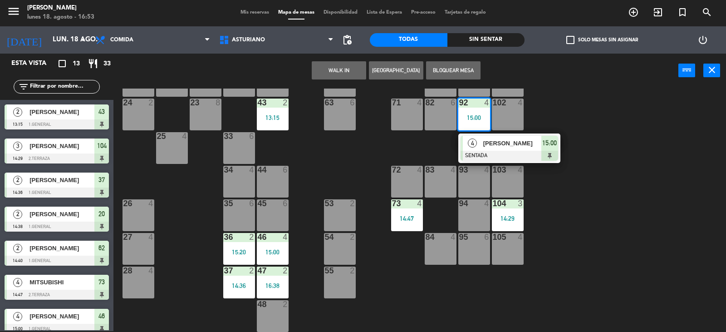
click at [513, 148] on div "[PERSON_NAME]" at bounding box center [511, 143] width 59 height 15
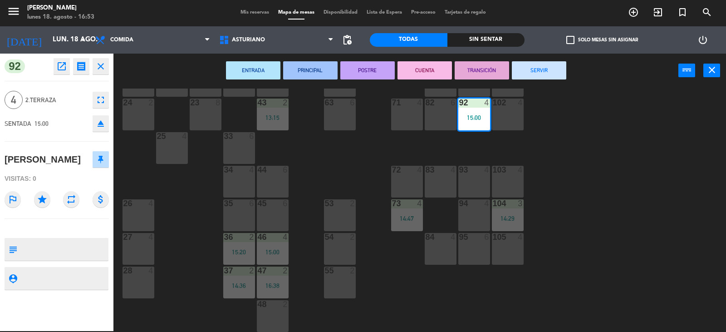
click at [101, 98] on icon "fullscreen" at bounding box center [100, 99] width 11 height 11
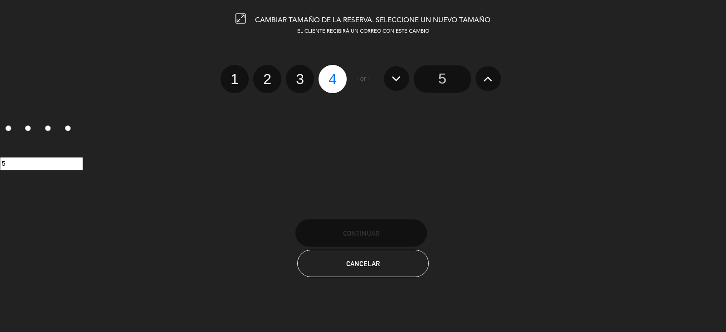
click at [299, 74] on label "3" at bounding box center [300, 79] width 28 height 28
click at [299, 74] on input "3" at bounding box center [299, 71] width 6 height 6
radio input "true"
radio input "false"
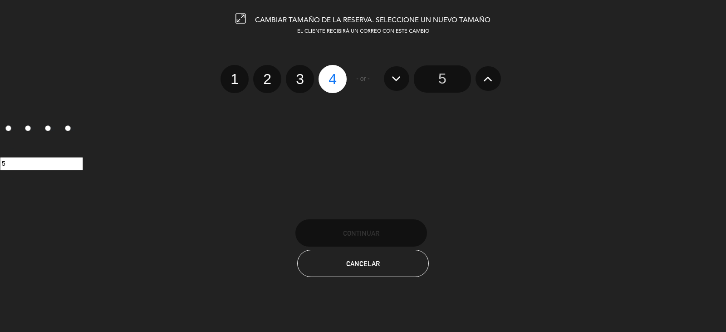
radio input "false"
radio input "true"
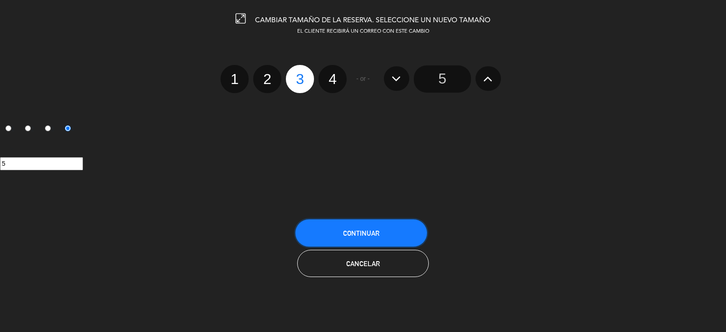
click at [362, 241] on button "Continuar" at bounding box center [361, 232] width 132 height 27
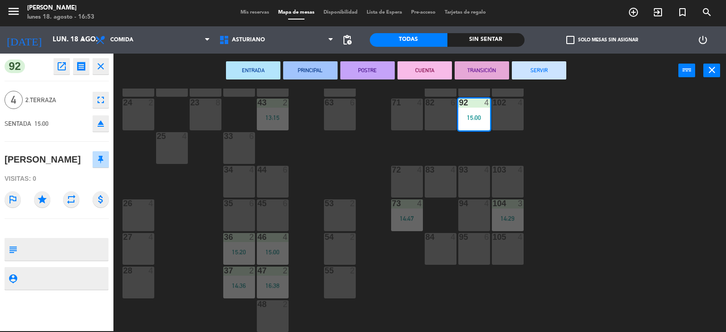
click at [584, 120] on div "1 block 12 2 block 8 60 10 20 2 14:38 30 5 40 4 61 6 62 2 14:40 41 4 31 4 21 2 …" at bounding box center [423, 209] width 605 height 243
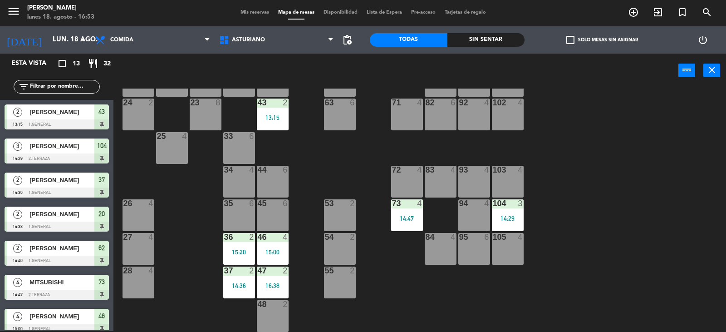
scroll to position [5, 0]
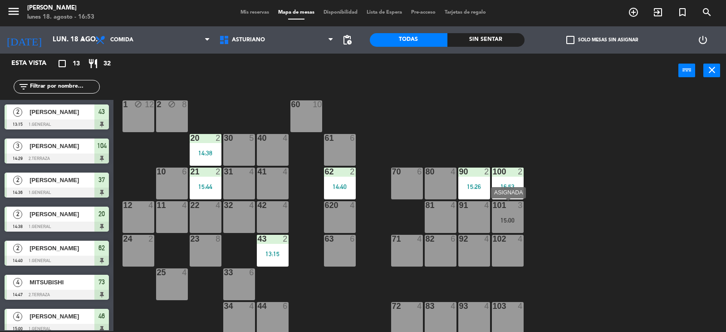
click at [504, 219] on div "15:00" at bounding box center [508, 220] width 32 height 6
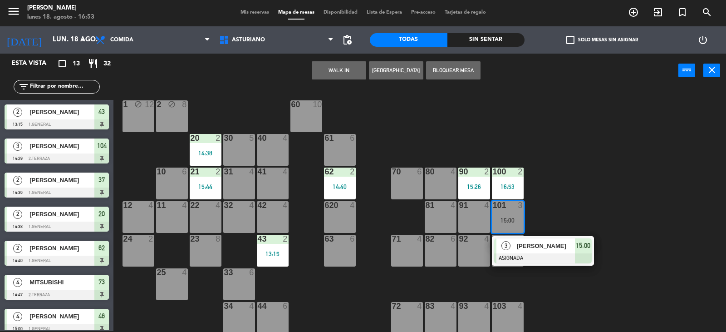
click at [473, 255] on div "92 4" at bounding box center [474, 251] width 32 height 32
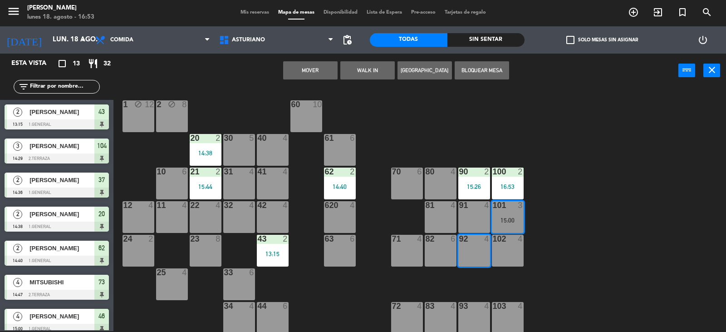
click at [299, 69] on button "Mover" at bounding box center [310, 70] width 54 height 18
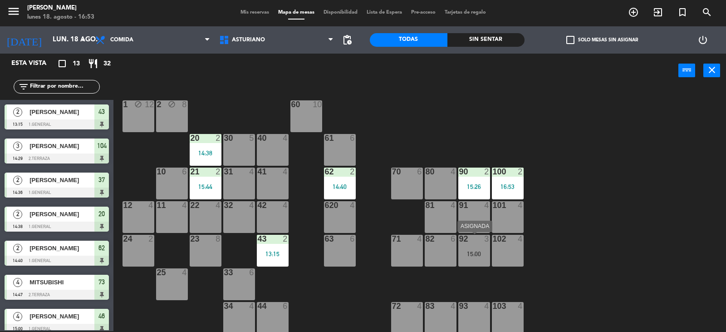
click at [478, 245] on div "92 3 15:00" at bounding box center [474, 251] width 32 height 32
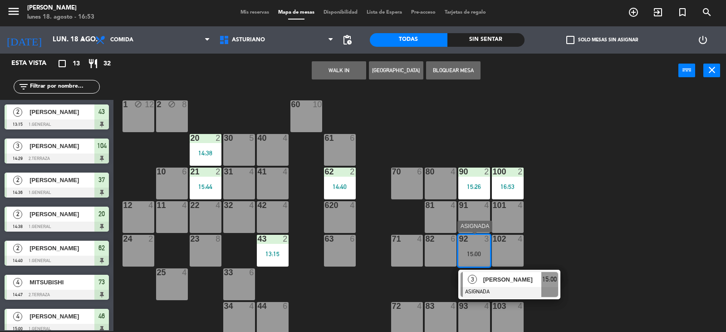
click at [501, 278] on span "[PERSON_NAME]" at bounding box center [512, 280] width 58 height 10
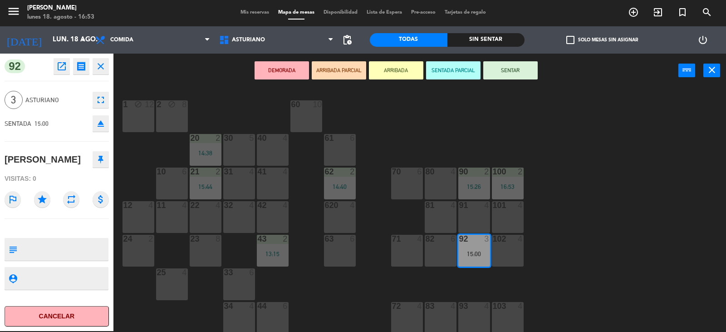
click at [514, 71] on button "SENTAR" at bounding box center [510, 70] width 54 height 18
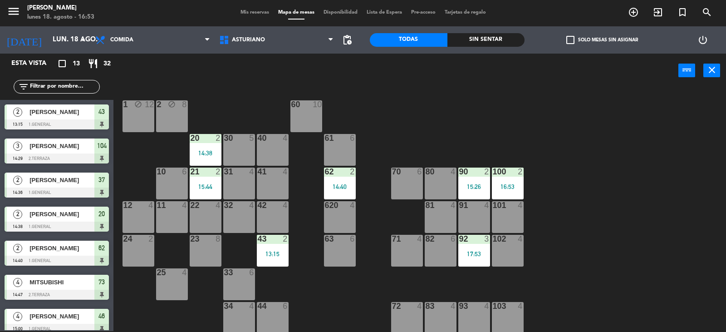
scroll to position [1, 0]
click at [579, 192] on div "1 block 12 2 block 8 60 10 20 2 14:38 30 5 40 4 61 6 62 2 14:40 41 4 31 4 21 2 …" at bounding box center [423, 209] width 605 height 243
drag, startPoint x: 598, startPoint y: 182, endPoint x: 609, endPoint y: 177, distance: 13.0
click at [608, 179] on div "1 block 12 2 block 8 60 10 20 2 14:38 30 5 40 4 61 6 62 2 14:40 41 4 31 4 21 2 …" at bounding box center [423, 209] width 605 height 243
click at [623, 174] on div "1 block 12 2 block 8 60 10 20 2 14:38 30 5 40 4 61 6 62 2 14:40 41 4 31 4 21 2 …" at bounding box center [423, 209] width 605 height 243
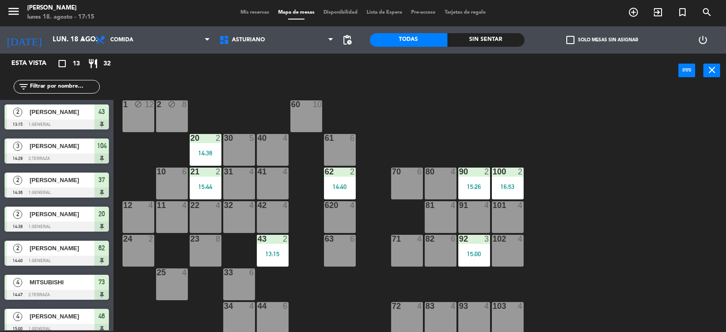
drag, startPoint x: 647, startPoint y: 172, endPoint x: 571, endPoint y: 169, distance: 75.8
click at [647, 172] on div "1 block 12 2 block 8 60 10 20 2 14:38 30 5 40 4 61 6 62 2 14:40 41 4 31 4 21 2 …" at bounding box center [423, 209] width 605 height 243
click at [592, 195] on div "1 block 12 2 block 8 60 10 20 2 14:38 30 5 40 4 61 6 62 2 14:40 41 4 31 4 21 2 …" at bounding box center [423, 209] width 605 height 243
click at [589, 237] on div "1 block 12 2 block 8 60 10 20 2 14:38 30 5 40 4 61 6 62 2 14:40 41 4 31 4 21 2 …" at bounding box center [423, 209] width 605 height 243
click at [588, 236] on div "1 block 12 2 block 8 60 10 20 2 14:38 30 5 40 4 61 6 62 2 14:40 41 4 31 4 21 2 …" at bounding box center [423, 209] width 605 height 243
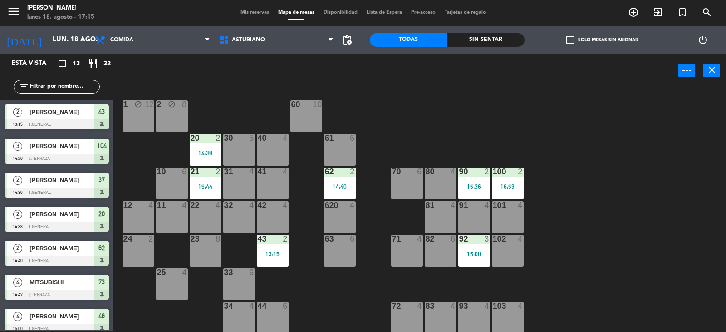
click at [588, 236] on div "1 block 12 2 block 8 60 10 20 2 14:38 30 5 40 4 61 6 62 2 14:40 41 4 31 4 21 2 …" at bounding box center [423, 209] width 605 height 243
click at [555, 236] on div "1 block 12 2 block 8 60 10 20 2 14:38 30 5 40 4 61 6 62 2 14:40 41 4 31 4 21 2 …" at bounding box center [423, 209] width 605 height 243
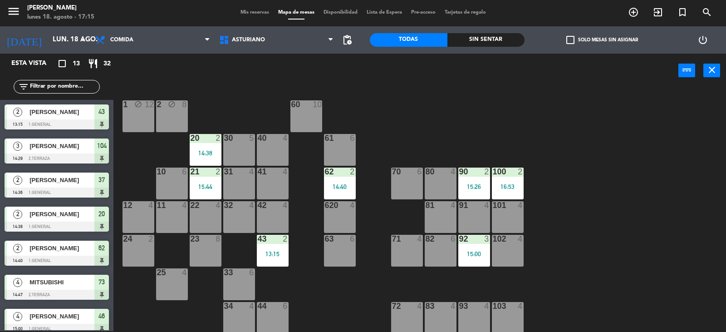
click at [555, 236] on div "1 block 12 2 block 8 60 10 20 2 14:38 30 5 40 4 61 6 62 2 14:40 41 4 31 4 21 2 …" at bounding box center [423, 209] width 605 height 243
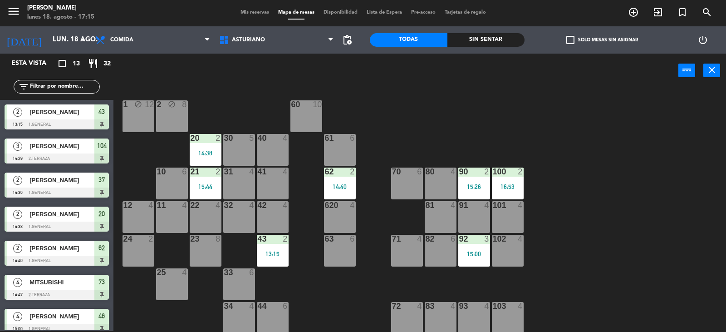
click at [555, 236] on div "1 block 12 2 block 8 60 10 20 2 14:38 30 5 40 4 61 6 62 2 14:40 41 4 31 4 21 2 …" at bounding box center [423, 209] width 605 height 243
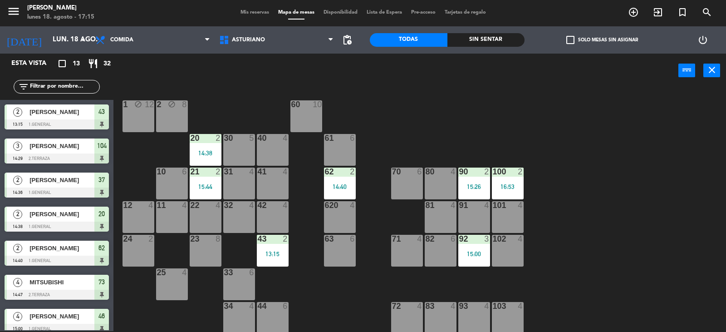
click at [555, 236] on div "1 block 12 2 block 8 60 10 20 2 14:38 30 5 40 4 61 6 62 2 14:40 41 4 31 4 21 2 …" at bounding box center [423, 209] width 605 height 243
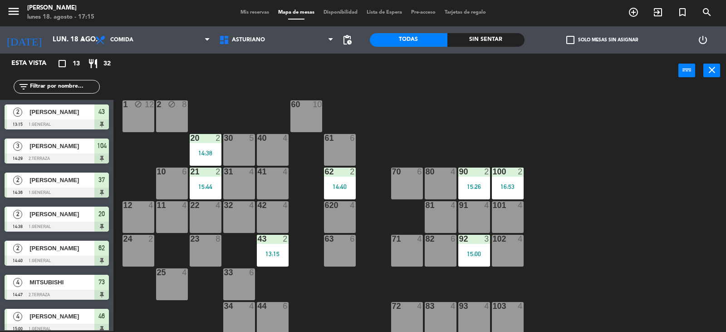
click at [555, 236] on div "1 block 12 2 block 8 60 10 20 2 14:38 30 5 40 4 61 6 62 2 14:40 41 4 31 4 21 2 …" at bounding box center [423, 209] width 605 height 243
click at [610, 234] on div "1 block 12 2 block 8 60 10 20 2 14:38 30 5 40 4 61 6 62 2 14:40 41 4 31 4 21 2 …" at bounding box center [423, 209] width 605 height 243
click at [532, 233] on div "1 block 12 2 block 8 60 10 20 2 14:38 30 5 40 4 61 6 62 2 14:40 41 4 31 4 21 2 …" at bounding box center [423, 209] width 605 height 243
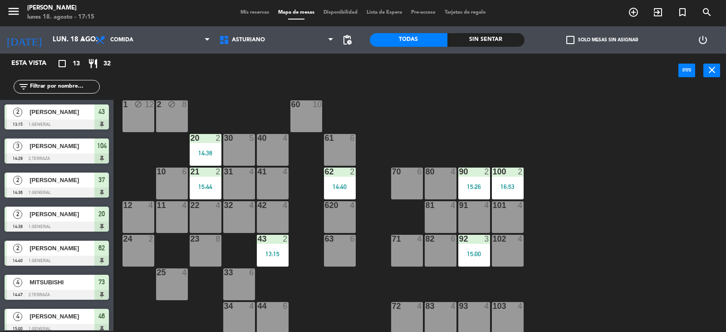
click at [558, 252] on div "1 block 12 2 block 8 60 10 20 2 14:38 30 5 40 4 61 6 62 2 14:40 41 4 31 4 21 2 …" at bounding box center [423, 209] width 605 height 243
click at [568, 229] on div "1 block 12 2 block 8 60 10 20 2 14:38 30 5 40 4 61 6 62 2 14:40 41 4 31 4 21 2 …" at bounding box center [423, 209] width 605 height 243
click at [564, 229] on div "1 block 12 2 block 8 60 10 20 2 14:38 30 5 40 4 61 6 62 2 14:40 41 4 31 4 21 2 …" at bounding box center [423, 209] width 605 height 243
click at [570, 225] on div "1 block 12 2 block 8 60 10 20 2 14:38 30 5 40 4 61 6 62 2 14:40 41 4 31 4 21 2 …" at bounding box center [423, 209] width 605 height 243
click at [580, 207] on div "1 block 12 2 block 8 60 10 20 2 14:38 30 5 40 4 61 6 62 2 14:40 41 4 31 4 21 2 …" at bounding box center [423, 209] width 605 height 243
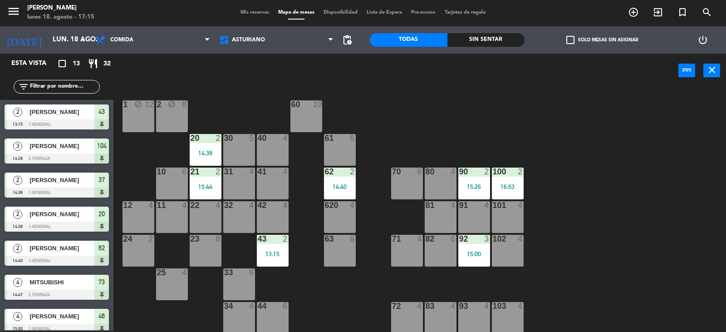
click at [569, 207] on div "1 block 12 2 block 8 60 10 20 2 14:38 30 5 40 4 61 6 62 2 14:40 41 4 31 4 21 2 …" at bounding box center [423, 209] width 605 height 243
click at [596, 197] on div "1 block 12 2 block 8 60 10 20 2 14:38 30 5 40 4 61 6 62 2 14:40 41 4 31 4 21 2 …" at bounding box center [423, 209] width 605 height 243
click at [589, 197] on div "1 block 12 2 block 8 60 10 20 2 14:38 30 5 40 4 61 6 62 2 14:40 41 4 31 4 21 2 …" at bounding box center [423, 209] width 605 height 243
click at [593, 239] on div "1 block 12 2 block 8 60 10 20 2 14:38 30 5 40 4 61 6 62 2 14:40 41 4 31 4 21 2 …" at bounding box center [423, 209] width 605 height 243
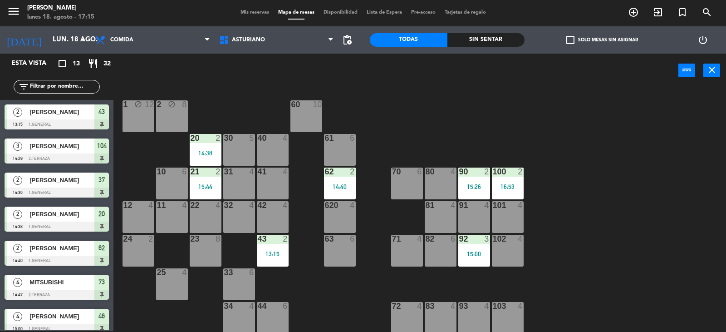
click at [581, 258] on div "1 block 12 2 block 8 60 10 20 2 14:38 30 5 40 4 61 6 62 2 14:40 41 4 31 4 21 2 …" at bounding box center [423, 209] width 605 height 243
click at [599, 248] on div "1 block 12 2 block 8 60 10 20 2 14:38 30 5 40 4 61 6 62 2 14:40 41 4 31 4 21 2 …" at bounding box center [423, 209] width 605 height 243
click at [521, 249] on div "102 4" at bounding box center [508, 251] width 32 height 32
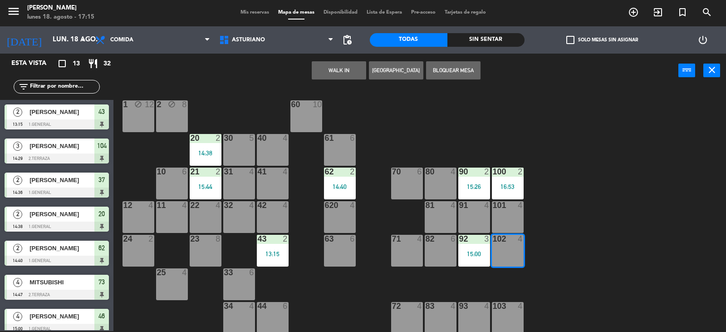
click at [551, 253] on div "1 block 12 2 block 8 60 10 20 2 14:38 30 5 40 4 61 6 62 2 14:40 41 4 31 4 21 2 …" at bounding box center [423, 209] width 605 height 243
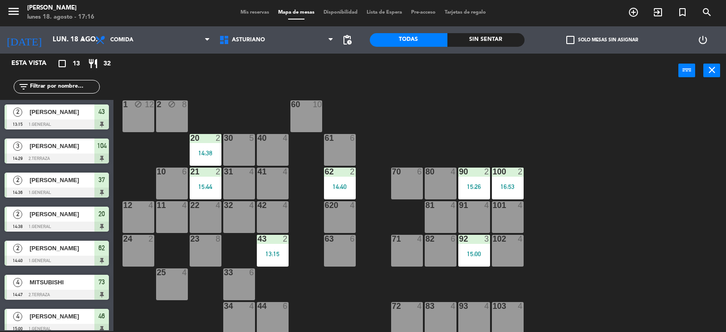
click at [650, 254] on div "1 block 12 2 block 8 60 10 20 2 14:38 30 5 40 4 61 6 62 2 14:40 41 4 31 4 21 2 …" at bounding box center [423, 209] width 605 height 243
click at [602, 248] on div "1 block 12 2 block 8 60 10 20 2 14:38 30 5 40 4 61 6 62 2 14:40 41 4 31 4 21 2 …" at bounding box center [423, 209] width 605 height 243
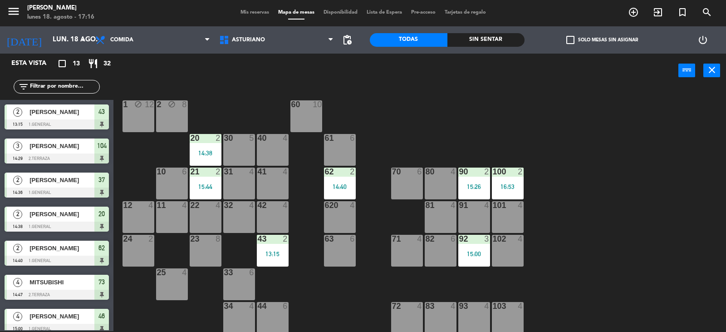
click at [635, 245] on div "1 block 12 2 block 8 60 10 20 2 14:38 30 5 40 4 61 6 62 2 14:40 41 4 31 4 21 2 …" at bounding box center [423, 209] width 605 height 243
click at [612, 244] on div "1 block 12 2 block 8 60 10 20 2 14:38 30 5 40 4 61 6 62 2 14:40 41 4 31 4 21 2 …" at bounding box center [423, 209] width 605 height 243
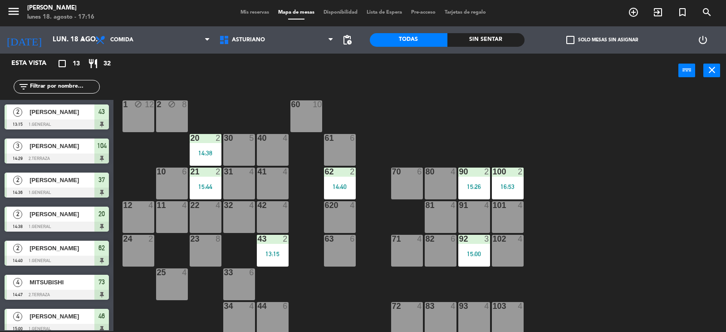
click at [612, 244] on div "1 block 12 2 block 8 60 10 20 2 14:38 30 5 40 4 61 6 62 2 14:40 41 4 31 4 21 2 …" at bounding box center [423, 209] width 605 height 243
click at [584, 250] on div "1 block 12 2 block 8 60 10 20 2 14:38 30 5 40 4 61 6 62 2 14:40 41 4 31 4 21 2 …" at bounding box center [423, 209] width 605 height 243
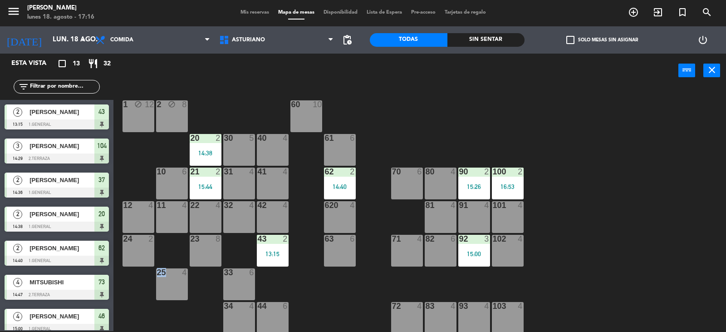
click at [584, 250] on div "1 block 12 2 block 8 60 10 20 2 14:38 30 5 40 4 61 6 62 2 14:40 41 4 31 4 21 2 …" at bounding box center [423, 209] width 605 height 243
click at [585, 250] on div "1 block 12 2 block 8 60 10 20 2 14:38 30 5 40 4 61 6 62 2 14:40 41 4 31 4 21 2 …" at bounding box center [423, 209] width 605 height 243
click at [608, 245] on div "1 block 12 2 block 8 60 10 20 2 14:38 30 5 40 4 61 6 62 2 14:40 41 4 31 4 21 2 …" at bounding box center [423, 209] width 605 height 243
click at [568, 245] on div "1 block 12 2 block 8 60 10 20 2 14:38 30 5 40 4 61 6 62 2 14:40 41 4 31 4 21 2 …" at bounding box center [423, 209] width 605 height 243
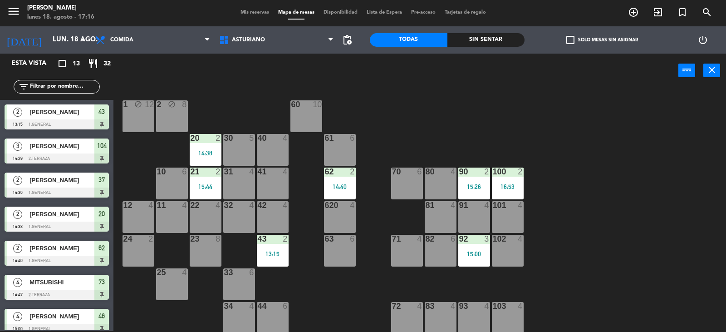
click at [570, 245] on div "1 block 12 2 block 8 60 10 20 2 14:38 30 5 40 4 61 6 62 2 14:40 41 4 31 4 21 2 …" at bounding box center [423, 209] width 605 height 243
click at [561, 245] on div "1 block 12 2 block 8 60 10 20 2 14:38 30 5 40 4 61 6 62 2 14:40 41 4 31 4 21 2 …" at bounding box center [423, 209] width 605 height 243
click at [562, 245] on div "1 block 12 2 block 8 60 10 20 2 14:38 30 5 40 4 61 6 62 2 14:40 41 4 31 4 21 2 …" at bounding box center [423, 209] width 605 height 243
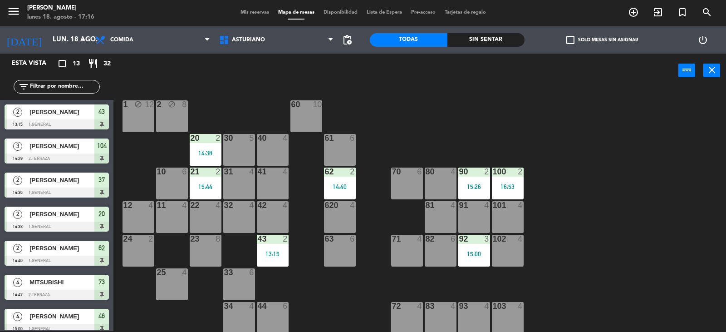
click at [563, 245] on div "1 block 12 2 block 8 60 10 20 2 14:38 30 5 40 4 61 6 62 2 14:40 41 4 31 4 21 2 …" at bounding box center [423, 209] width 605 height 243
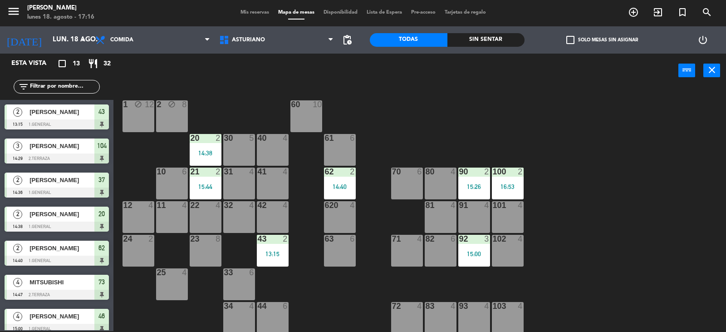
click at [563, 245] on div "1 block 12 2 block 8 60 10 20 2 14:38 30 5 40 4 61 6 62 2 14:40 41 4 31 4 21 2 …" at bounding box center [423, 209] width 605 height 243
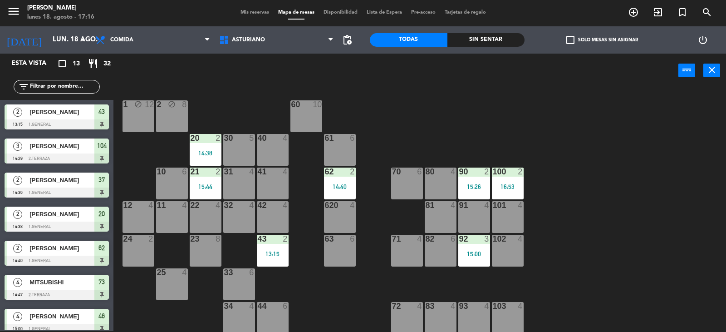
click at [563, 245] on div "1 block 12 2 block 8 60 10 20 2 14:38 30 5 40 4 61 6 62 2 14:40 41 4 31 4 21 2 …" at bounding box center [423, 209] width 605 height 243
click at [563, 246] on div "1 block 12 2 block 8 60 10 20 2 14:38 30 5 40 4 61 6 62 2 14:40 41 4 31 4 21 2 …" at bounding box center [423, 209] width 605 height 243
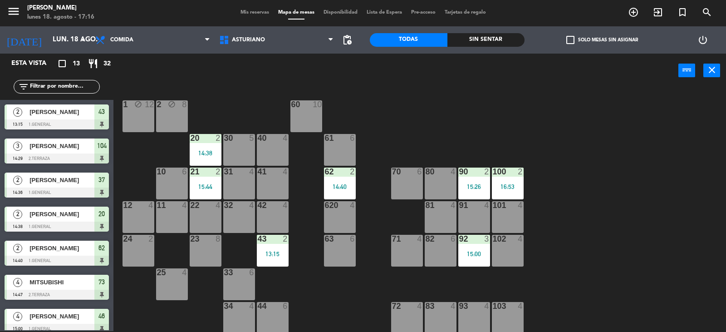
click at [563, 246] on div "1 block 12 2 block 8 60 10 20 2 14:38 30 5 40 4 61 6 62 2 14:40 41 4 31 4 21 2 …" at bounding box center [423, 209] width 605 height 243
